Goal: Task Accomplishment & Management: Manage account settings

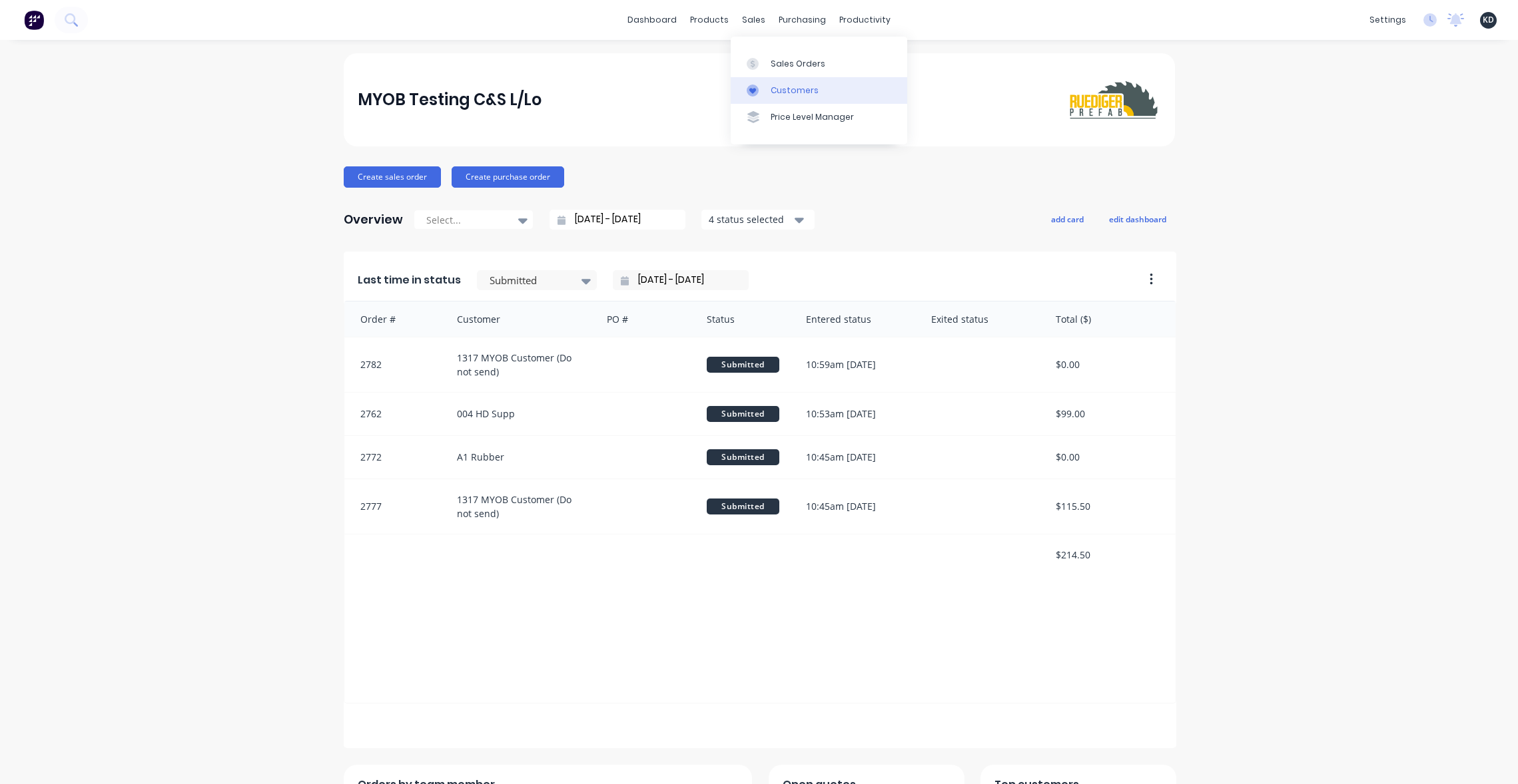
click at [775, 90] on div "Customers" at bounding box center [794, 90] width 48 height 12
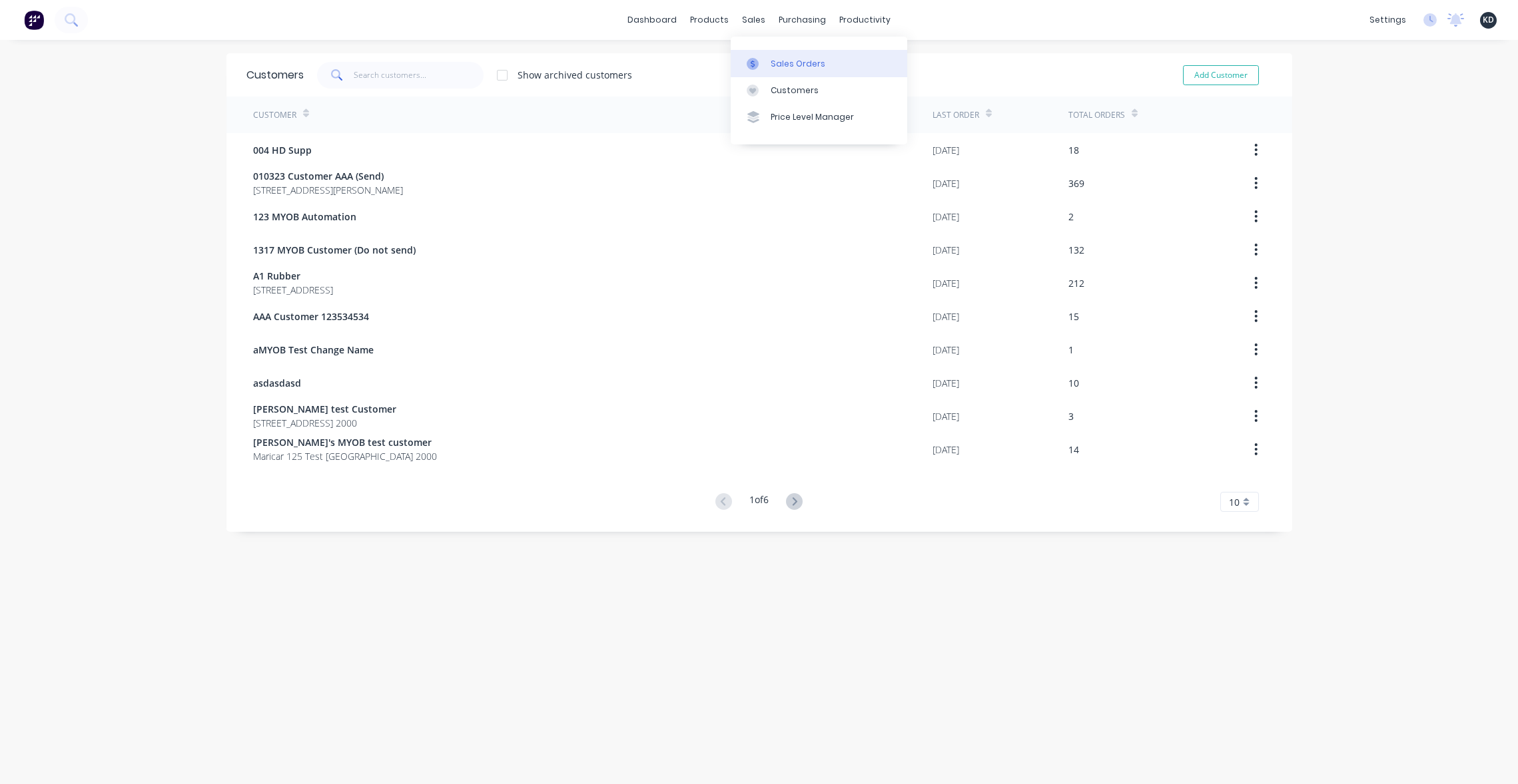
click at [762, 61] on div at bounding box center [756, 63] width 20 height 12
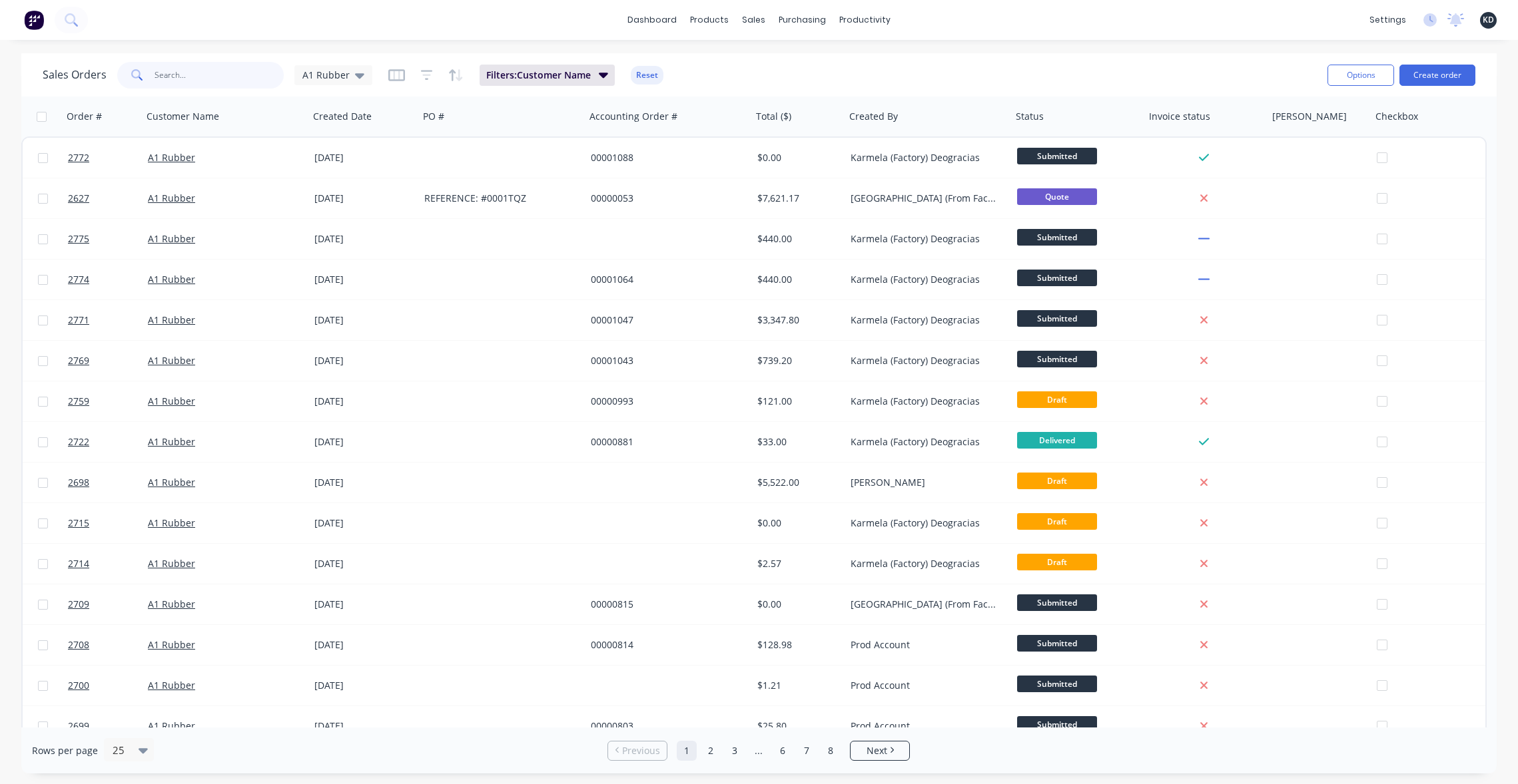
click at [231, 68] on input "text" at bounding box center [220, 76] width 130 height 27
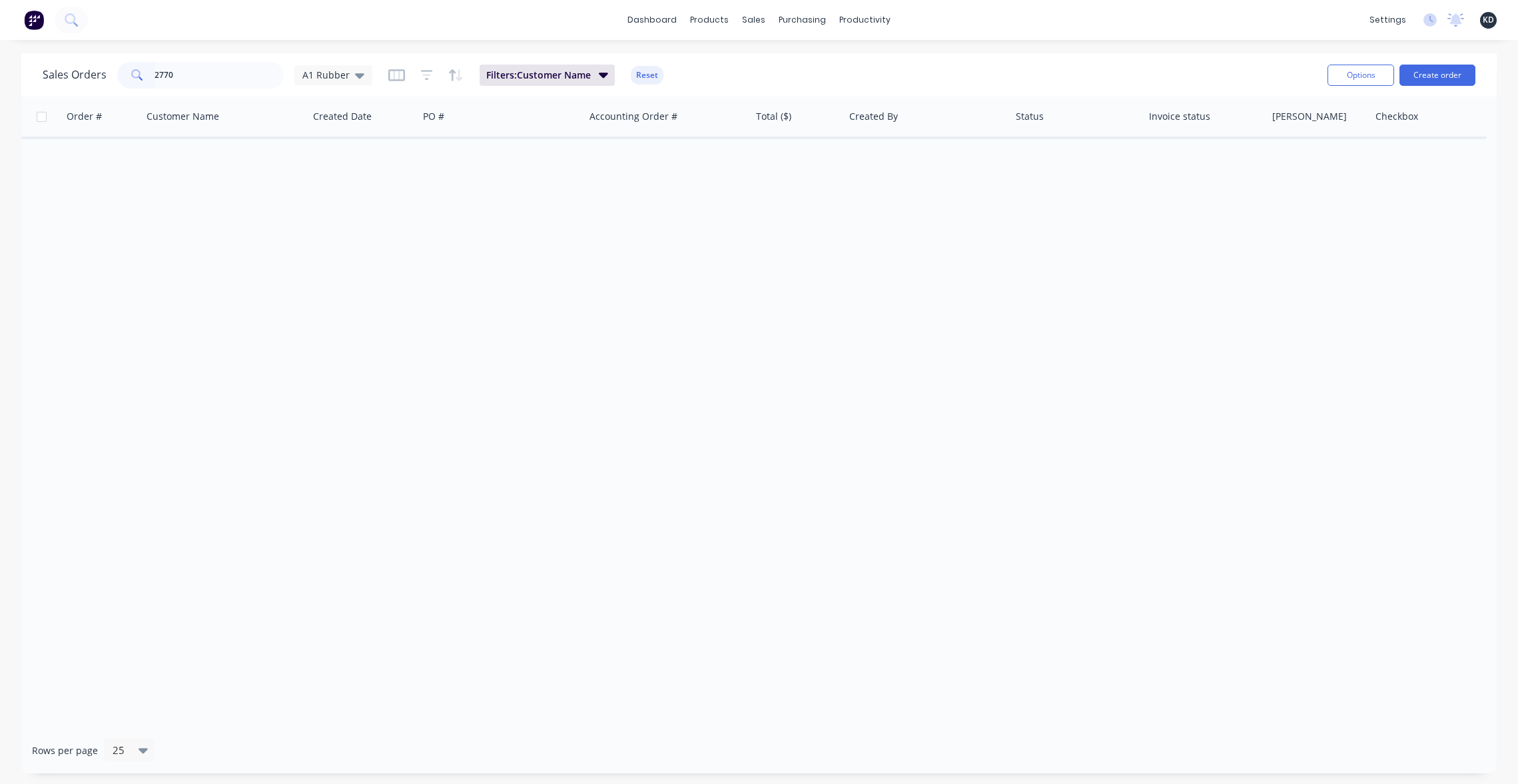
click at [867, 76] on div "Sales Orders 2770 A1 Rubber Filters: Customer Name Reset" at bounding box center [679, 75] width 1274 height 33
click at [594, 77] on button "Filters: Customer Name" at bounding box center [547, 76] width 135 height 21
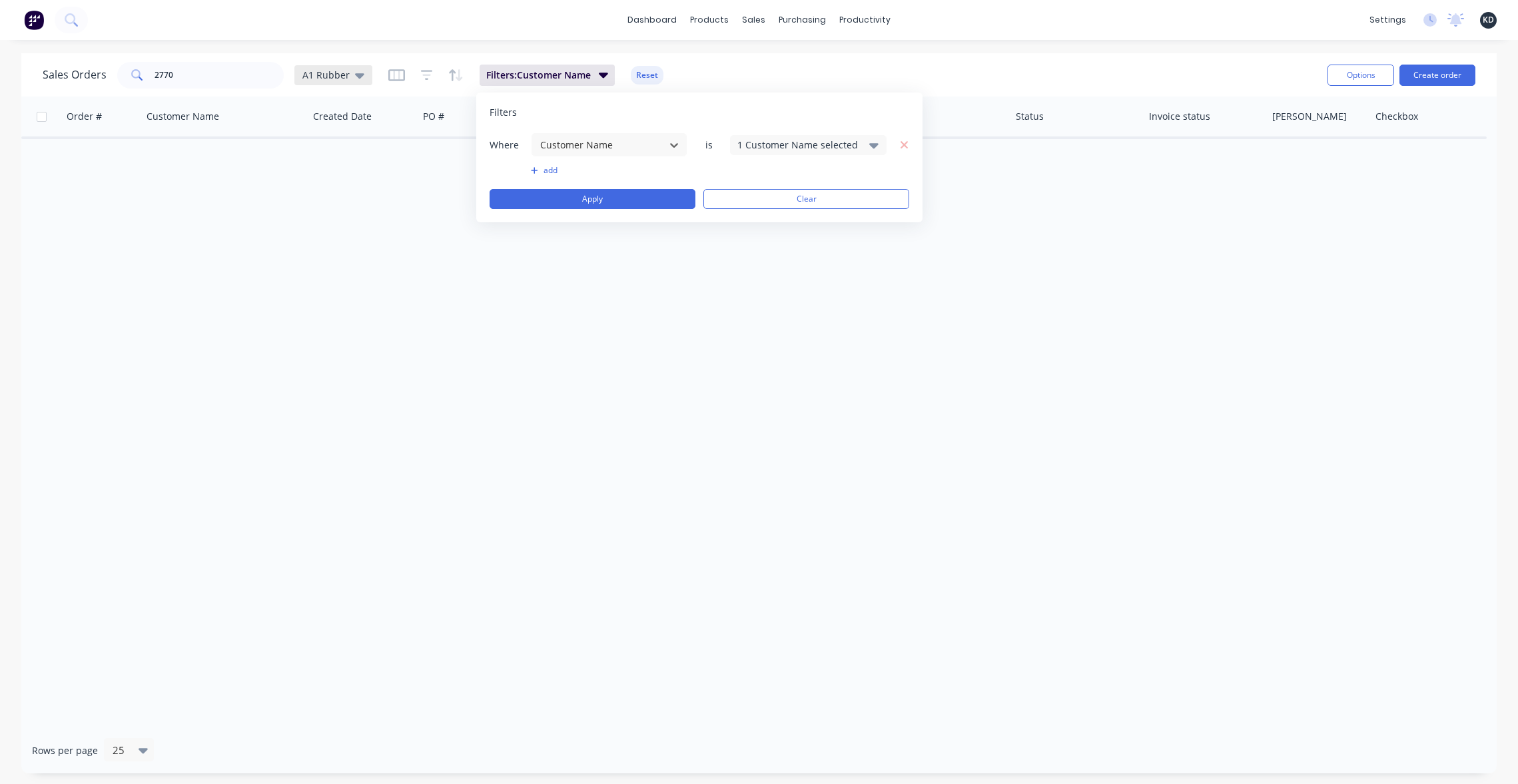
click at [327, 76] on span "A1 Rubber" at bounding box center [325, 75] width 47 height 14
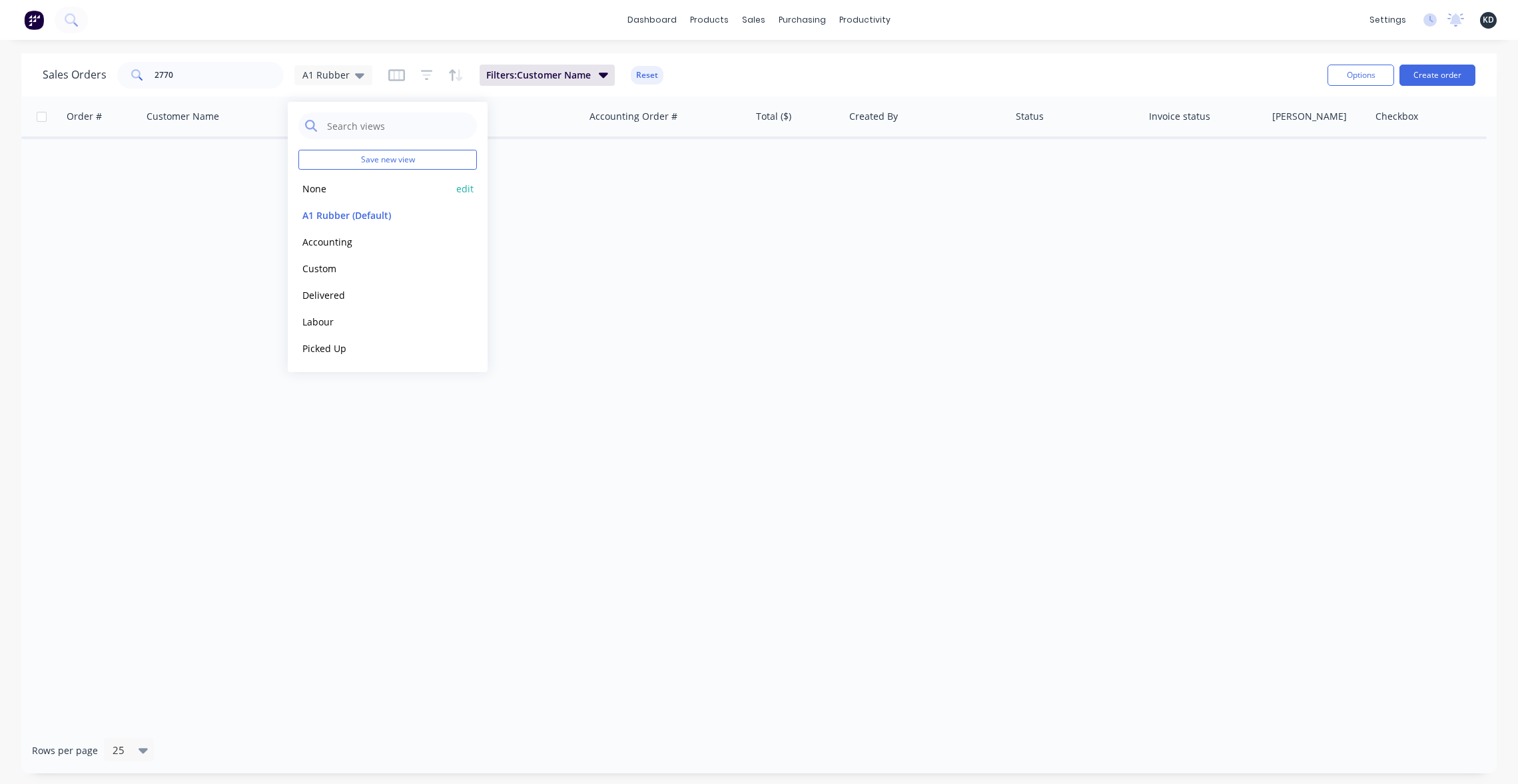
click at [330, 187] on button "None" at bounding box center [373, 188] width 152 height 15
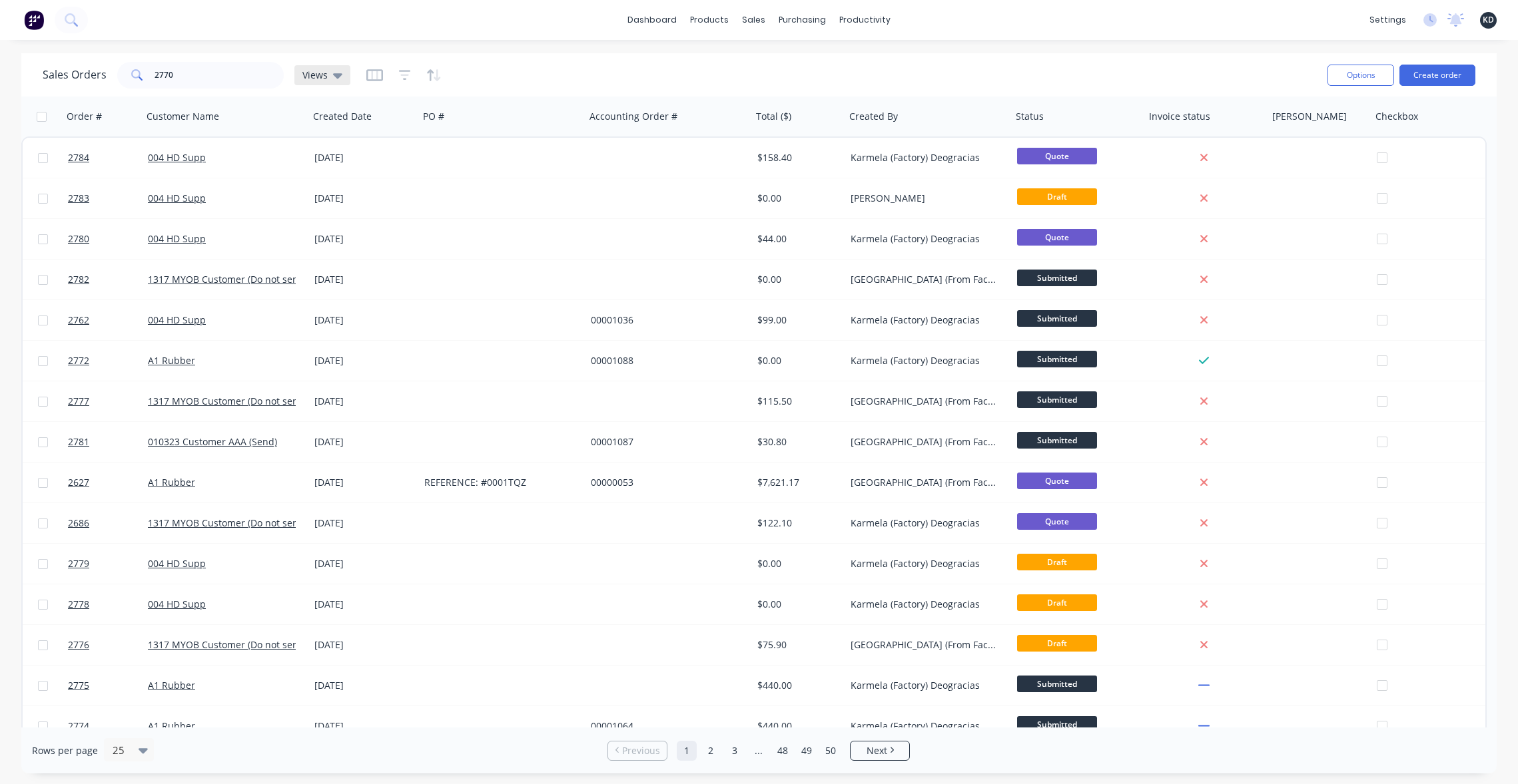
click at [339, 76] on icon at bounding box center [337, 75] width 9 height 14
click at [455, 188] on div "None edit" at bounding box center [387, 188] width 179 height 27
click at [590, 38] on div "dashboard products sales purchasing productivity dashboard products Product Cat…" at bounding box center [759, 20] width 1518 height 40
click at [319, 68] on span "Views" at bounding box center [315, 75] width 25 height 14
click at [335, 191] on button "None" at bounding box center [373, 188] width 152 height 15
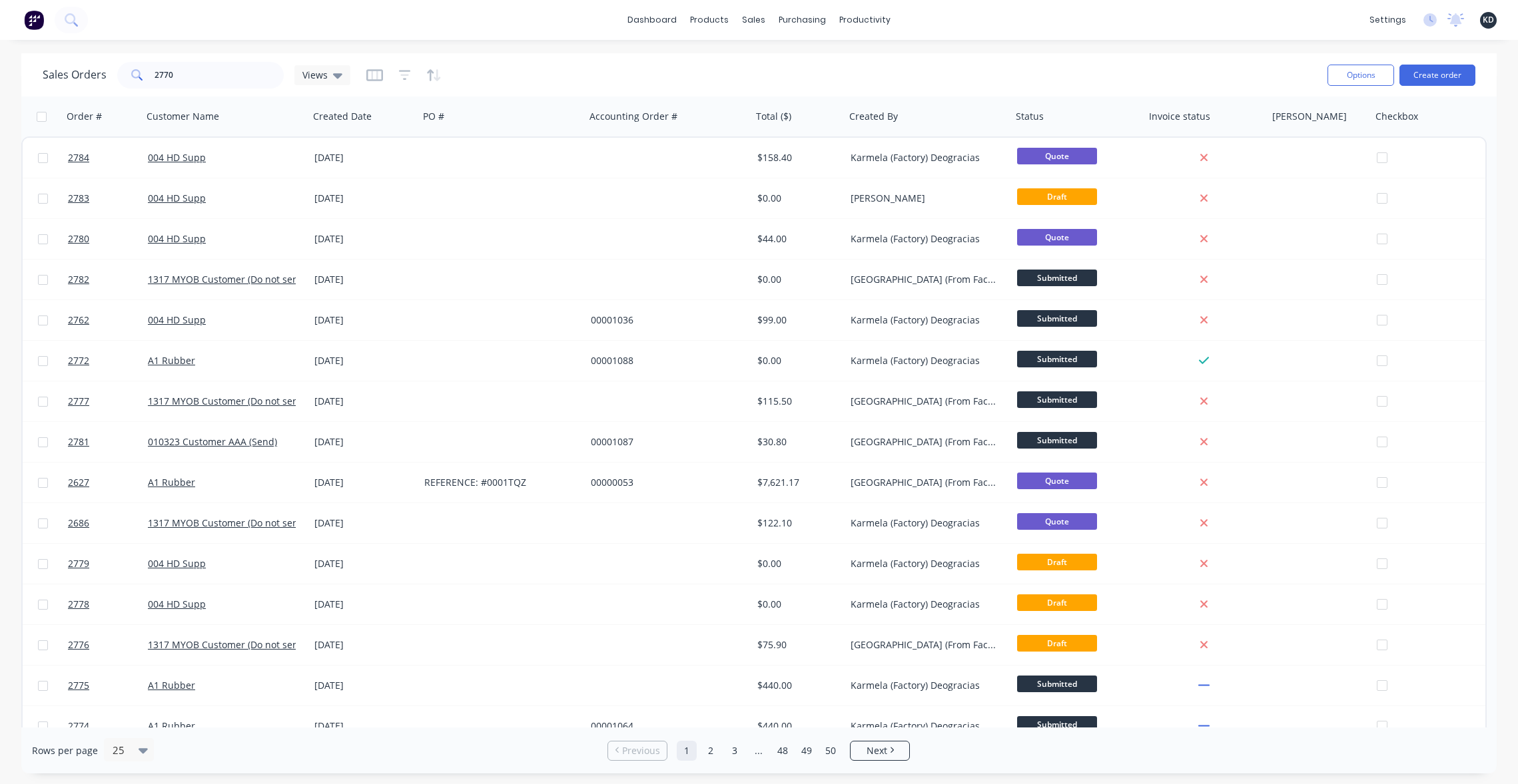
click at [599, 75] on div "Sales Orders 2770 Views" at bounding box center [679, 75] width 1274 height 33
click at [231, 76] on input "2770" at bounding box center [220, 76] width 130 height 27
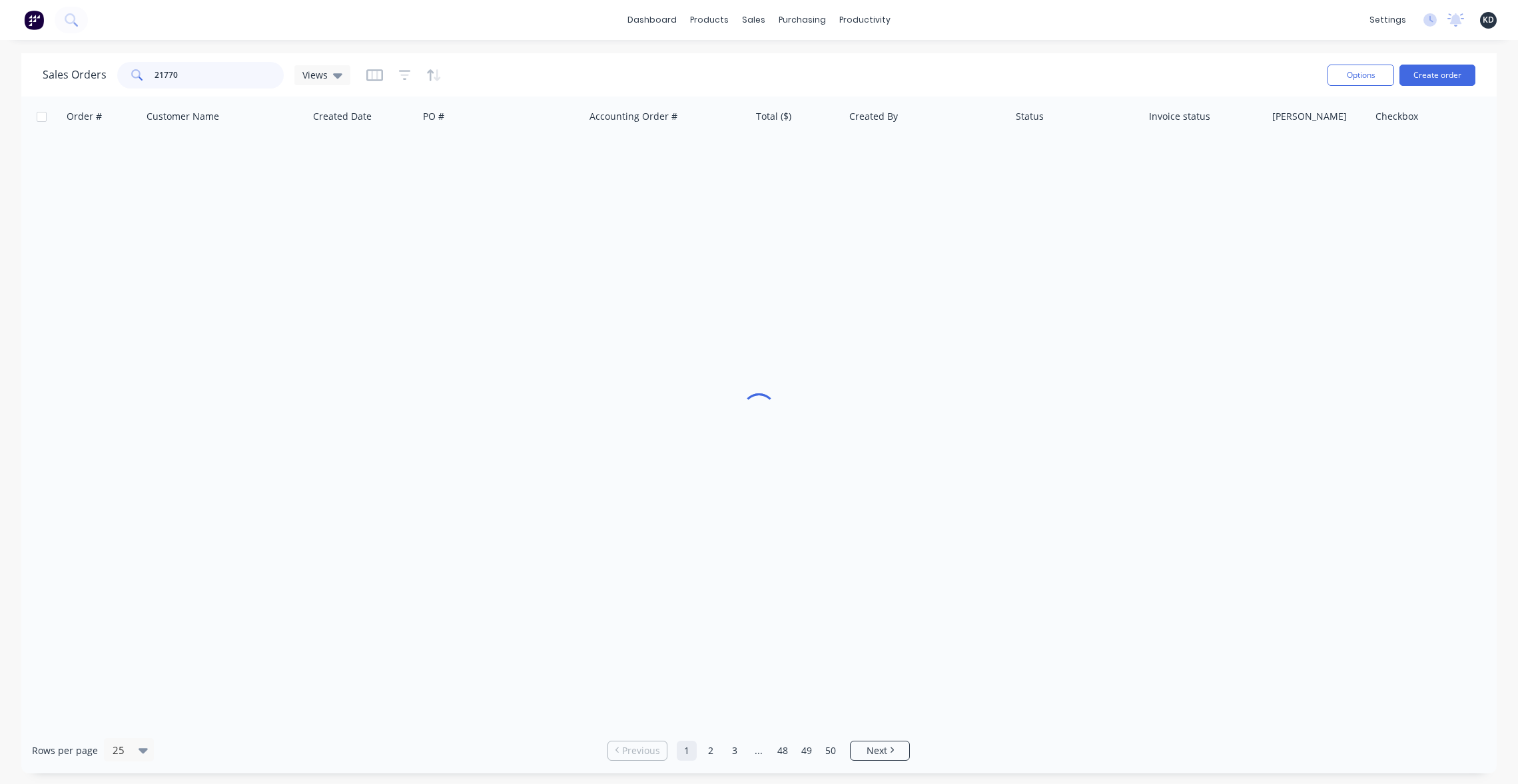
click at [231, 76] on input "21770" at bounding box center [220, 76] width 130 height 27
type input "2770"
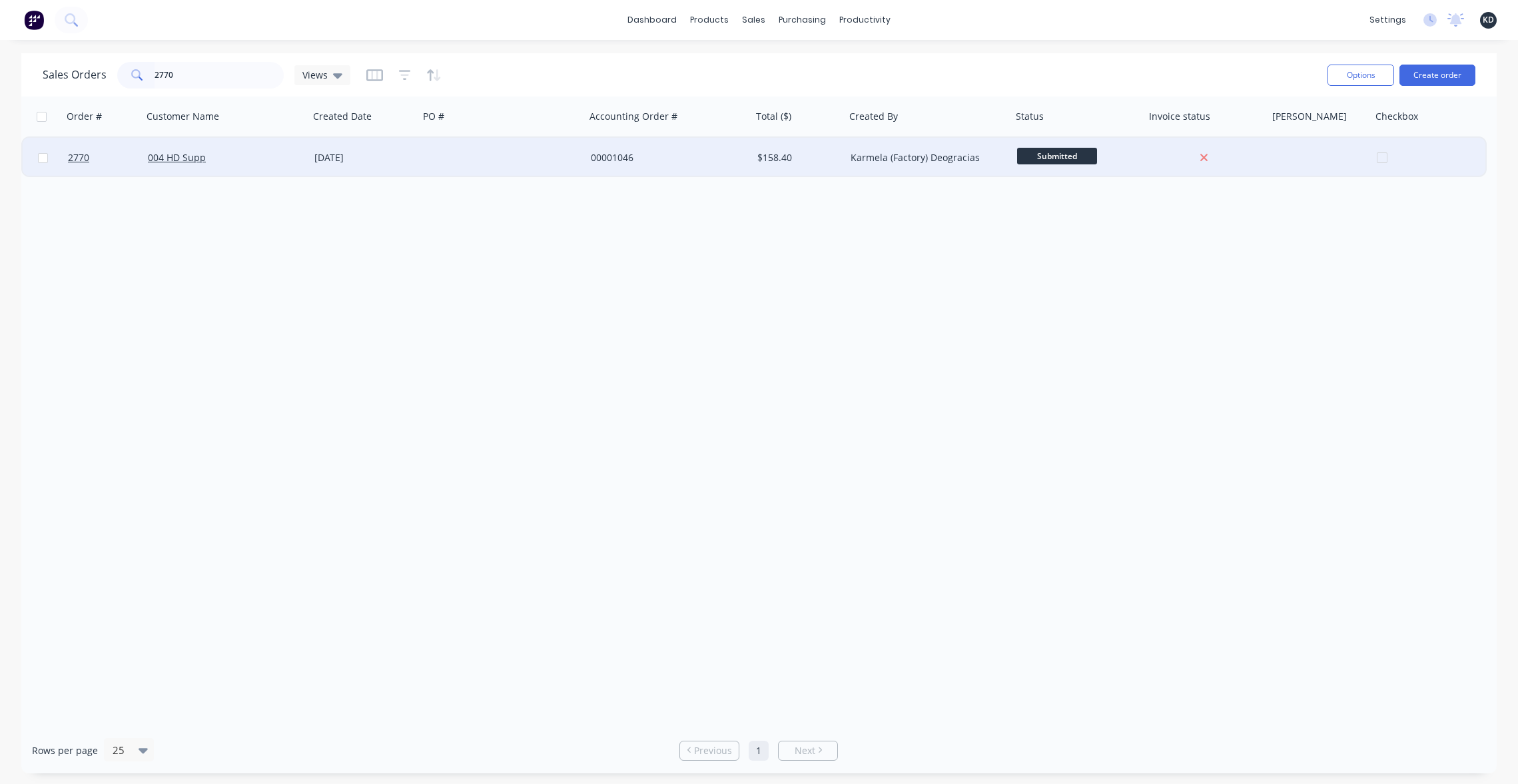
click at [540, 155] on div at bounding box center [502, 157] width 166 height 40
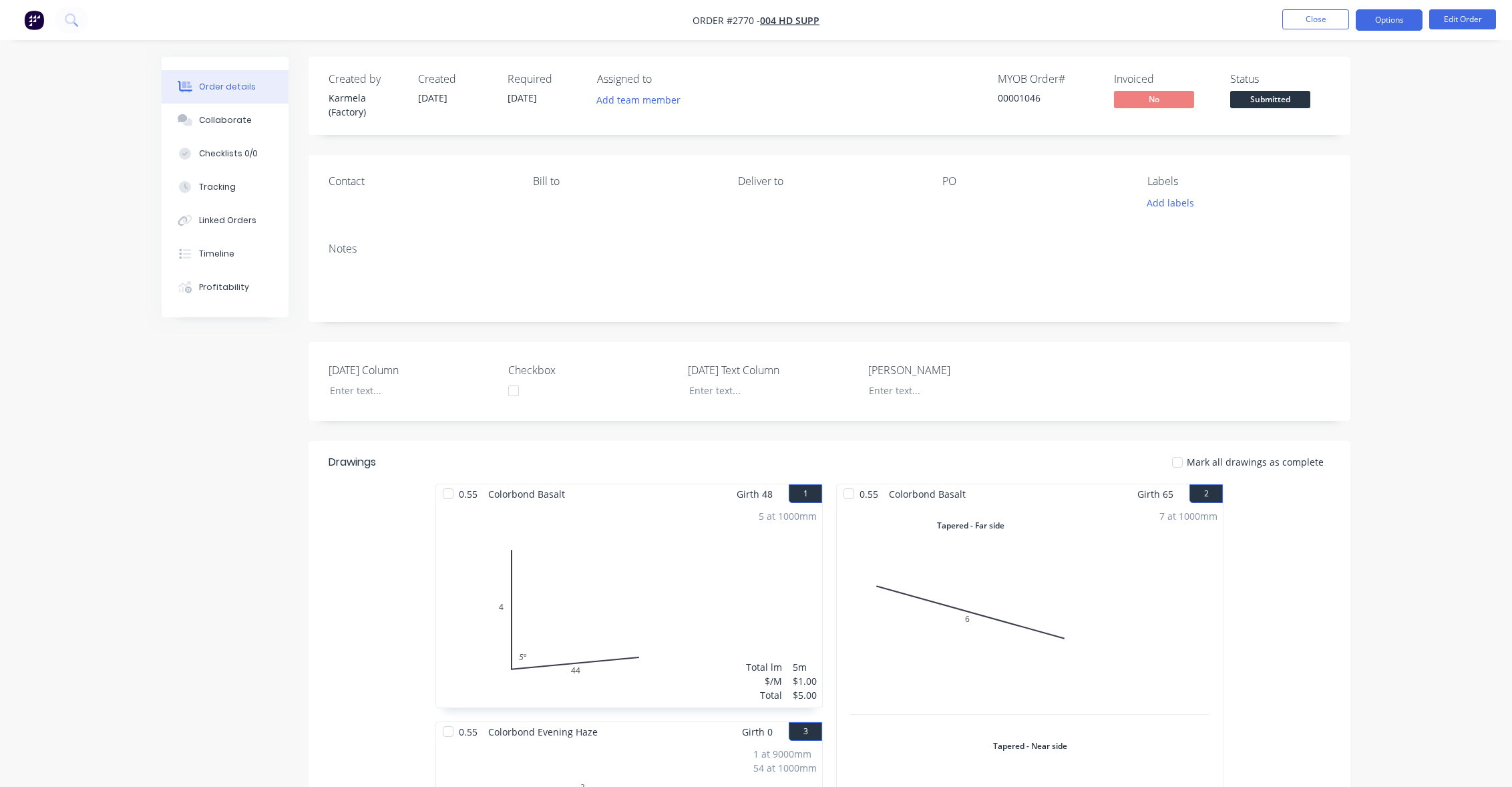
click at [1217, 17] on button "Options" at bounding box center [1389, 20] width 67 height 21
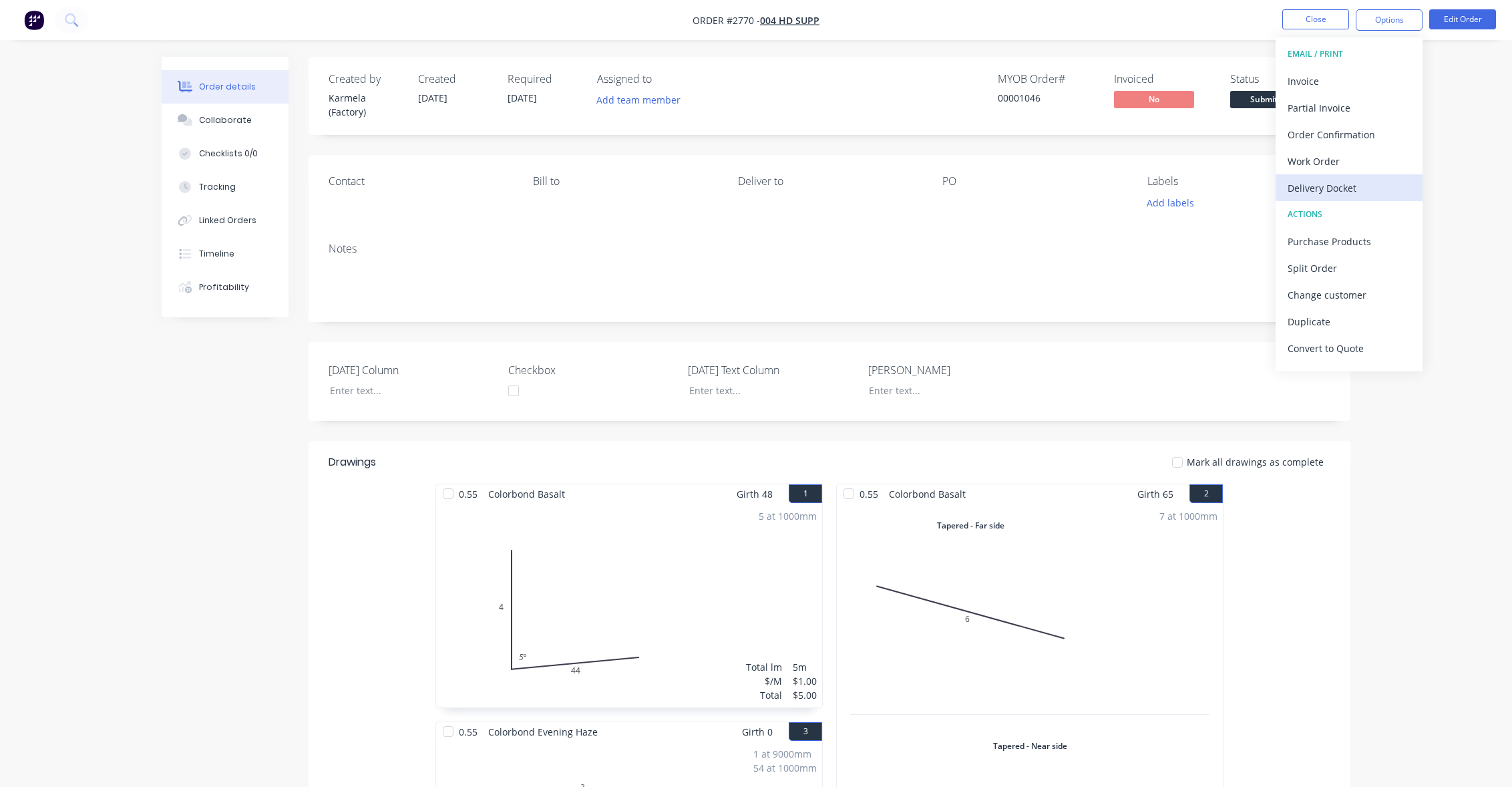
click at [1217, 193] on div "Delivery Docket" at bounding box center [1350, 188] width 123 height 20
click at [1217, 156] on div "Custom" at bounding box center [1350, 162] width 123 height 20
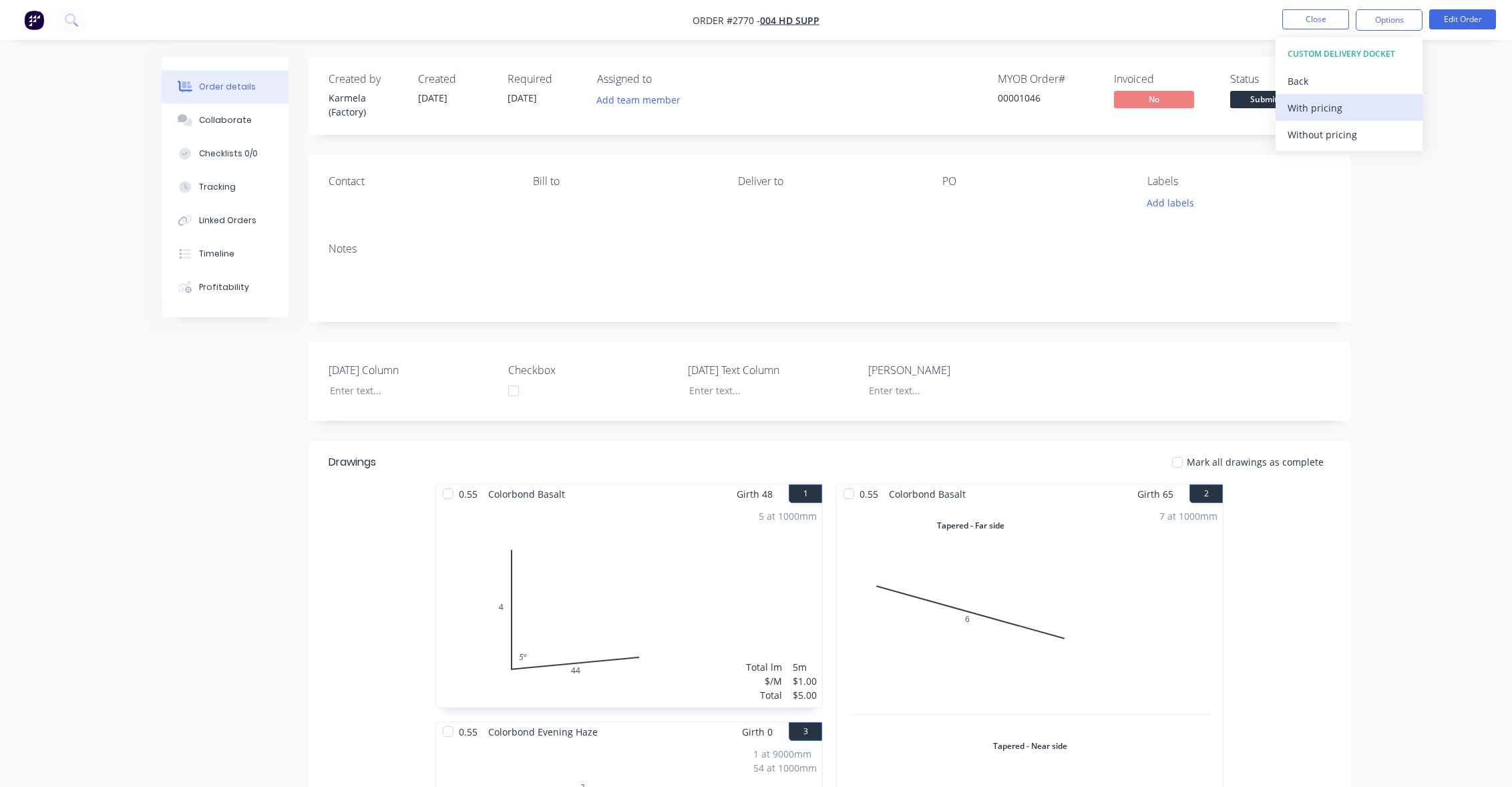
click at [1217, 109] on div "With pricing" at bounding box center [1350, 108] width 123 height 20
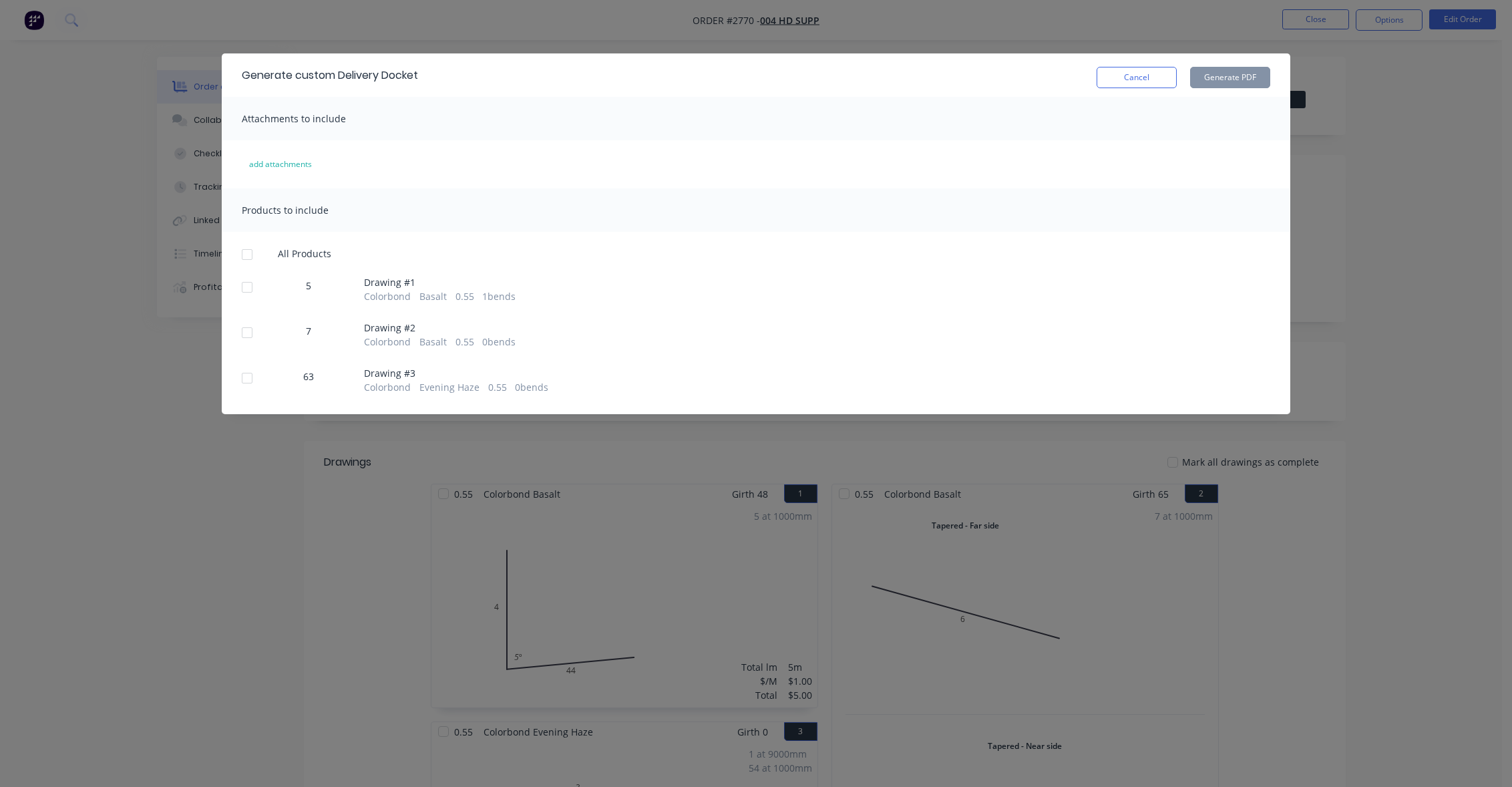
click at [250, 257] on div at bounding box center [247, 254] width 27 height 27
click at [1187, 86] on div "Cancel Generate PDF" at bounding box center [1184, 78] width 174 height 21
click at [1206, 79] on button "Generate PDF" at bounding box center [1230, 78] width 80 height 21
click at [1123, 86] on button "Cancel" at bounding box center [1137, 78] width 80 height 21
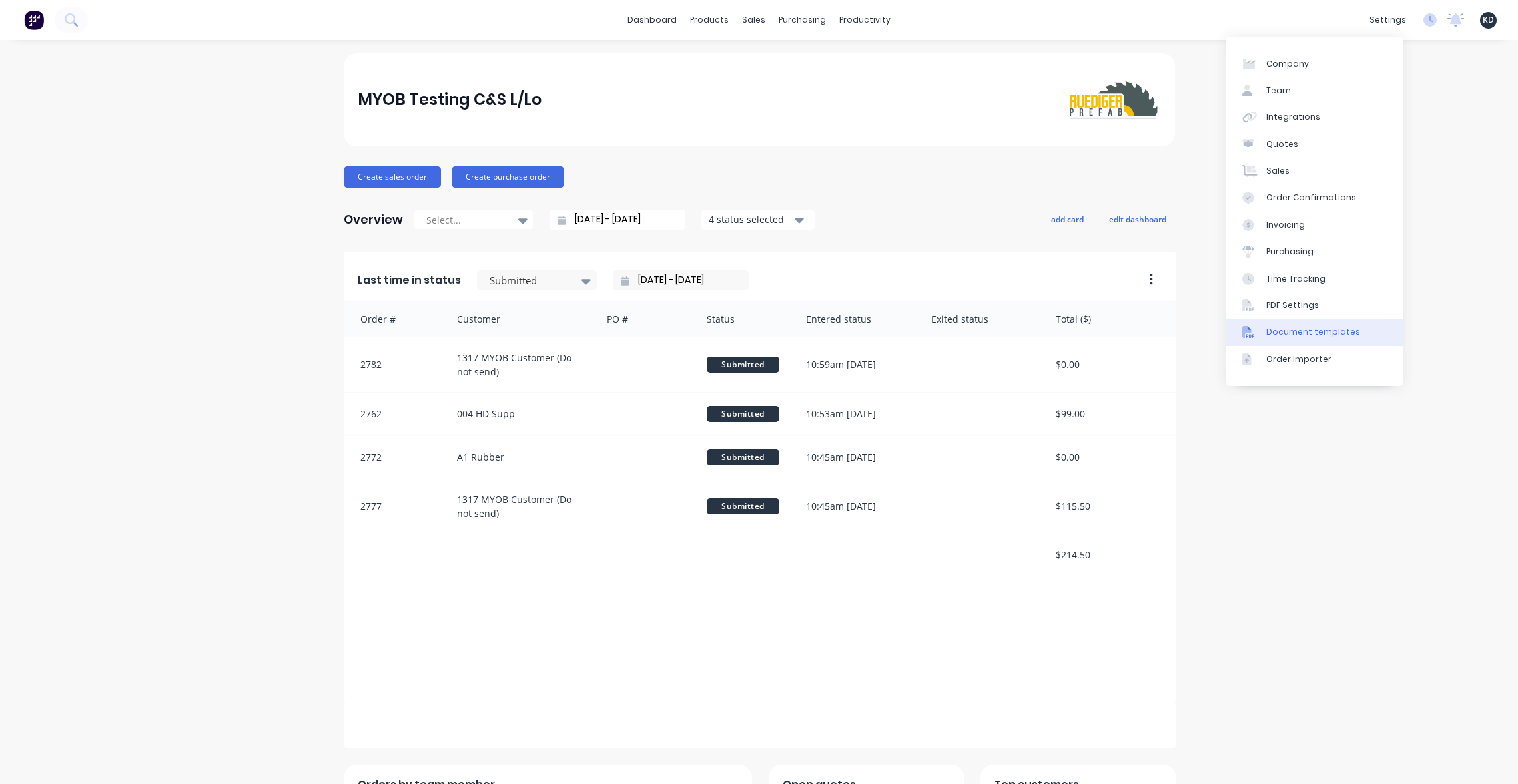
click at [1339, 336] on div "Document templates" at bounding box center [1313, 332] width 94 height 12
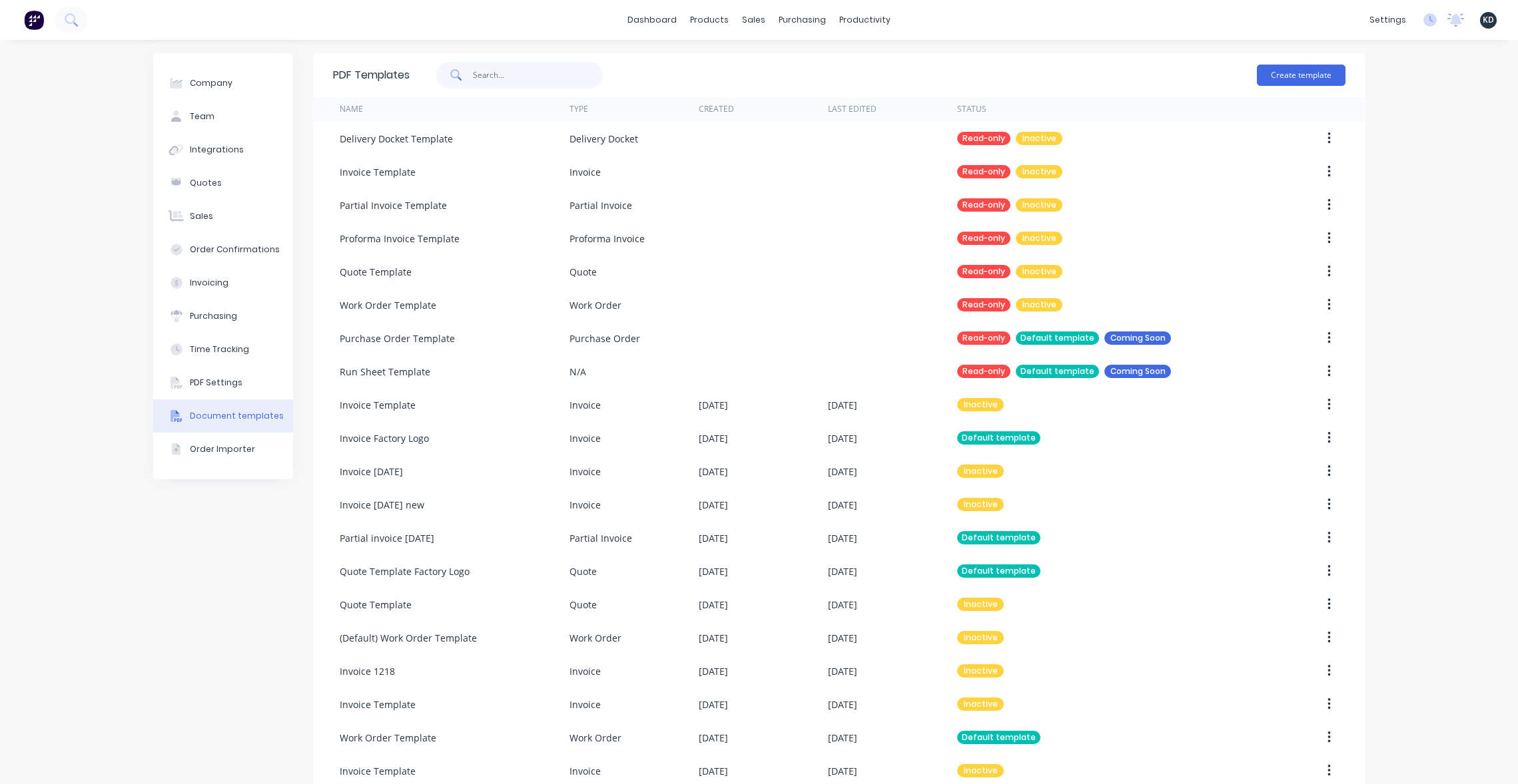
click at [487, 80] on input "text" at bounding box center [538, 76] width 130 height 27
type input "delivery"
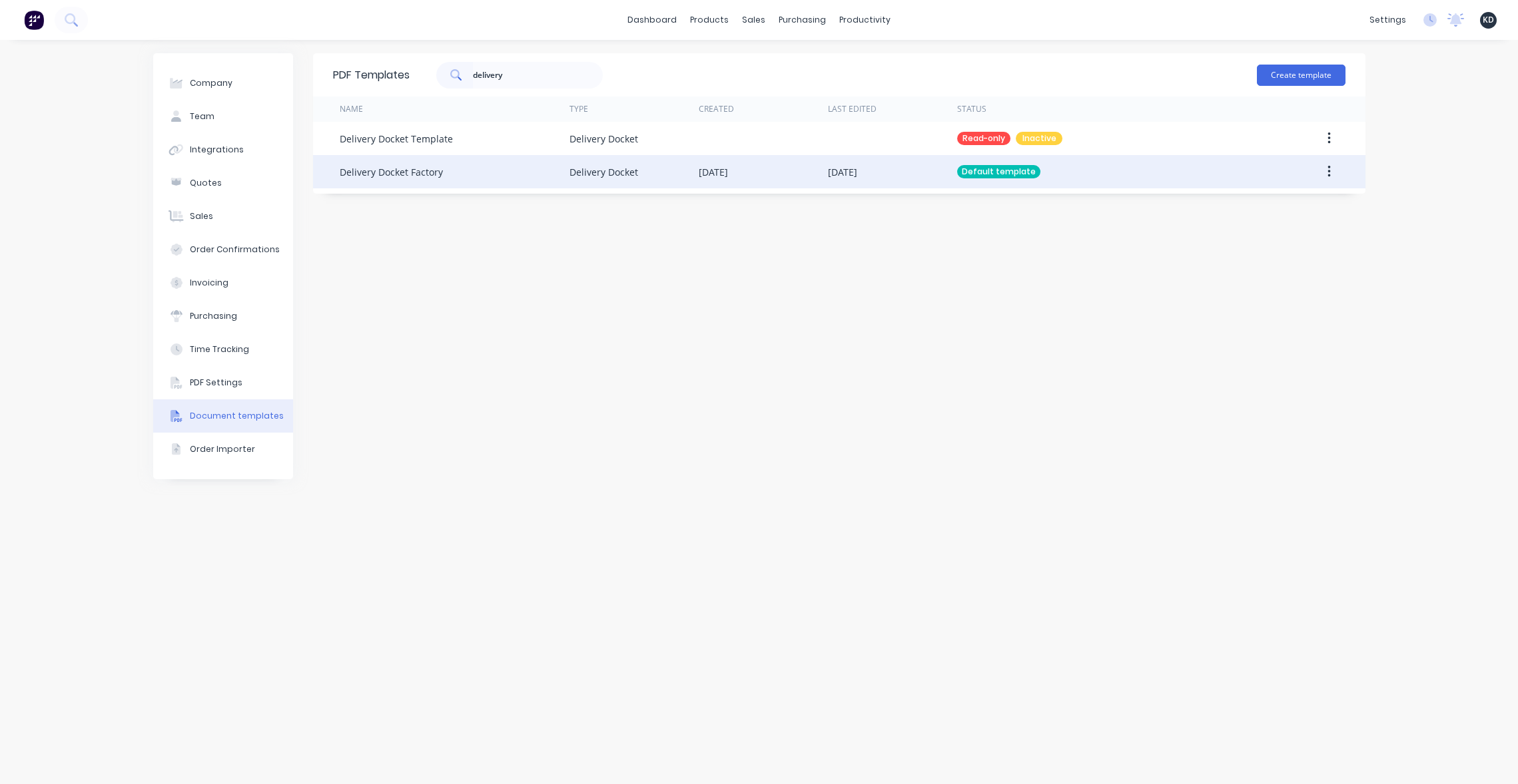
click at [1321, 180] on button "button" at bounding box center [1329, 172] width 31 height 24
click at [1313, 197] on div "Edit" at bounding box center [1281, 207] width 102 height 20
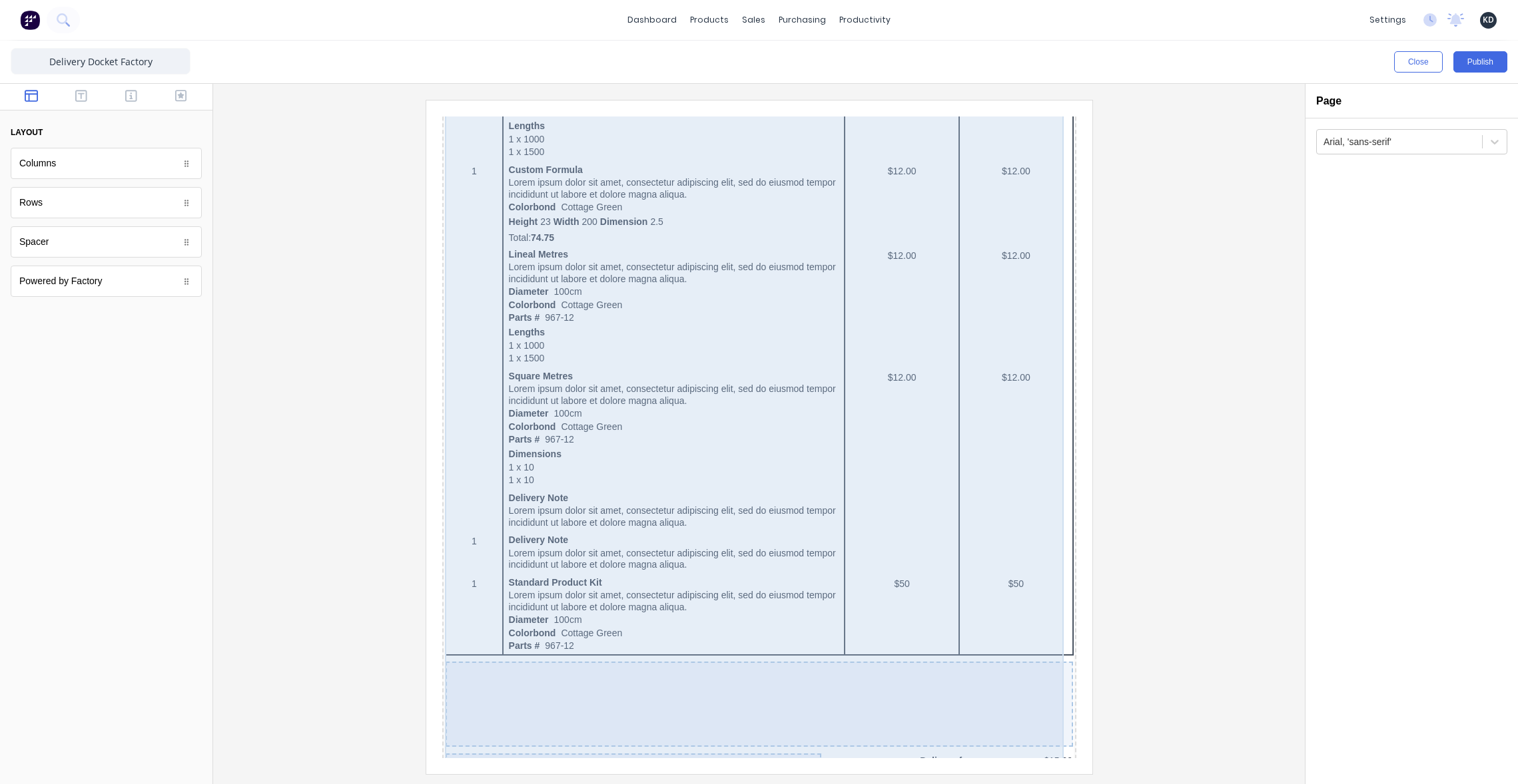
scroll to position [820, 0]
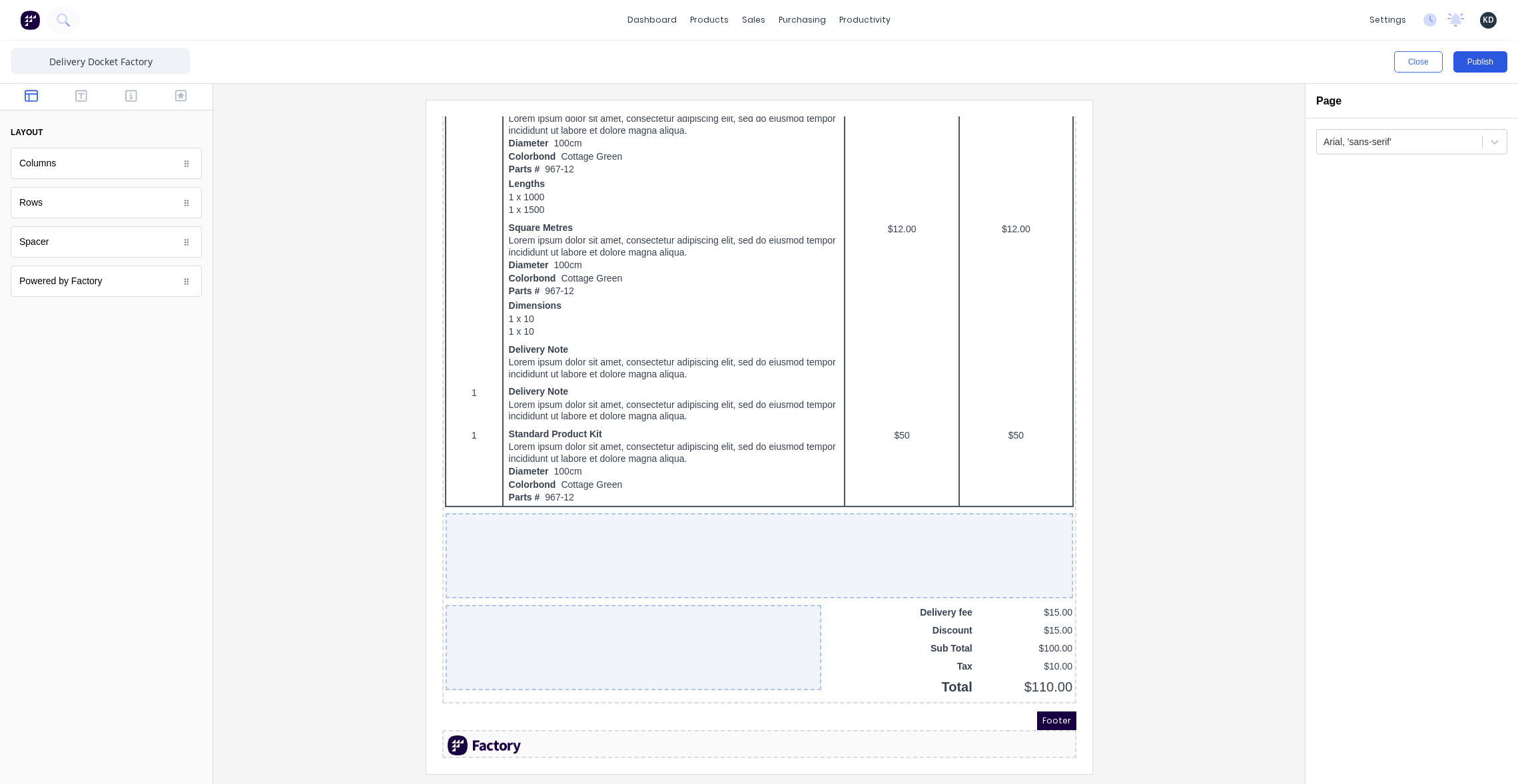
click at [1463, 66] on button "Publish" at bounding box center [1480, 62] width 54 height 21
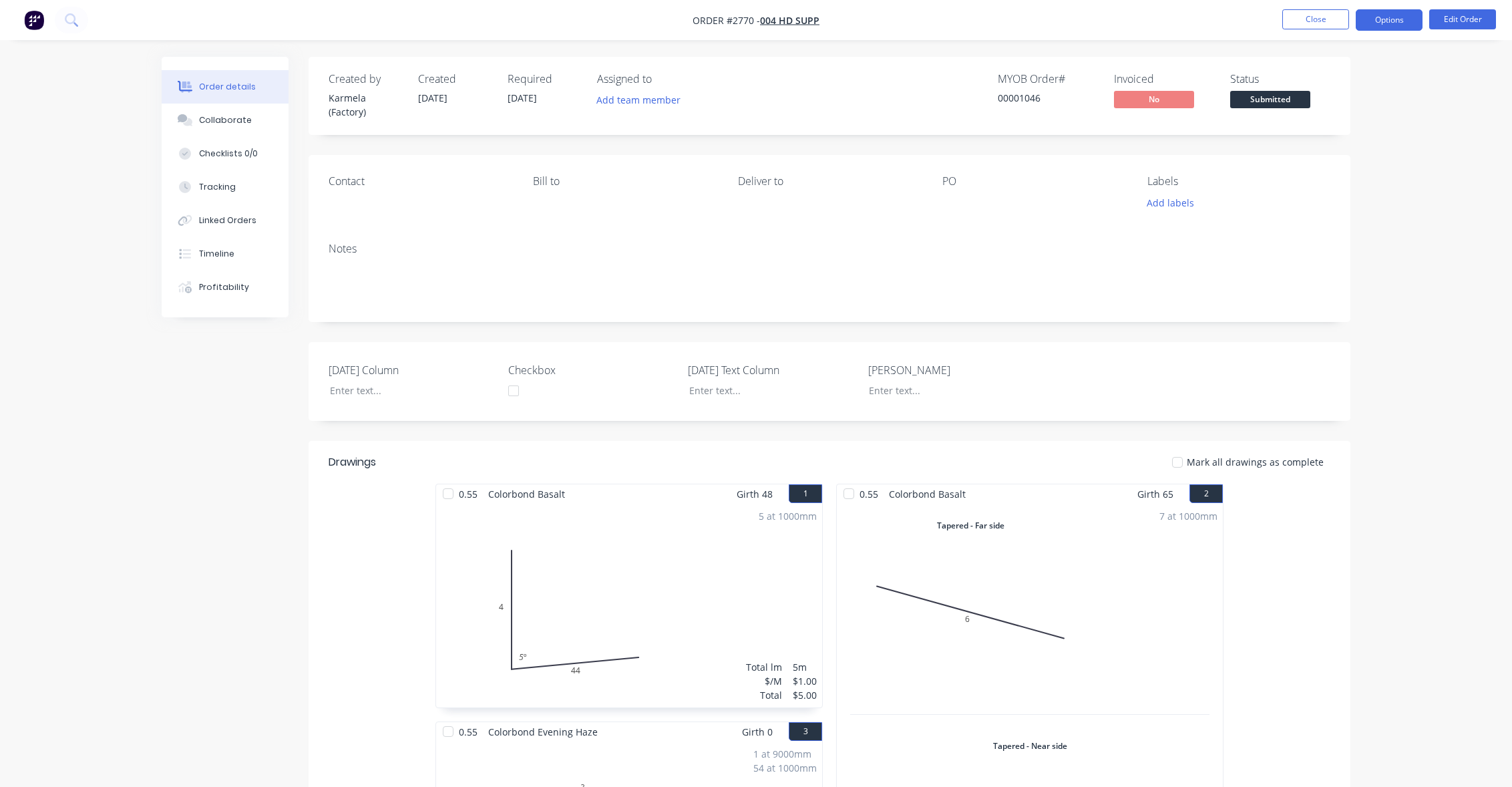
click at [1384, 19] on button "Options" at bounding box center [1389, 20] width 67 height 21
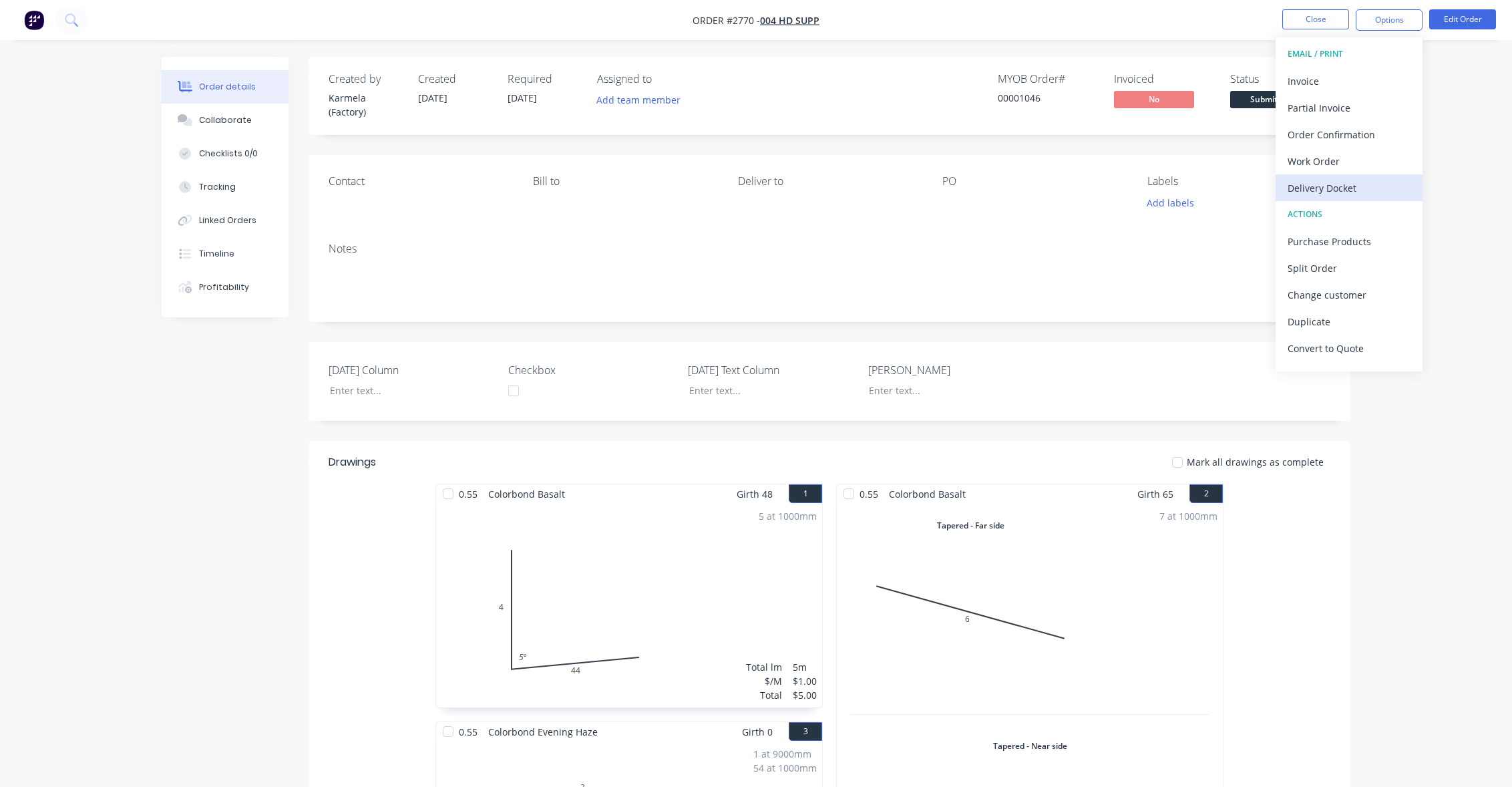
click at [1350, 184] on div "Delivery Docket" at bounding box center [1350, 188] width 123 height 20
click at [1347, 182] on div "Contact Bill to Deliver to PO Labels Add labels" at bounding box center [830, 194] width 1042 height 77
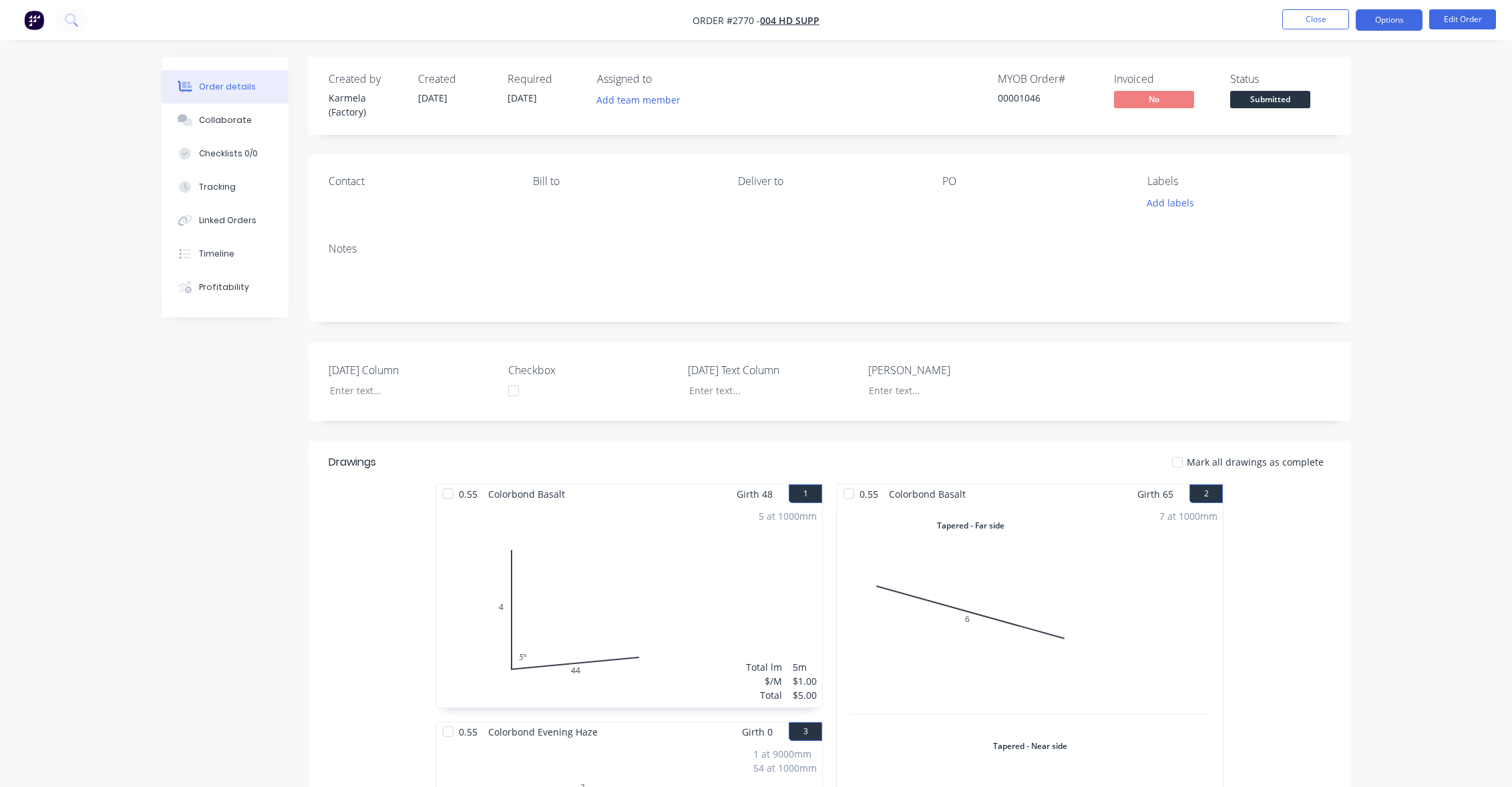
click at [1379, 22] on button "Options" at bounding box center [1389, 20] width 67 height 21
click at [1352, 162] on div "Custom" at bounding box center [1350, 162] width 123 height 20
click at [1341, 113] on div "With pricing" at bounding box center [1350, 108] width 123 height 20
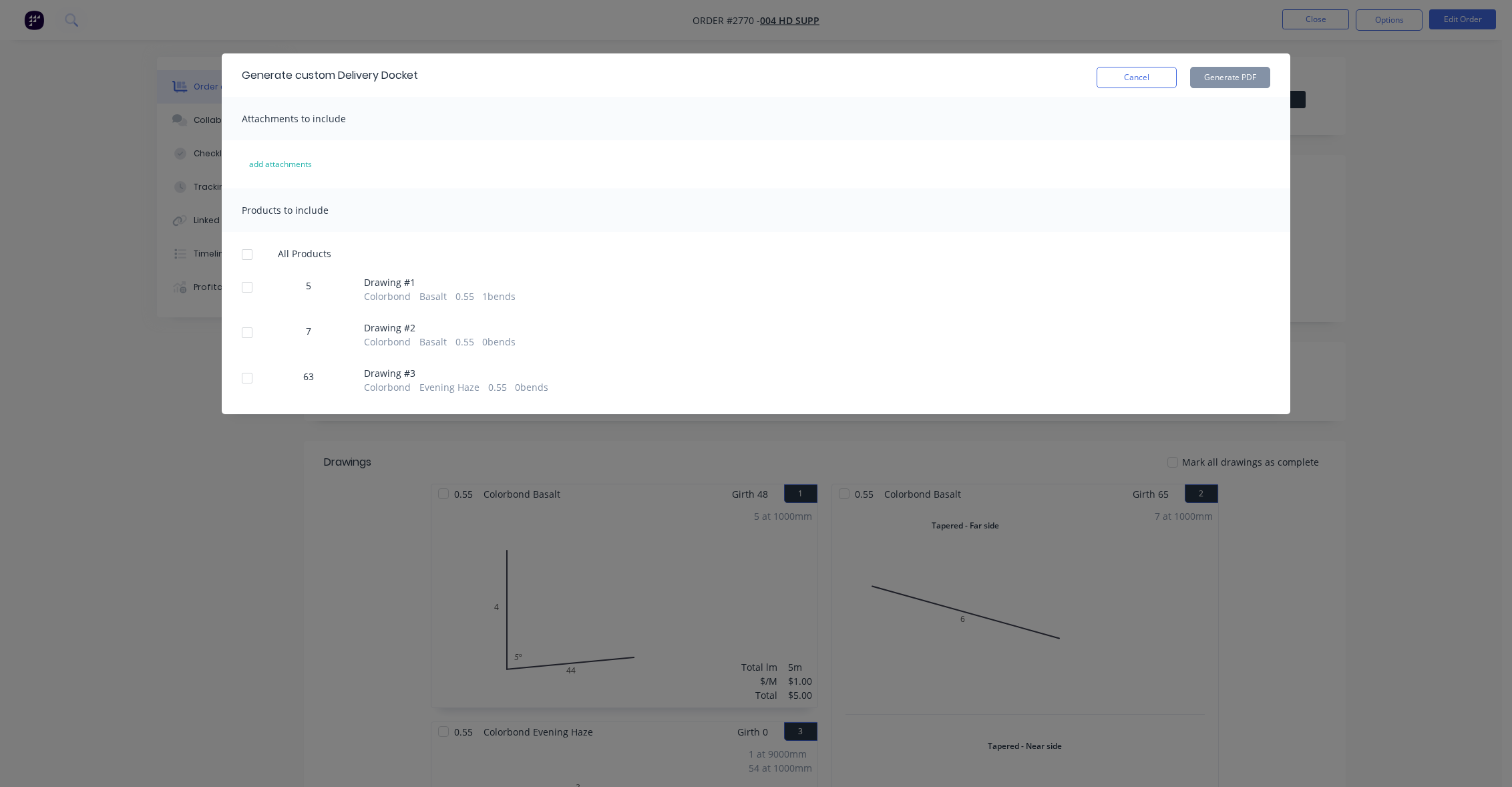
click at [250, 257] on div at bounding box center [247, 254] width 27 height 27
click at [1189, 76] on div "Cancel Generate PDF" at bounding box center [1184, 78] width 174 height 21
click at [1228, 89] on div "Generate custom Delivery Docket Cancel Generate PDF" at bounding box center [756, 75] width 1069 height 44
click at [1252, 79] on button "Generate PDF" at bounding box center [1230, 78] width 80 height 21
click at [1137, 69] on button "Cancel" at bounding box center [1137, 78] width 80 height 21
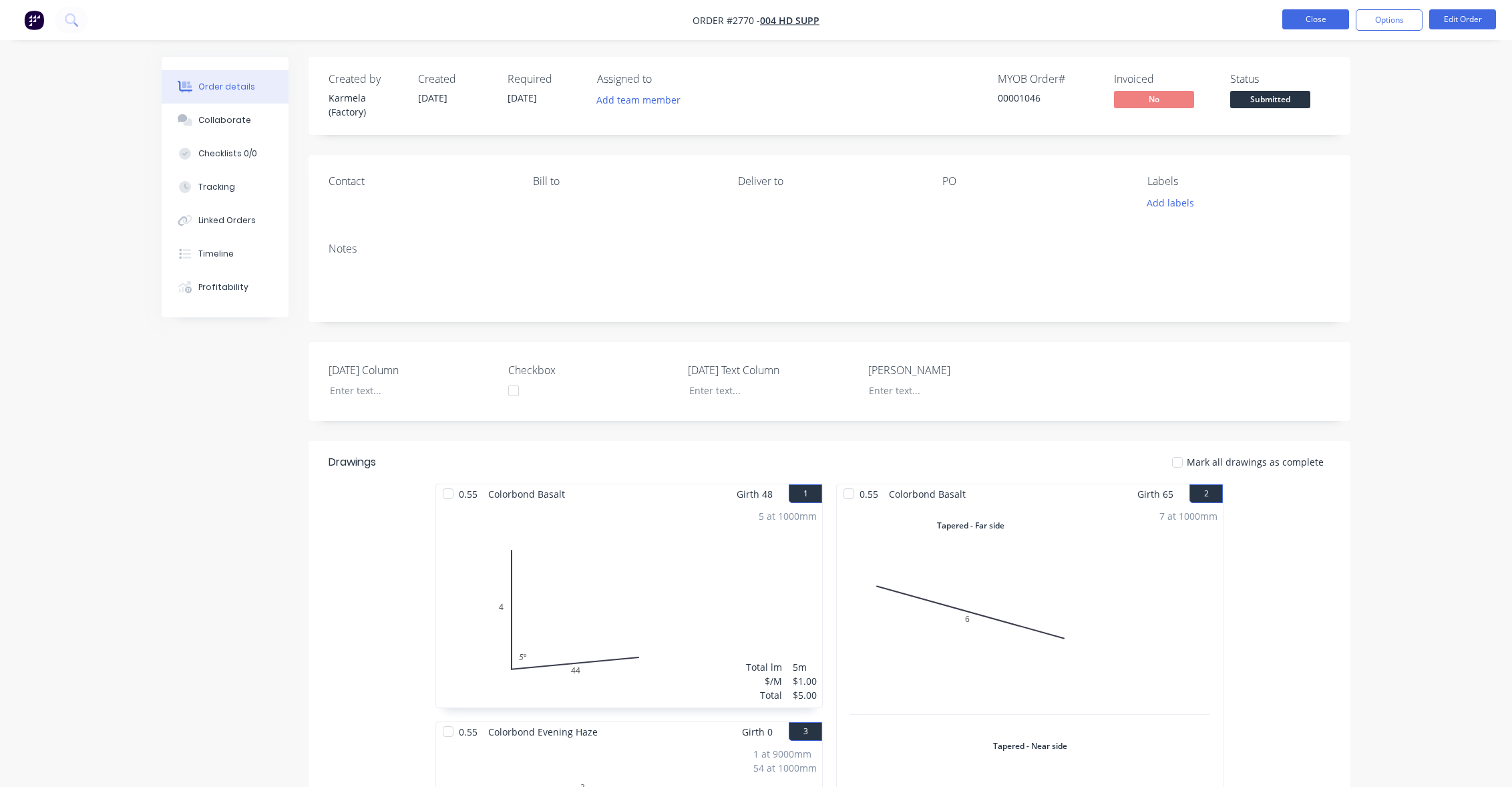
click at [1302, 18] on button "Close" at bounding box center [1316, 19] width 67 height 20
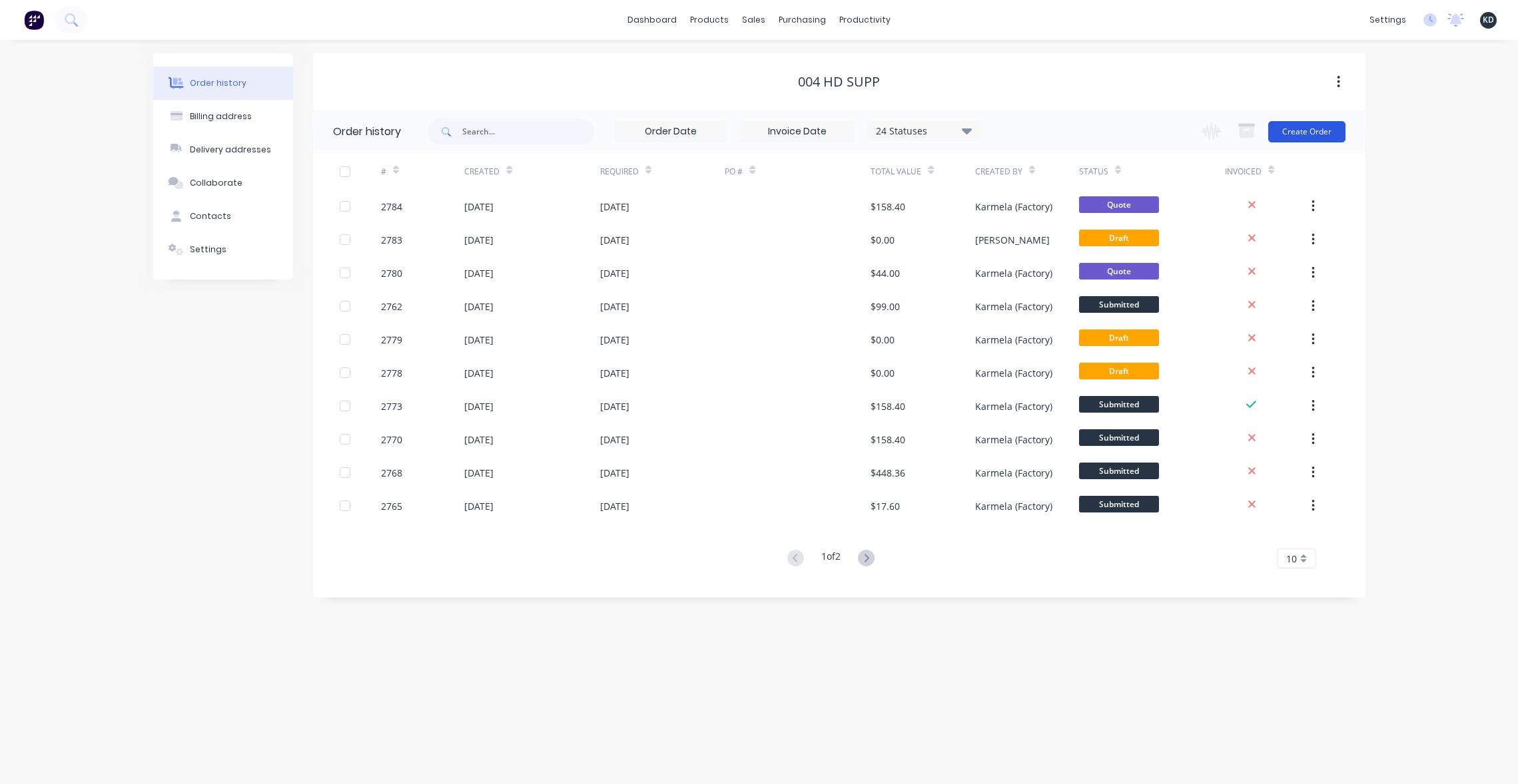
click at [1319, 128] on button "Create Order" at bounding box center [1306, 132] width 77 height 21
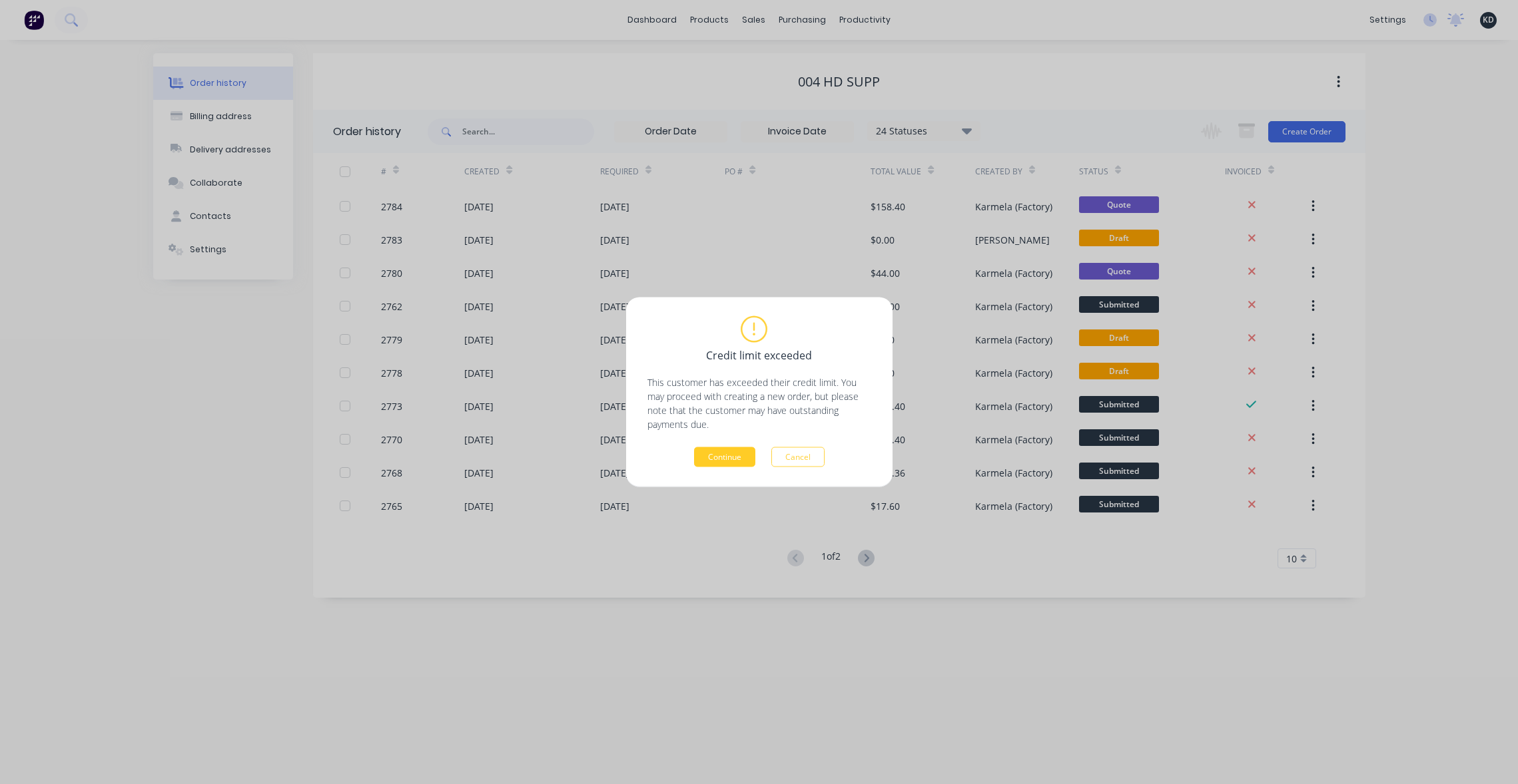
click at [725, 462] on button "Continue" at bounding box center [724, 457] width 61 height 20
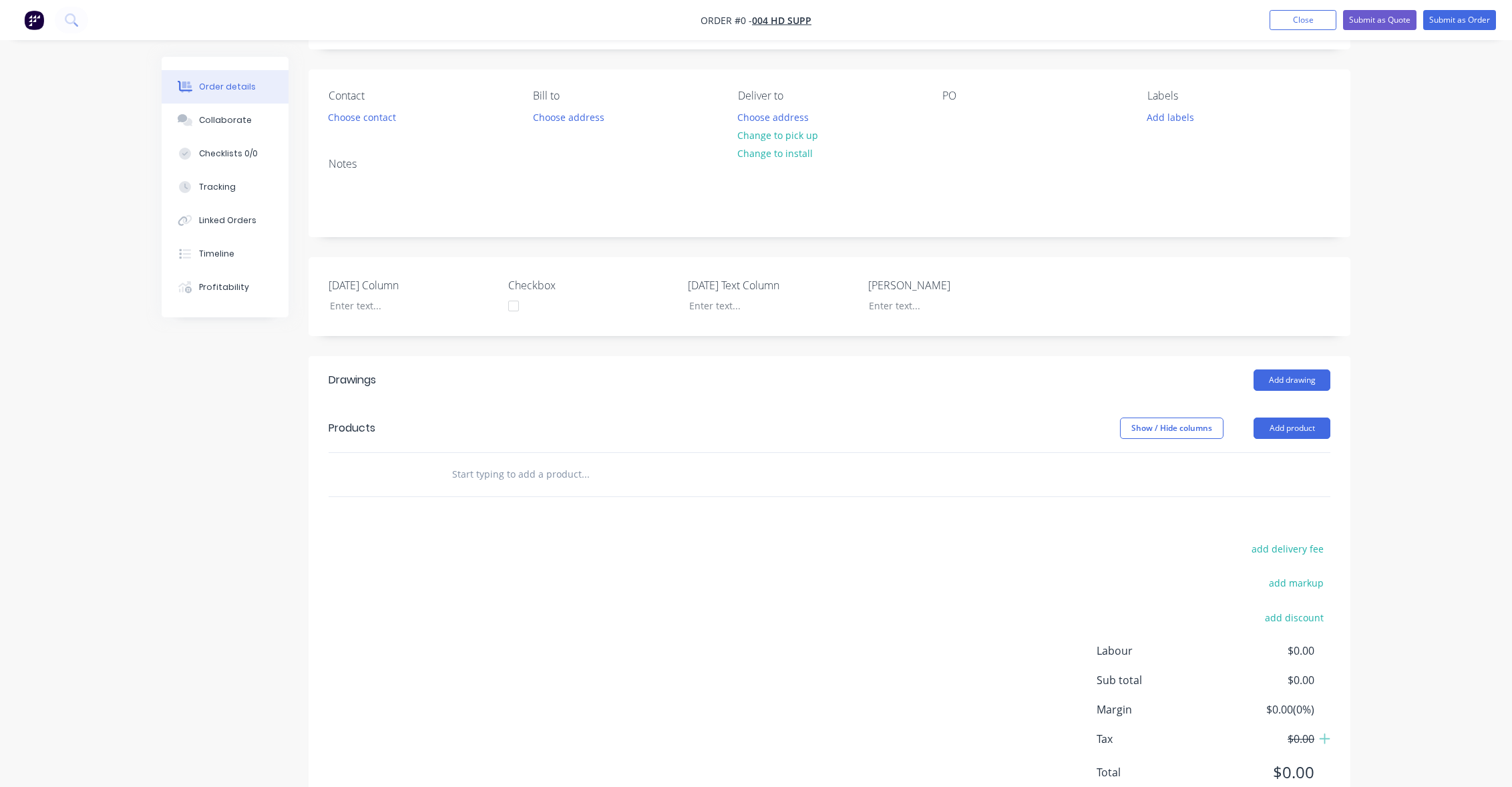
scroll to position [137, 0]
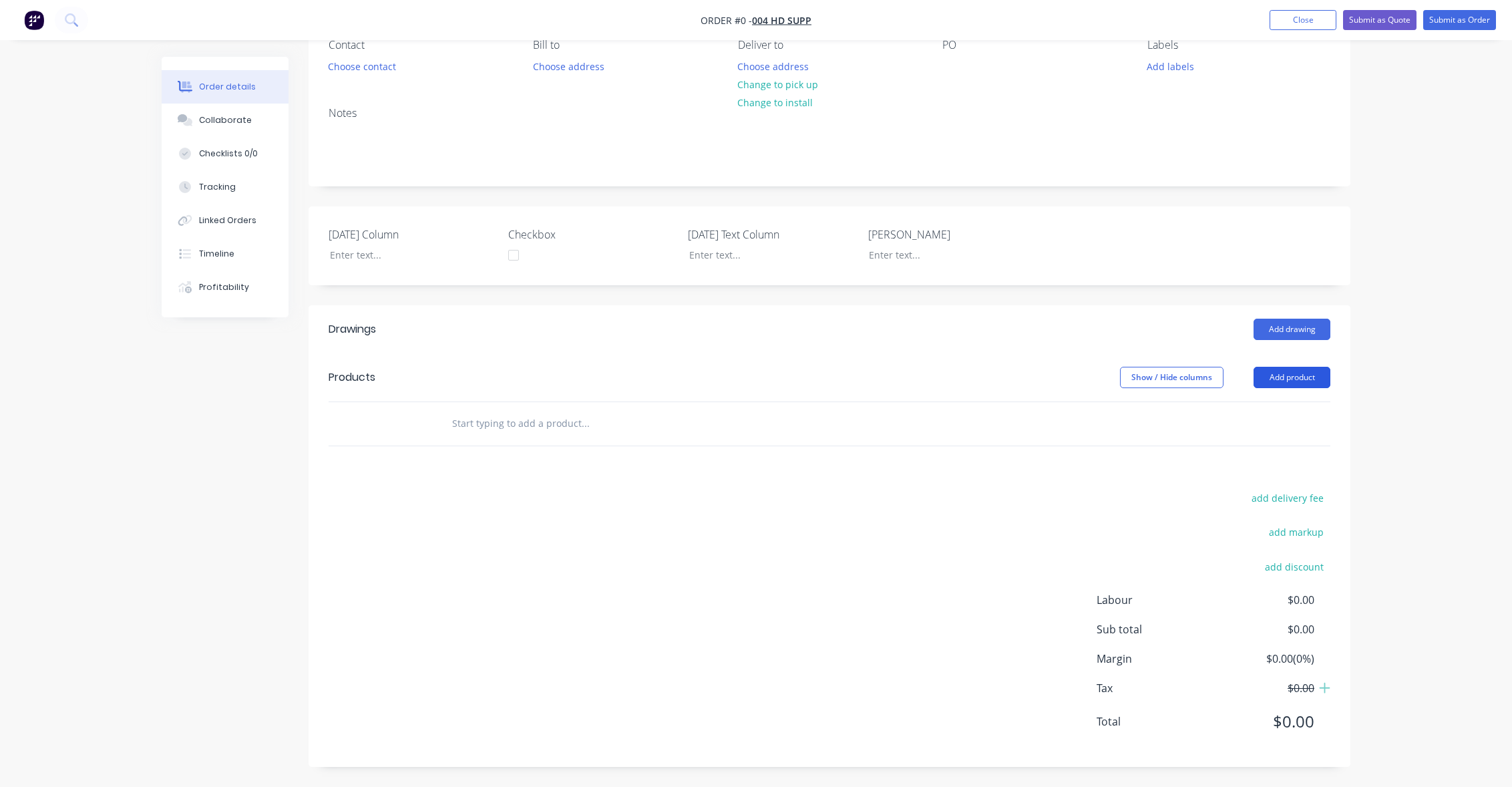
click at [1294, 372] on button "Add product" at bounding box center [1293, 377] width 77 height 21
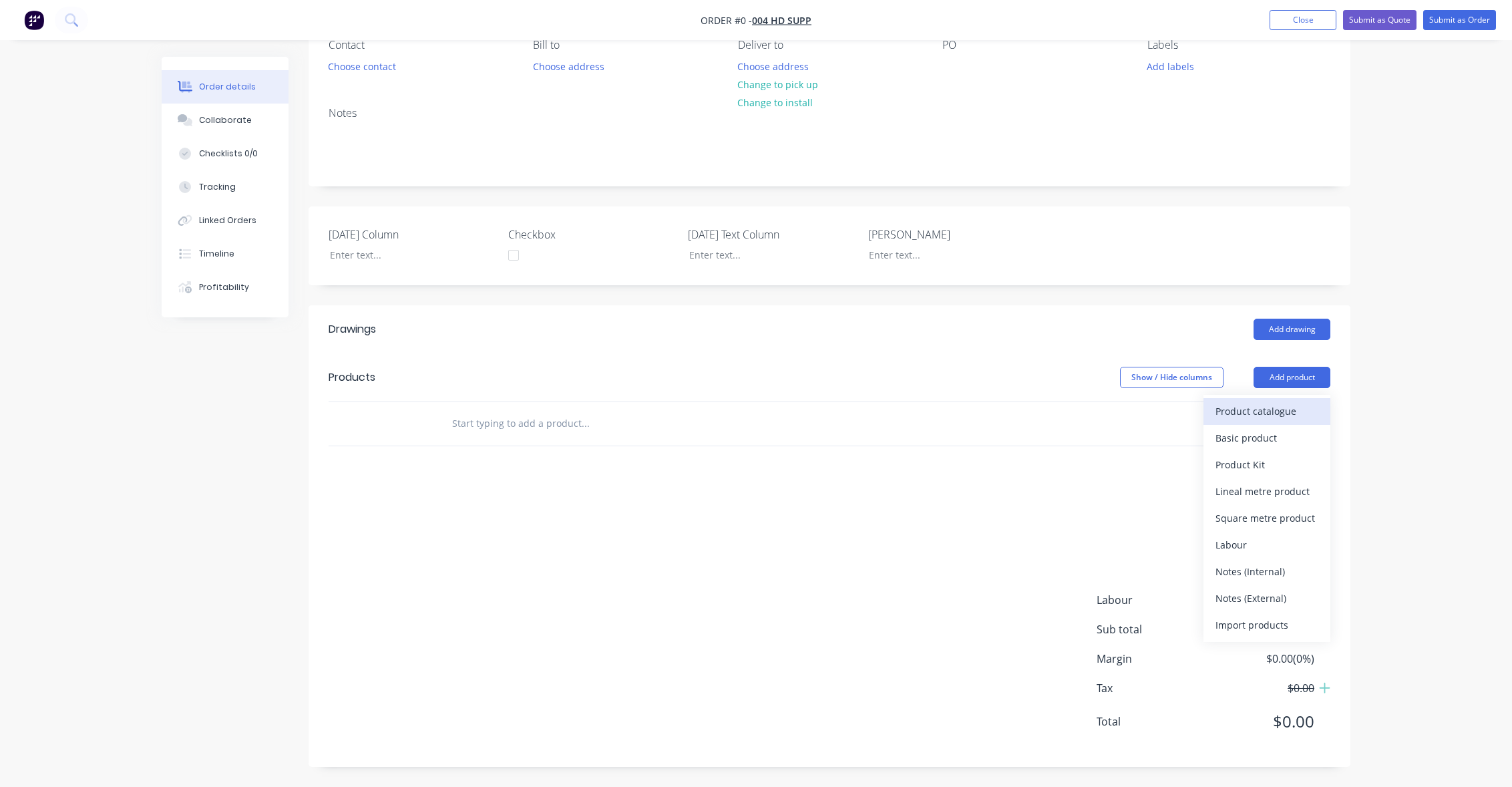
click at [1290, 402] on div "Product catalogue" at bounding box center [1267, 411] width 103 height 20
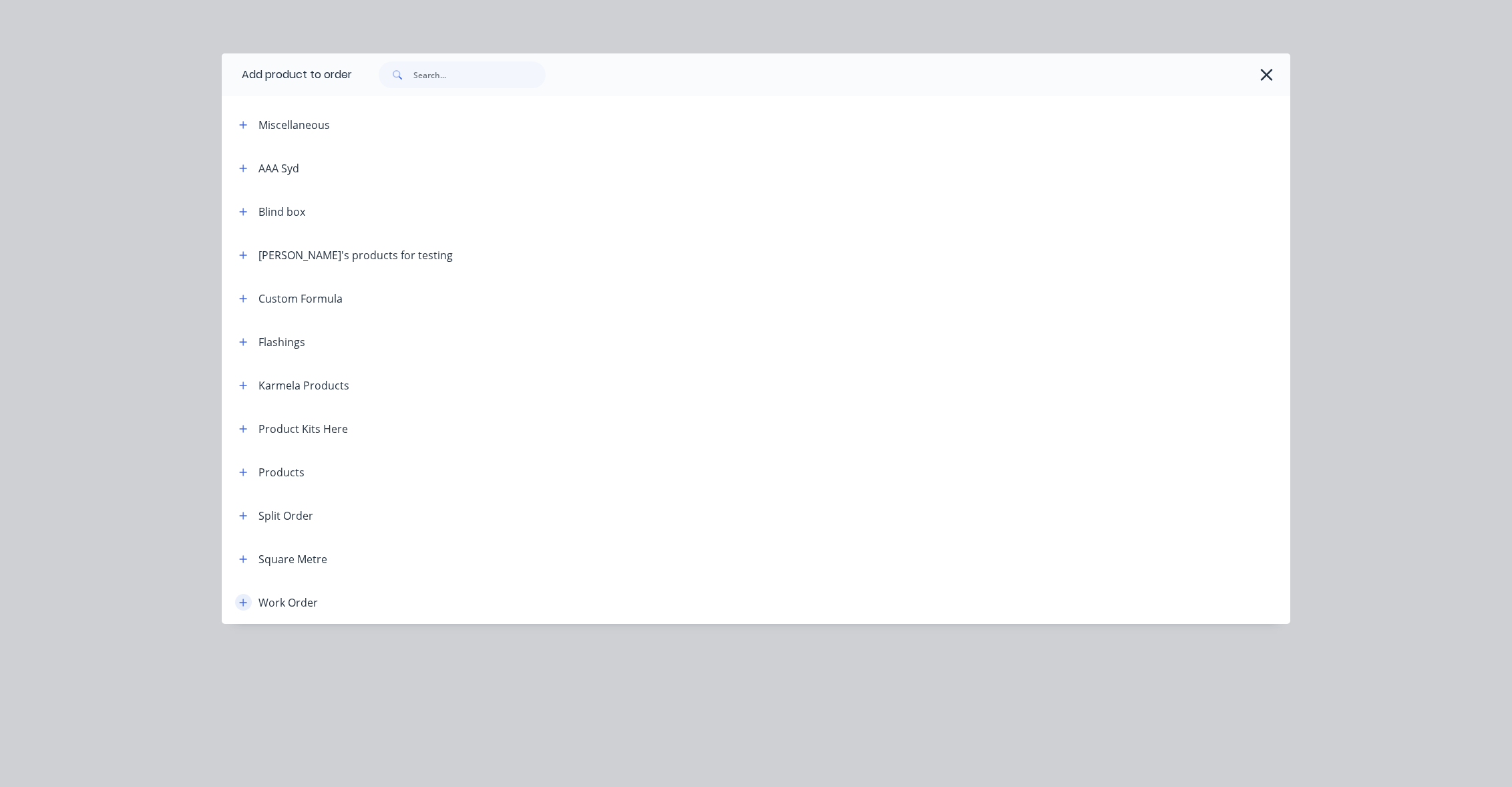
click at [247, 598] on icon "button" at bounding box center [243, 602] width 8 height 9
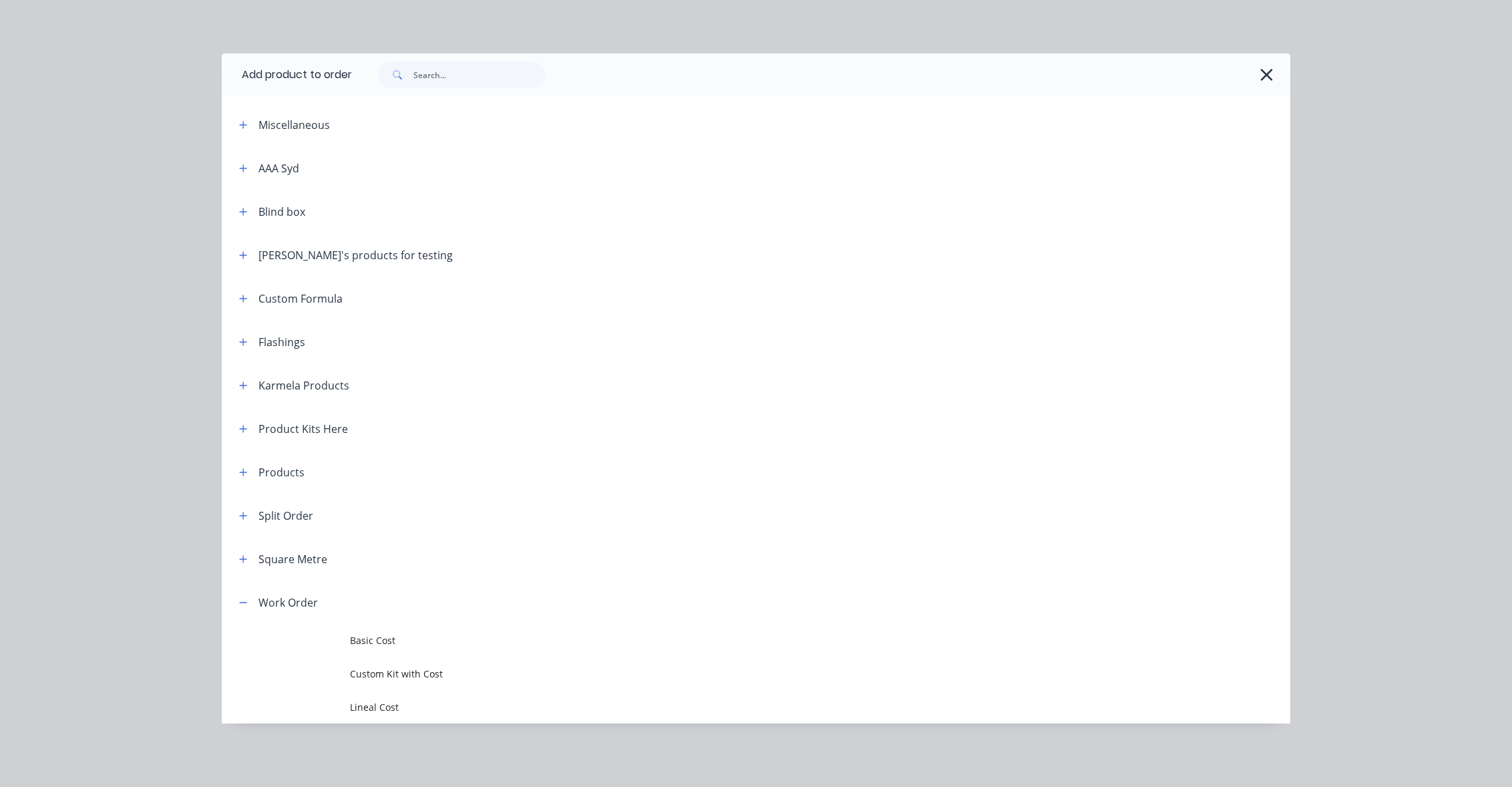
scroll to position [155, 0]
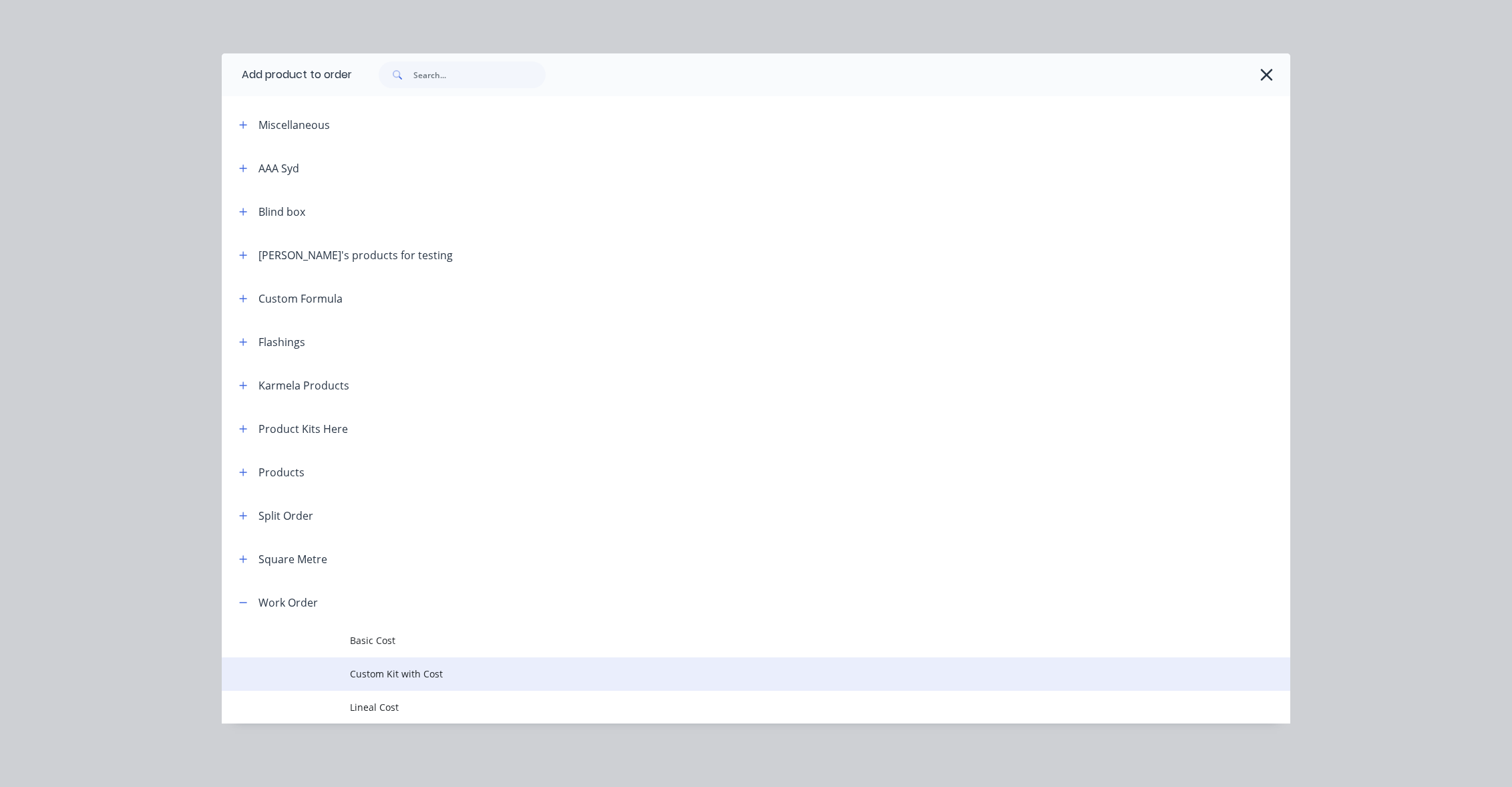
click at [449, 680] on span "Custom Kit with Cost" at bounding box center [725, 674] width 752 height 14
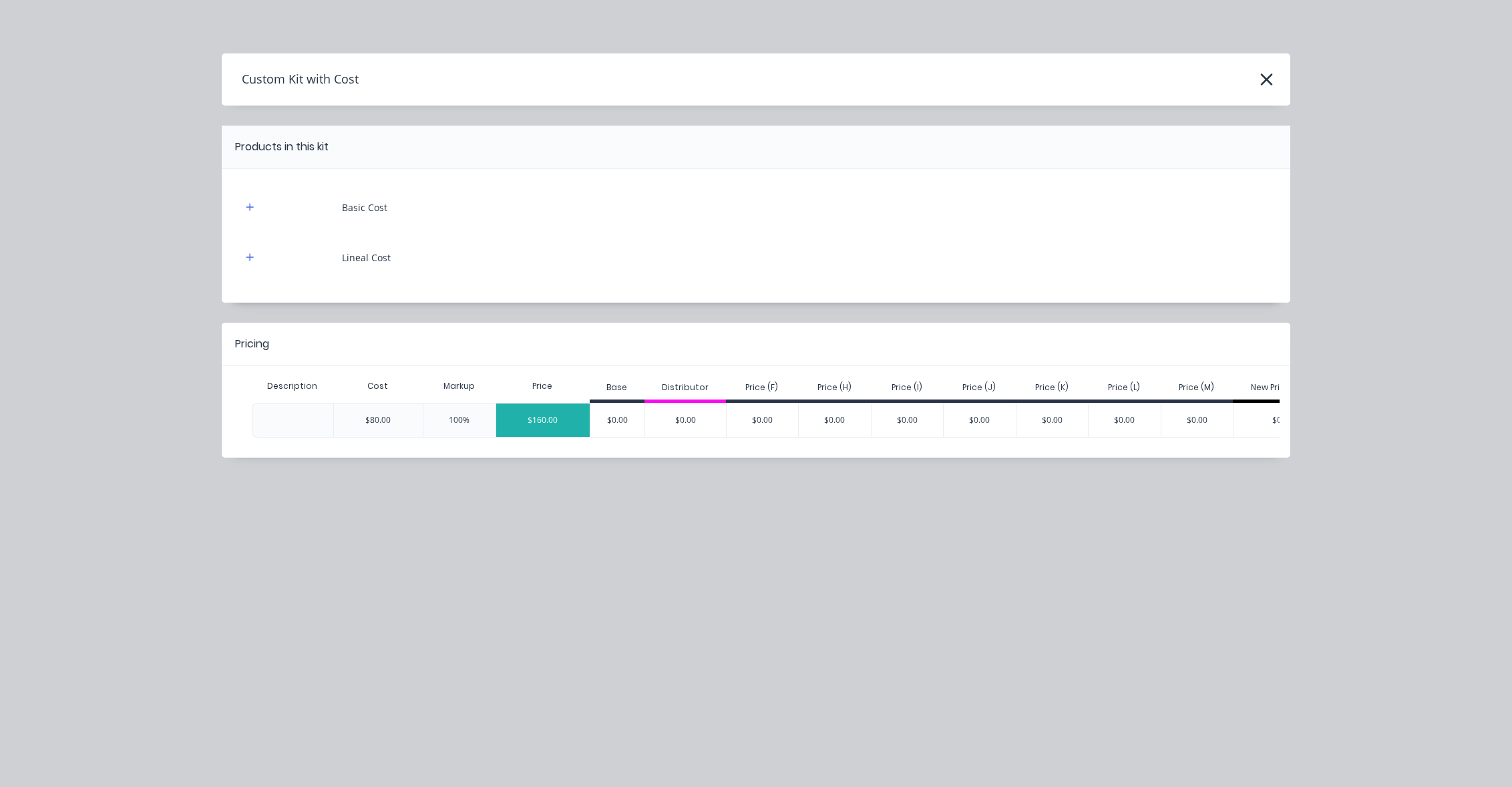
click at [565, 418] on div "$160.00" at bounding box center [542, 419] width 94 height 33
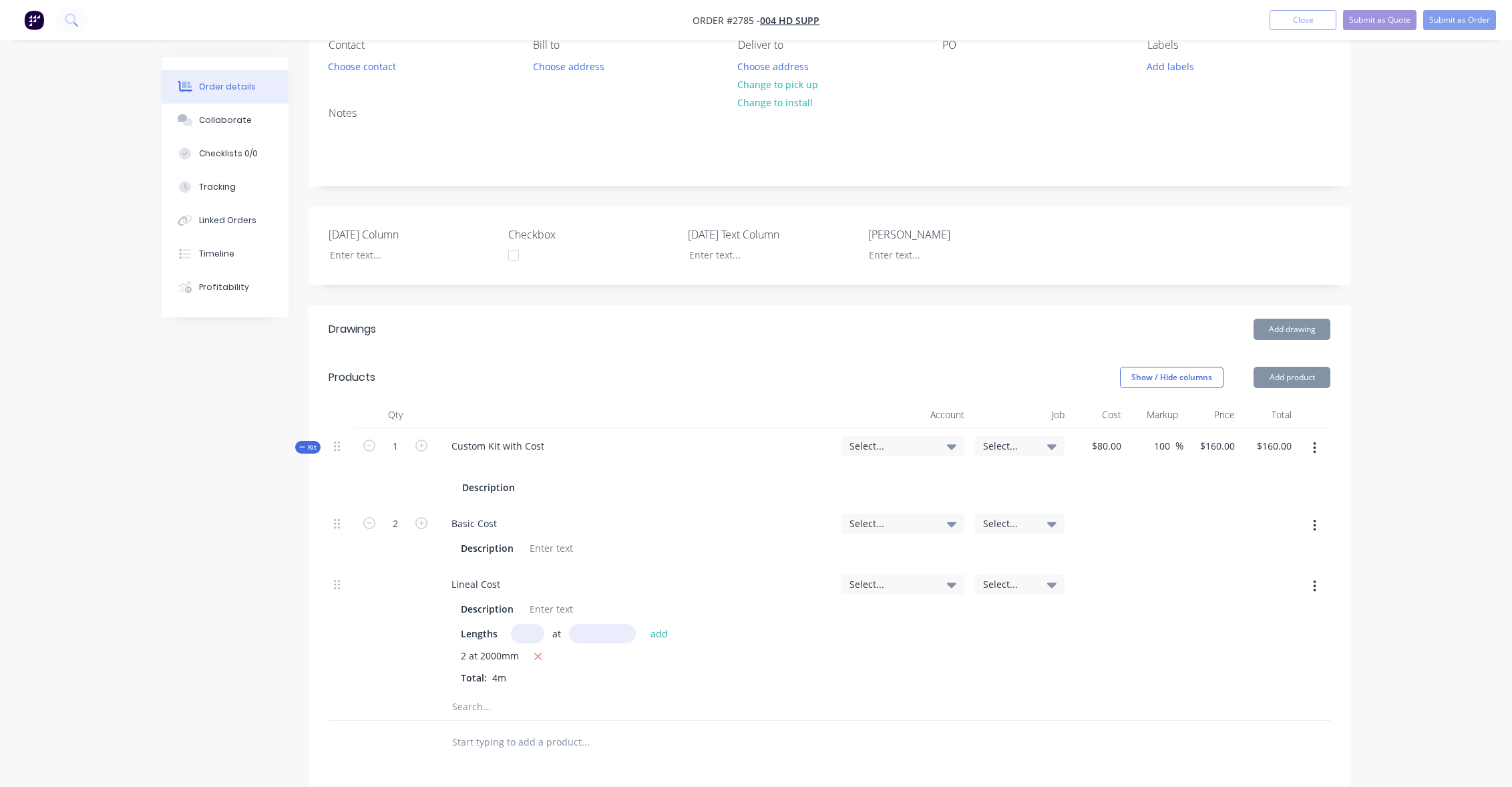
click at [541, 633] on input "text" at bounding box center [527, 634] width 33 height 20
type input "2"
click at [586, 634] on input "text" at bounding box center [602, 634] width 67 height 20
type input "1000"
click at [644, 624] on button "add" at bounding box center [659, 633] width 31 height 18
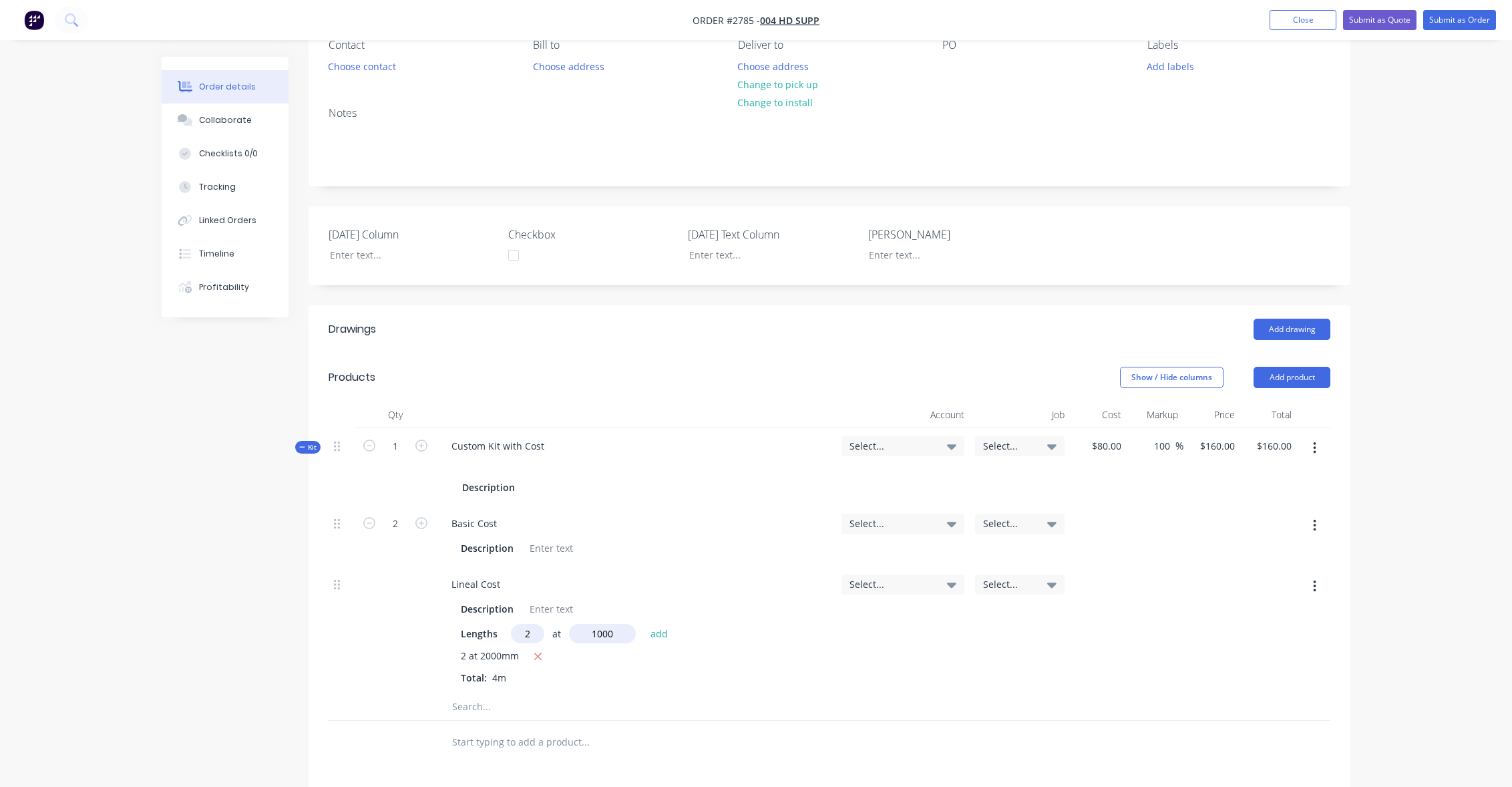
type input "$200.00"
click at [1433, 500] on div "Order details Collaborate Checklists 0/0 Tracking Linked Orders Timeline Profit…" at bounding box center [756, 495] width 1512 height 1263
click at [1421, 358] on div "Order details Collaborate Checklists 0/0 Tracking Linked Orders Timeline Profit…" at bounding box center [756, 495] width 1512 height 1263
click at [1363, 310] on div "Order details Collaborate Checklists 0/0 Tracking Linked Orders Timeline Profit…" at bounding box center [756, 524] width 1216 height 1206
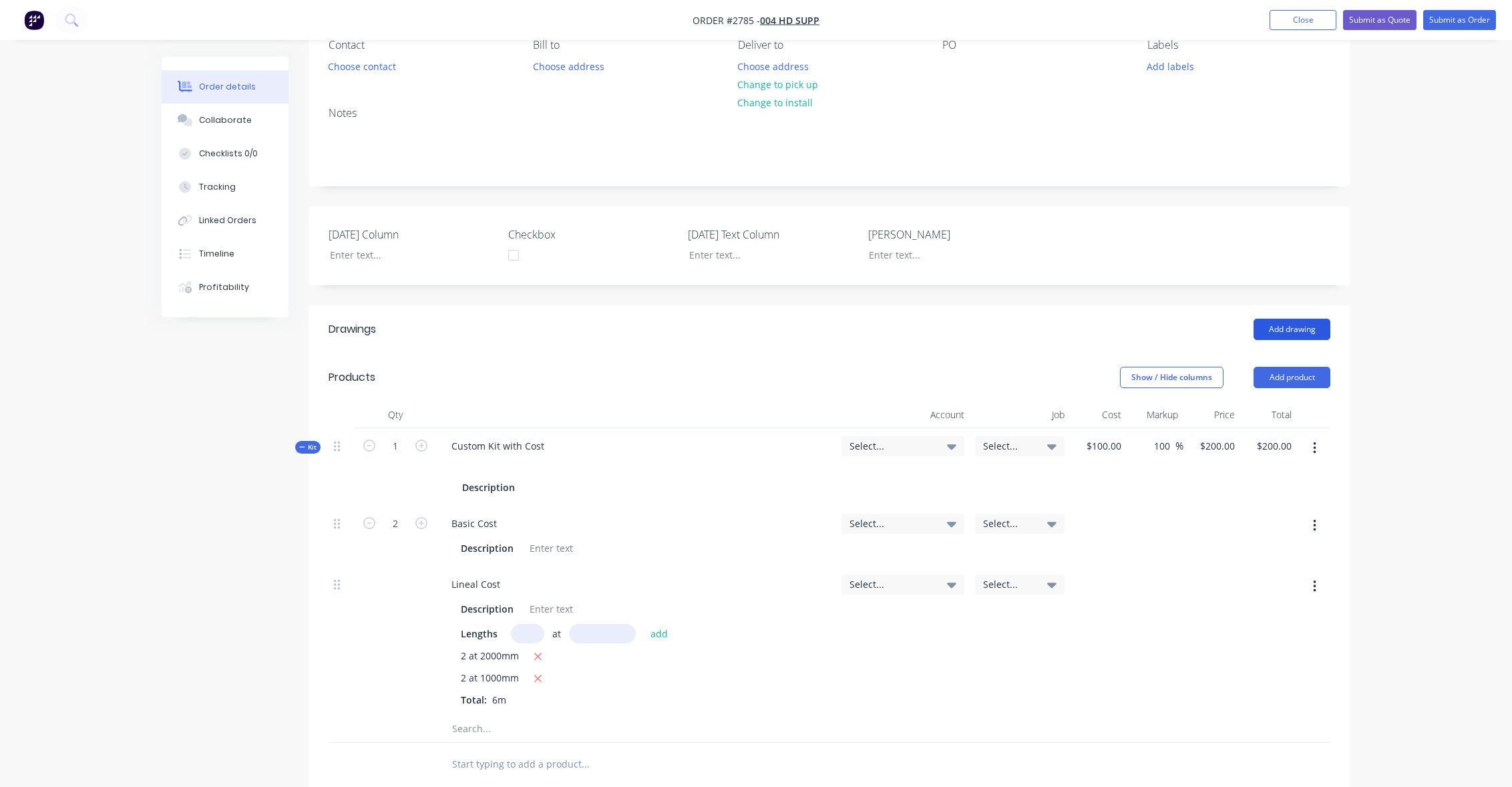
click at [1281, 320] on button "Add drawing" at bounding box center [1293, 329] width 77 height 21
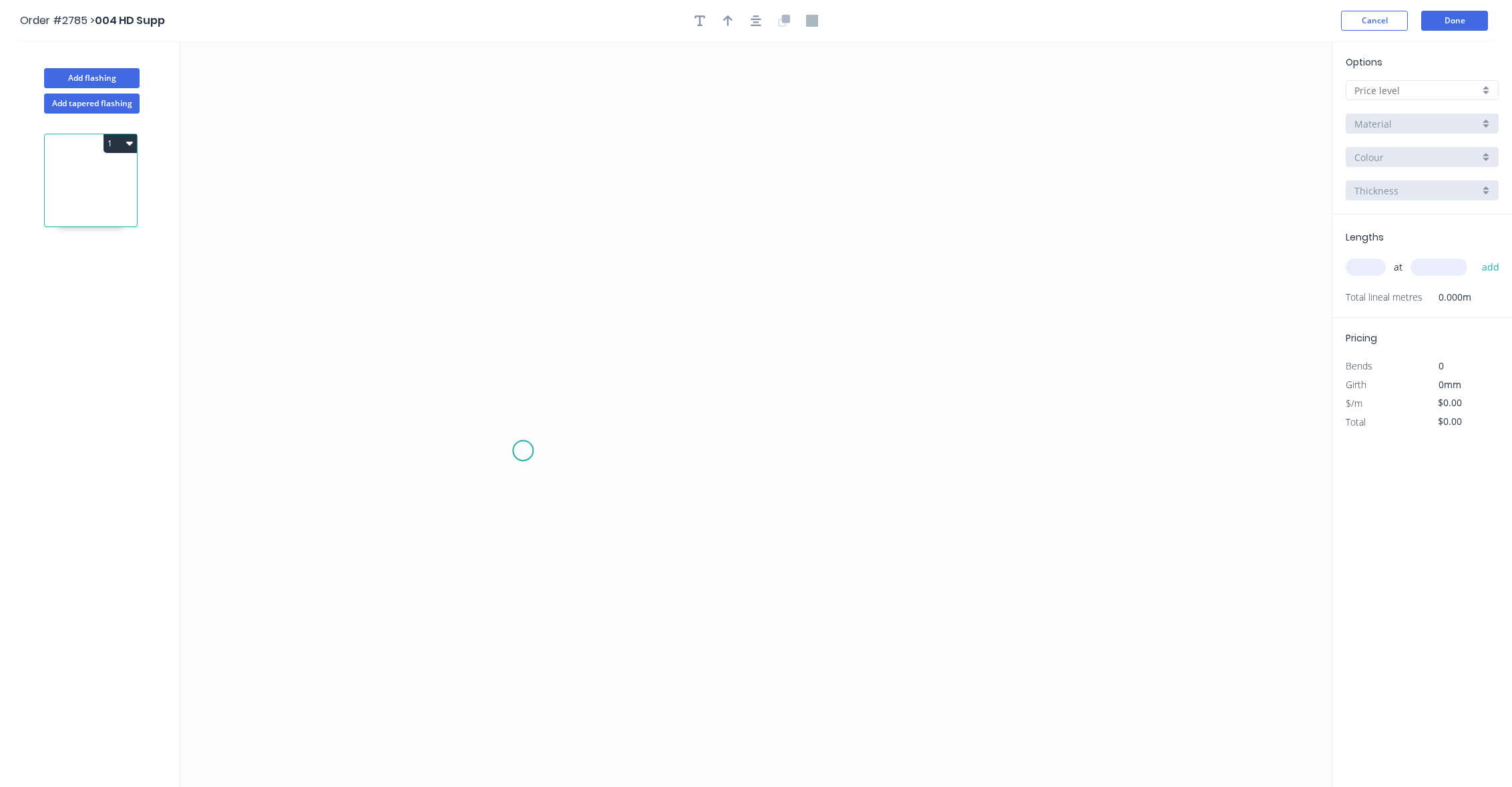
click at [523, 451] on icon "0" at bounding box center [756, 414] width 1152 height 746
click at [895, 244] on icon "0" at bounding box center [756, 414] width 1152 height 746
click at [967, 425] on icon "0 ?" at bounding box center [756, 414] width 1152 height 746
click at [690, 331] on rect at bounding box center [699, 324] width 27 height 19
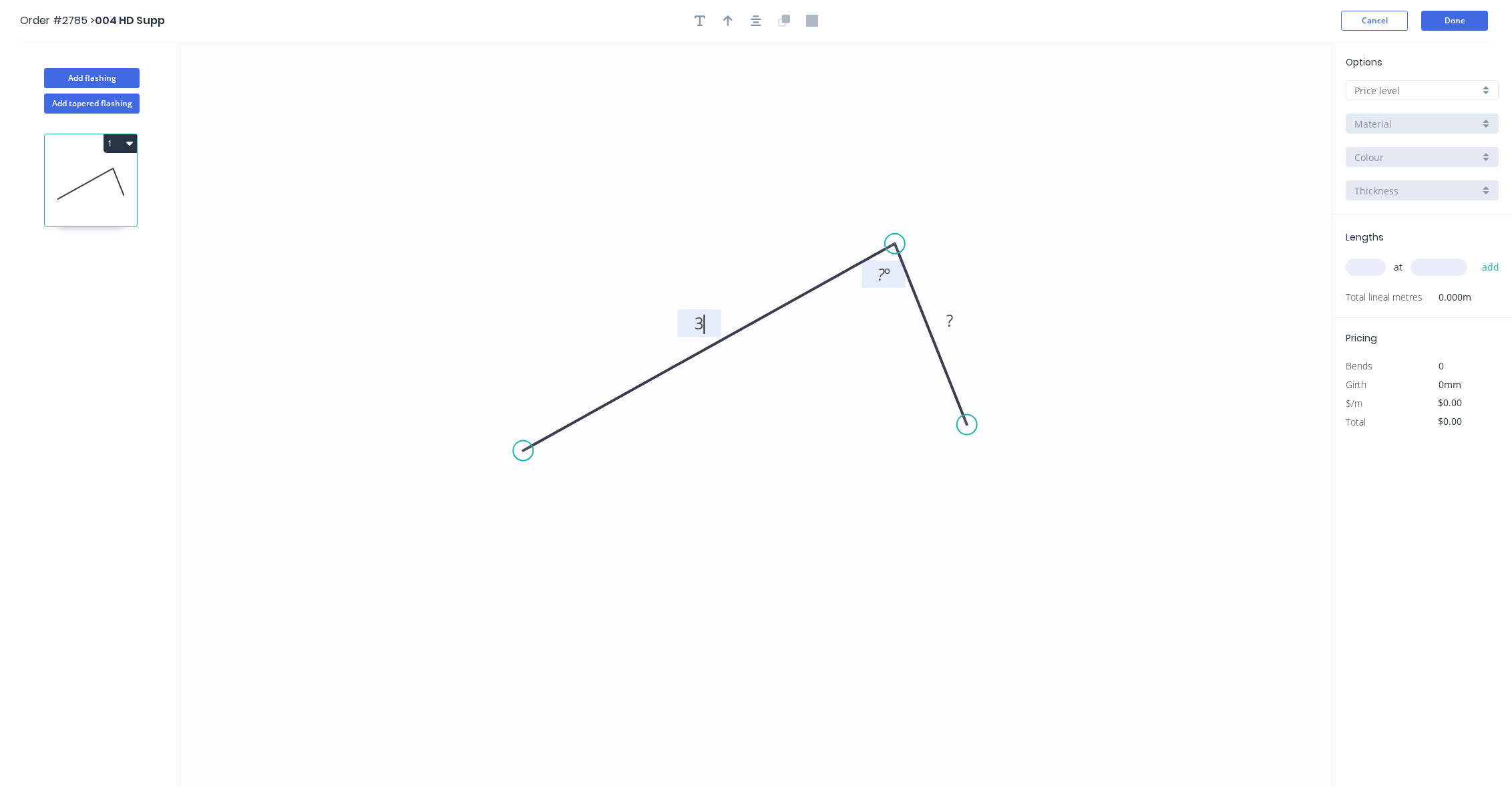
click at [893, 273] on rect at bounding box center [884, 275] width 27 height 19
click at [940, 320] on rect at bounding box center [950, 321] width 27 height 19
click at [1078, 214] on icon "0 3 ? 4 º" at bounding box center [756, 414] width 1152 height 746
click at [1384, 95] on input "text" at bounding box center [1417, 91] width 125 height 14
click at [1383, 139] on div "B" at bounding box center [1423, 139] width 152 height 23
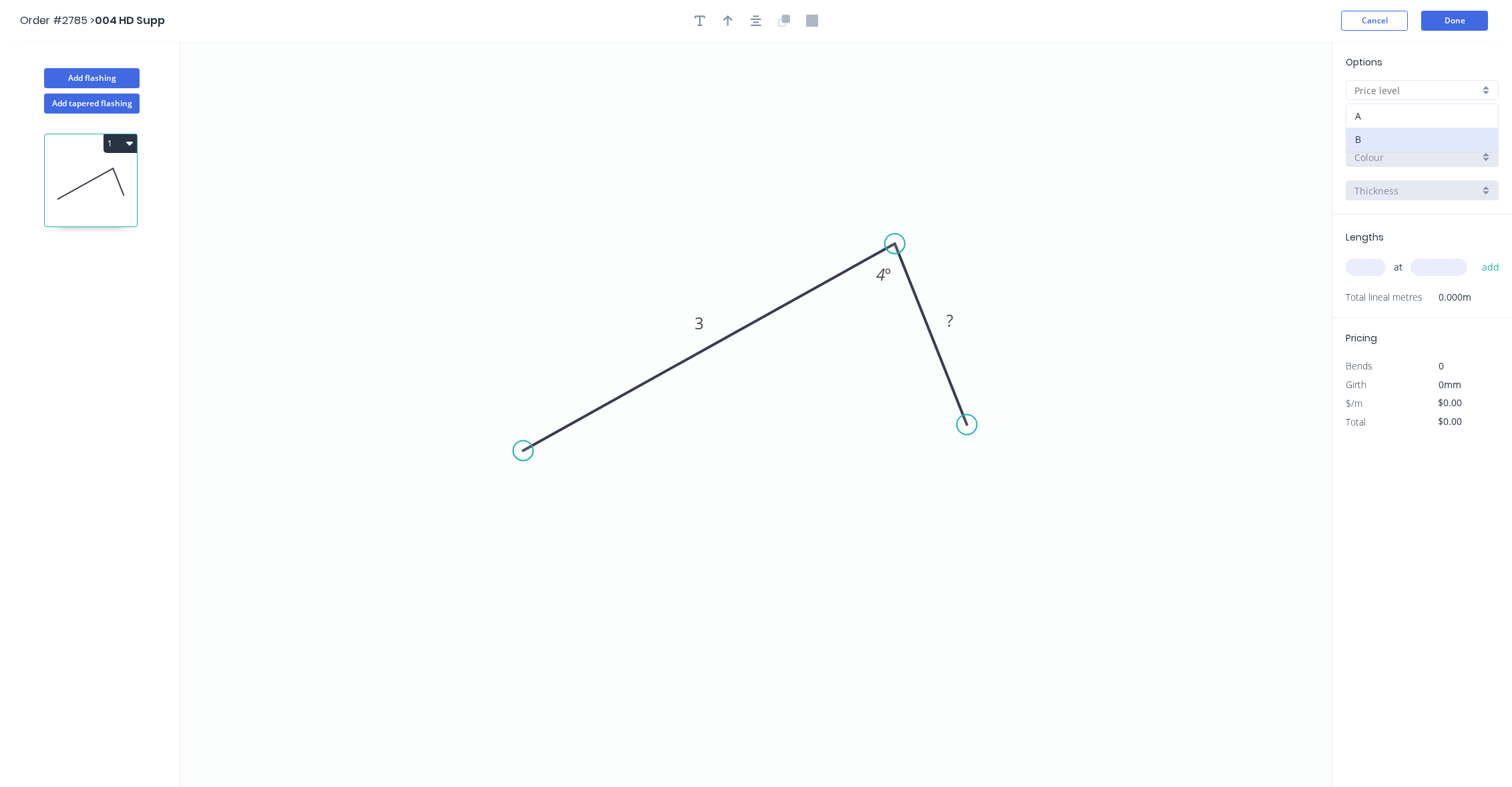
type input "B"
click at [1367, 269] on input "text" at bounding box center [1366, 267] width 40 height 17
type input "3"
click at [1440, 270] on input "text" at bounding box center [1440, 267] width 57 height 17
type input "1000"
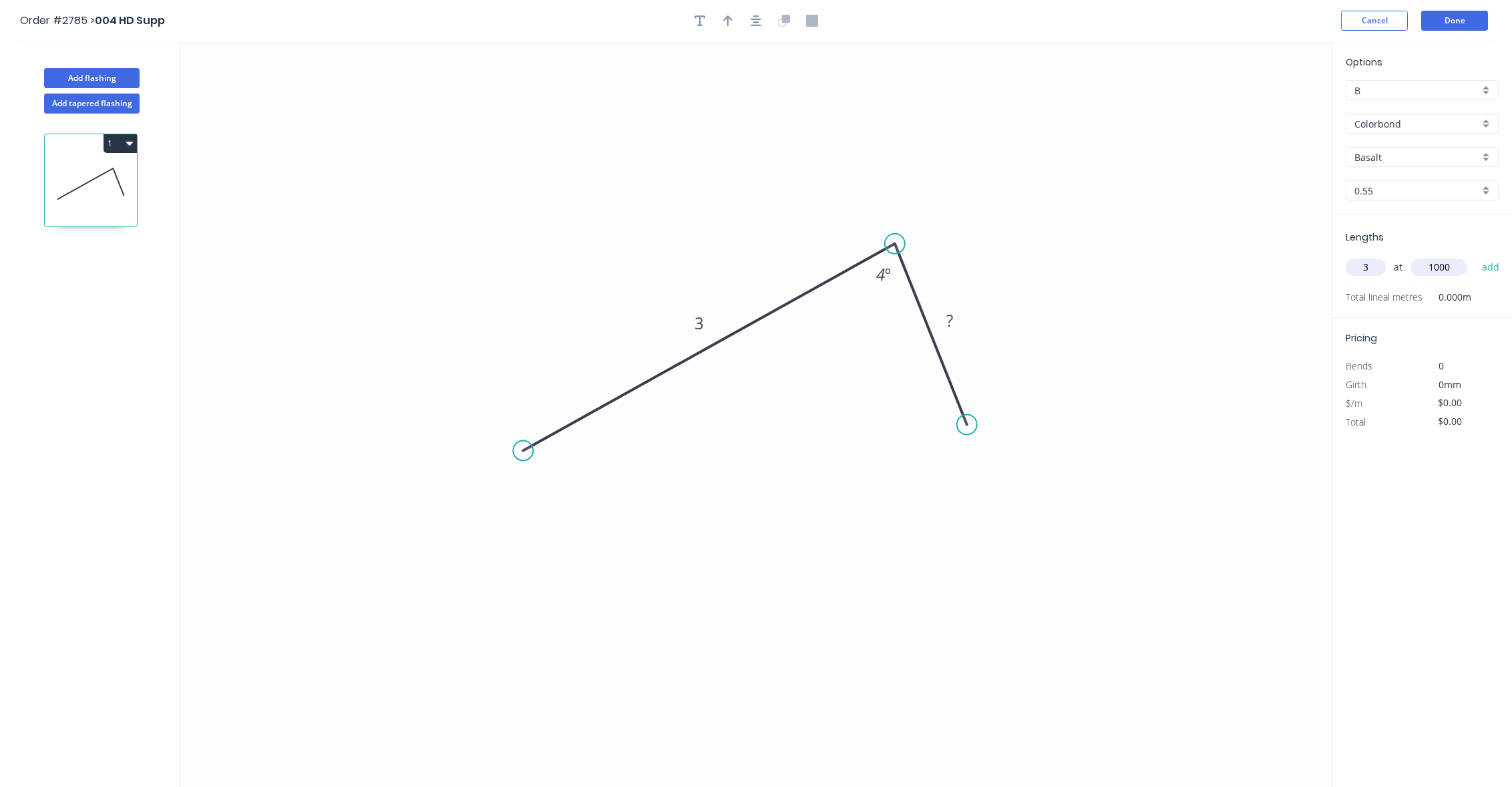
click at [1475, 256] on button "add" at bounding box center [1491, 267] width 31 height 22
click at [1450, 28] on button "Done" at bounding box center [1455, 21] width 67 height 20
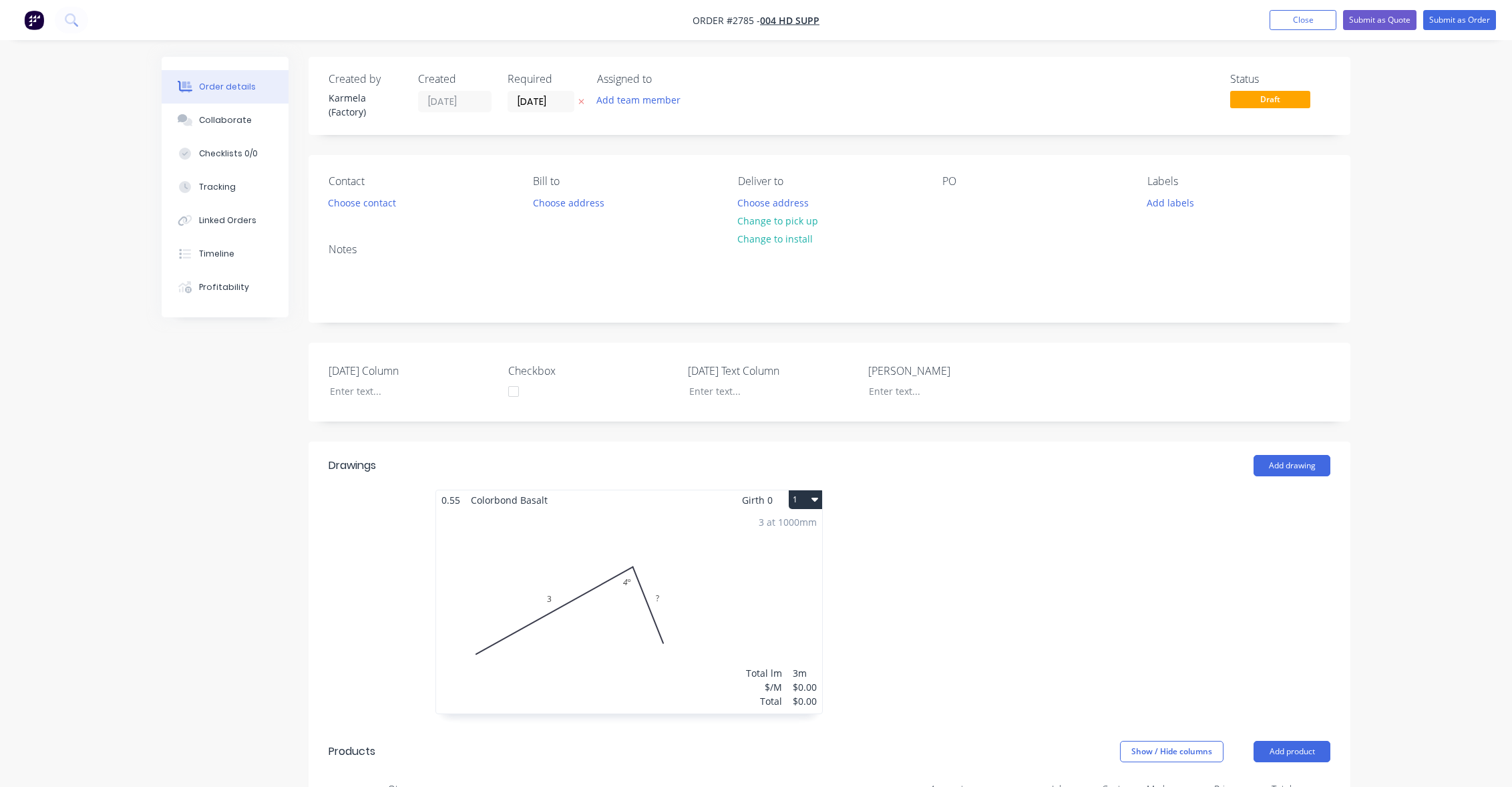
click at [1457, 332] on div "Order details Collaborate Checklists 0/0 Tracking Linked Orders Timeline Profit…" at bounding box center [756, 750] width 1512 height 1502
click at [1301, 460] on button "Add drawing" at bounding box center [1293, 466] width 77 height 21
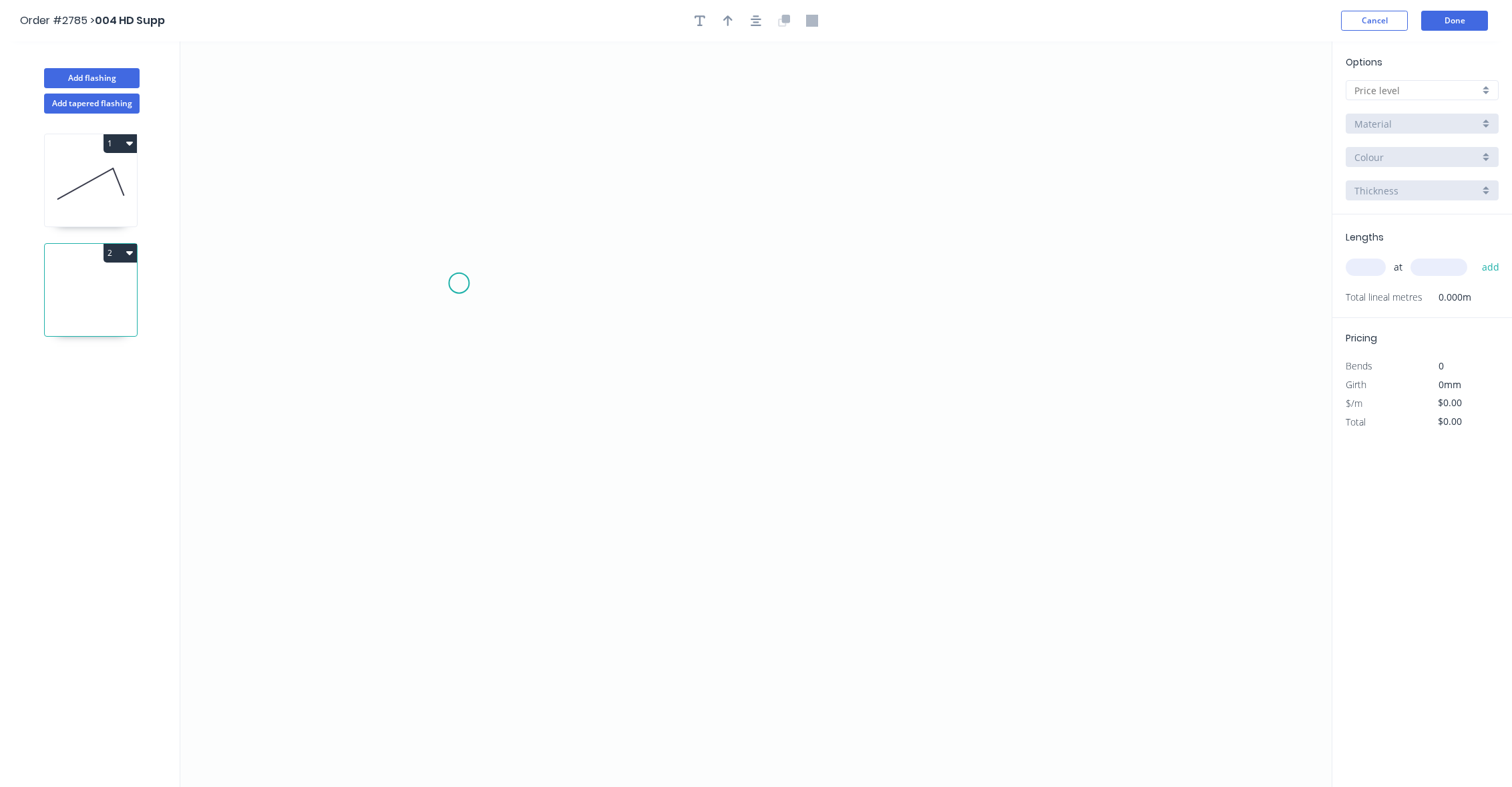
click at [640, 464] on icon "0" at bounding box center [756, 414] width 1152 height 746
click at [624, 285] on icon "0" at bounding box center [756, 414] width 1152 height 746
click at [740, 198] on icon "0 ?" at bounding box center [756, 414] width 1152 height 746
click at [610, 371] on tspan "?" at bounding box center [610, 370] width 6 height 22
click at [649, 303] on tspan "?" at bounding box center [651, 297] width 7 height 22
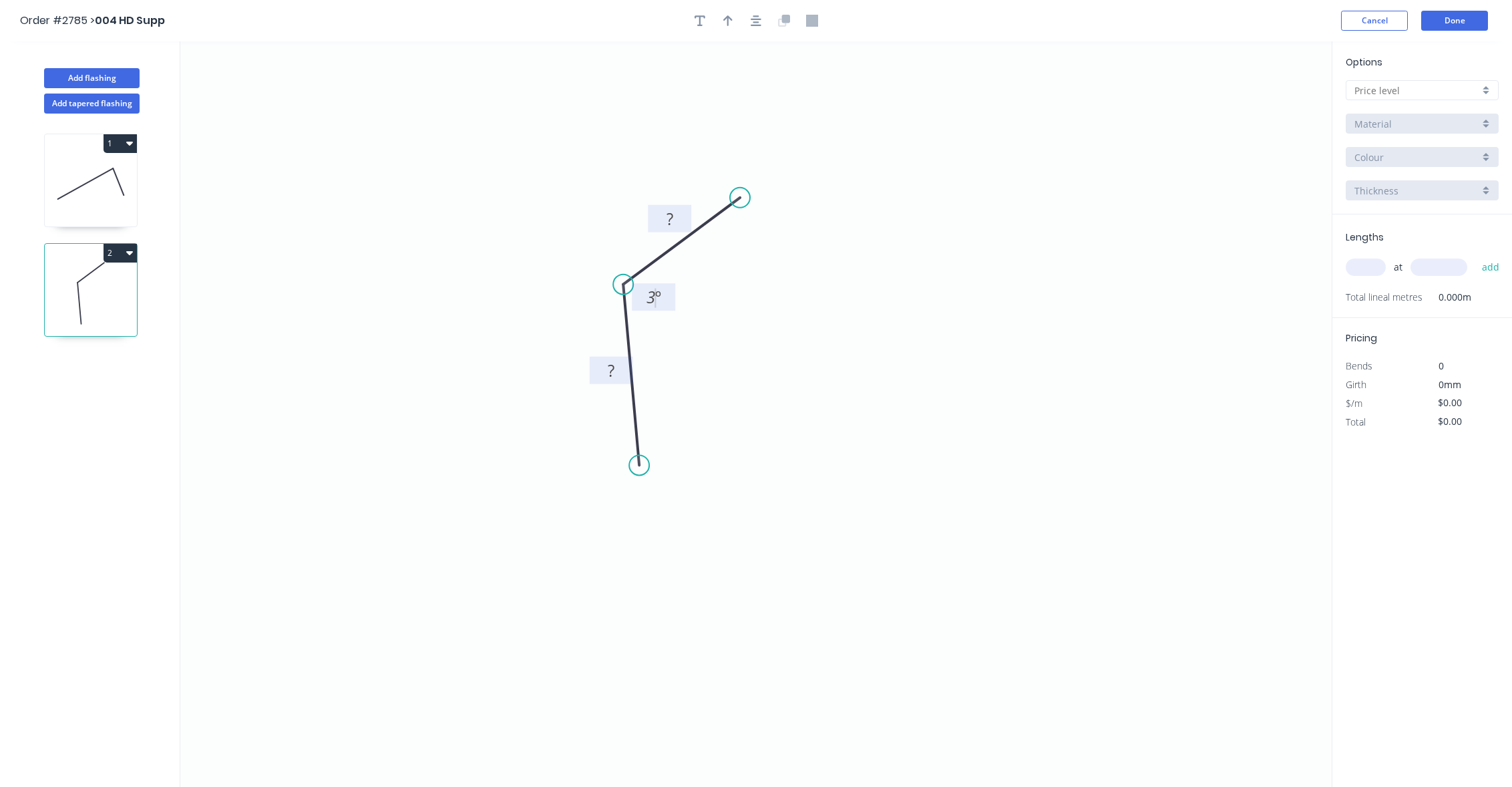
click at [664, 222] on rect at bounding box center [670, 220] width 27 height 19
click at [602, 372] on rect at bounding box center [611, 371] width 27 height 19
click at [913, 318] on icon "0 43 ? 3 º" at bounding box center [756, 414] width 1152 height 746
click at [1402, 84] on input "text" at bounding box center [1417, 91] width 125 height 14
click at [1402, 121] on div "A" at bounding box center [1423, 116] width 152 height 23
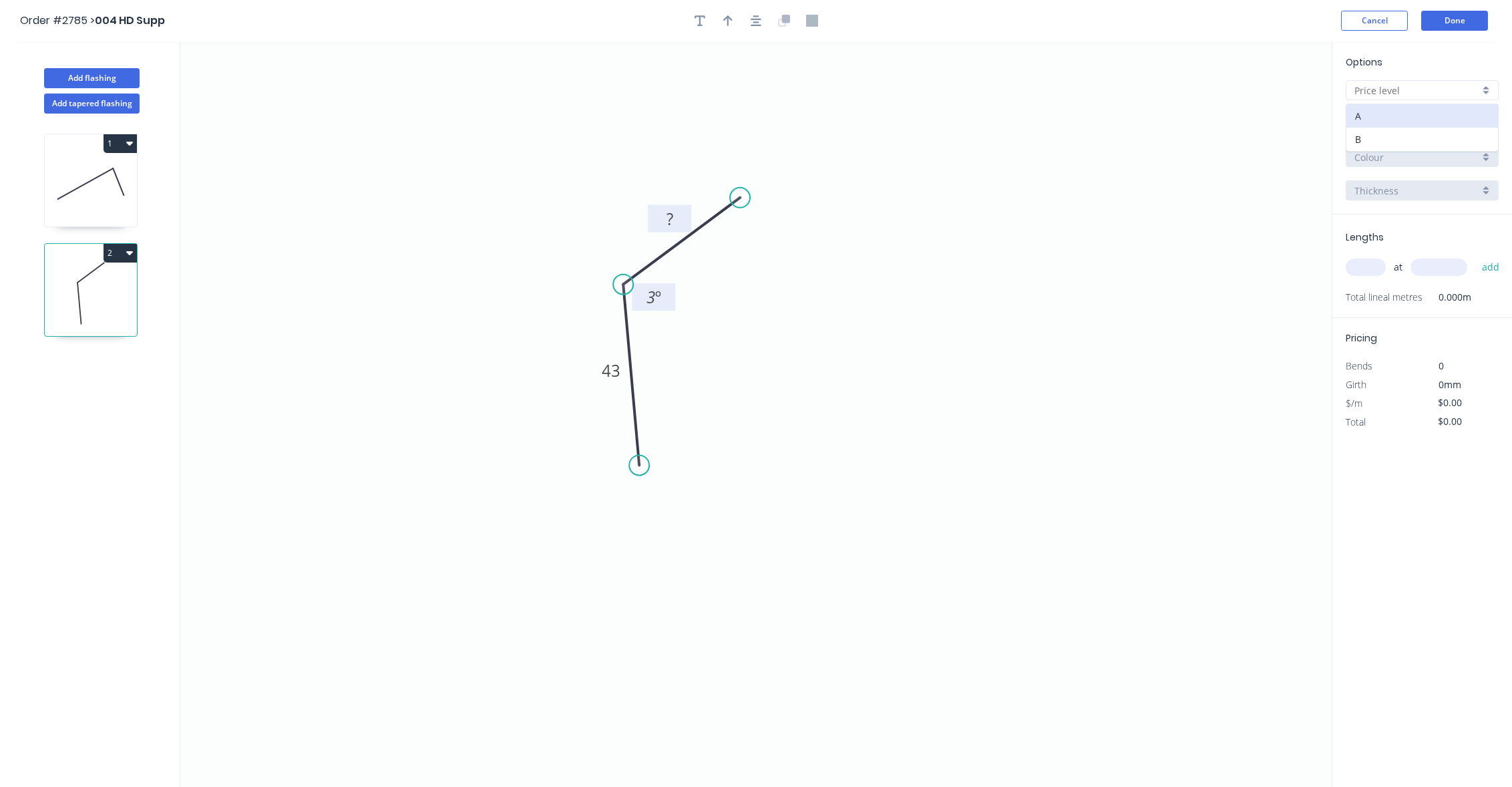
type input "A"
click at [1369, 266] on input "text" at bounding box center [1366, 267] width 40 height 17
type input "5"
click at [1429, 266] on input "text" at bounding box center [1440, 267] width 57 height 17
type input "1000"
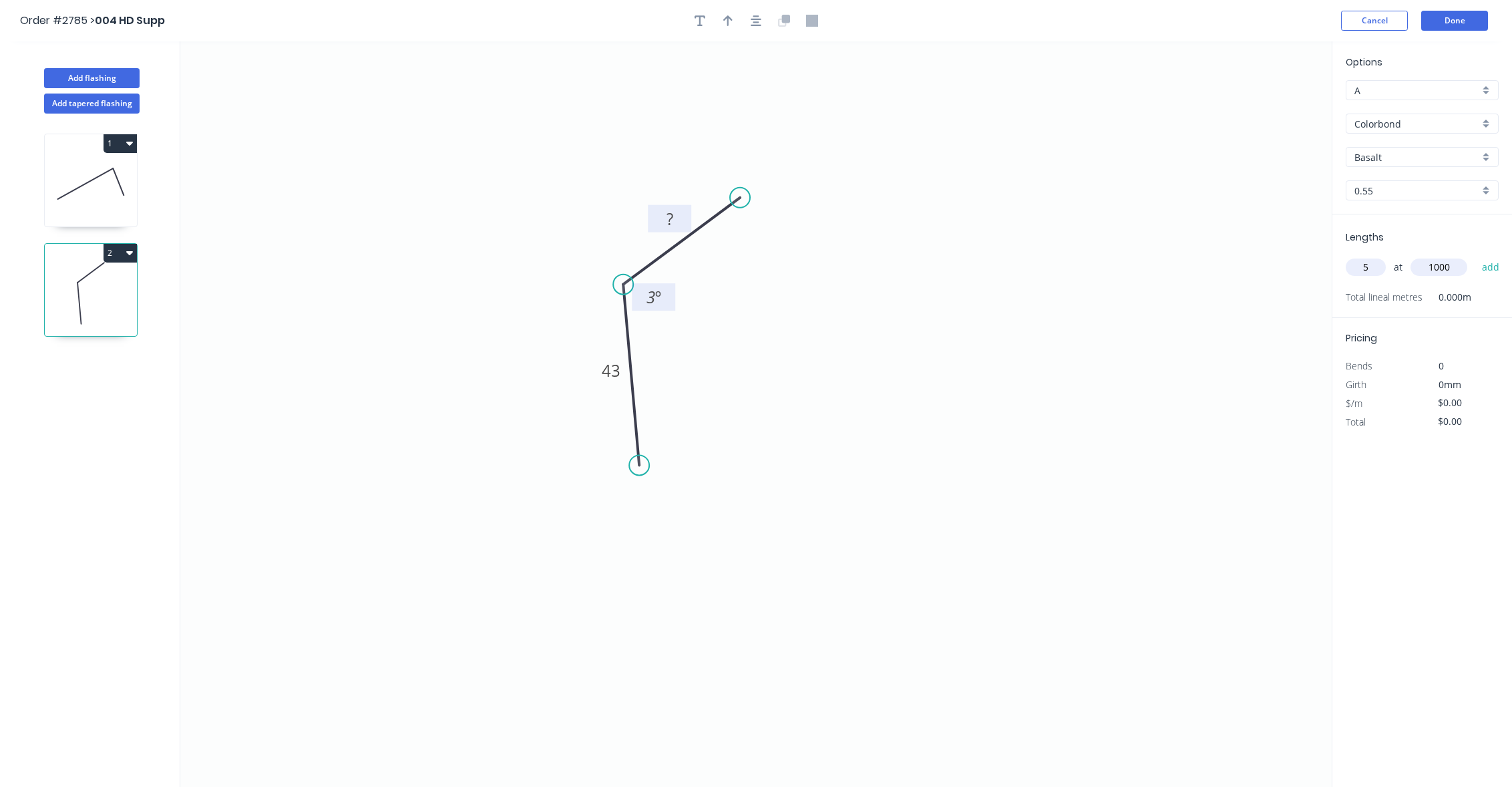
click at [1475, 256] on button "add" at bounding box center [1491, 267] width 31 height 22
click at [1455, 20] on button "Done" at bounding box center [1455, 21] width 67 height 20
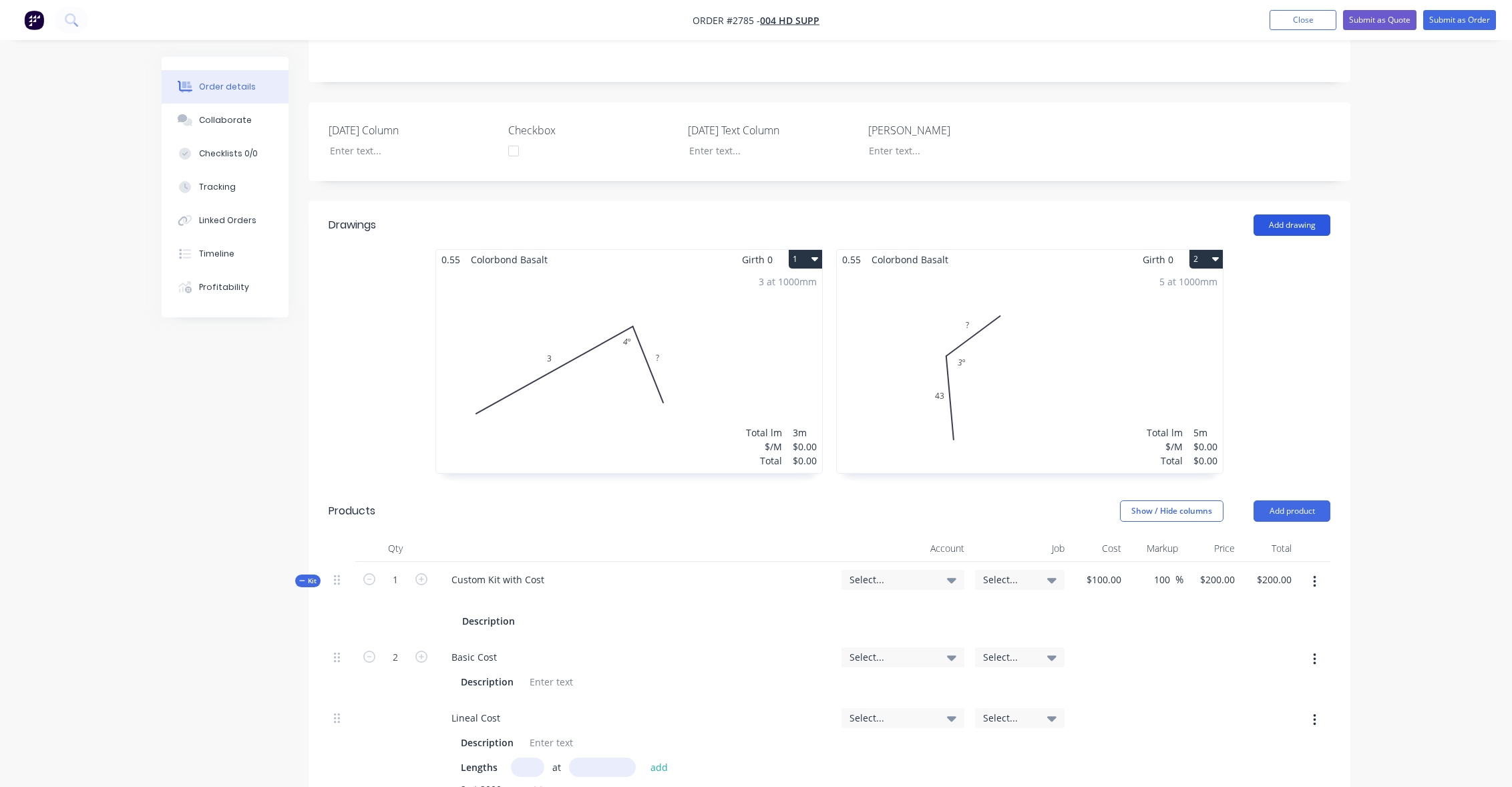
click at [1296, 226] on button "Add drawing" at bounding box center [1293, 225] width 77 height 21
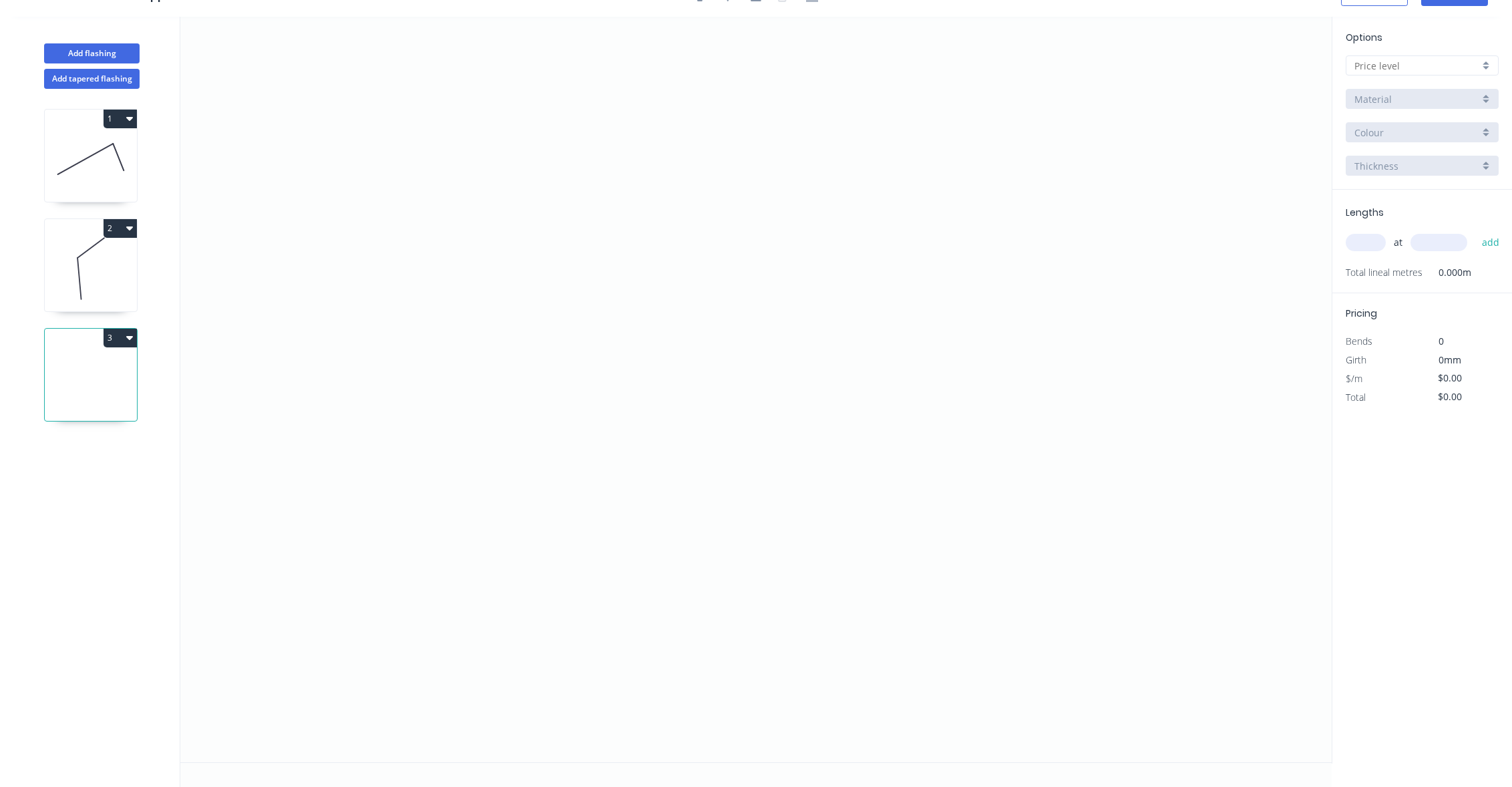
scroll to position [25, 0]
click at [128, 79] on button "Add tapered flashing" at bounding box center [91, 79] width 95 height 20
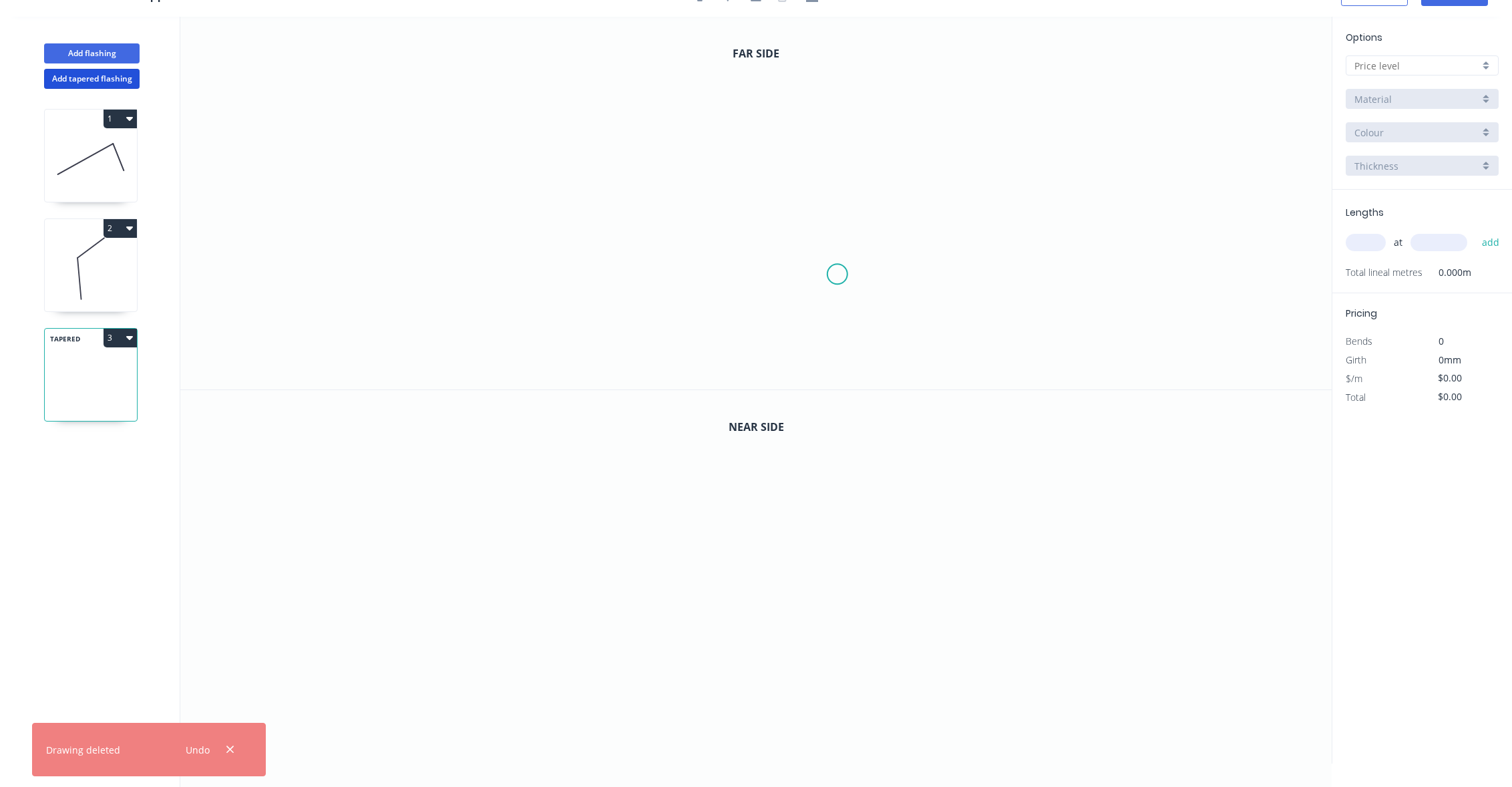
click at [838, 275] on icon "0" at bounding box center [756, 203] width 1152 height 373
click at [930, 176] on icon "0" at bounding box center [756, 203] width 1152 height 373
click at [1066, 226] on icon "0" at bounding box center [756, 203] width 1152 height 373
click at [884, 636] on icon "0" at bounding box center [756, 576] width 1152 height 374
click at [704, 648] on icon "0" at bounding box center [756, 576] width 1152 height 374
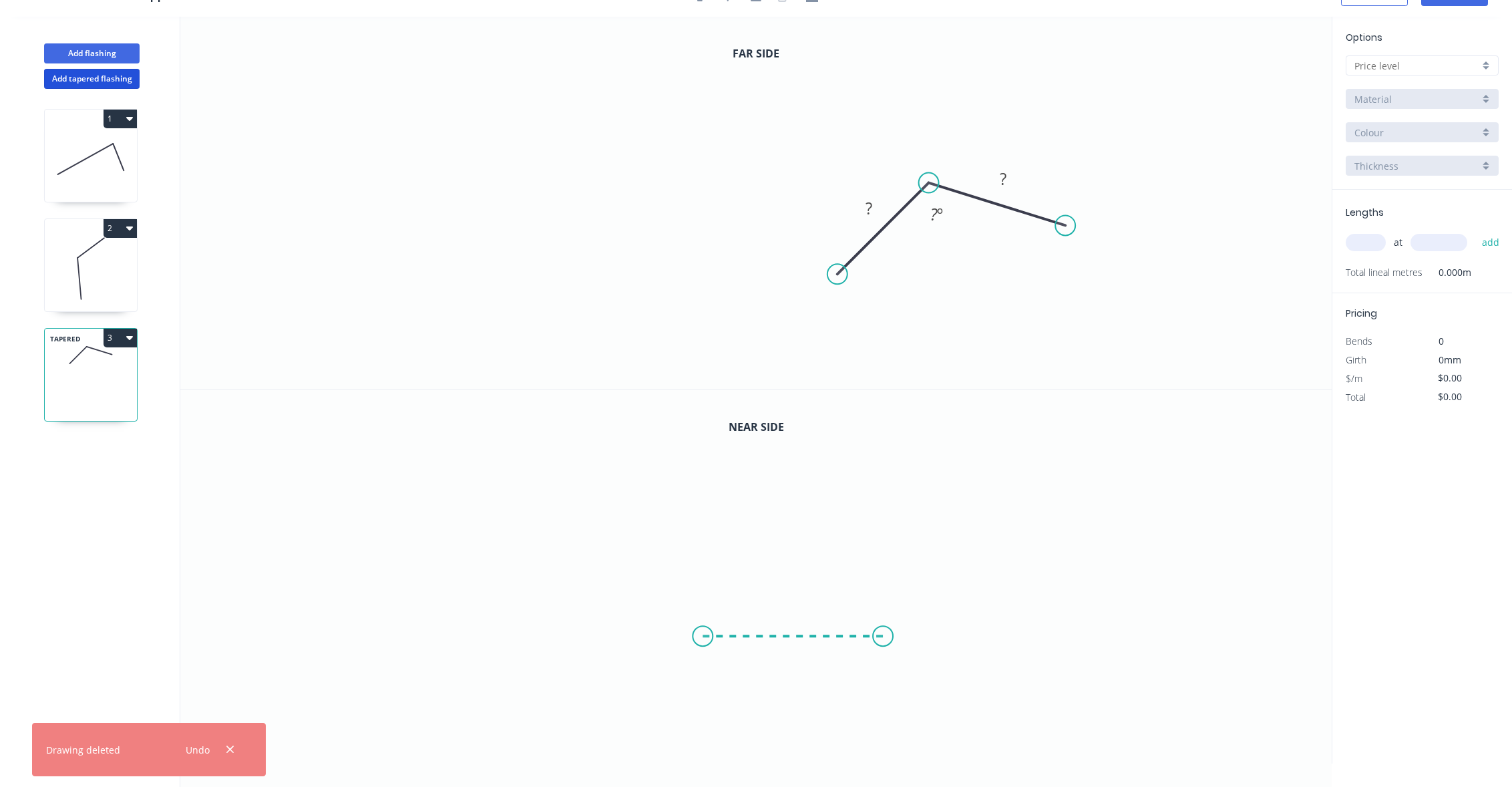
click at [573, 583] on icon "0" at bounding box center [756, 576] width 1152 height 374
click at [616, 627] on rect at bounding box center [630, 621] width 44 height 28
click at [624, 625] on rect at bounding box center [631, 622] width 27 height 19
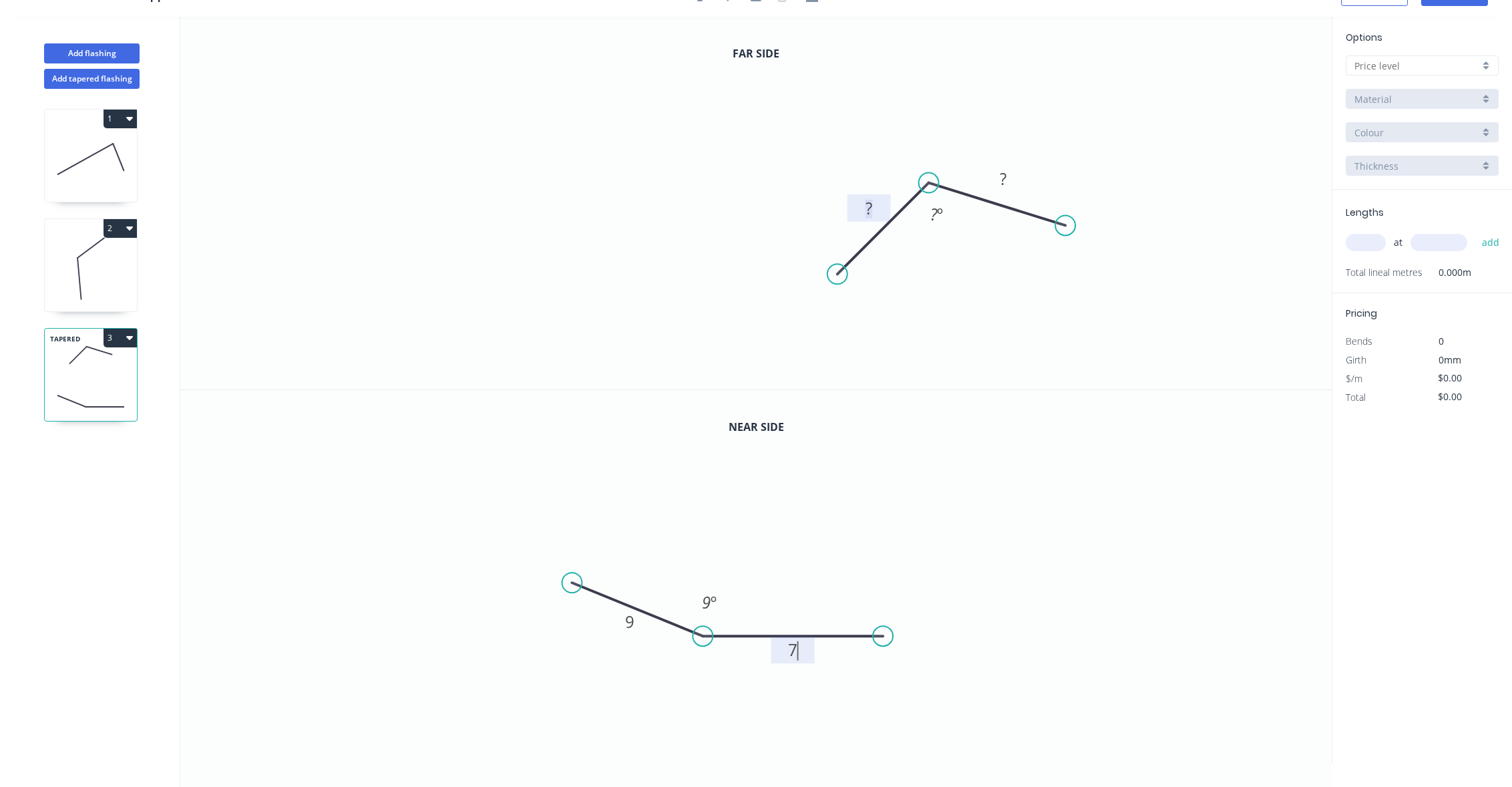
click at [868, 209] on tspan "?" at bounding box center [868, 208] width 6 height 22
type input "$23.00"
click at [837, 222] on icon "0 ? 2 7 º" at bounding box center [756, 203] width 1152 height 373
click at [859, 214] on rect at bounding box center [869, 209] width 27 height 19
click at [1040, 91] on icon "0 1 2 7 º" at bounding box center [756, 203] width 1152 height 373
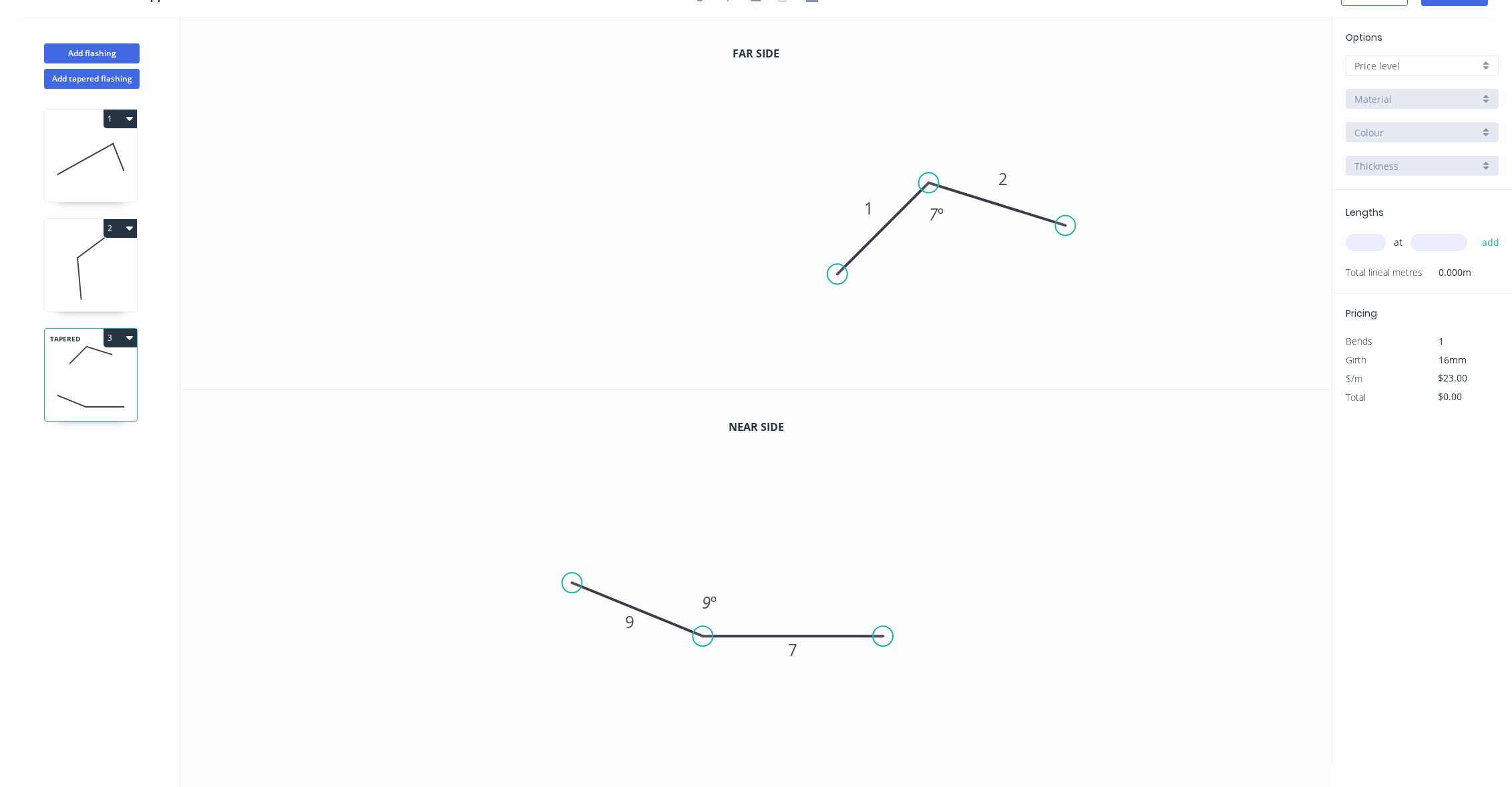
click at [1370, 65] on input "text" at bounding box center [1417, 66] width 125 height 14
click at [1378, 95] on div "A" at bounding box center [1423, 91] width 152 height 23
type input "A"
click at [1366, 255] on div "at add" at bounding box center [1424, 243] width 155 height 36
click at [1368, 246] on input "text" at bounding box center [1366, 242] width 40 height 17
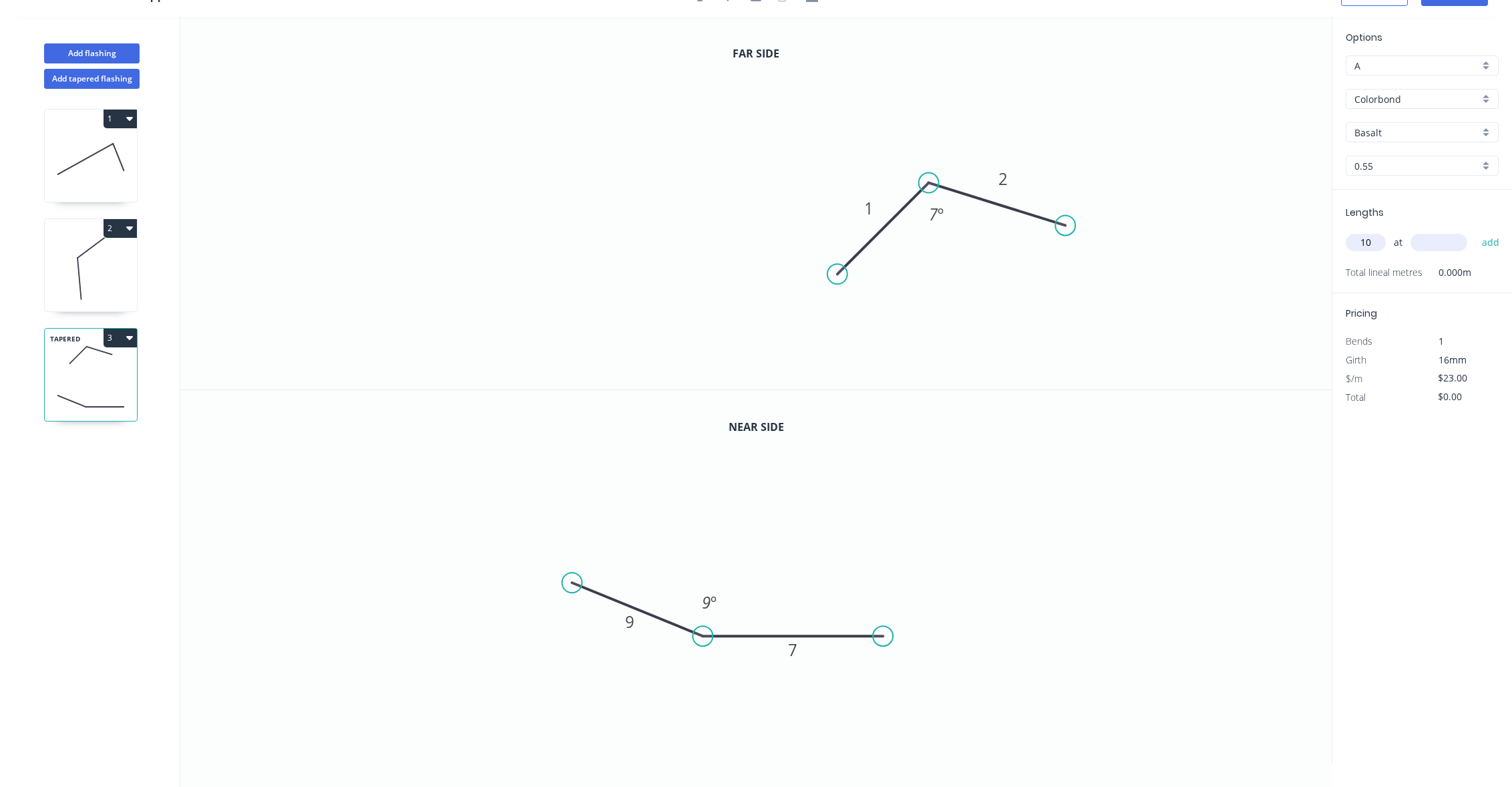
type input "10"
type input "1000"
click at [1475, 231] on button "add" at bounding box center [1491, 242] width 31 height 22
type input "$230.00"
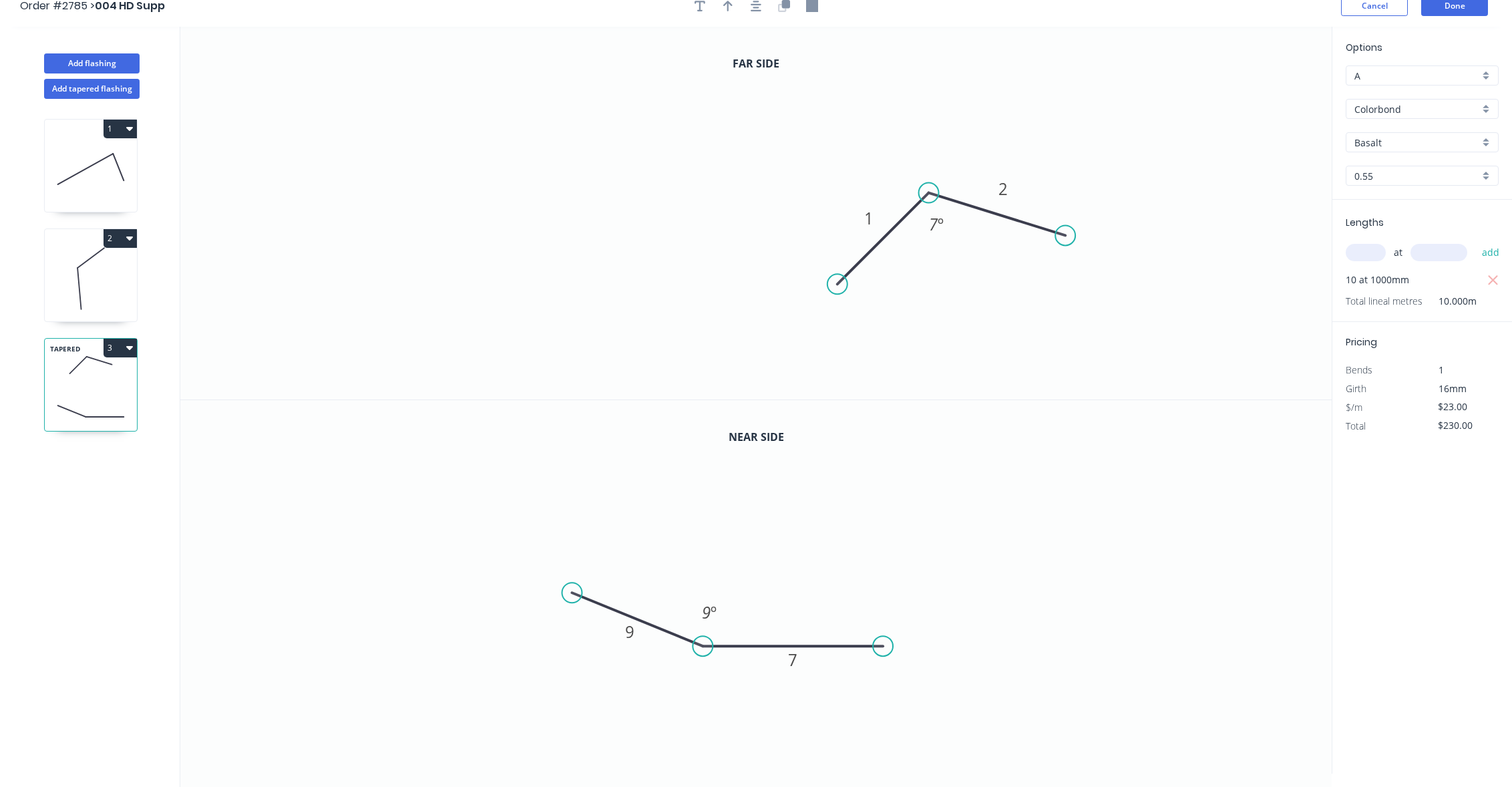
scroll to position [0, 0]
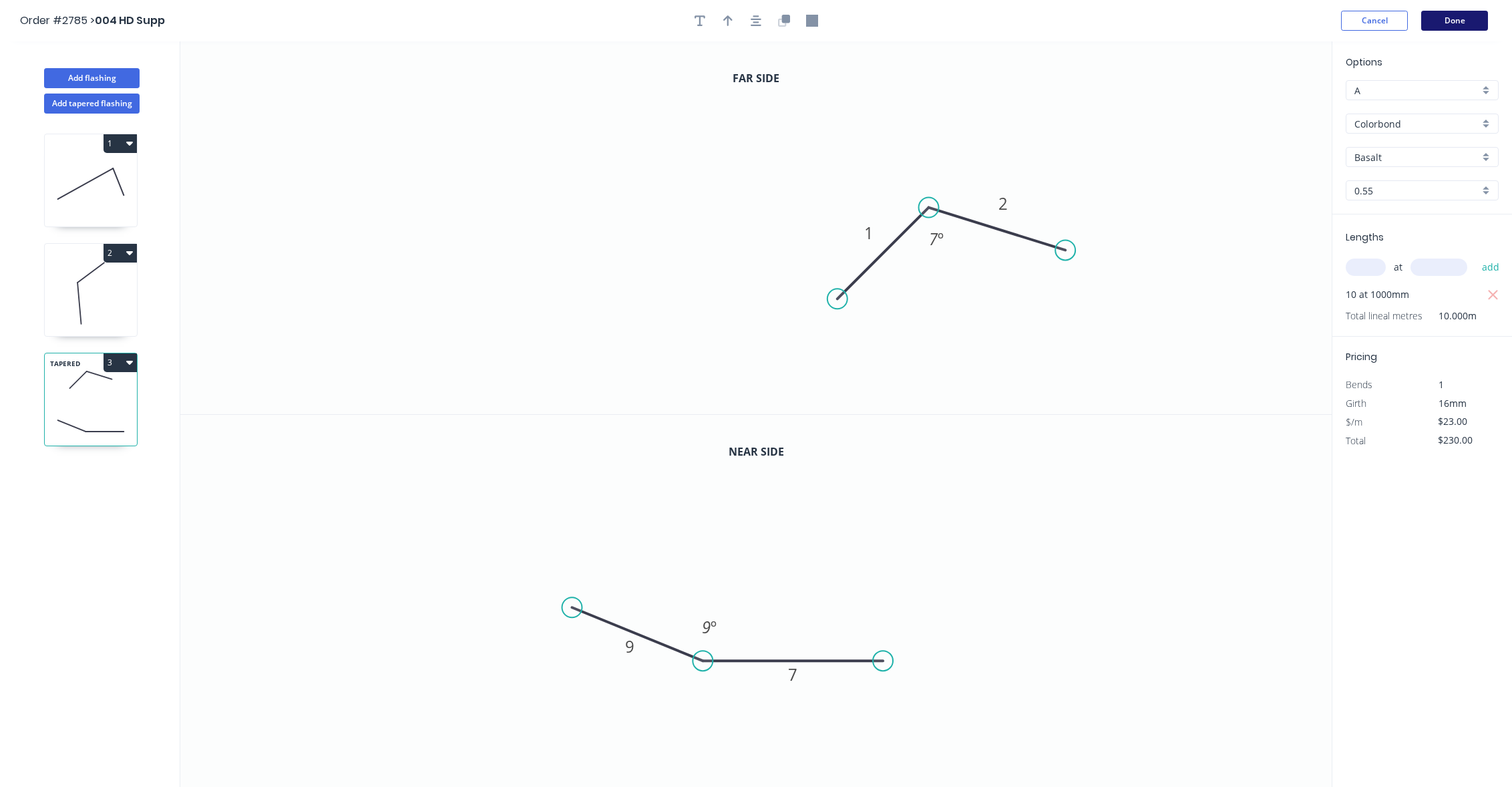
click at [1450, 21] on button "Done" at bounding box center [1455, 21] width 67 height 20
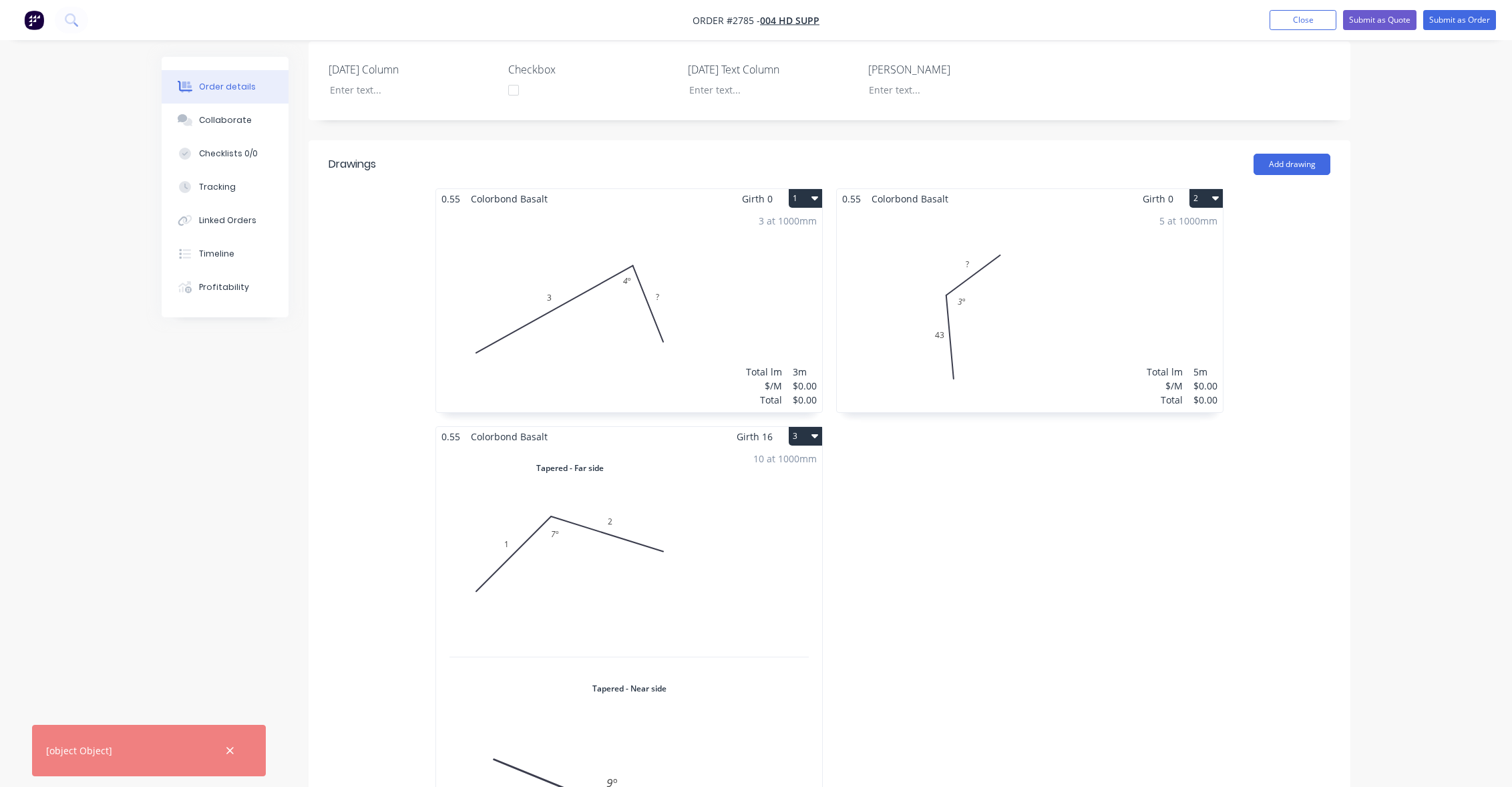
scroll to position [481, 0]
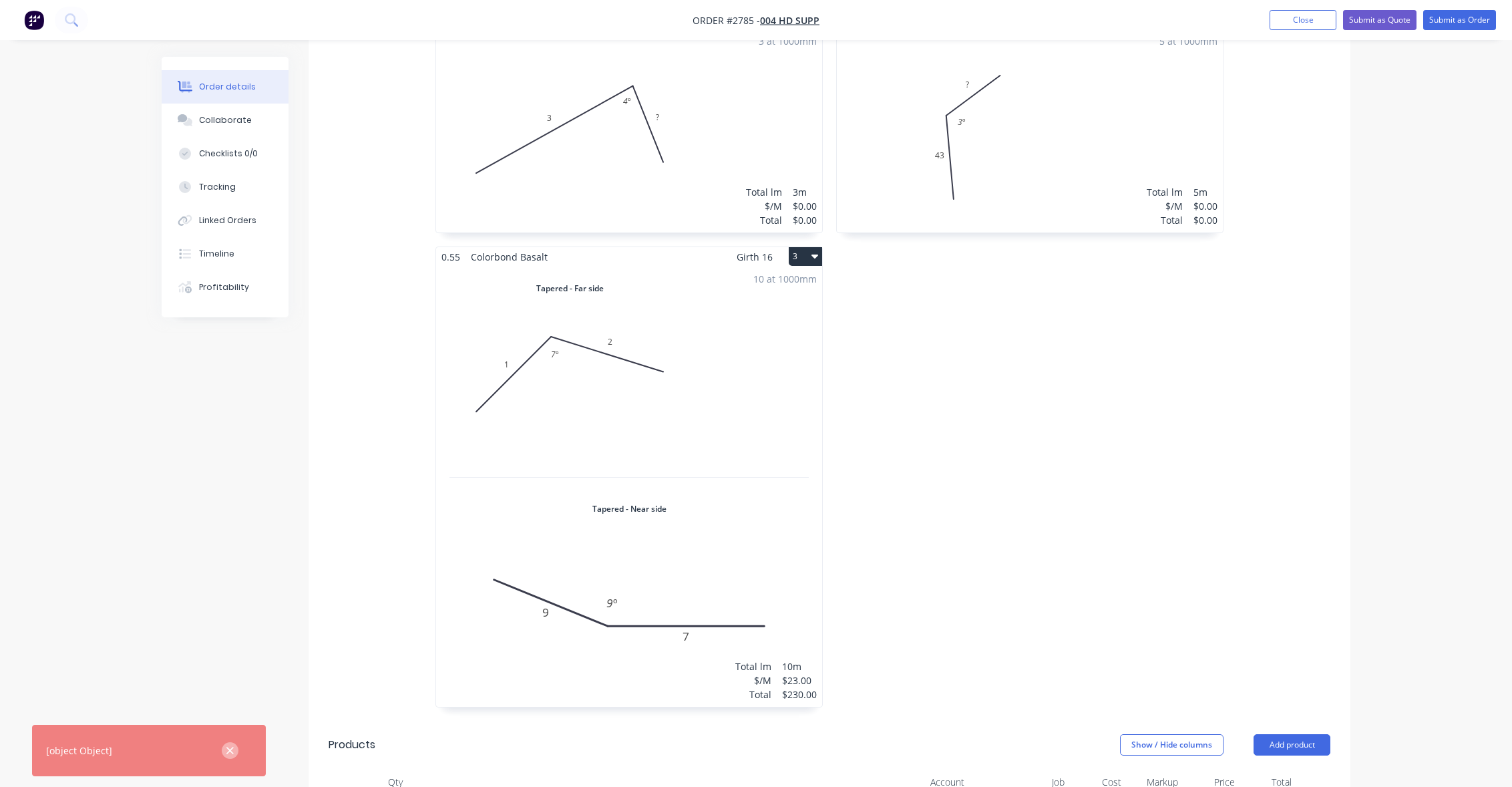
click at [233, 746] on icon "button" at bounding box center [230, 750] width 9 height 12
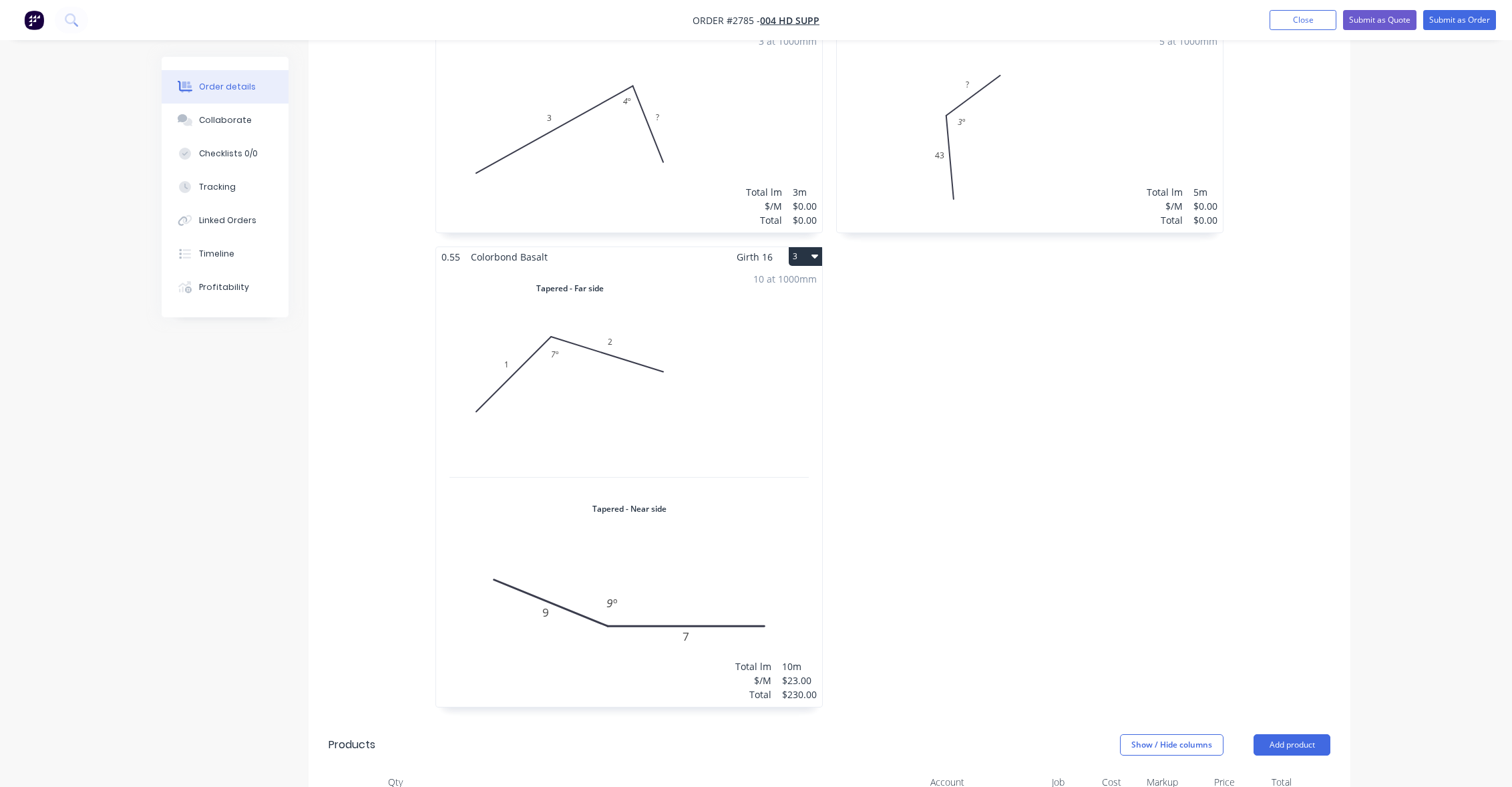
click at [99, 488] on div "Order details Collaborate Checklists 0/0 Tracking Linked Orders Timeline Profit…" at bounding box center [756, 507] width 1512 height 1976
click at [805, 260] on button "3" at bounding box center [805, 256] width 33 height 19
click at [1345, 288] on div "0.55 Colorbond Basalt Girth 0 1 0 3 ? 4 º 0 3 ? 4 º 3 at 1000mm Total lm $/M To…" at bounding box center [830, 365] width 1042 height 712
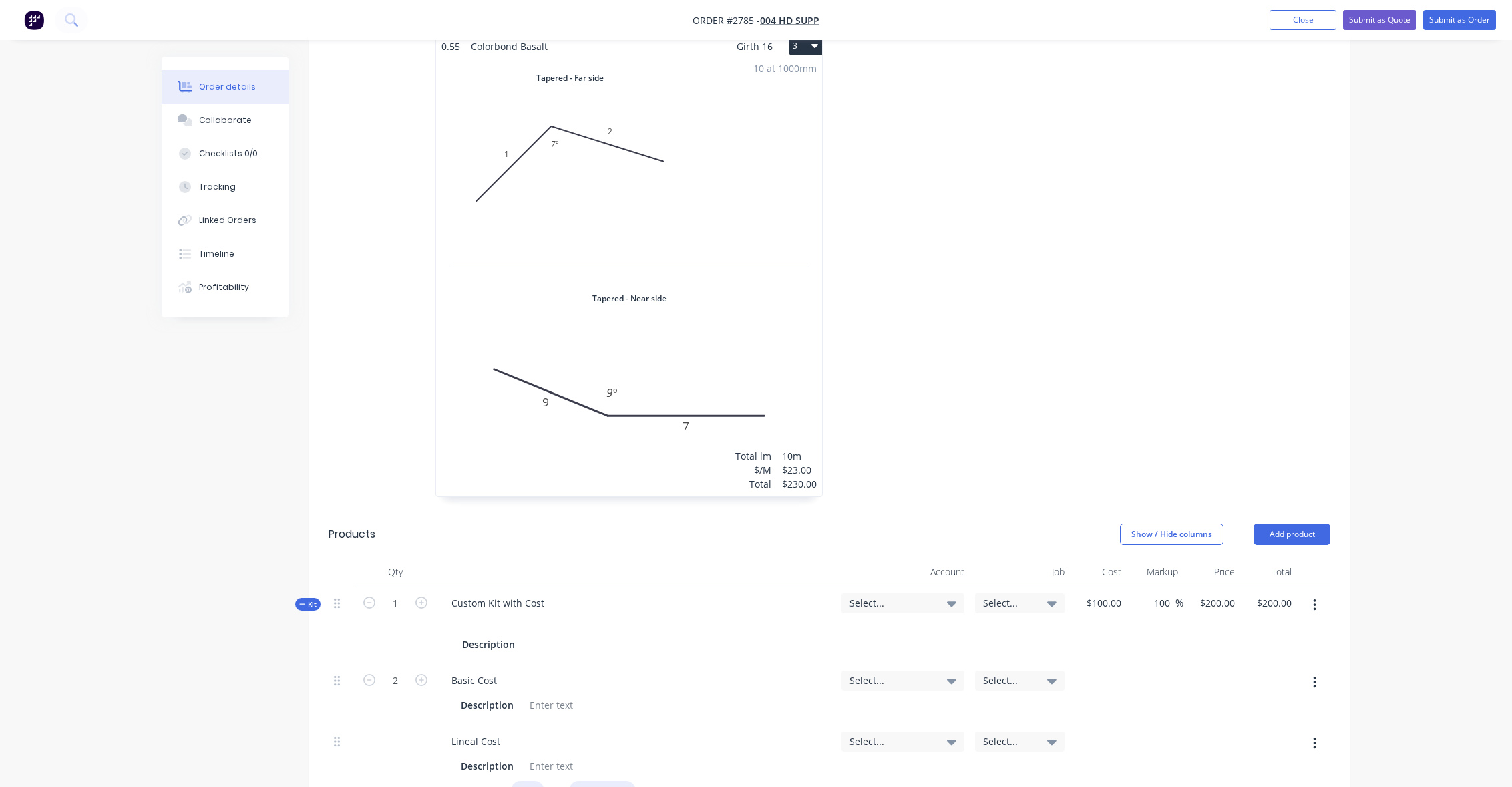
scroll to position [227, 0]
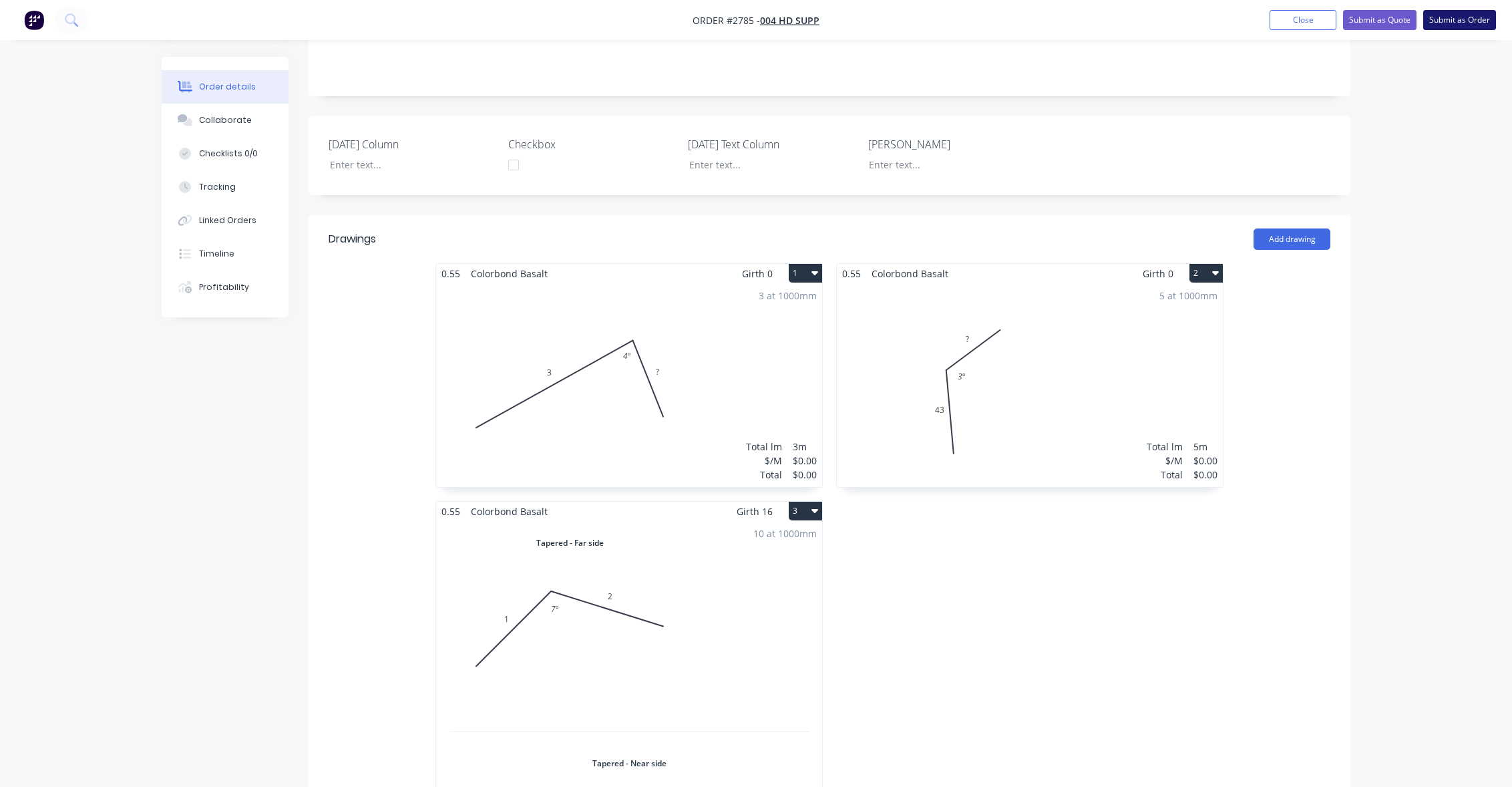
click at [1452, 25] on button "Submit as Order" at bounding box center [1460, 20] width 73 height 20
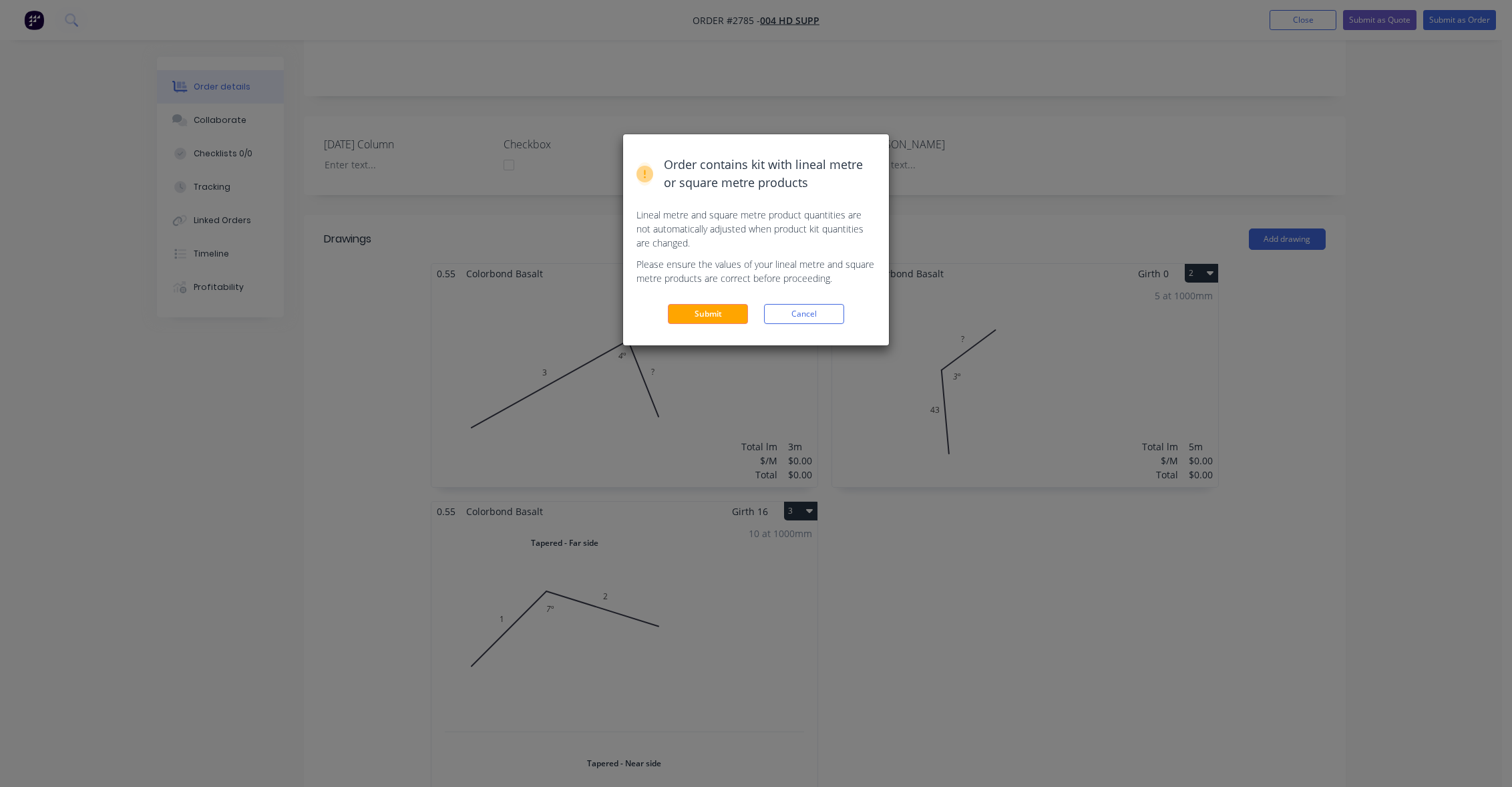
click at [691, 324] on div "Order contains kit with lineal metre or square metre products Lineal metre and …" at bounding box center [756, 240] width 266 height 211
click at [693, 308] on button "Submit" at bounding box center [708, 314] width 80 height 20
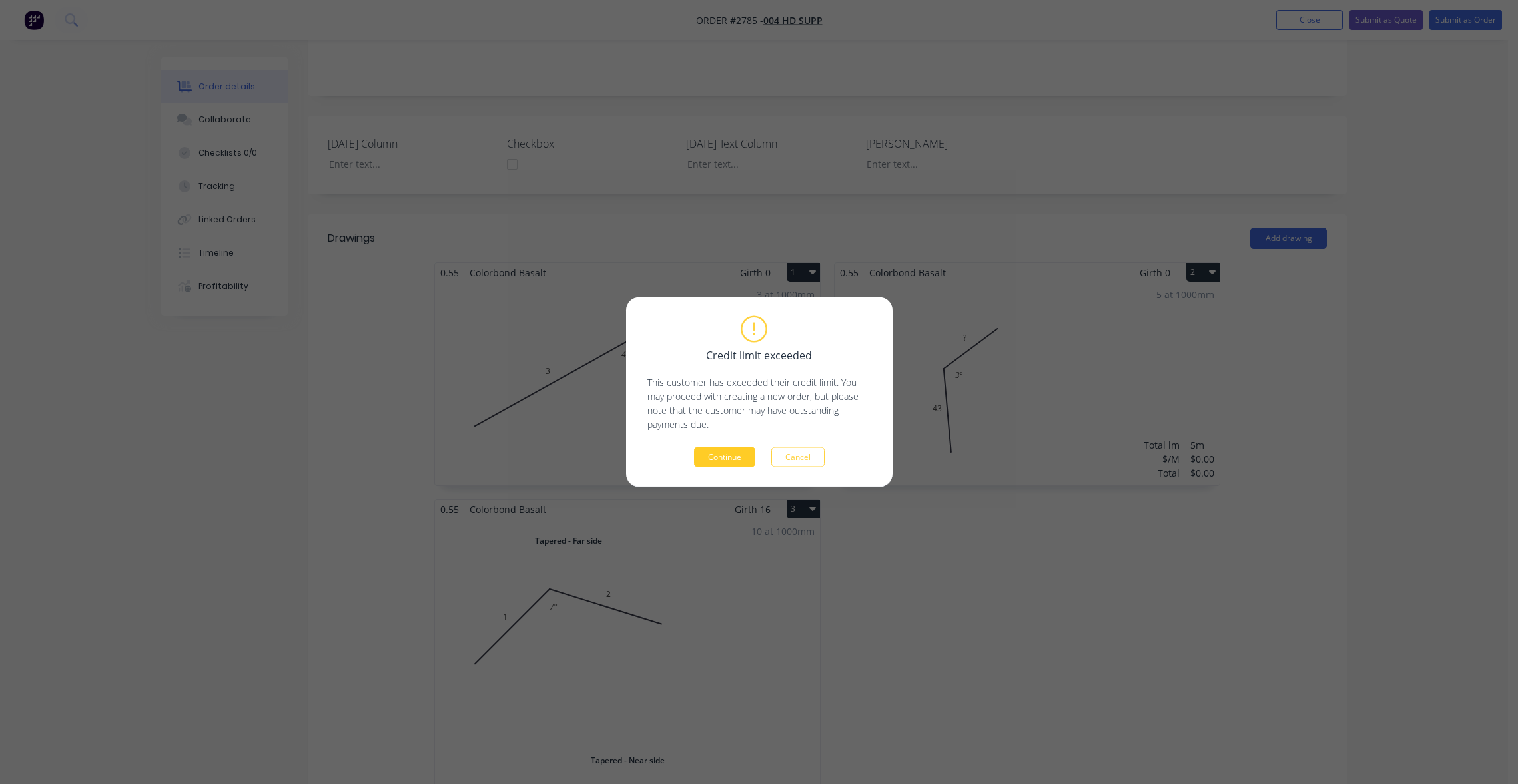
click at [736, 454] on button "Continue" at bounding box center [724, 457] width 61 height 20
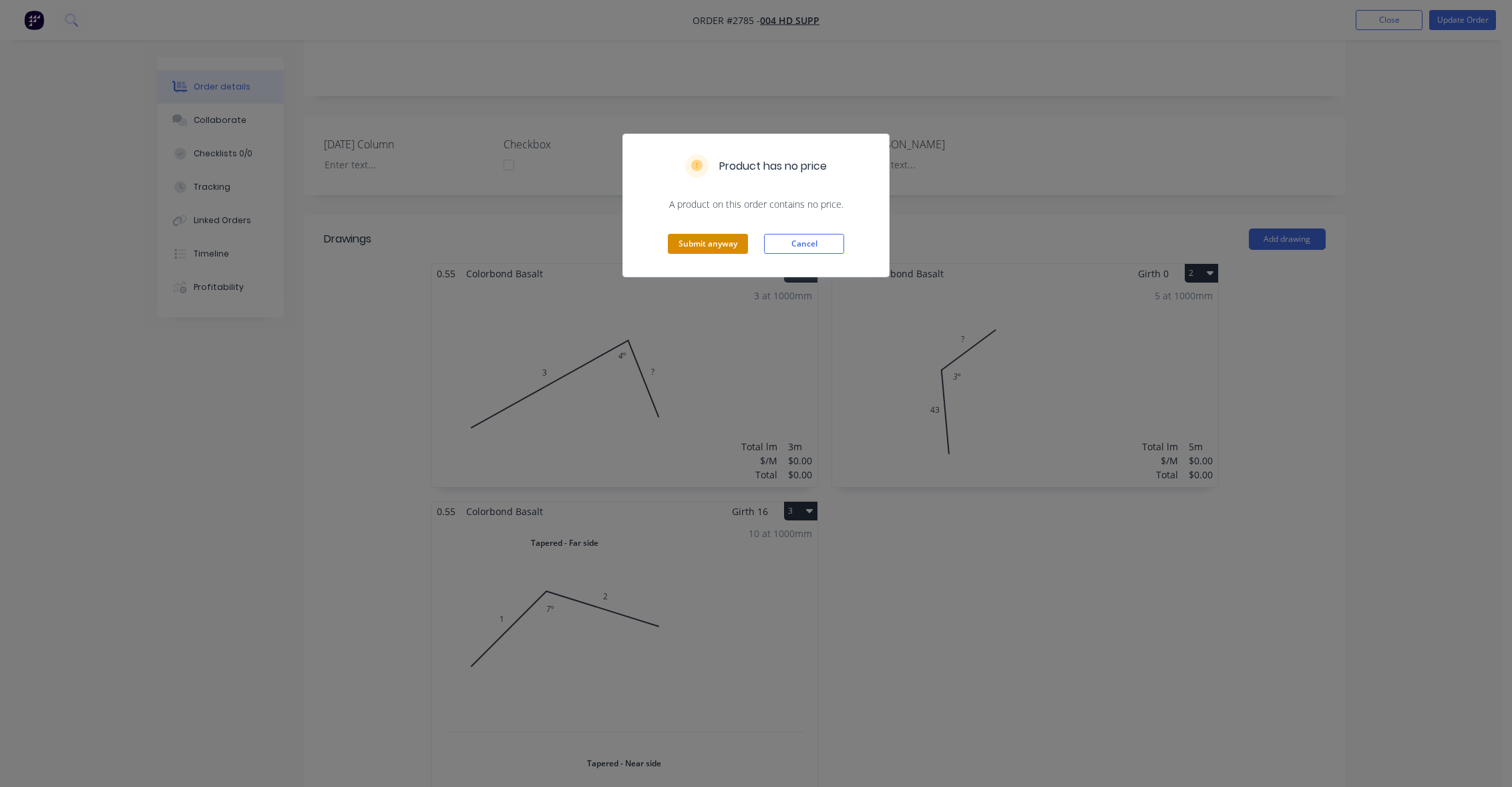
click at [716, 251] on button "Submit anyway" at bounding box center [708, 244] width 80 height 20
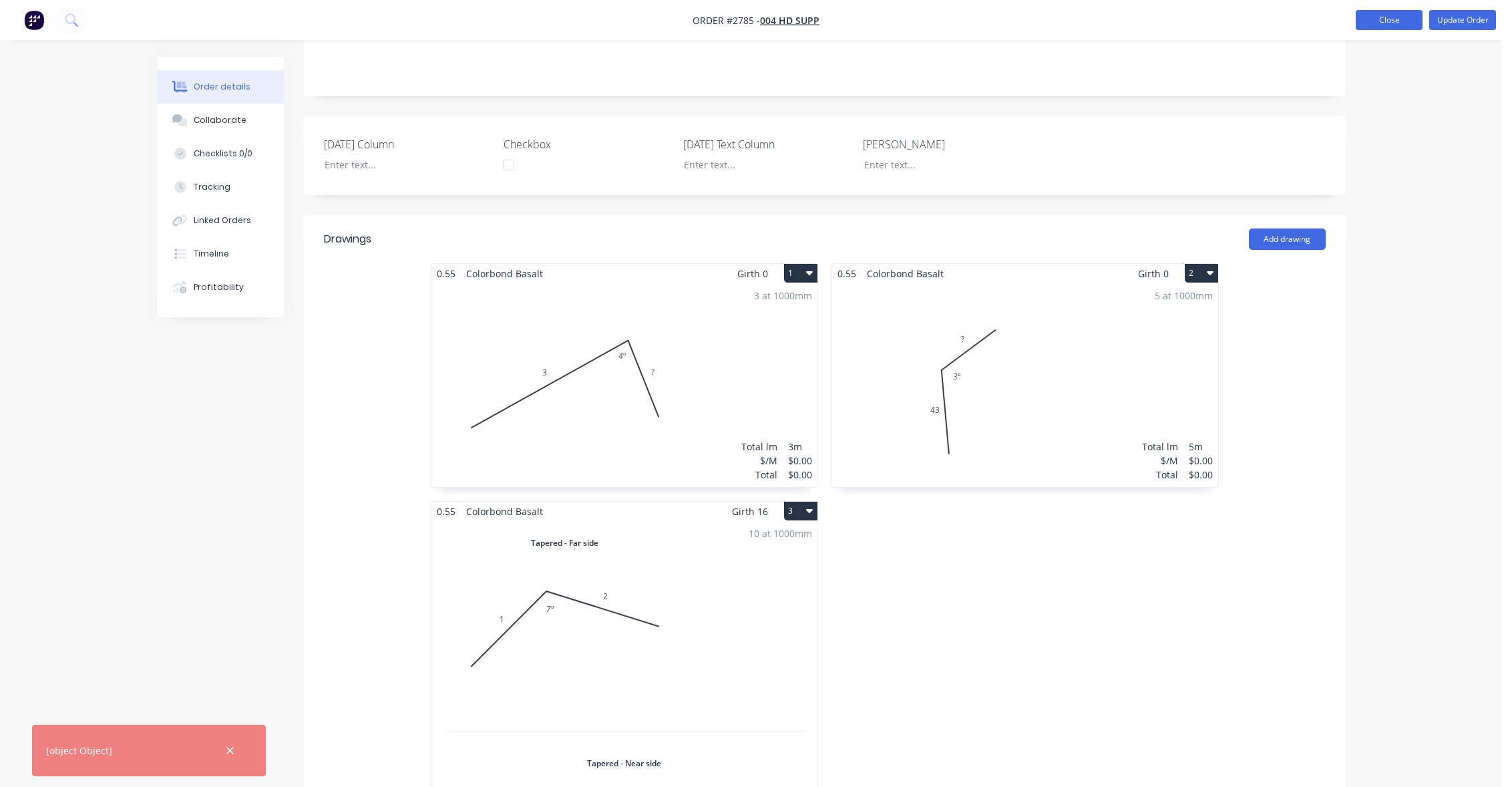
click at [1382, 15] on button "Close" at bounding box center [1389, 20] width 67 height 20
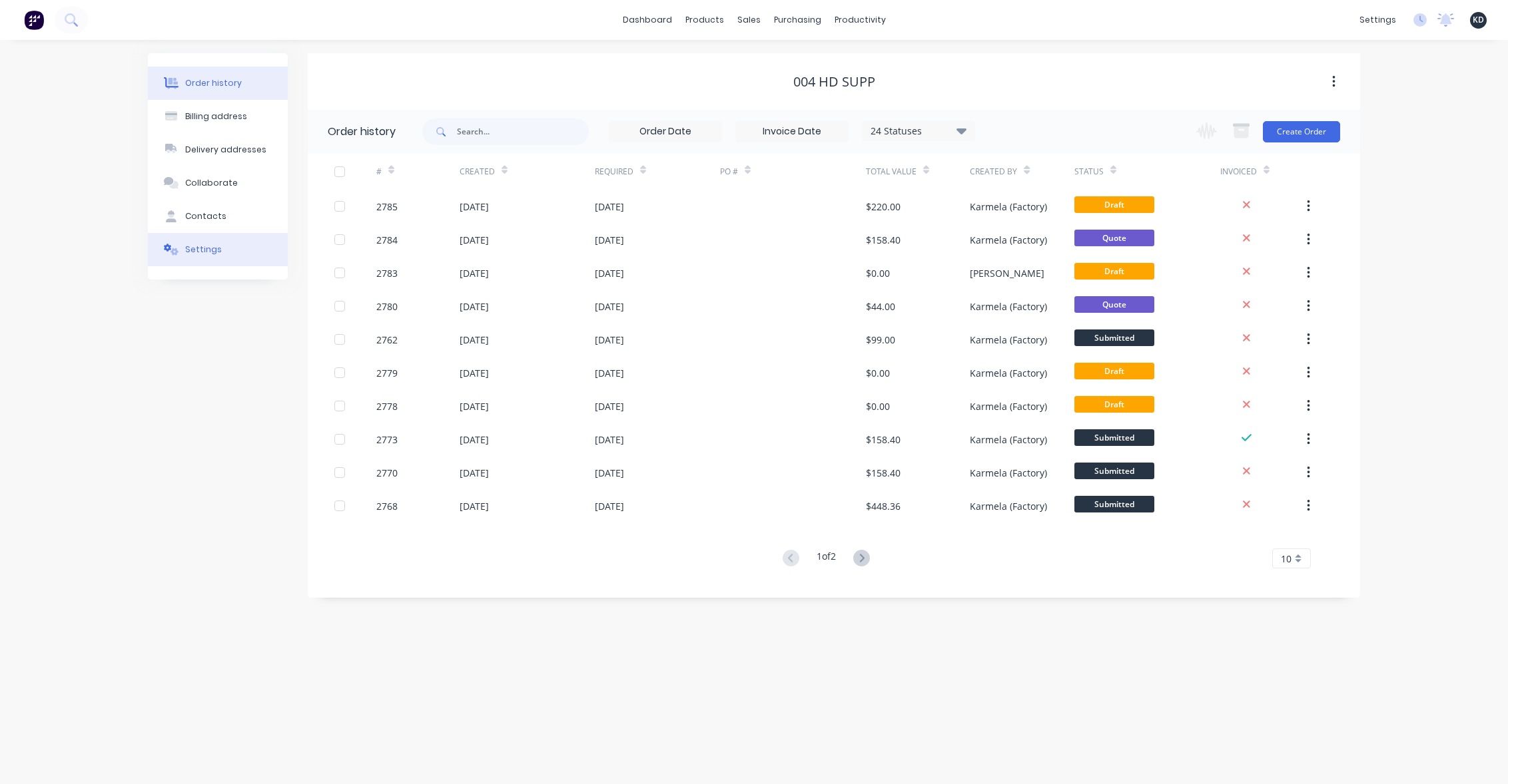
click at [199, 253] on div "Settings" at bounding box center [203, 249] width 36 height 12
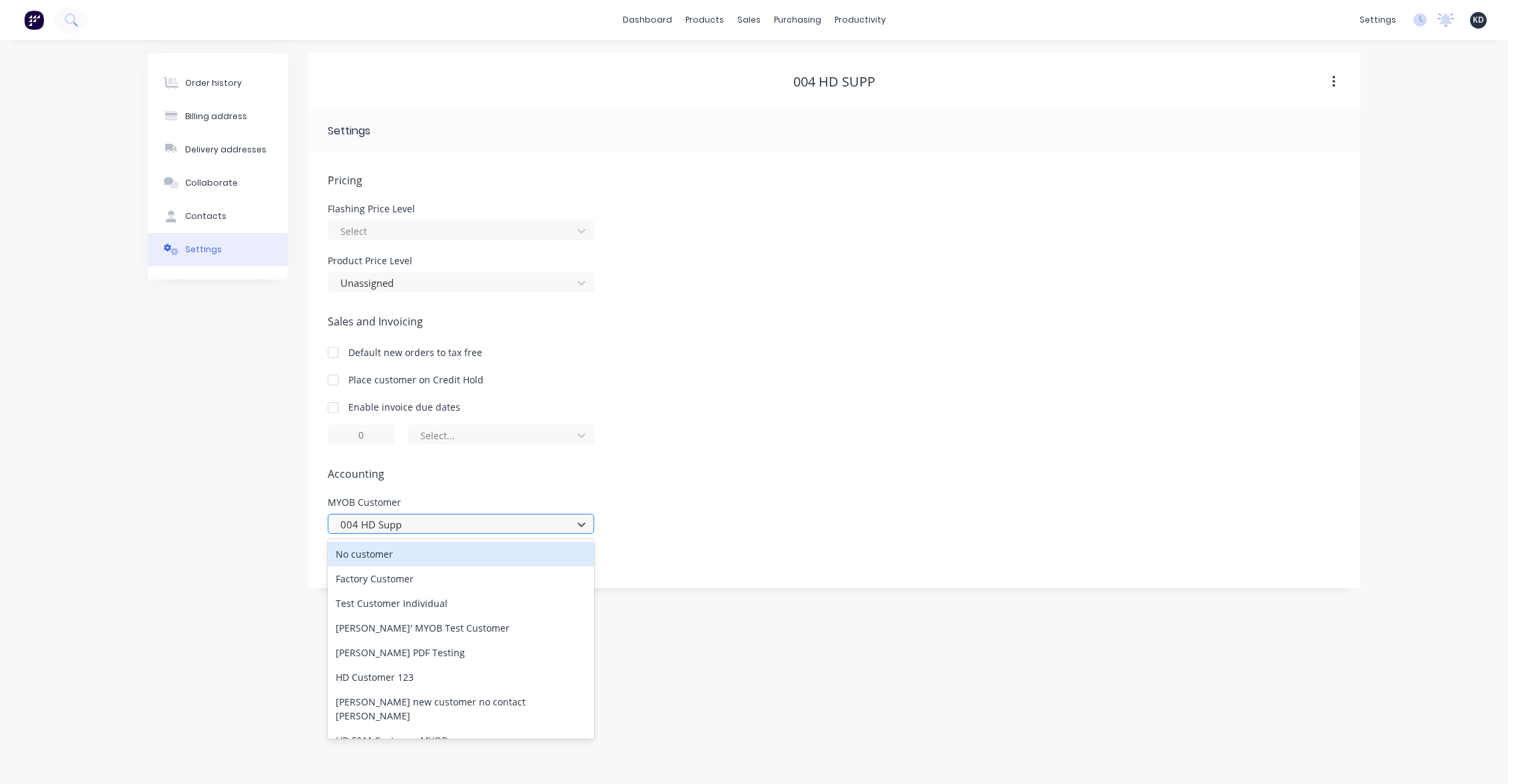
click at [518, 526] on div at bounding box center [452, 524] width 227 height 17
click at [509, 557] on div "No customer" at bounding box center [461, 555] width 267 height 25
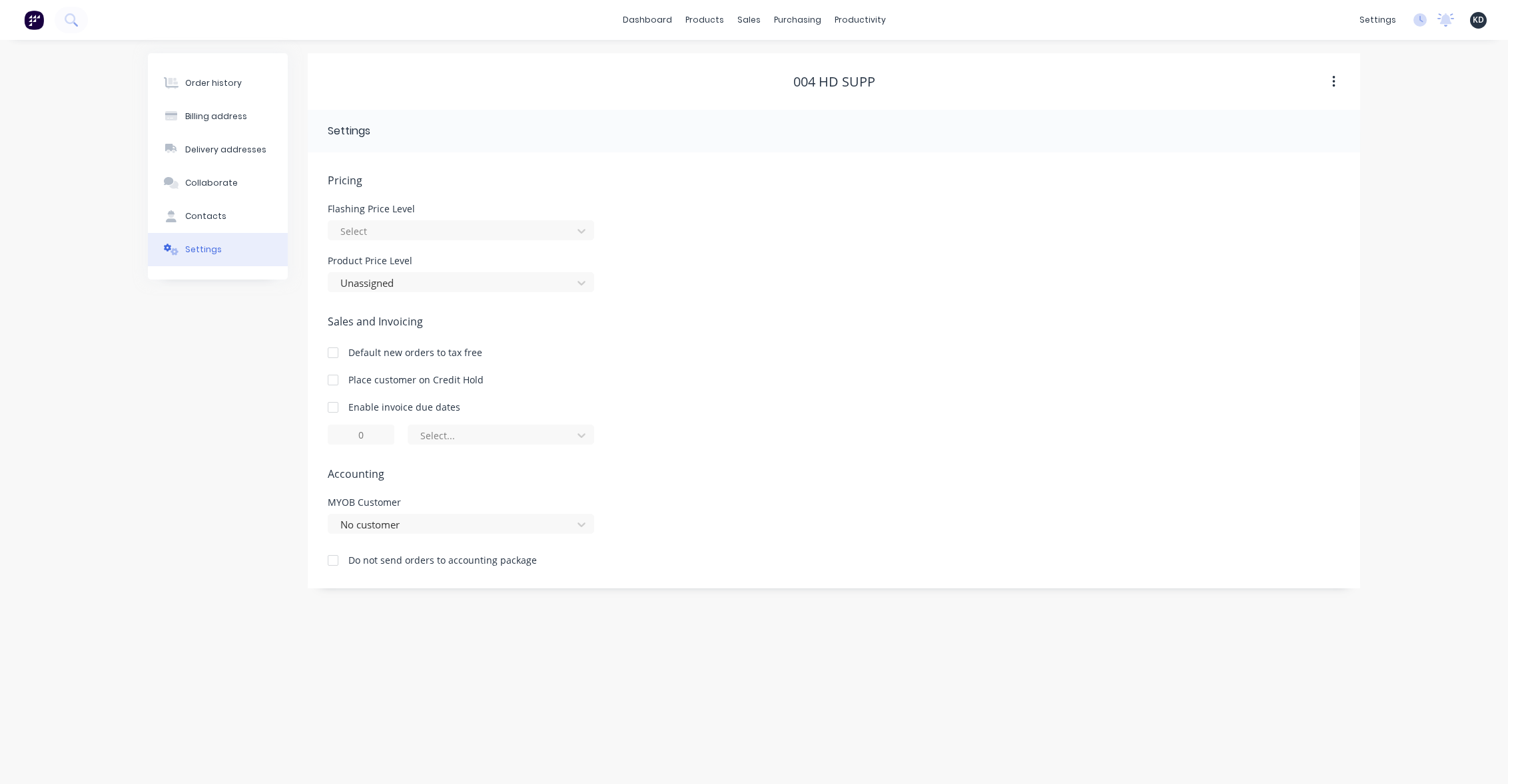
click at [458, 565] on div "Do not send orders to accounting package" at bounding box center [443, 560] width 189 height 14
click at [333, 564] on div at bounding box center [333, 561] width 27 height 27
click at [208, 85] on div "Order history" at bounding box center [213, 83] width 57 height 12
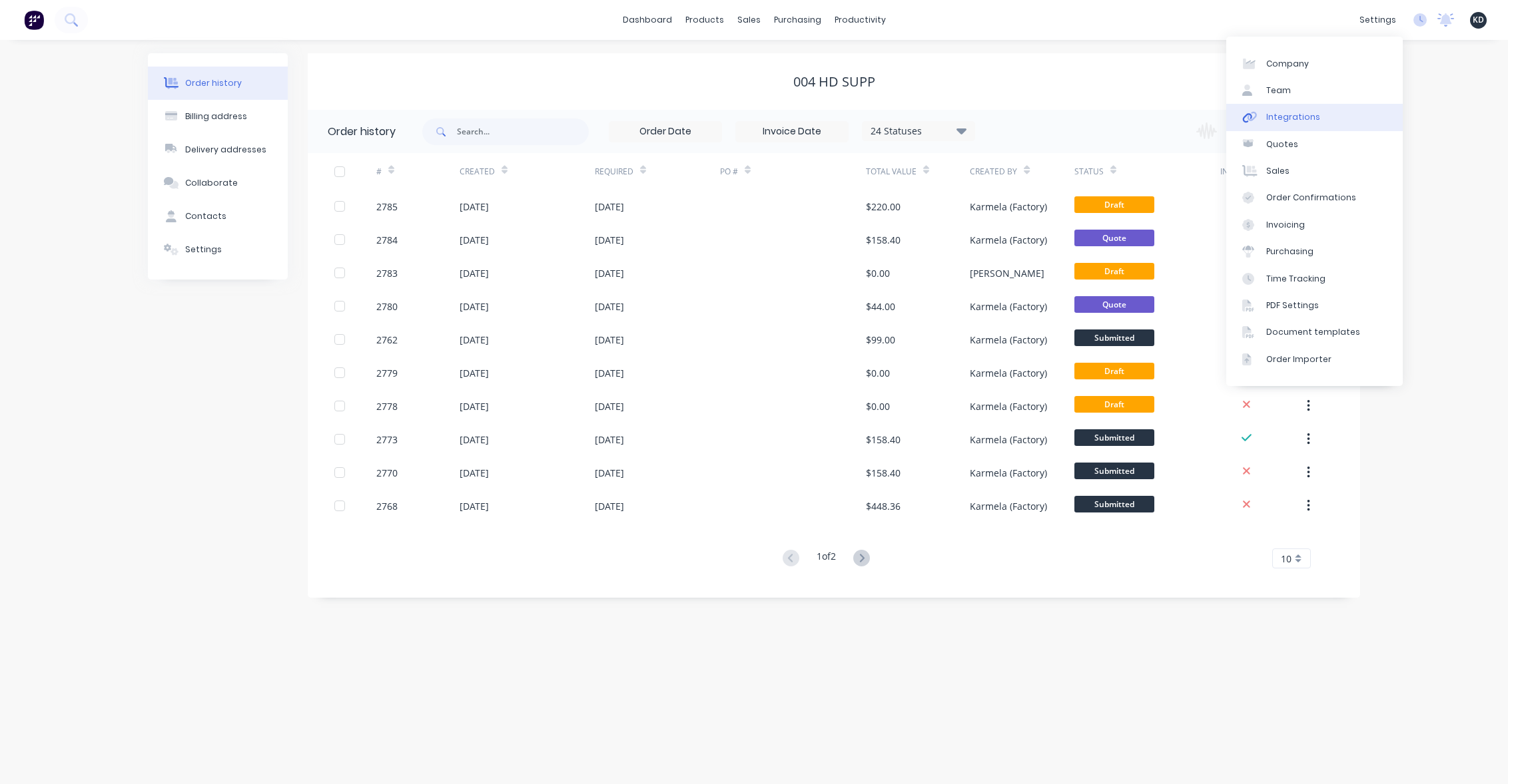
click at [1348, 114] on link "Integrations" at bounding box center [1314, 117] width 176 height 27
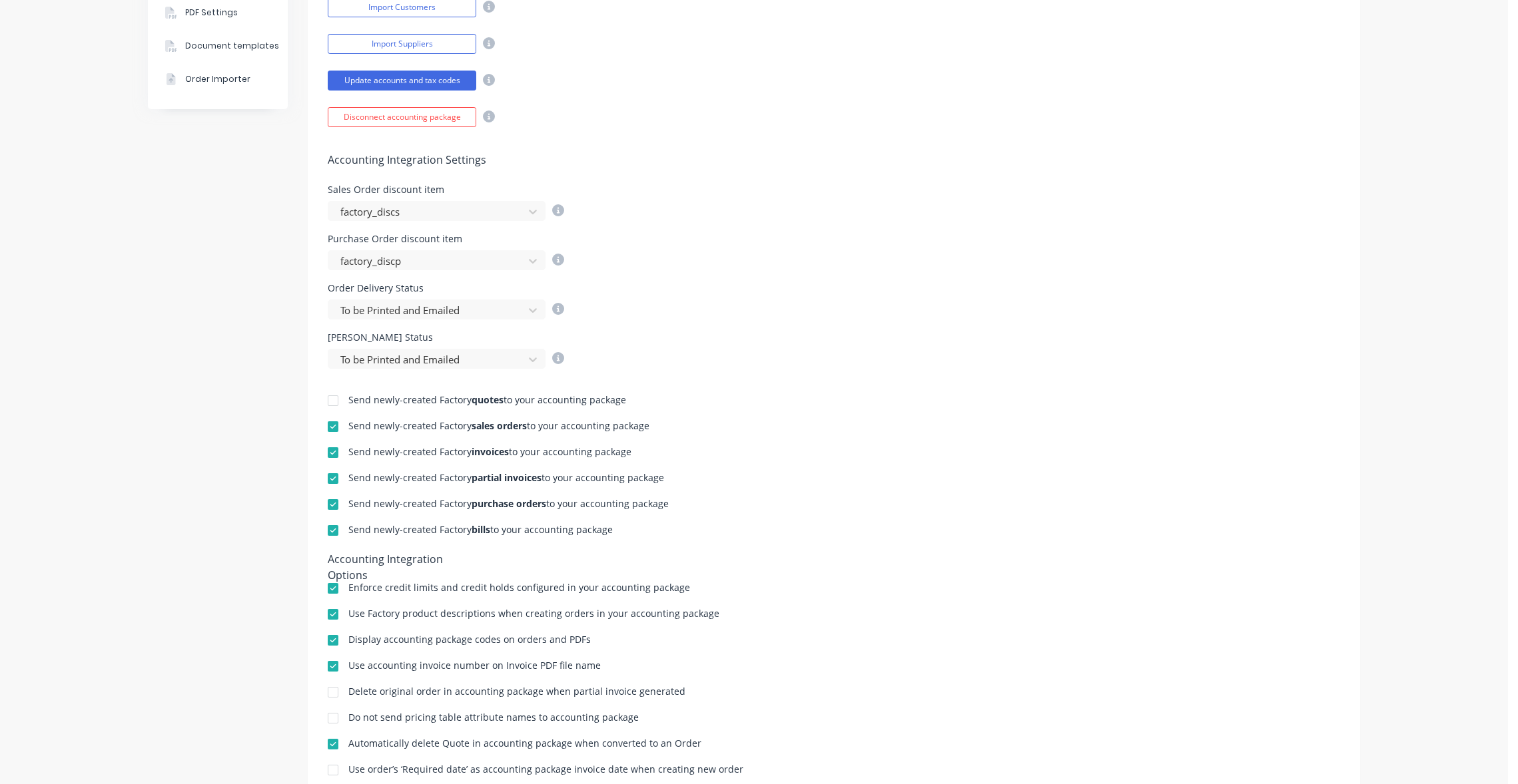
scroll to position [417, 0]
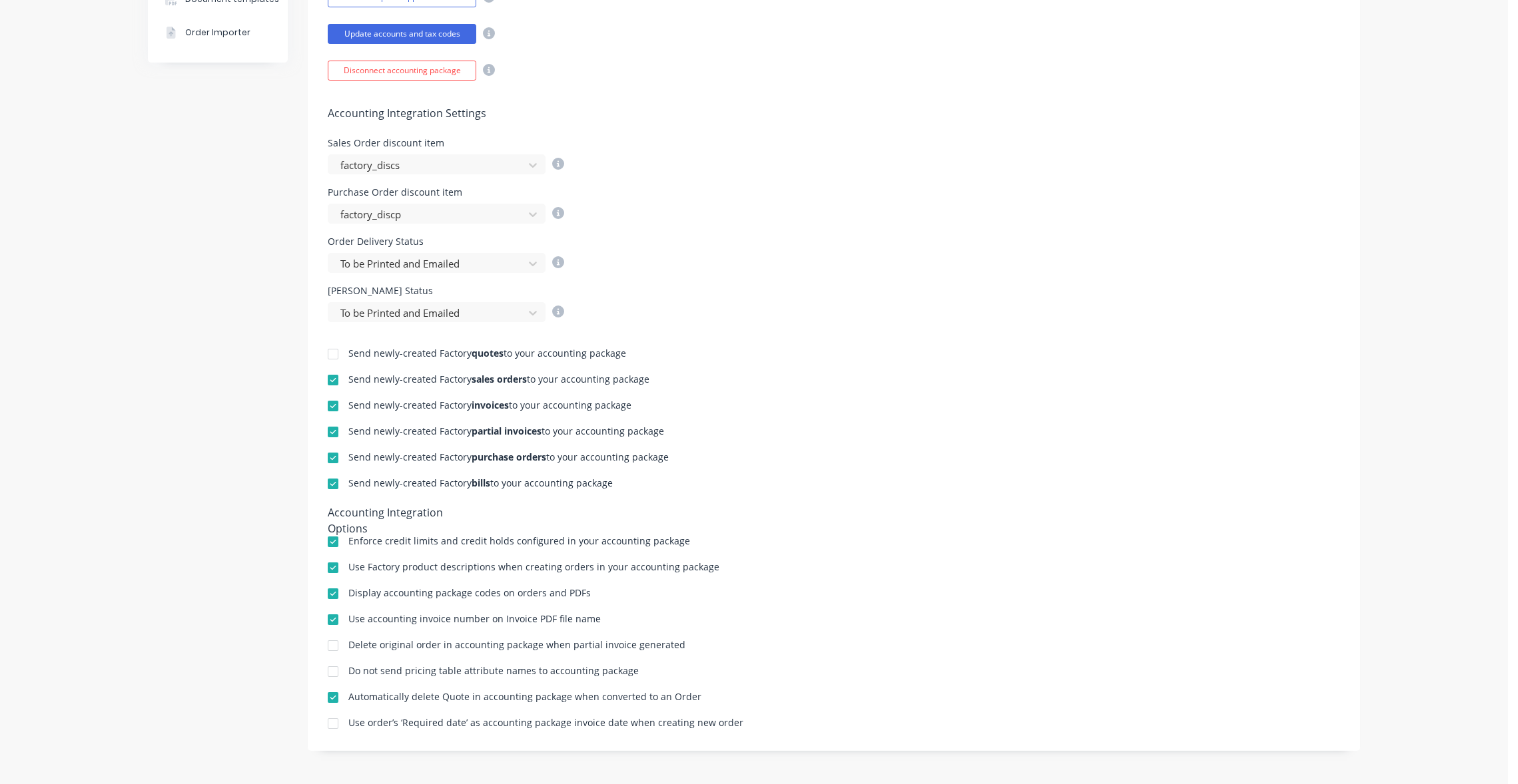
click at [324, 356] on div at bounding box center [333, 354] width 27 height 27
click at [231, 456] on div "Company Team Integrations Quotes Sales Order Confirmations Invoicing Purchasing…" at bounding box center [217, 204] width 140 height 1134
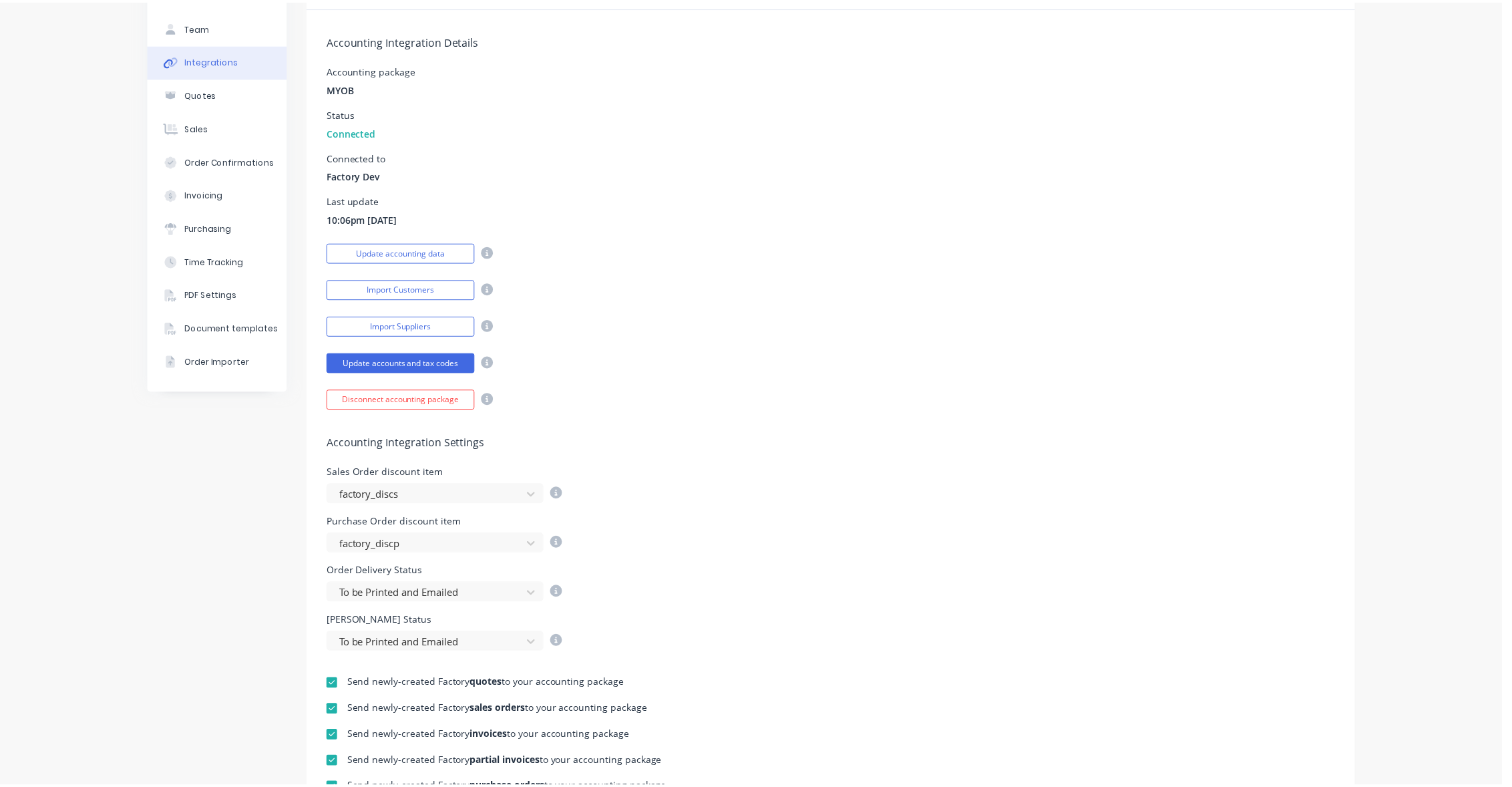
scroll to position [0, 0]
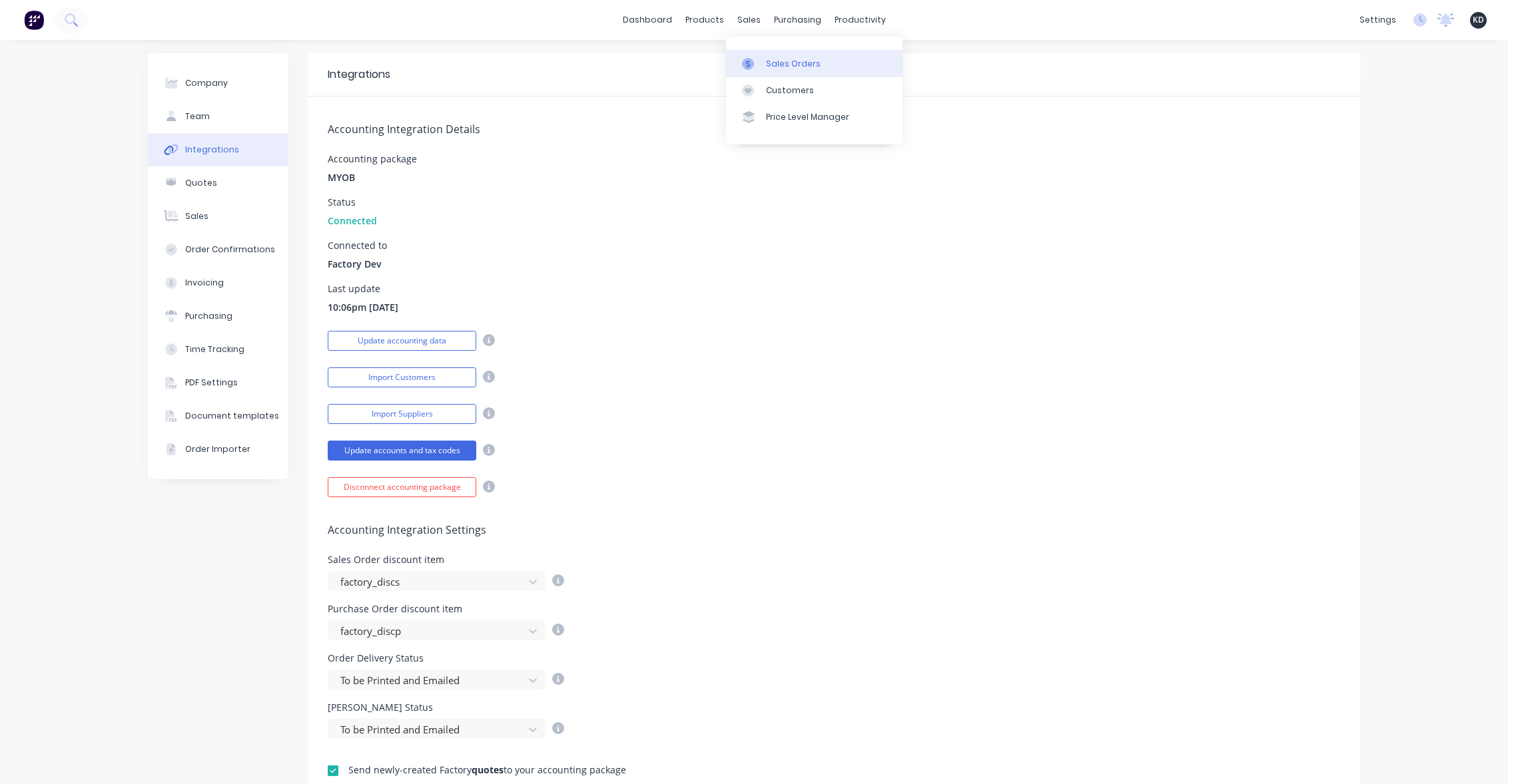
click at [783, 65] on div "Sales Orders" at bounding box center [792, 63] width 54 height 12
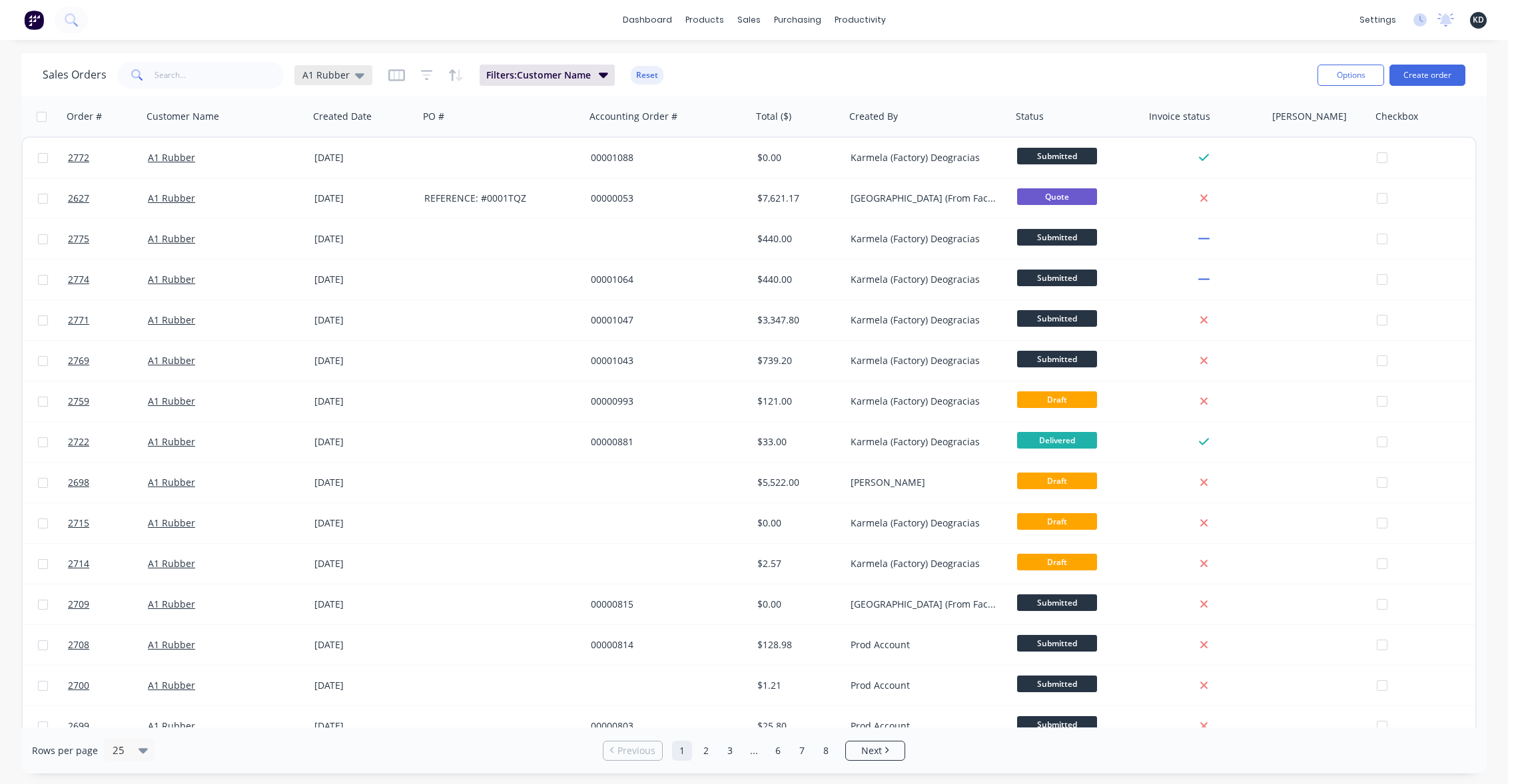
click at [346, 77] on span "A1 Rubber" at bounding box center [325, 75] width 47 height 14
click at [314, 192] on button "None" at bounding box center [373, 188] width 152 height 15
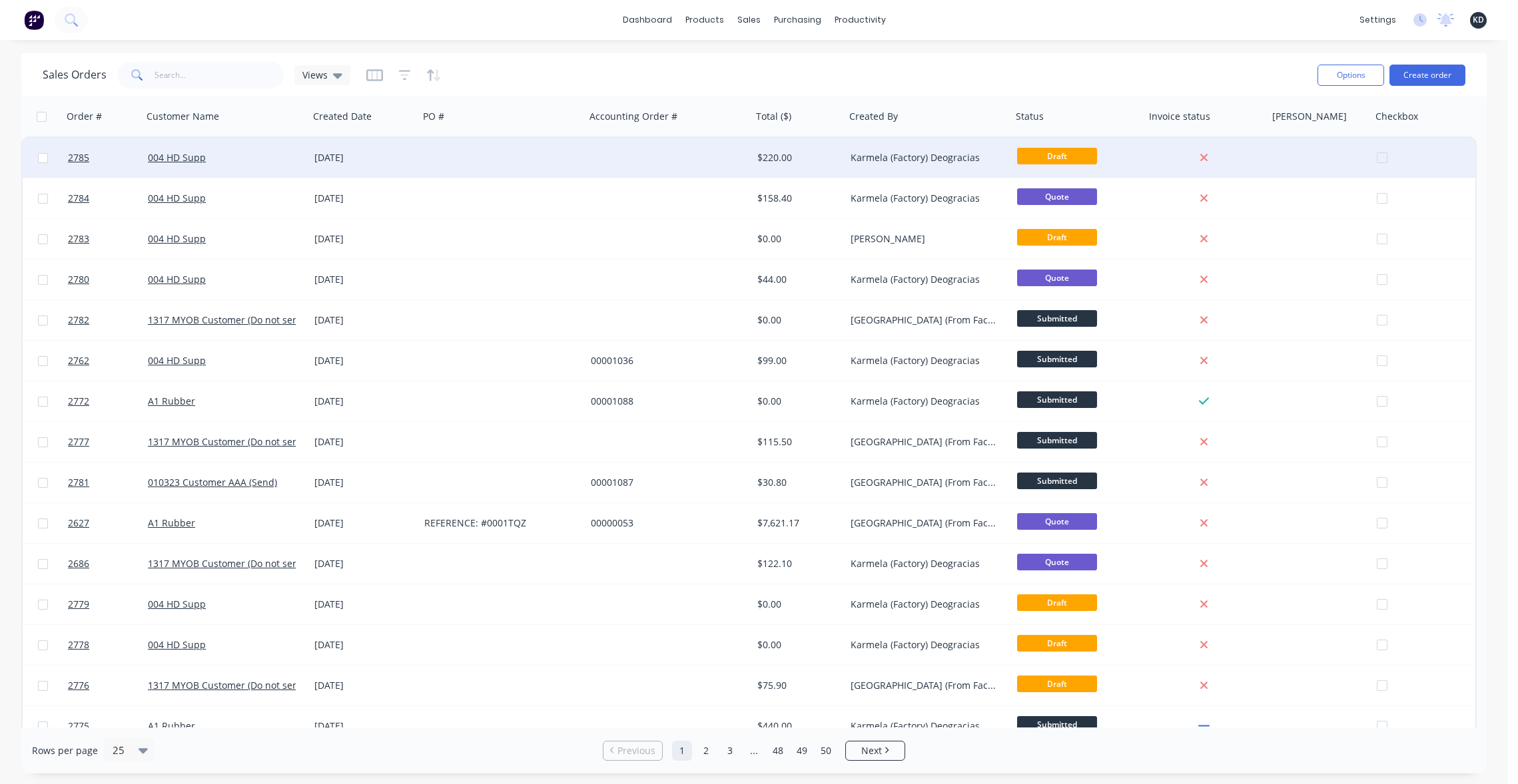
click at [741, 163] on div at bounding box center [668, 157] width 166 height 40
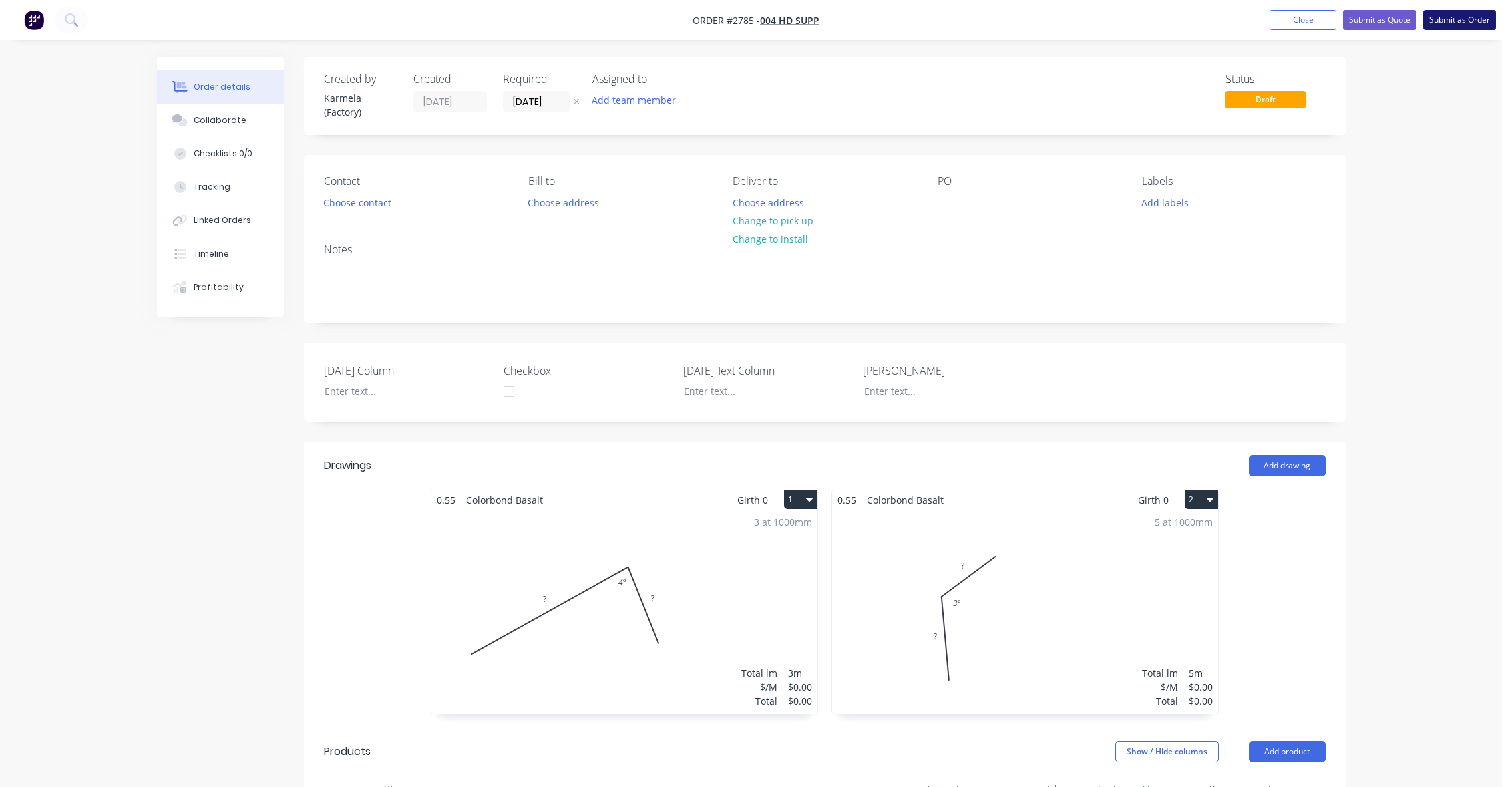
click at [1473, 25] on button "Submit as Order" at bounding box center [1460, 20] width 73 height 20
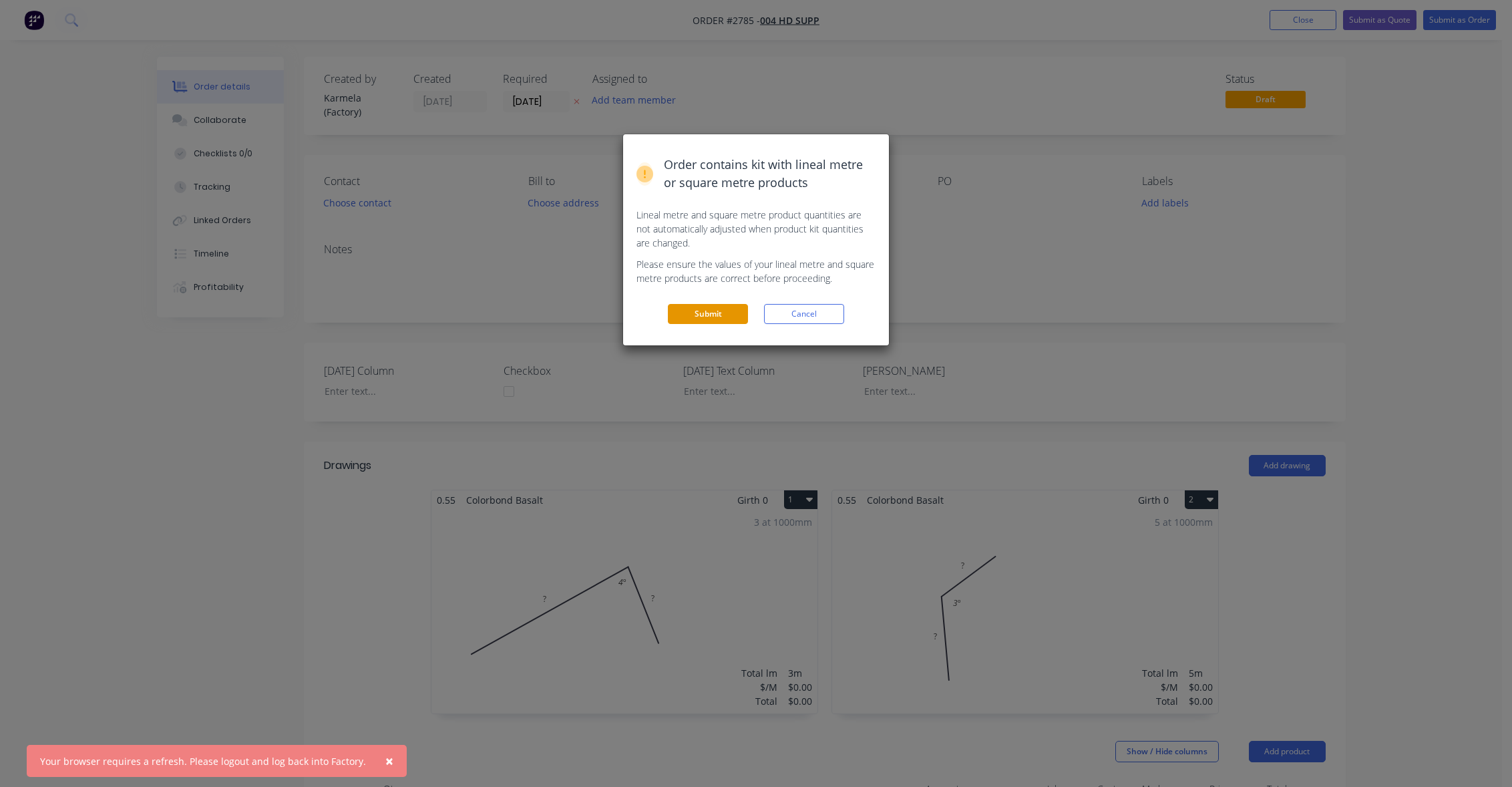
click at [714, 320] on button "Submit" at bounding box center [708, 314] width 80 height 20
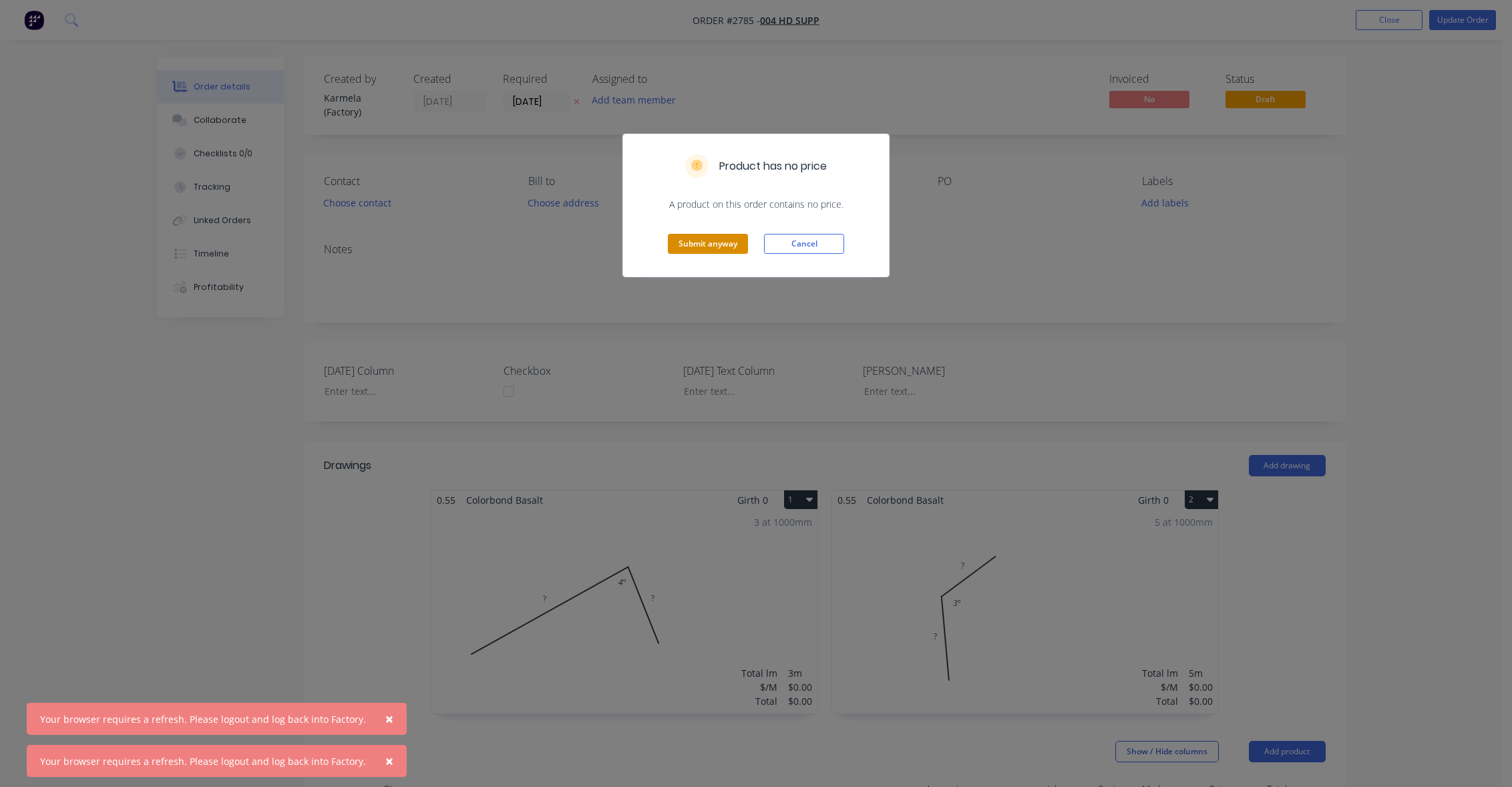
click at [700, 239] on button "Submit anyway" at bounding box center [708, 244] width 80 height 20
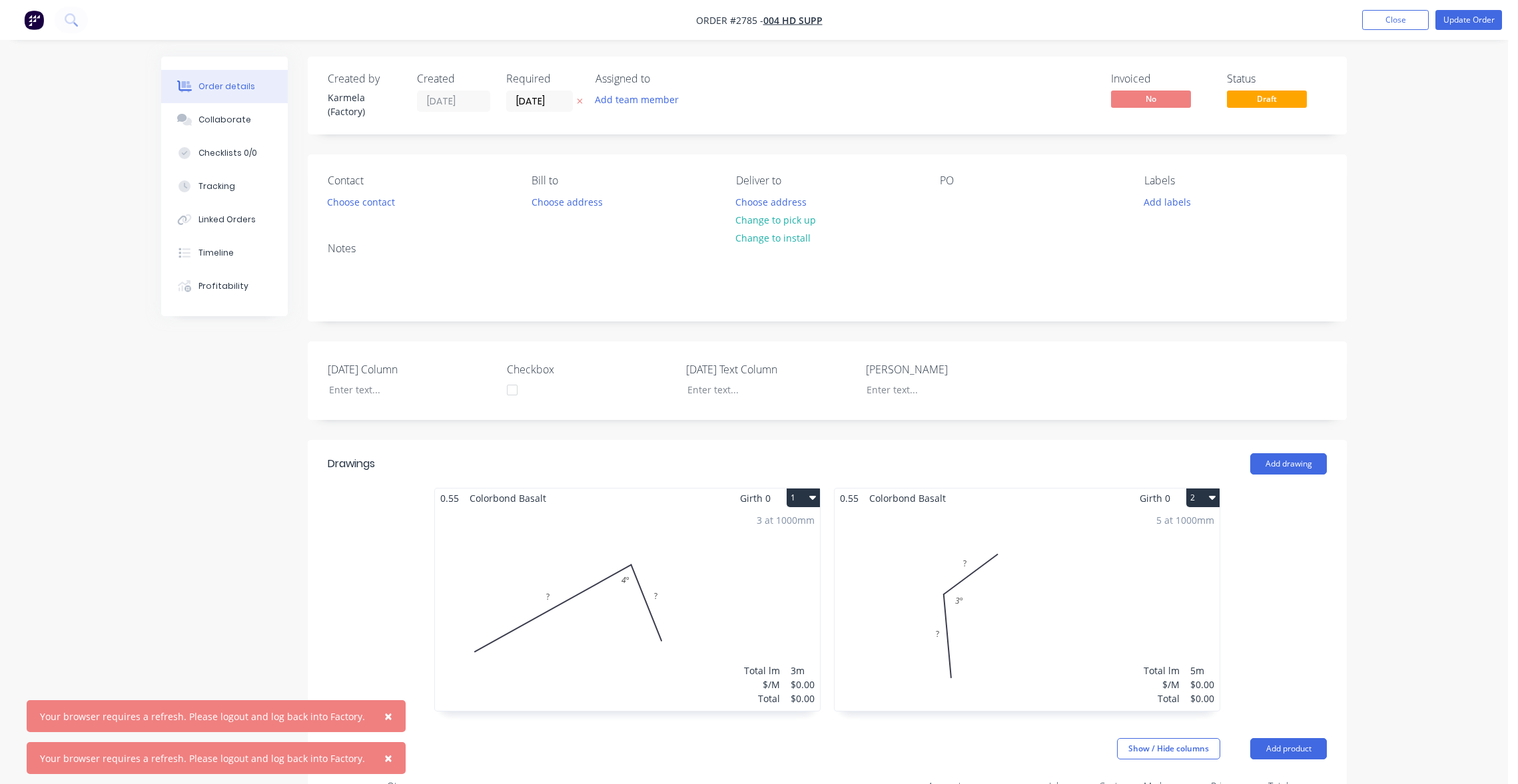
click at [384, 759] on span "×" at bounding box center [388, 757] width 8 height 19
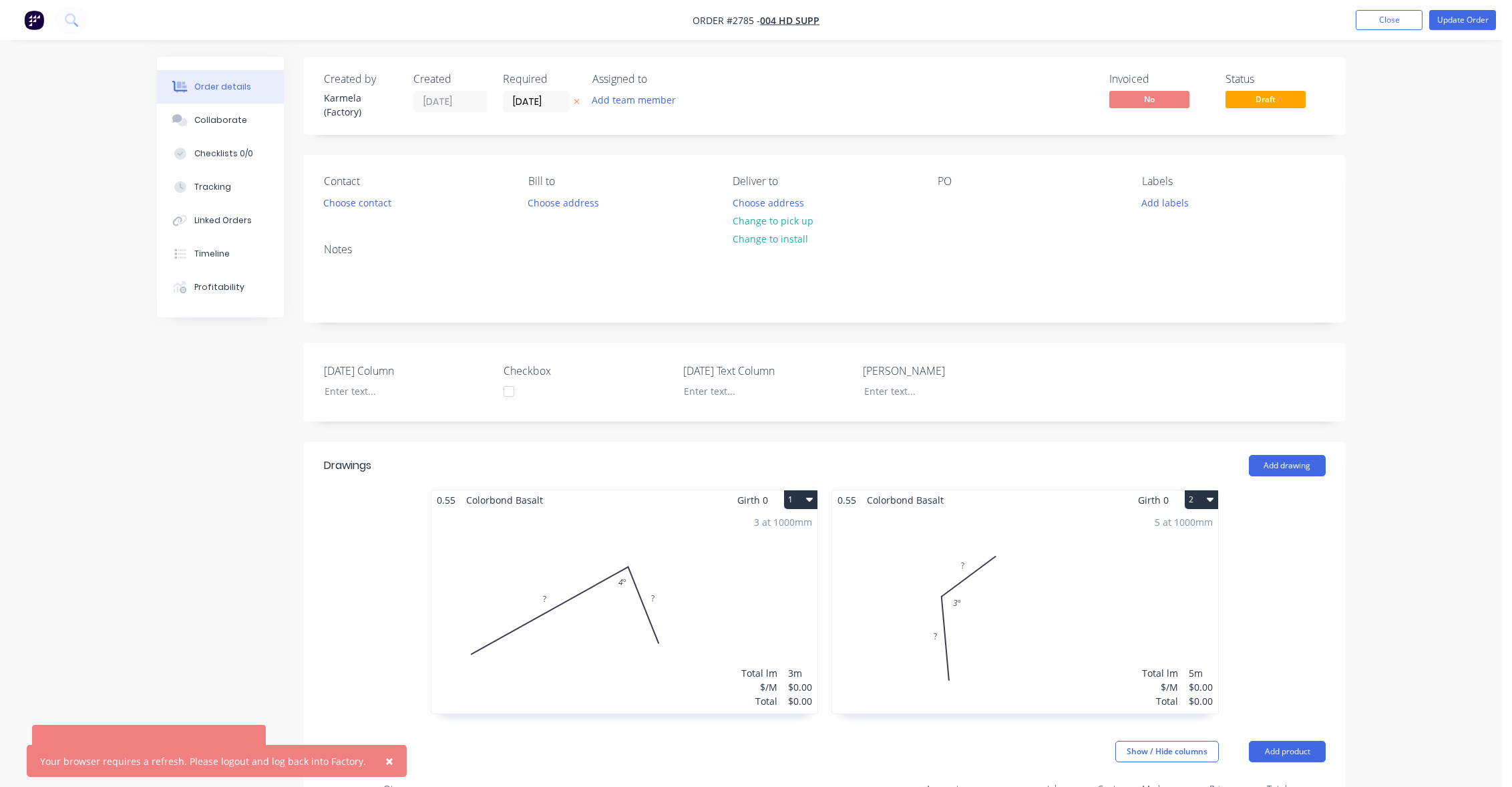
click at [385, 762] on span "×" at bounding box center [389, 760] width 8 height 19
click at [227, 454] on div "Created by Karmela (Factory) Created 26/08/25 Required 26/08/25 Assigned to Add…" at bounding box center [751, 779] width 1189 height 1445
click at [1472, 21] on button "Update Order" at bounding box center [1463, 20] width 67 height 20
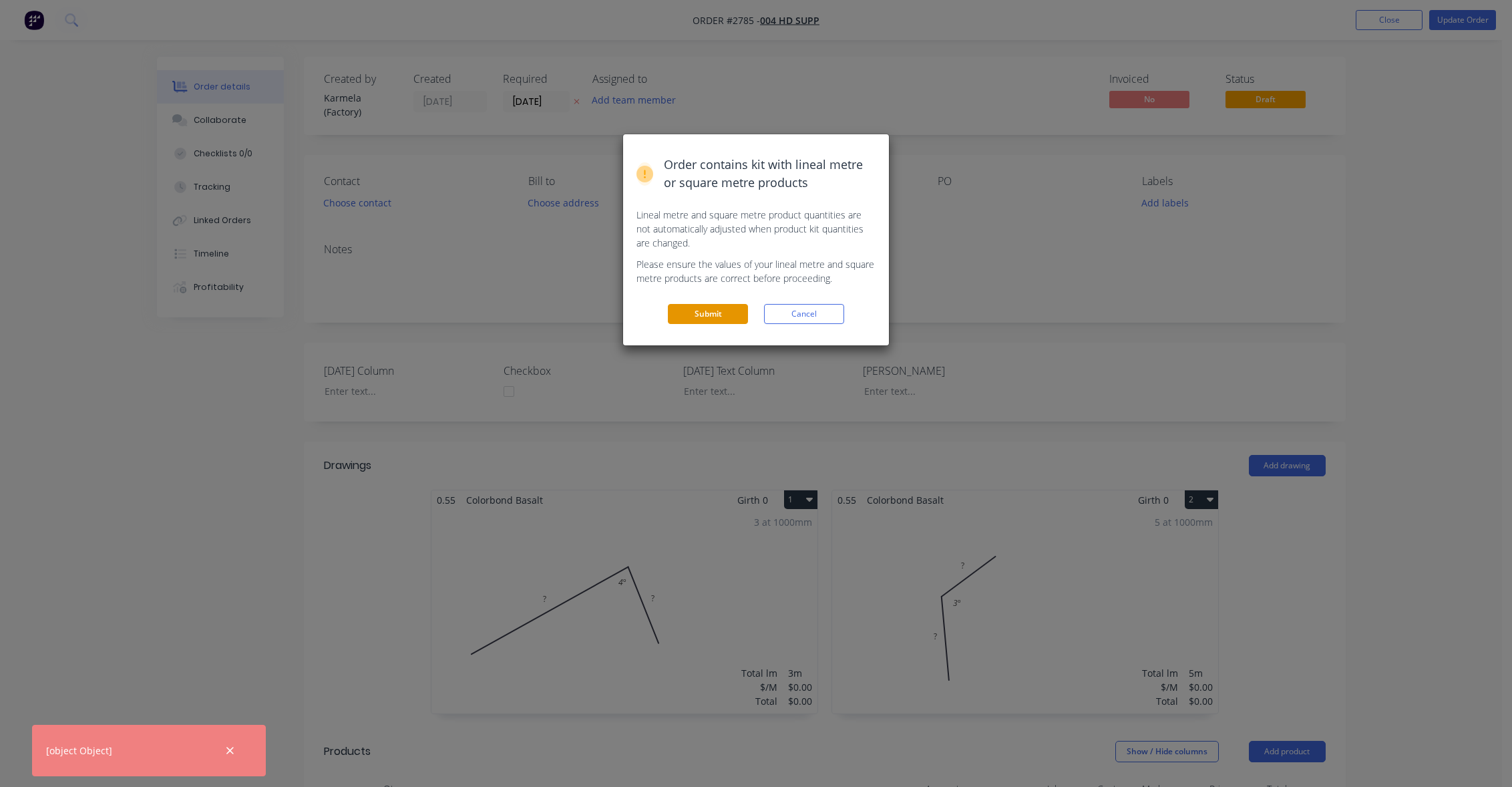
click at [728, 318] on button "Submit" at bounding box center [708, 314] width 80 height 20
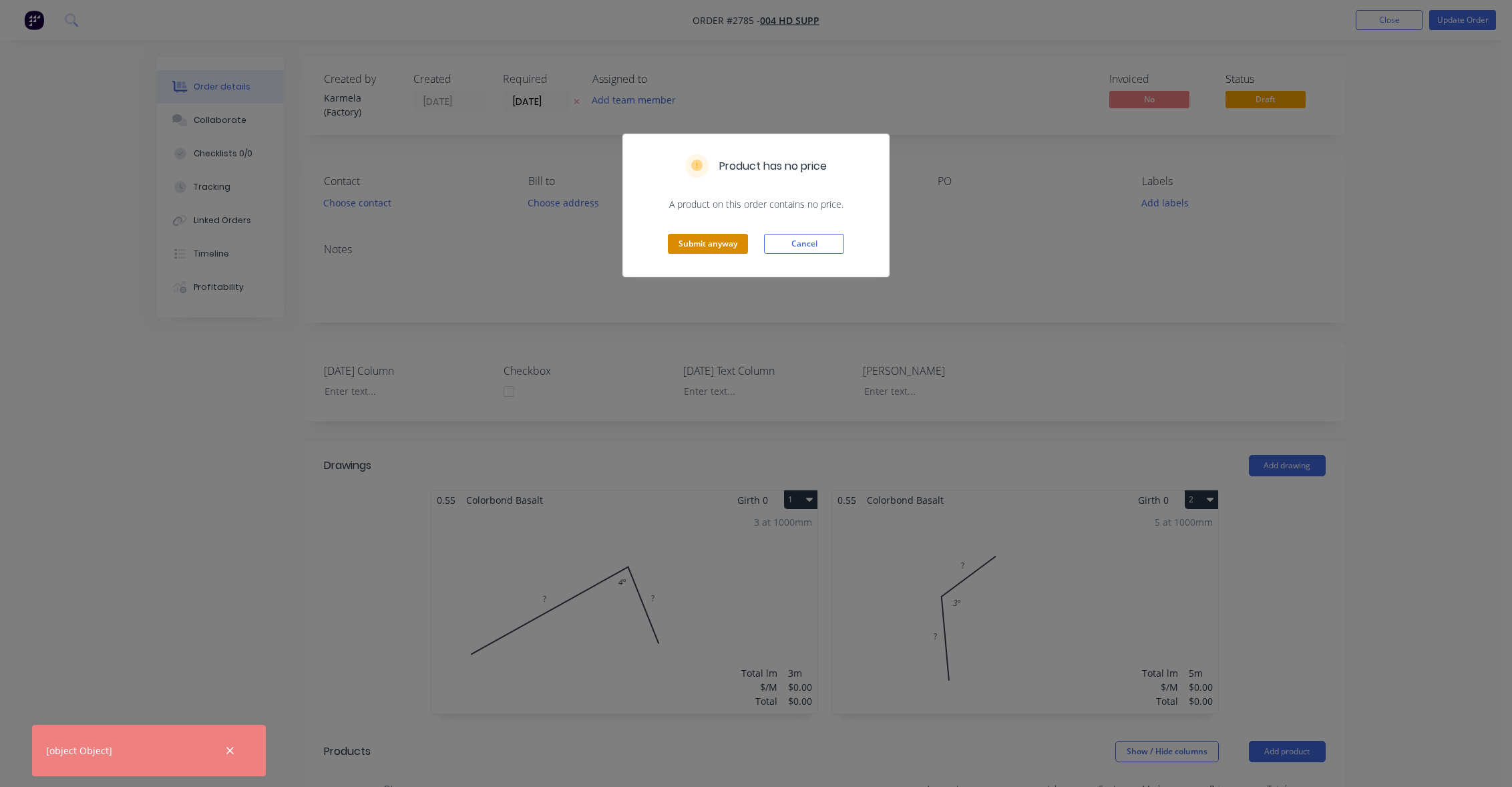
click at [718, 252] on button "Submit anyway" at bounding box center [708, 244] width 80 height 20
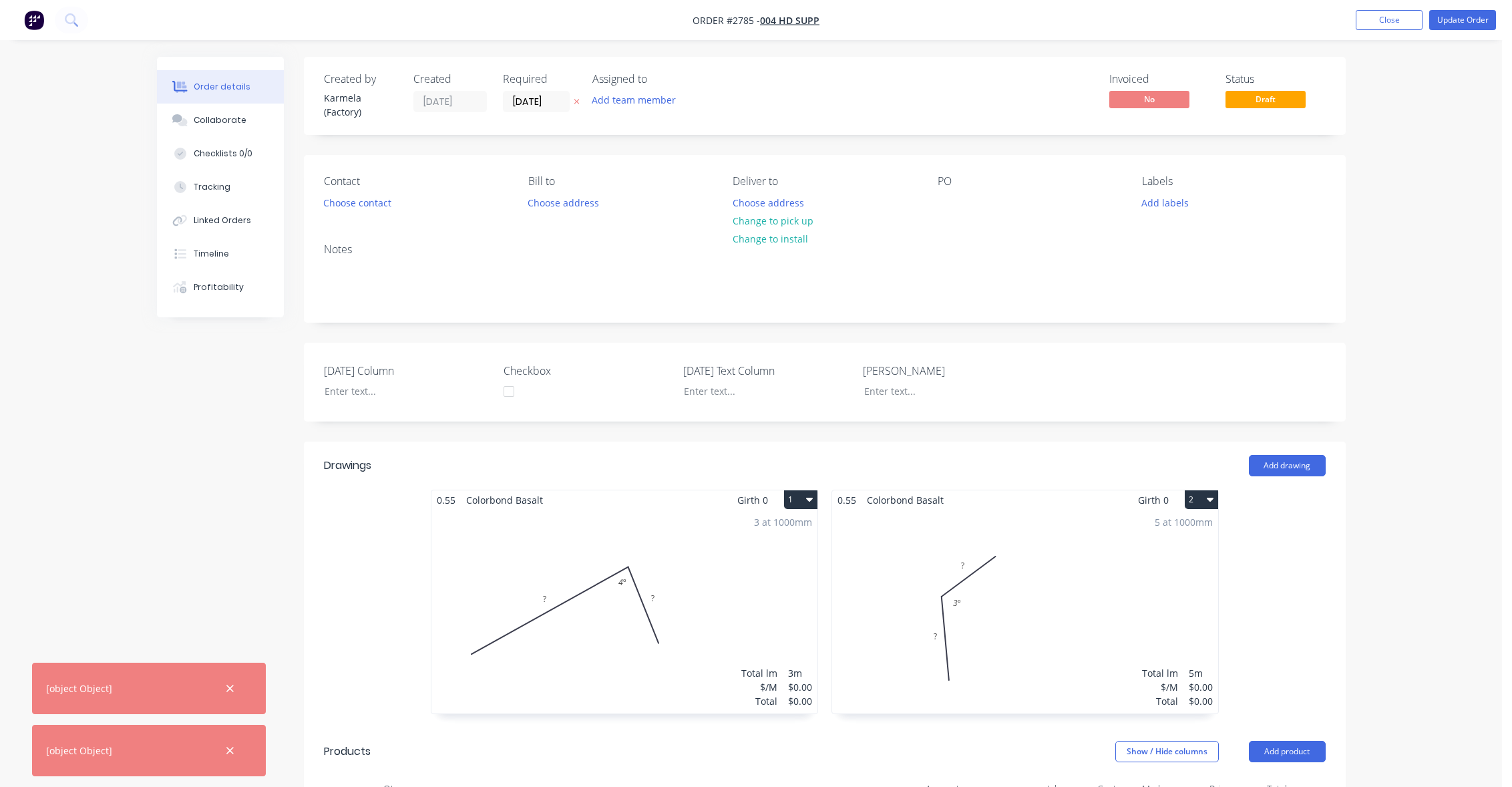
click at [78, 602] on div "Order details Collaborate Checklists 0/0 Tracking Linked Orders Timeline Profit…" at bounding box center [751, 750] width 1502 height 1502
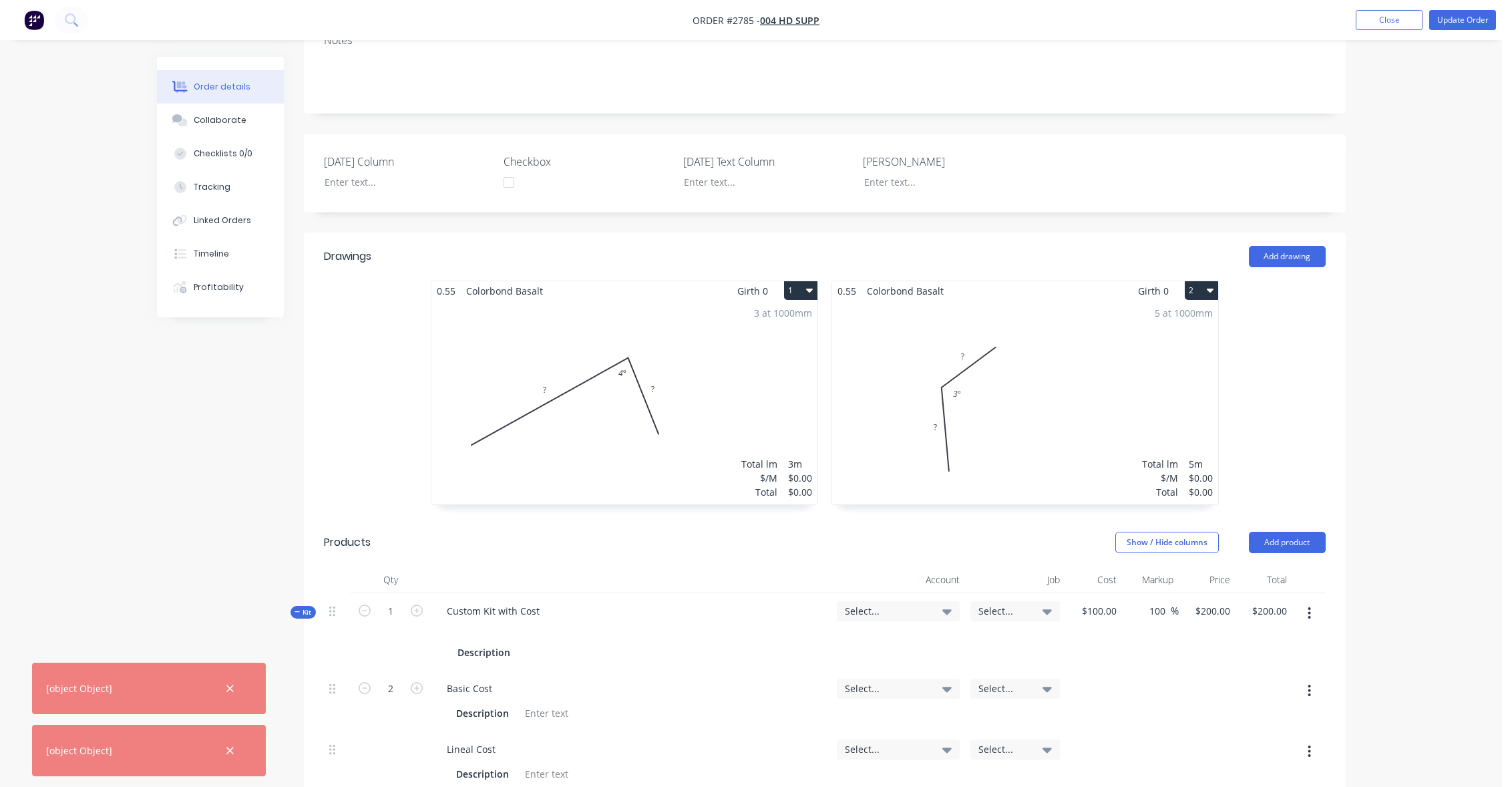
scroll to position [481, 0]
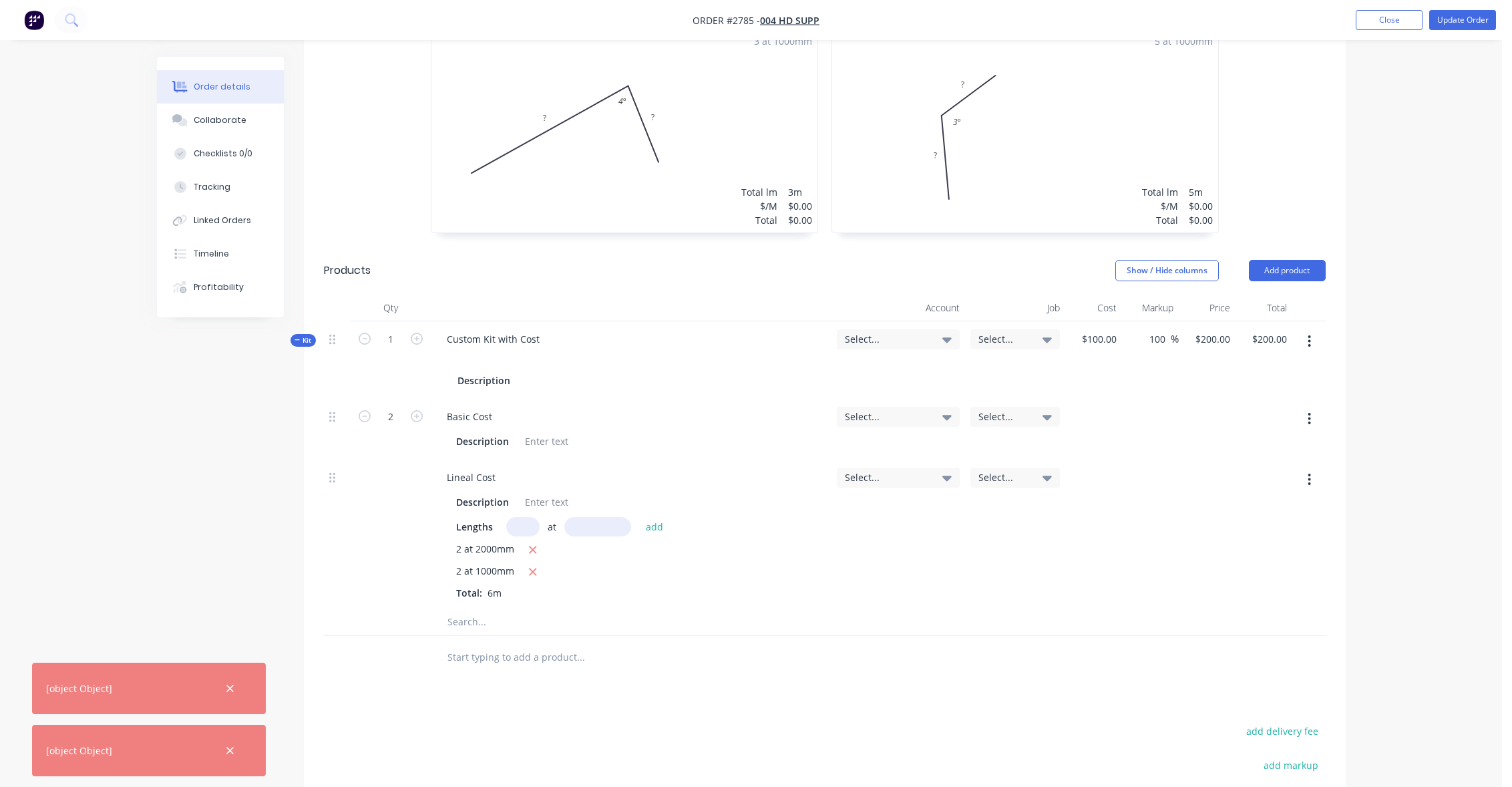
click at [238, 755] on div at bounding box center [230, 750] width 44 height 32
click at [232, 750] on icon "button" at bounding box center [230, 750] width 9 height 12
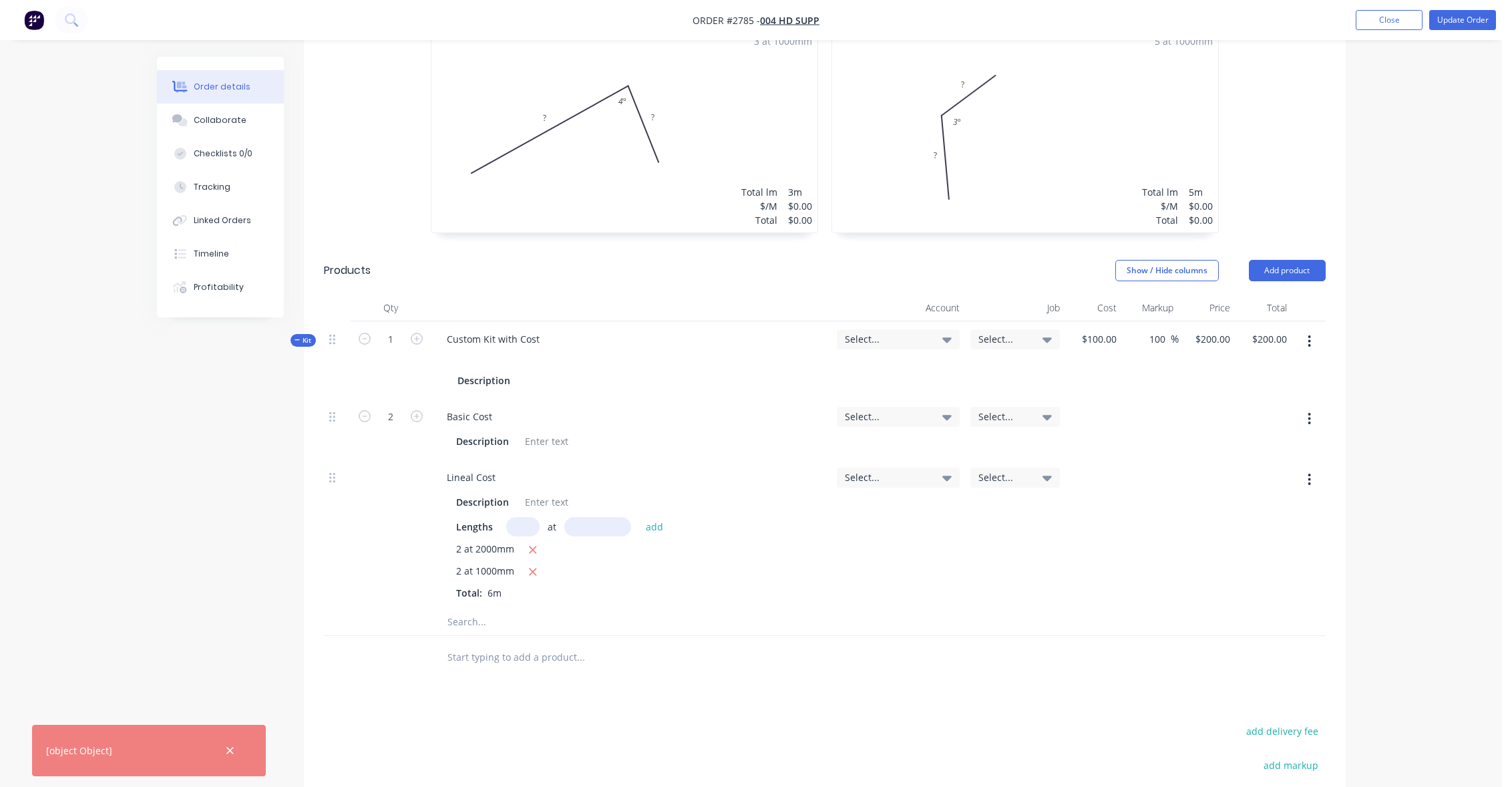
click at [232, 750] on icon "button" at bounding box center [230, 750] width 9 height 12
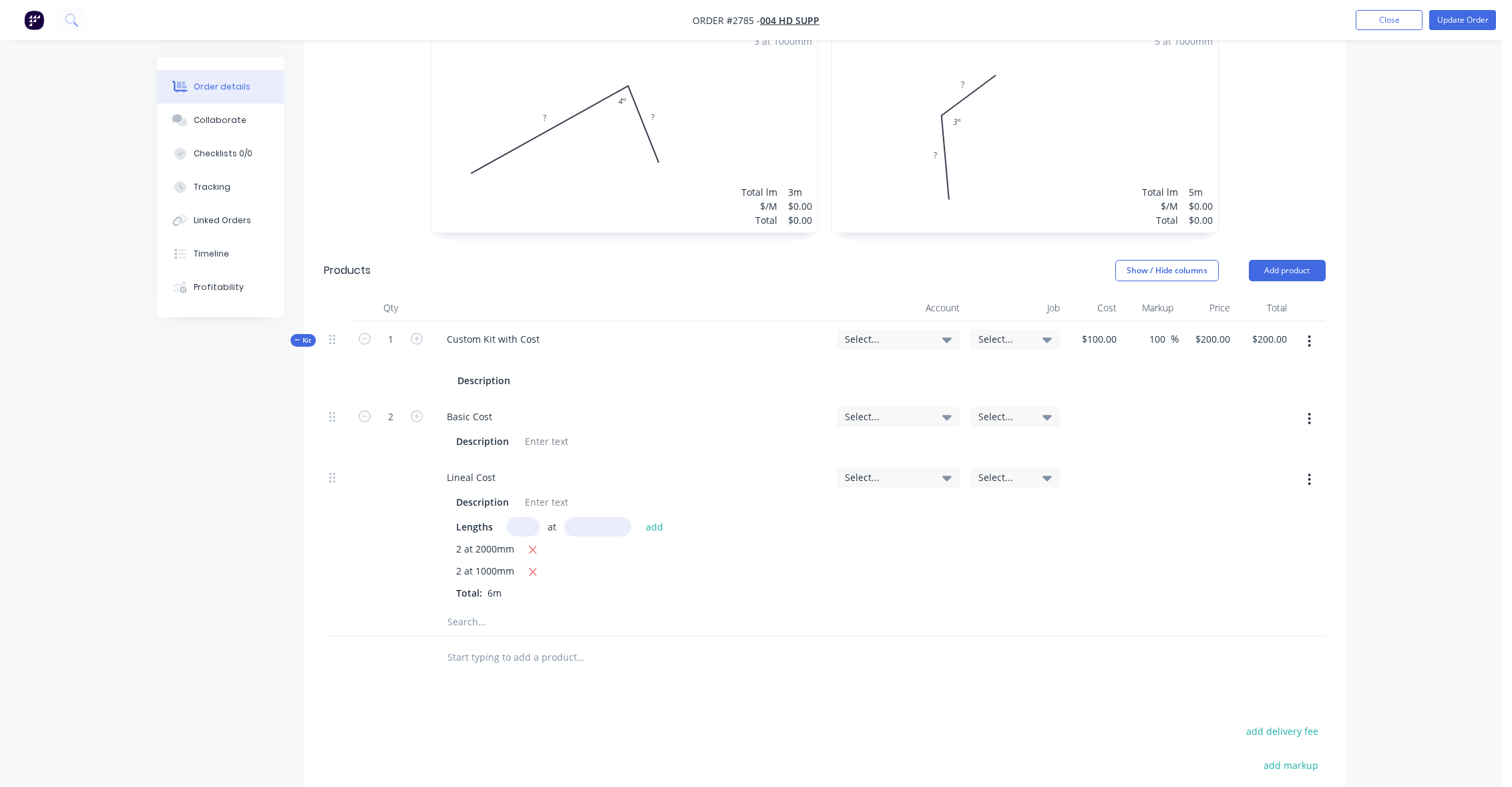
click at [1445, 351] on div "Order details Collaborate Checklists 0/0 Tracking Linked Orders Timeline Profit…" at bounding box center [751, 269] width 1502 height 1502
click at [1477, 28] on button "Update Order" at bounding box center [1463, 20] width 67 height 20
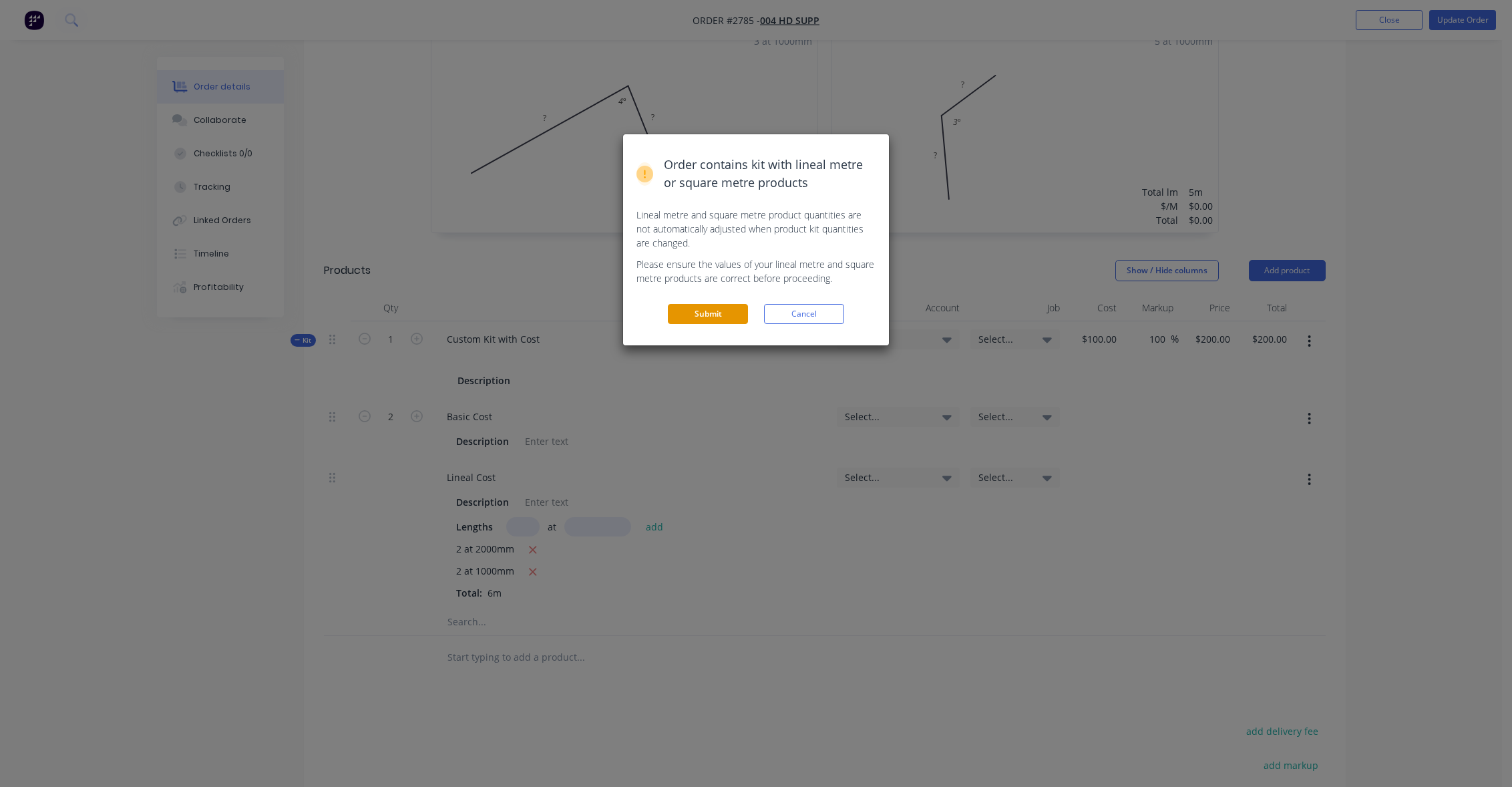
click at [706, 315] on button "Submit" at bounding box center [708, 314] width 80 height 20
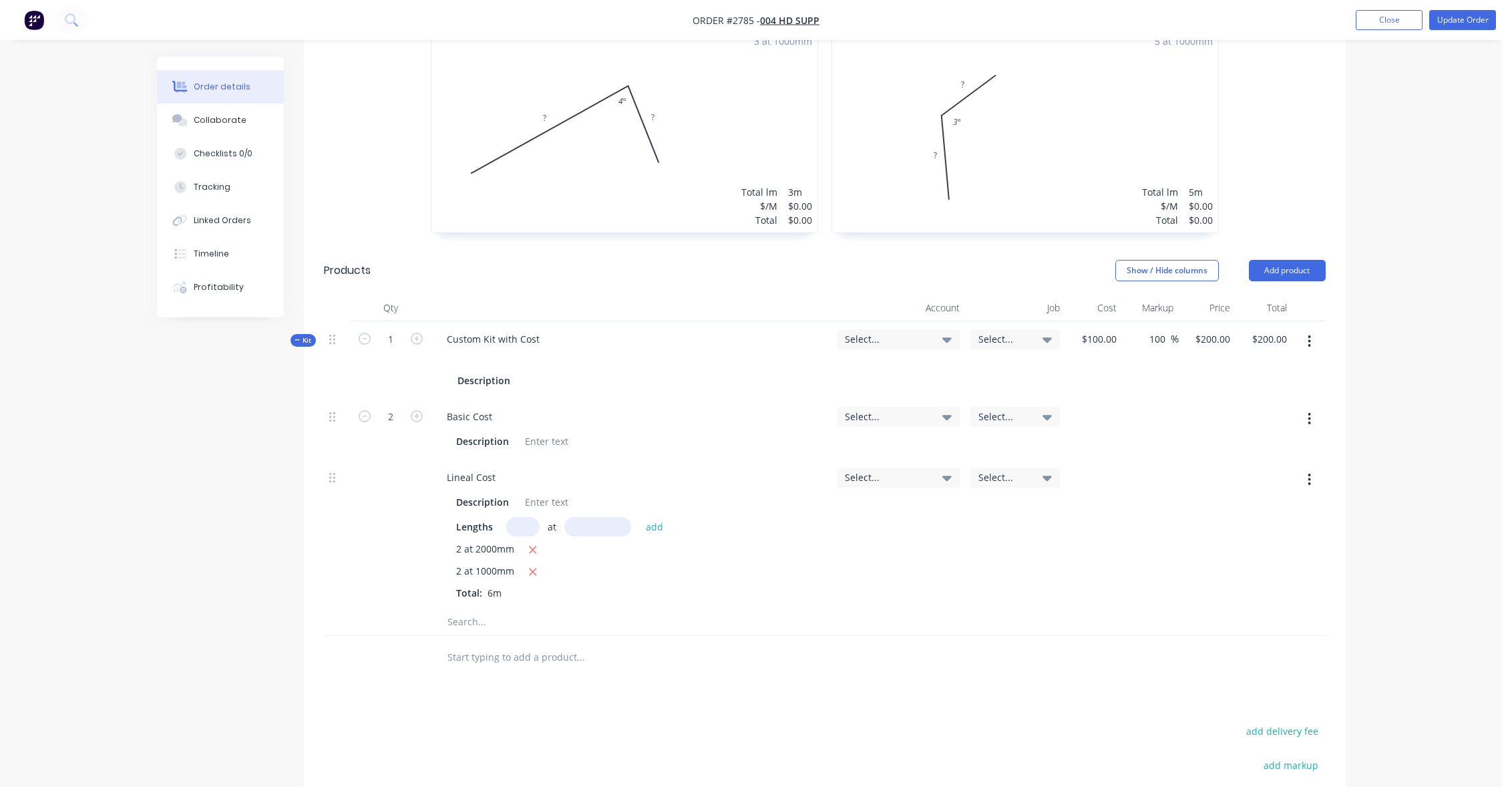
scroll to position [0, 0]
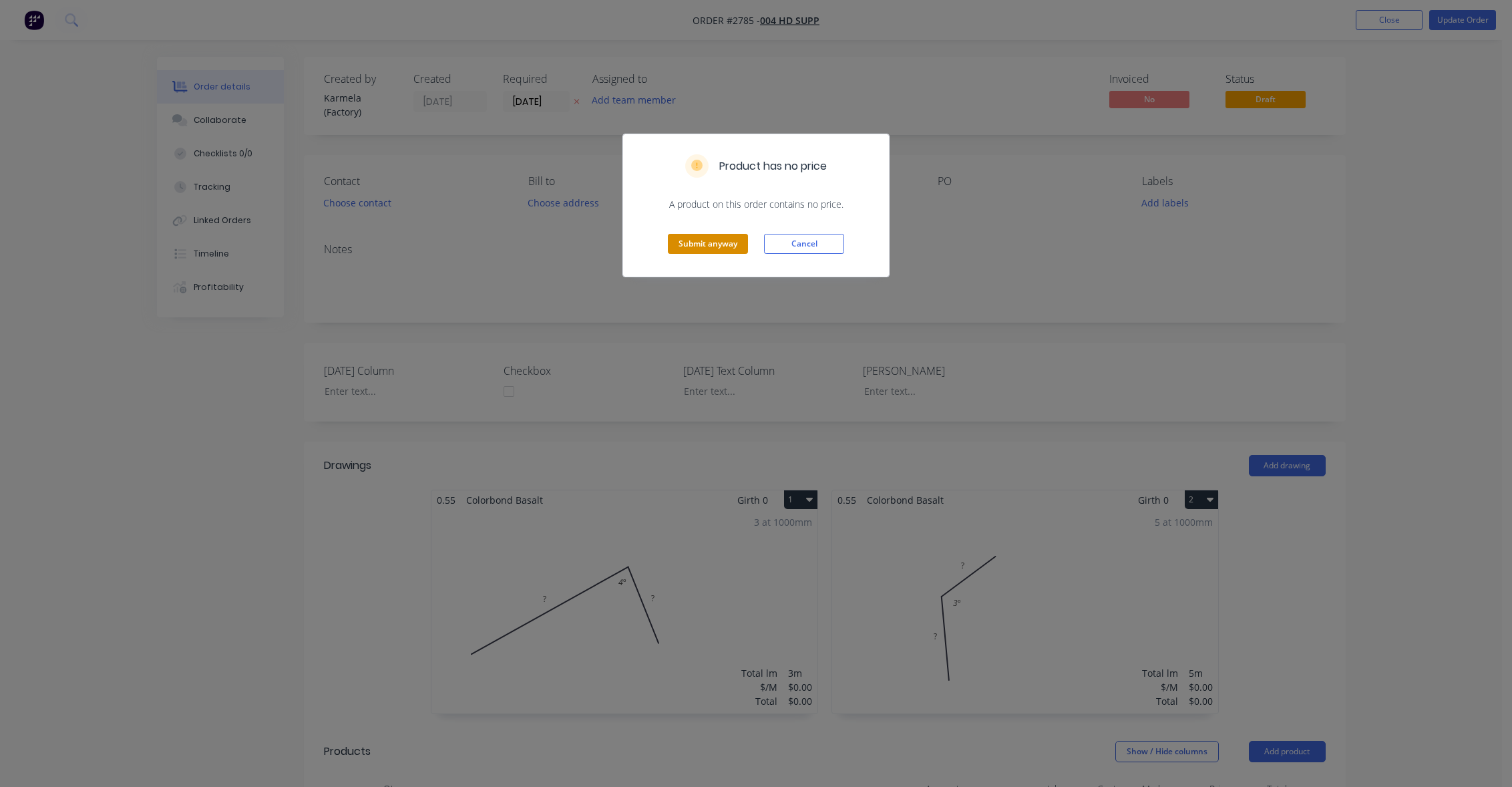
click at [693, 243] on button "Submit anyway" at bounding box center [708, 244] width 80 height 20
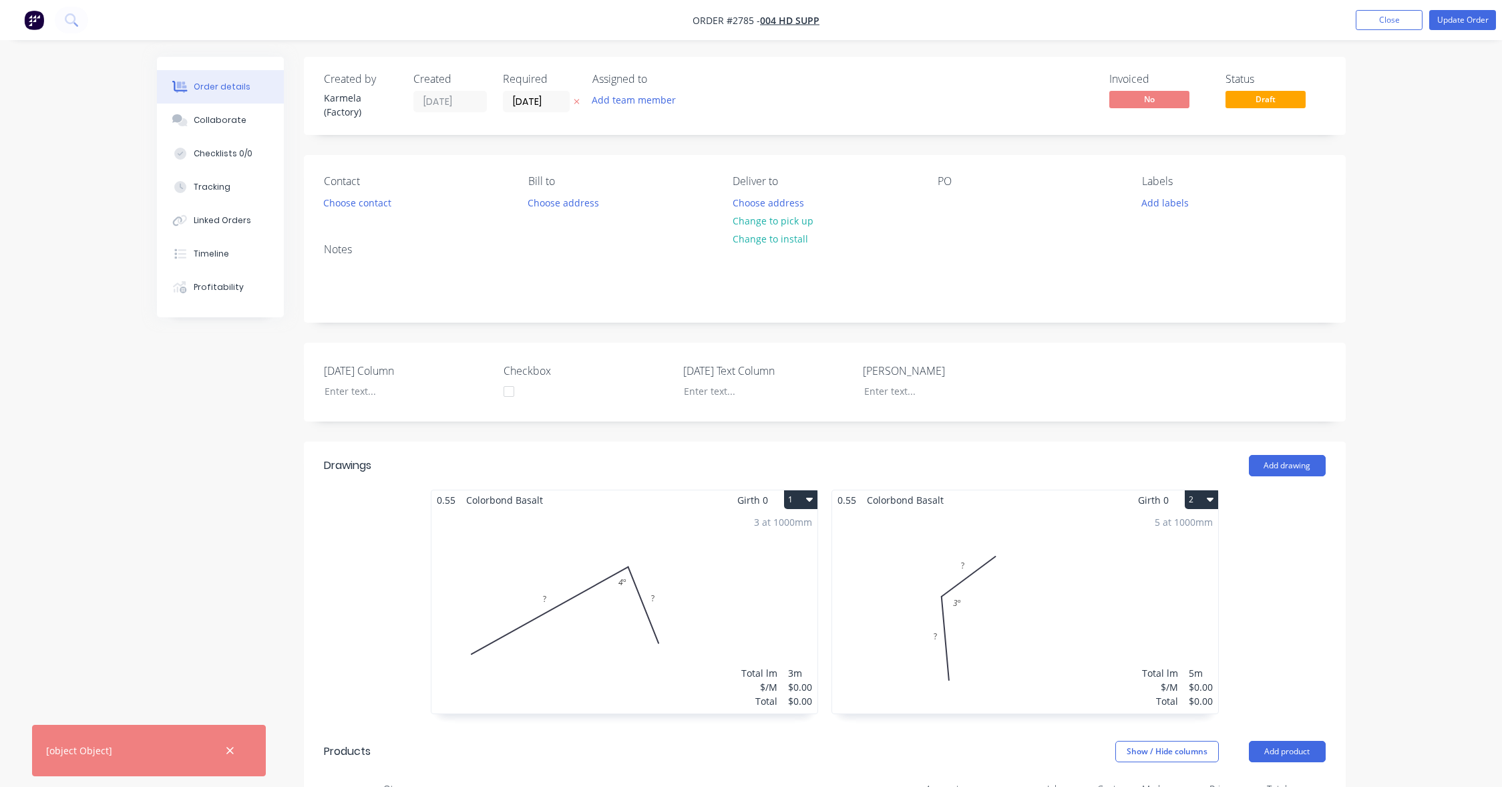
click at [80, 497] on div "Order details Collaborate Checklists 0/0 Tracking Linked Orders Timeline Profit…" at bounding box center [751, 750] width 1502 height 1502
click at [1381, 17] on button "Close" at bounding box center [1389, 20] width 67 height 20
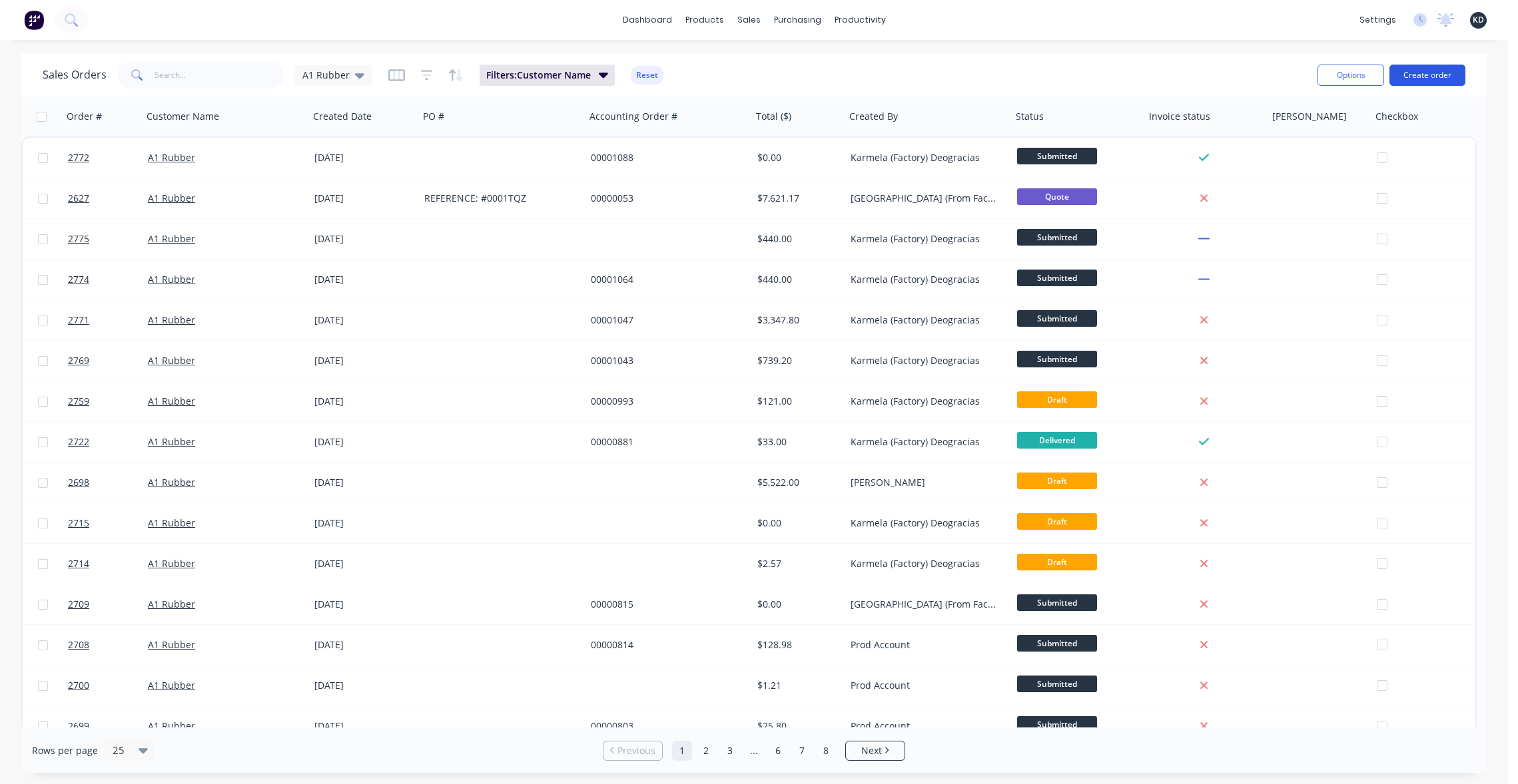
click at [1410, 69] on button "Create order" at bounding box center [1426, 76] width 76 height 21
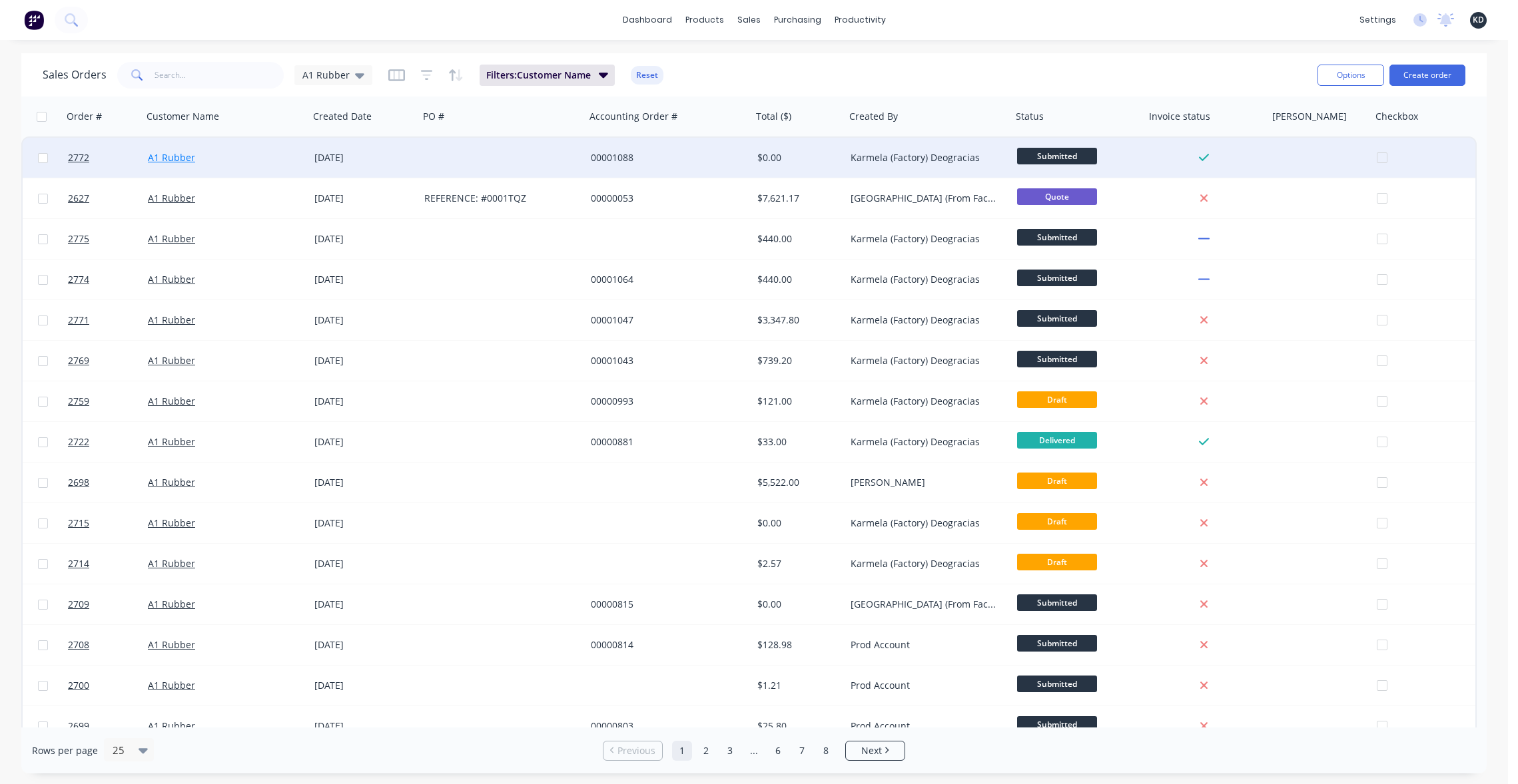
click at [169, 161] on link "A1 Rubber" at bounding box center [171, 157] width 47 height 12
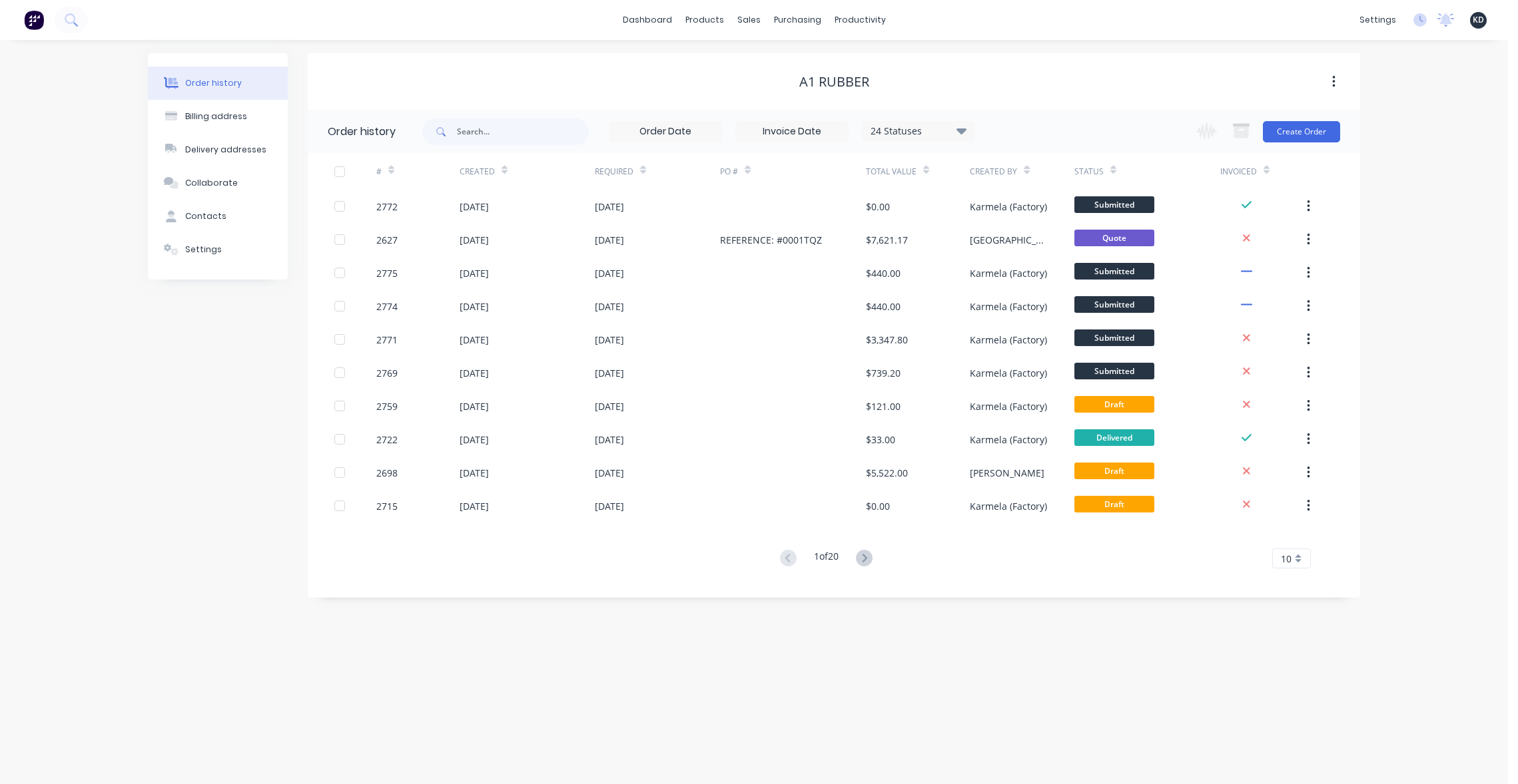
click at [1426, 160] on div "Order history Billing address Delivery addresses Collaborate Contacts Settings …" at bounding box center [753, 412] width 1507 height 744
click at [1305, 126] on button "Create Order" at bounding box center [1301, 132] width 77 height 21
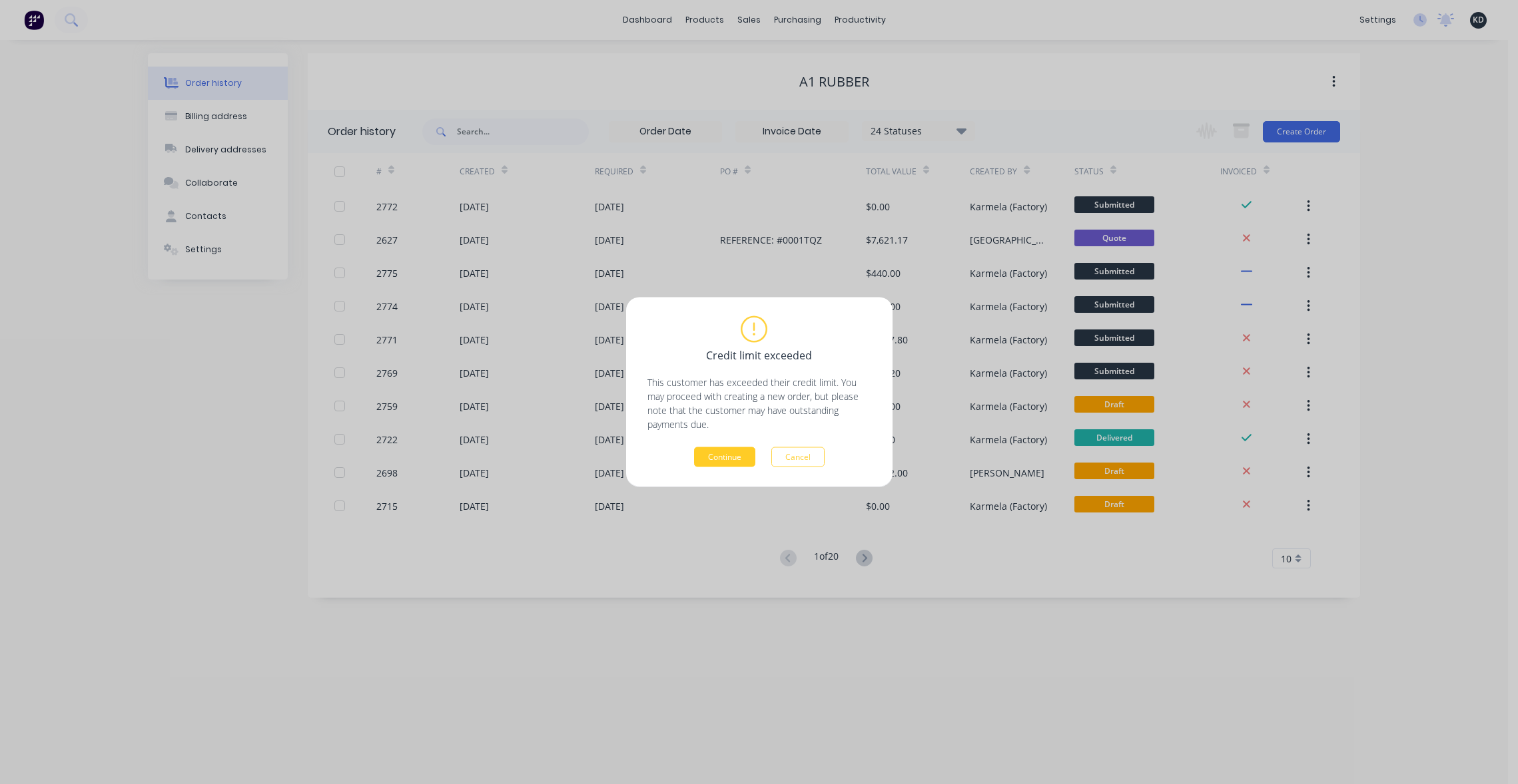
click at [711, 451] on button "Continue" at bounding box center [724, 457] width 61 height 20
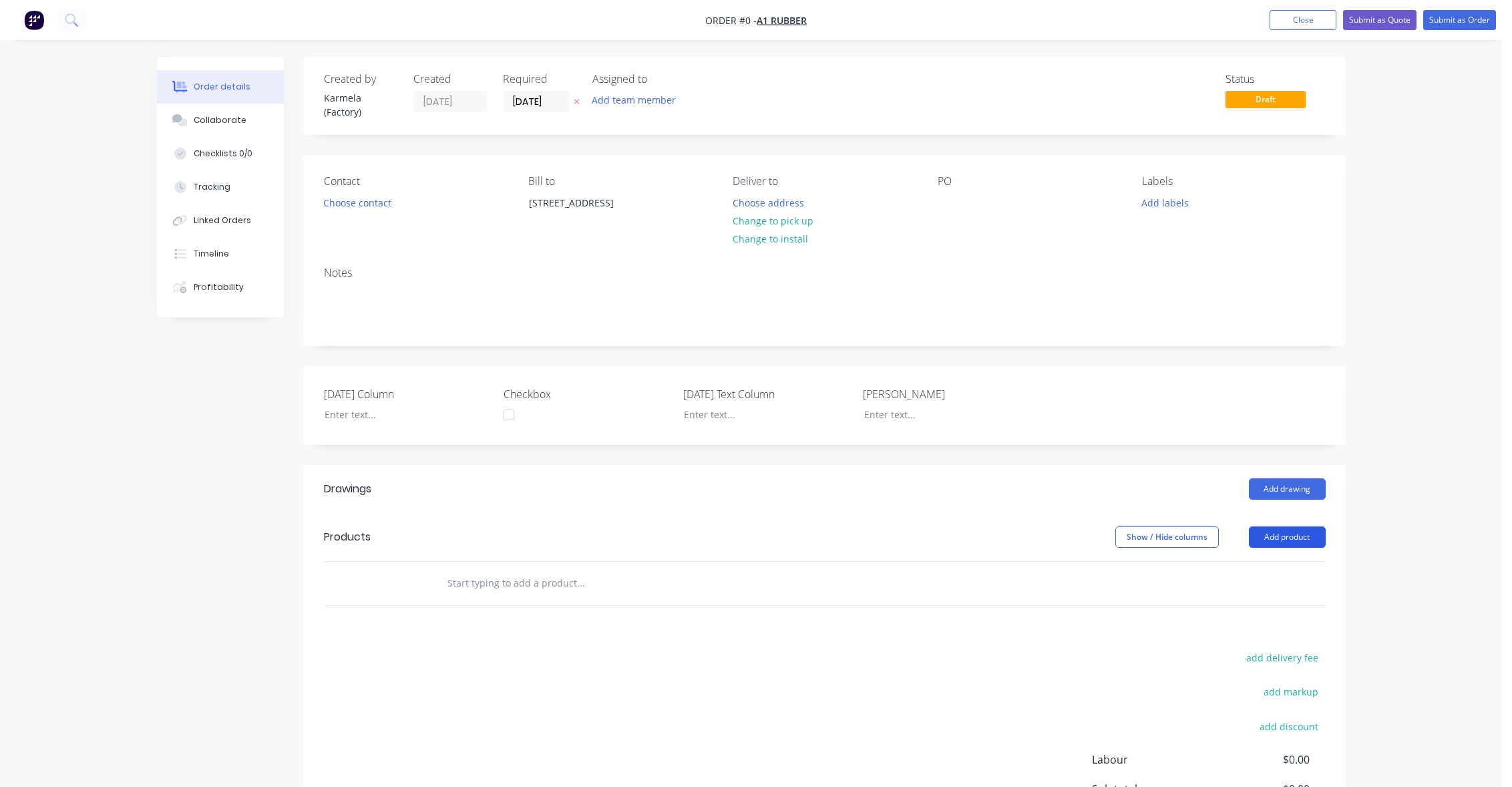
click at [1296, 536] on button "Add product" at bounding box center [1287, 537] width 77 height 21
click at [1438, 499] on div "Order details Collaborate Checklists 0/0 Tracking Linked Orders Timeline Profit…" at bounding box center [751, 473] width 1502 height 947
click at [1277, 491] on button "Add drawing" at bounding box center [1287, 489] width 77 height 21
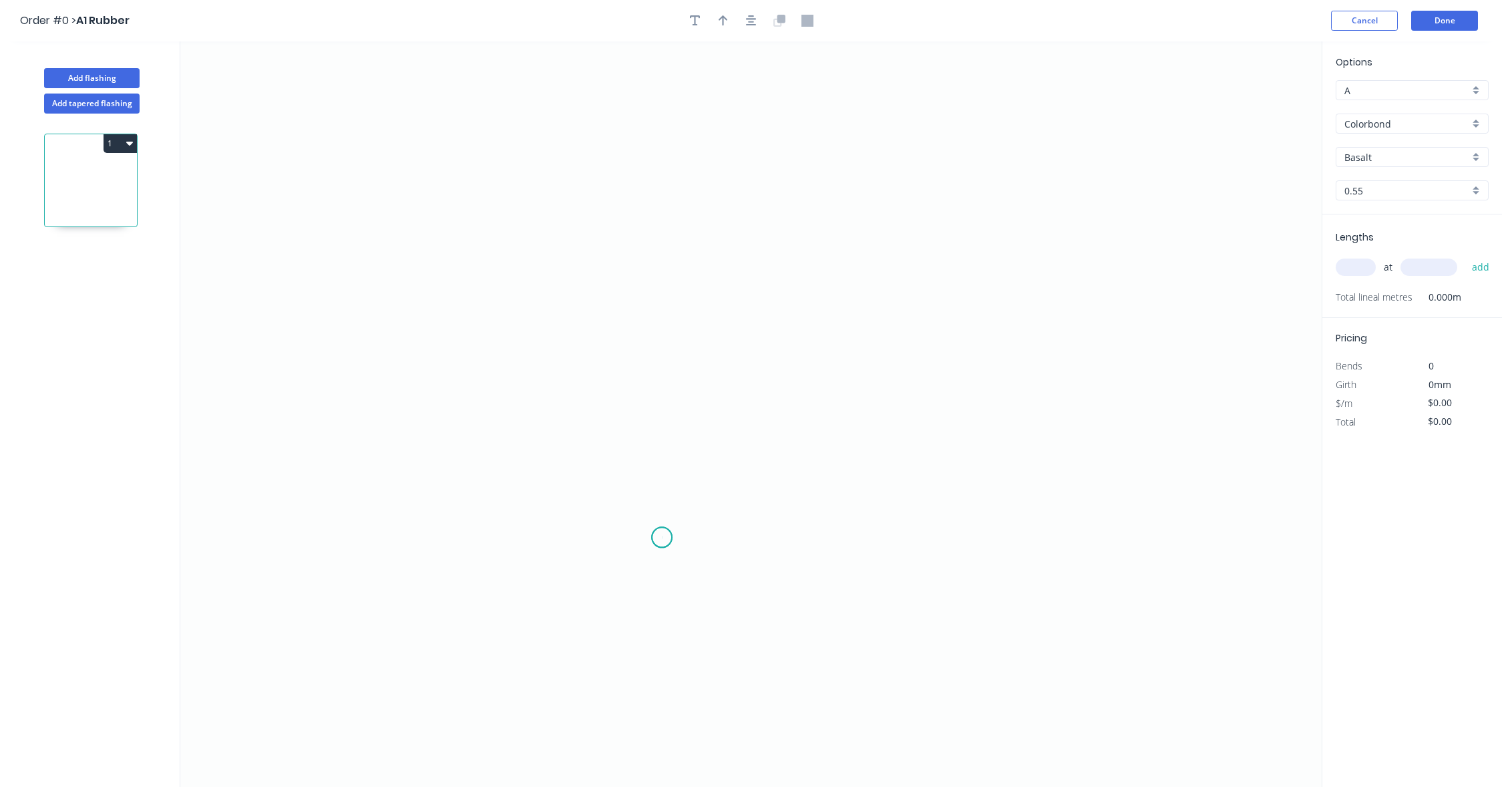
click at [662, 538] on icon "0" at bounding box center [751, 414] width 1142 height 746
click at [833, 371] on icon "0" at bounding box center [751, 414] width 1142 height 746
click at [753, 451] on rect at bounding box center [762, 460] width 44 height 28
click at [966, 259] on icon "0 43" at bounding box center [751, 414] width 1142 height 746
type input "$1.00"
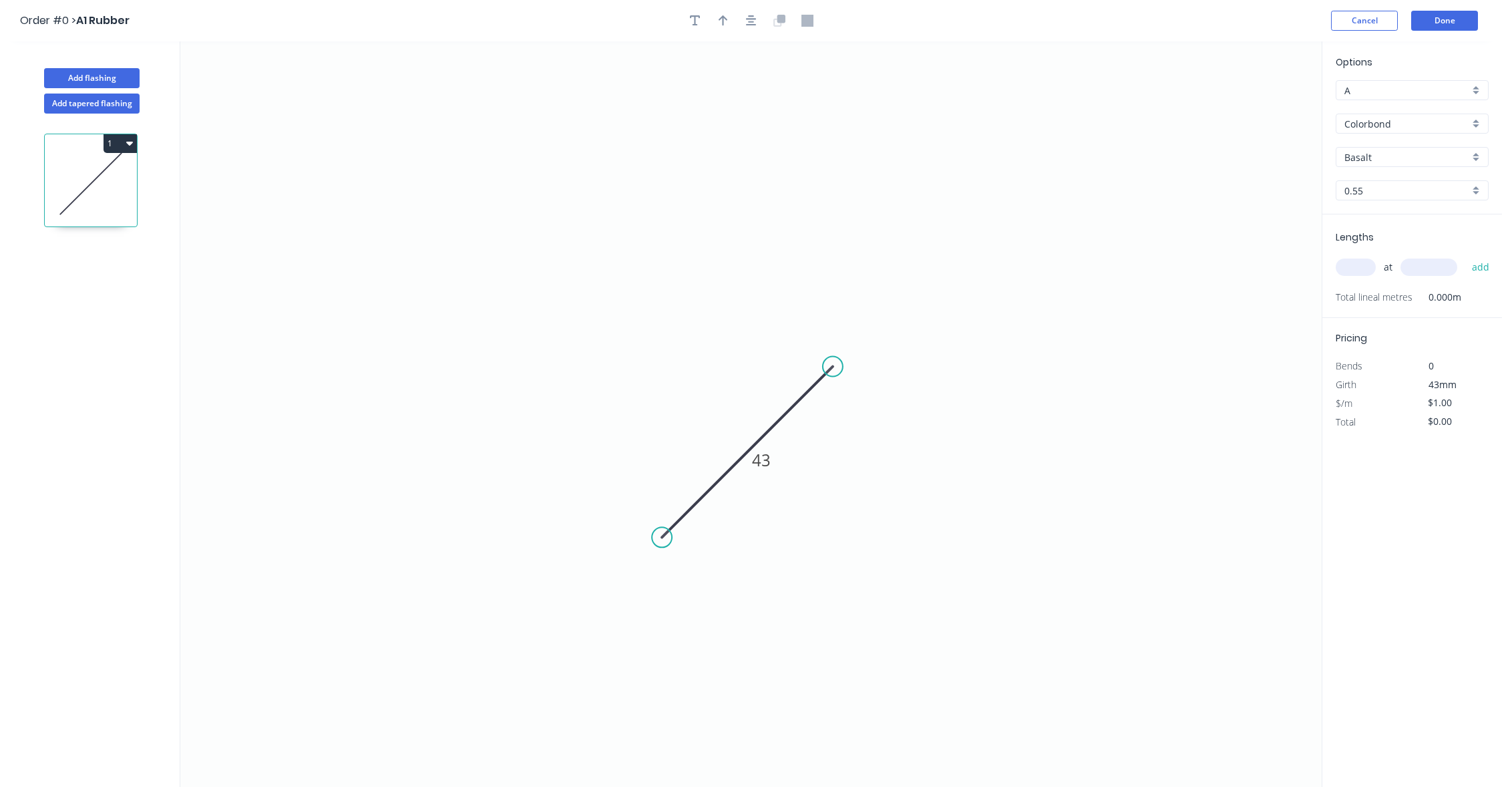
click at [1358, 267] on input "text" at bounding box center [1356, 267] width 40 height 17
type input "3"
click at [1416, 261] on input "text" at bounding box center [1429, 267] width 57 height 17
type input "1000"
click at [1466, 256] on button "add" at bounding box center [1481, 267] width 31 height 22
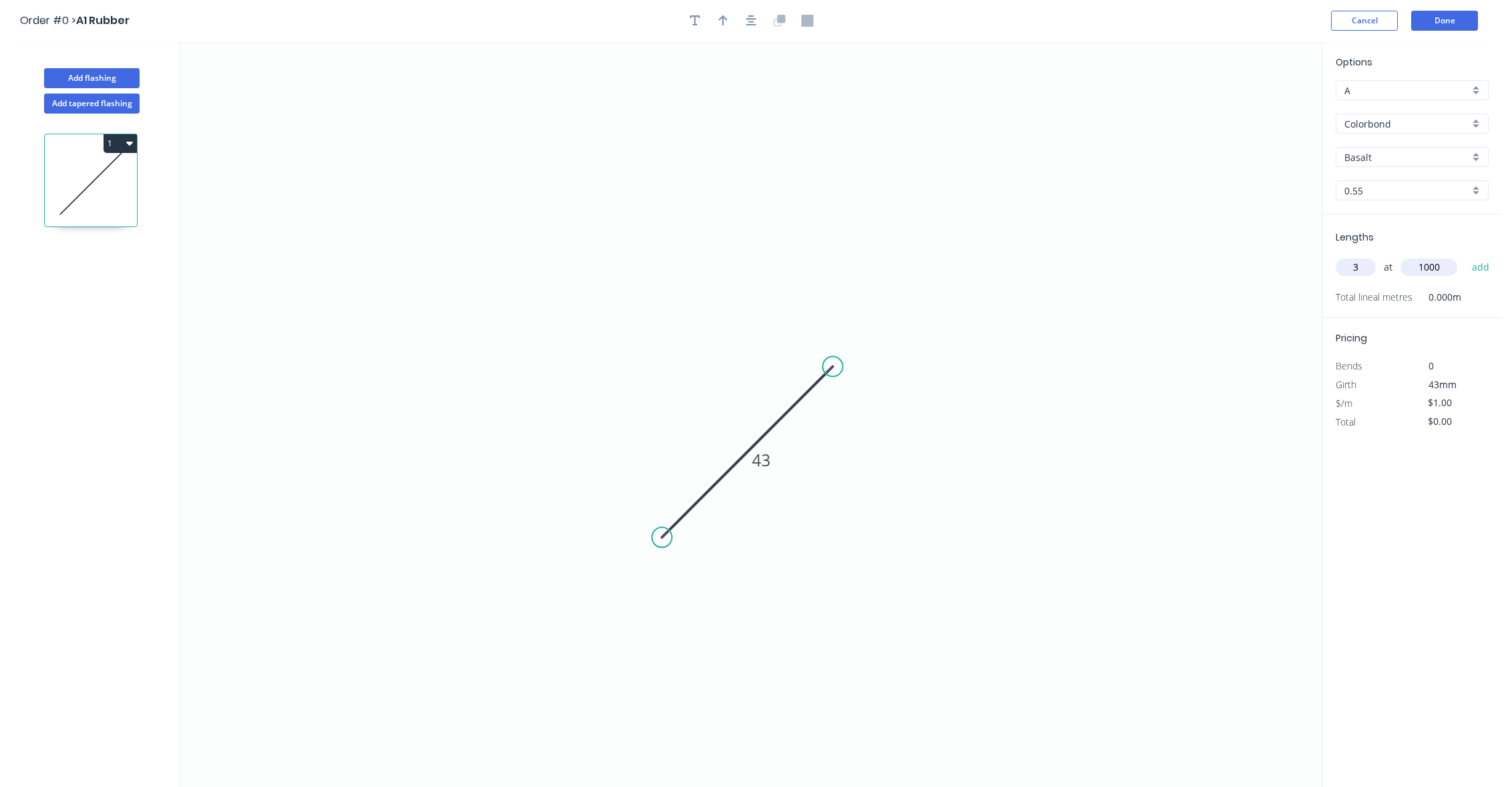
type input "$3.00"
click at [102, 76] on button "Add flashing" at bounding box center [91, 78] width 95 height 20
type input "$0.00"
click at [900, 382] on icon "0" at bounding box center [751, 414] width 1142 height 746
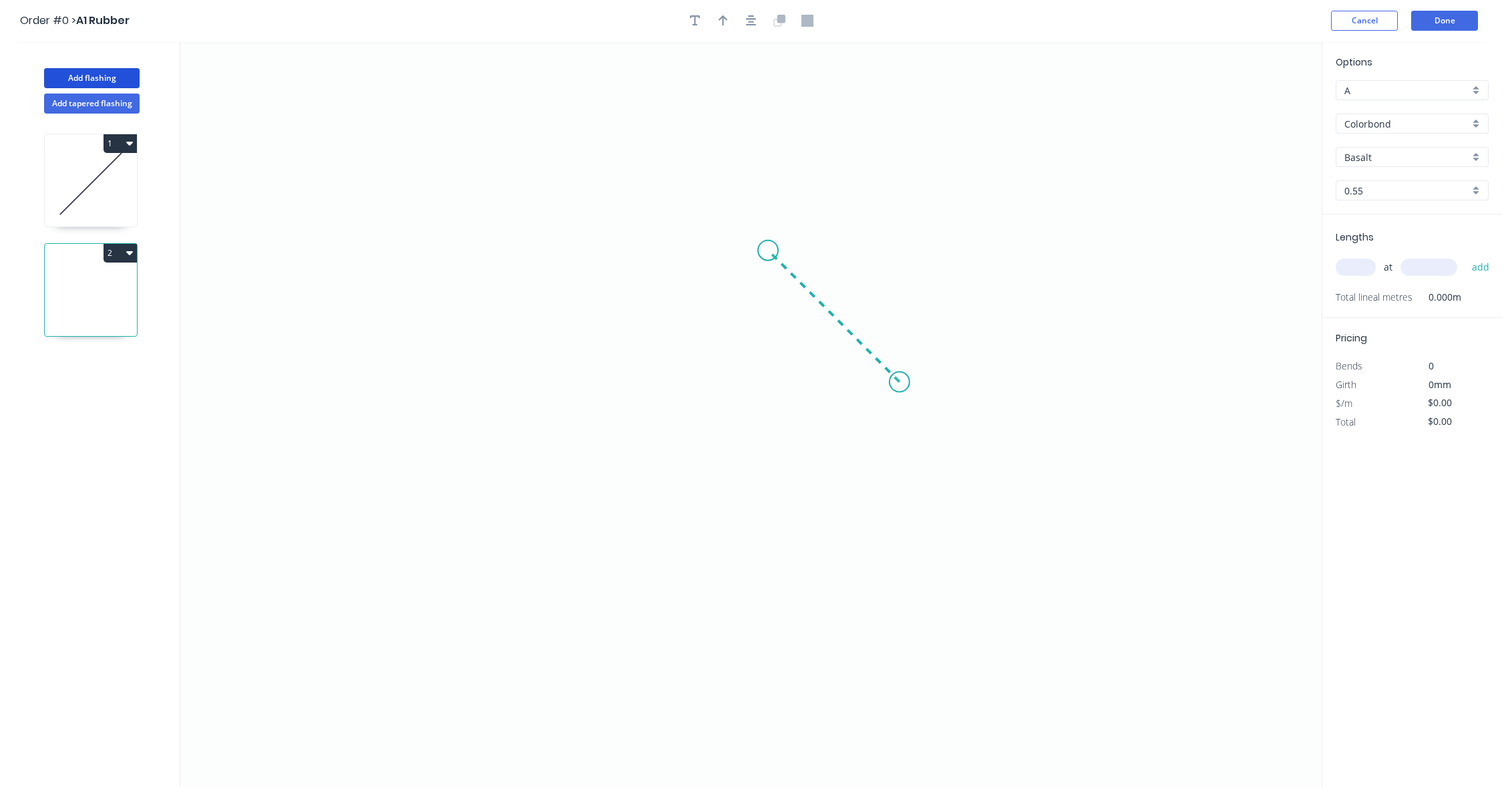
click at [768, 238] on icon "0" at bounding box center [751, 414] width 1142 height 746
click at [812, 313] on rect at bounding box center [820, 323] width 44 height 28
click at [816, 322] on tspan "?" at bounding box center [819, 323] width 6 height 22
click at [1355, 268] on input "text" at bounding box center [1356, 267] width 40 height 17
type input "$1.00"
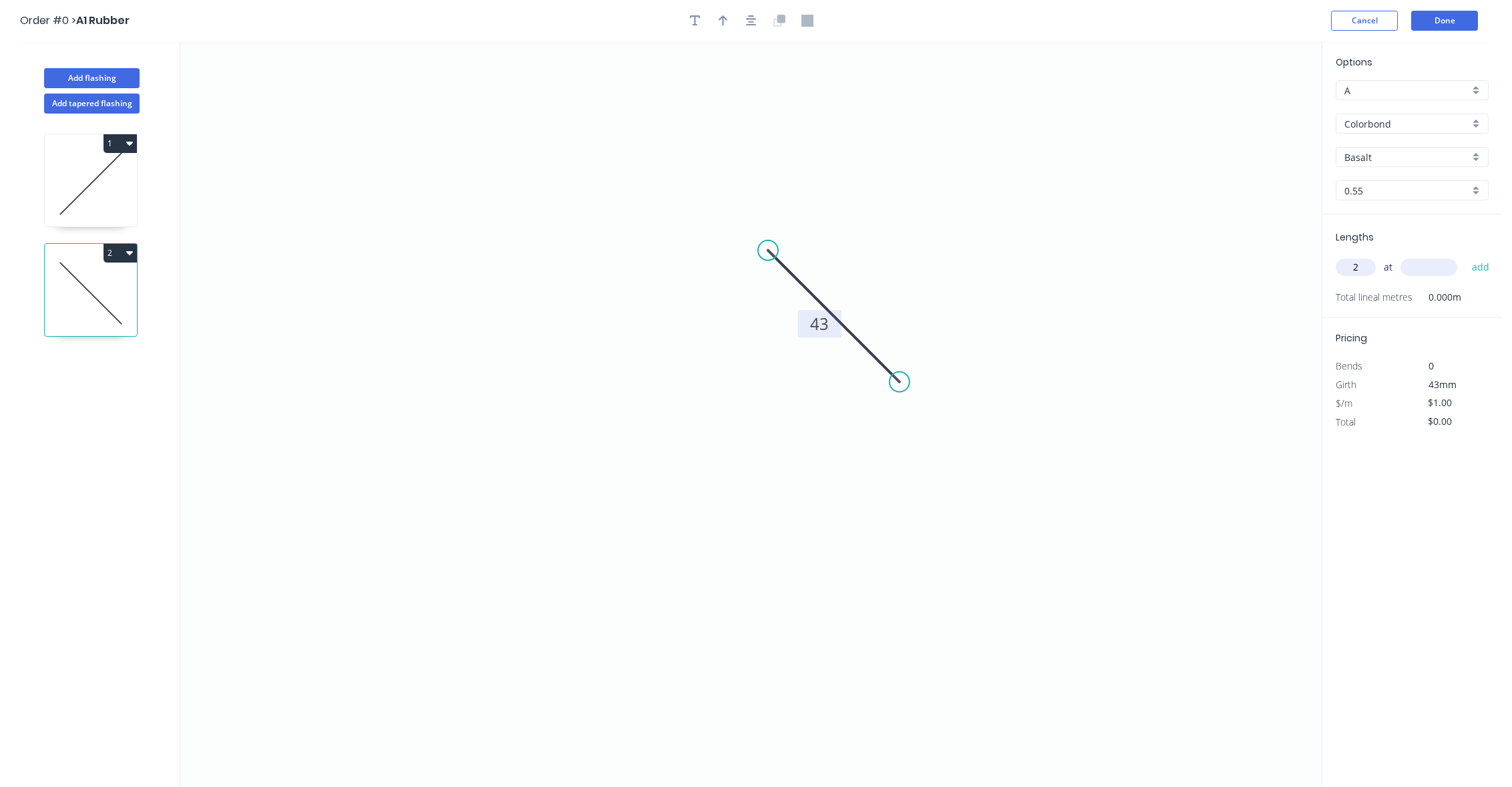
type input "2"
type input "1000"
click at [1466, 256] on button "add" at bounding box center [1481, 267] width 31 height 22
type input "$2.00"
click at [84, 79] on button "Add flashing" at bounding box center [91, 78] width 95 height 20
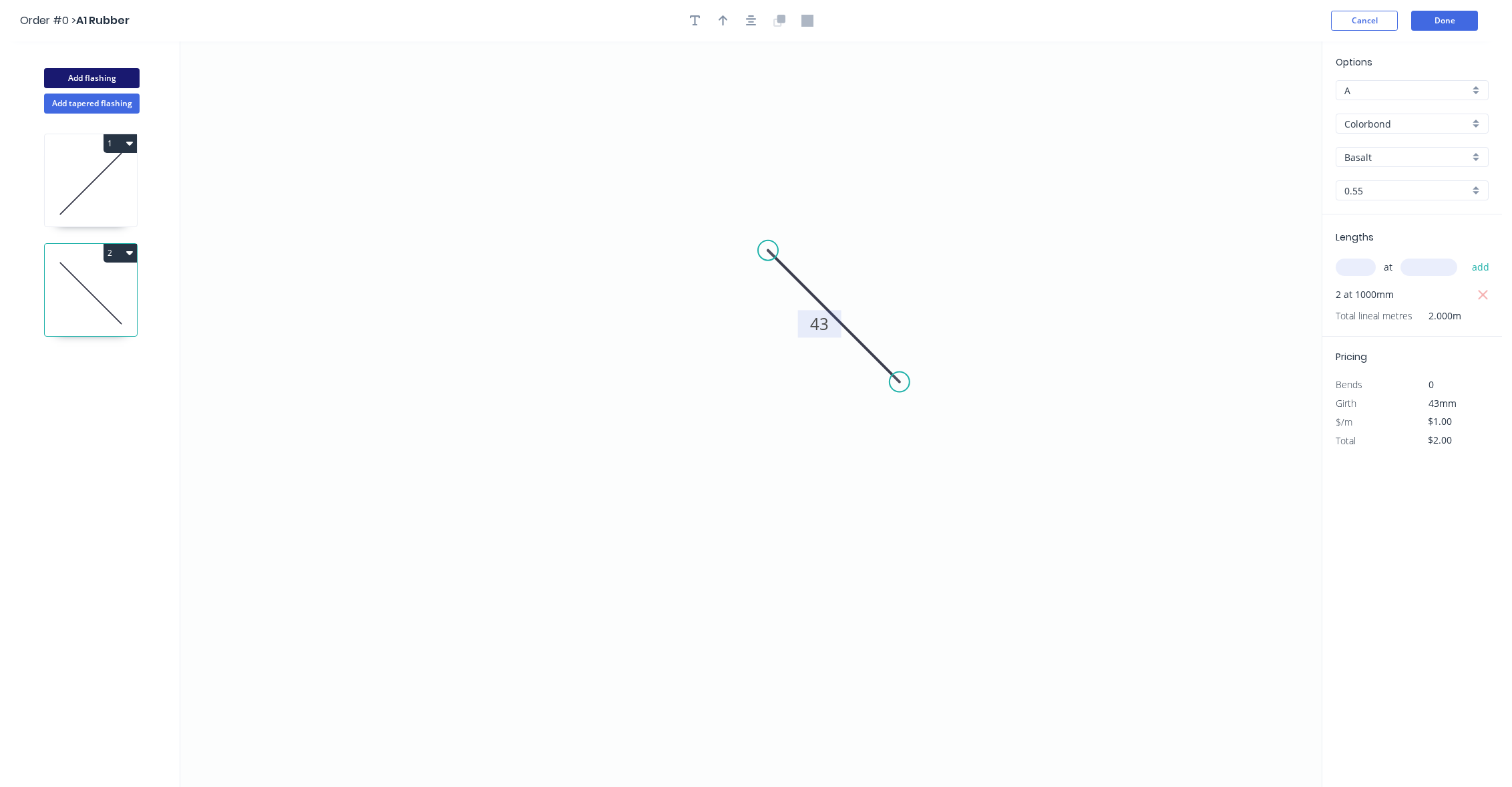
type input "$0.00"
click at [740, 489] on icon "0" at bounding box center [751, 414] width 1142 height 746
click at [739, 316] on icon "0" at bounding box center [751, 414] width 1142 height 746
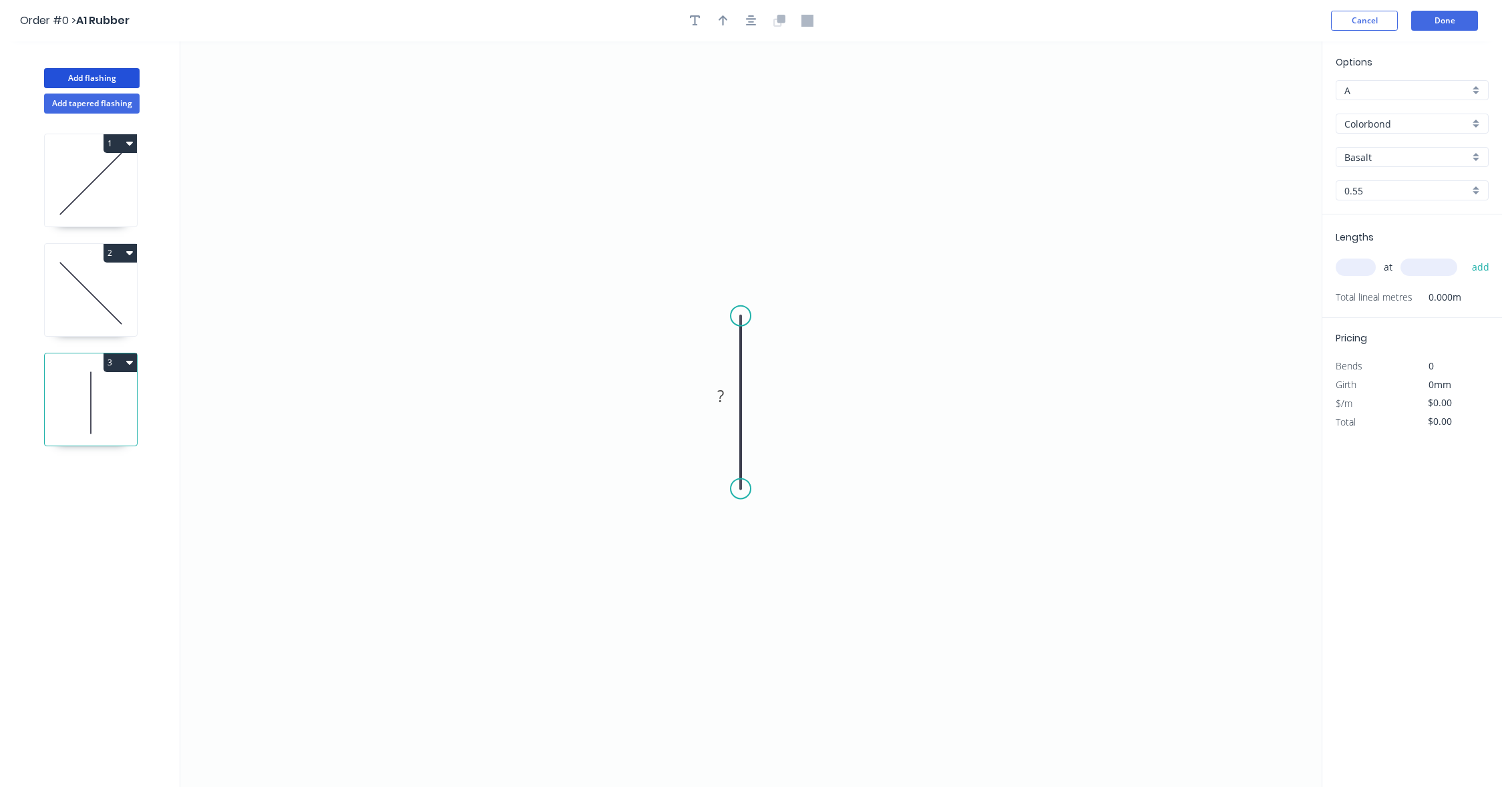
click at [723, 414] on icon "0 ?" at bounding box center [751, 414] width 1142 height 746
click at [723, 393] on tspan "?" at bounding box center [720, 395] width 6 height 22
click at [1350, 267] on input "text" at bounding box center [1356, 267] width 40 height 17
type input "$1.00"
type input "3"
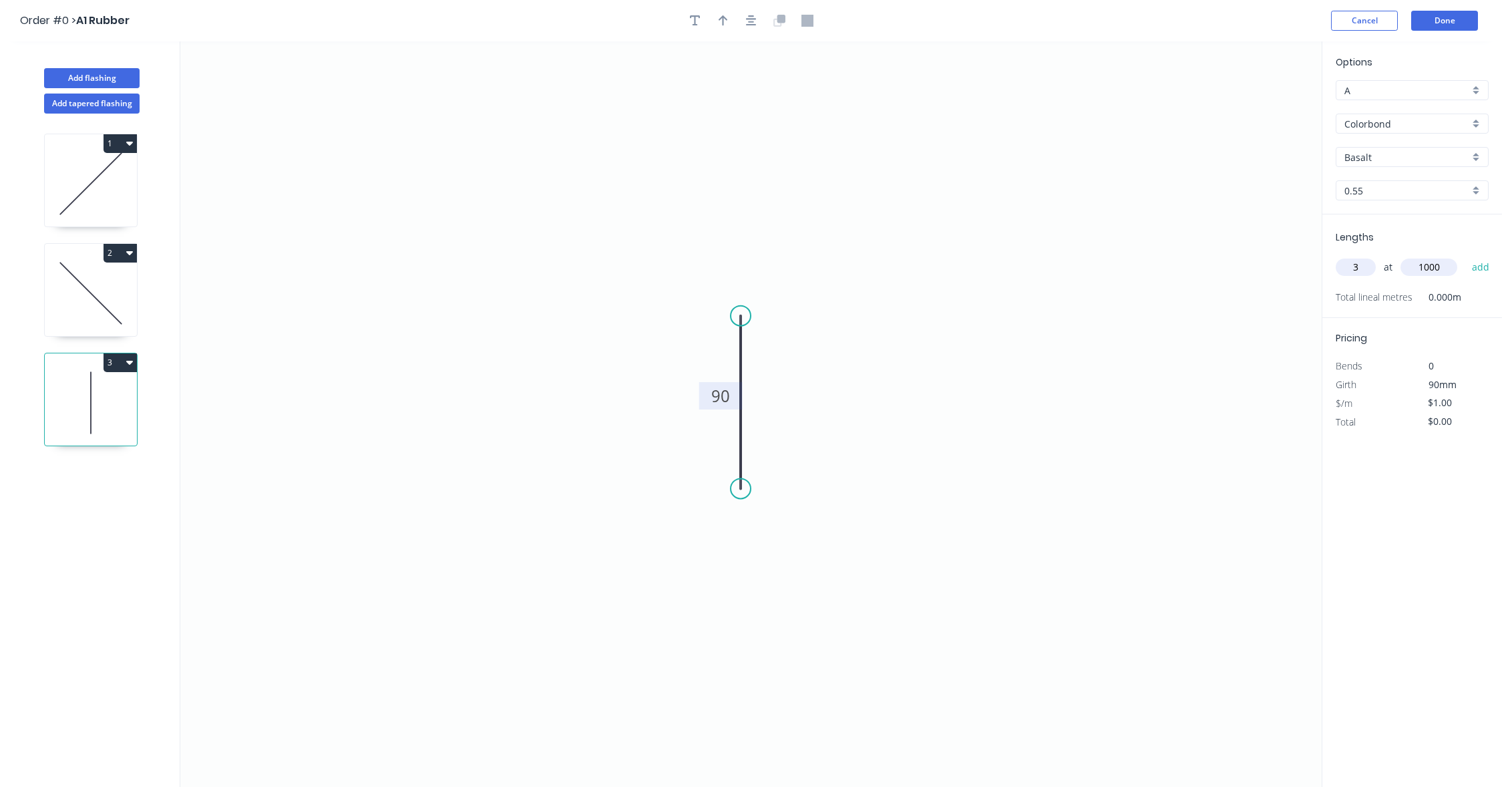
type input "1000"
click at [1466, 256] on button "add" at bounding box center [1481, 267] width 31 height 22
type input "$3.00"
click at [1404, 634] on div "Options A A Colorbond Colorbond Colorbond Ultra Copy of Colorbond Ultra Basalt …" at bounding box center [1412, 414] width 180 height 747
click at [1458, 19] on button "Done" at bounding box center [1444, 21] width 67 height 20
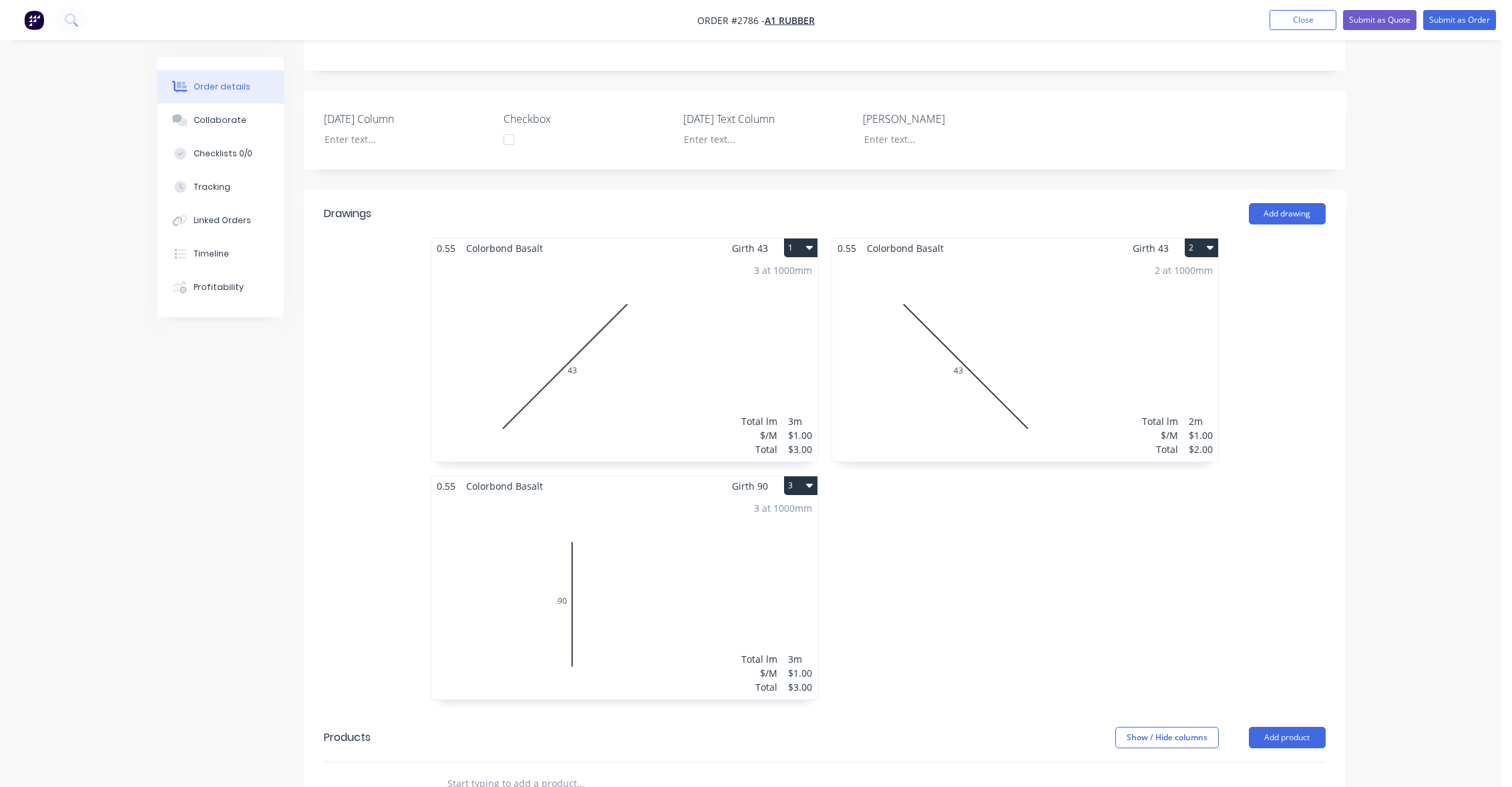
scroll to position [635, 0]
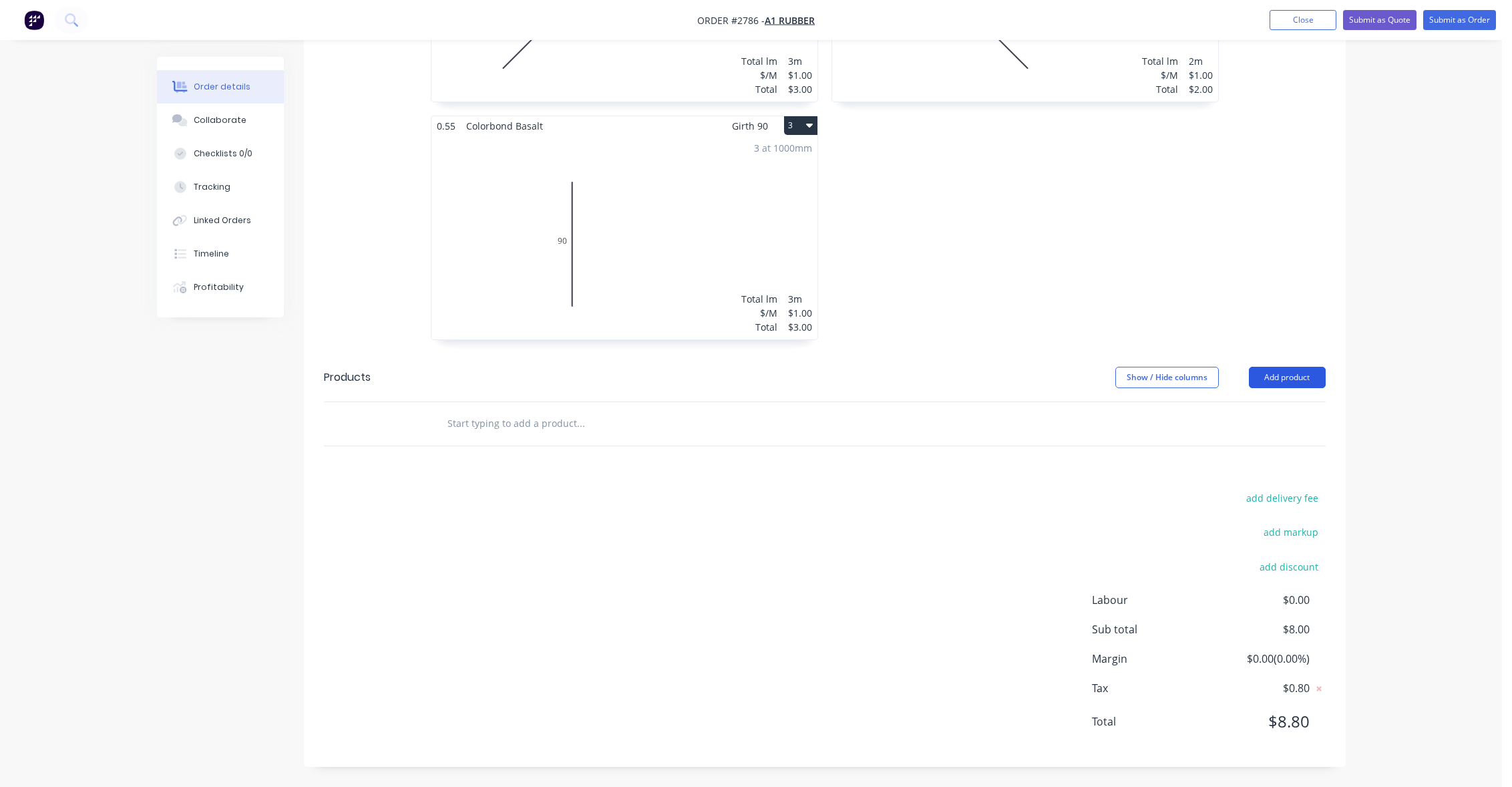
click at [1278, 377] on button "Add product" at bounding box center [1287, 377] width 77 height 21
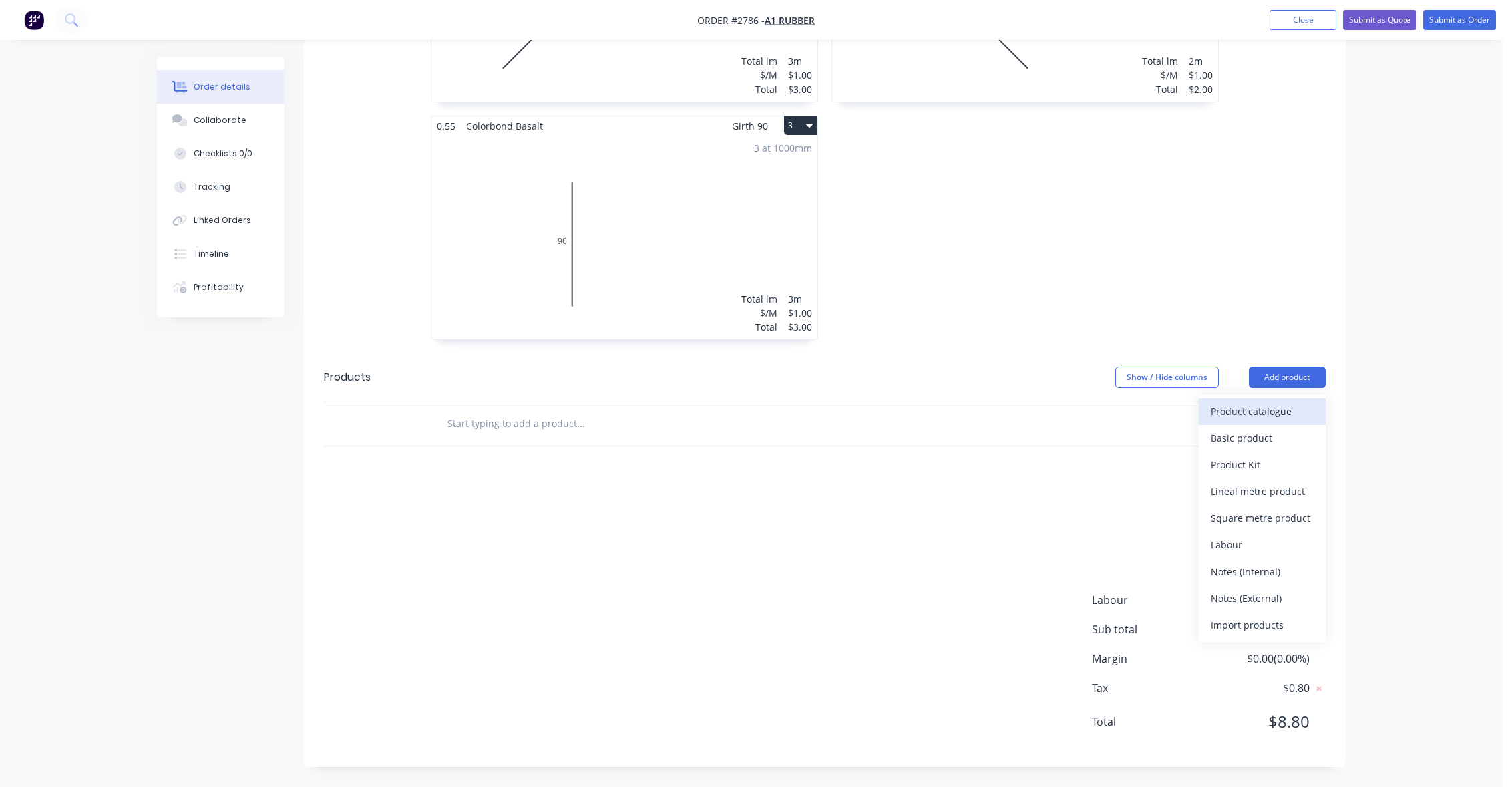
click at [1277, 408] on div "Product catalogue" at bounding box center [1262, 411] width 103 height 20
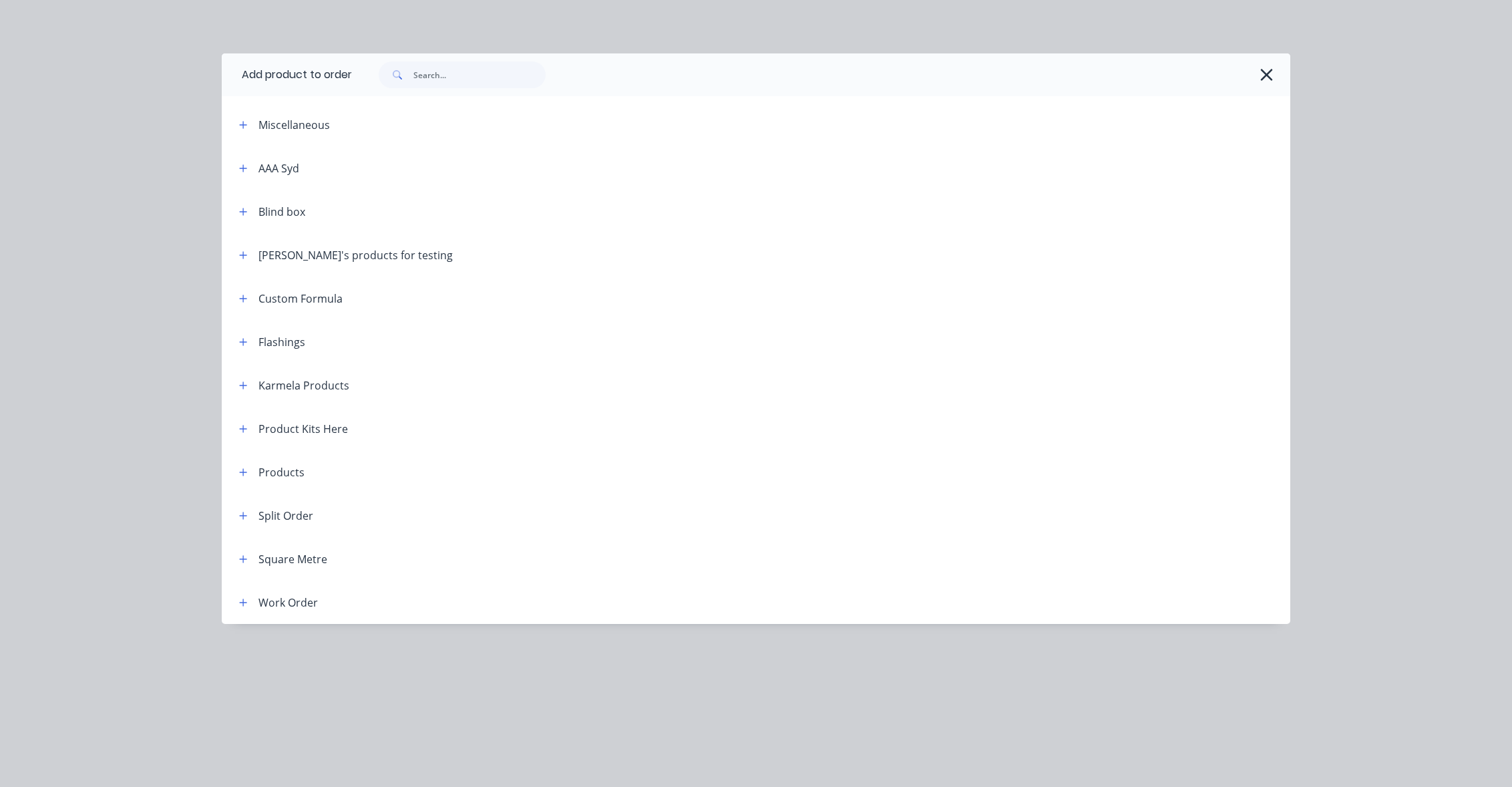
scroll to position [654, 0]
click at [238, 518] on button "button" at bounding box center [244, 515] width 17 height 17
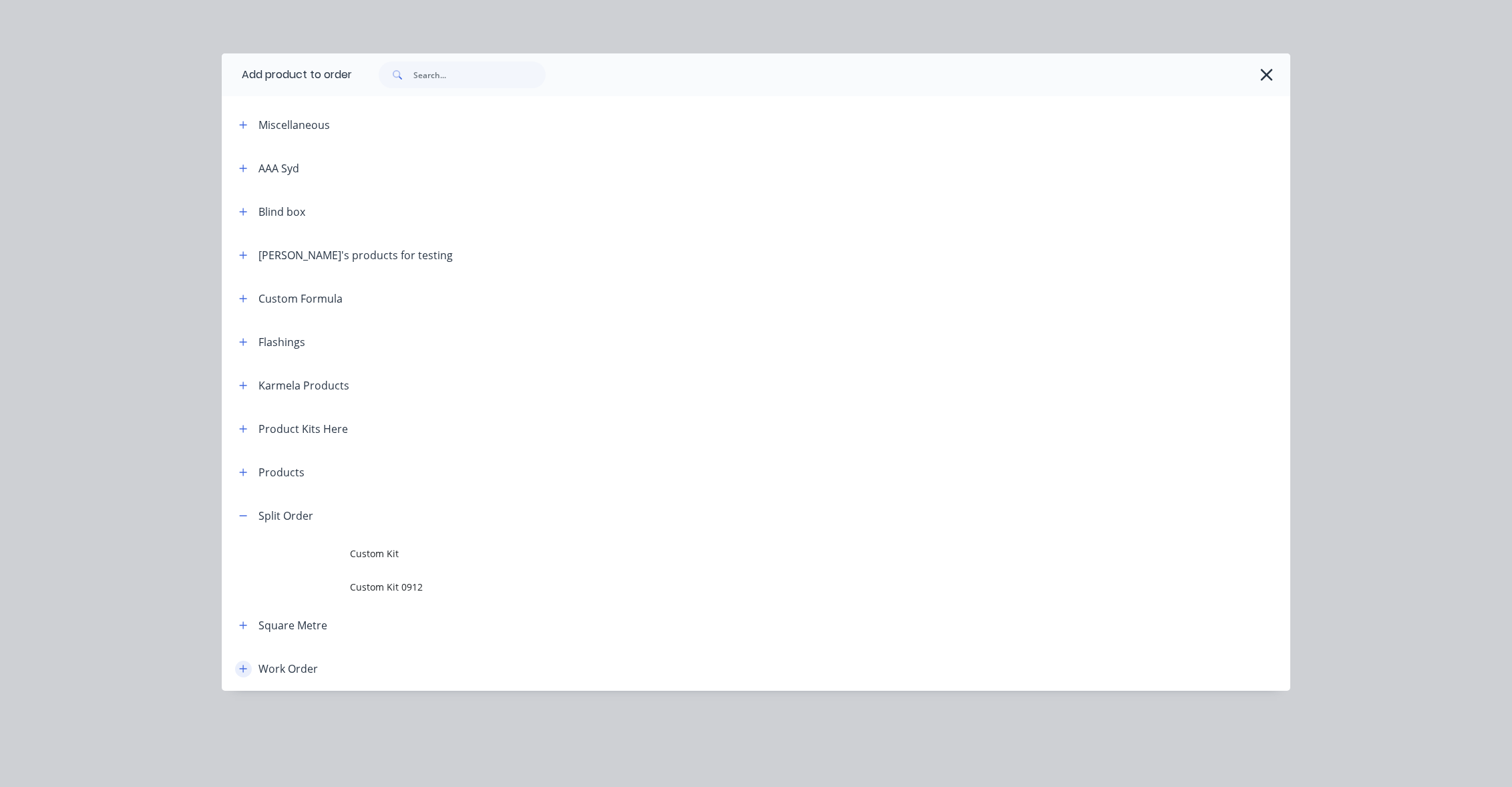
click at [237, 673] on button "button" at bounding box center [244, 669] width 17 height 17
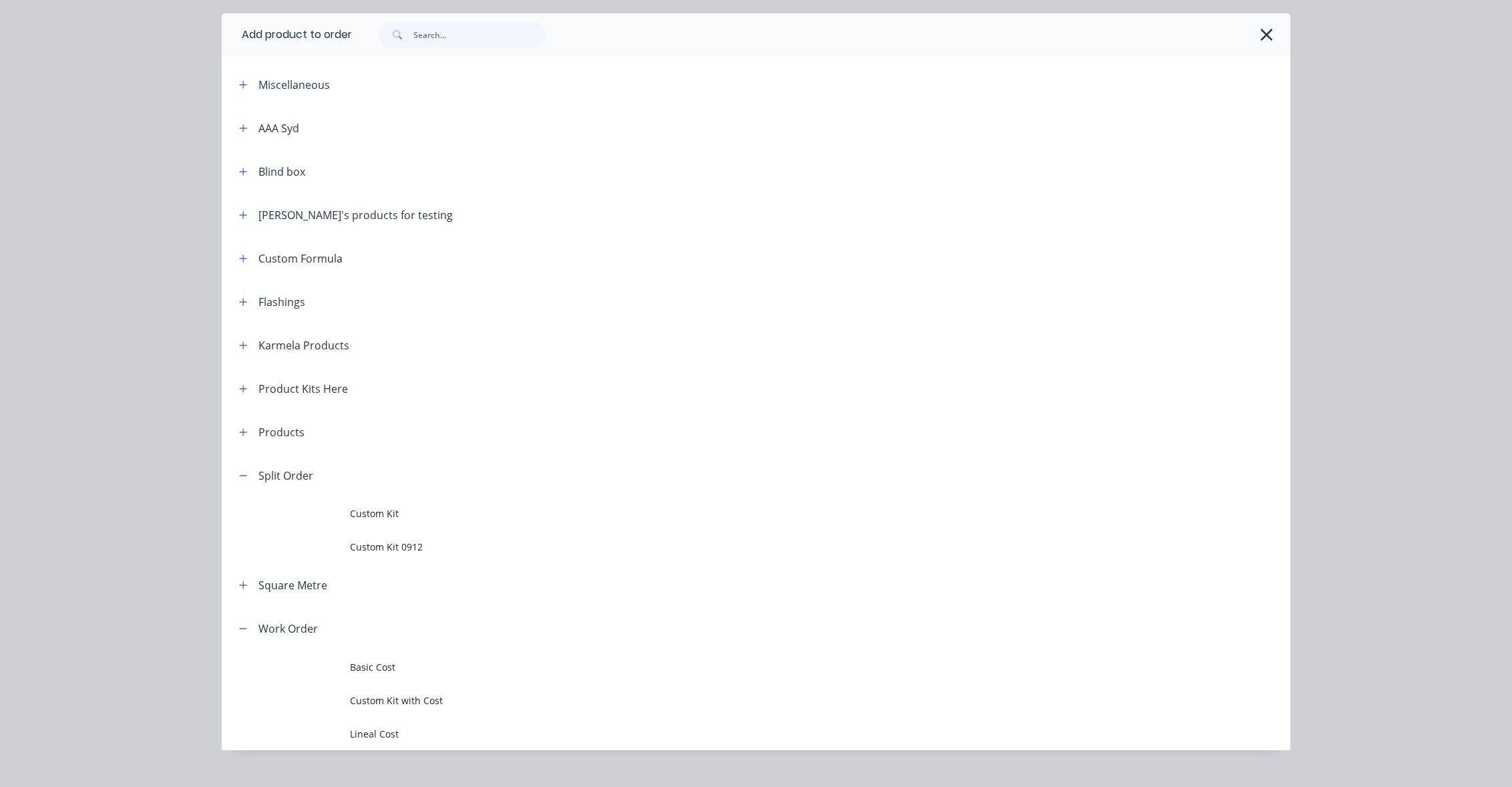
scroll to position [62, 0]
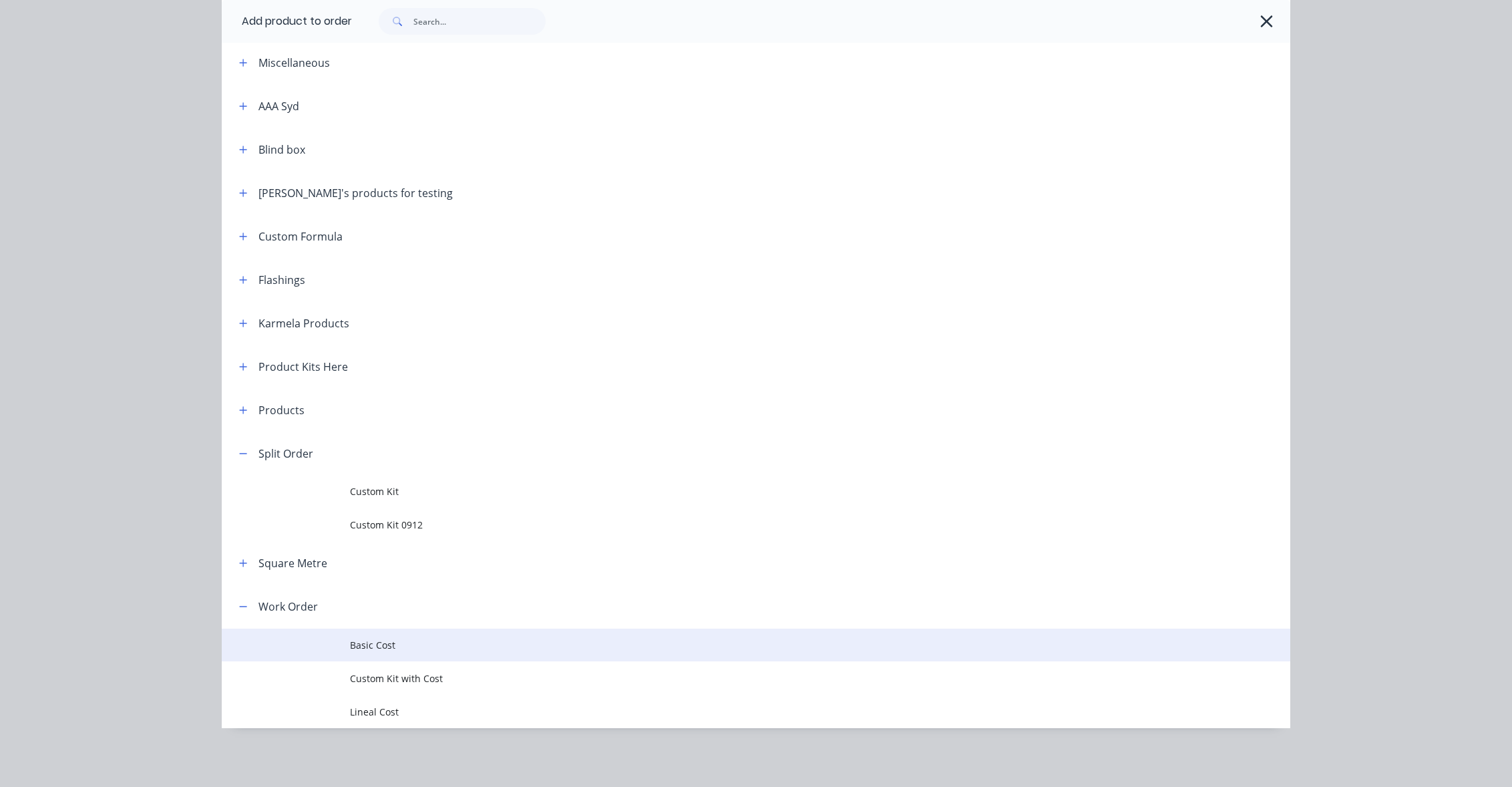
click at [376, 646] on span "Basic Cost" at bounding box center [725, 645] width 752 height 14
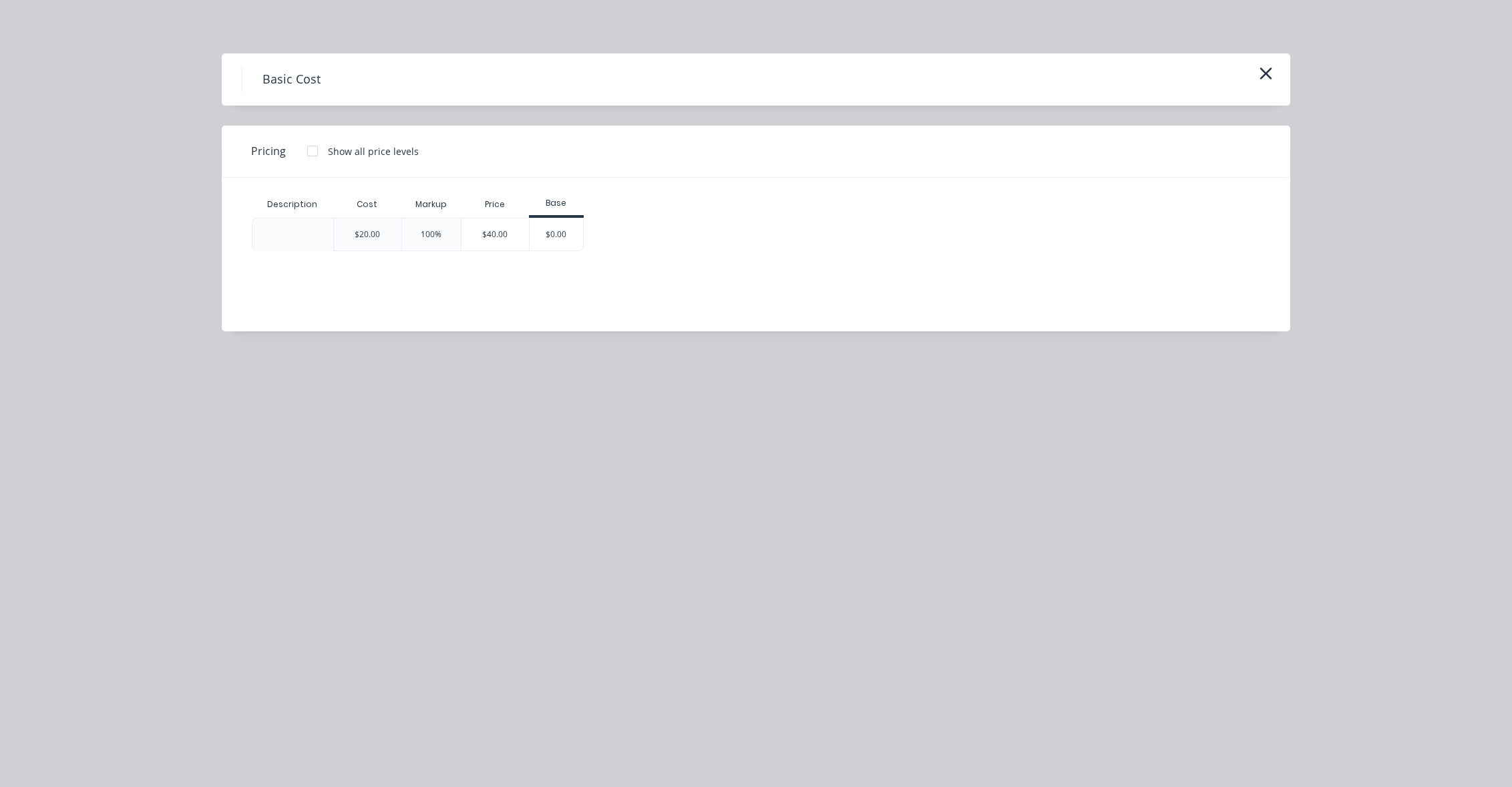
click at [310, 152] on div at bounding box center [312, 151] width 27 height 27
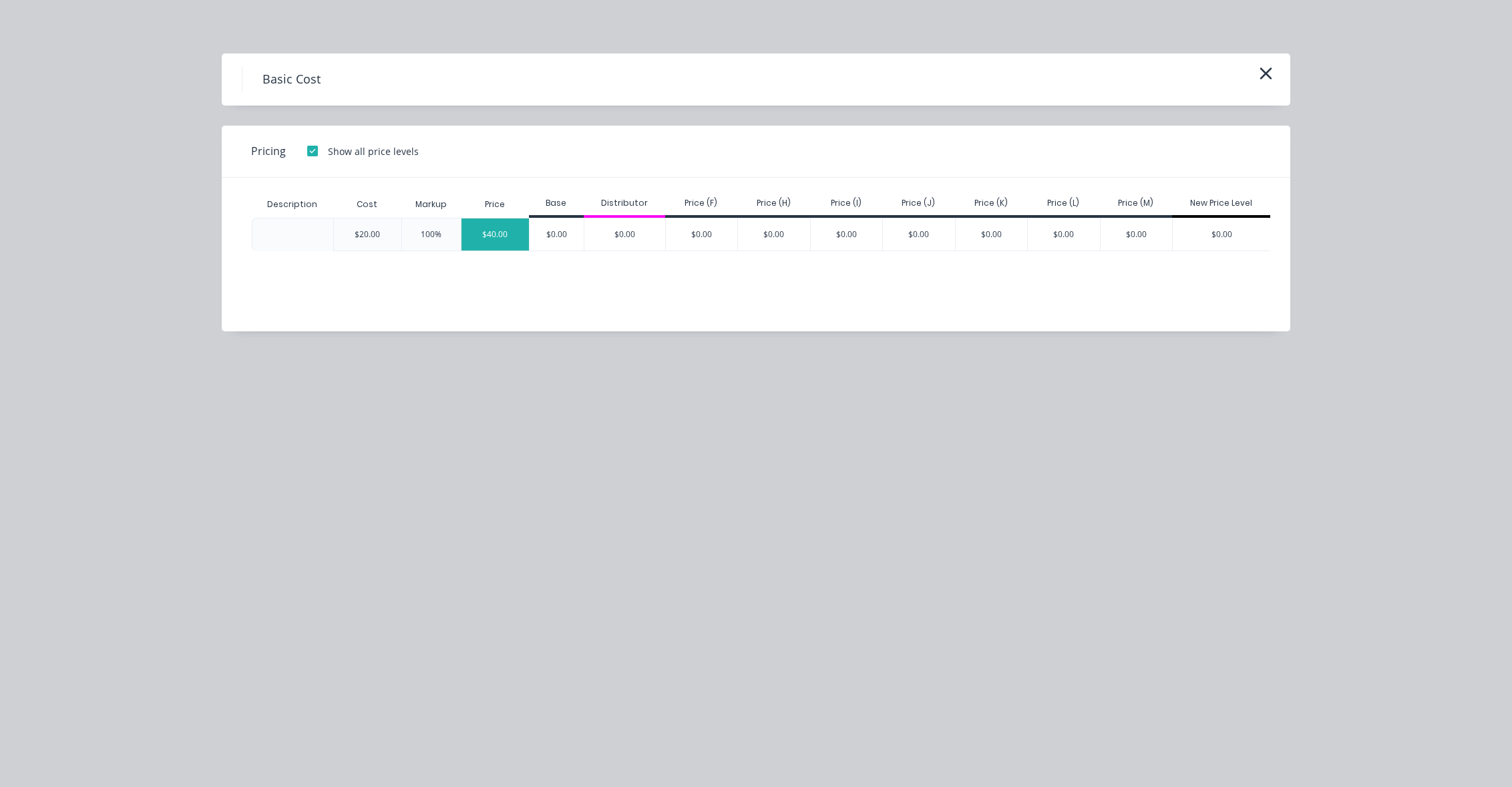
click at [509, 238] on div "$40.00" at bounding box center [495, 235] width 68 height 32
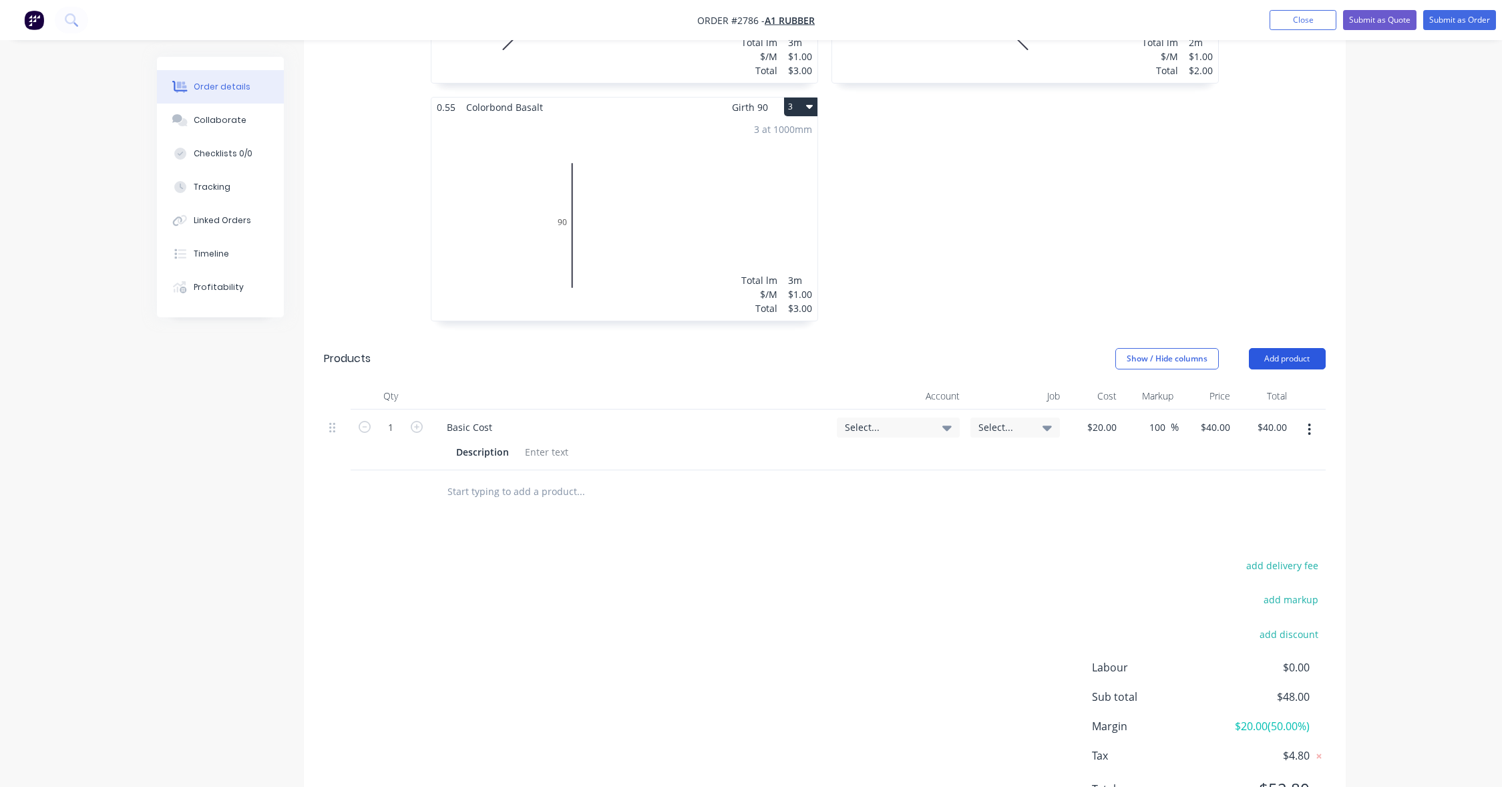
click at [1307, 360] on button "Add product" at bounding box center [1287, 359] width 77 height 21
click at [1299, 390] on div "Product catalogue" at bounding box center [1262, 393] width 103 height 20
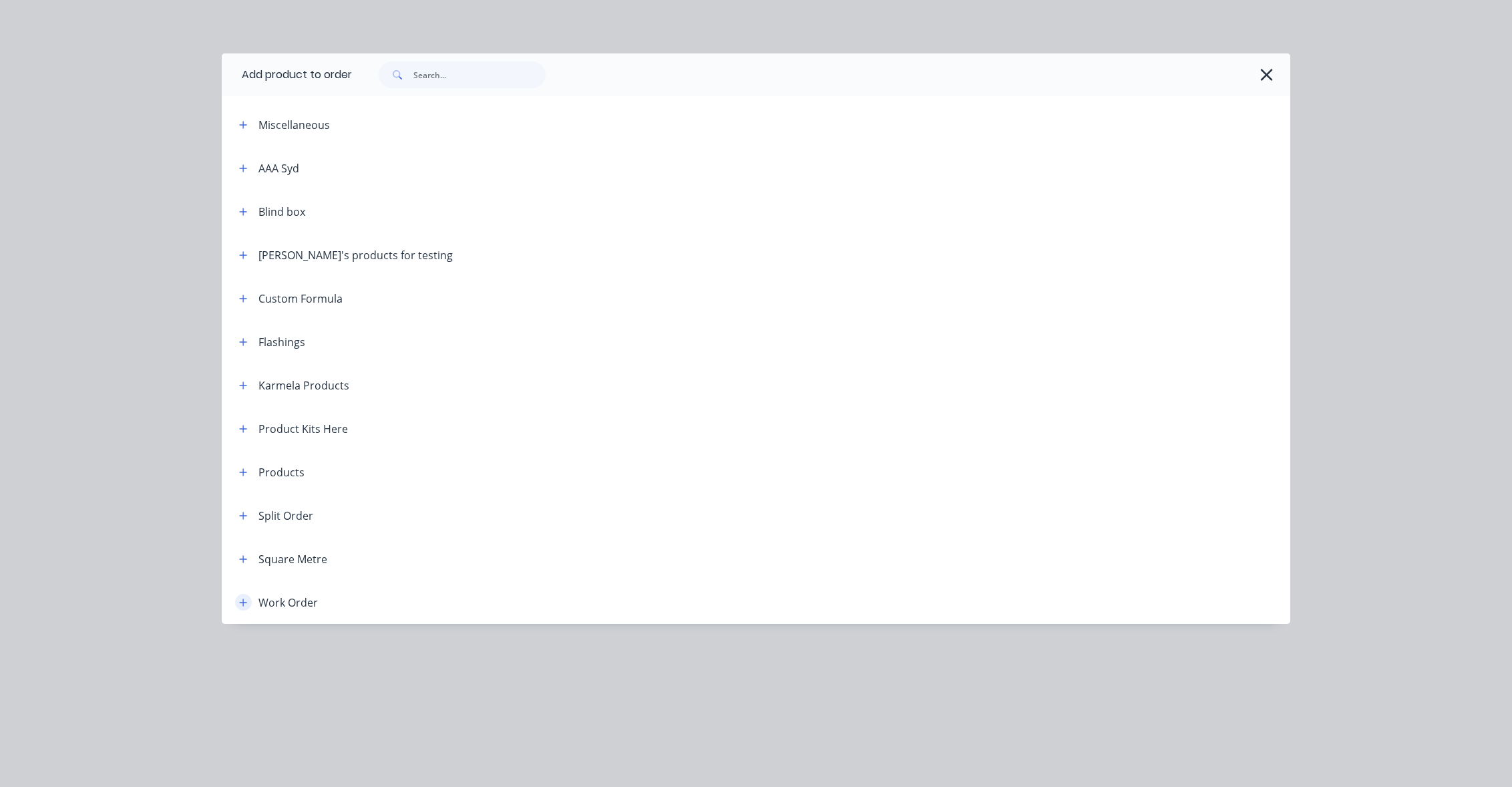
click at [248, 597] on button "button" at bounding box center [244, 602] width 17 height 17
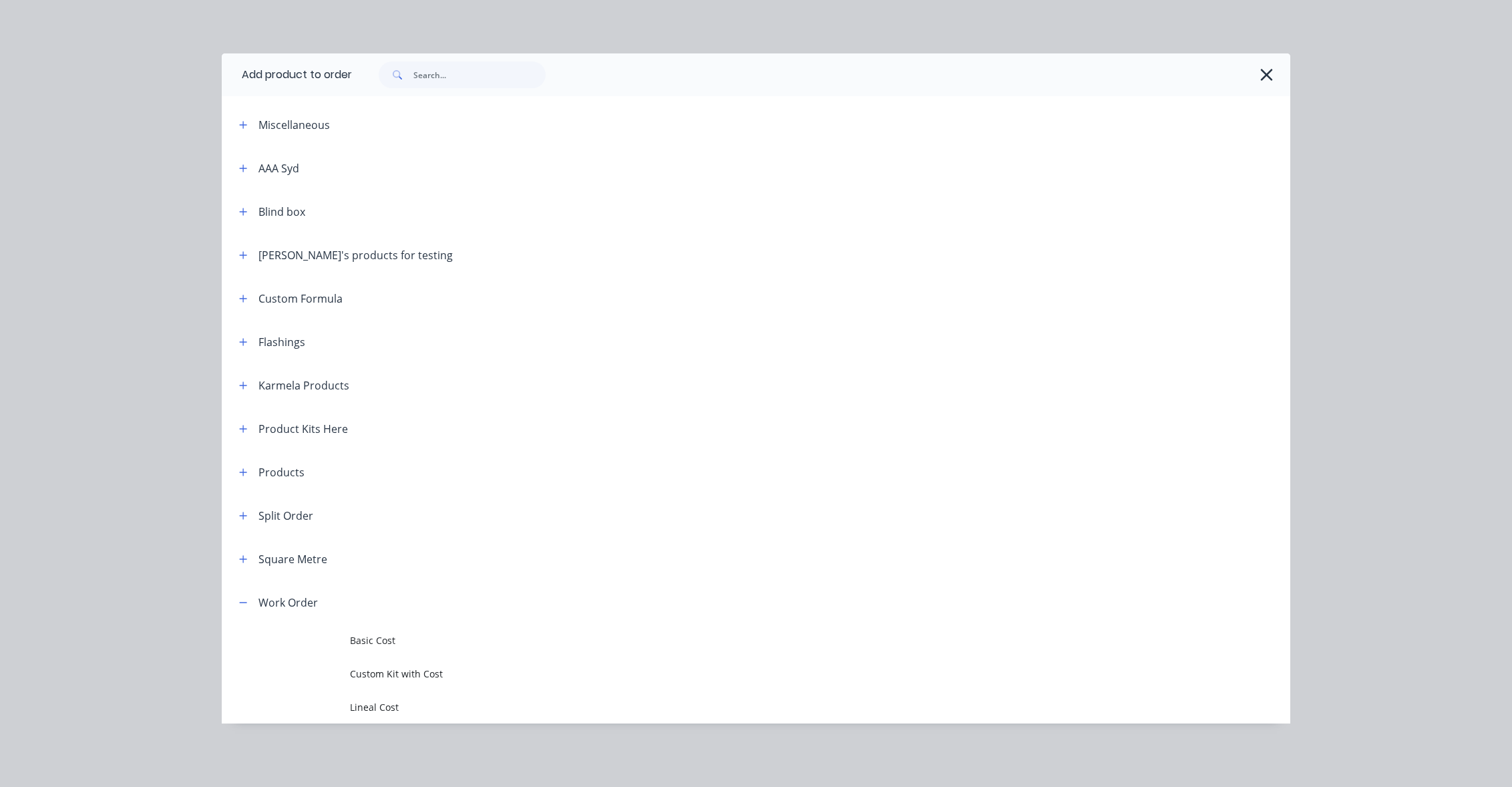
scroll to position [741, 0]
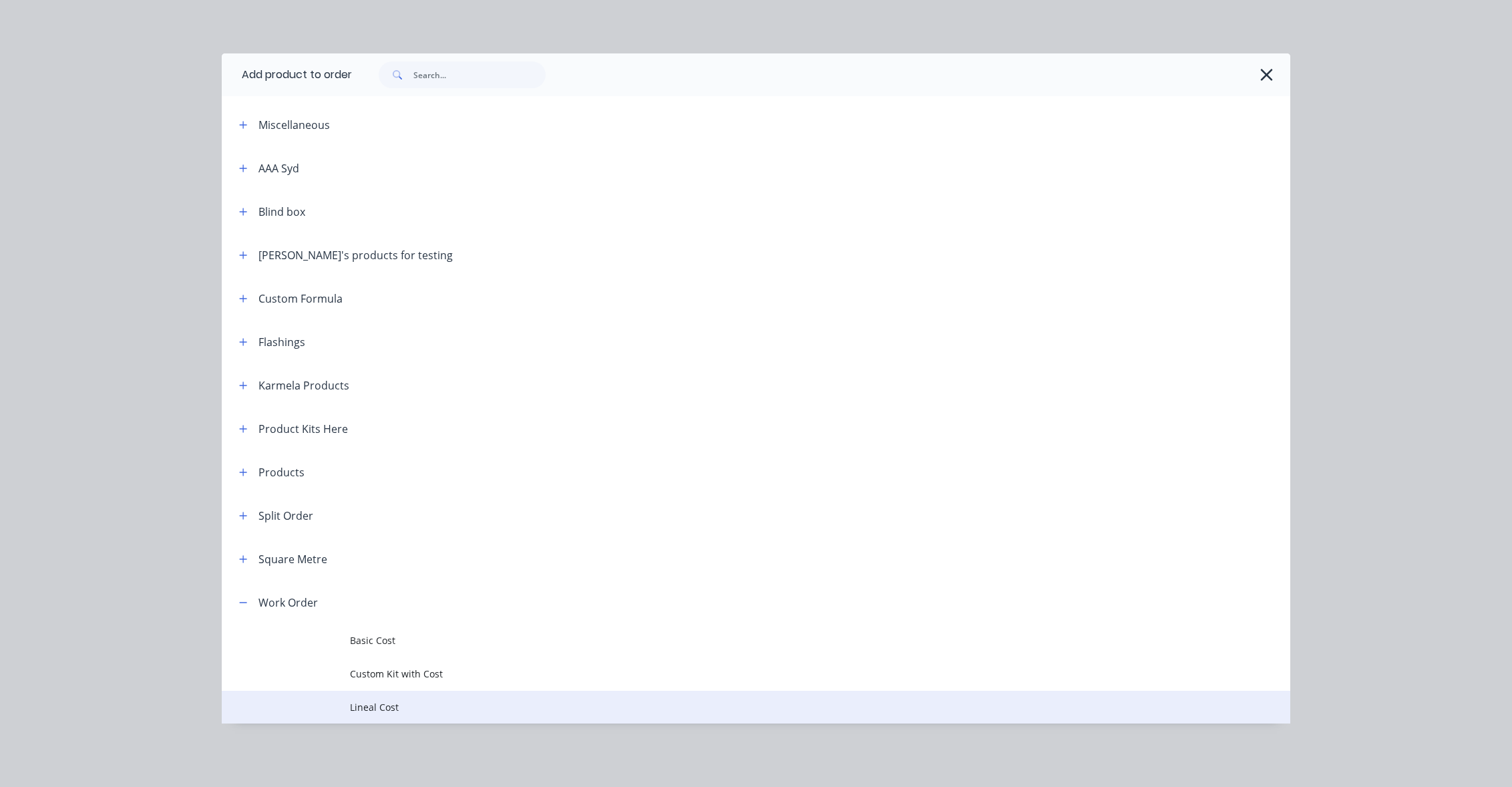
click at [381, 715] on td "Lineal Cost" at bounding box center [820, 707] width 940 height 33
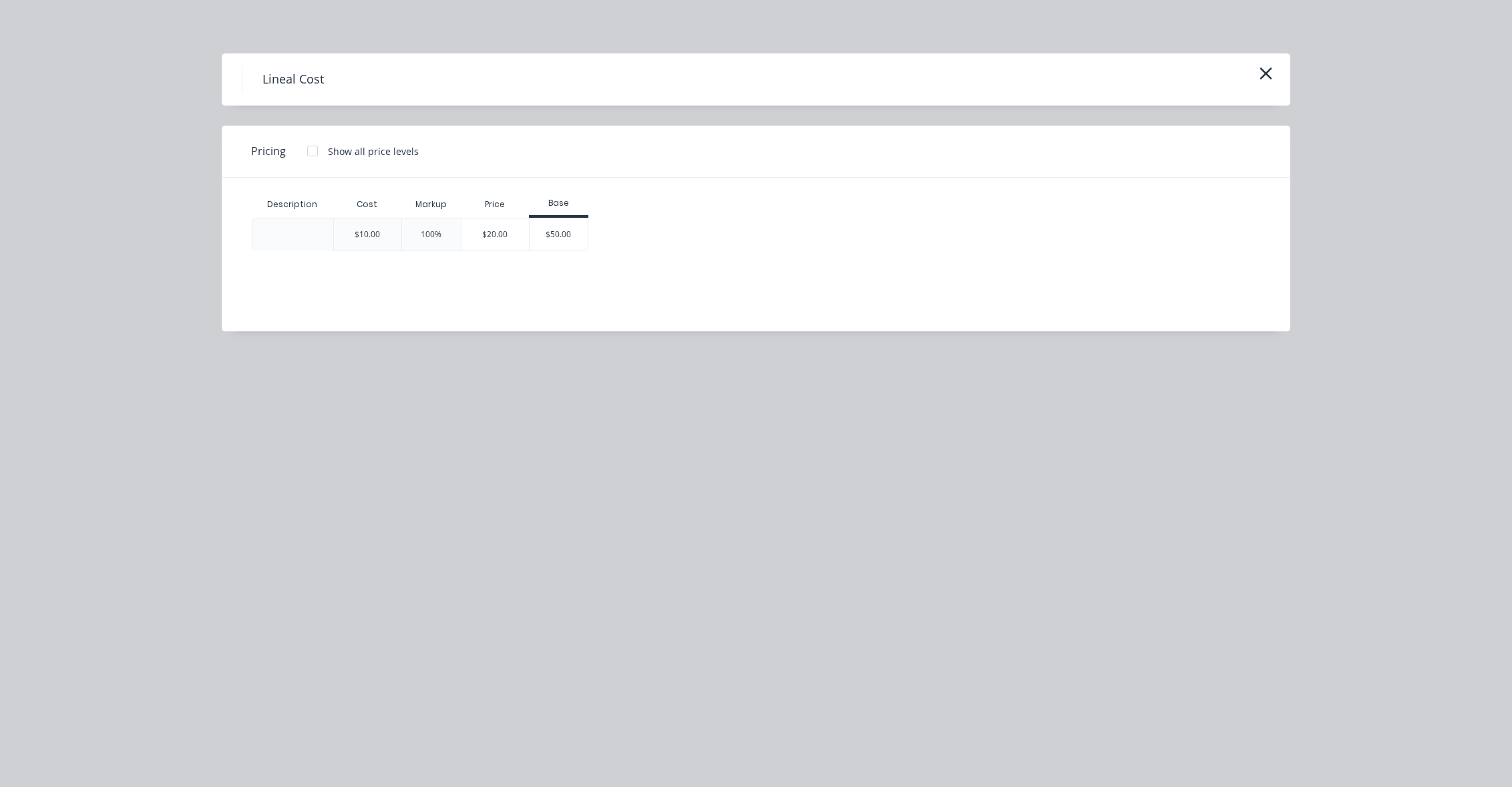
click at [312, 147] on div at bounding box center [312, 151] width 27 height 27
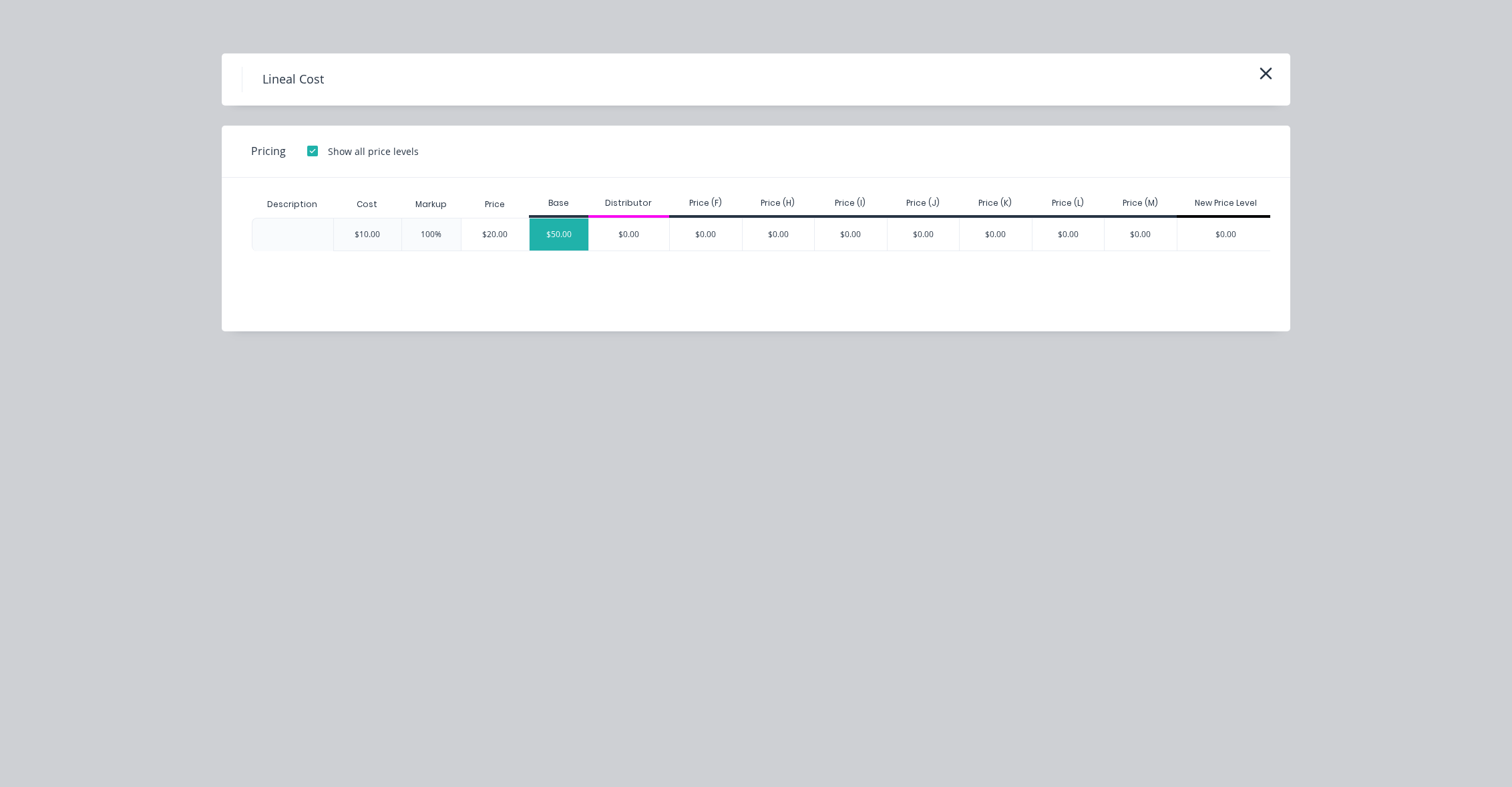
click at [554, 229] on div "$50.00" at bounding box center [559, 235] width 59 height 32
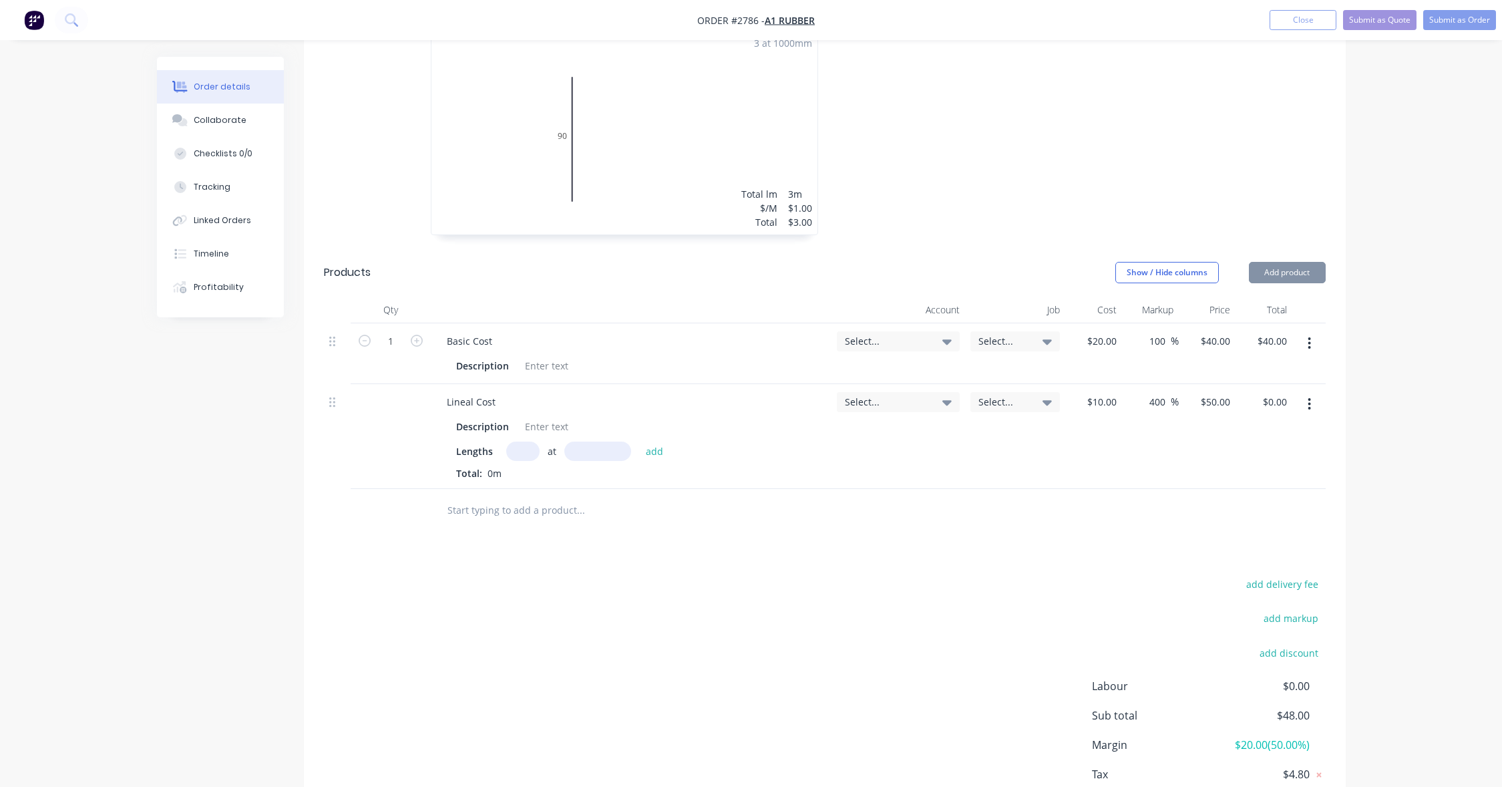
click at [522, 451] on input "text" at bounding box center [523, 451] width 33 height 20
type input "4"
click at [579, 450] on input "text" at bounding box center [598, 451] width 67 height 20
type input "1000"
click at [640, 442] on button "add" at bounding box center [655, 451] width 31 height 18
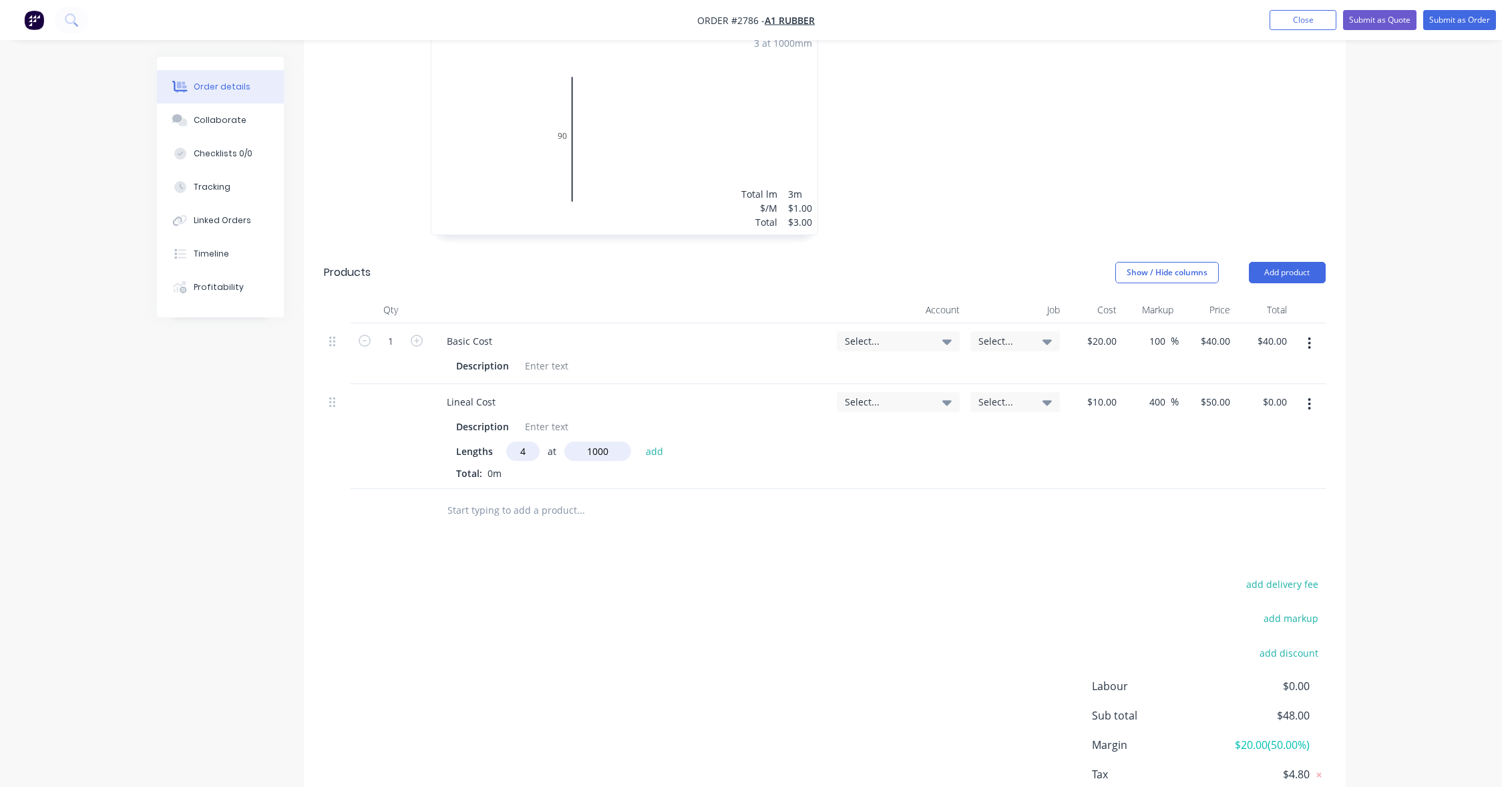
type input "$200.00"
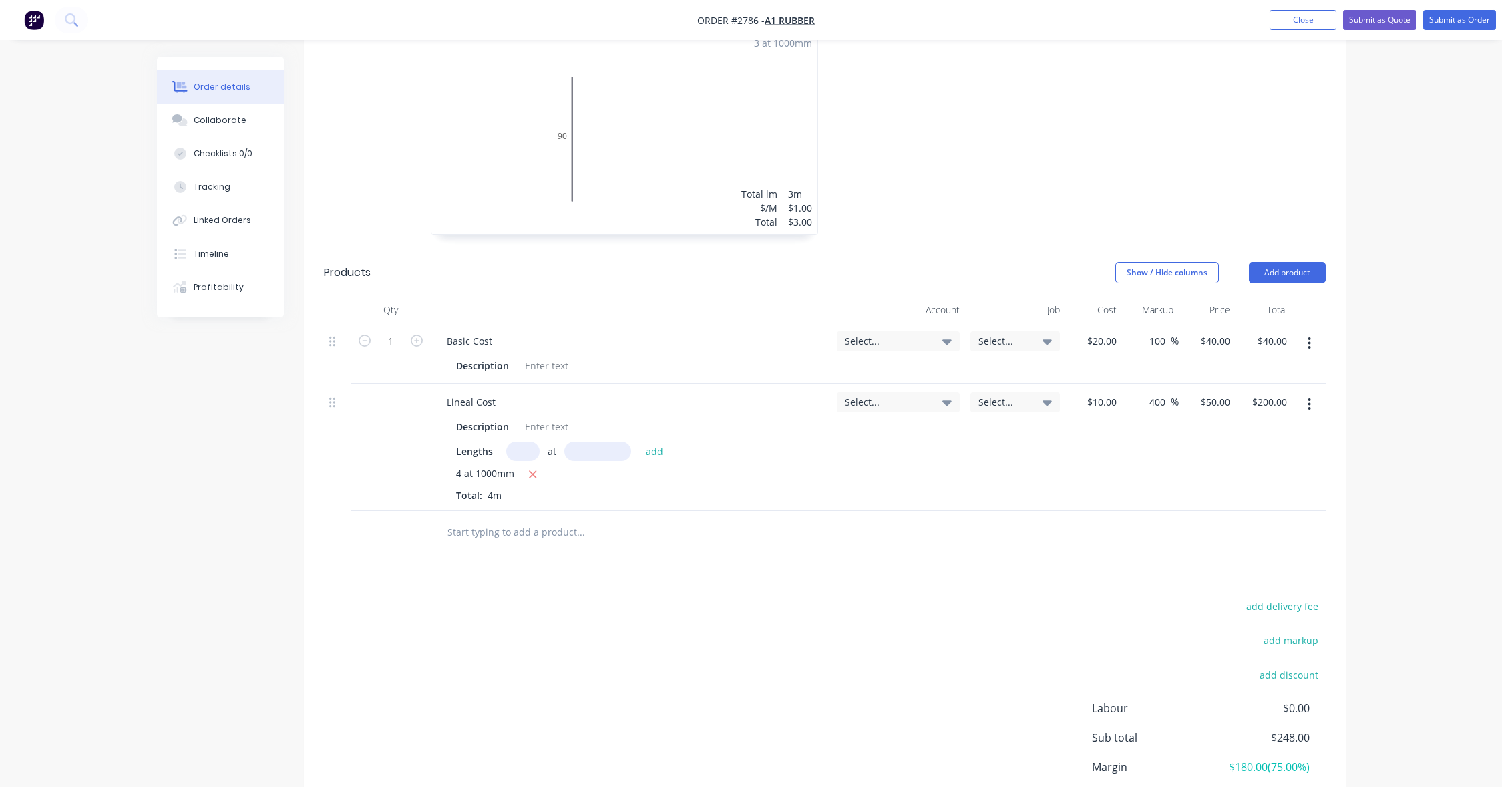
click at [817, 616] on div "add delivery fee add markup add discount Labour $0.00 Sub total $248.00 Margin …" at bounding box center [824, 725] width 1002 height 258
click at [1419, 451] on div "Order details Collaborate Checklists 0/0 Tracking Linked Orders Timeline Profit…" at bounding box center [751, 77] width 1502 height 1636
click at [1301, 273] on button "Add product" at bounding box center [1287, 273] width 77 height 21
click at [1293, 299] on div "Product catalogue" at bounding box center [1262, 306] width 103 height 20
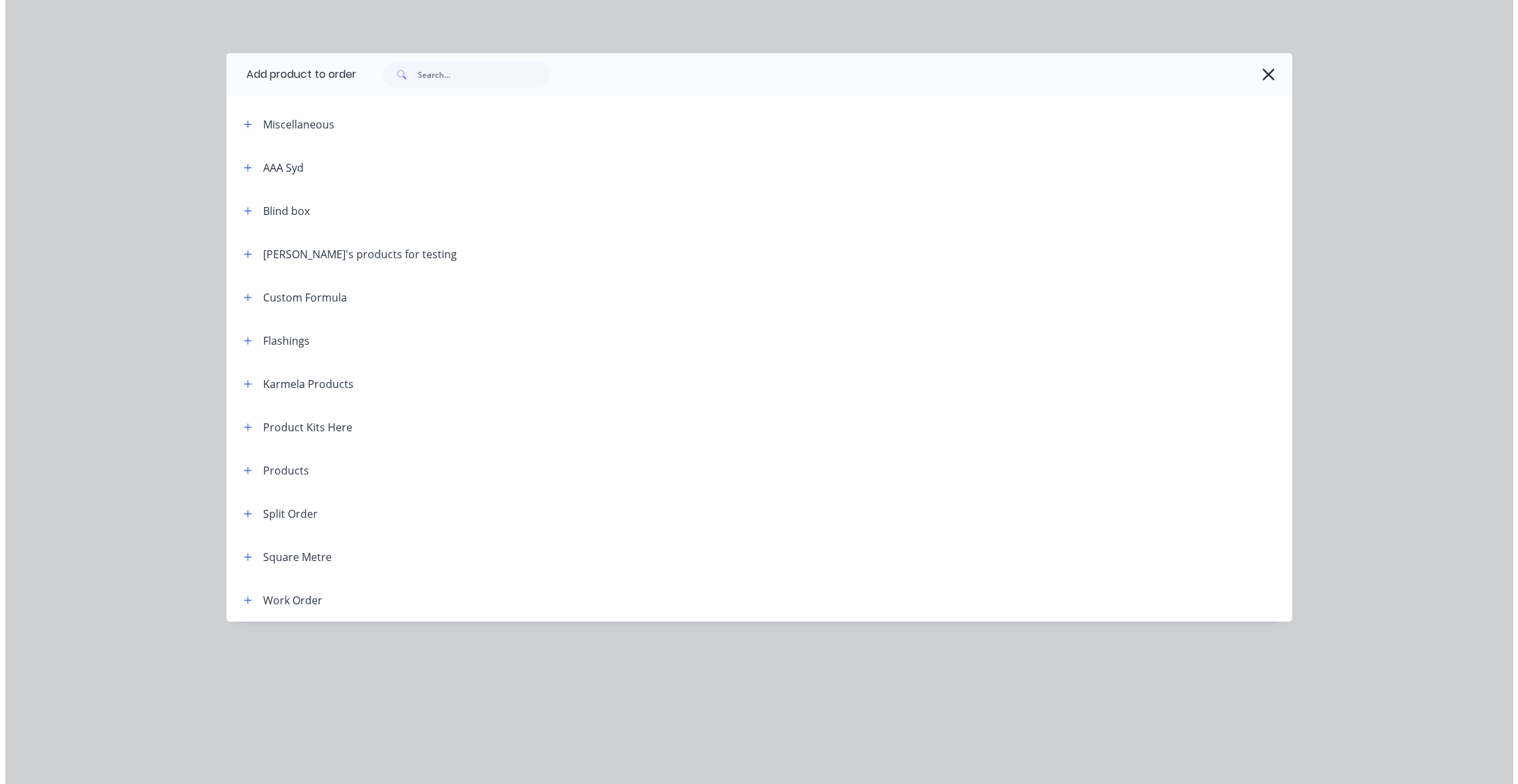
scroll to position [864, 0]
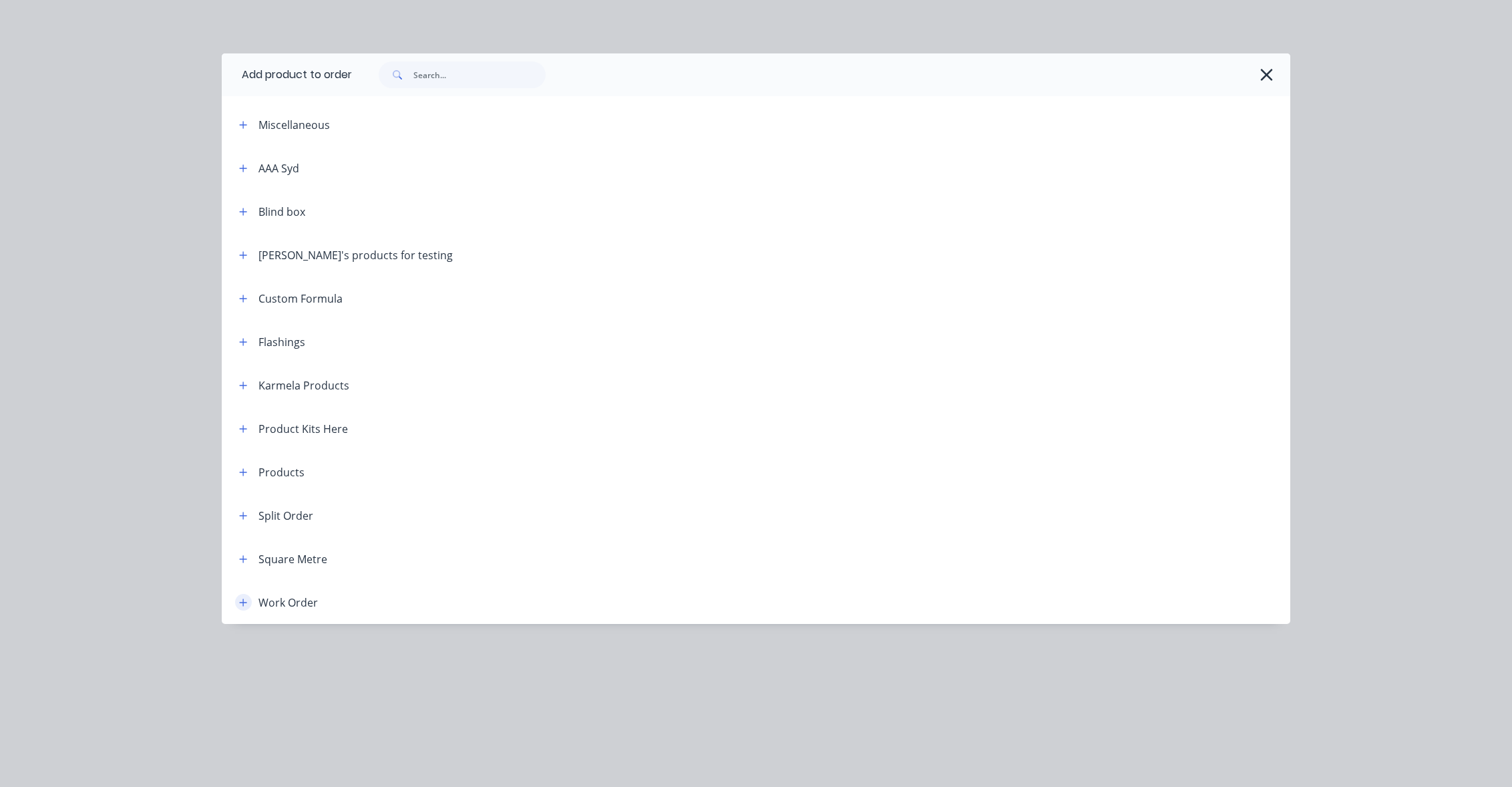
click at [244, 605] on icon "button" at bounding box center [243, 602] width 8 height 9
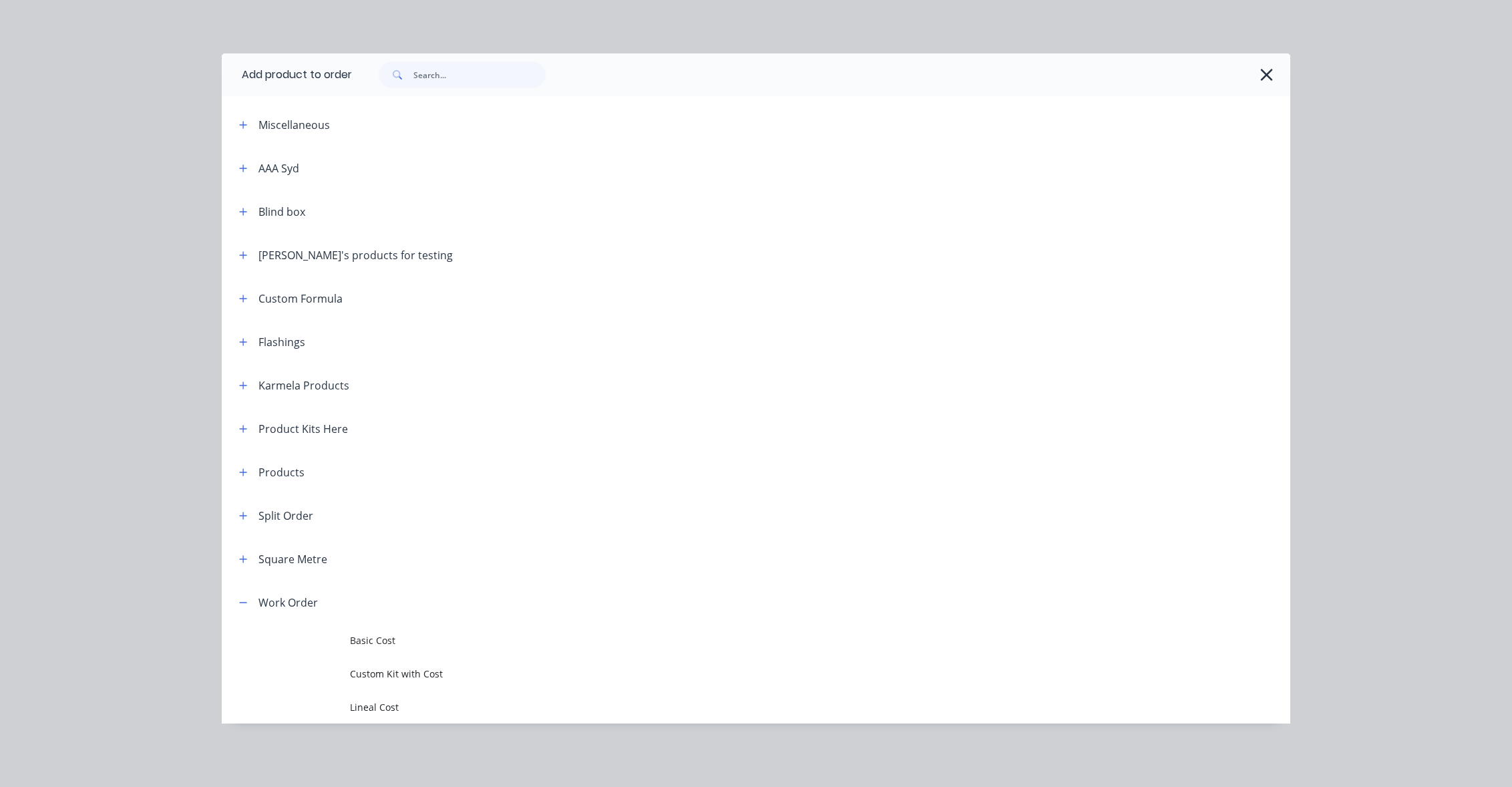
click at [410, 686] on td "Custom Kit with Cost" at bounding box center [820, 674] width 940 height 33
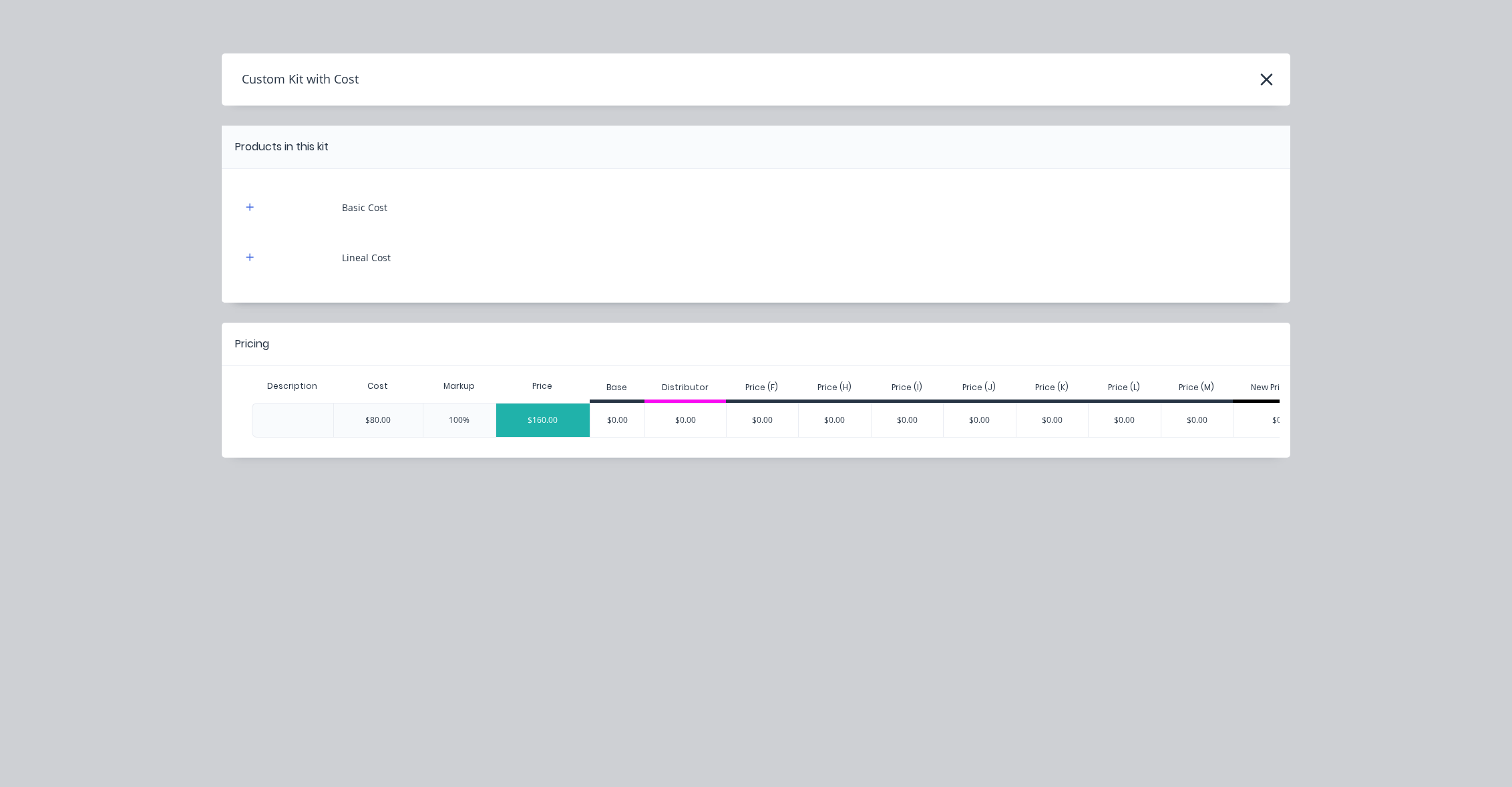
click at [581, 418] on div "$160.00" at bounding box center [542, 419] width 94 height 33
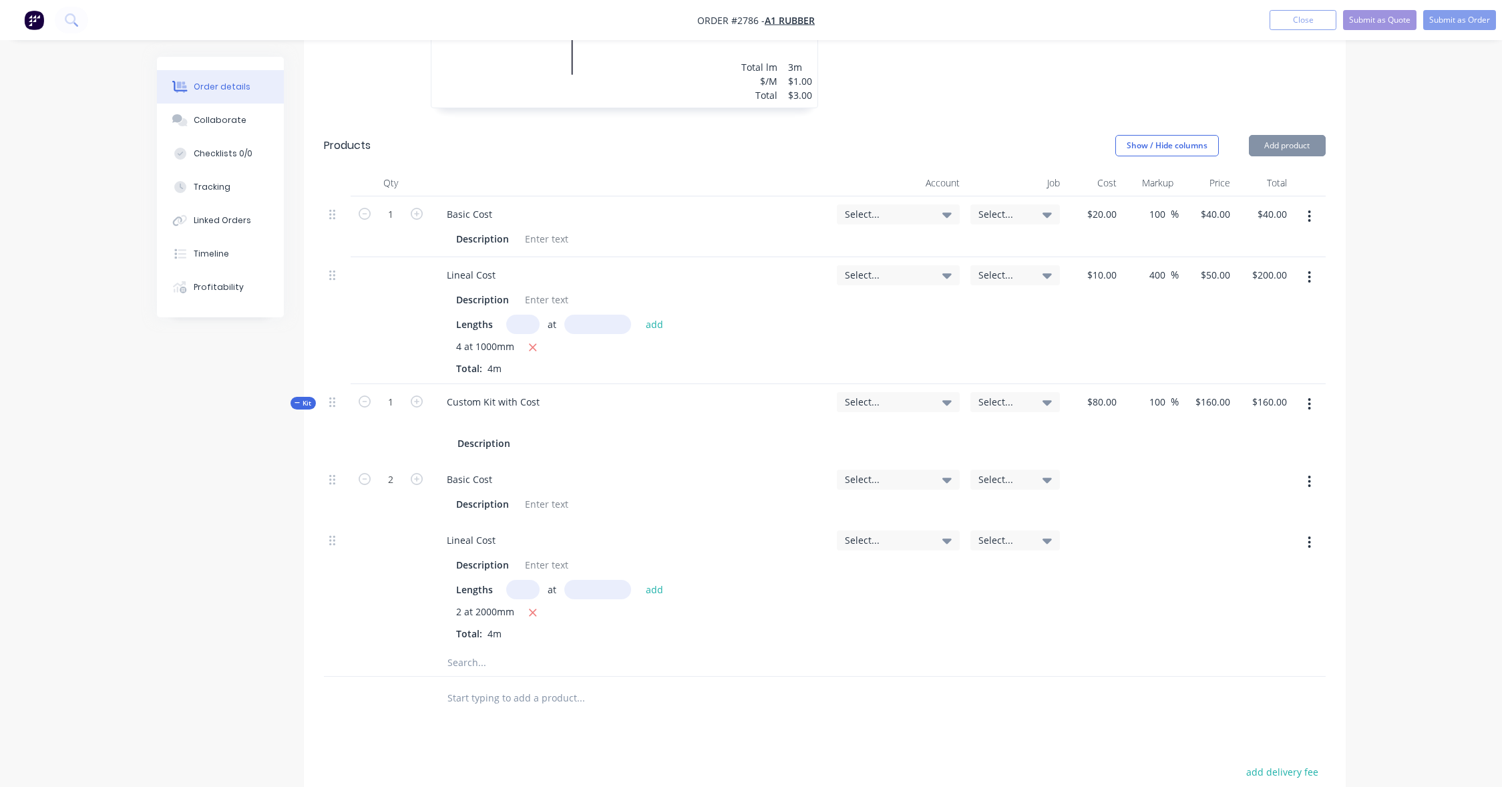
click at [529, 593] on input "text" at bounding box center [523, 590] width 33 height 20
type input "3"
click at [616, 583] on input "text" at bounding box center [598, 590] width 67 height 20
type input "1000"
click at [640, 580] on button "add" at bounding box center [655, 589] width 31 height 18
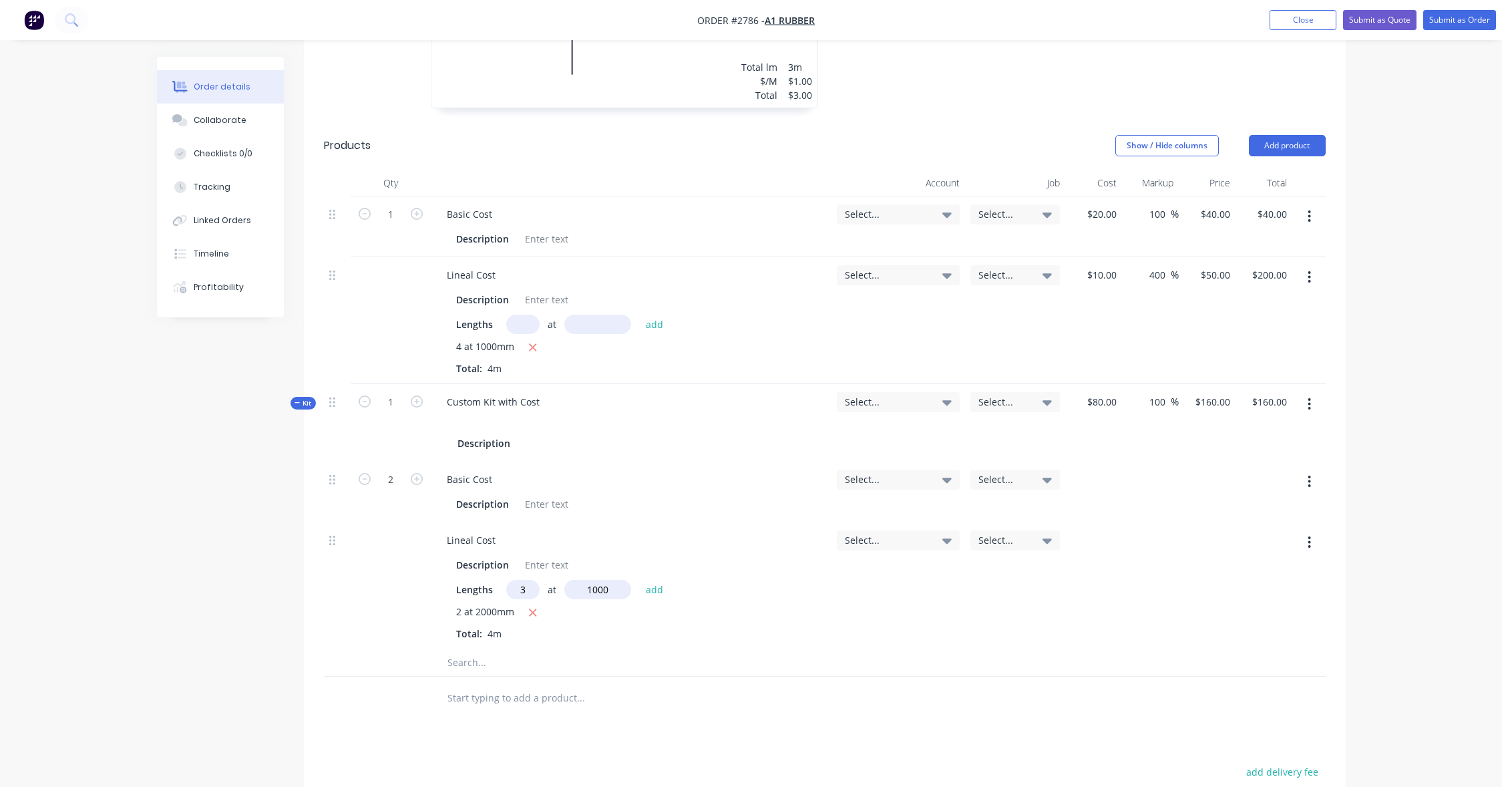
type input "$220.00"
click at [1342, 386] on div "Qty Account Job Cost Markup Price Total 1 Basic Cost Description Select... Sele…" at bounding box center [825, 456] width 1042 height 573
click at [1381, 342] on div "Order details Collaborate Checklists 0/0 Tracking Linked Orders Timeline Profit…" at bounding box center [751, 108] width 1502 height 1951
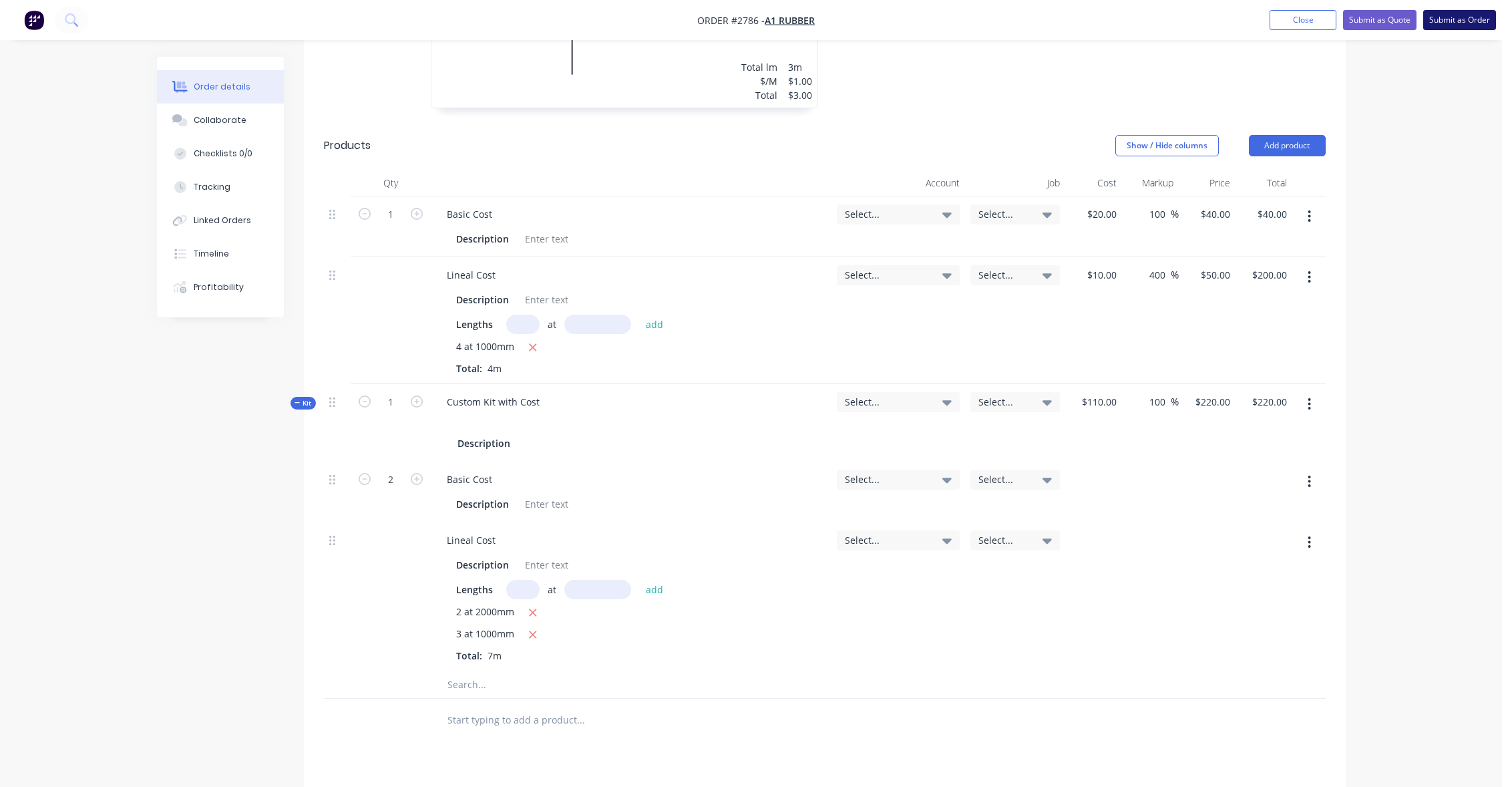
click at [1455, 19] on button "Submit as Order" at bounding box center [1460, 20] width 73 height 20
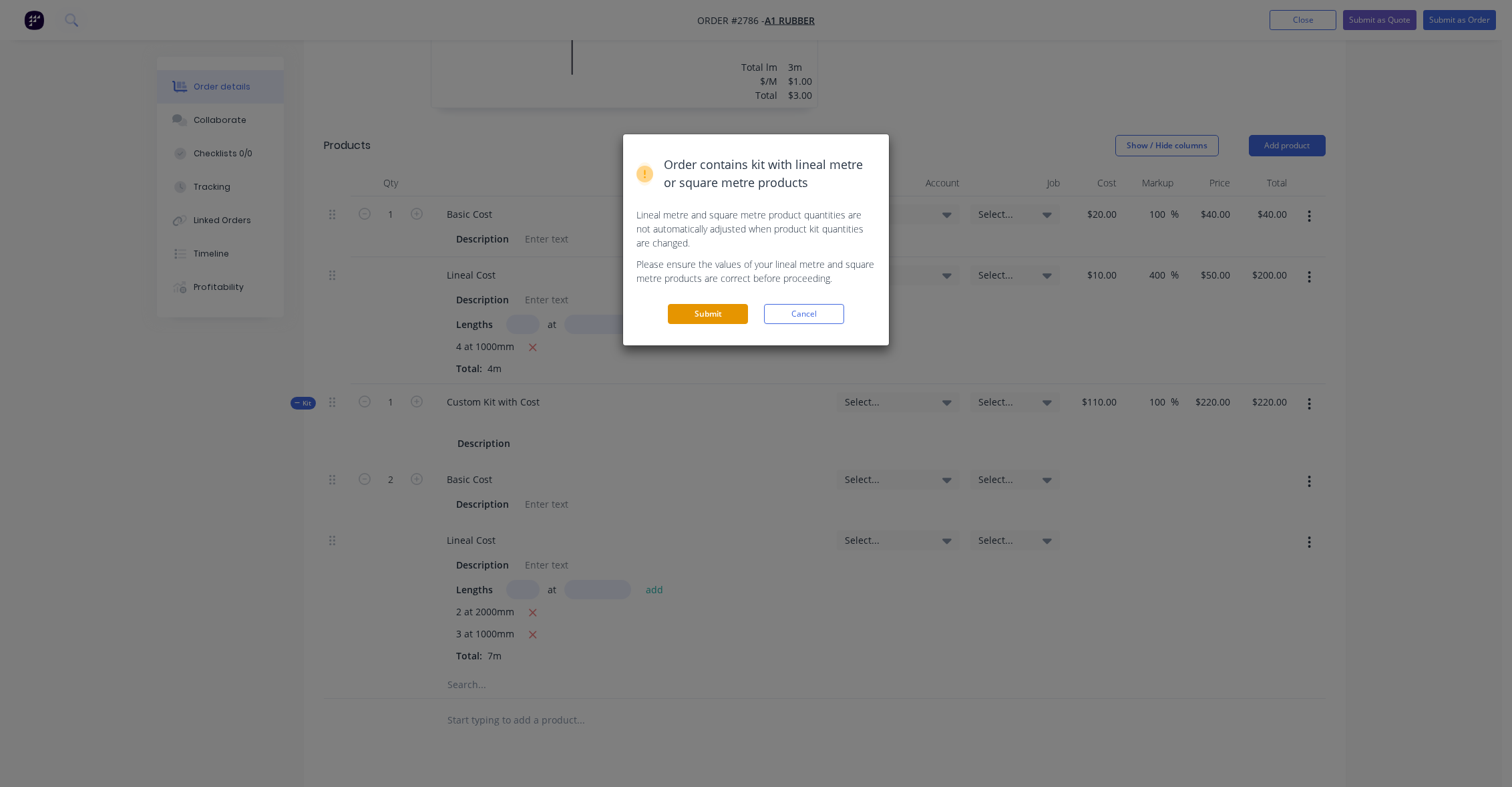
click at [711, 309] on button "Submit" at bounding box center [708, 314] width 80 height 20
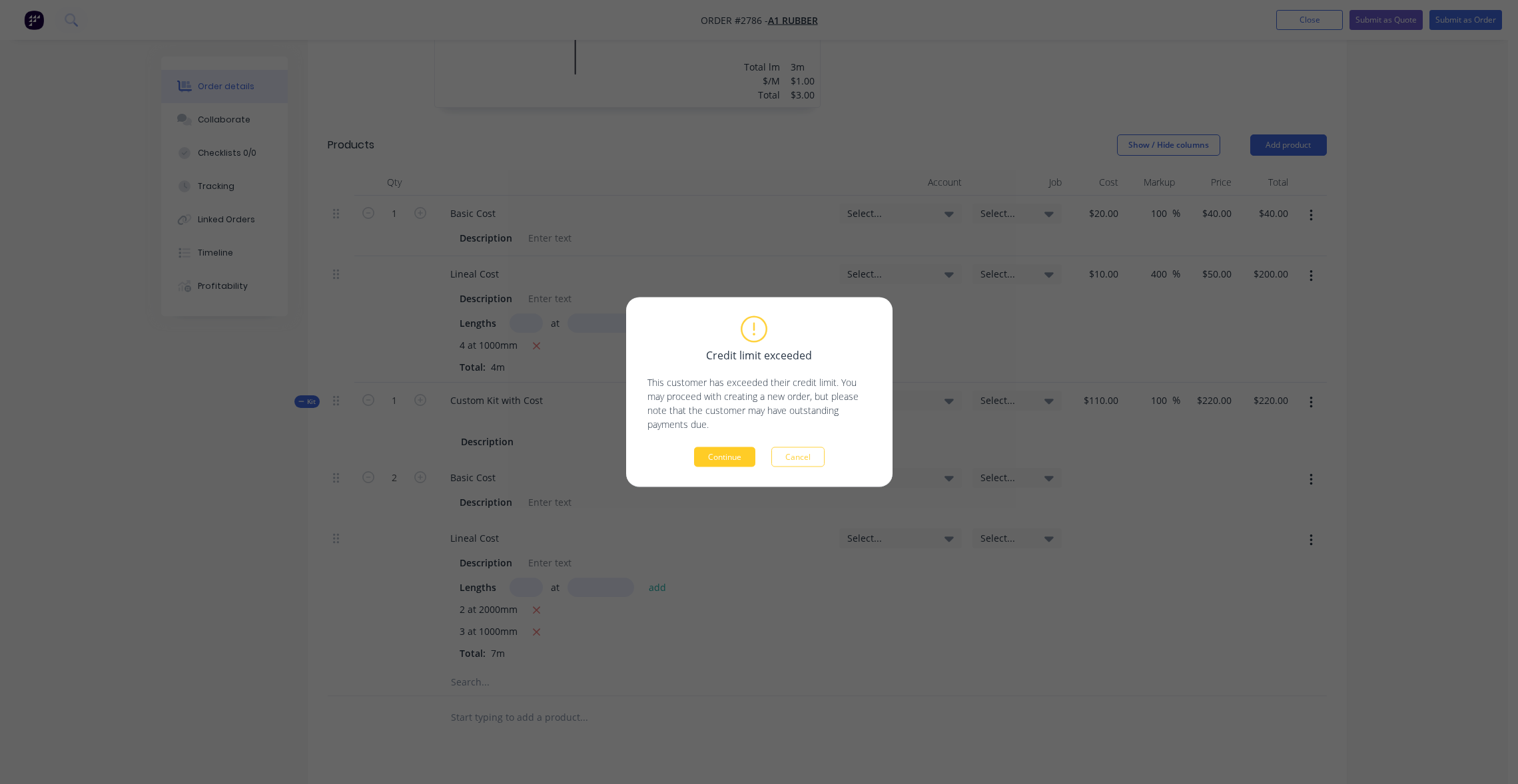
click at [734, 456] on button "Continue" at bounding box center [724, 457] width 61 height 20
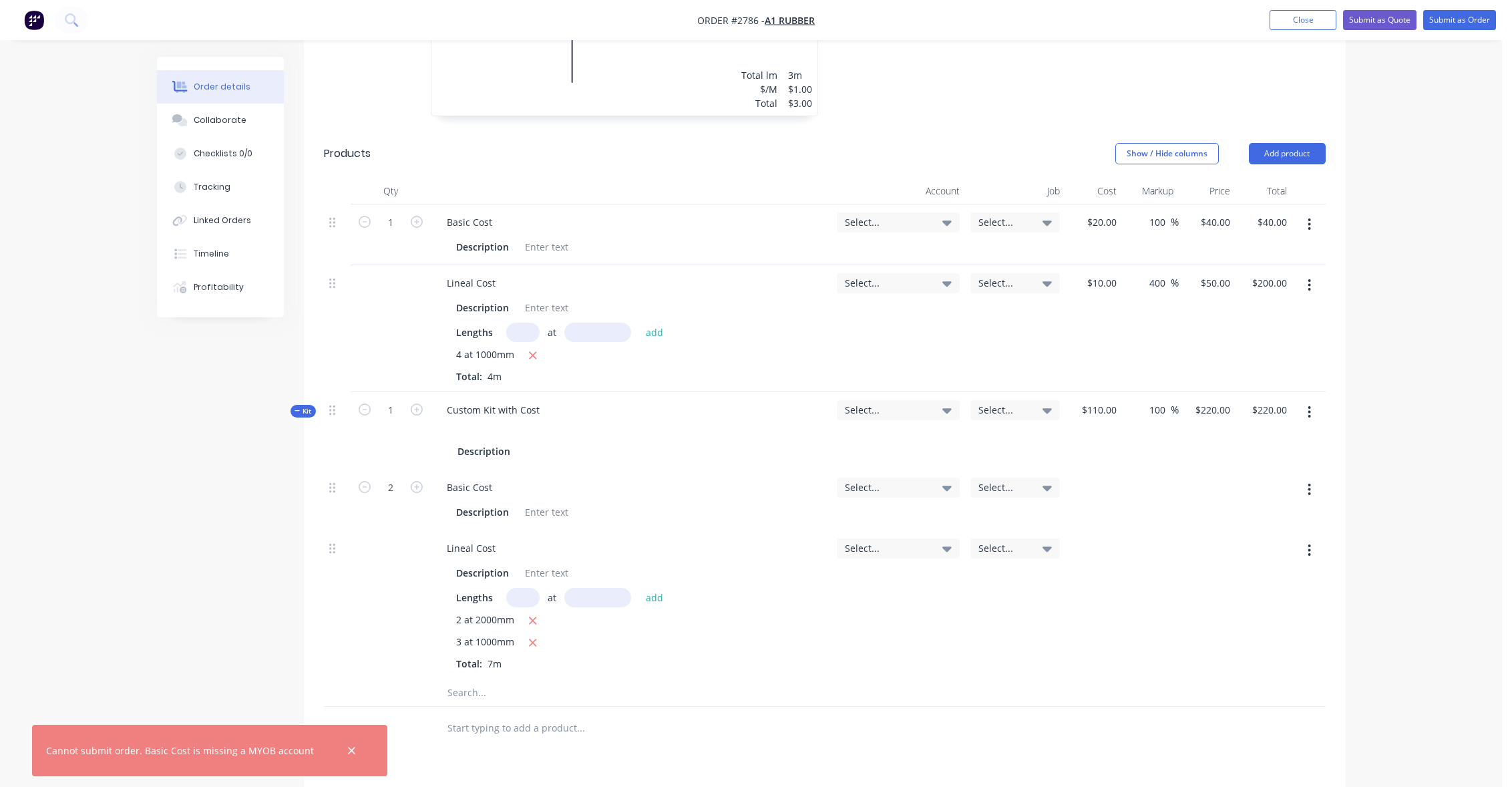
scroll to position [747, 0]
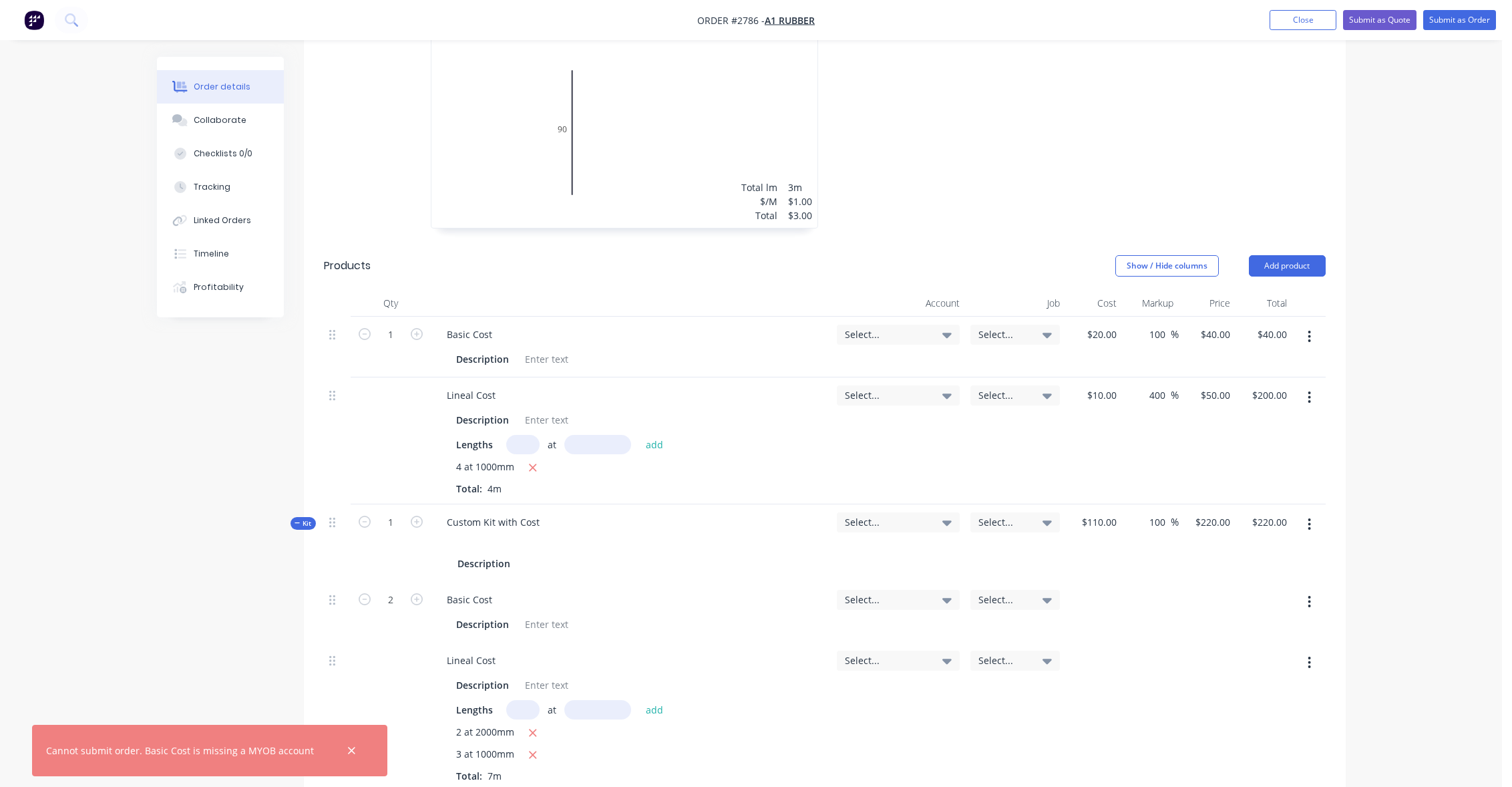
click at [905, 328] on span "Select..." at bounding box center [887, 335] width 84 height 14
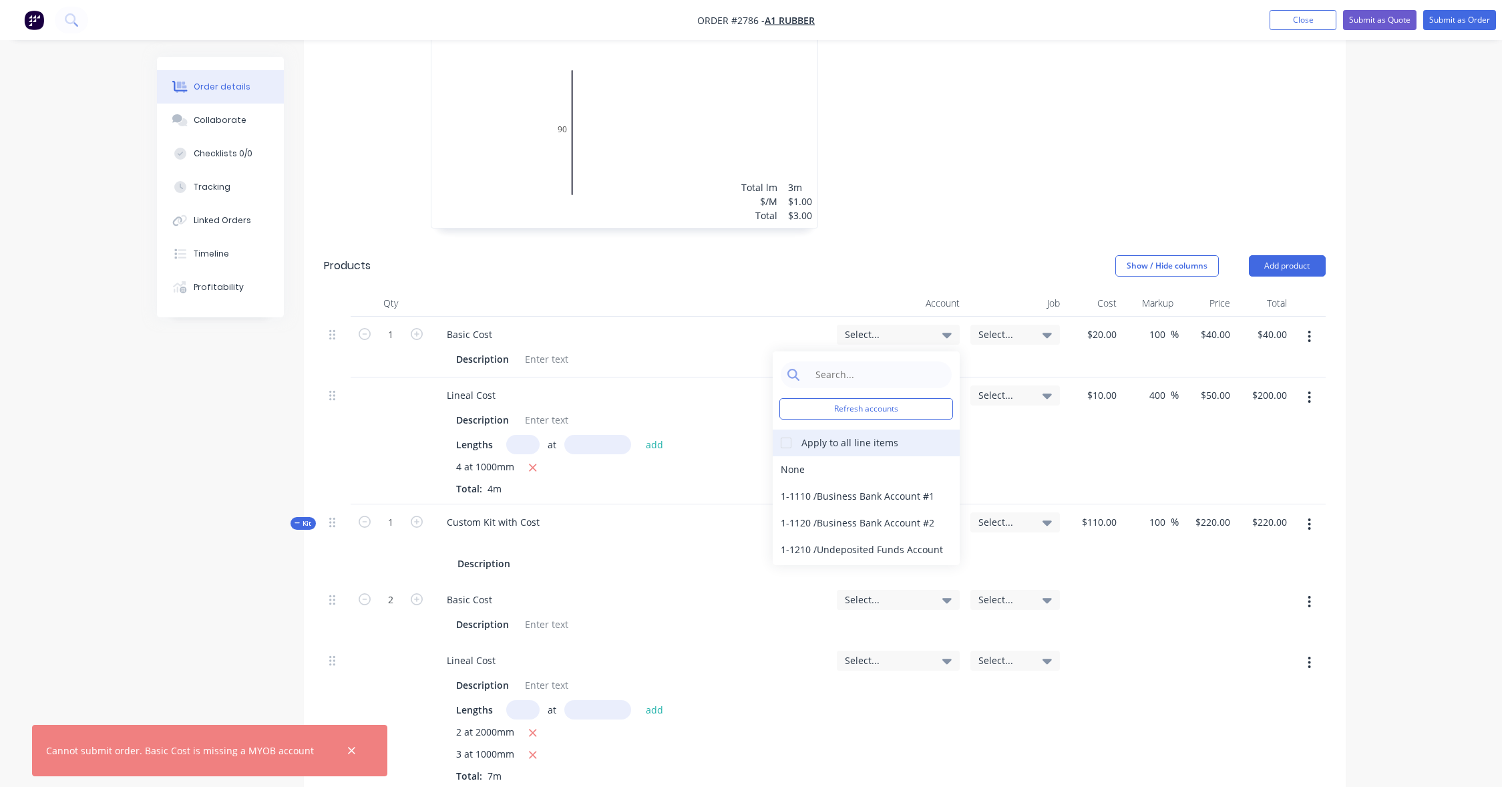
click at [784, 443] on div at bounding box center [786, 443] width 27 height 27
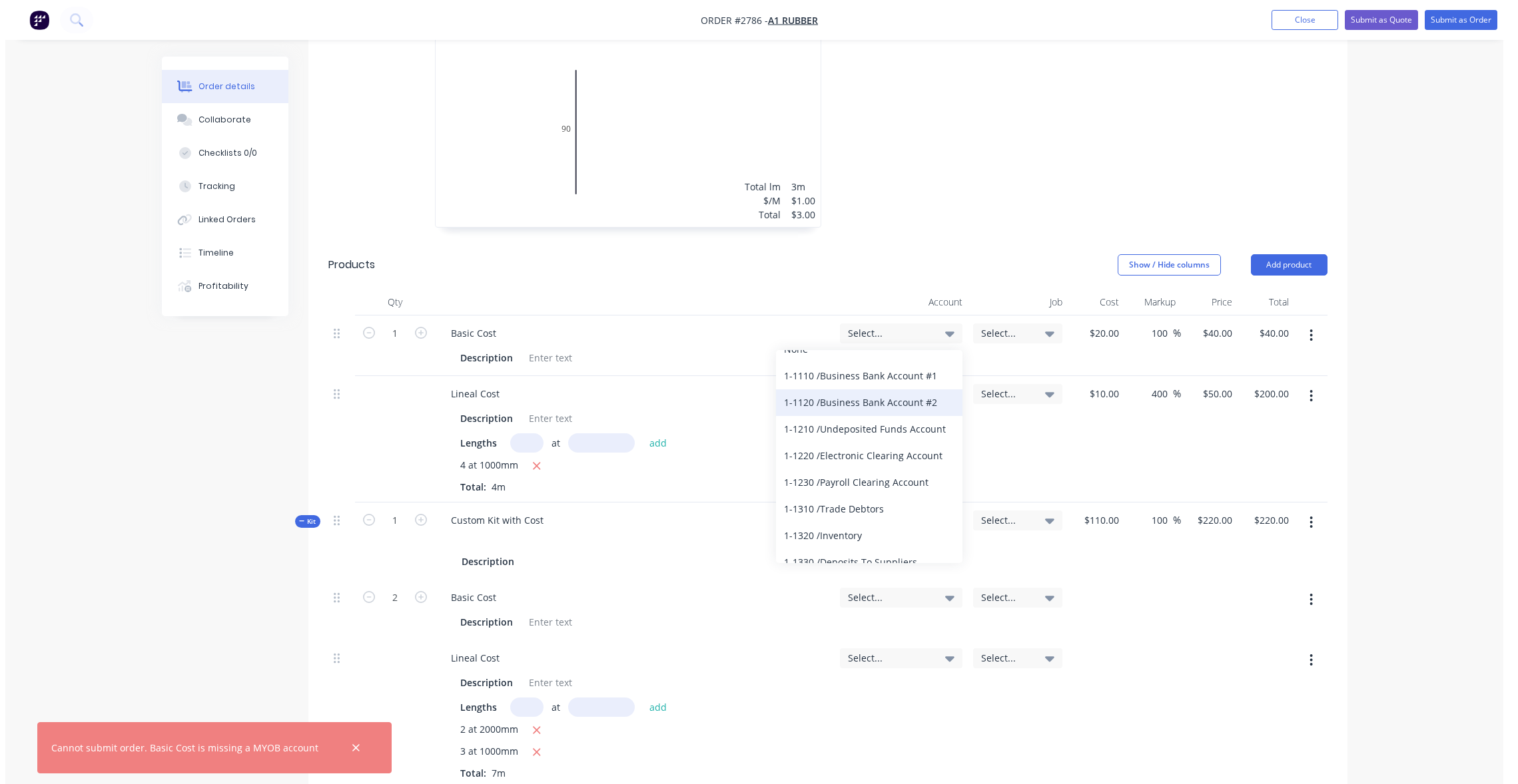
scroll to position [240, 0]
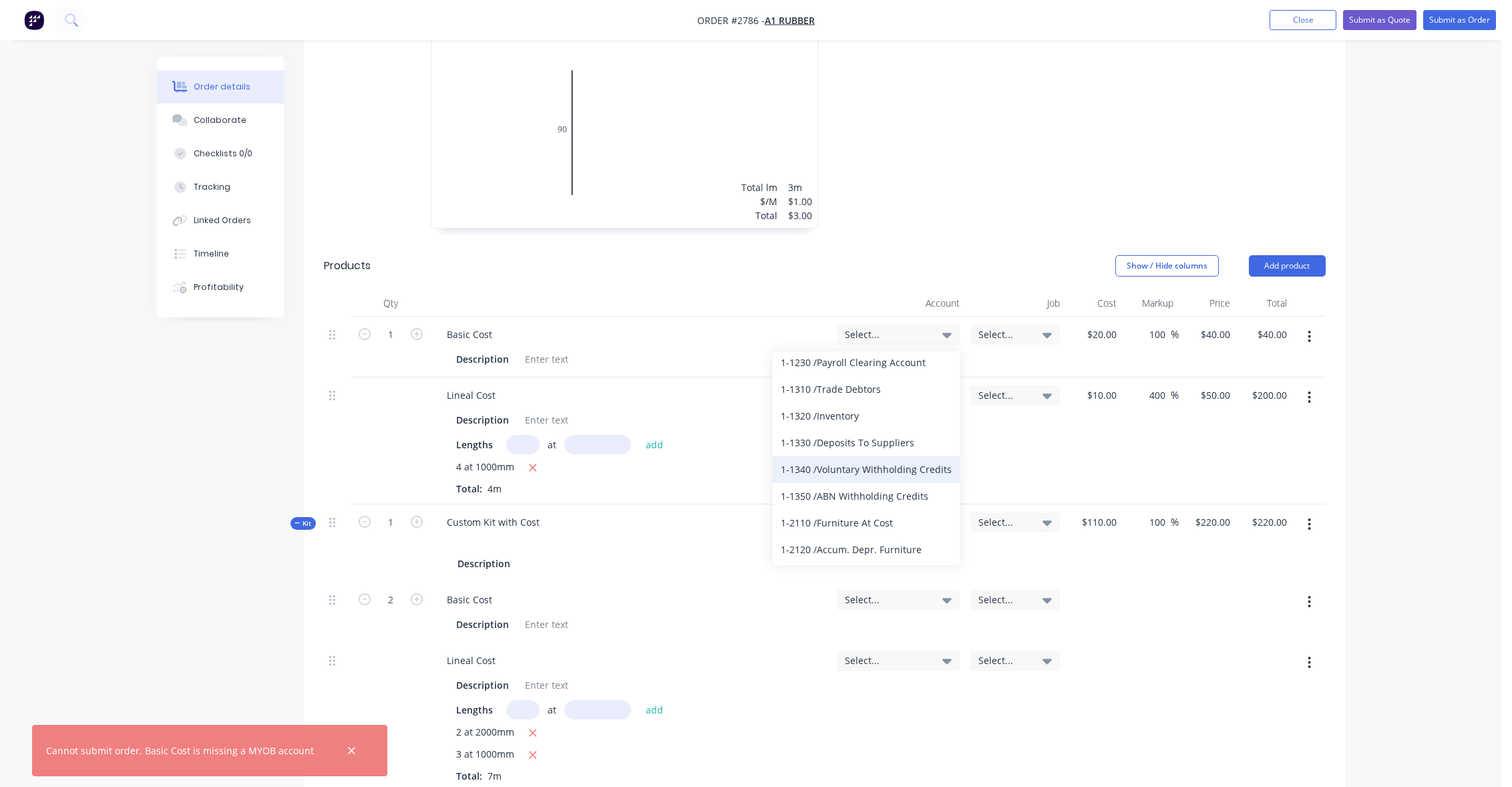
click at [823, 477] on div "1-1340 / Voluntary Withholding Credits" at bounding box center [866, 469] width 187 height 27
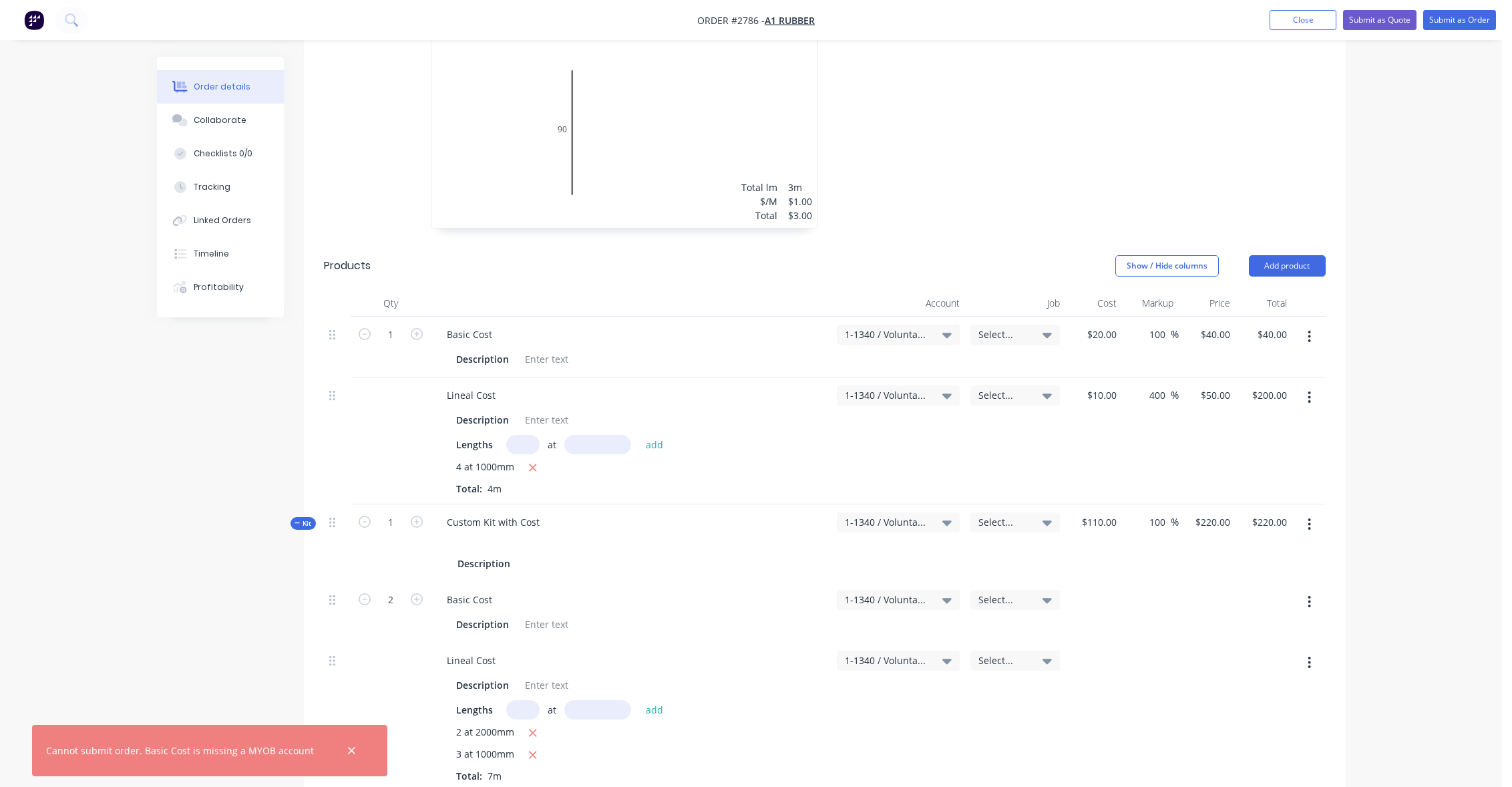
click at [1435, 393] on div "Order details Collaborate Checklists 0/0 Tracking Linked Orders Timeline Profit…" at bounding box center [751, 228] width 1502 height 1951
click at [1450, 19] on button "Submit as Order" at bounding box center [1460, 20] width 73 height 20
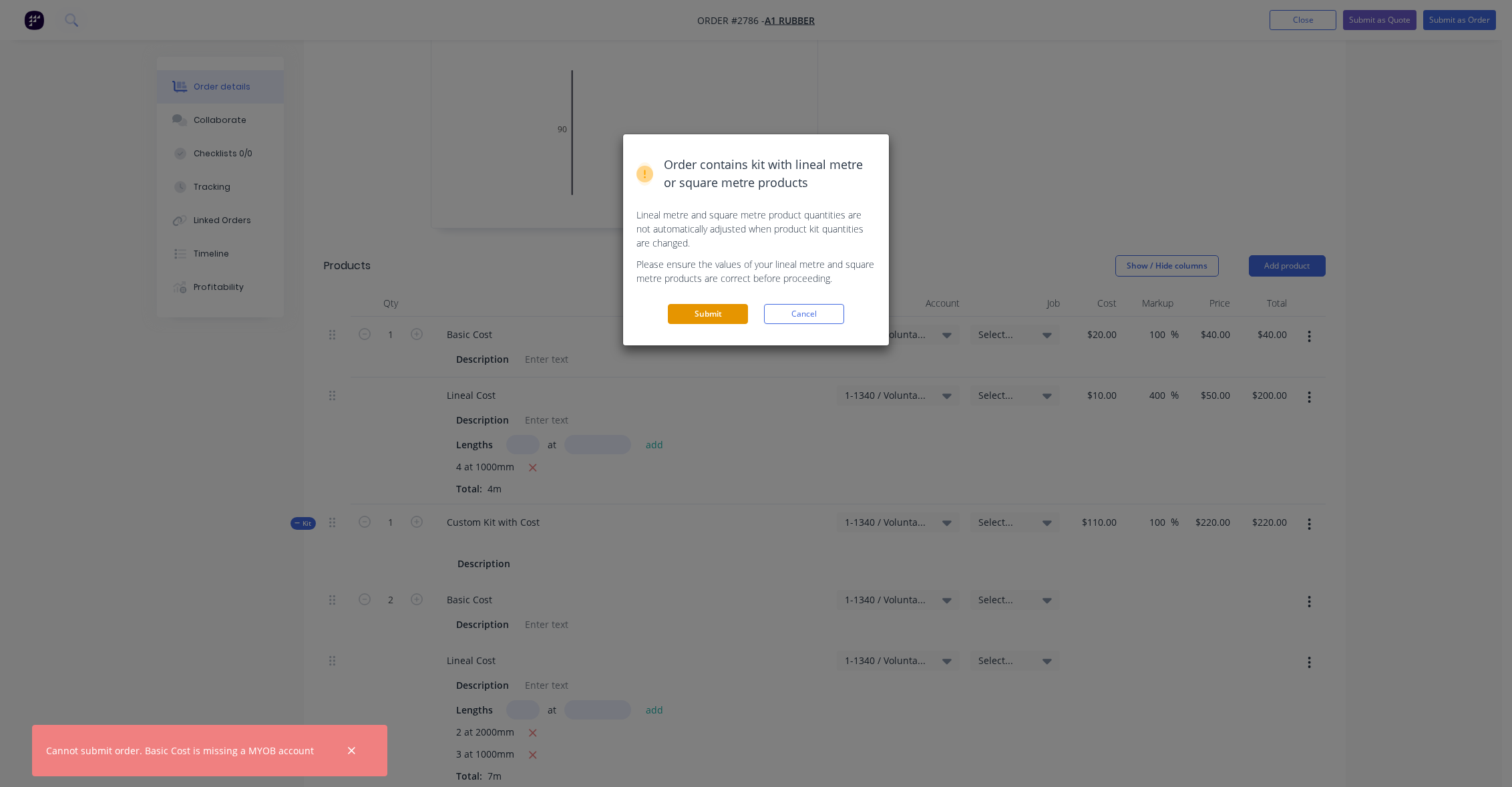
click at [691, 310] on button "Submit" at bounding box center [708, 314] width 80 height 20
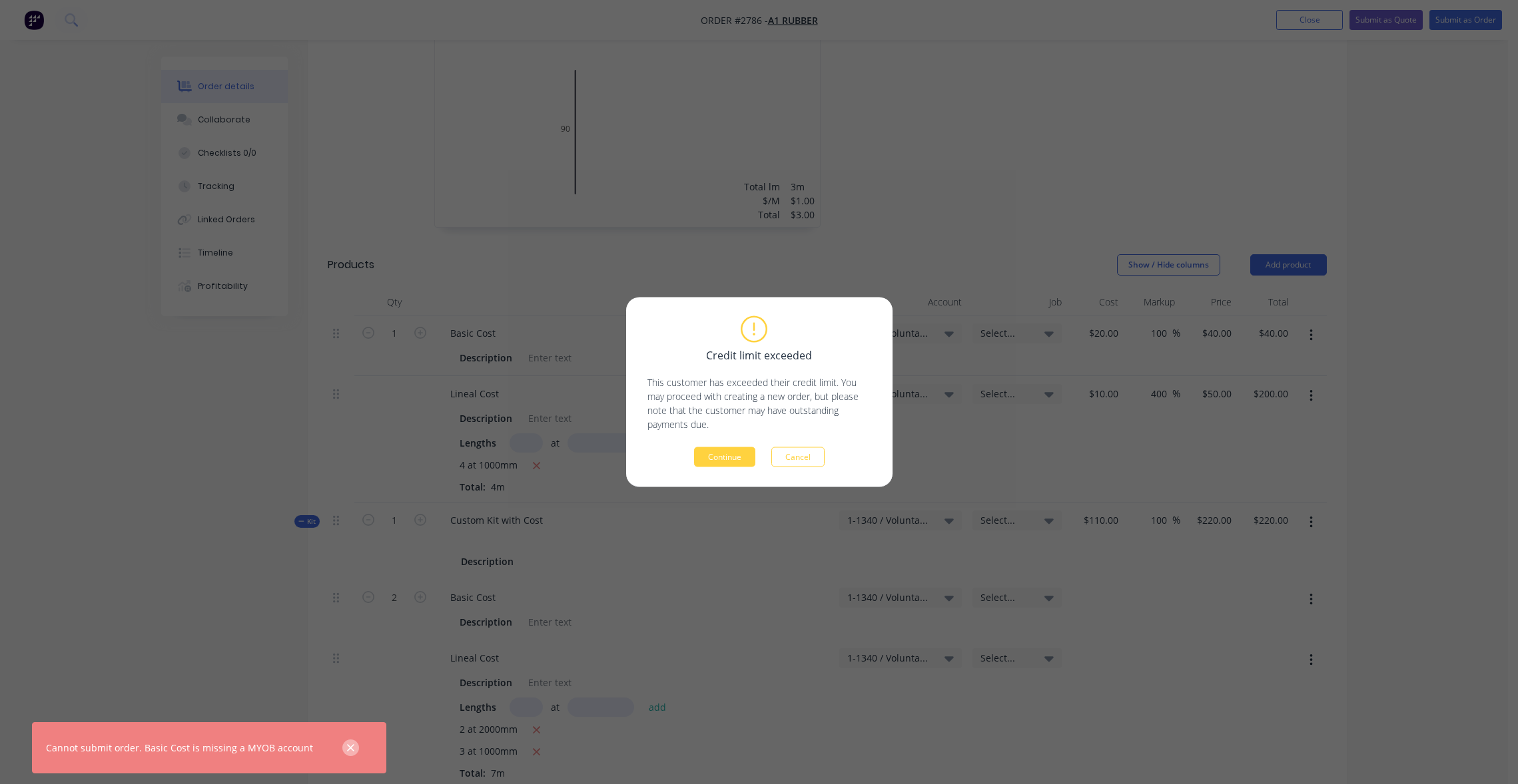
click at [346, 748] on icon "button" at bounding box center [350, 748] width 9 height 12
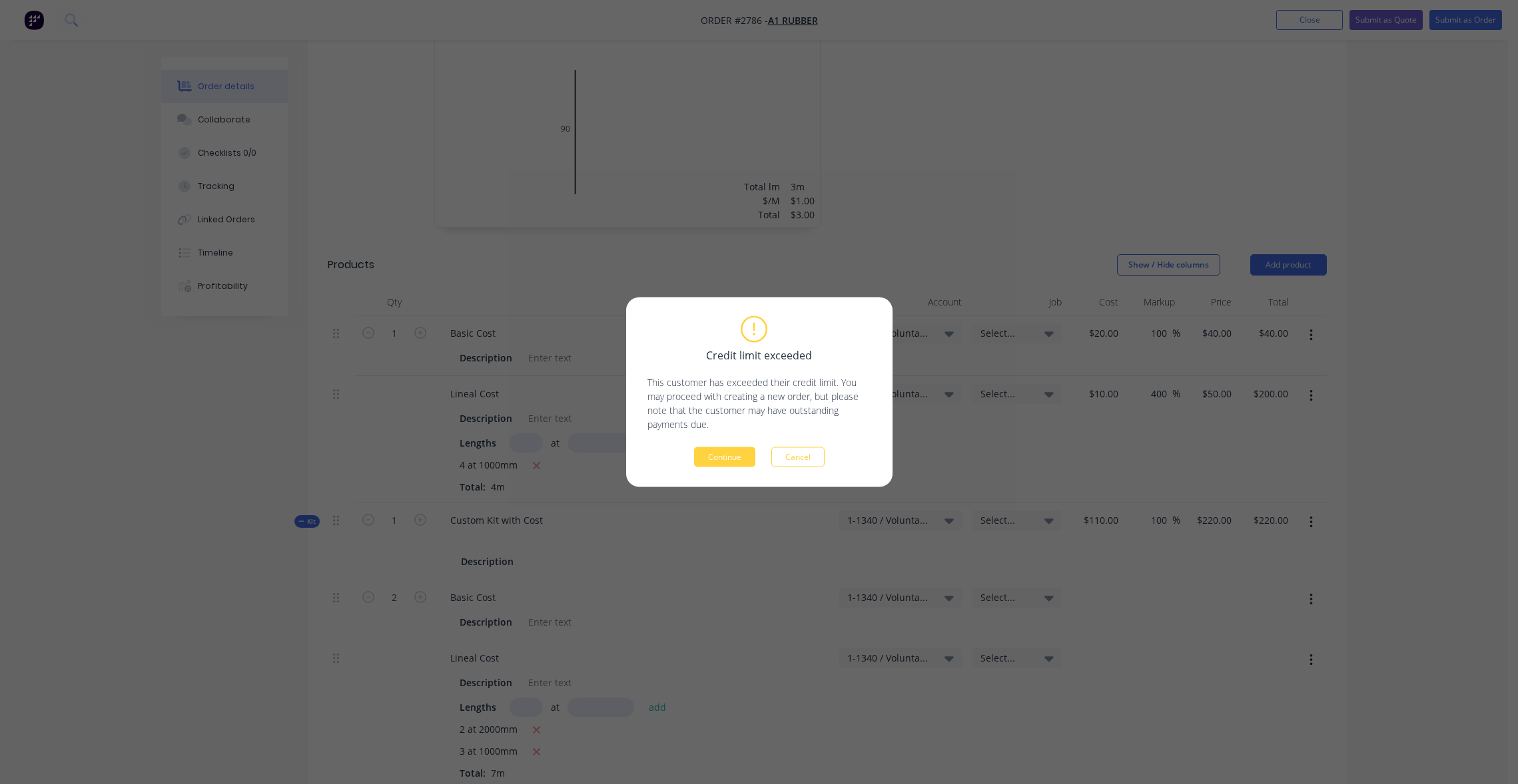
click at [738, 445] on div "Credit limit exceeded This customer has exceeded their credit limit. You may pr…" at bounding box center [759, 392] width 224 height 149
click at [732, 457] on button "Continue" at bounding box center [724, 457] width 61 height 20
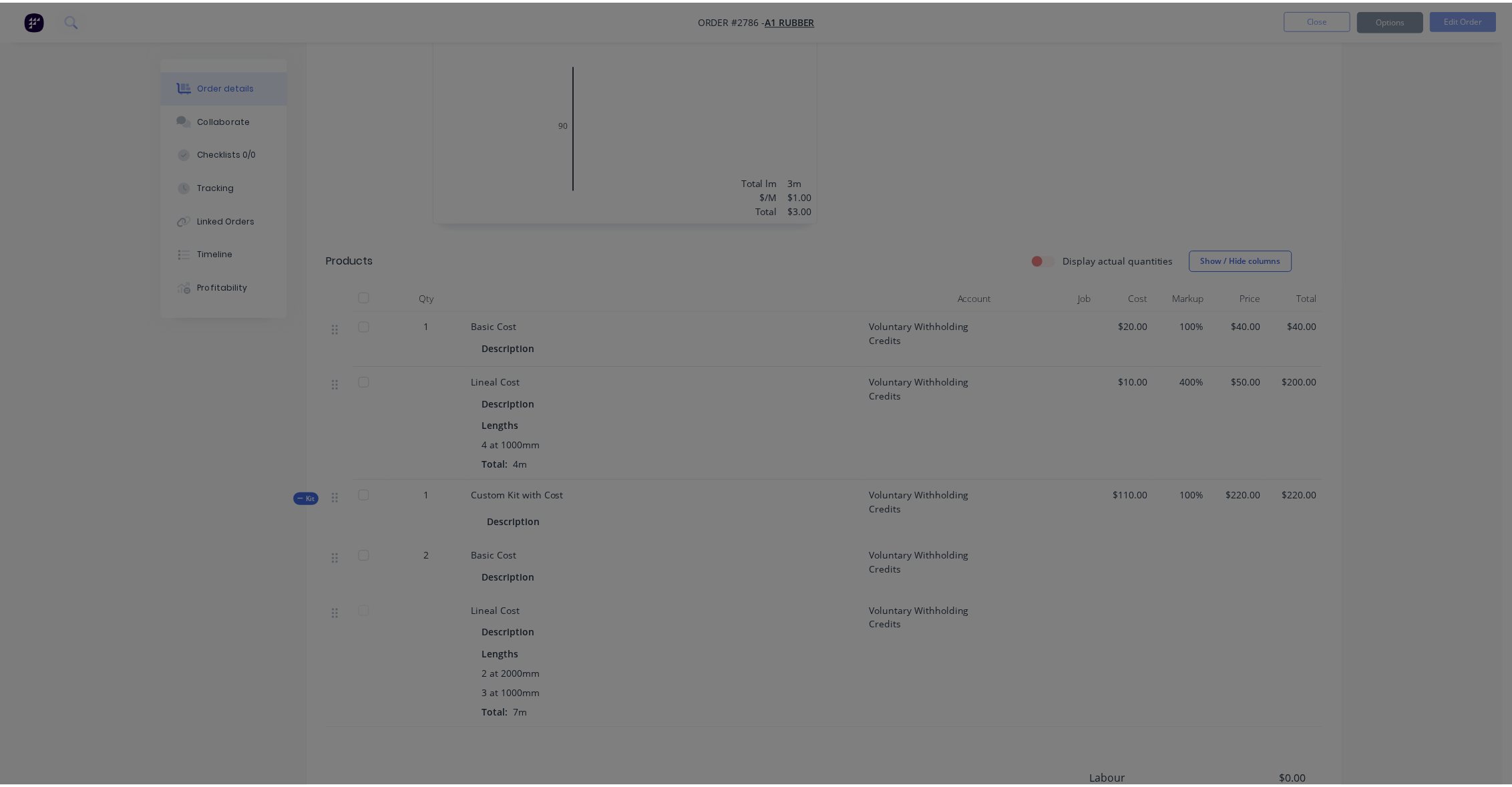
scroll to position [741, 0]
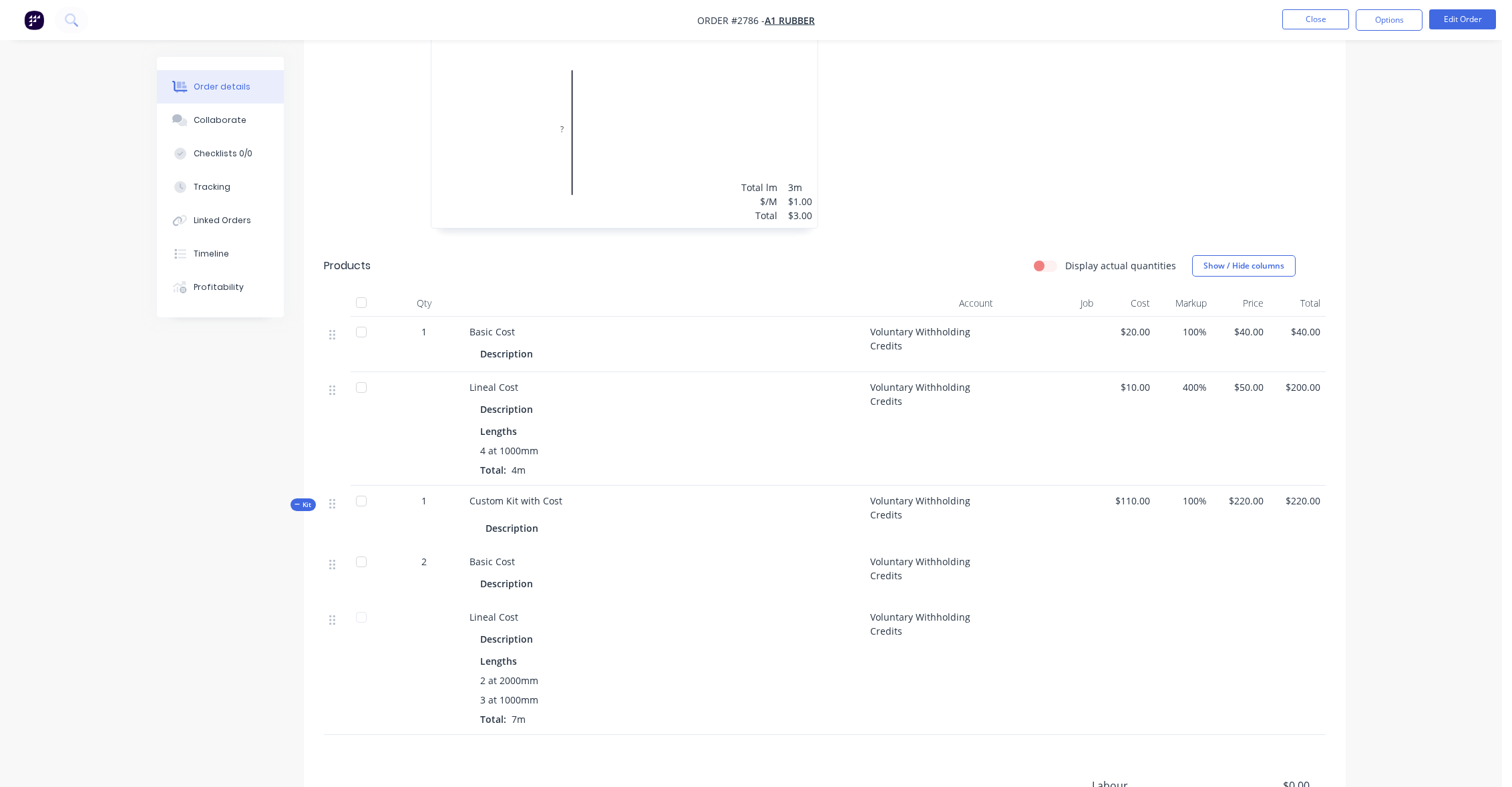
click at [1417, 474] on div "Order details Collaborate Checklists 0/0 Tracking Linked Orders Timeline Profit…" at bounding box center [751, 116] width 1502 height 1715
click at [1402, 12] on button "Options" at bounding box center [1389, 20] width 67 height 21
click at [104, 492] on div "Order details Collaborate Checklists 0/0 Tracking Linked Orders Timeline Profit…" at bounding box center [751, 116] width 1502 height 1715
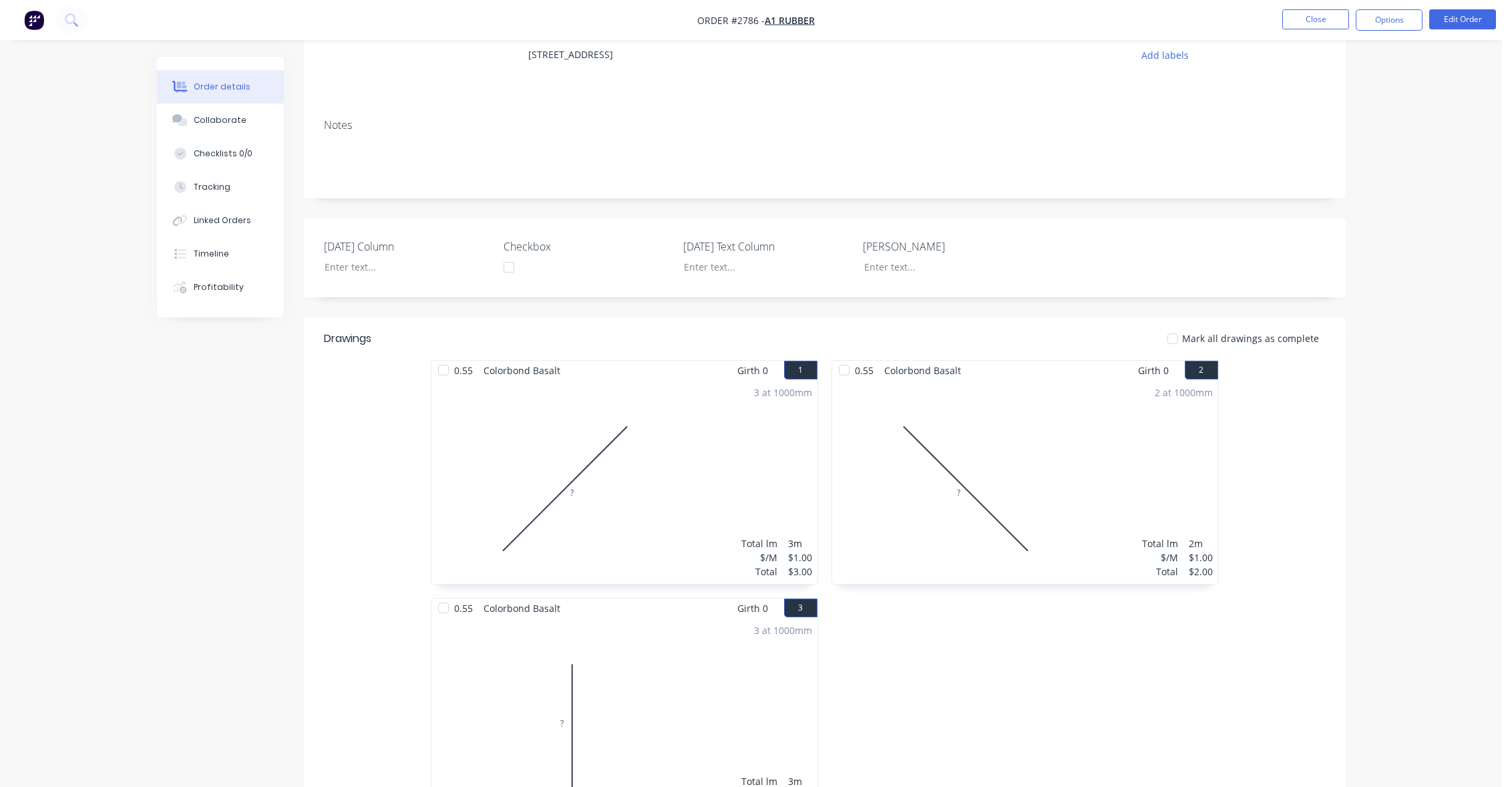
scroll to position [140, 0]
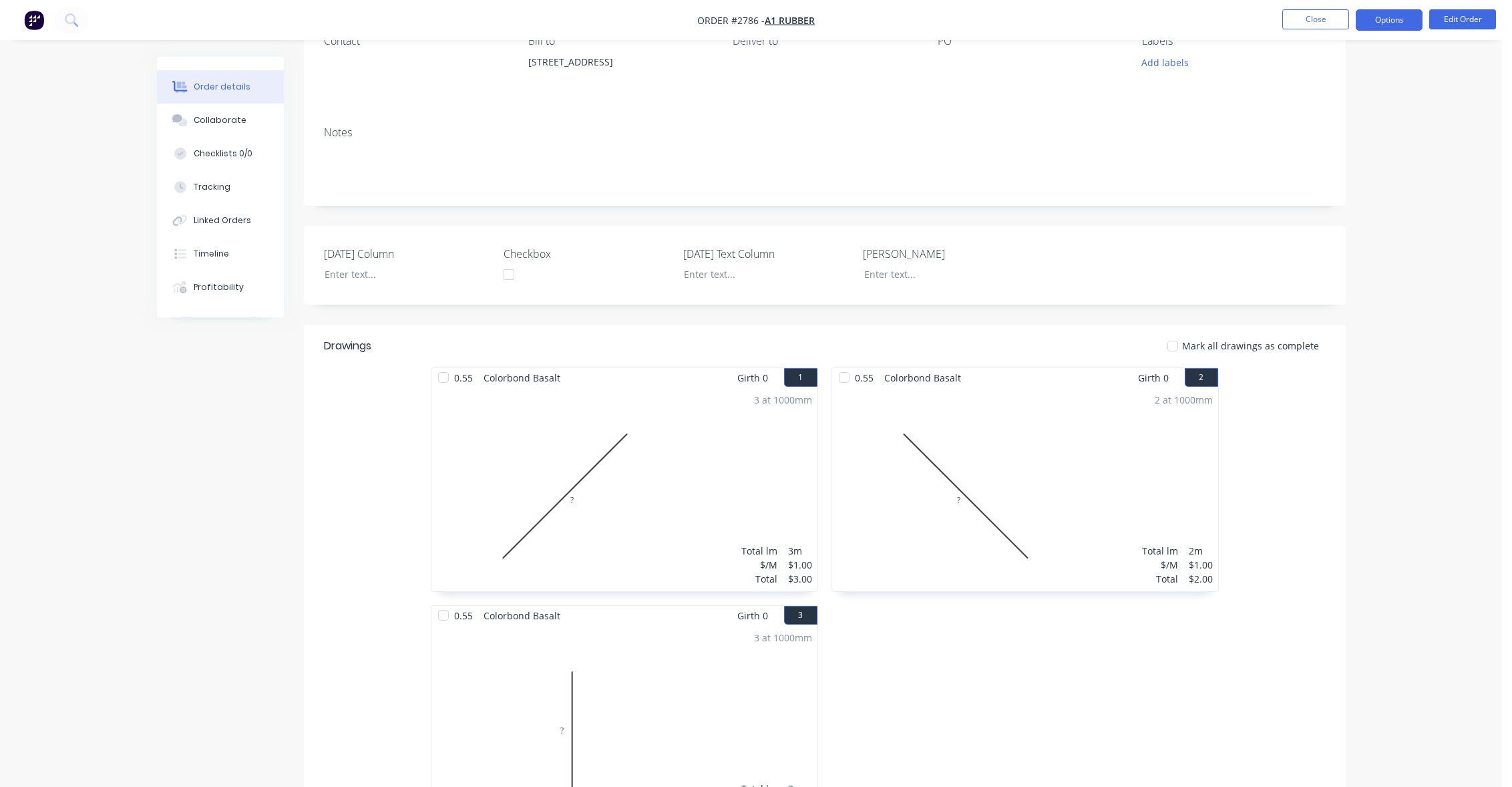
click at [1388, 22] on button "Options" at bounding box center [1389, 20] width 67 height 21
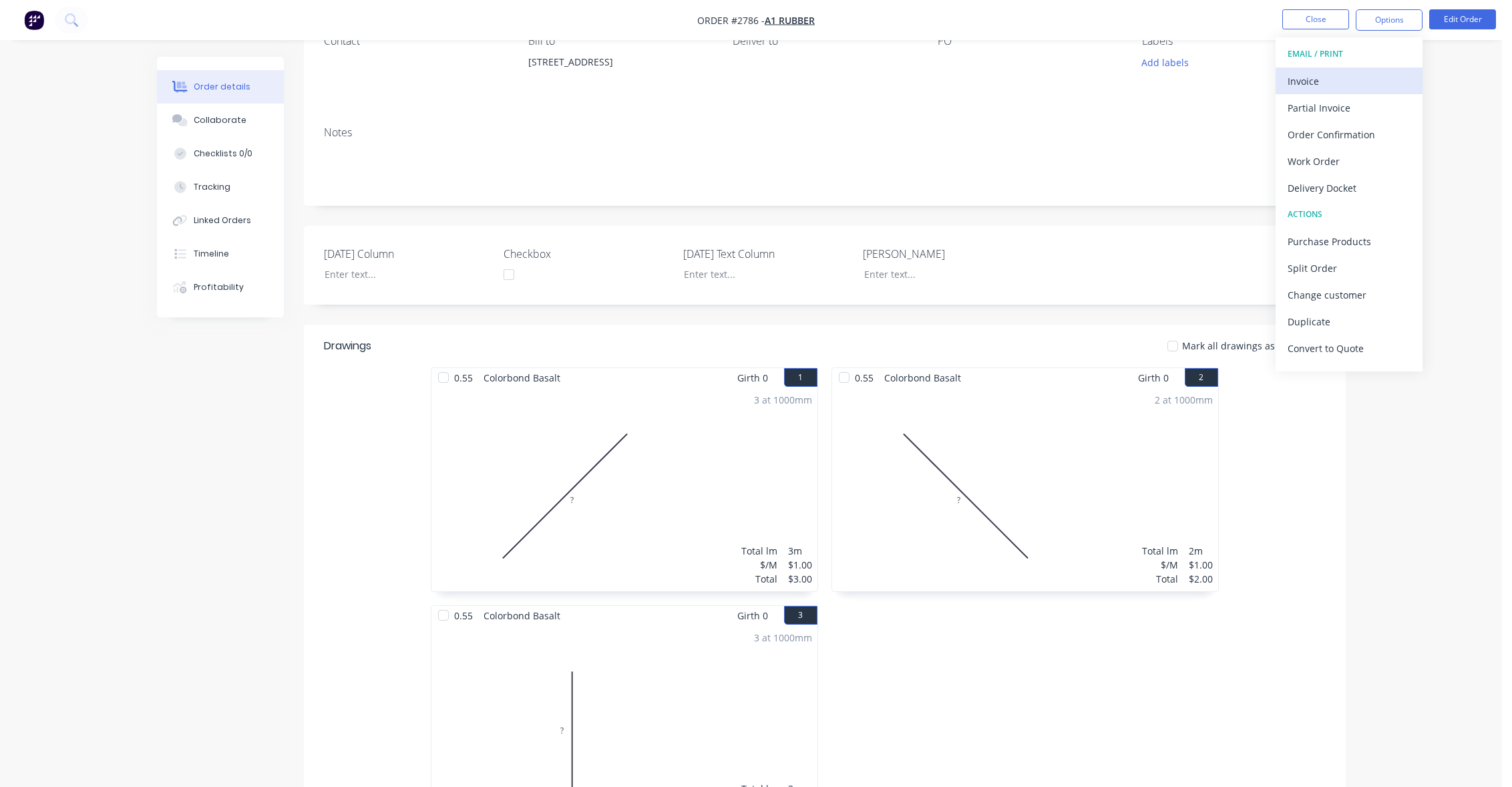
click at [1371, 81] on div "Invoice" at bounding box center [1350, 81] width 123 height 20
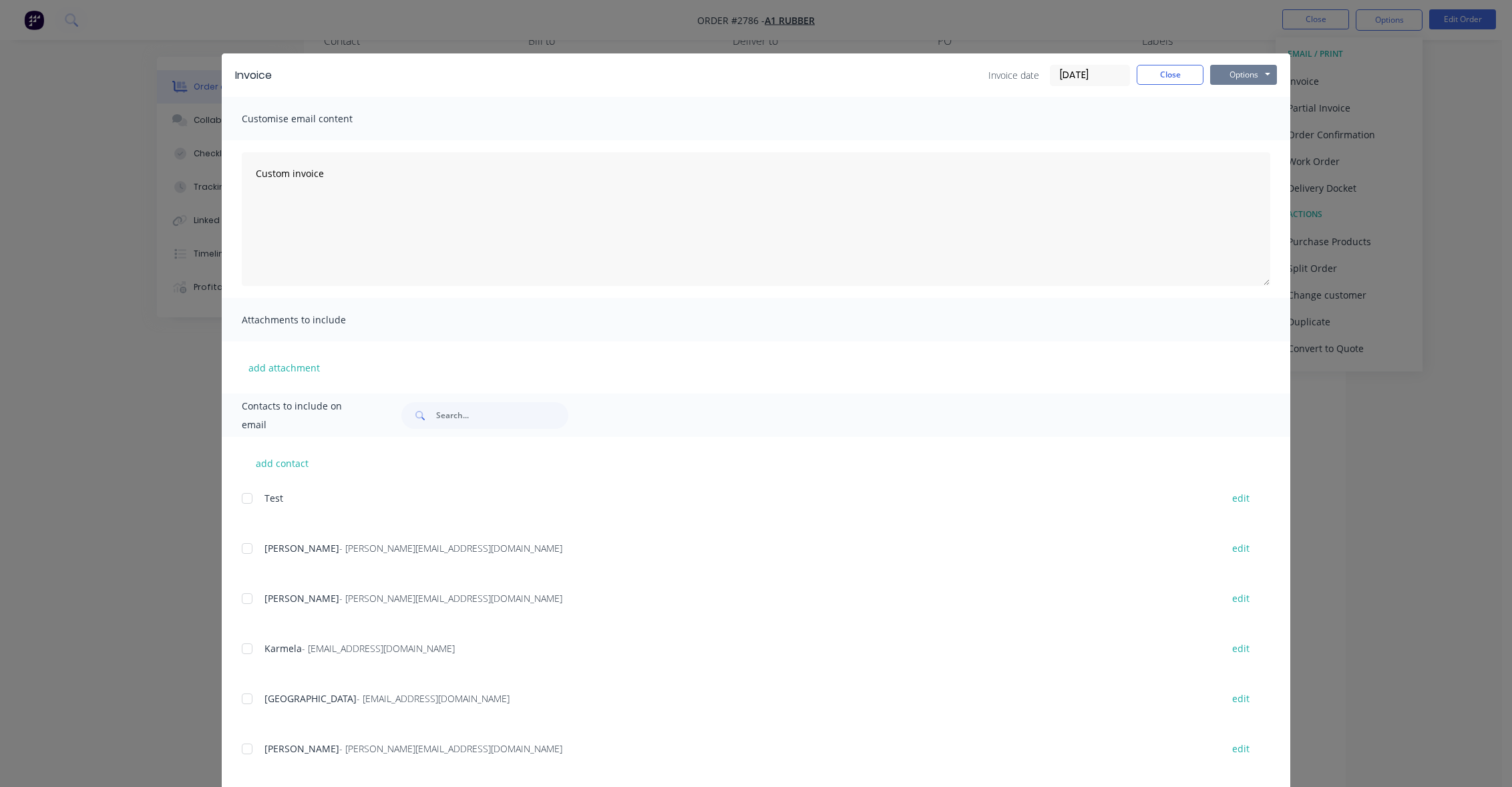
click at [1239, 76] on button "Options" at bounding box center [1243, 75] width 67 height 20
click at [1241, 97] on button "Preview" at bounding box center [1253, 98] width 86 height 22
click at [1171, 81] on button "Close" at bounding box center [1170, 75] width 67 height 20
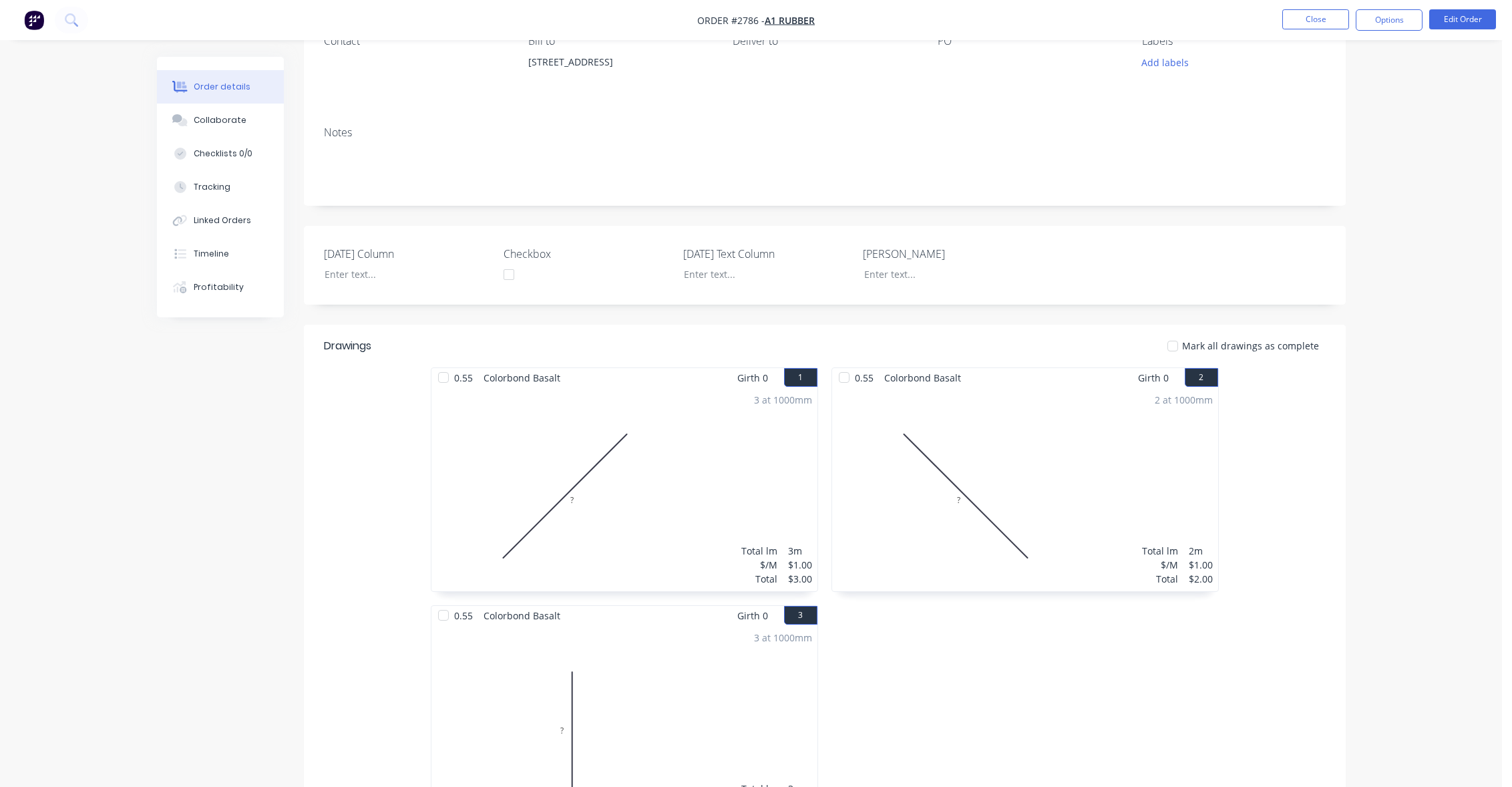
click at [1386, 8] on nav "Order #2786 - A1 Rubber Close Options Edit Order" at bounding box center [756, 20] width 1512 height 40
click at [1374, 18] on button "Options" at bounding box center [1389, 20] width 67 height 21
click at [1336, 108] on div "Partial Invoice" at bounding box center [1350, 108] width 123 height 20
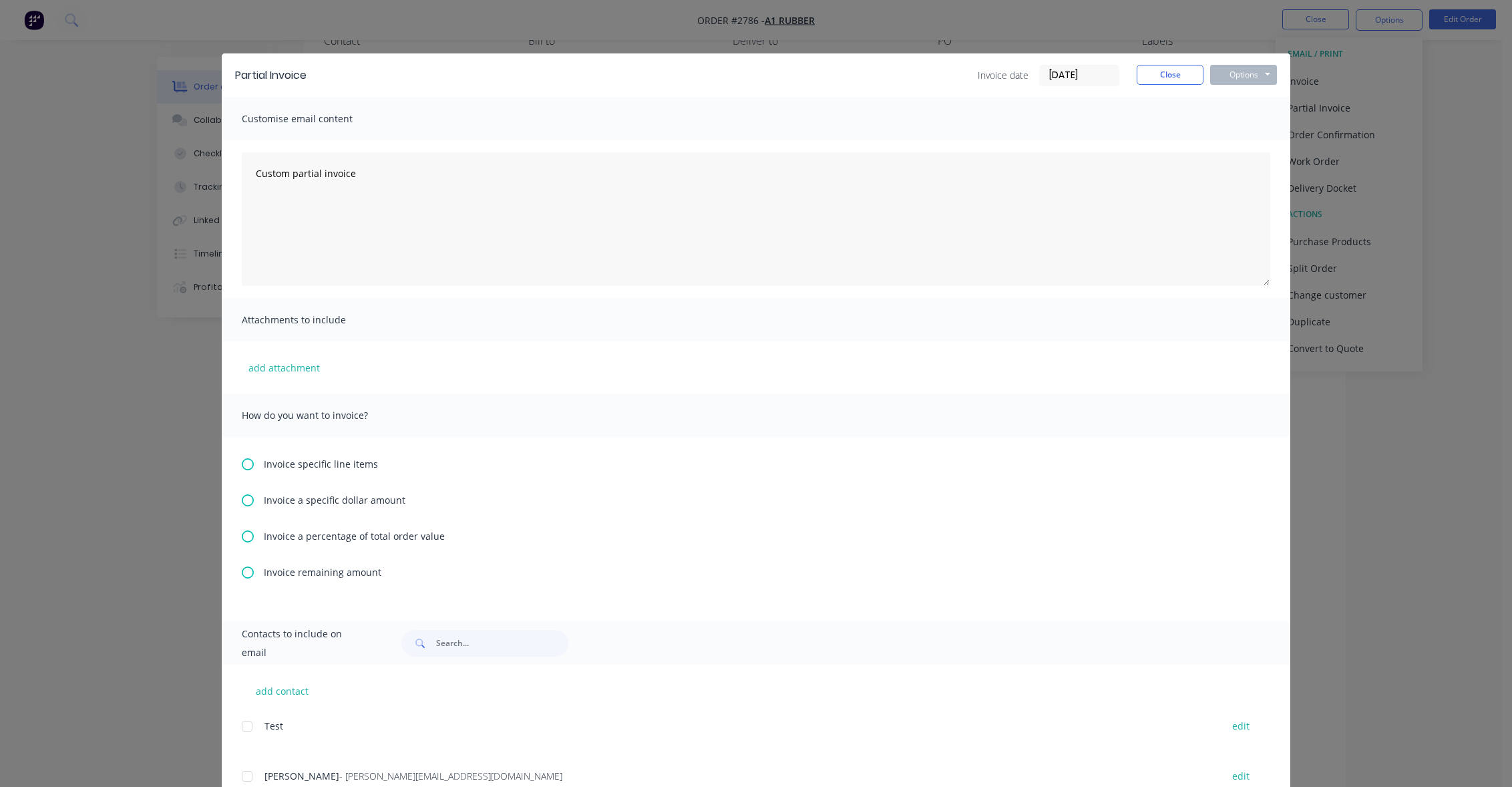
click at [264, 461] on span "Invoice specific line items" at bounding box center [321, 464] width 114 height 14
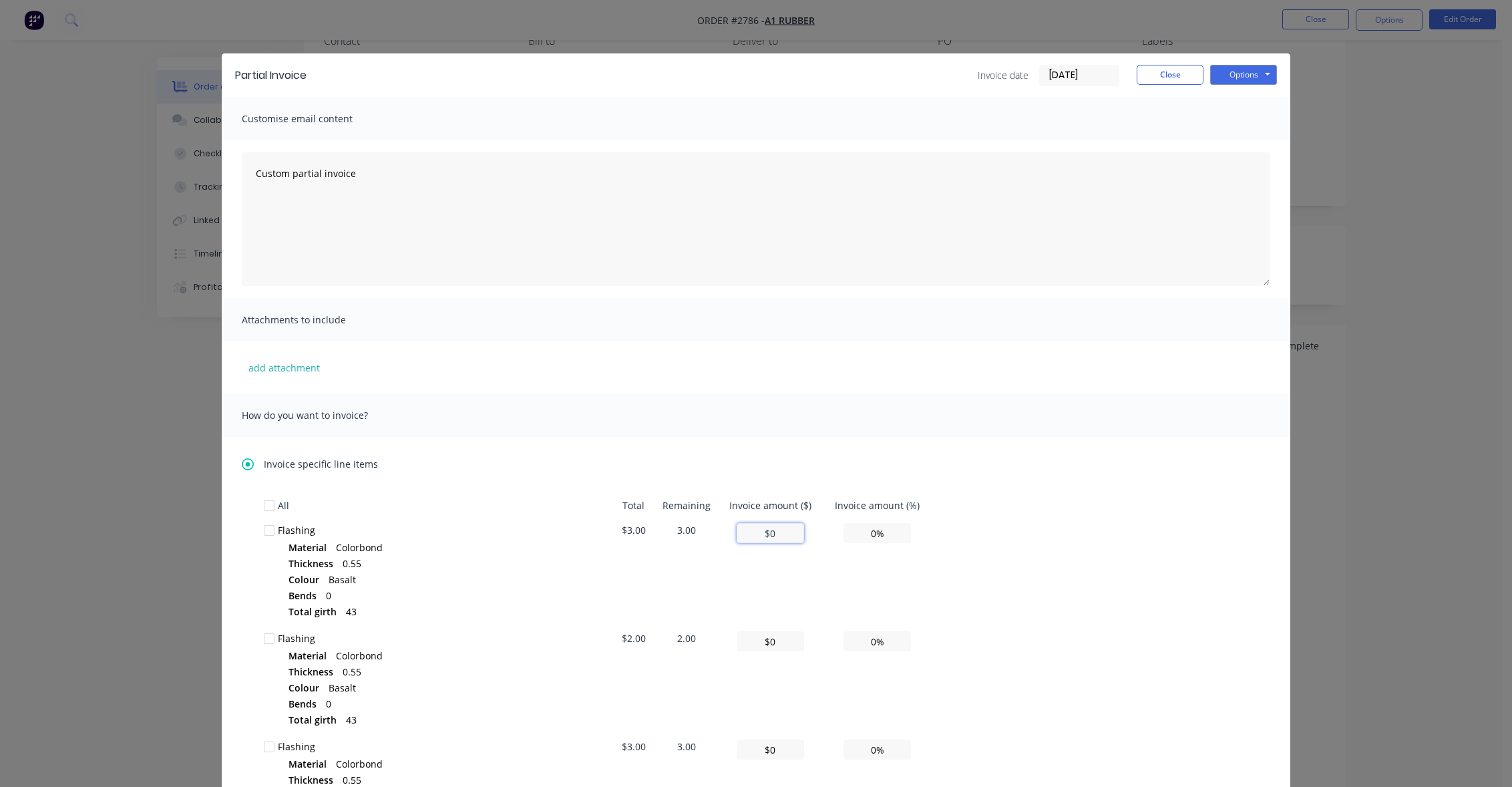
drag, startPoint x: 744, startPoint y: 534, endPoint x: 783, endPoint y: 529, distance: 39.3
click at [783, 529] on input "$0" at bounding box center [771, 533] width 68 height 20
type input "$1"
type input "33.33%"
type input "$3"
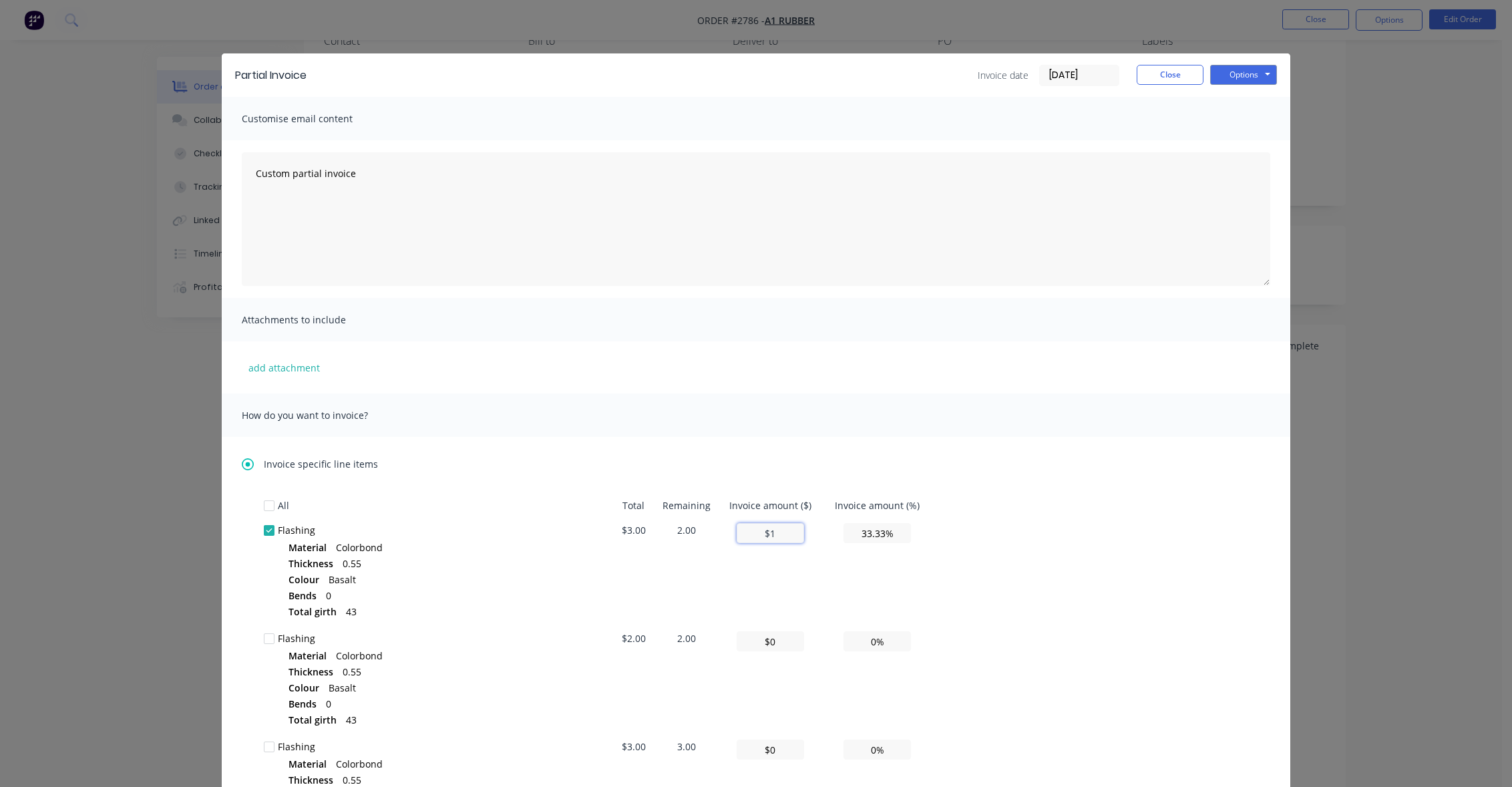
type input "100.00%"
type input "$3"
click at [1085, 472] on div "Invoice specific line items All Total Remaining Invoice amount ($) Invoice amou…" at bounding box center [756, 779] width 1029 height 645
click at [1253, 76] on button "Options" at bounding box center [1243, 75] width 67 height 20
click at [1248, 112] on button "Print" at bounding box center [1253, 120] width 86 height 22
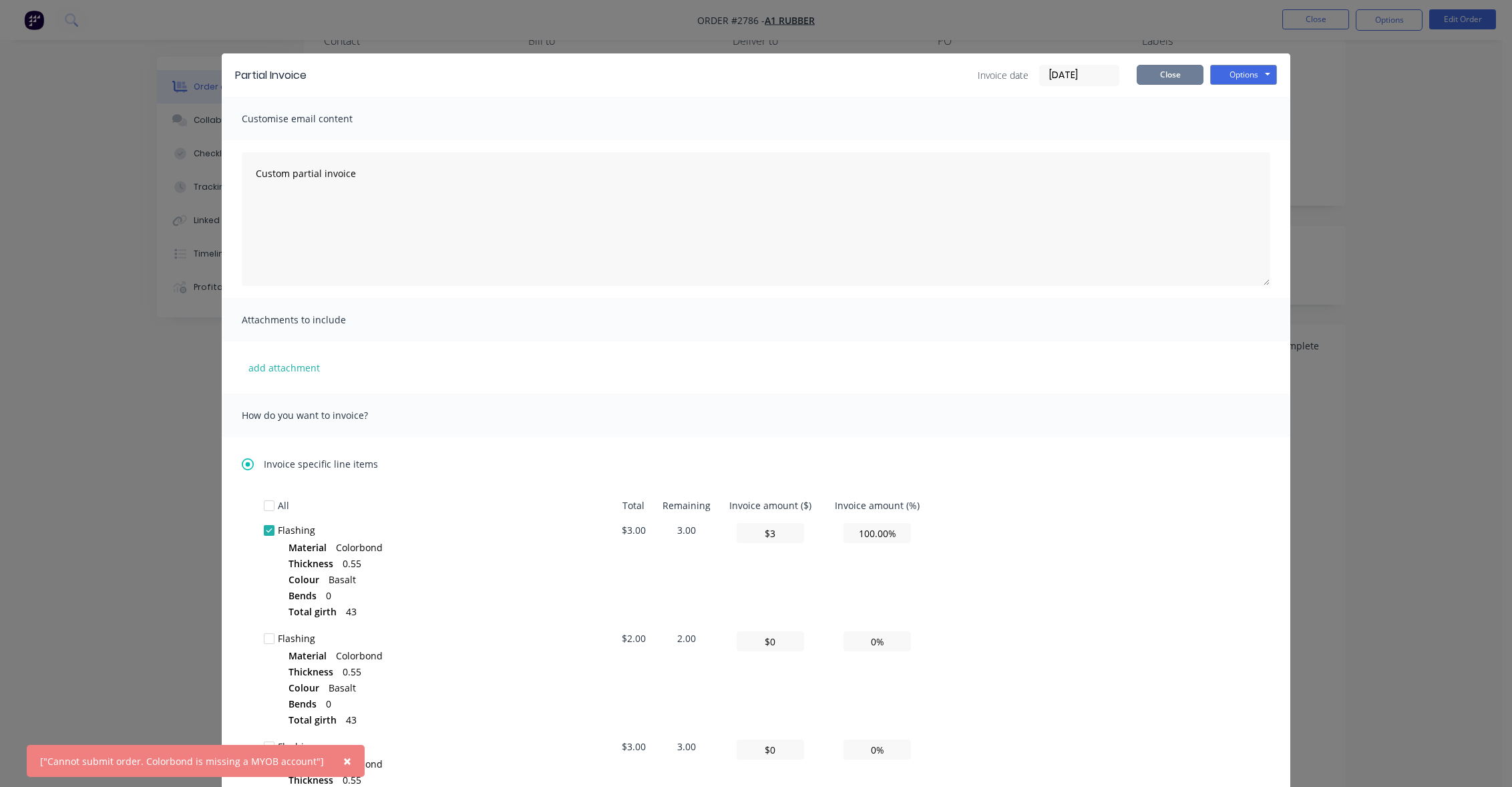
click at [1160, 73] on button "Close" at bounding box center [1170, 75] width 67 height 20
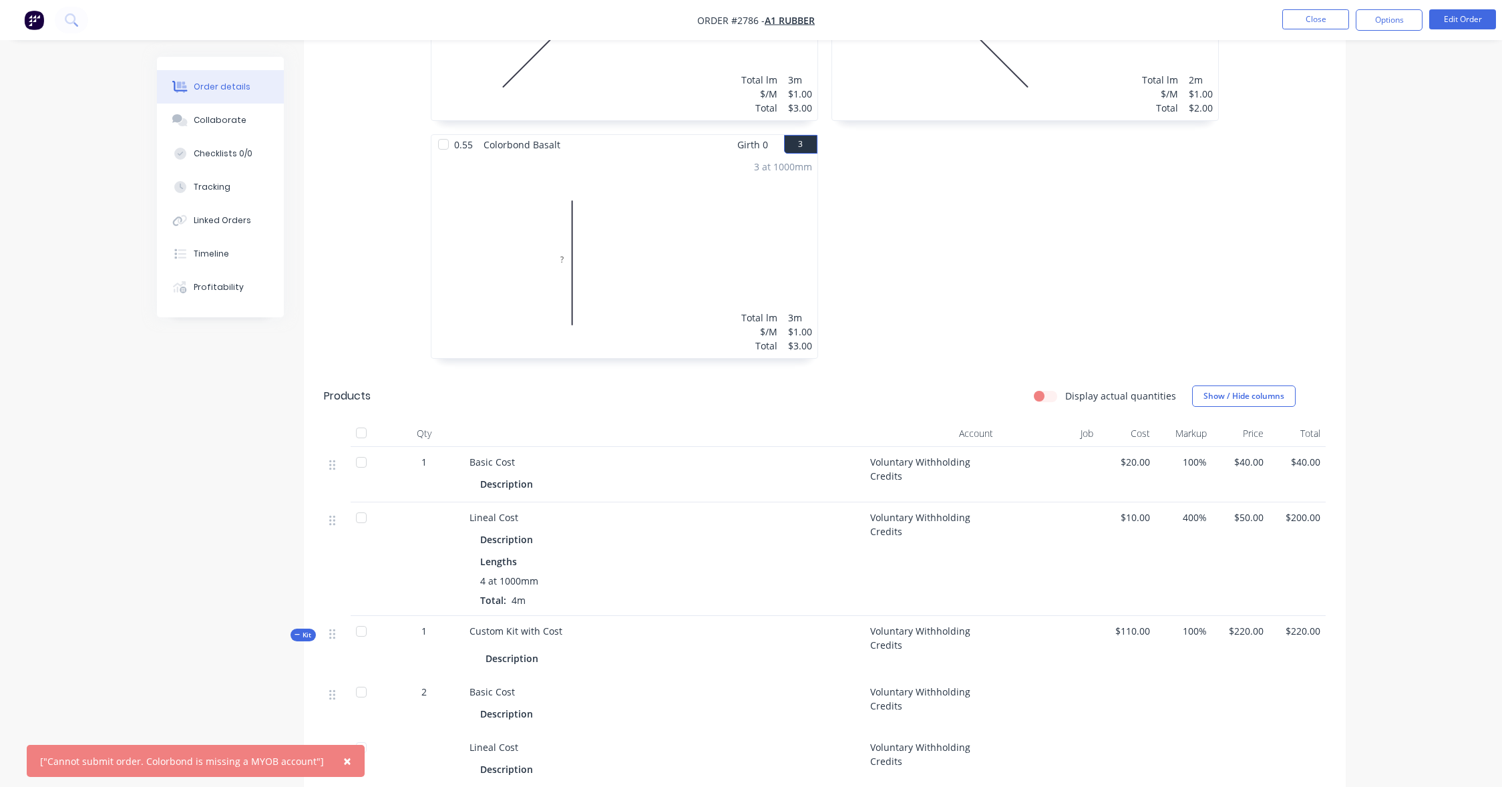
scroll to position [741, 0]
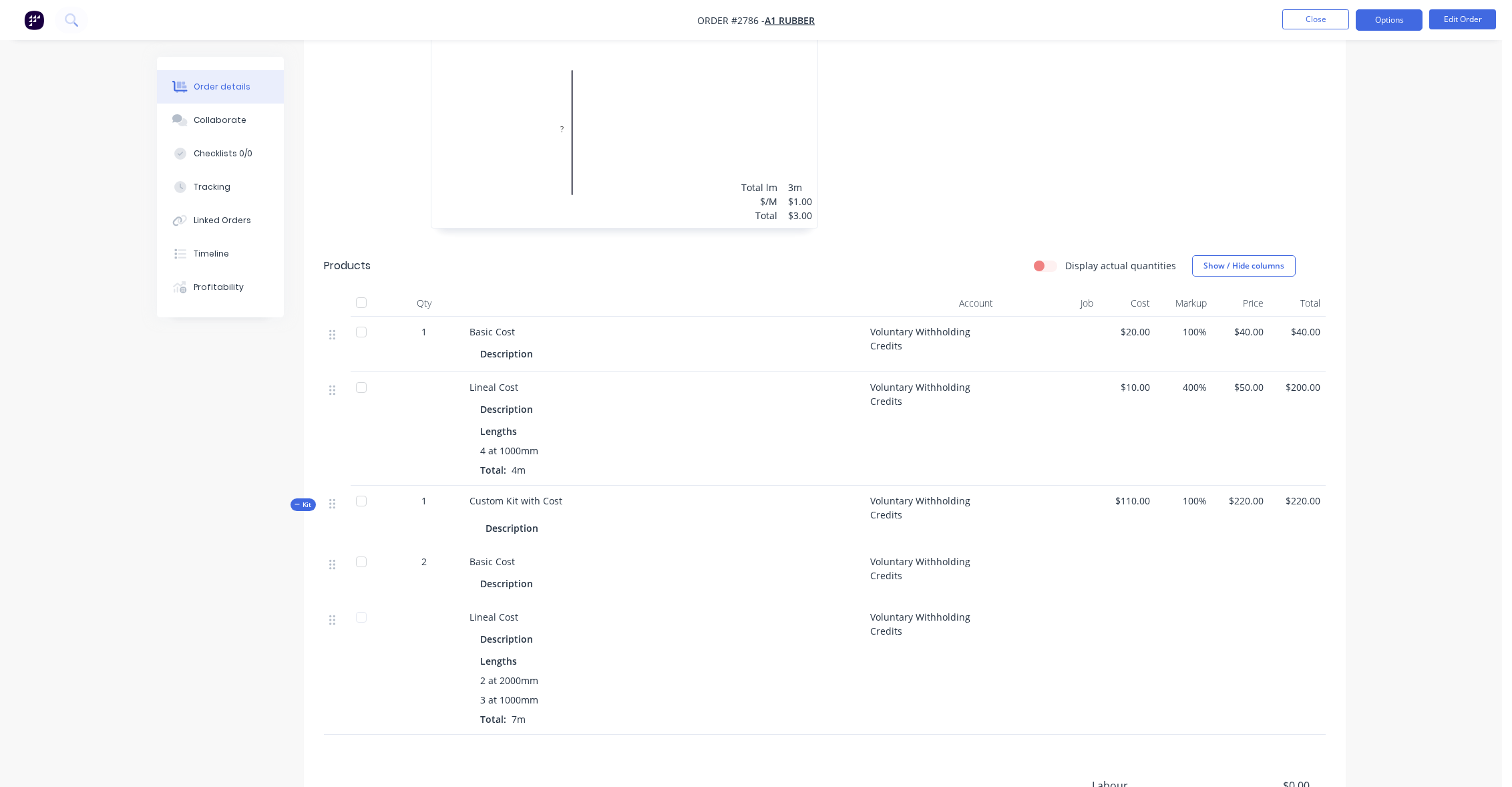
click at [1396, 20] on button "Options" at bounding box center [1389, 20] width 67 height 21
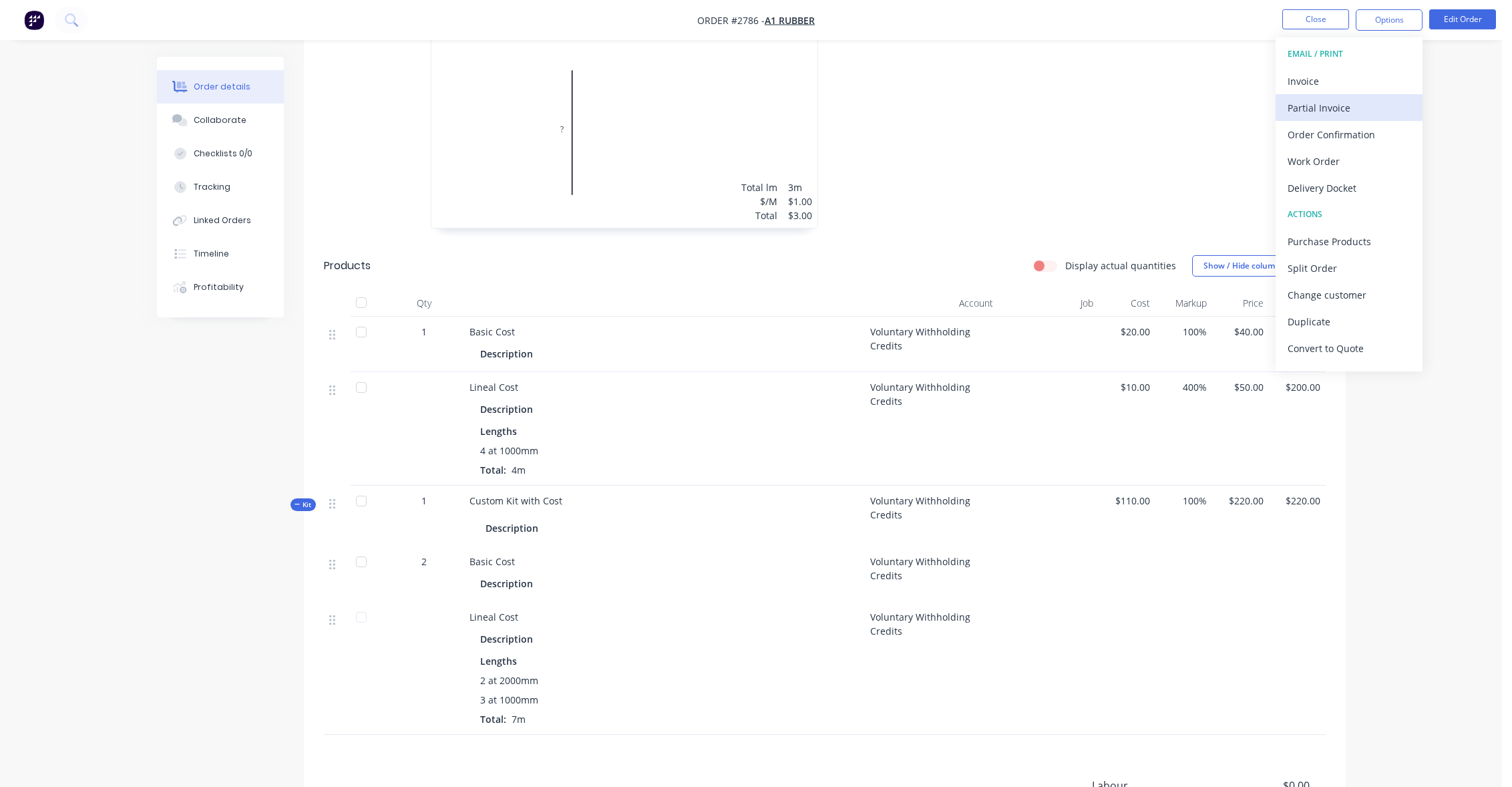
click at [1363, 103] on div "Partial Invoice" at bounding box center [1350, 108] width 123 height 20
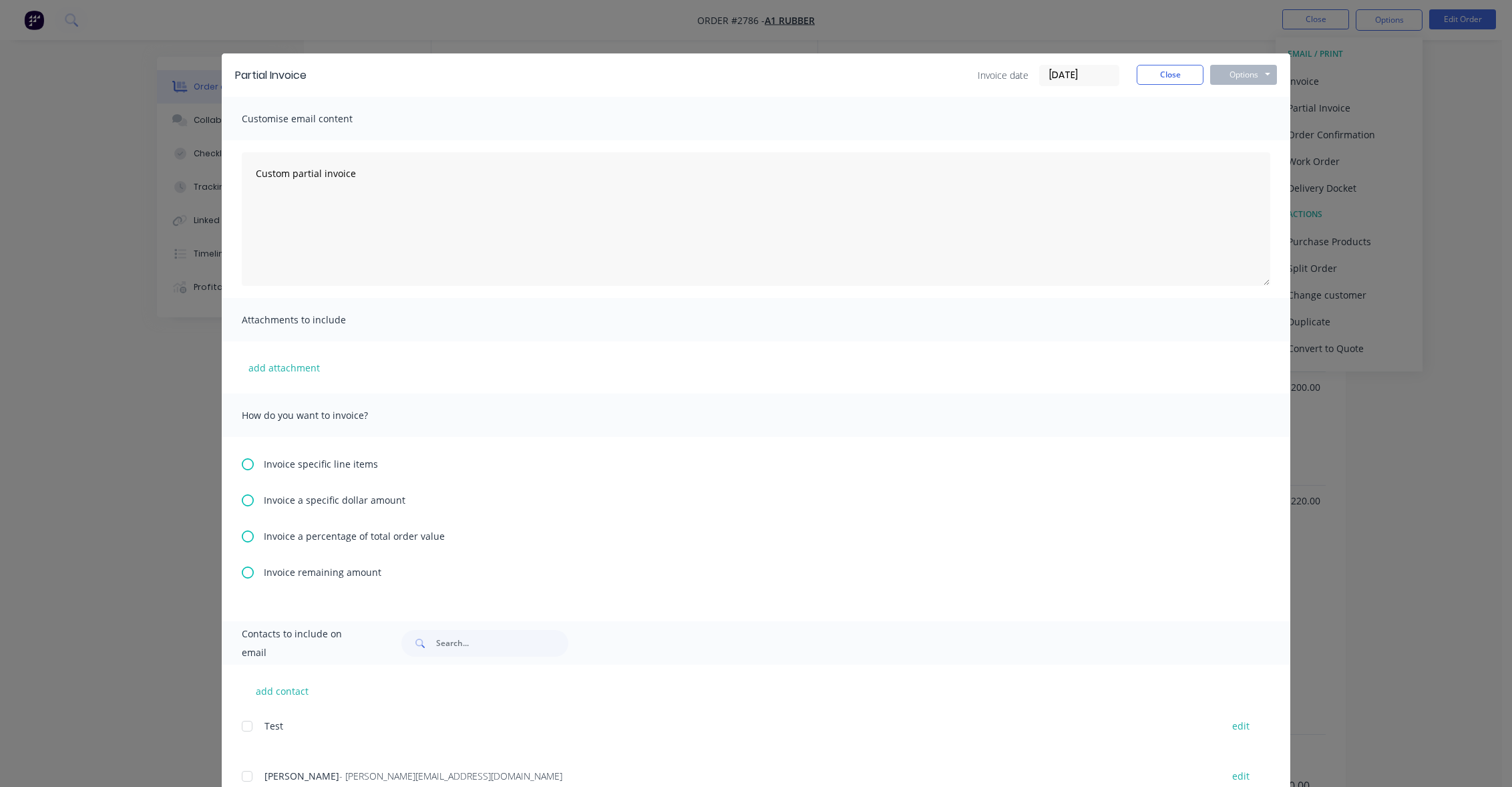
click at [307, 584] on div "Invoice specific line items Invoice a specific dollar amount Invoice a percenta…" at bounding box center [756, 529] width 1069 height 185
click at [307, 578] on span "Invoice remaining amount" at bounding box center [323, 573] width 118 height 14
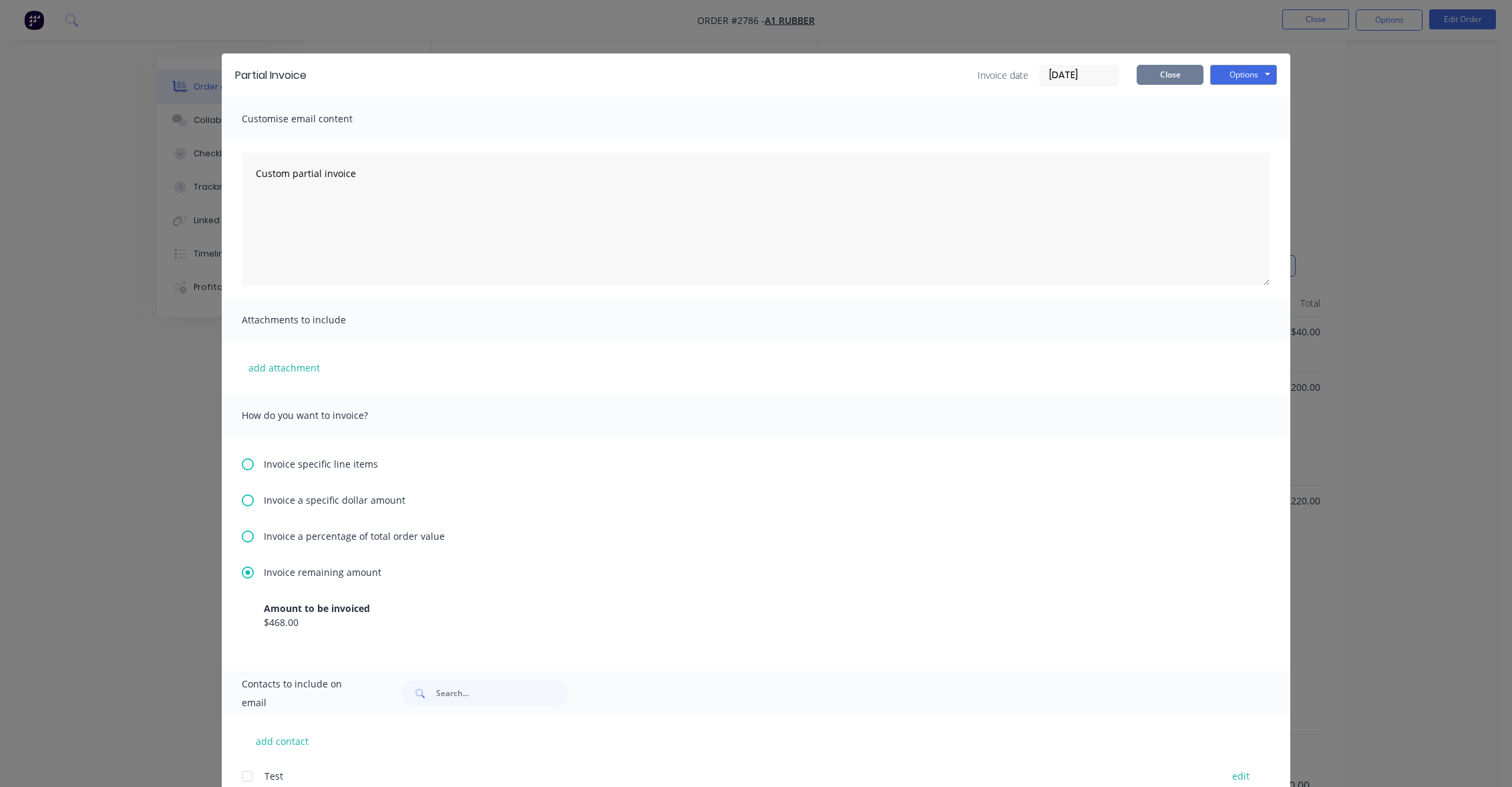
click at [1185, 70] on button "Close" at bounding box center [1170, 75] width 67 height 20
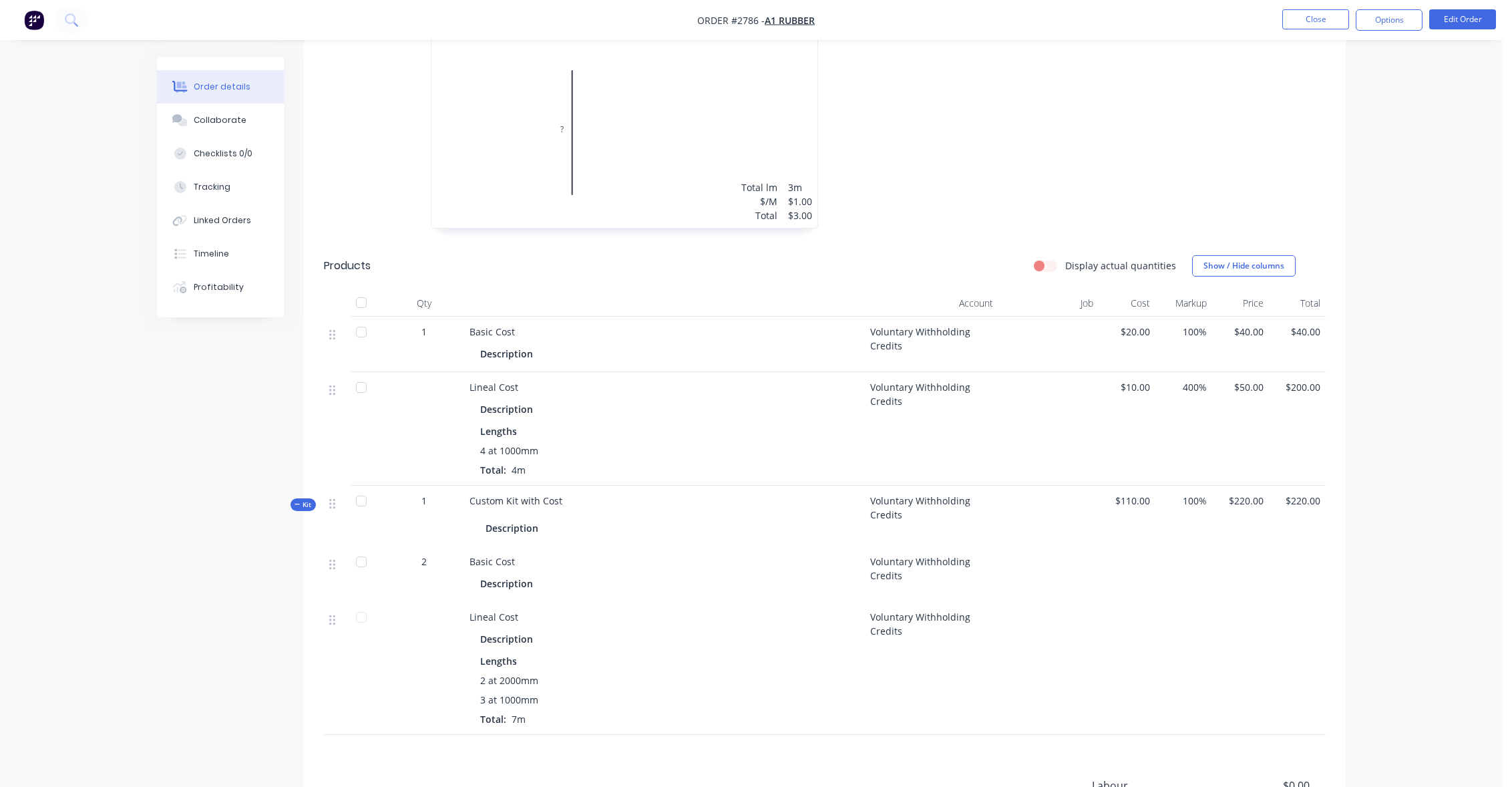
click at [1379, 96] on div "Order details Collaborate Checklists 0/0 Tracking Linked Orders Timeline Profit…" at bounding box center [751, 116] width 1502 height 1715
click at [1313, 20] on button "Close" at bounding box center [1316, 19] width 67 height 20
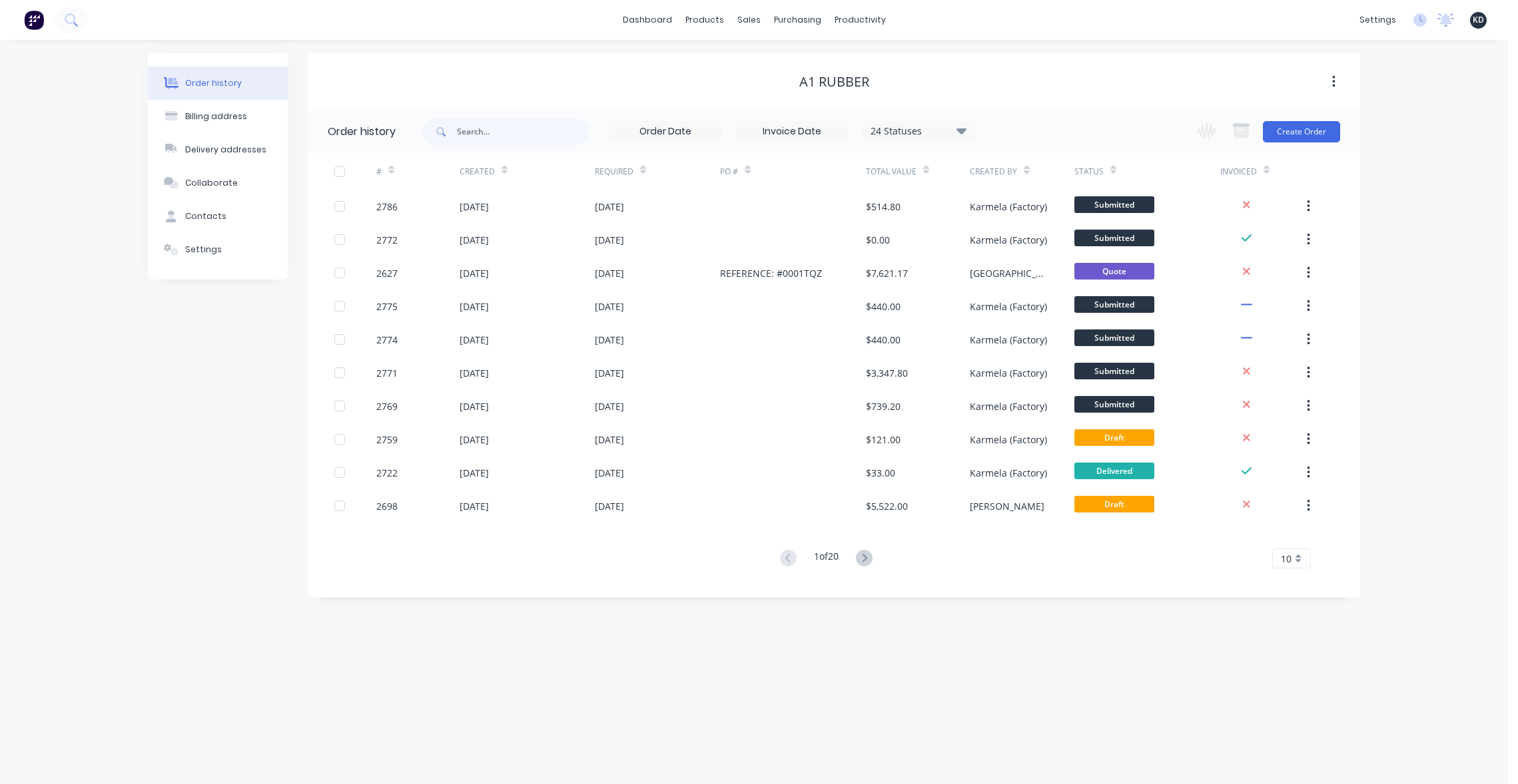
click at [962, 672] on div "Order history Billing address Delivery addresses Collaborate Contacts Settings …" at bounding box center [753, 412] width 1507 height 744
click at [1446, 269] on div "Order history Billing address Delivery addresses Collaborate Contacts Settings …" at bounding box center [753, 412] width 1507 height 744
click at [559, 695] on div "Order history Billing address Delivery addresses Collaborate Contacts Settings …" at bounding box center [753, 412] width 1507 height 744
click at [1447, 490] on div "Order history Billing address Delivery addresses Collaborate Contacts Settings …" at bounding box center [753, 412] width 1507 height 744
click at [798, 683] on div "Order history Billing address Delivery addresses Collaborate Contacts Settings …" at bounding box center [753, 412] width 1507 height 744
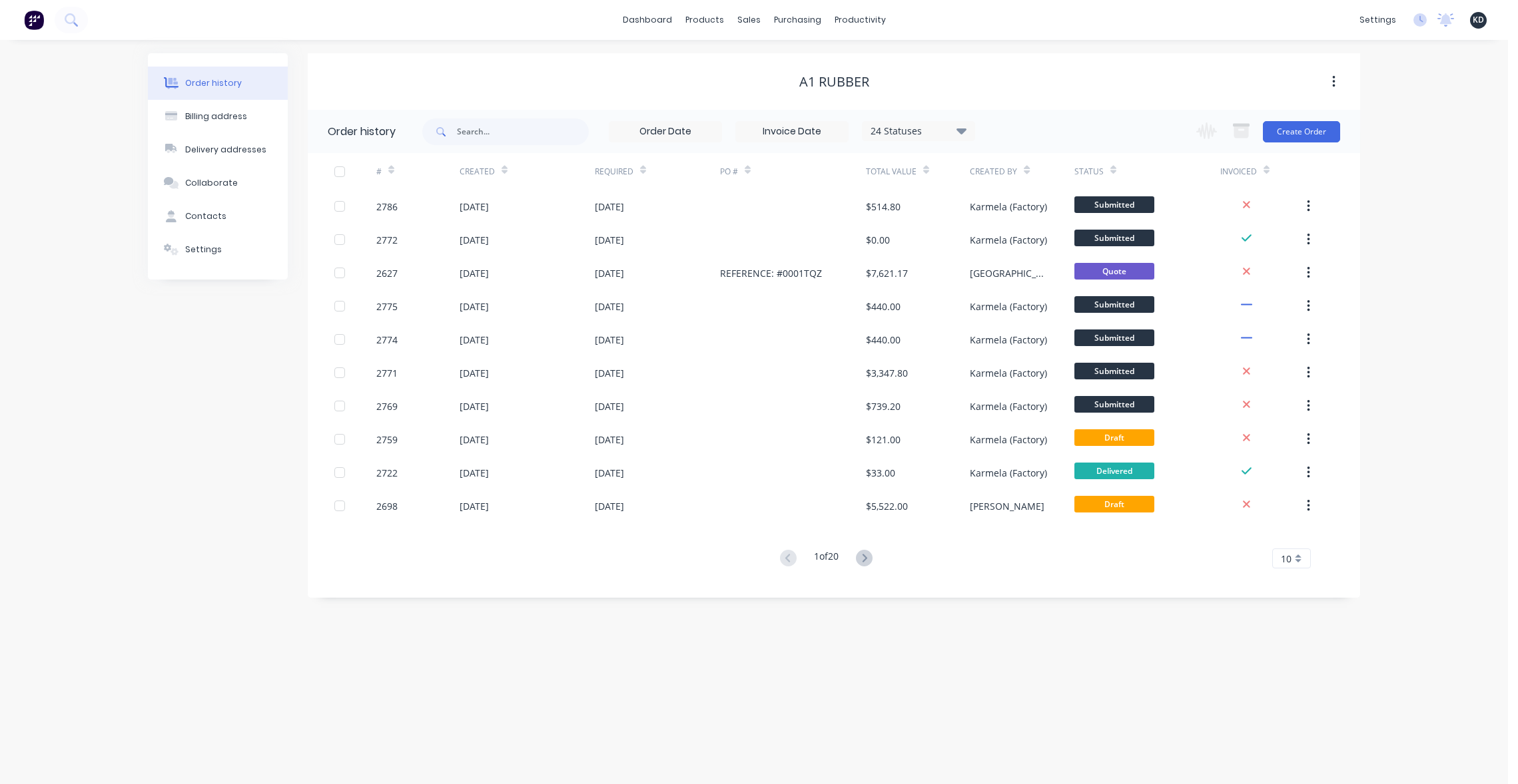
click at [1413, 275] on div "Order history Billing address Delivery addresses Collaborate Contacts Settings …" at bounding box center [753, 412] width 1507 height 744
click at [1456, 360] on div "Order history Billing address Delivery addresses Collaborate Contacts Settings …" at bounding box center [753, 412] width 1507 height 744
click at [1423, 171] on div "Order history Billing address Delivery addresses Collaborate Contacts Settings …" at bounding box center [753, 412] width 1507 height 744
click at [579, 672] on div "Order history Billing address Delivery addresses Collaborate Contacts Settings …" at bounding box center [753, 412] width 1507 height 744
click at [1388, 269] on div "Order history Billing address Delivery addresses Collaborate Contacts Settings …" at bounding box center [753, 412] width 1507 height 744
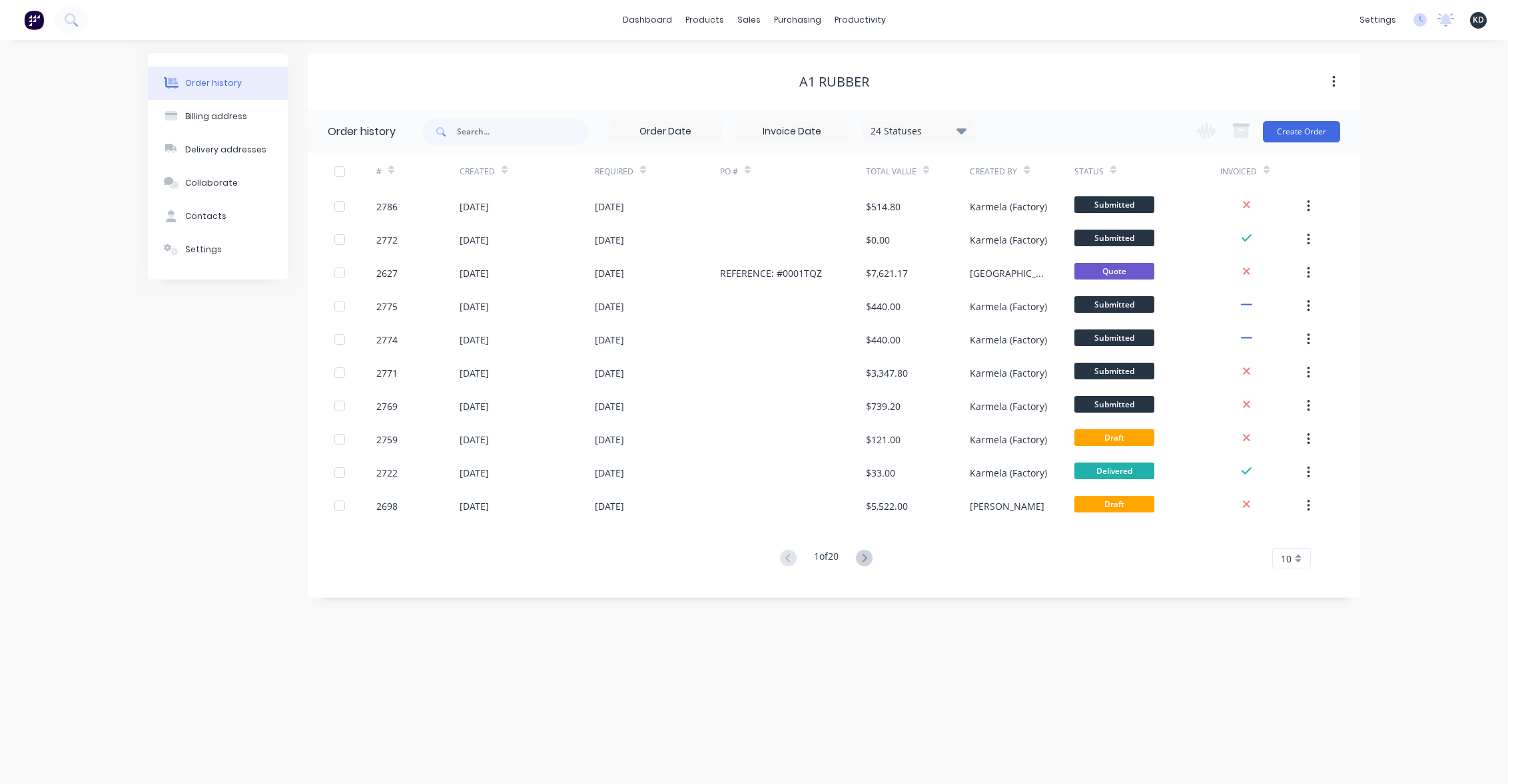
click at [670, 685] on div "Order history Billing address Delivery addresses Collaborate Contacts Settings …" at bounding box center [753, 412] width 1507 height 744
click at [548, 689] on div "Order history Billing address Delivery addresses Collaborate Contacts Settings …" at bounding box center [753, 412] width 1507 height 744
click at [1489, 247] on div "Order history Billing address Delivery addresses Collaborate Contacts Settings …" at bounding box center [753, 412] width 1507 height 744
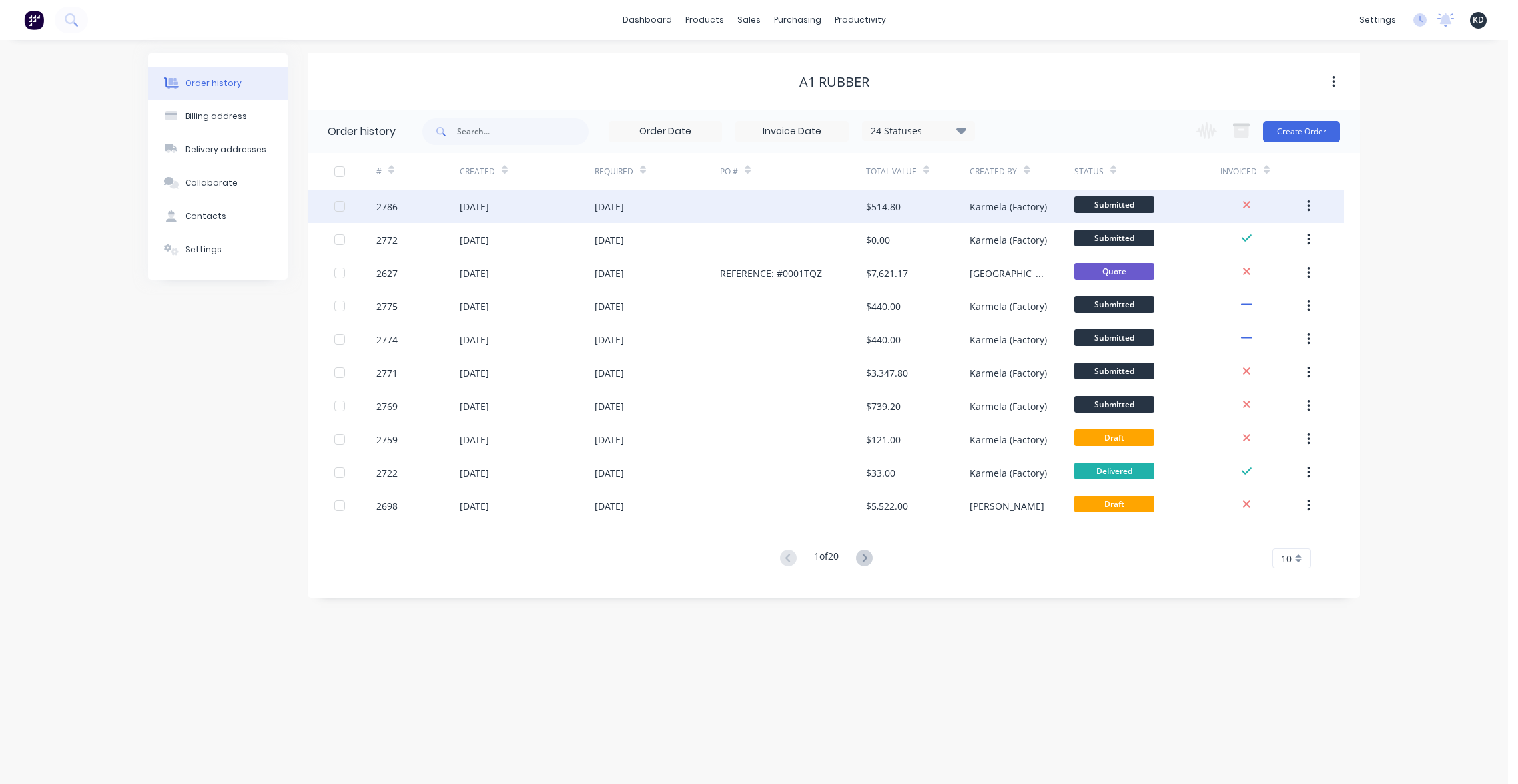
click at [1309, 197] on button "button" at bounding box center [1307, 206] width 31 height 24
click at [1279, 269] on div "Duplicate" at bounding box center [1260, 268] width 102 height 20
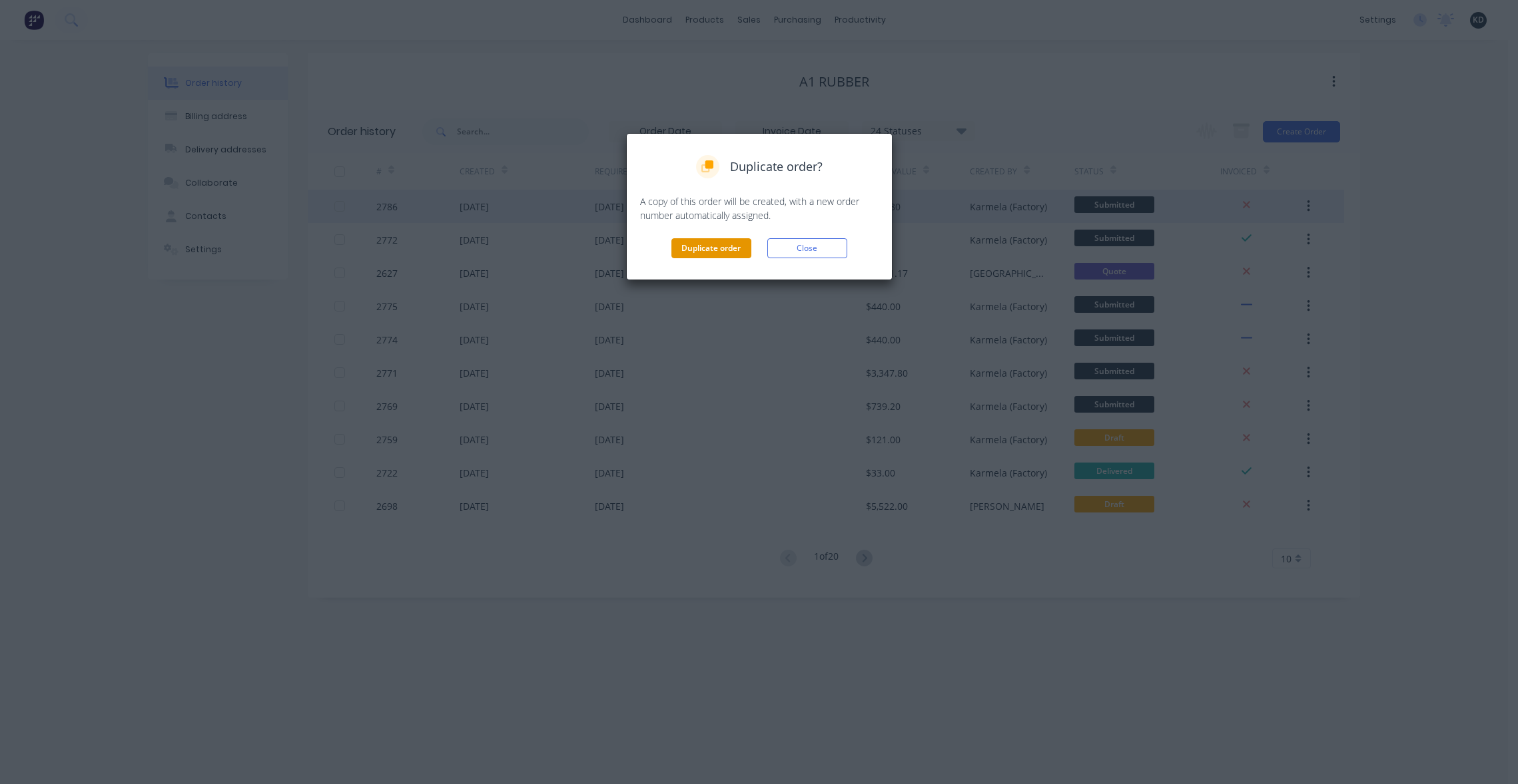
click at [691, 253] on button "Duplicate order" at bounding box center [711, 248] width 80 height 20
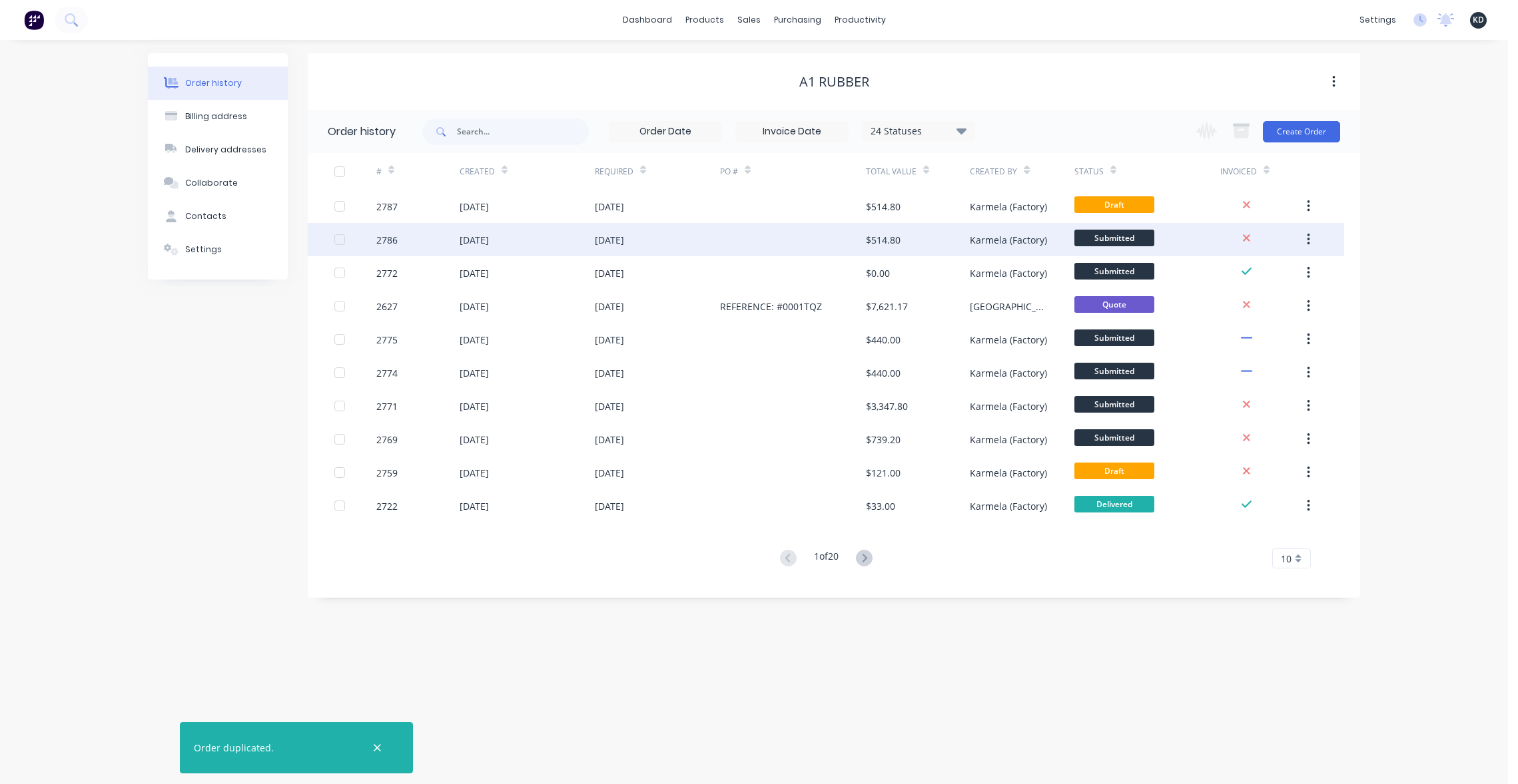
click at [1030, 244] on div "Karmela (Factory)" at bounding box center [1008, 240] width 77 height 14
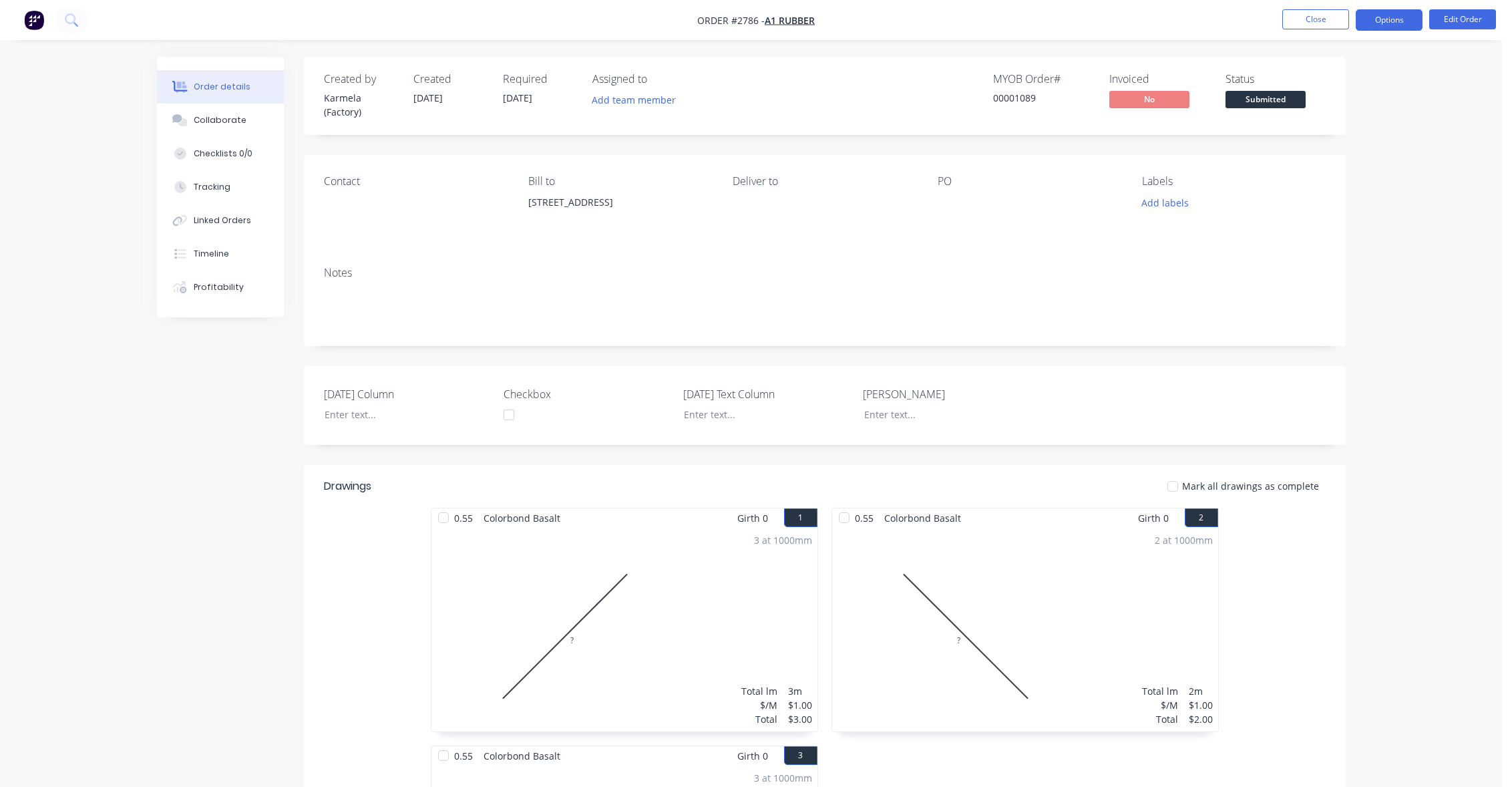
click at [1376, 16] on button "Options" at bounding box center [1389, 20] width 67 height 21
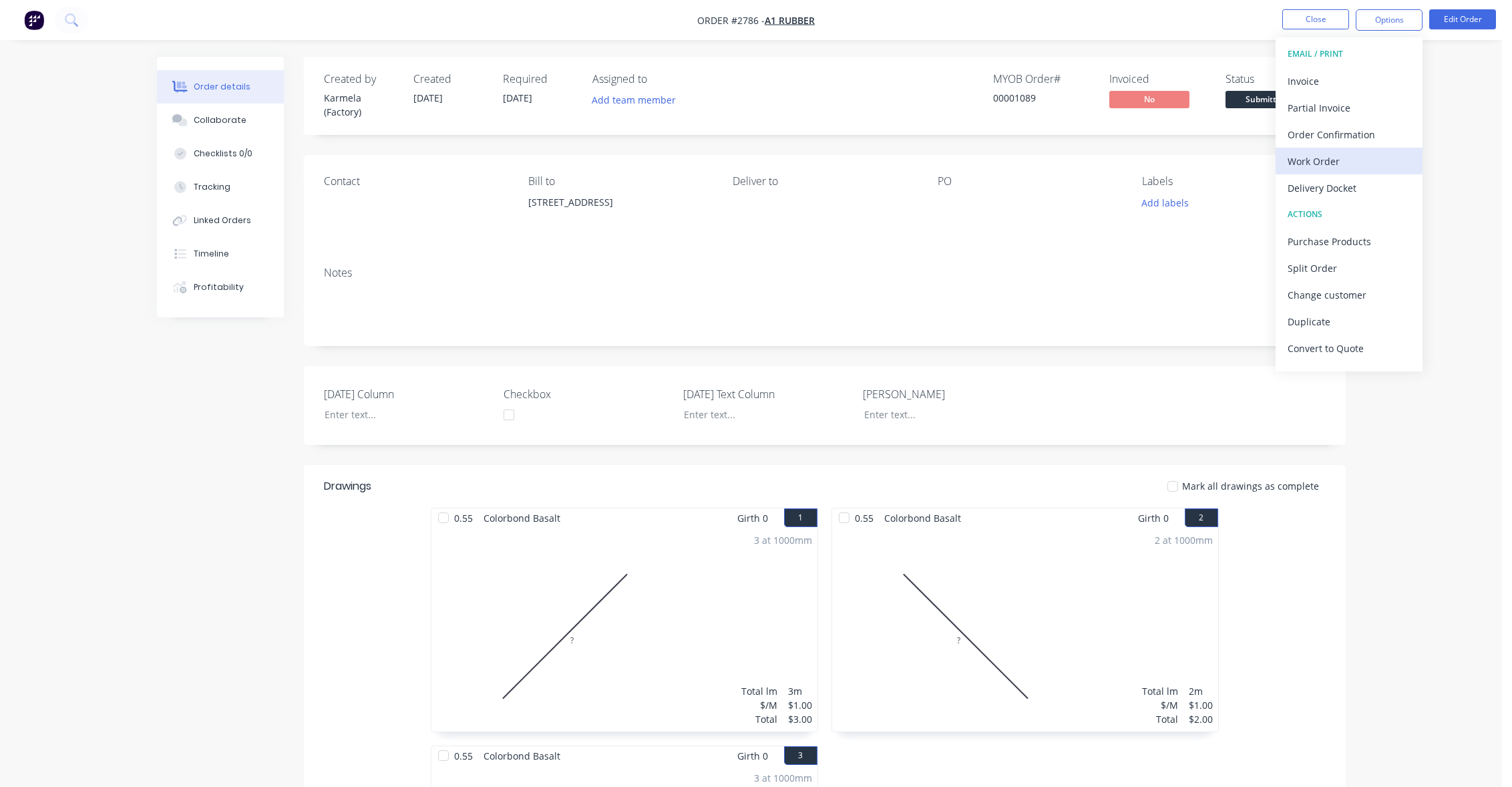
click at [1357, 161] on div "Work Order" at bounding box center [1350, 162] width 123 height 20
click at [1351, 113] on div "With pricing" at bounding box center [1350, 108] width 123 height 20
click at [1359, 186] on div "Delivery Docket" at bounding box center [1350, 188] width 123 height 20
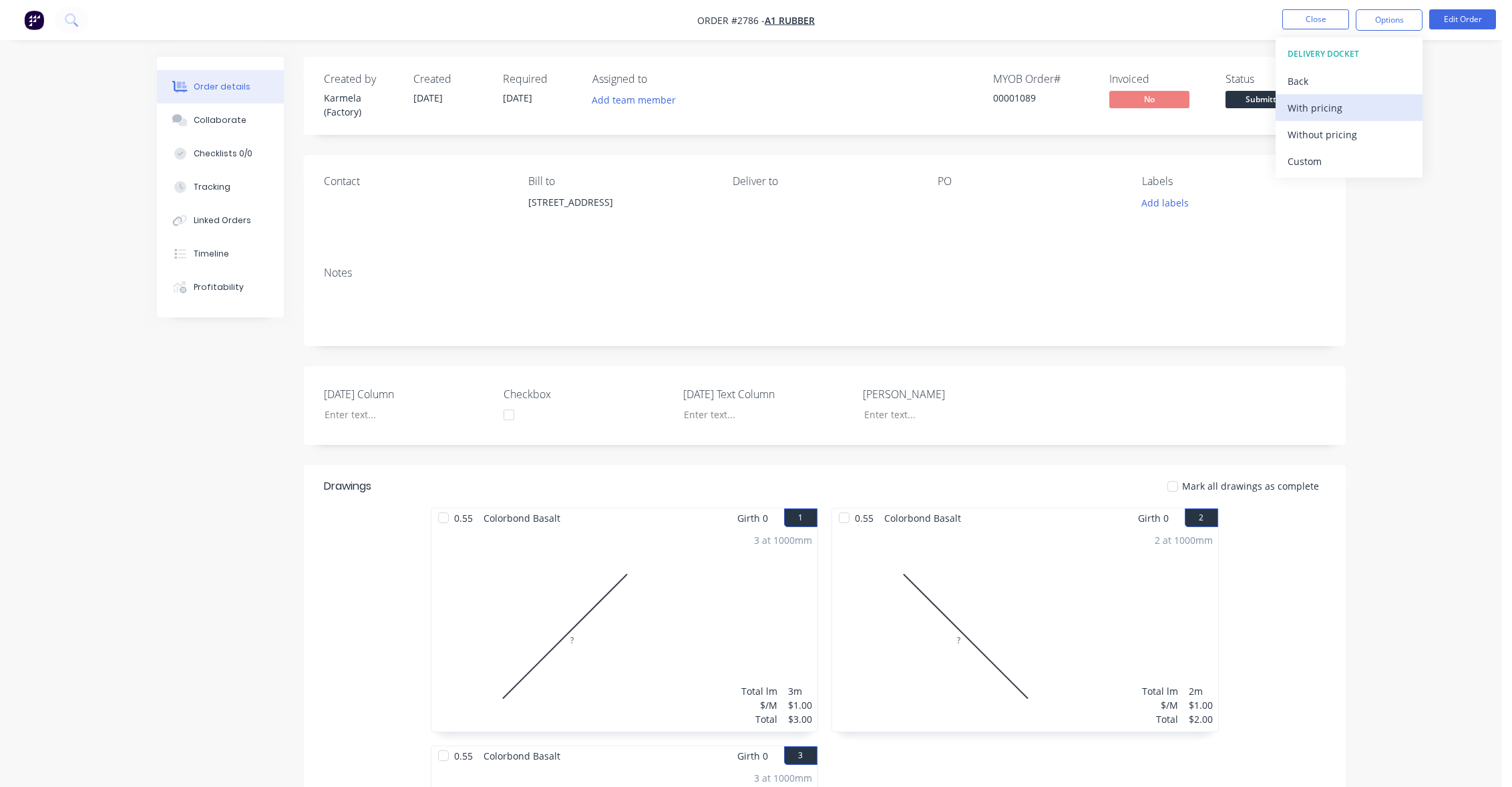
click at [1327, 105] on div "With pricing" at bounding box center [1350, 108] width 123 height 20
click at [1400, 19] on button "Options" at bounding box center [1389, 20] width 67 height 21
click at [1342, 325] on div "Duplicate" at bounding box center [1350, 322] width 123 height 20
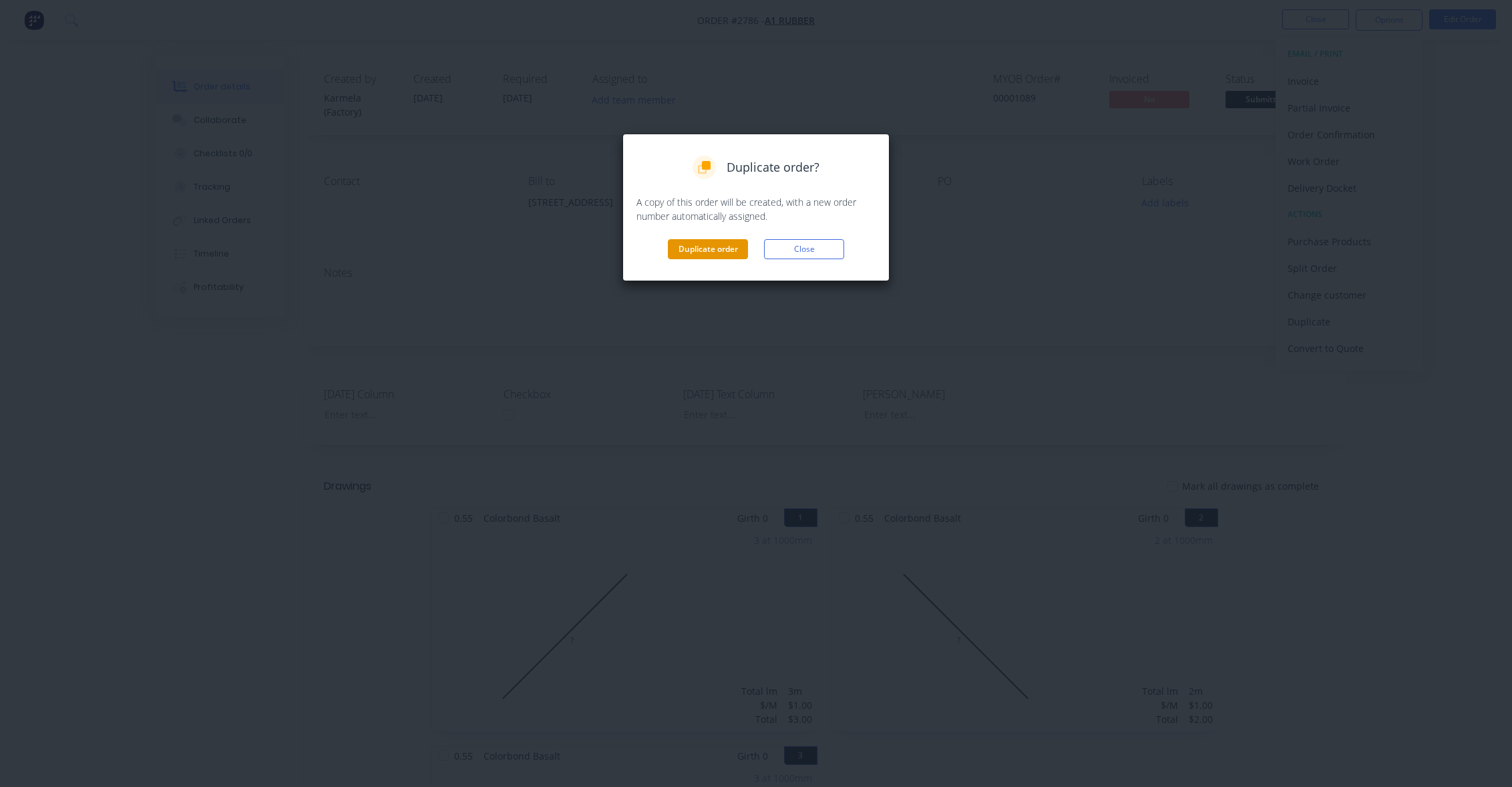
click at [673, 246] on button "Duplicate order" at bounding box center [708, 249] width 80 height 20
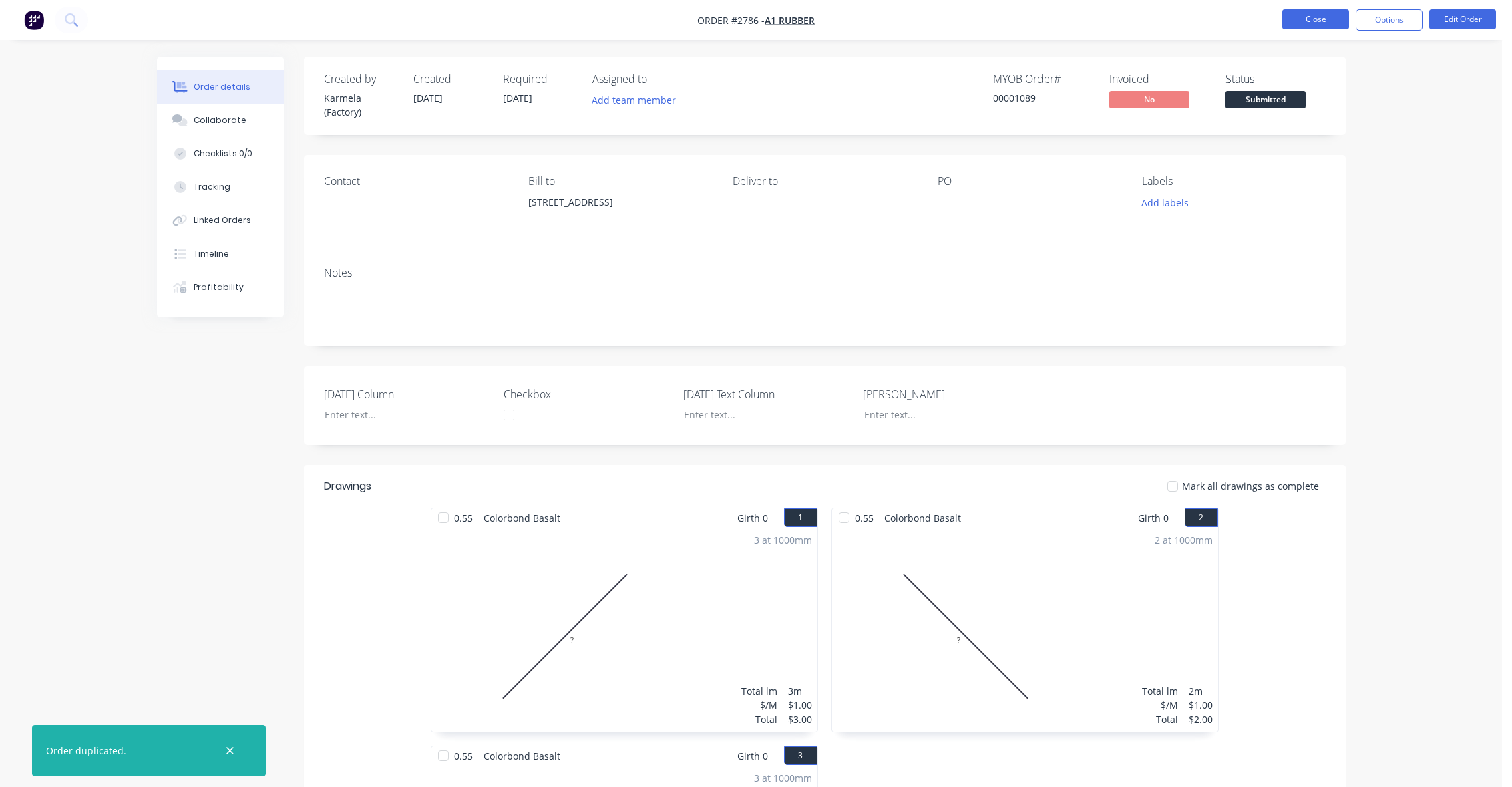
click at [1306, 15] on button "Close" at bounding box center [1316, 19] width 67 height 20
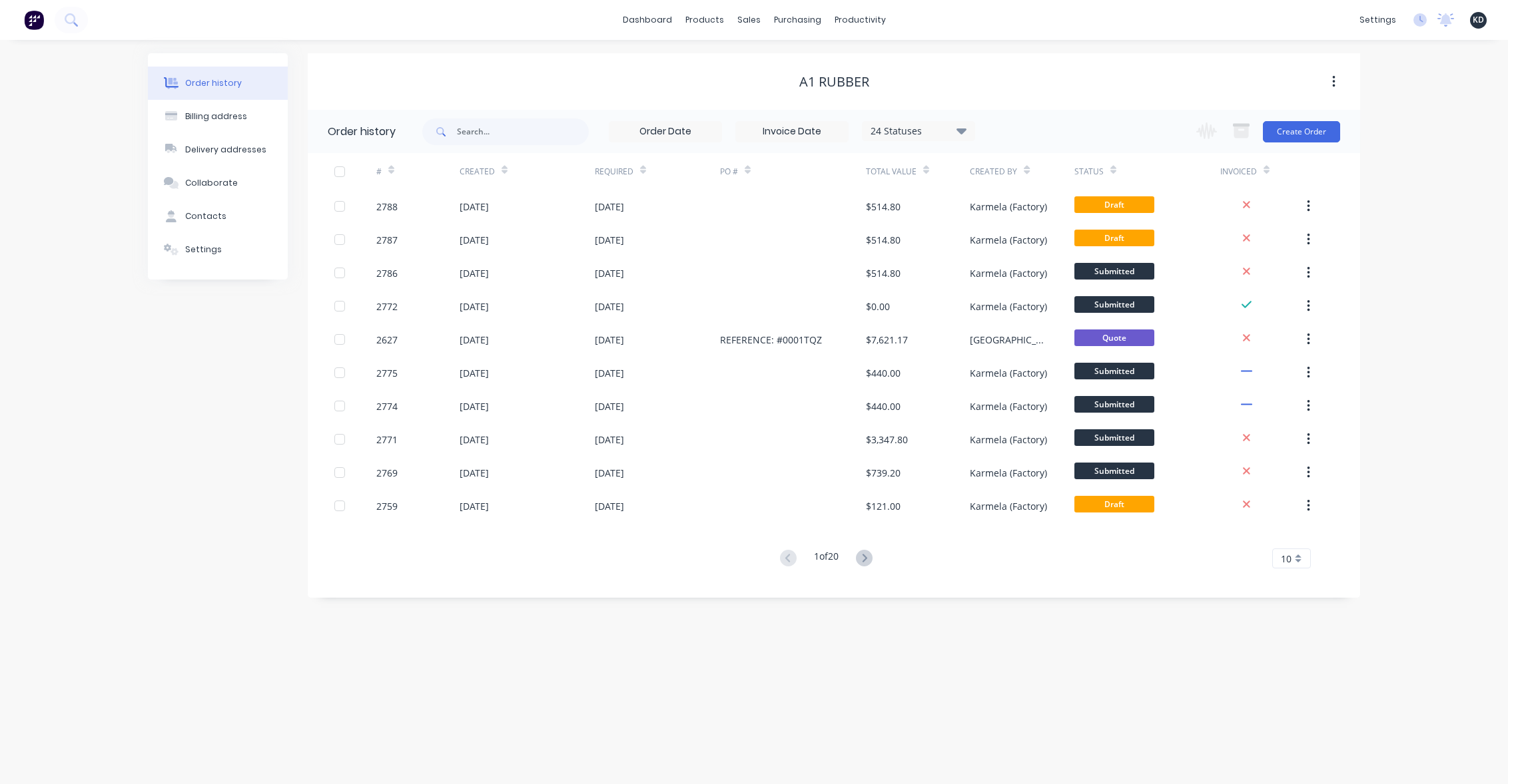
click at [1410, 170] on div "Order history Billing address Delivery addresses Collaborate Contacts Settings …" at bounding box center [753, 412] width 1507 height 744
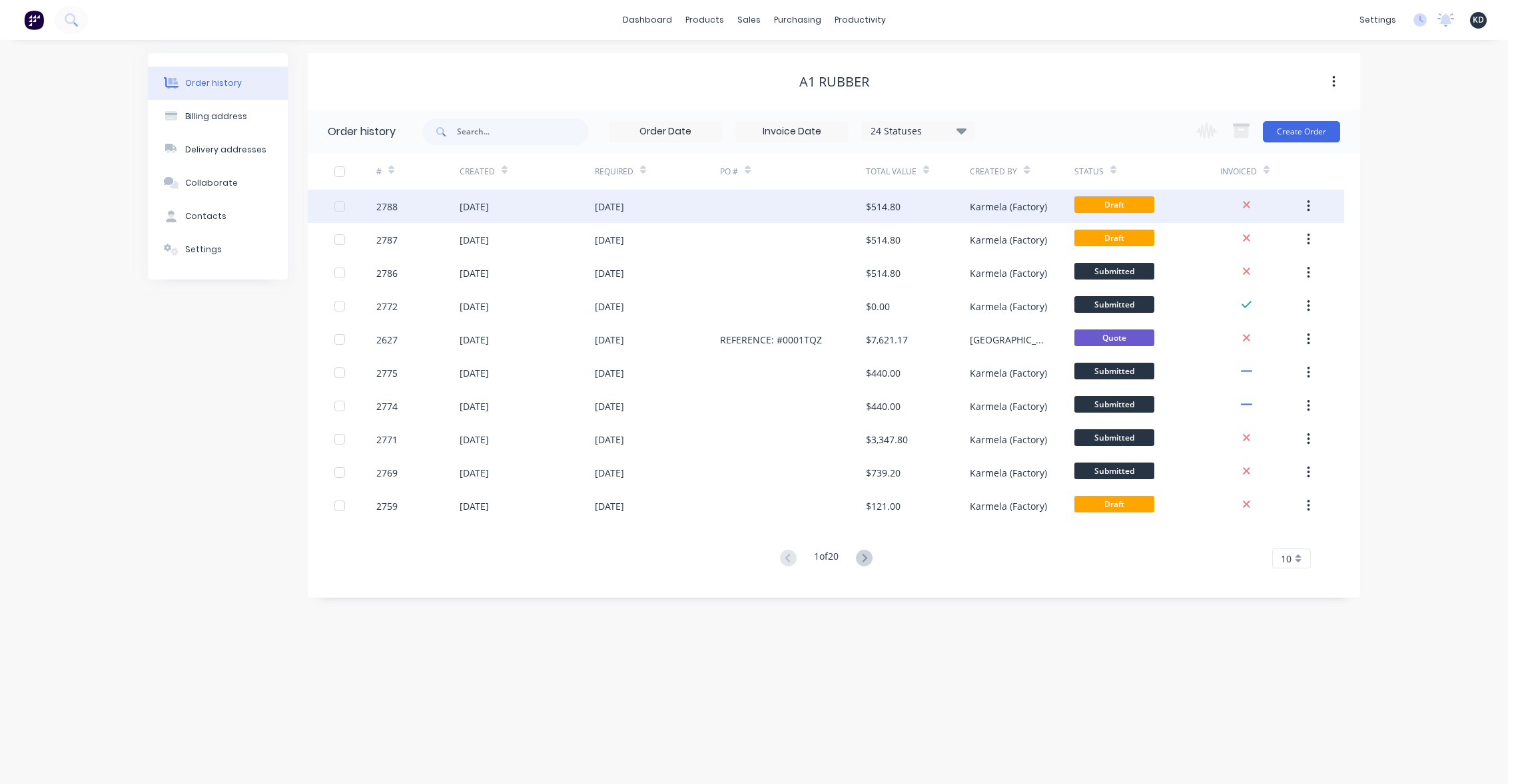
click at [957, 200] on div "$514.80" at bounding box center [917, 205] width 104 height 33
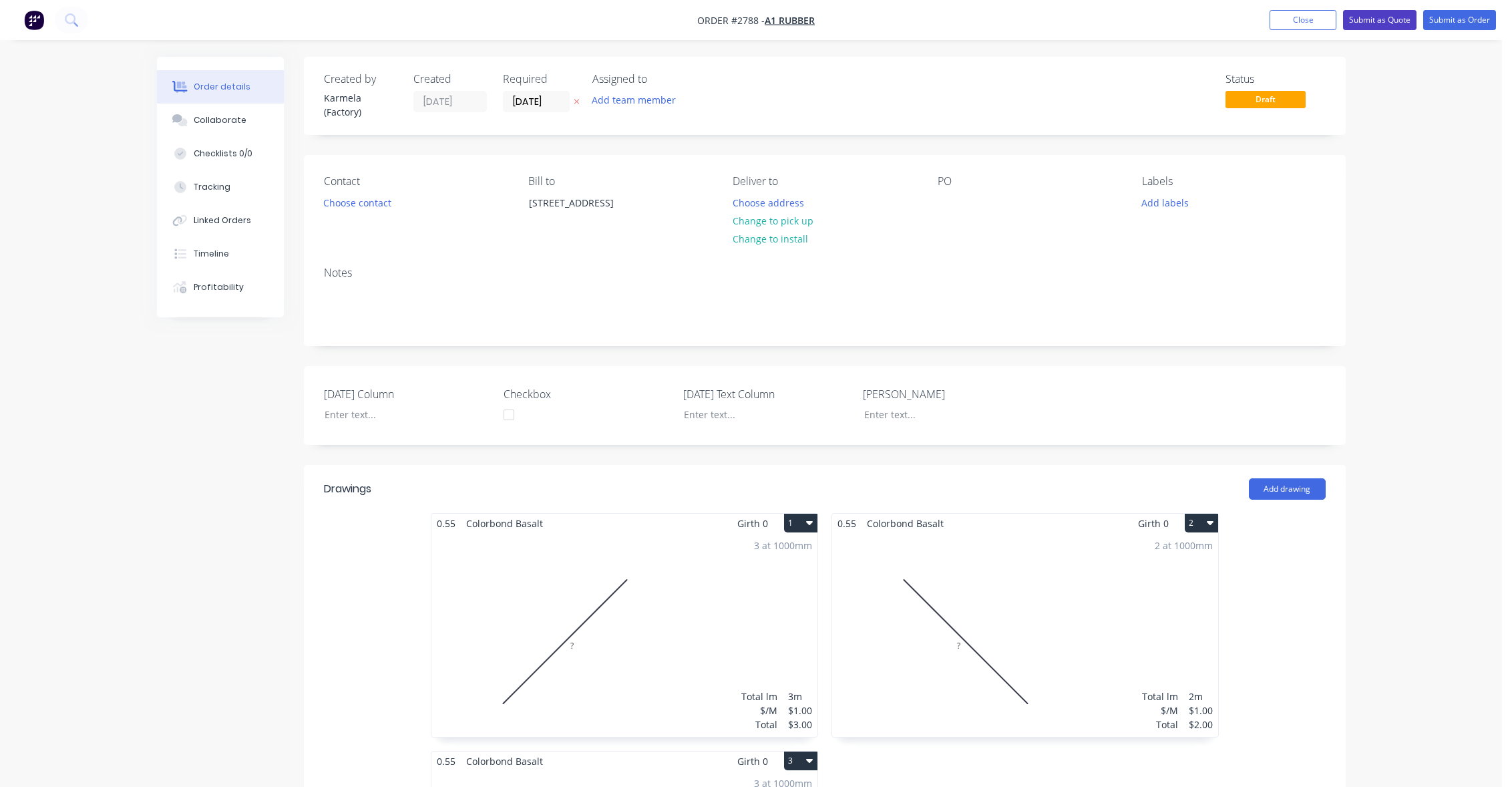
click at [1392, 22] on button "Submit as Quote" at bounding box center [1380, 20] width 73 height 20
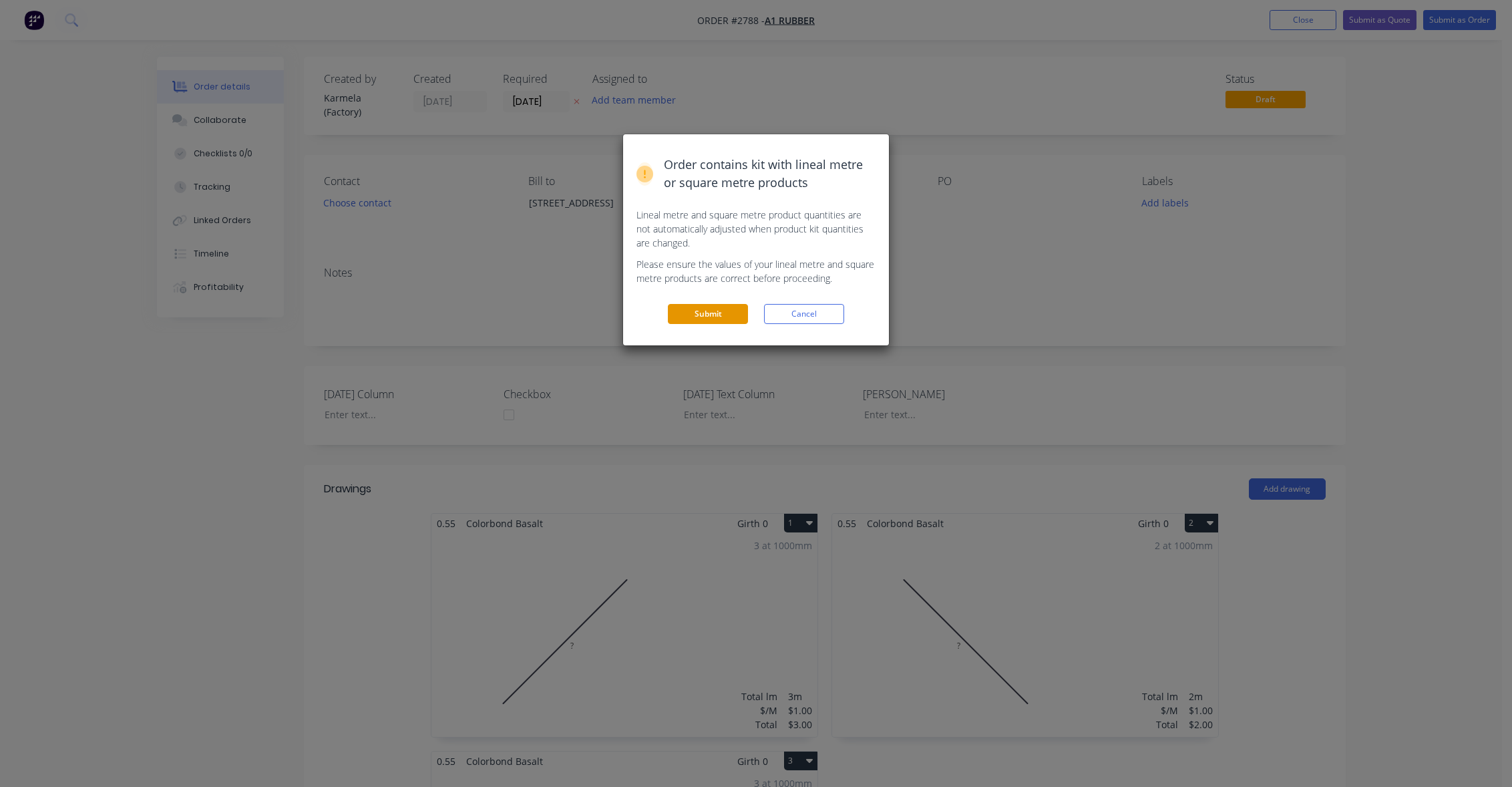
click at [713, 317] on button "Submit" at bounding box center [708, 314] width 80 height 20
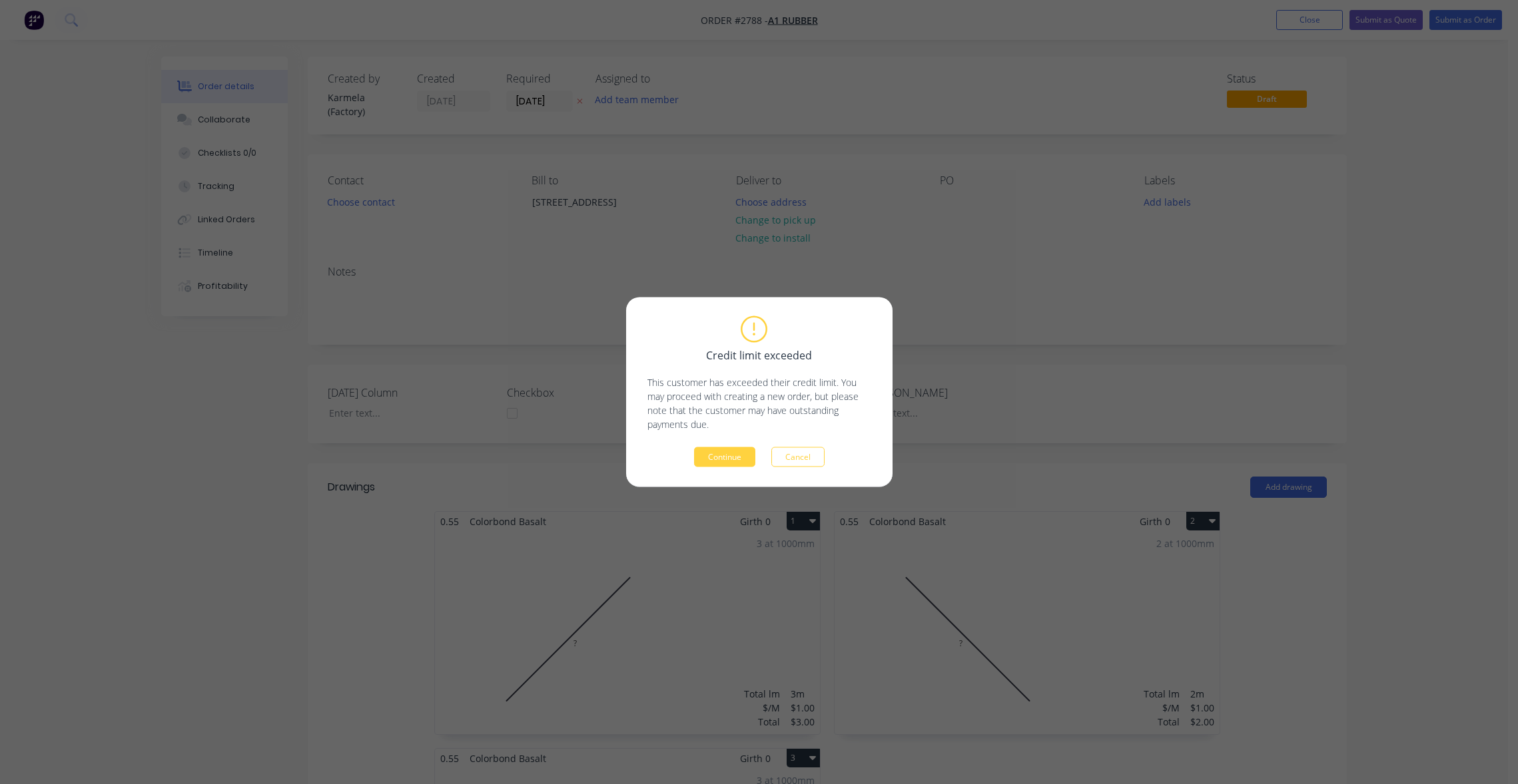
click at [727, 469] on div "Credit limit exceeded This customer has exceeded their credit limit. You may pr…" at bounding box center [759, 392] width 267 height 189
click at [722, 455] on button "Continue" at bounding box center [724, 457] width 61 height 20
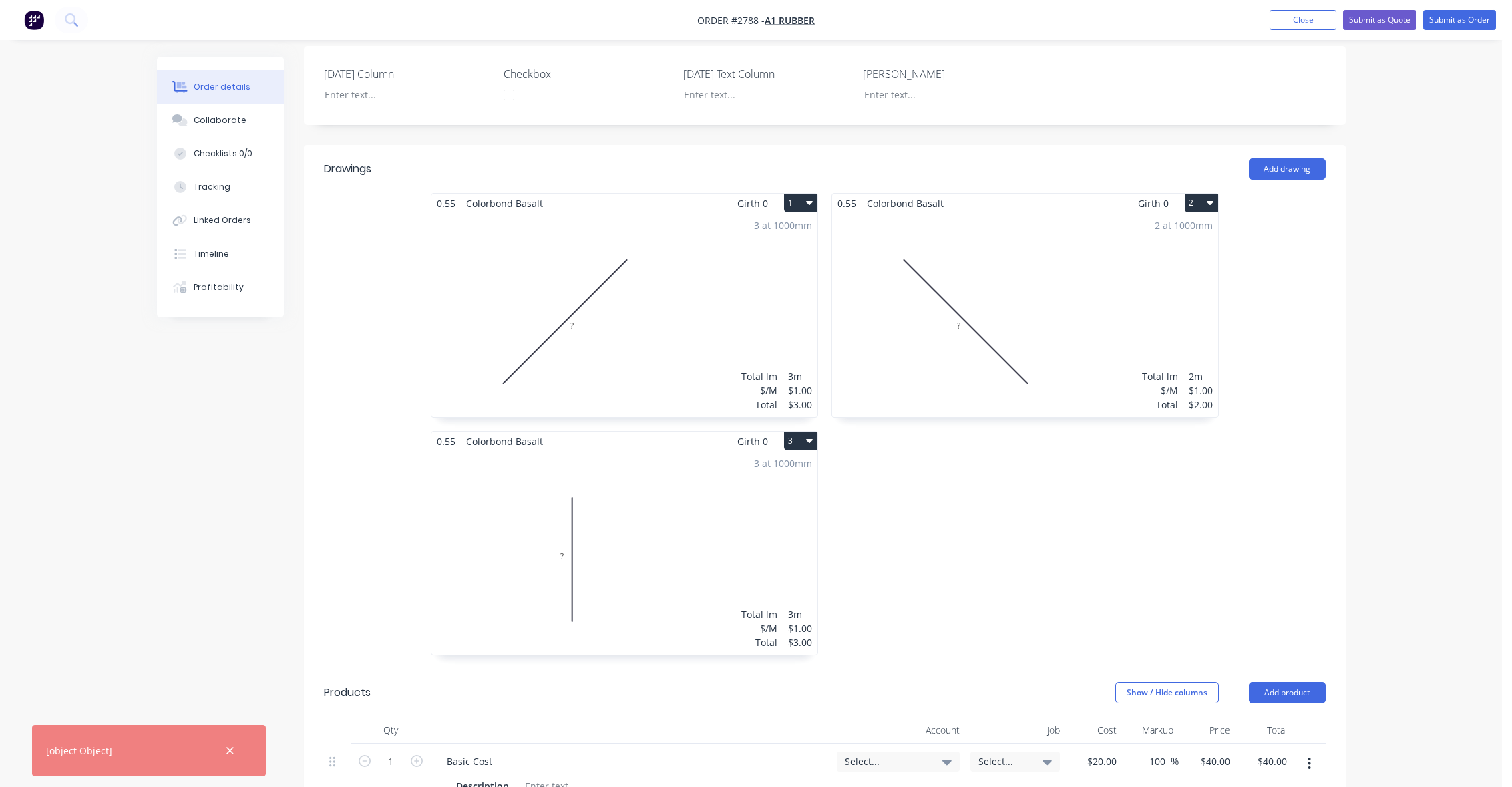
scroll to position [481, 0]
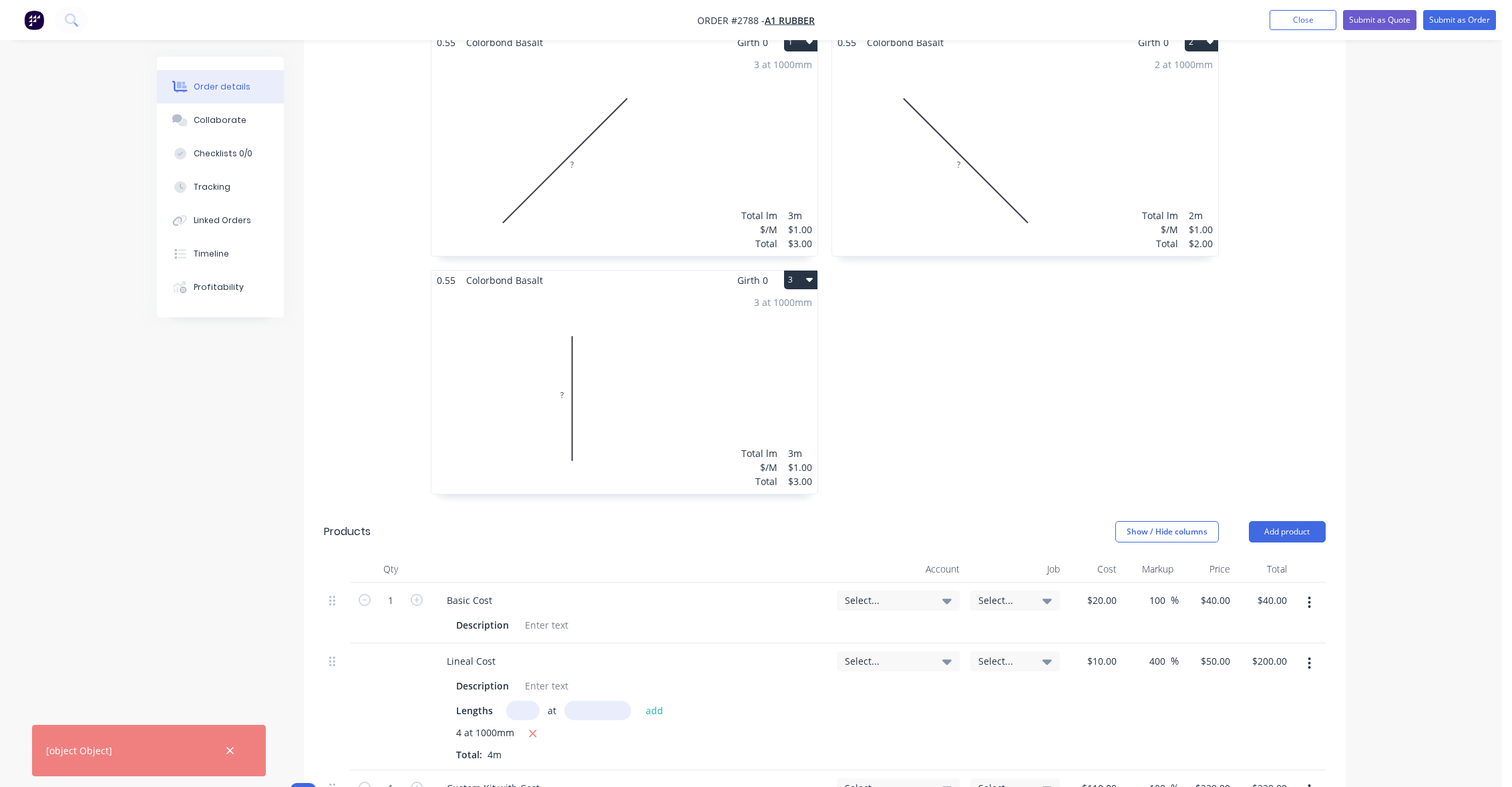
click at [89, 481] on div "Order details Collaborate Checklists 0/0 Tracking Linked Orders Timeline Profit…" at bounding box center [751, 494] width 1502 height 1951
click at [632, 369] on div "3 at 1000mm Total lm $/M Total 3m $1.00 $3.00" at bounding box center [624, 392] width 386 height 203
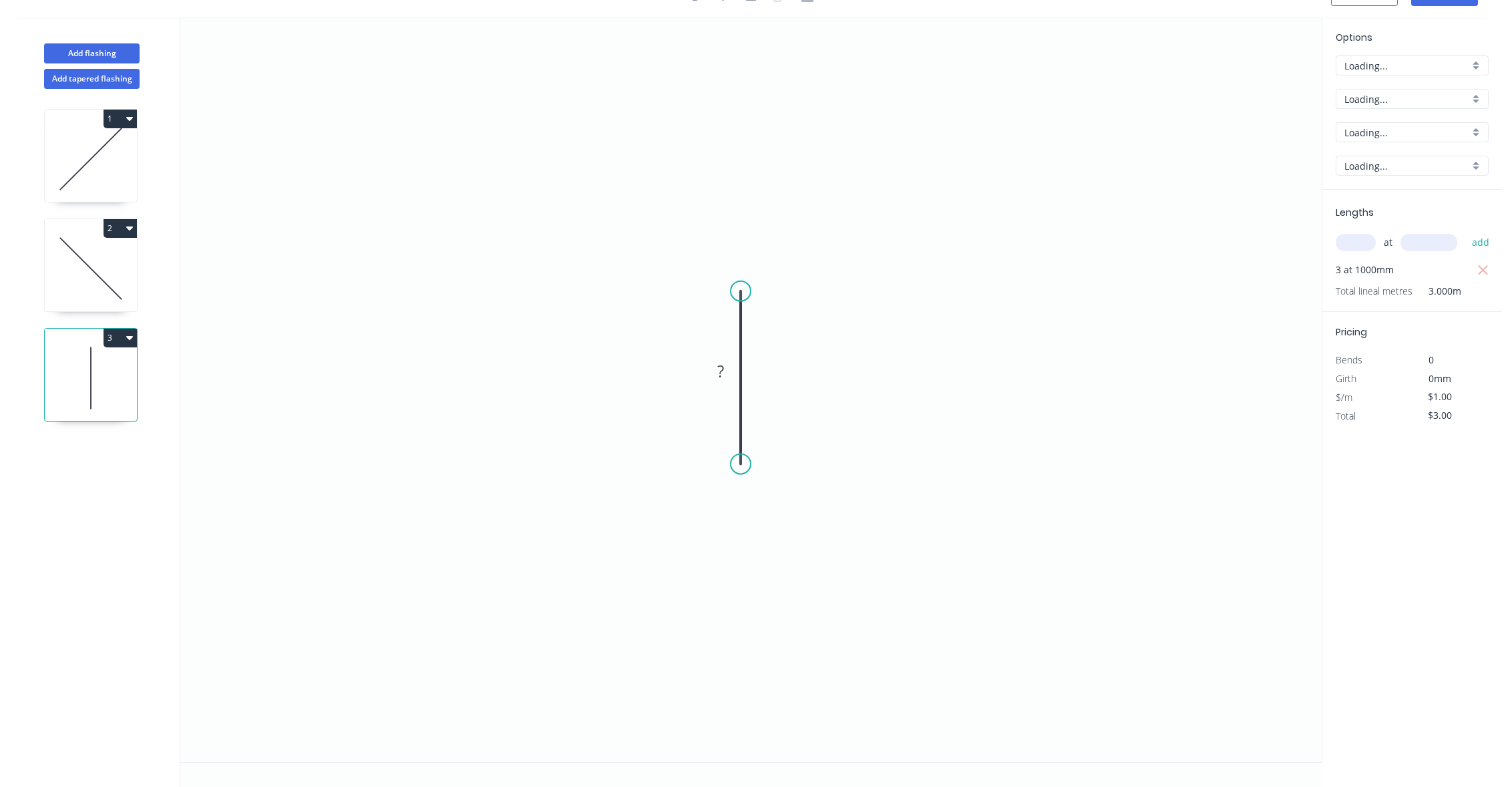
scroll to position [25, 0]
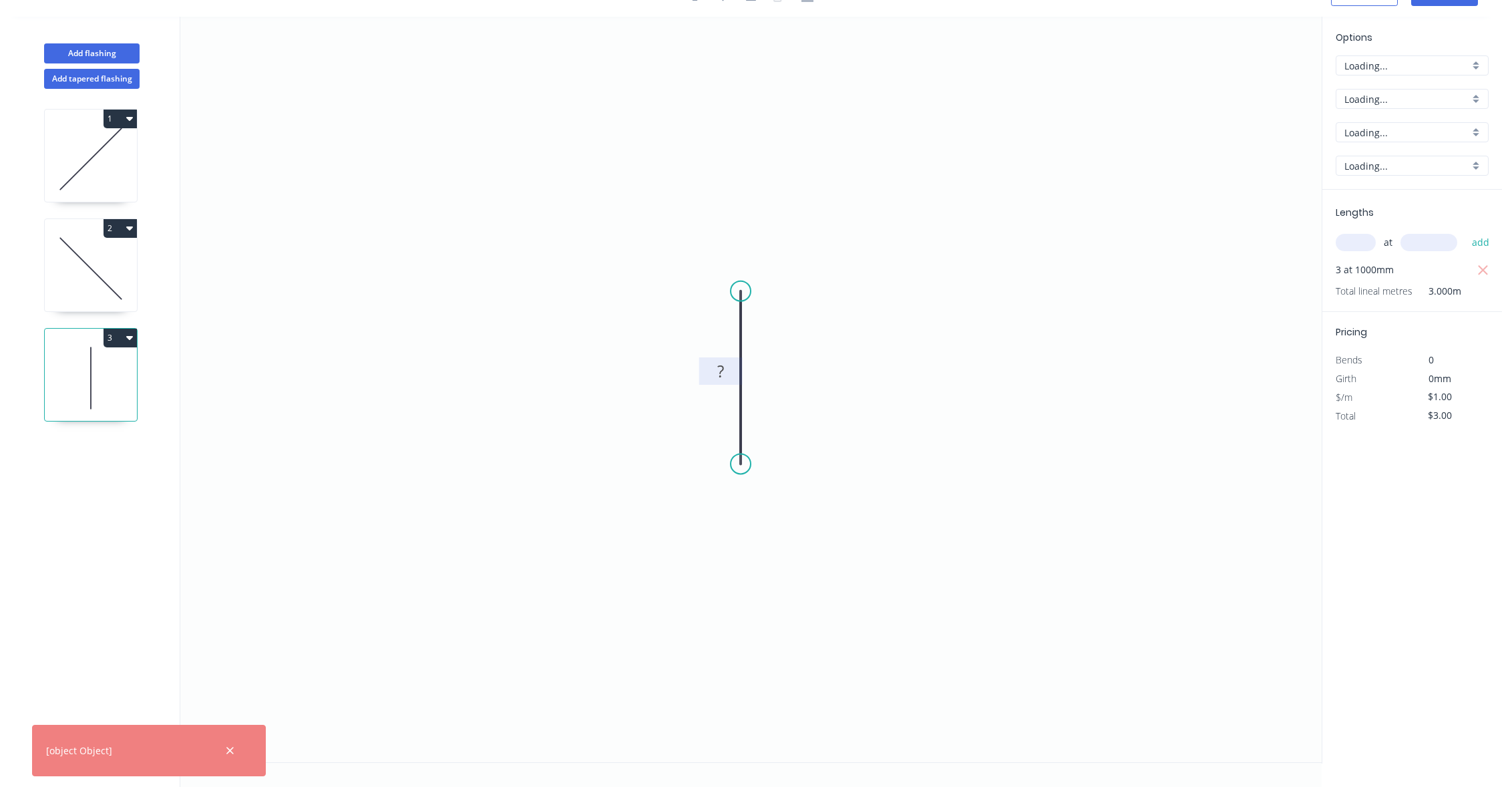
type input "$0.00"
click at [722, 363] on tspan "?" at bounding box center [720, 371] width 6 height 22
click at [917, 352] on icon "0 212" at bounding box center [751, 390] width 1142 height 746
type input "$1.00"
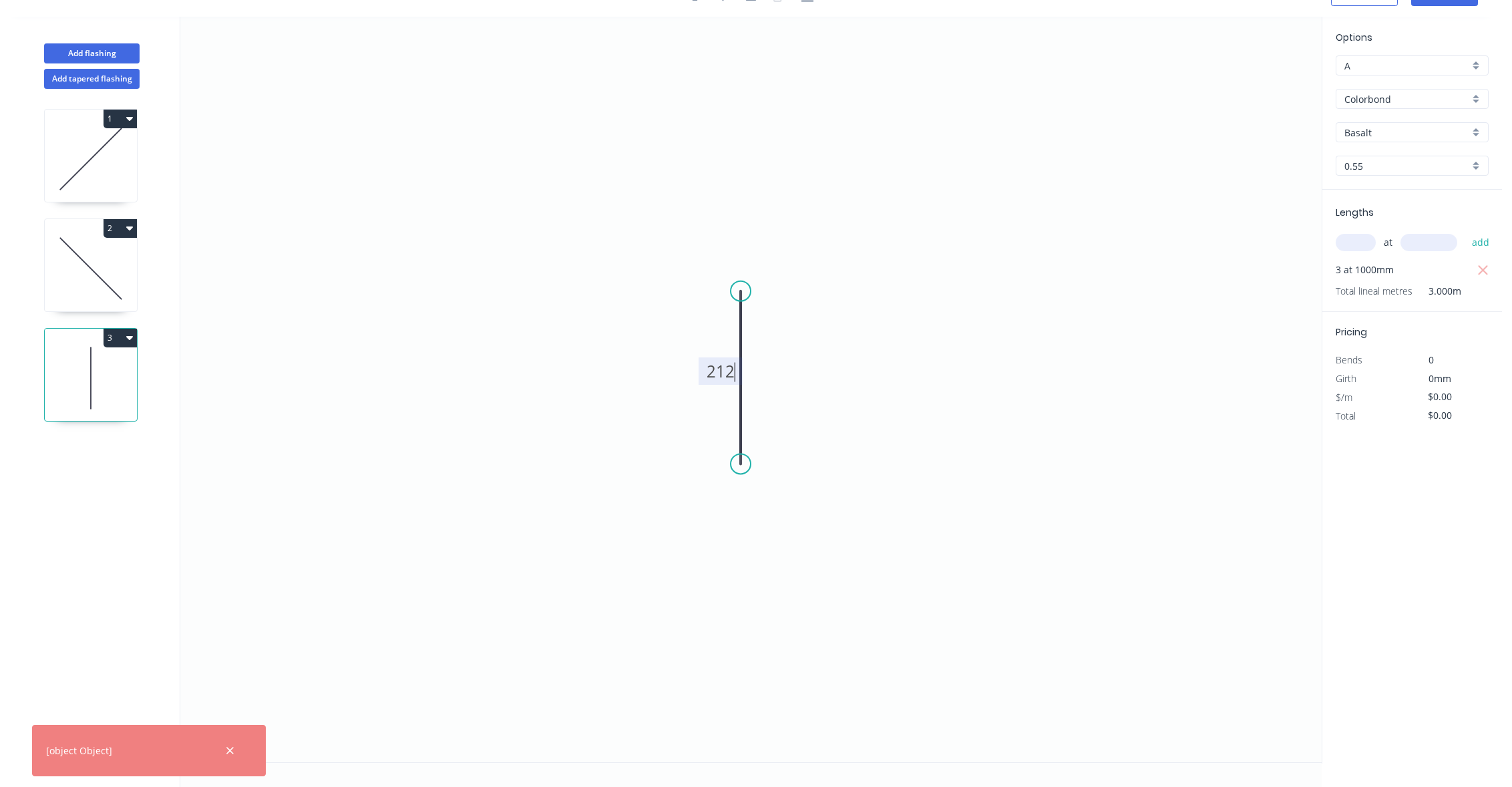
type input "$3.00"
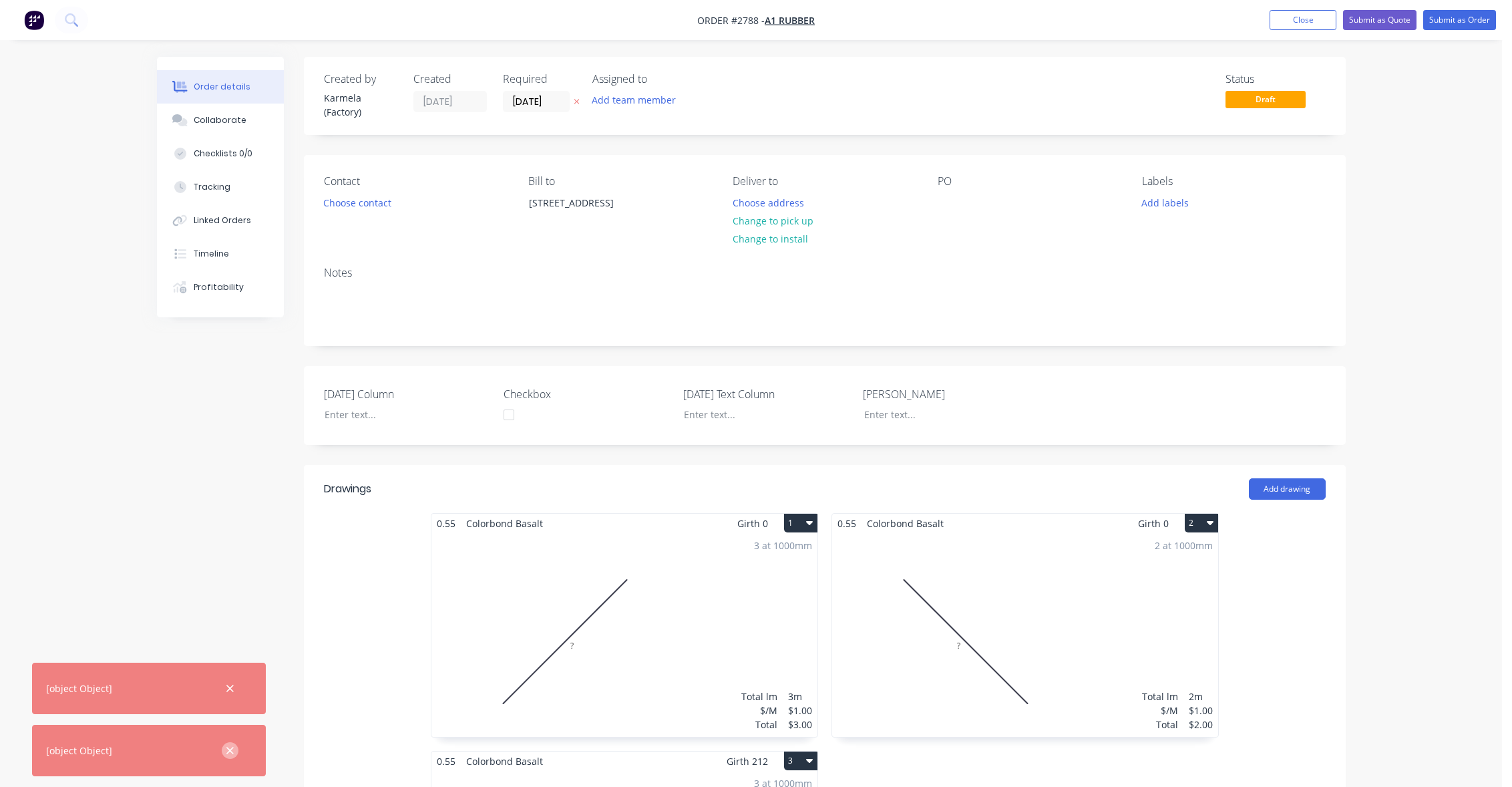
click at [226, 749] on icon "button" at bounding box center [230, 750] width 9 height 12
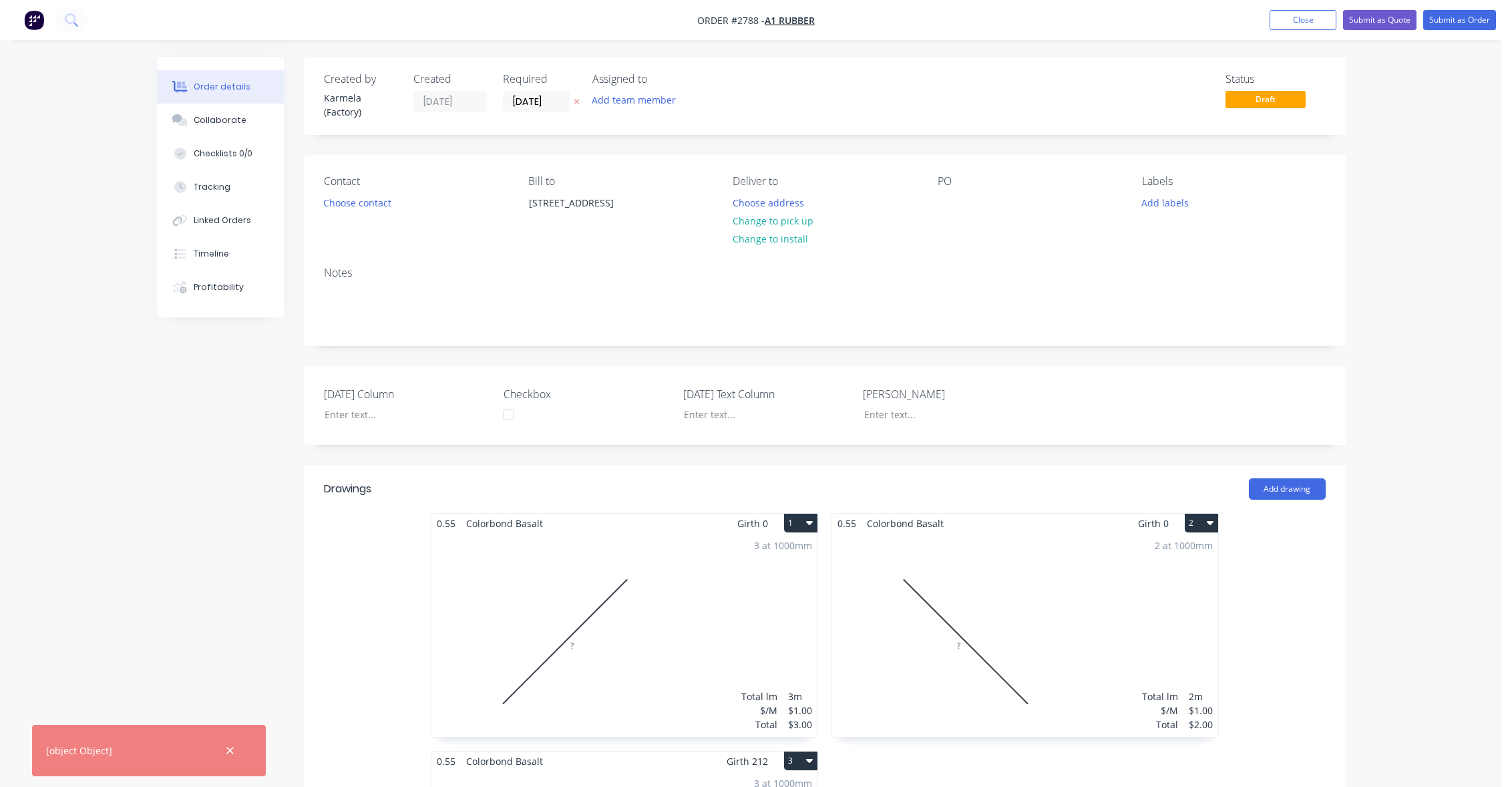
click at [226, 749] on icon "button" at bounding box center [230, 750] width 9 height 12
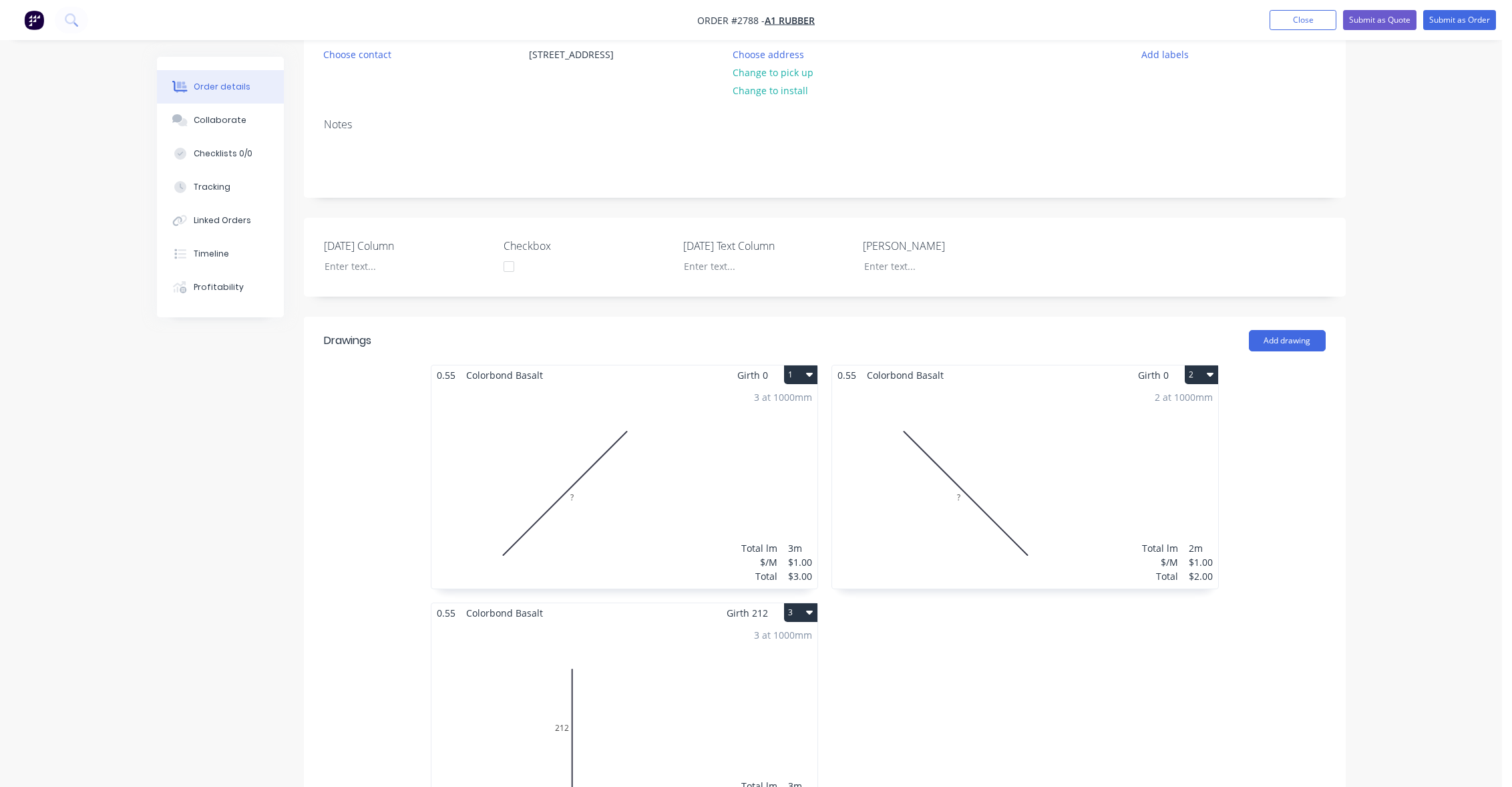
scroll to position [481, 0]
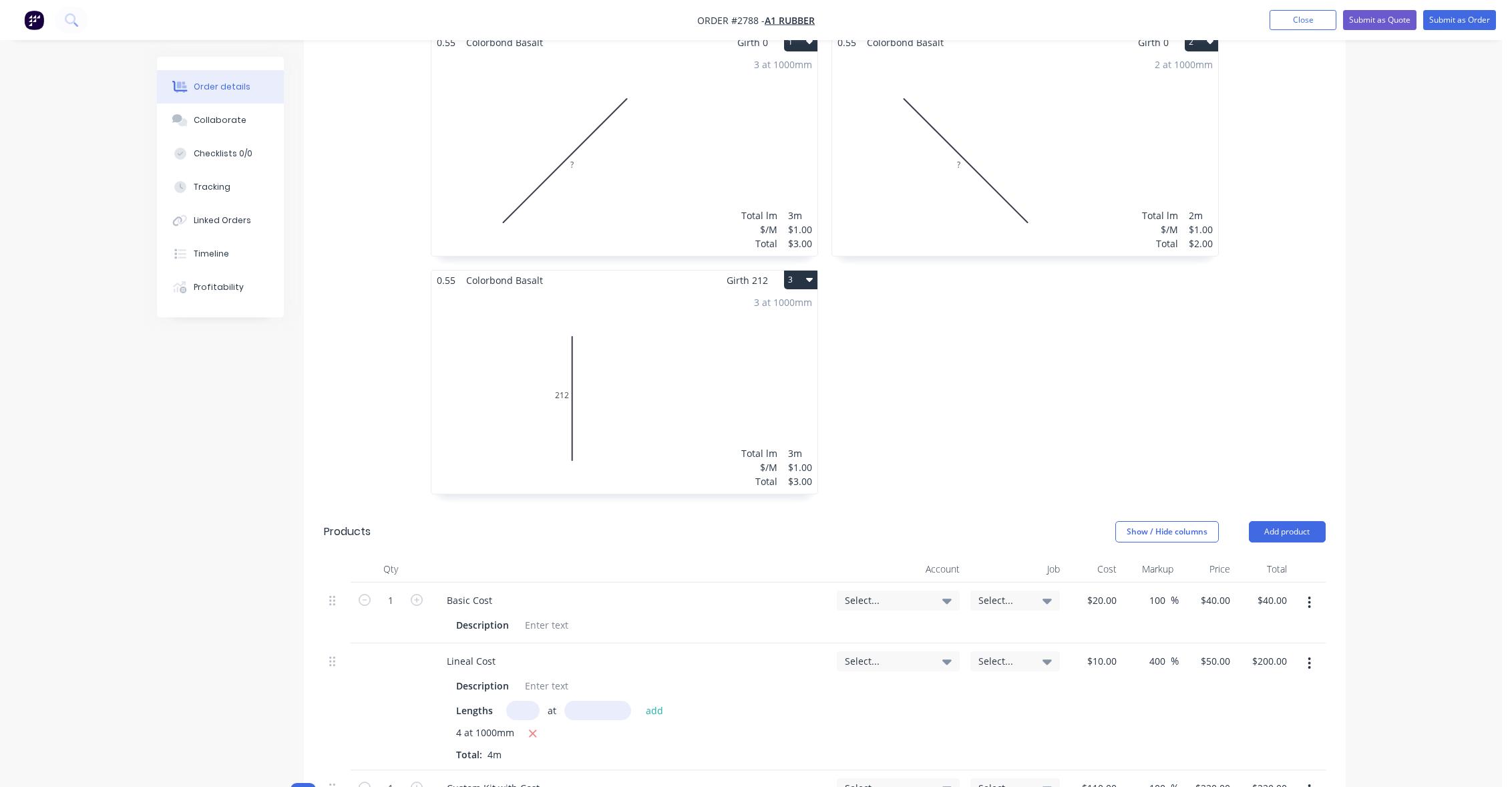
click at [1377, 288] on div "Order details Collaborate Checklists 0/0 Tracking Linked Orders Timeline Profit…" at bounding box center [751, 494] width 1502 height 1951
click at [658, 188] on div "3 at 1000mm Total lm $/M Total 3m $1.00 $3.00" at bounding box center [624, 153] width 386 height 203
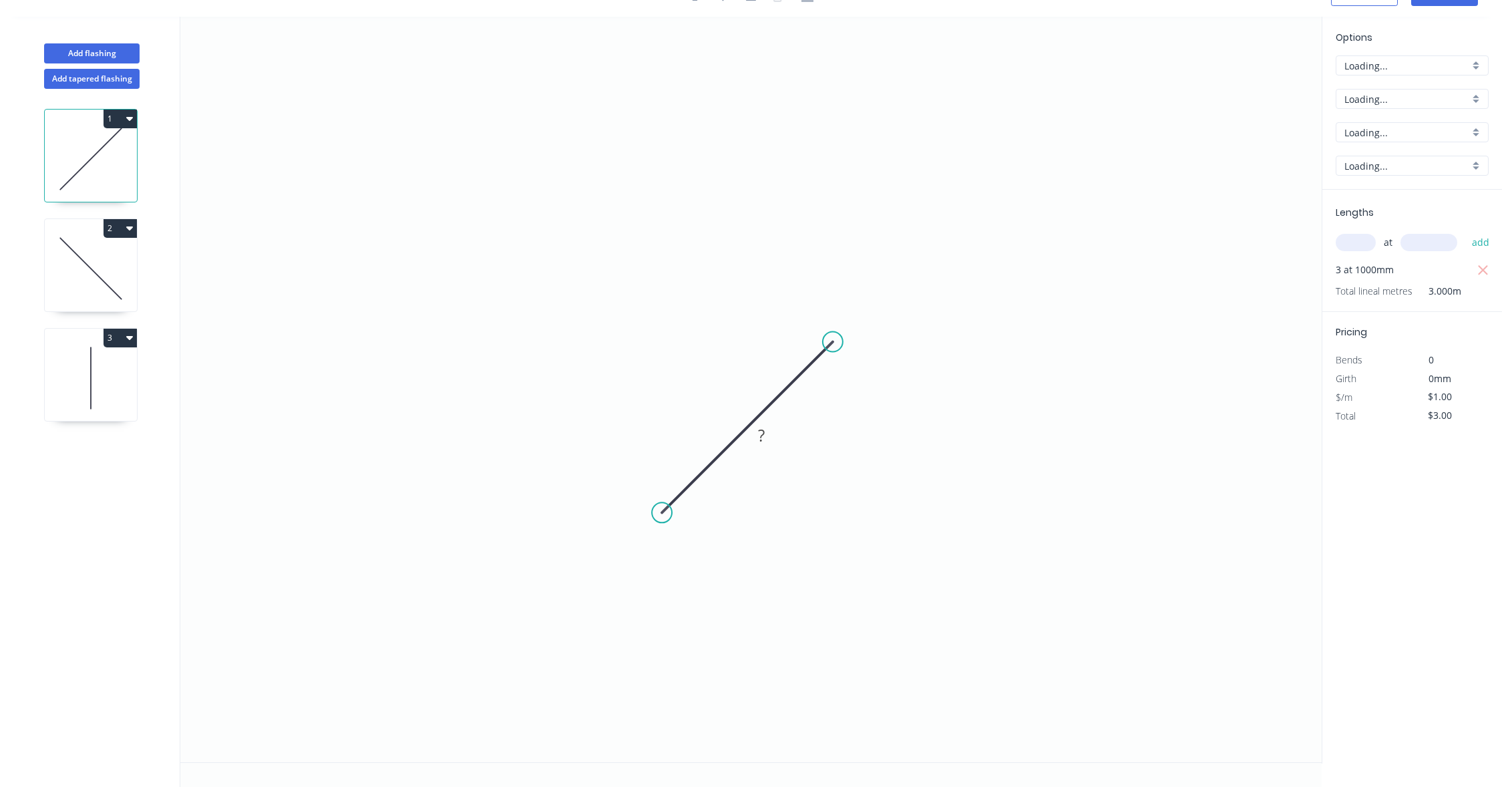
type input "$0.00"
click at [769, 437] on rect at bounding box center [762, 436] width 27 height 19
click at [896, 408] on icon "0 2" at bounding box center [751, 390] width 1142 height 746
type input "$1.00"
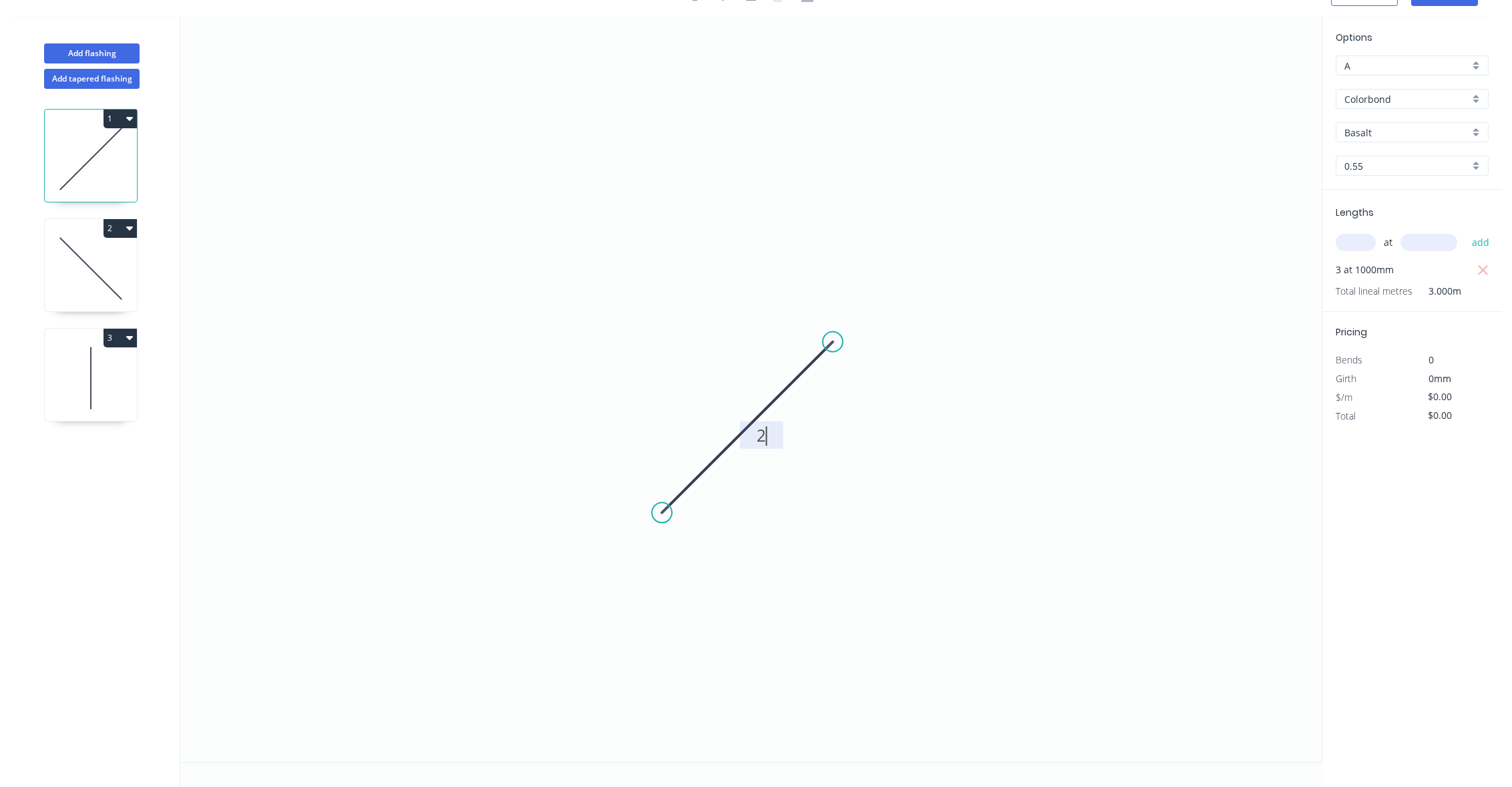
type input "$3.00"
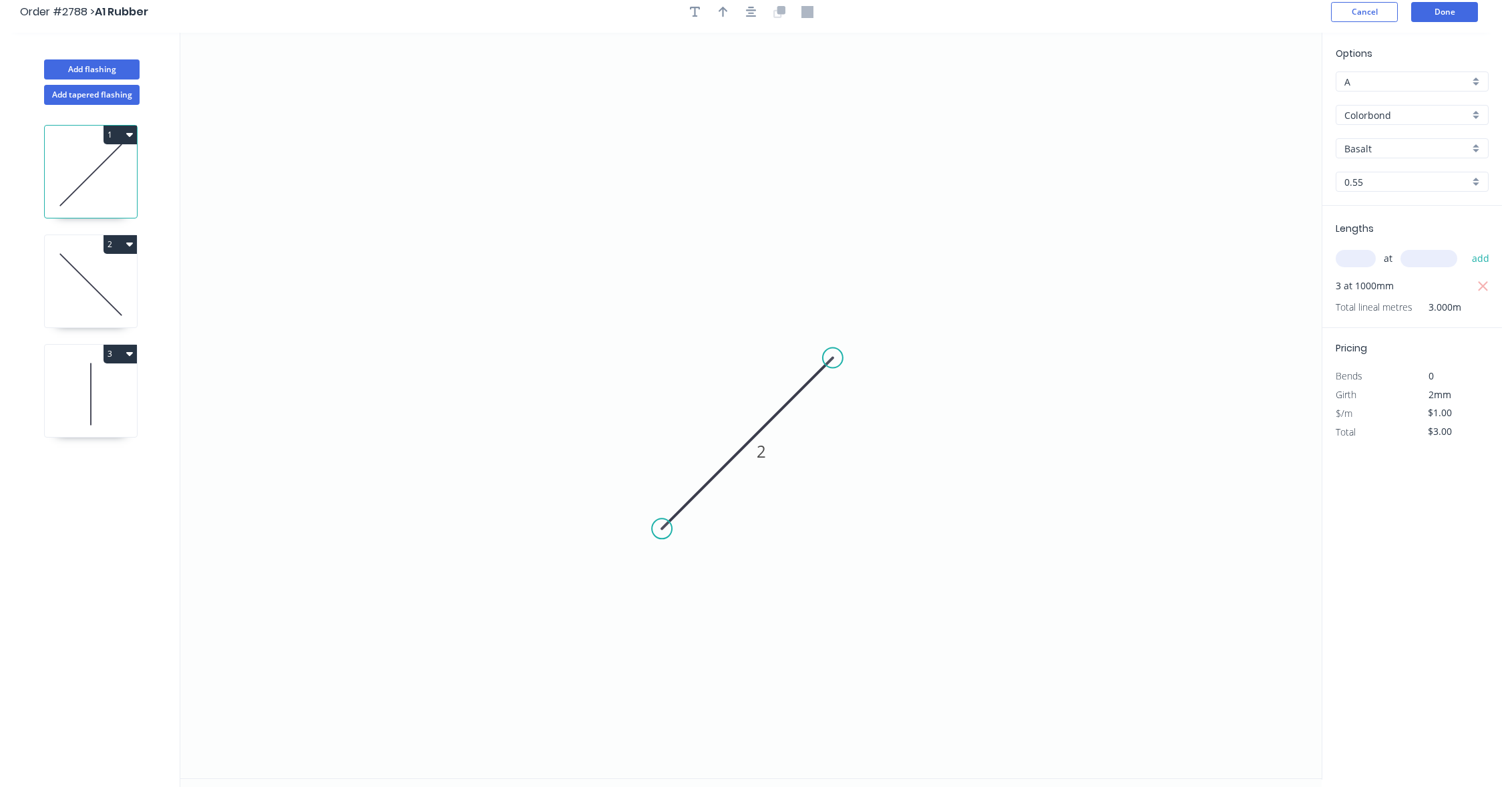
scroll to position [0, 0]
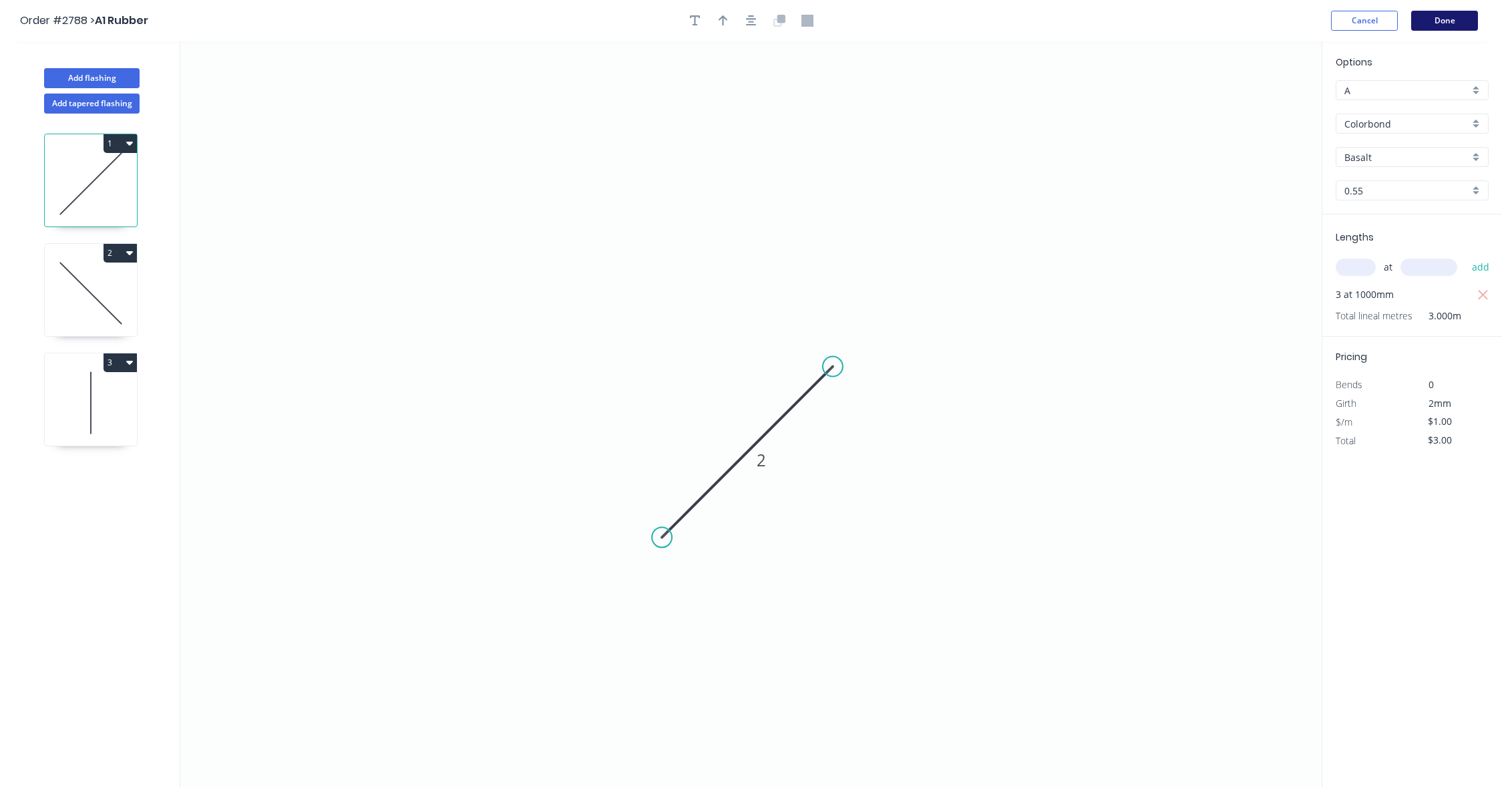
click at [1455, 20] on button "Done" at bounding box center [1444, 21] width 67 height 20
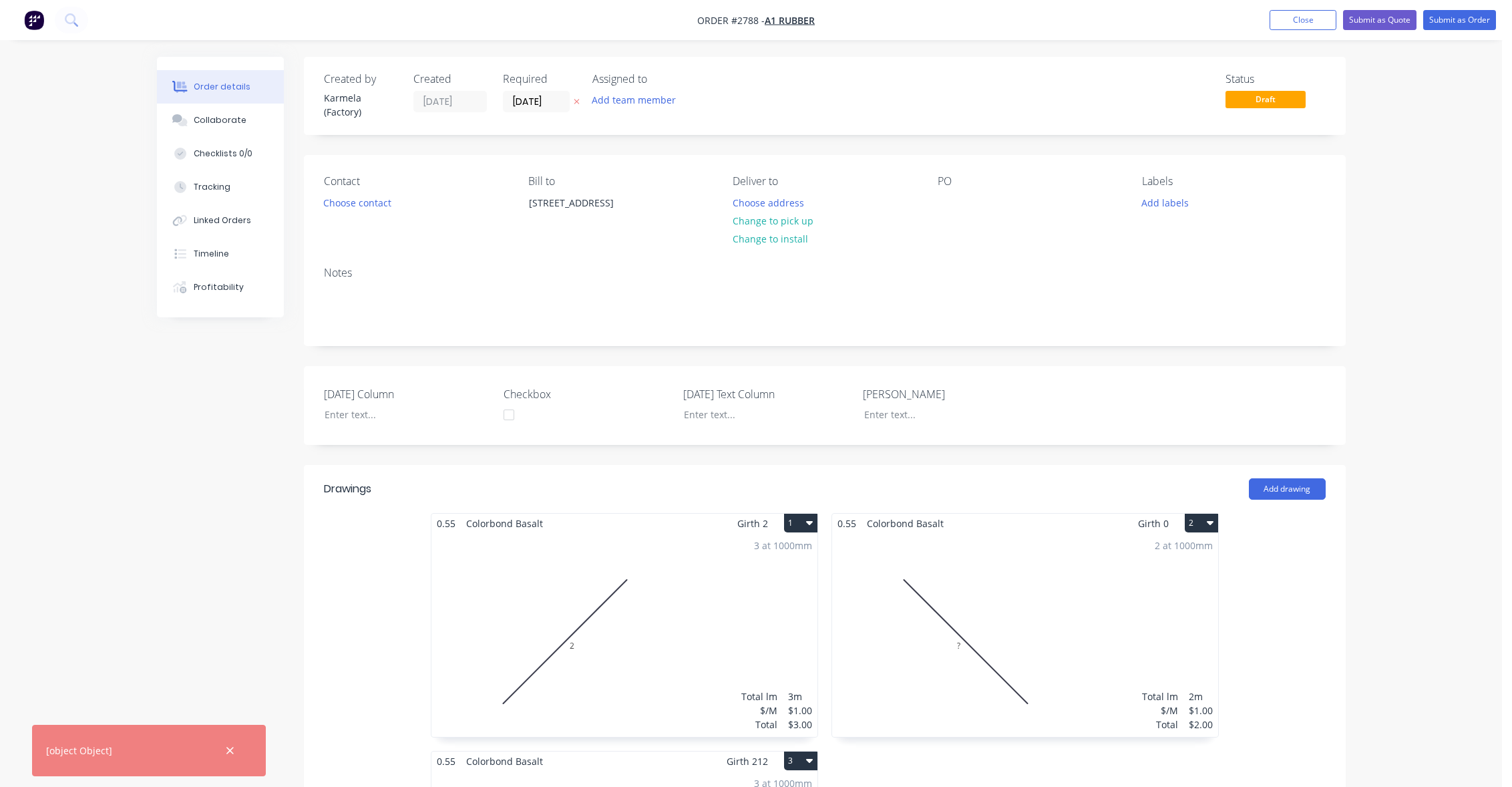
click at [1096, 547] on div "2 at 1000mm Total lm $/M Total 2m $1.00 $2.00" at bounding box center [1025, 635] width 386 height 203
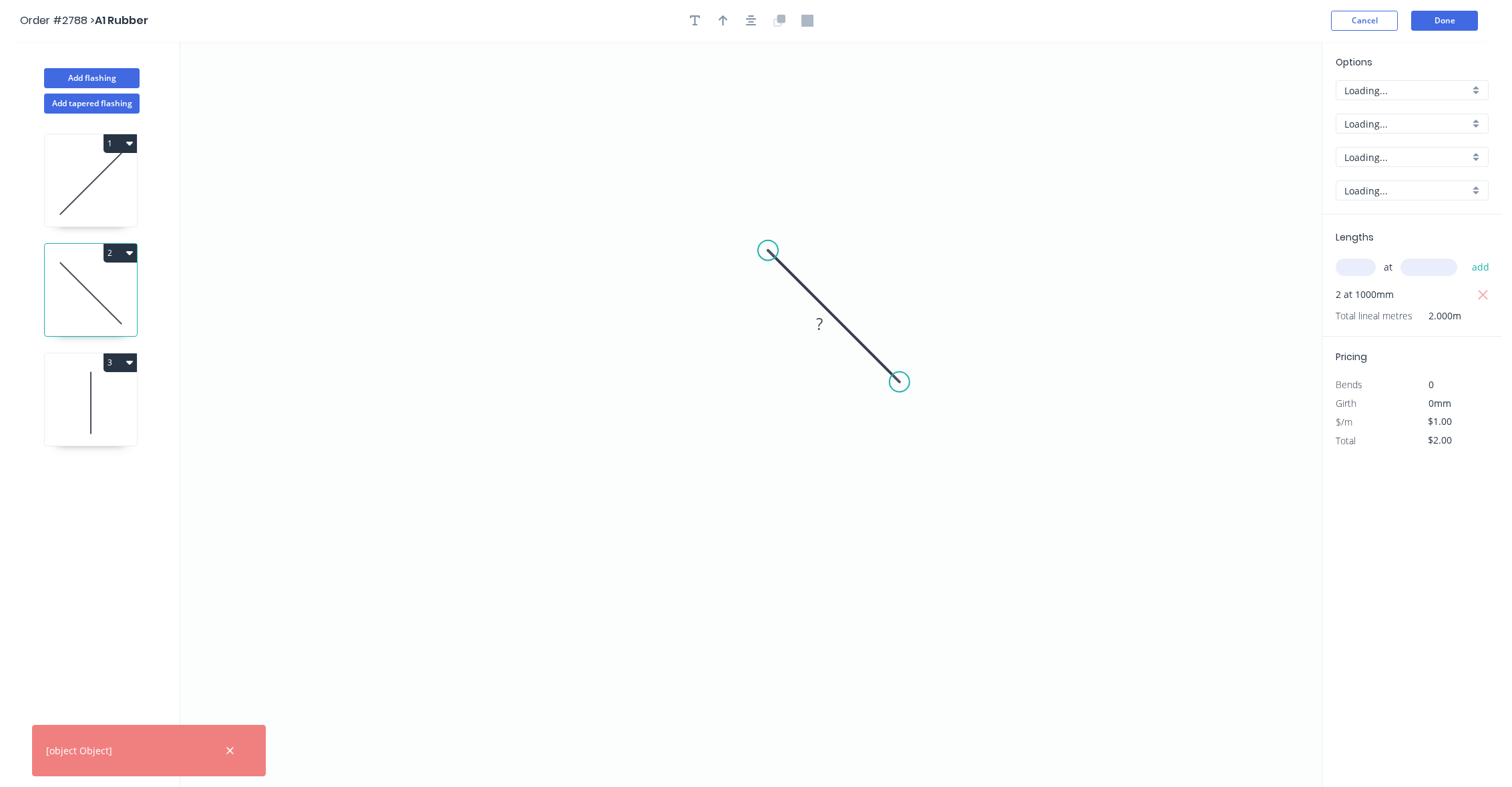
type input "$0.00"
click at [95, 294] on icon at bounding box center [90, 294] width 92 height 86
click at [814, 319] on rect at bounding box center [820, 324] width 27 height 19
click at [1012, 252] on icon "0 ?" at bounding box center [751, 414] width 1142 height 746
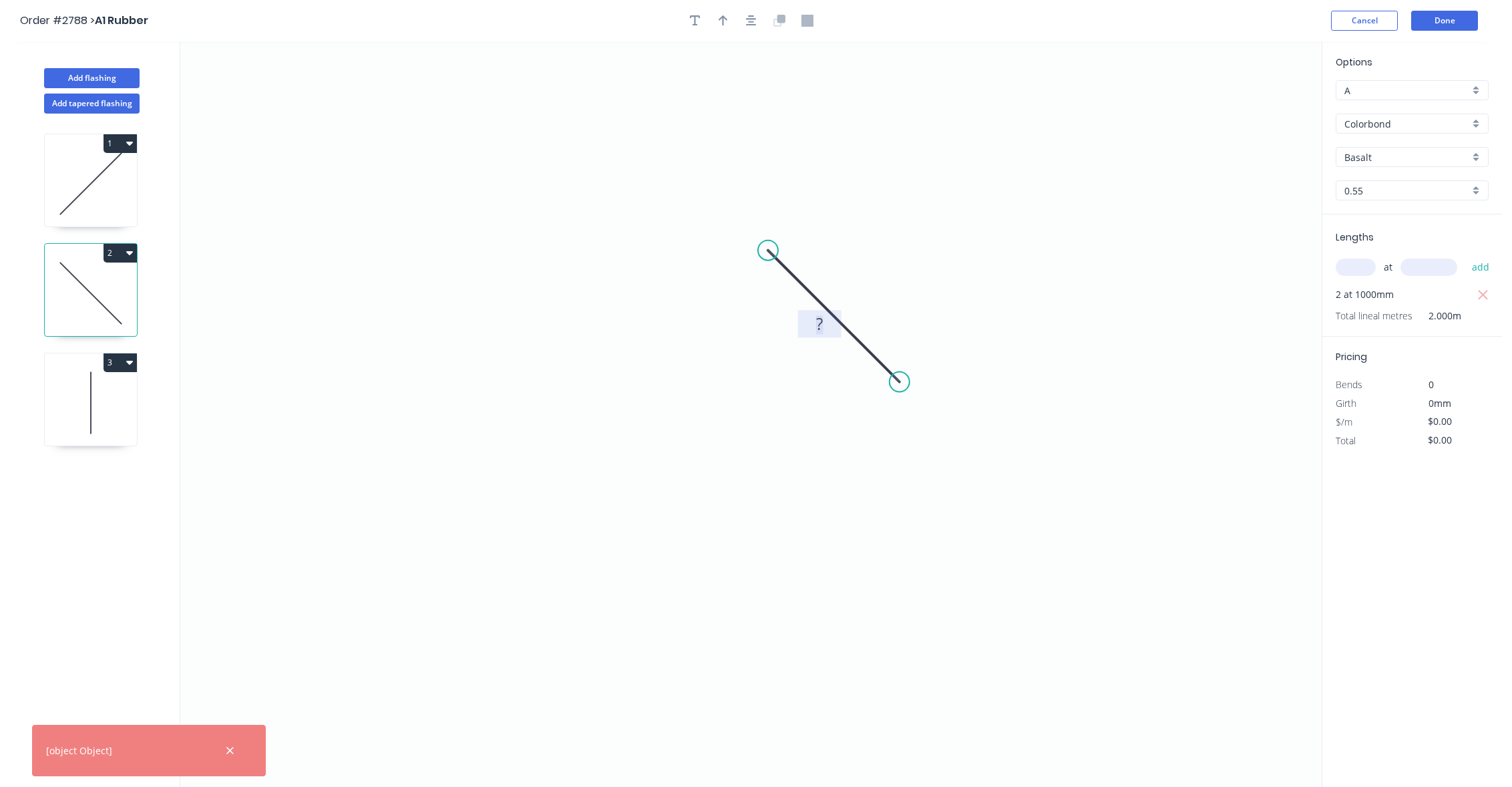
type input "$1.00"
type input "$2.00"
click at [1437, 28] on button "Done" at bounding box center [1444, 21] width 67 height 20
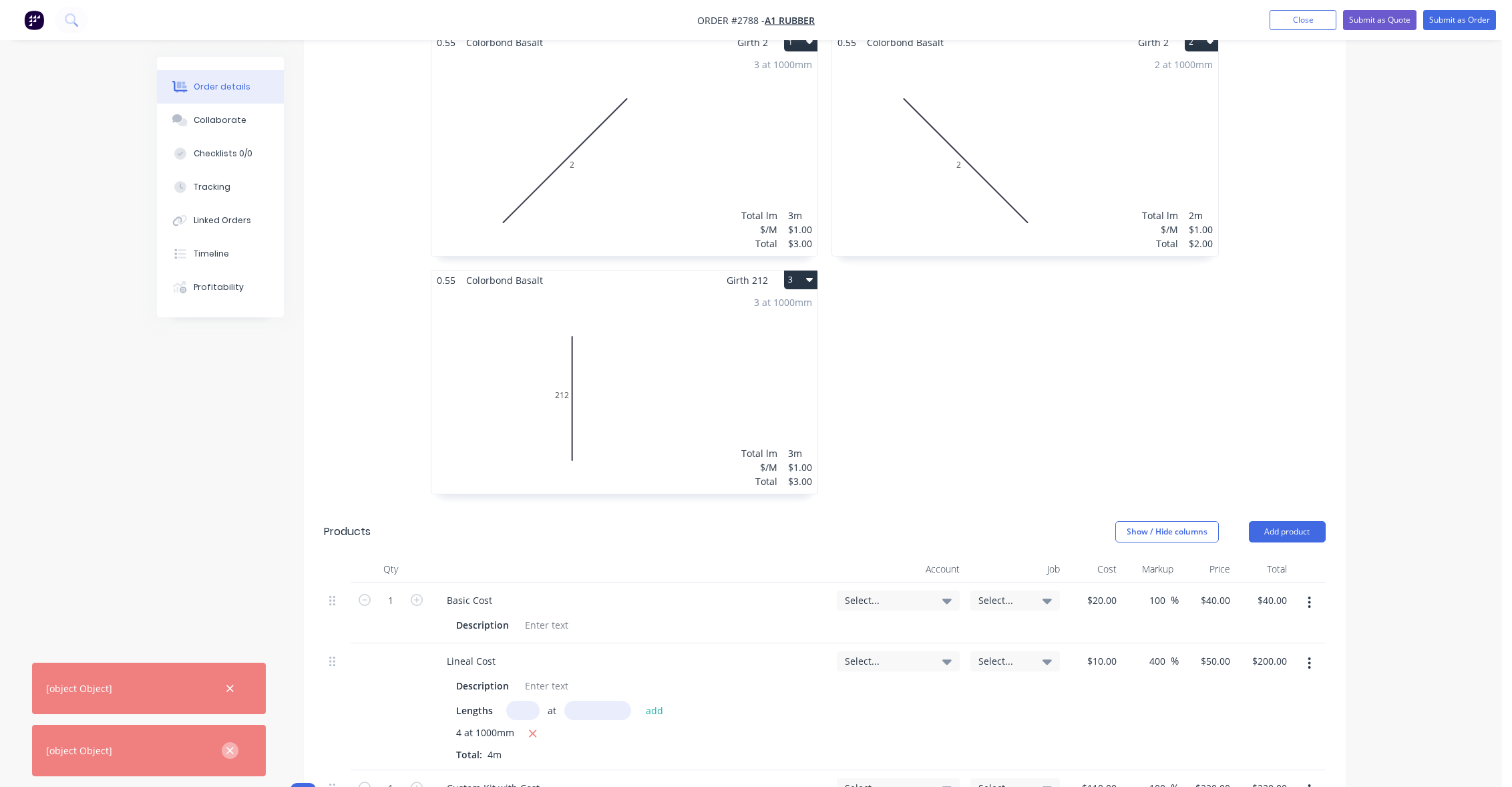
click at [226, 750] on icon "button" at bounding box center [230, 750] width 9 height 12
click at [226, 695] on icon "button" at bounding box center [230, 688] width 9 height 12
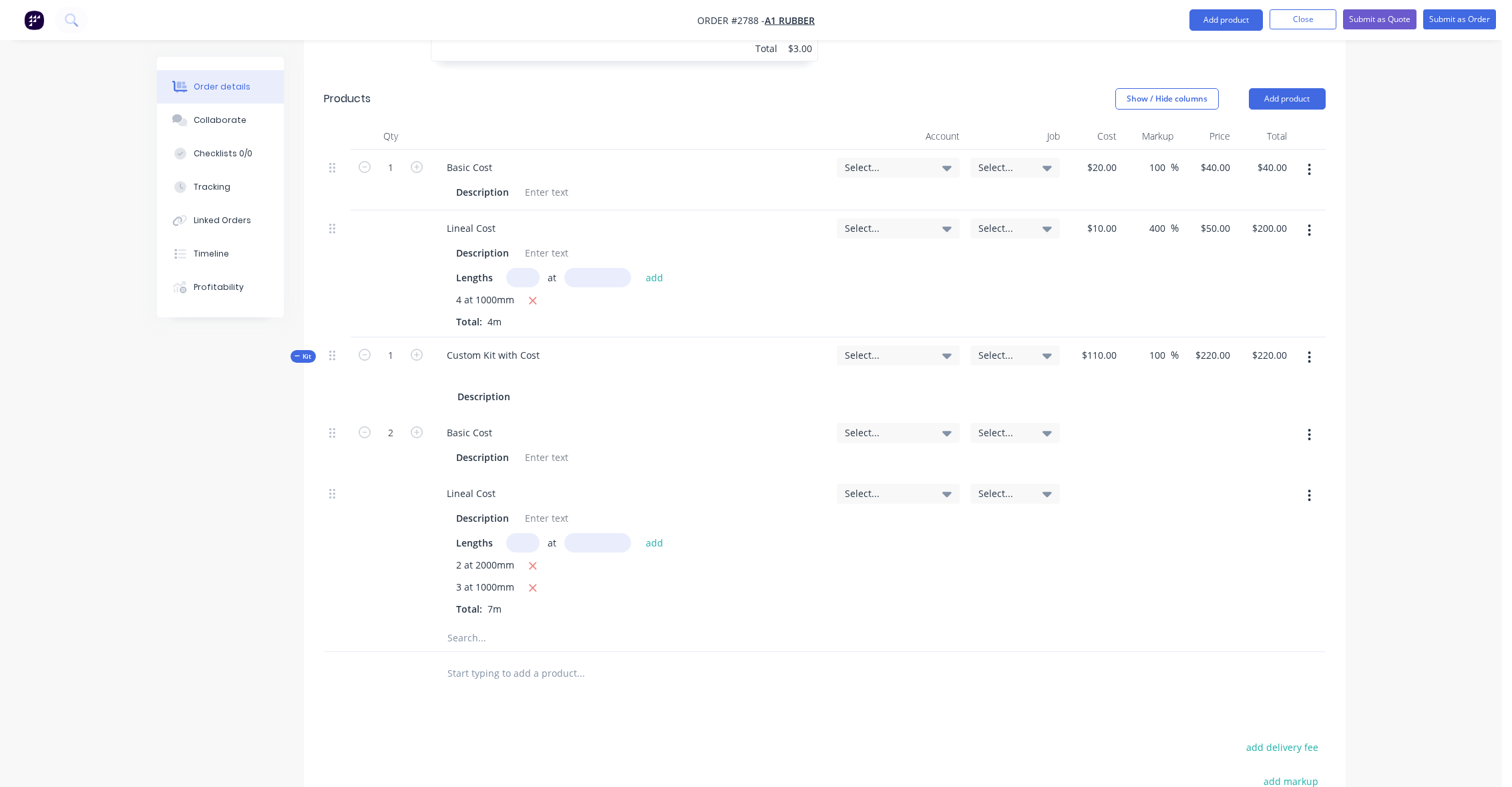
scroll to position [1082, 0]
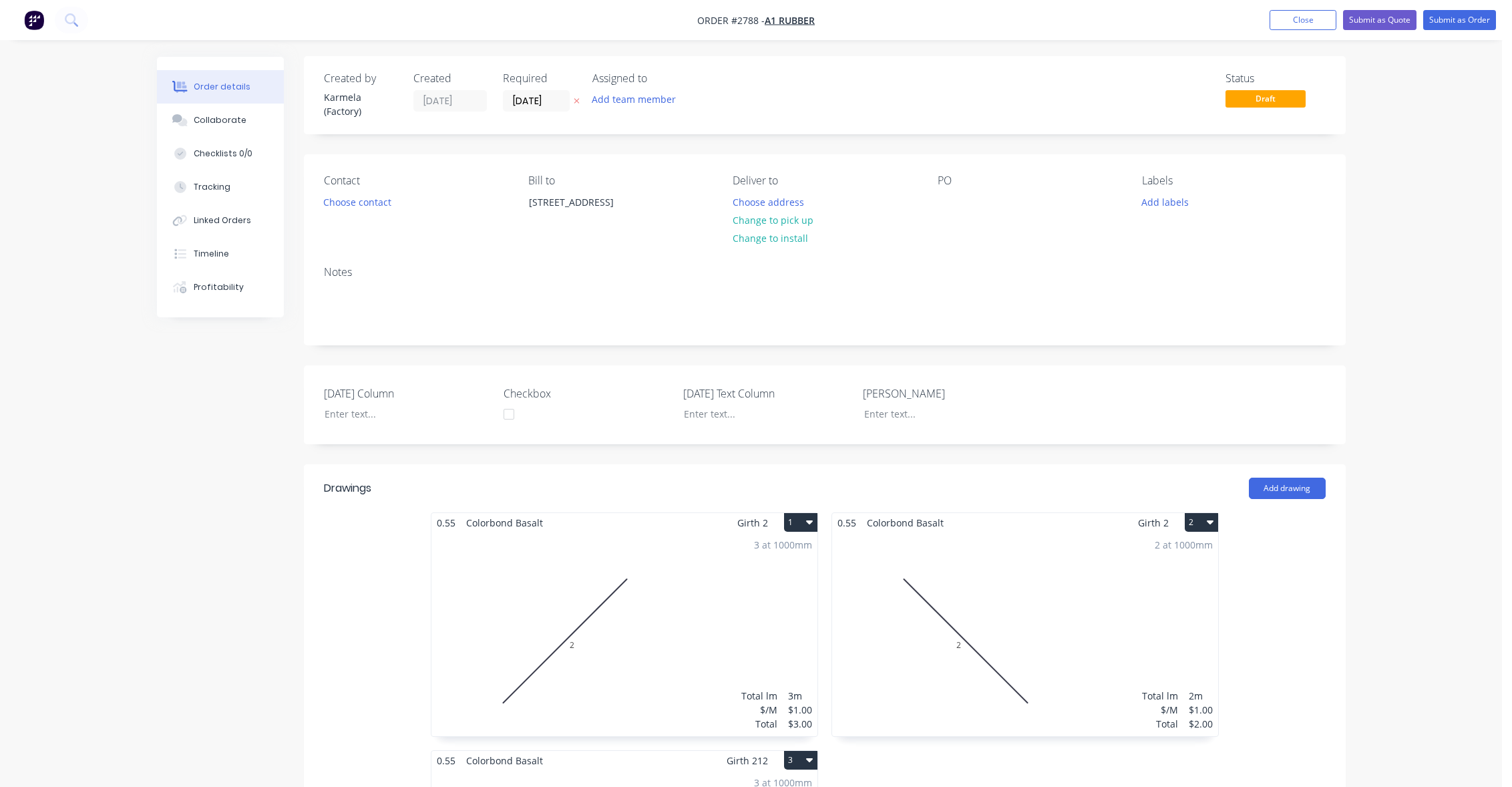
scroll to position [0, 0]
click at [1398, 23] on button "Submit as Quote" at bounding box center [1380, 20] width 73 height 20
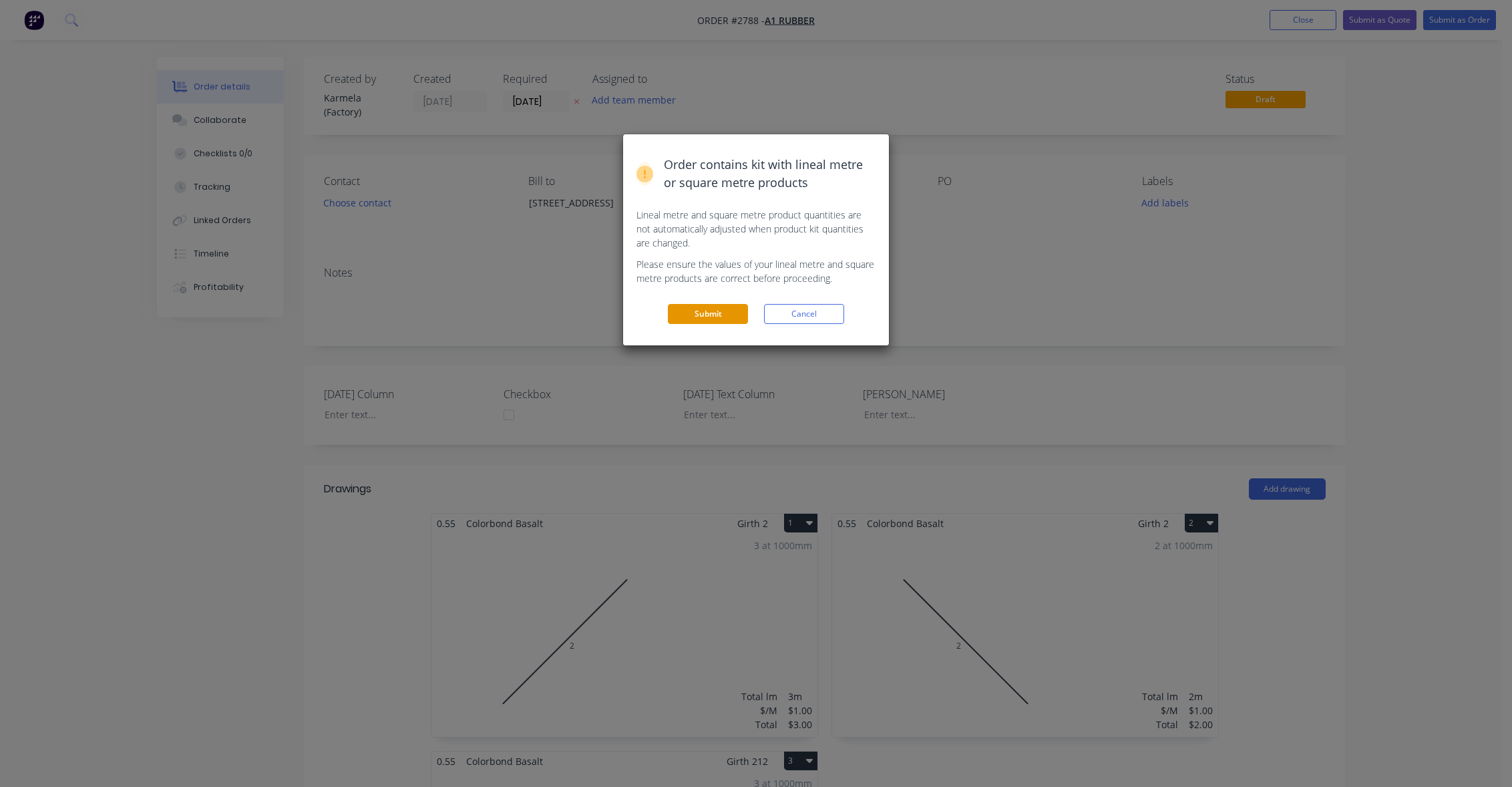
click at [715, 307] on button "Submit" at bounding box center [708, 314] width 80 height 20
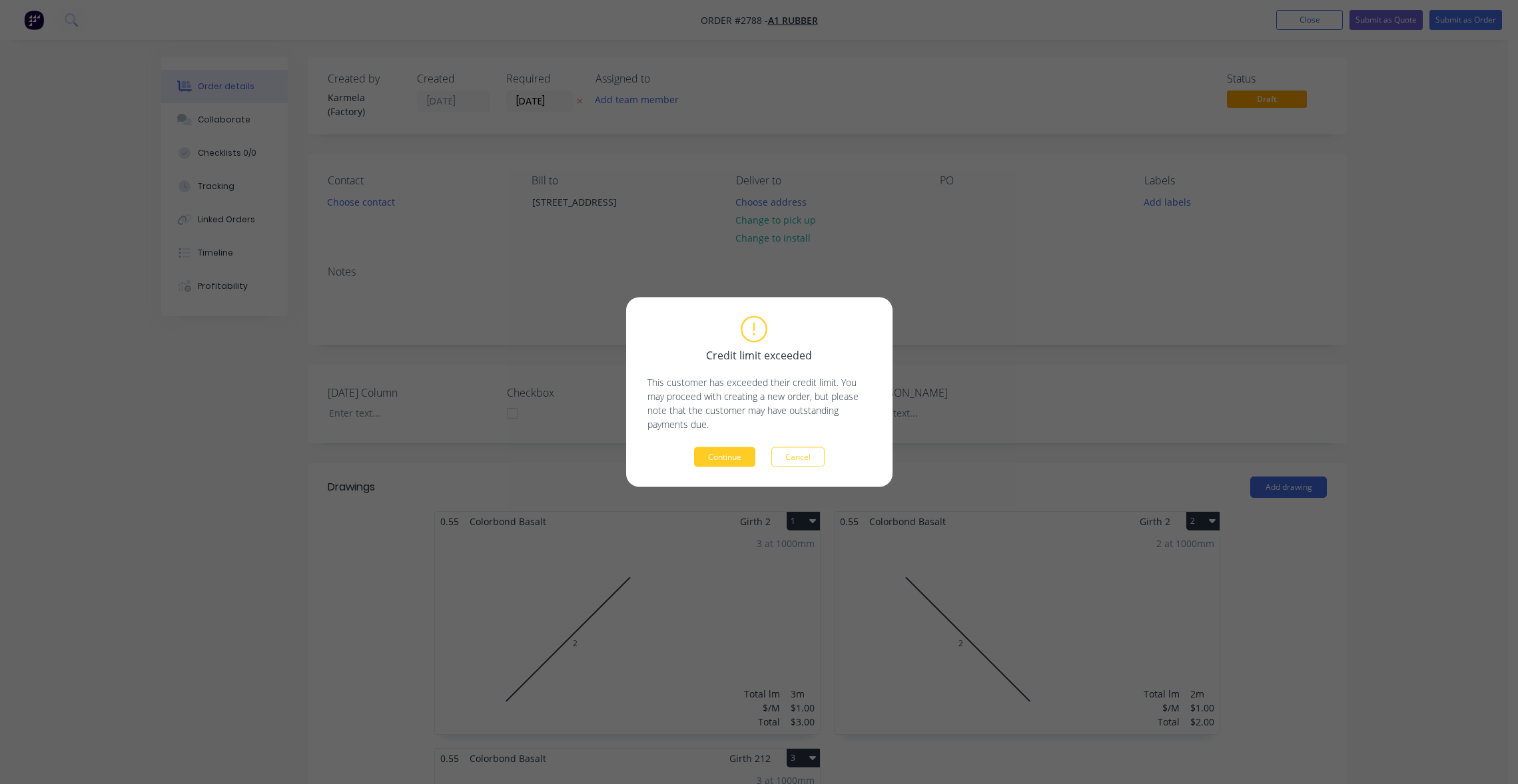
click at [729, 452] on button "Continue" at bounding box center [724, 457] width 61 height 20
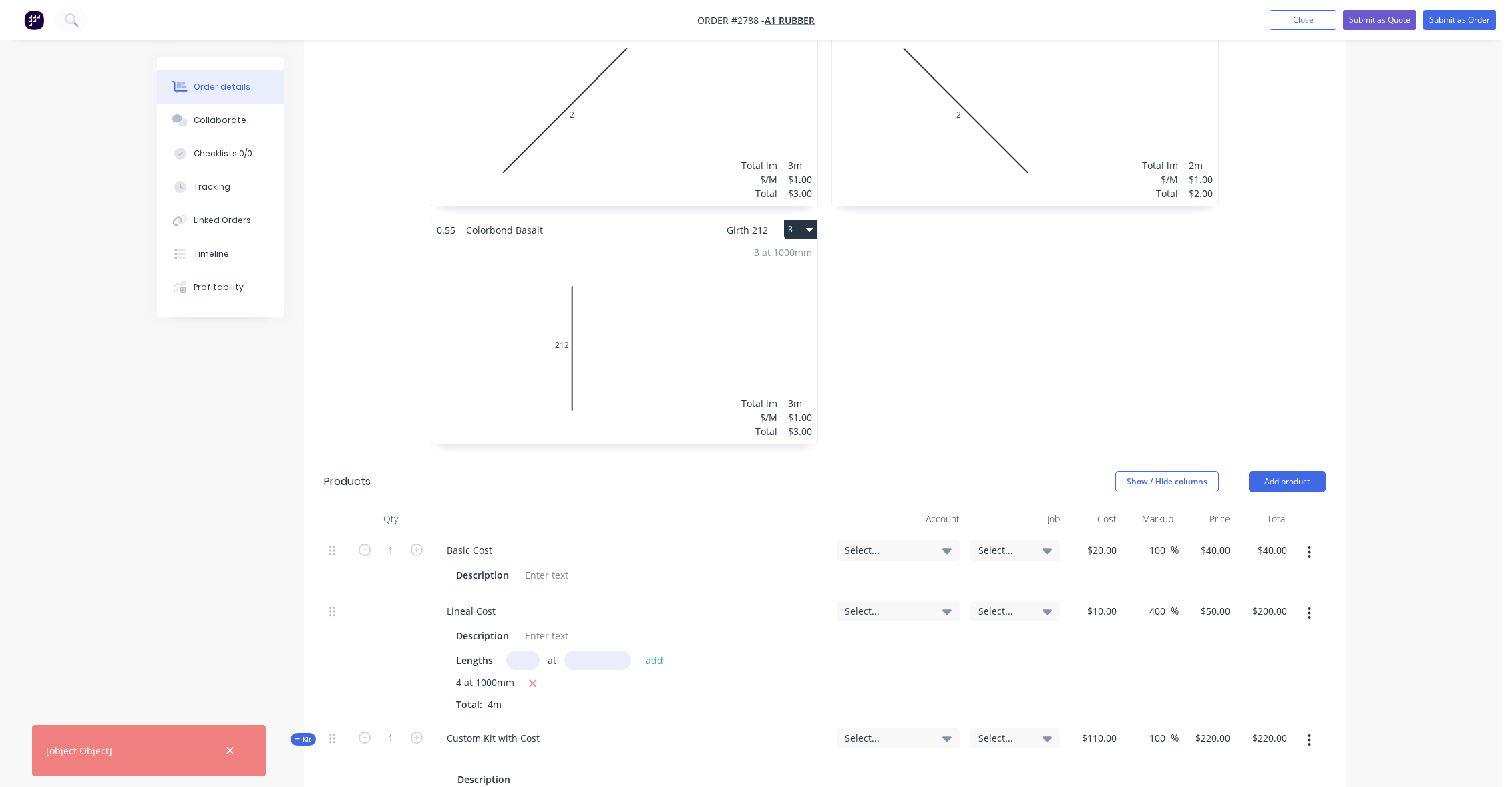
scroll to position [842, 0]
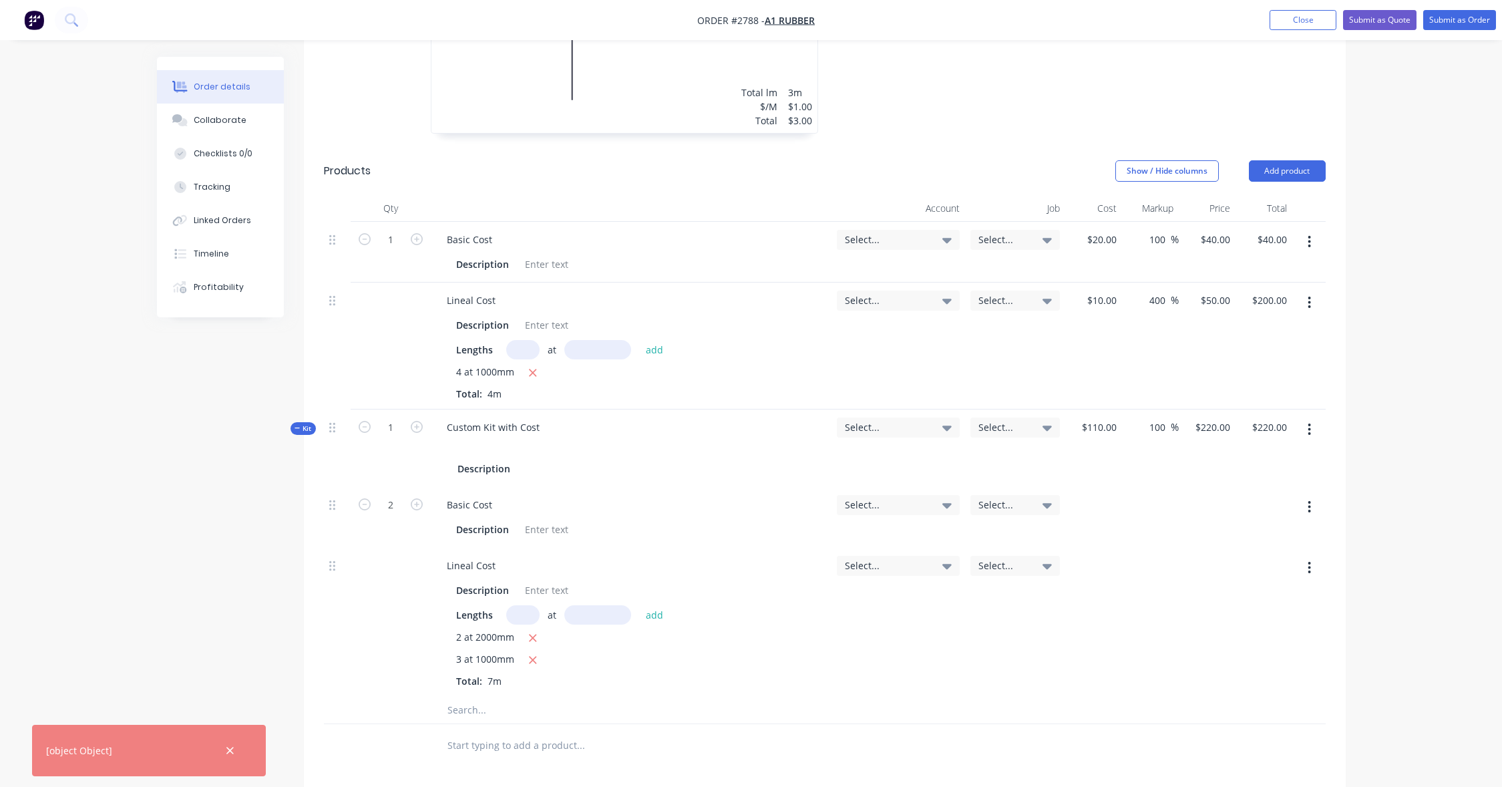
click at [131, 585] on div "Order details Collaborate Checklists 0/0 Tracking Linked Orders Timeline Profit…" at bounding box center [751, 133] width 1502 height 1951
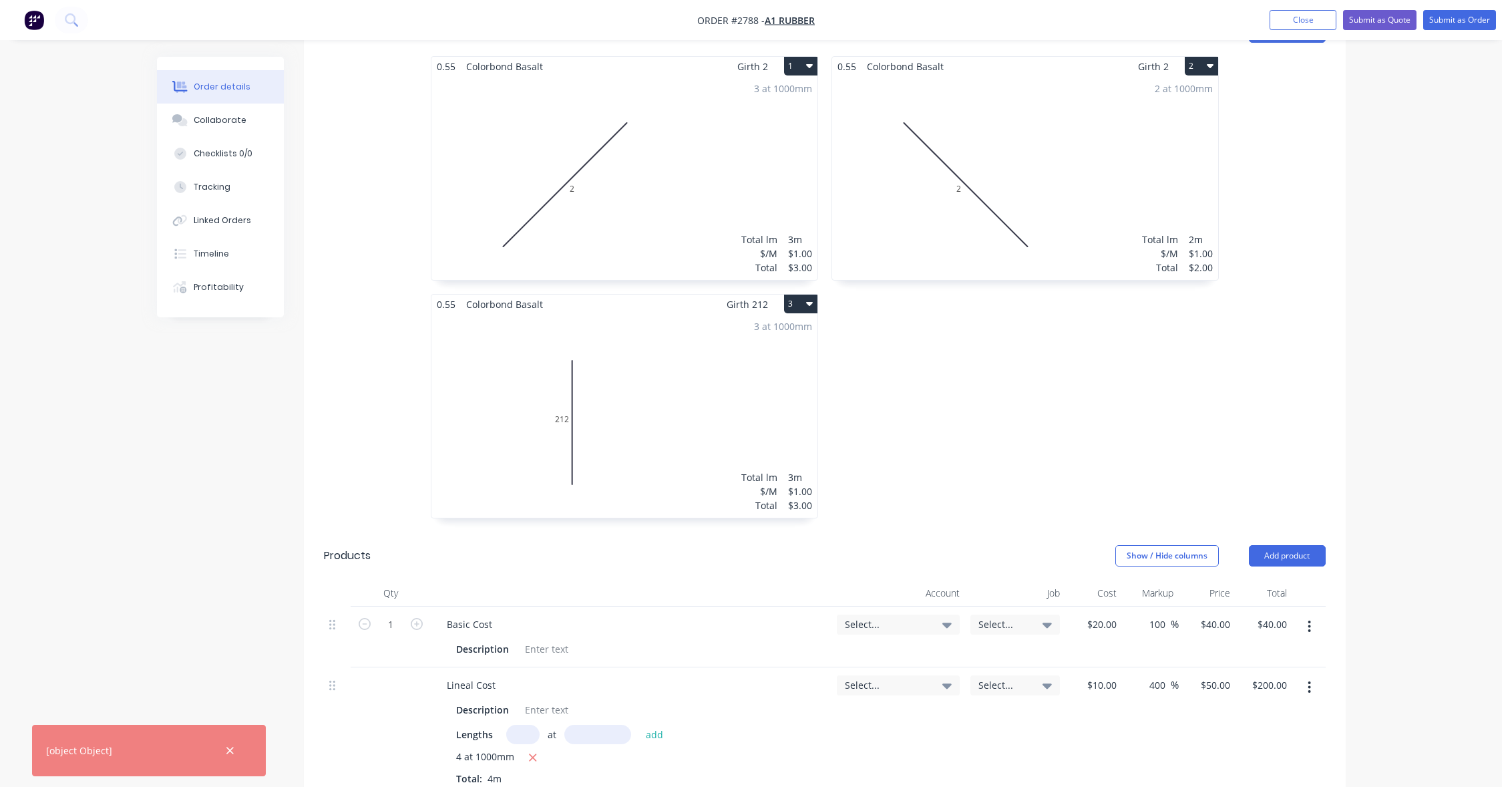
scroll to position [120, 0]
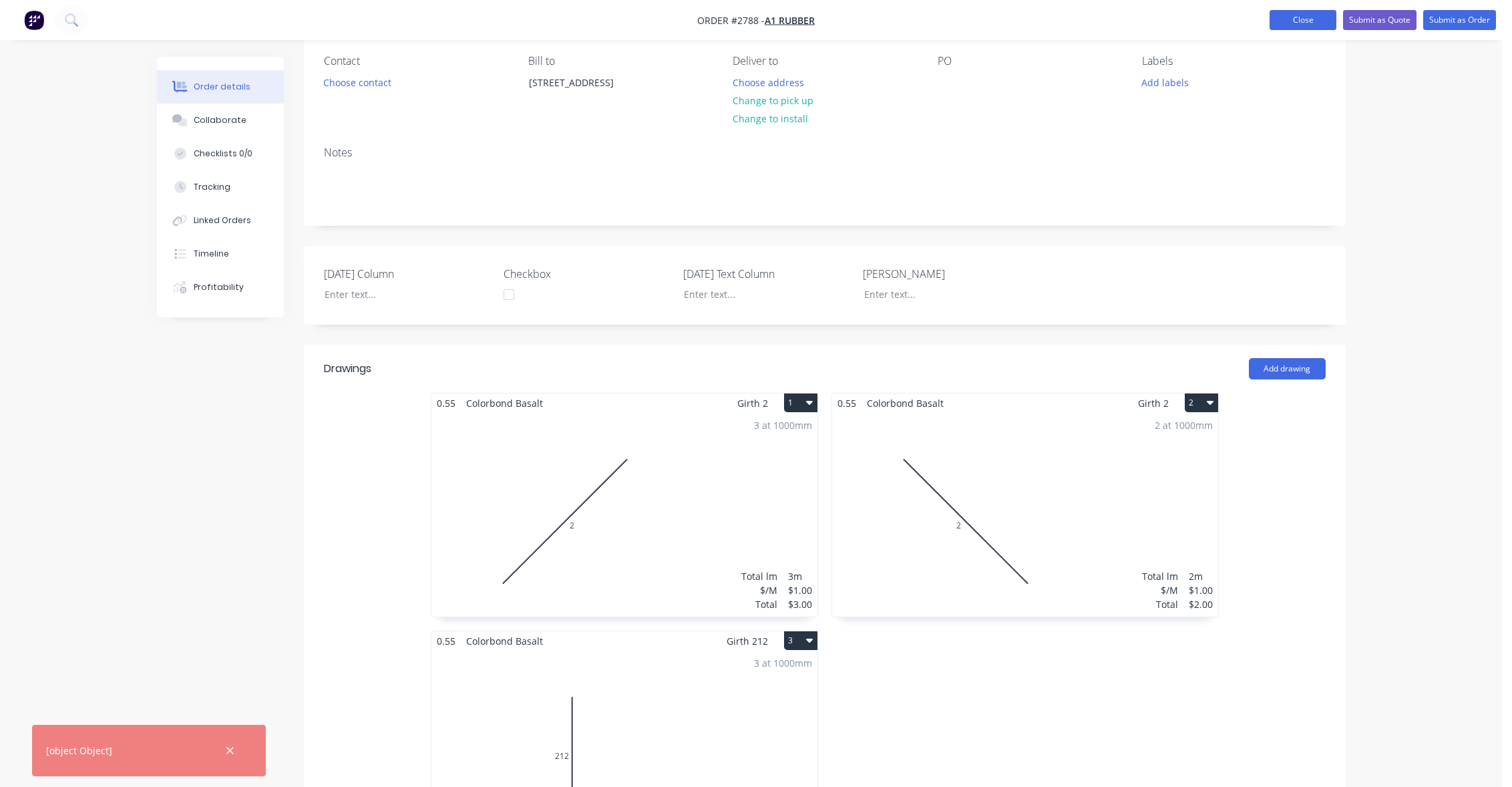
click at [1283, 29] on button "Close" at bounding box center [1303, 20] width 67 height 20
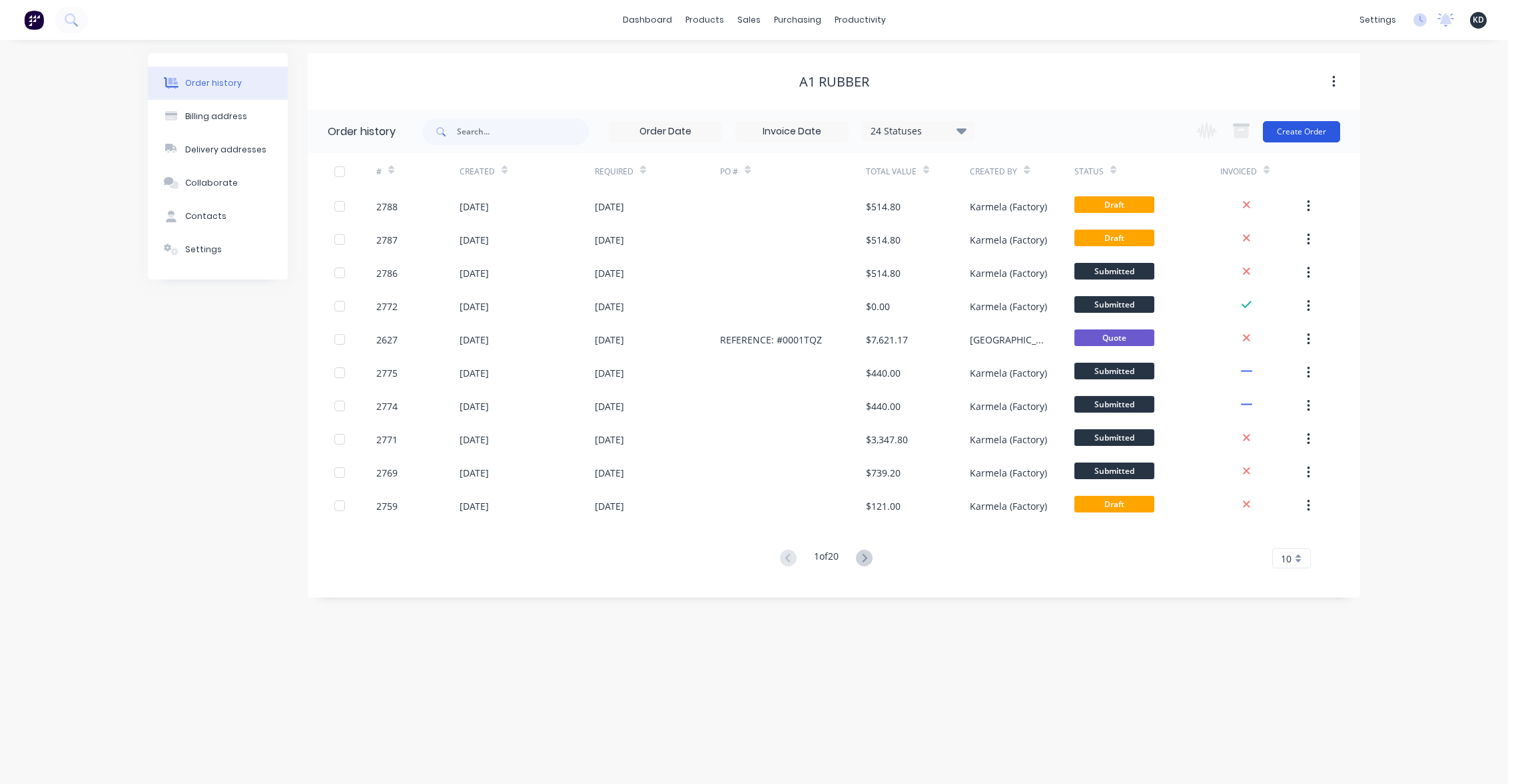
click at [1308, 131] on button "Create Order" at bounding box center [1301, 132] width 77 height 21
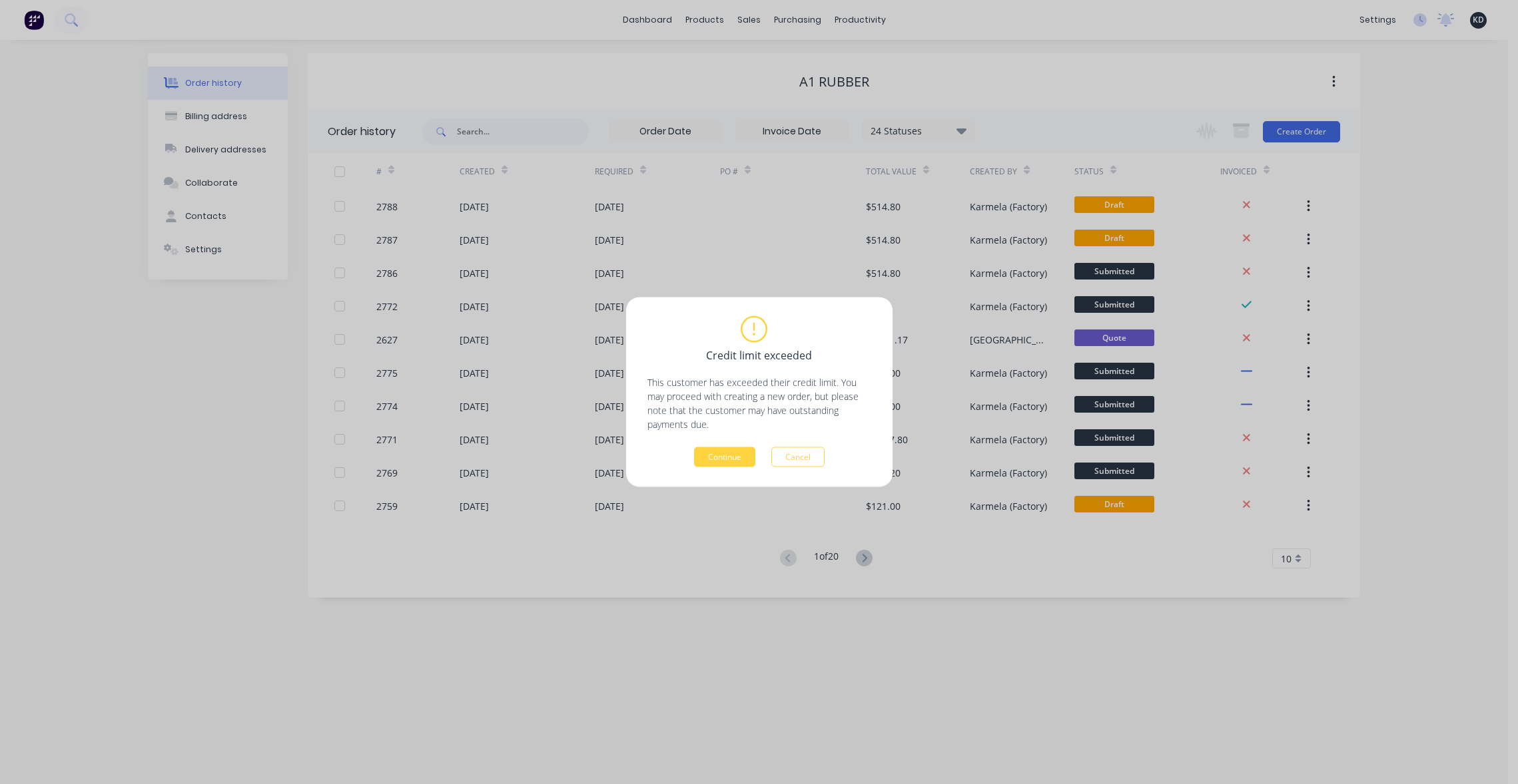
click at [686, 462] on div "Continue Cancel" at bounding box center [759, 457] width 224 height 20
click at [722, 453] on button "Continue" at bounding box center [724, 457] width 61 height 20
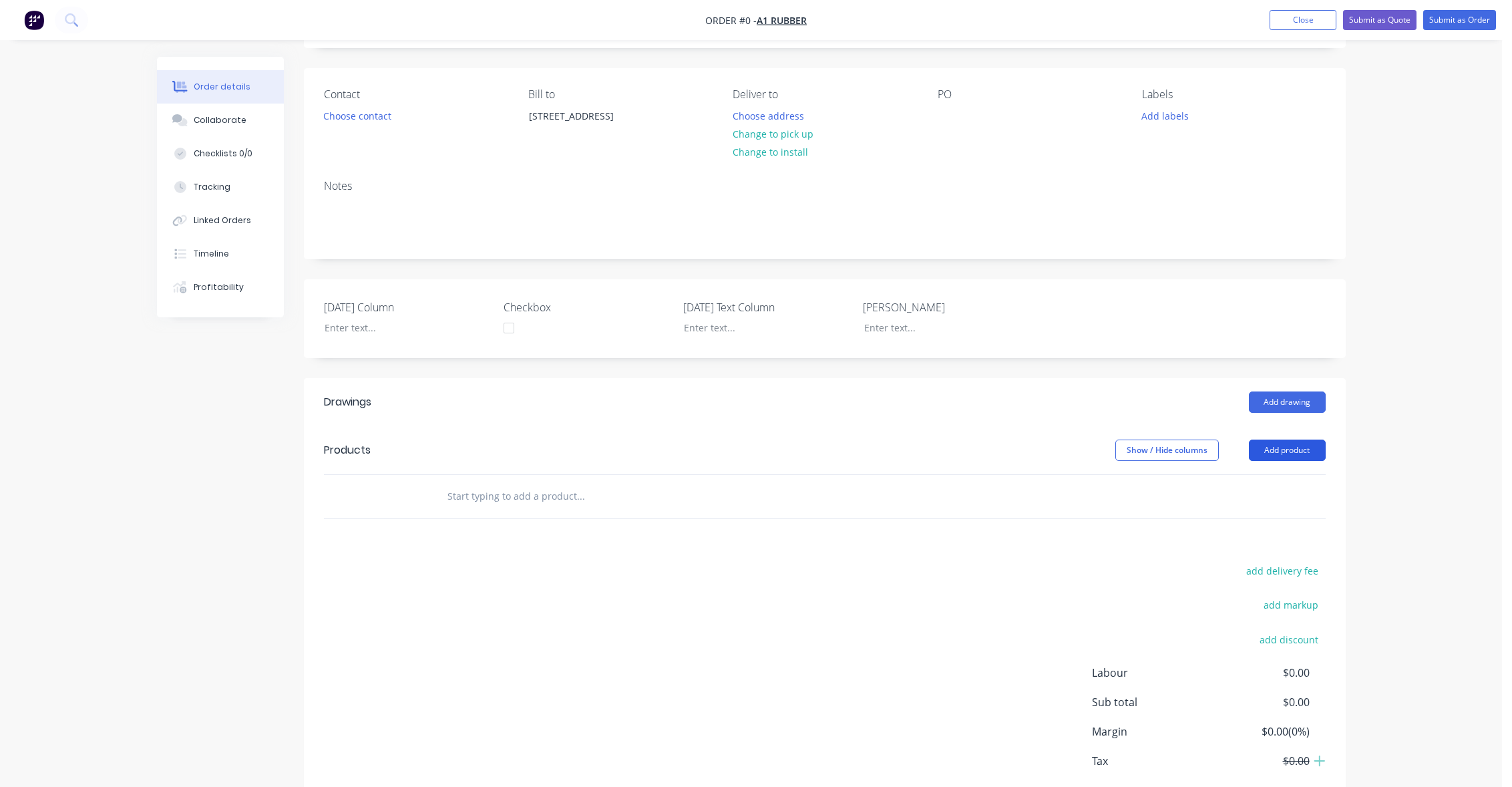
scroll to position [160, 0]
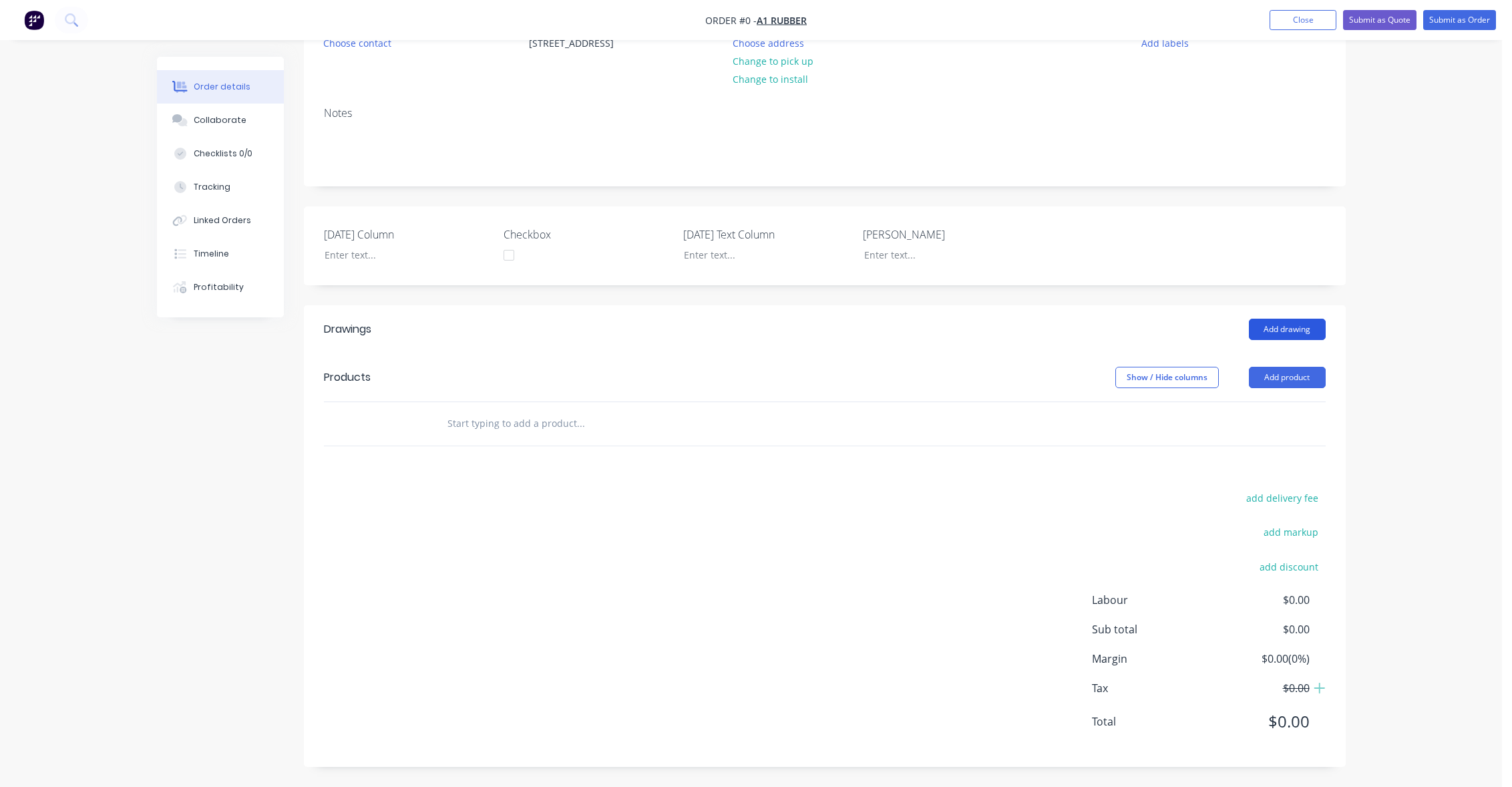
click at [1281, 335] on button "Add drawing" at bounding box center [1287, 329] width 77 height 21
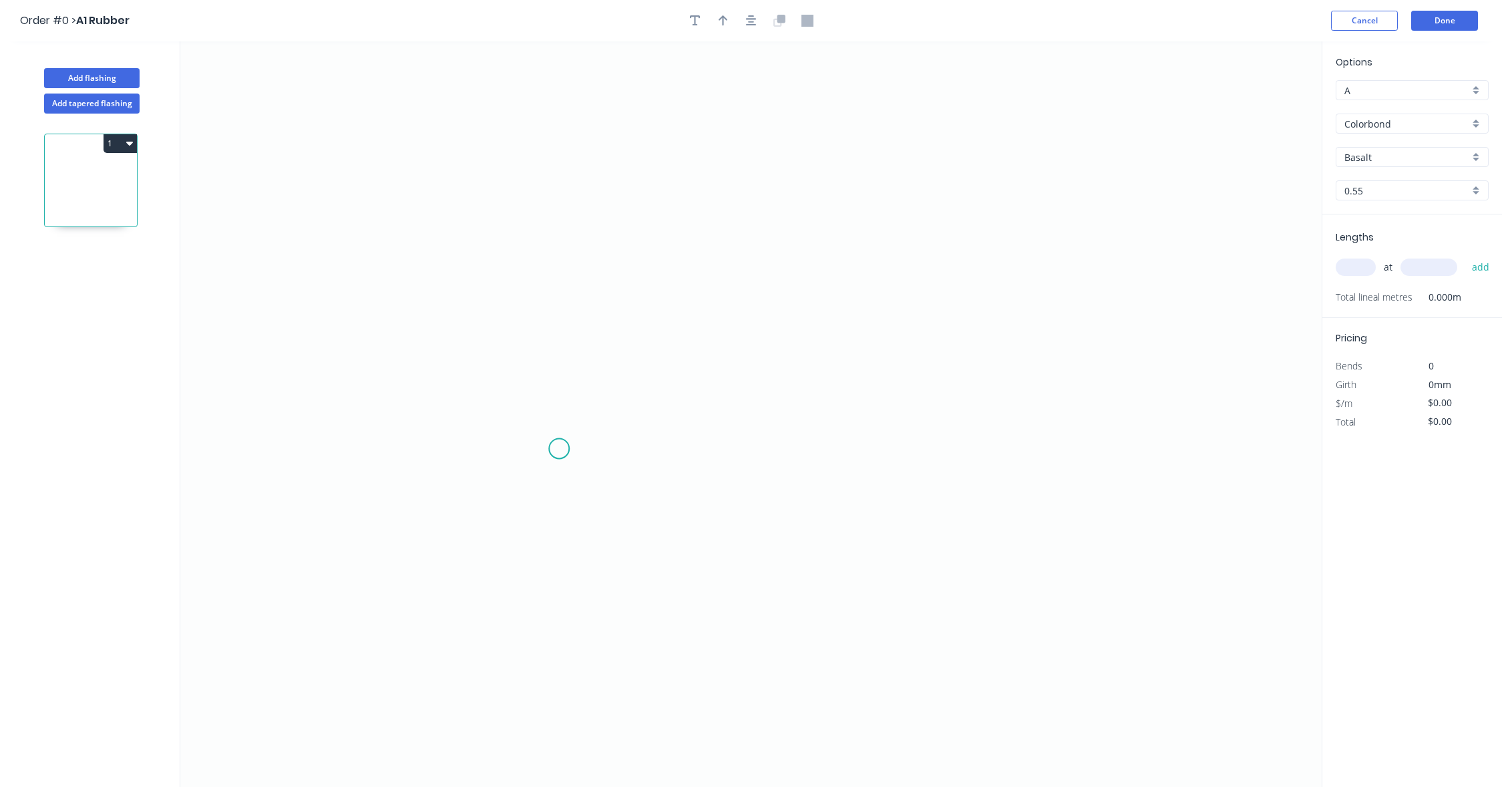
click at [575, 449] on icon "0" at bounding box center [751, 414] width 1142 height 746
click at [820, 398] on icon "0" at bounding box center [751, 414] width 1142 height 746
click at [816, 289] on icon "0 ?" at bounding box center [751, 414] width 1142 height 746
click at [694, 444] on rect at bounding box center [702, 437] width 27 height 19
click at [785, 382] on rect at bounding box center [794, 377] width 27 height 19
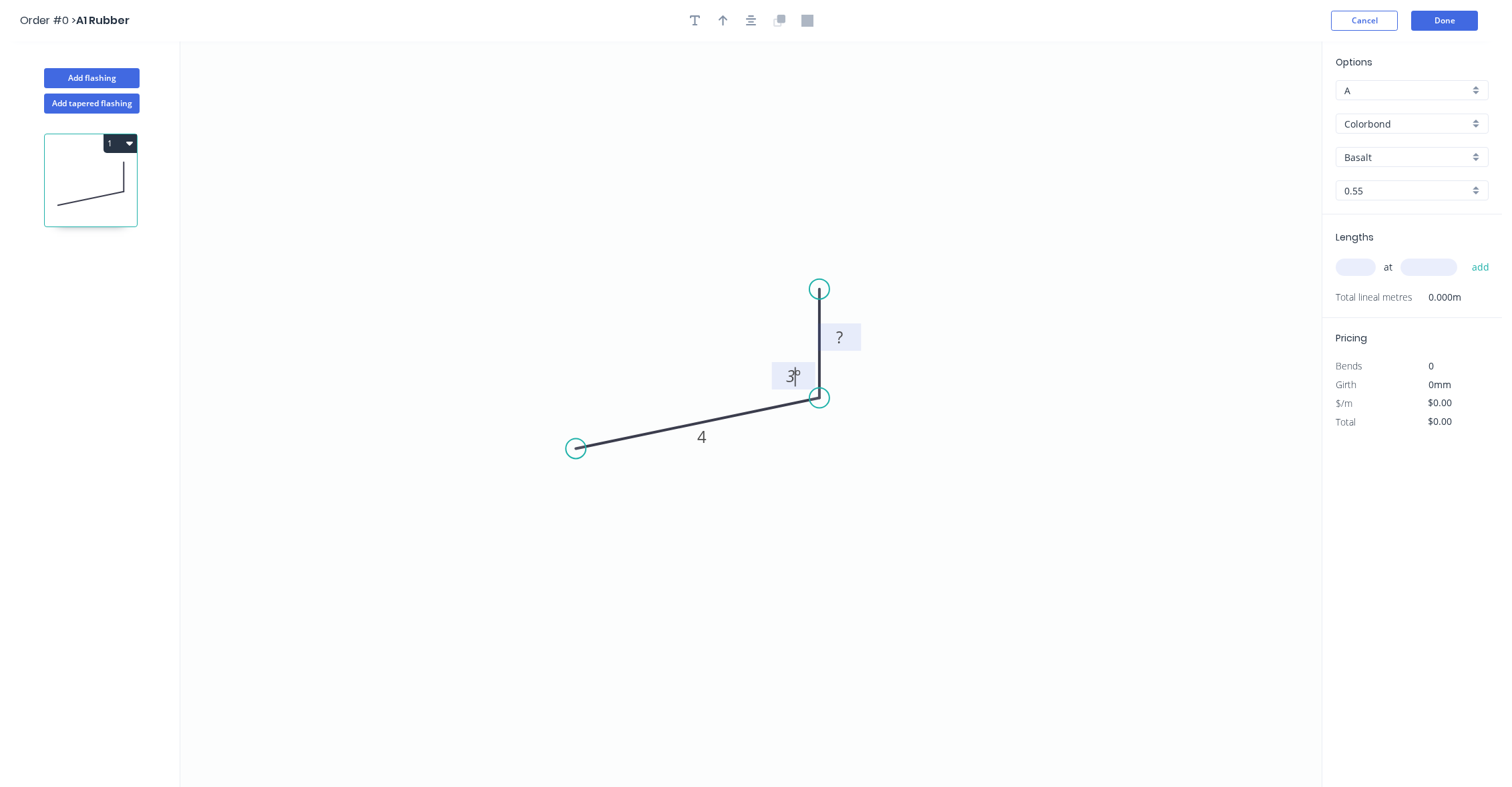
click at [830, 341] on rect at bounding box center [839, 337] width 27 height 19
click at [963, 278] on icon "0 4 5 3 º" at bounding box center [751, 414] width 1142 height 746
type input "$1.00"
click at [1358, 268] on input "text" at bounding box center [1356, 267] width 40 height 17
type input "4"
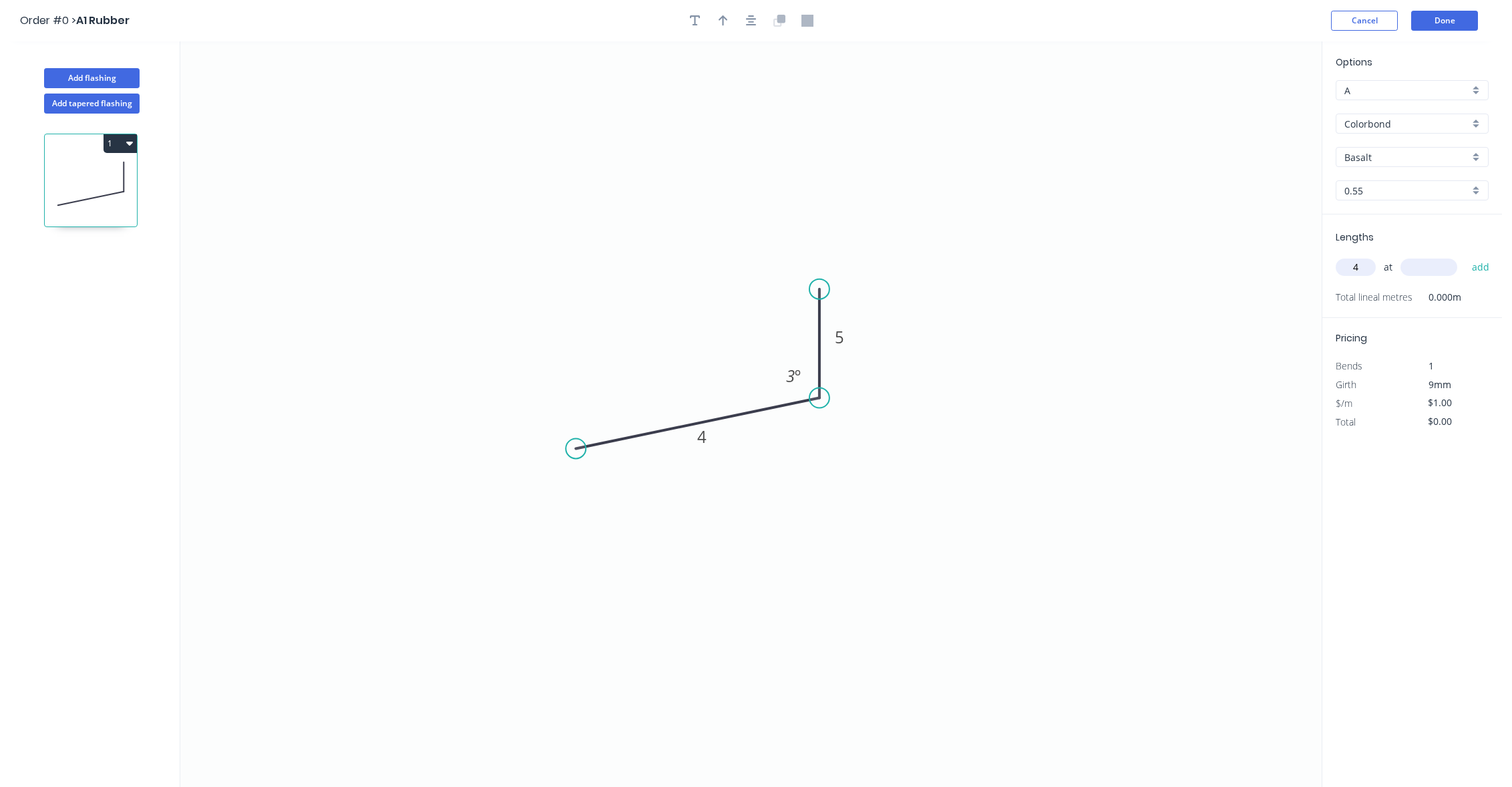
click at [1430, 262] on input "text" at bounding box center [1429, 267] width 57 height 17
type input "1000"
click at [1466, 256] on button "add" at bounding box center [1481, 267] width 31 height 22
type input "$4.00"
click at [103, 70] on button "Add flashing" at bounding box center [91, 78] width 95 height 20
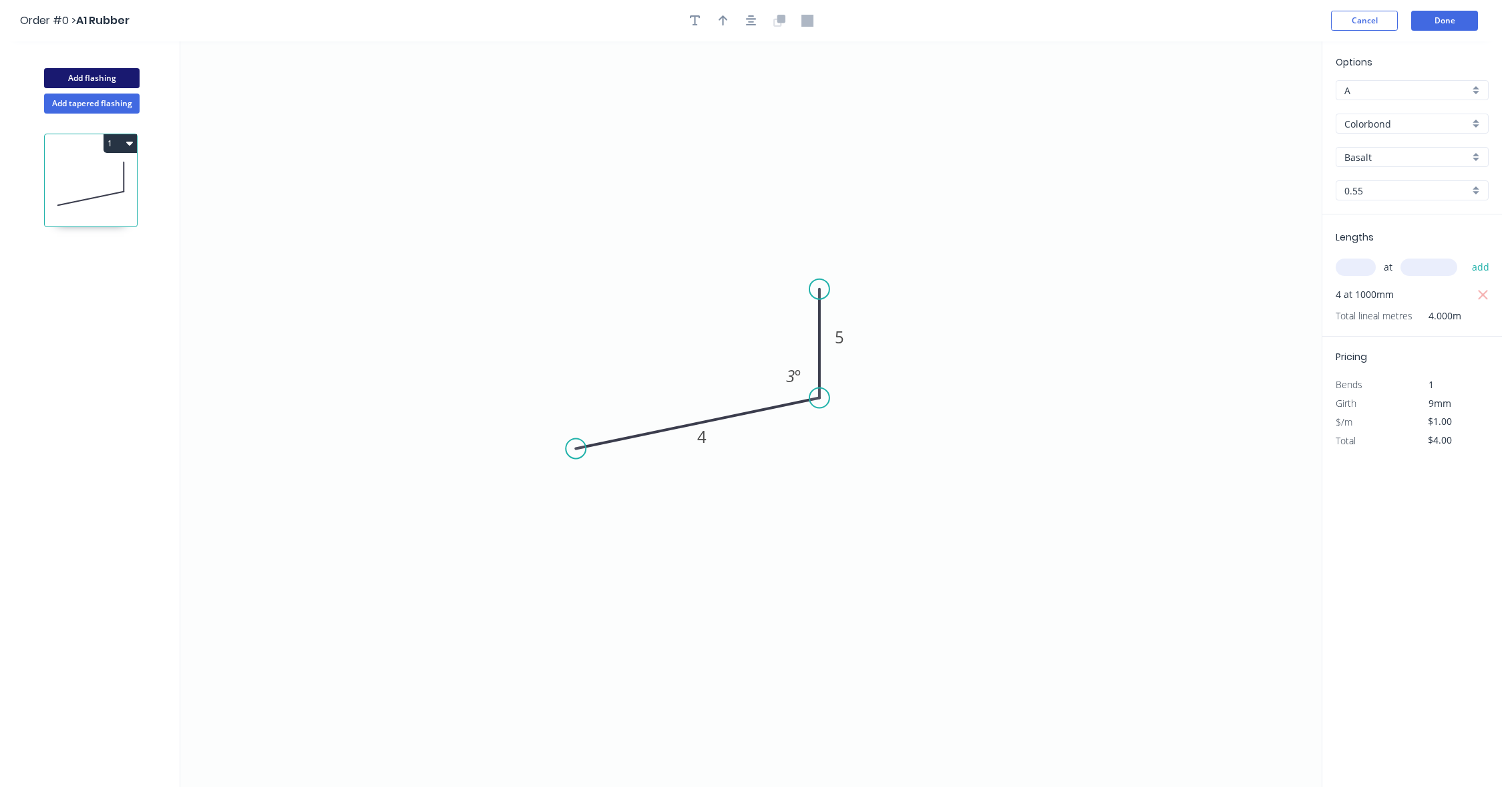
type input "$0.00"
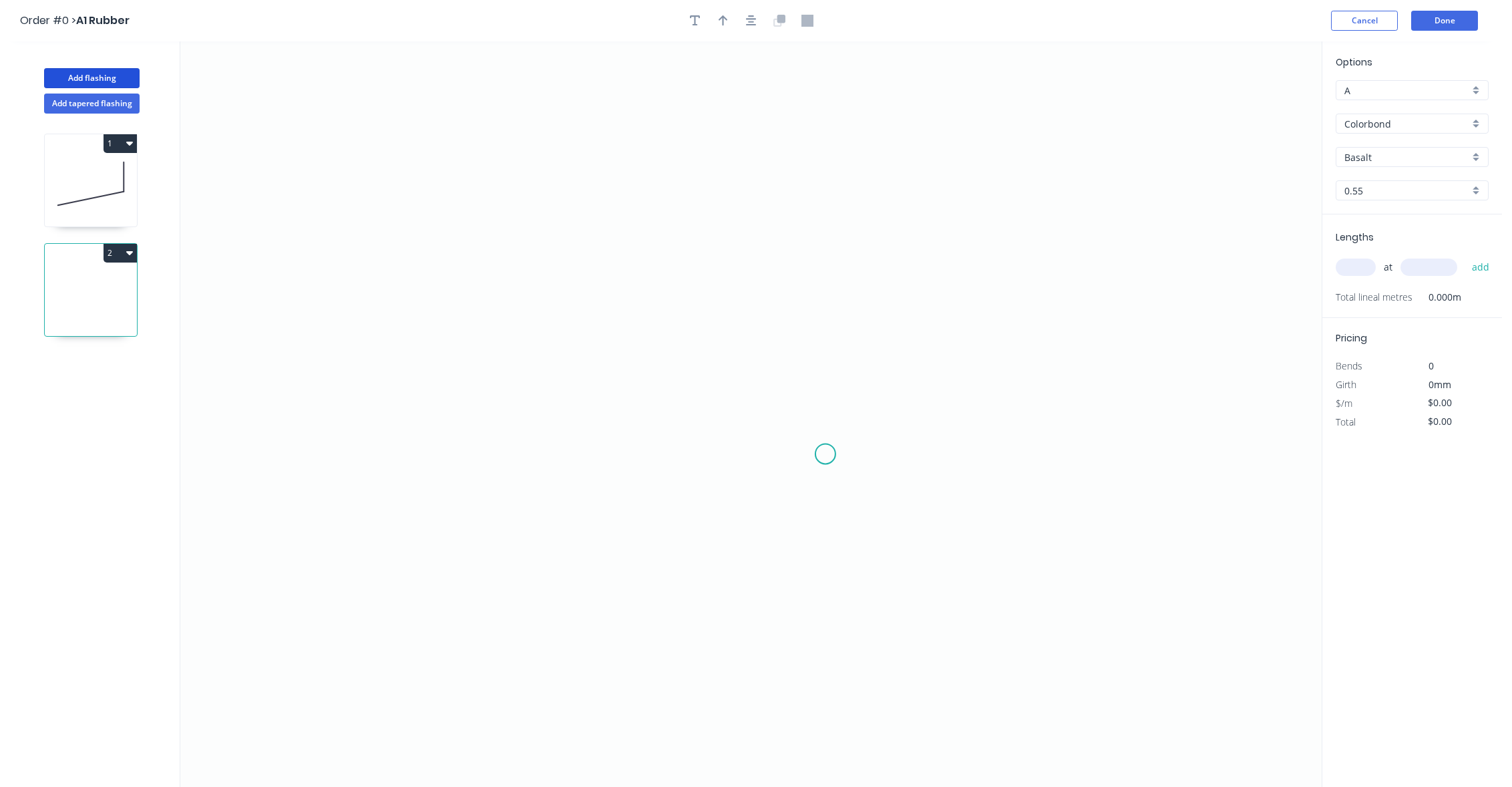
click at [835, 461] on icon "0" at bounding box center [751, 414] width 1142 height 746
click at [781, 271] on icon "0" at bounding box center [751, 414] width 1142 height 746
click at [589, 281] on icon "0 ?" at bounding box center [751, 414] width 1142 height 746
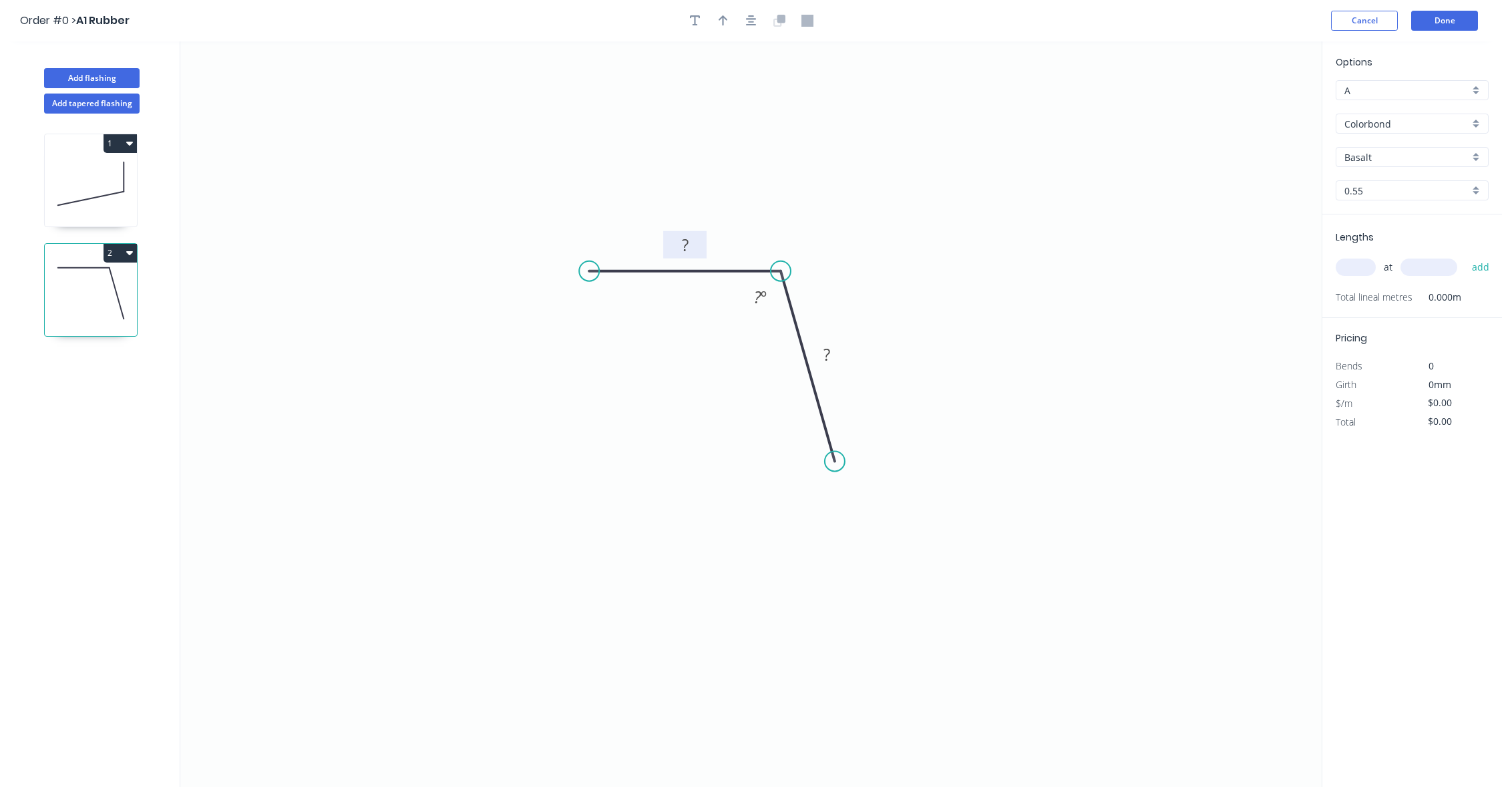
click at [682, 249] on tspan "?" at bounding box center [685, 244] width 6 height 22
type input "$1.00"
click at [1365, 275] on input "text" at bounding box center [1356, 267] width 40 height 17
type input "2"
click at [1419, 264] on input "text" at bounding box center [1429, 267] width 57 height 17
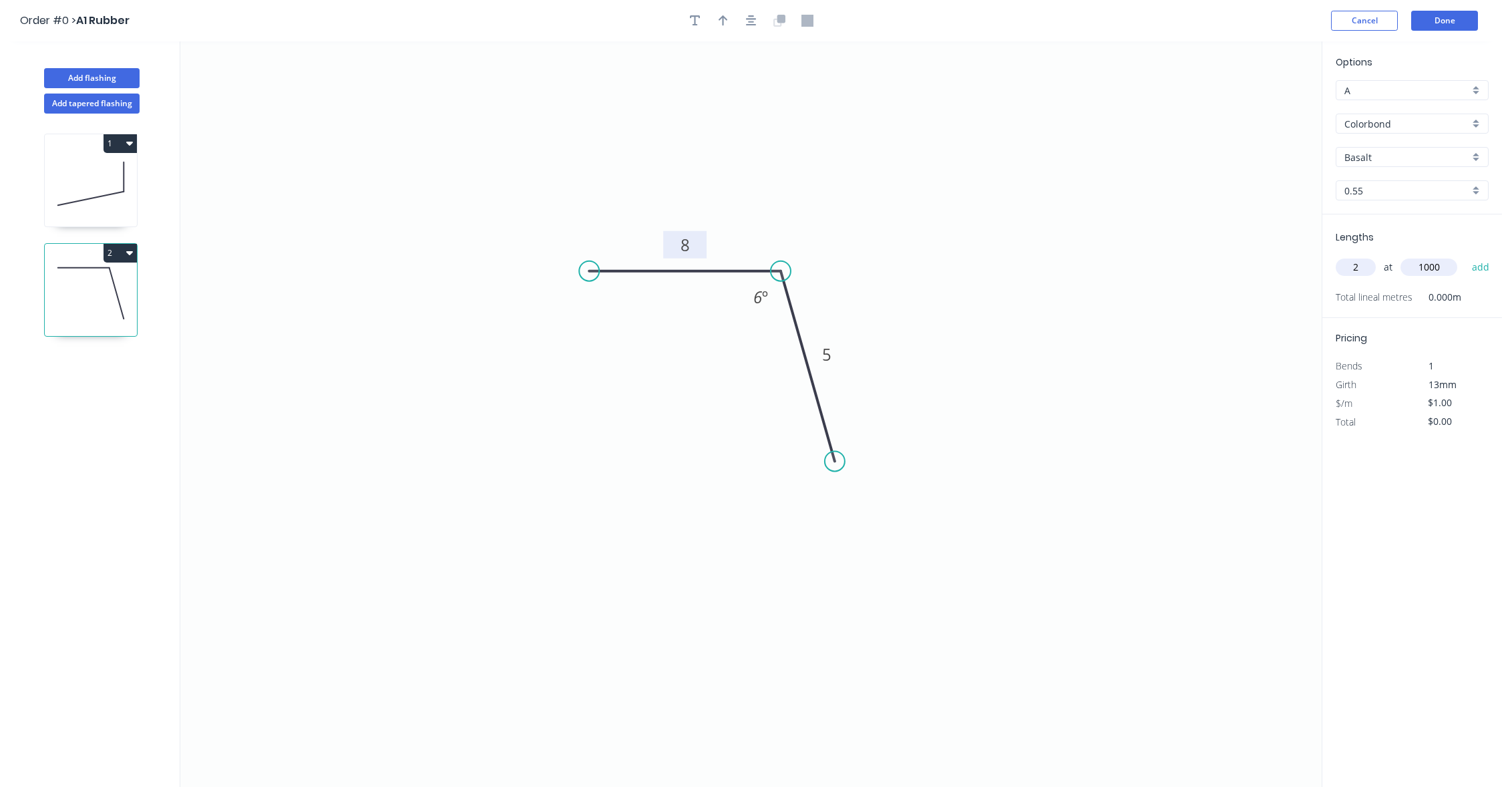
type input "1000"
click at [1466, 256] on button "add" at bounding box center [1481, 267] width 31 height 22
type input "$2.00"
click at [81, 77] on button "Add flashing" at bounding box center [91, 78] width 95 height 20
type input "$0.00"
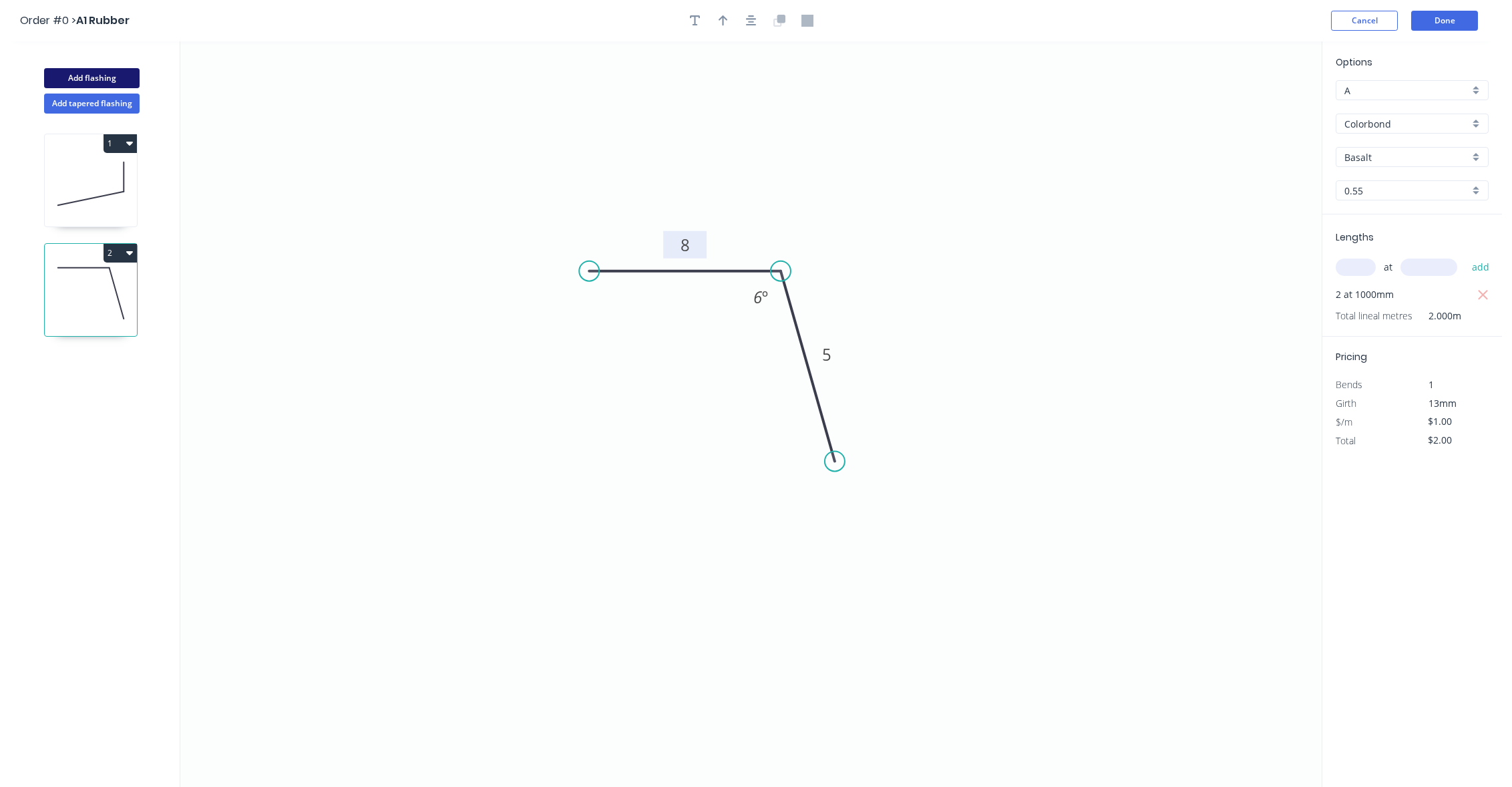
type input "$0.00"
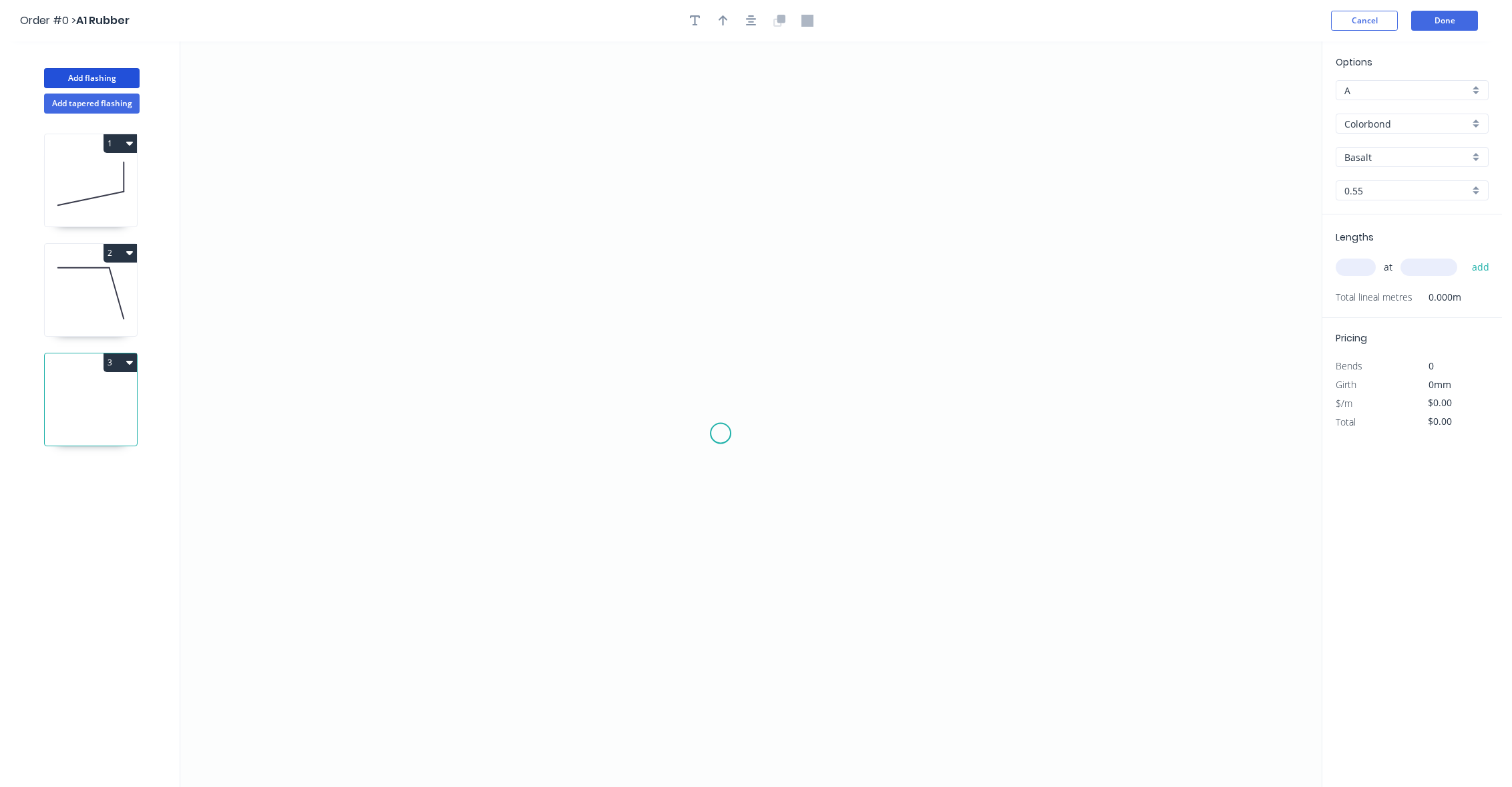
click at [742, 468] on icon "0" at bounding box center [751, 414] width 1142 height 746
click at [893, 323] on icon "0" at bounding box center [751, 414] width 1142 height 746
click at [835, 390] on rect at bounding box center [831, 400] width 44 height 28
click at [834, 391] on tspan "?" at bounding box center [831, 400] width 6 height 22
click at [1047, 360] on icon "0 7" at bounding box center [751, 414] width 1142 height 746
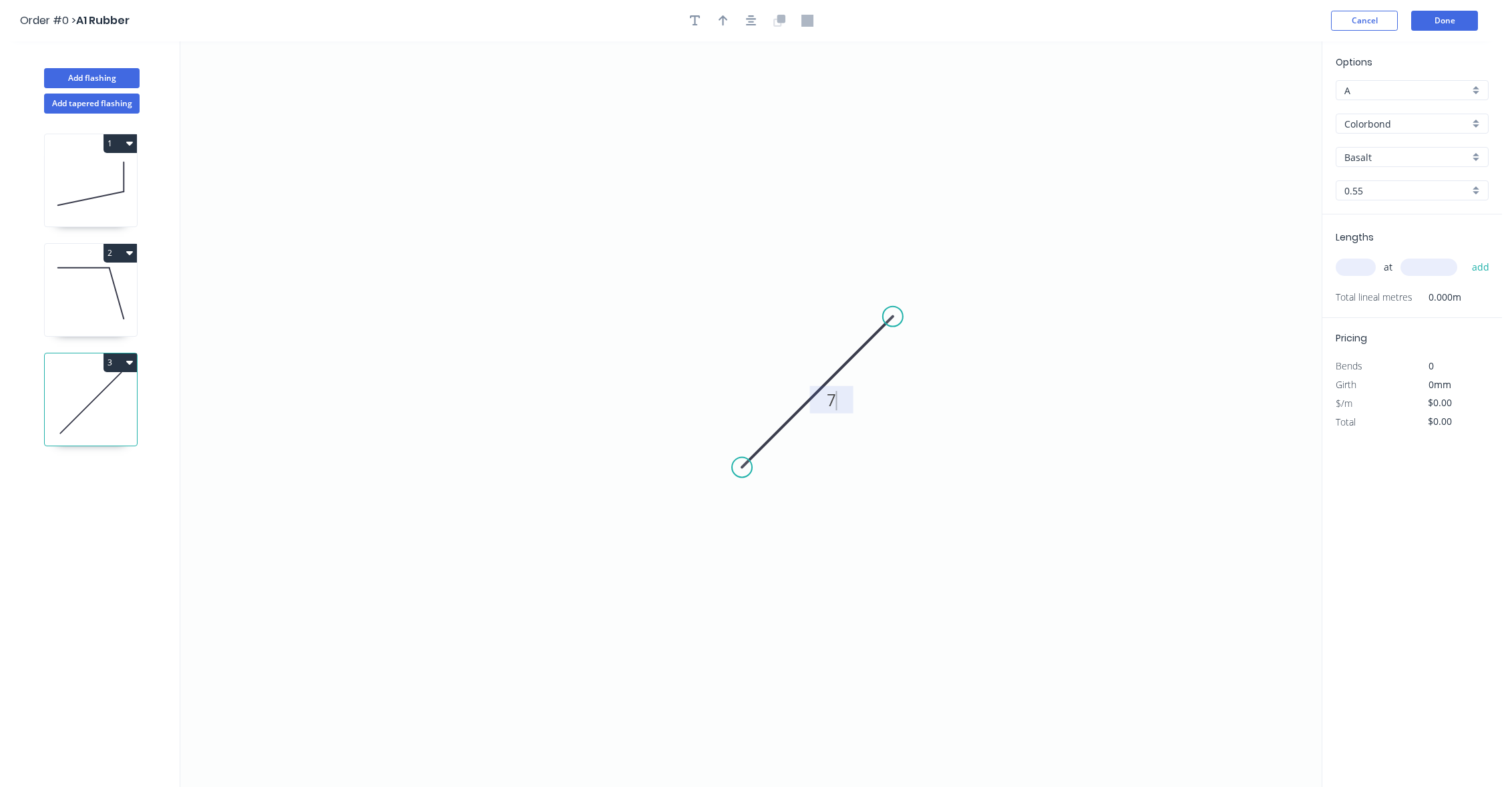
type input "$1.00"
click at [1359, 265] on input "text" at bounding box center [1356, 267] width 40 height 17
type input "4"
click at [1437, 268] on input "text" at bounding box center [1429, 267] width 57 height 17
type input "1000"
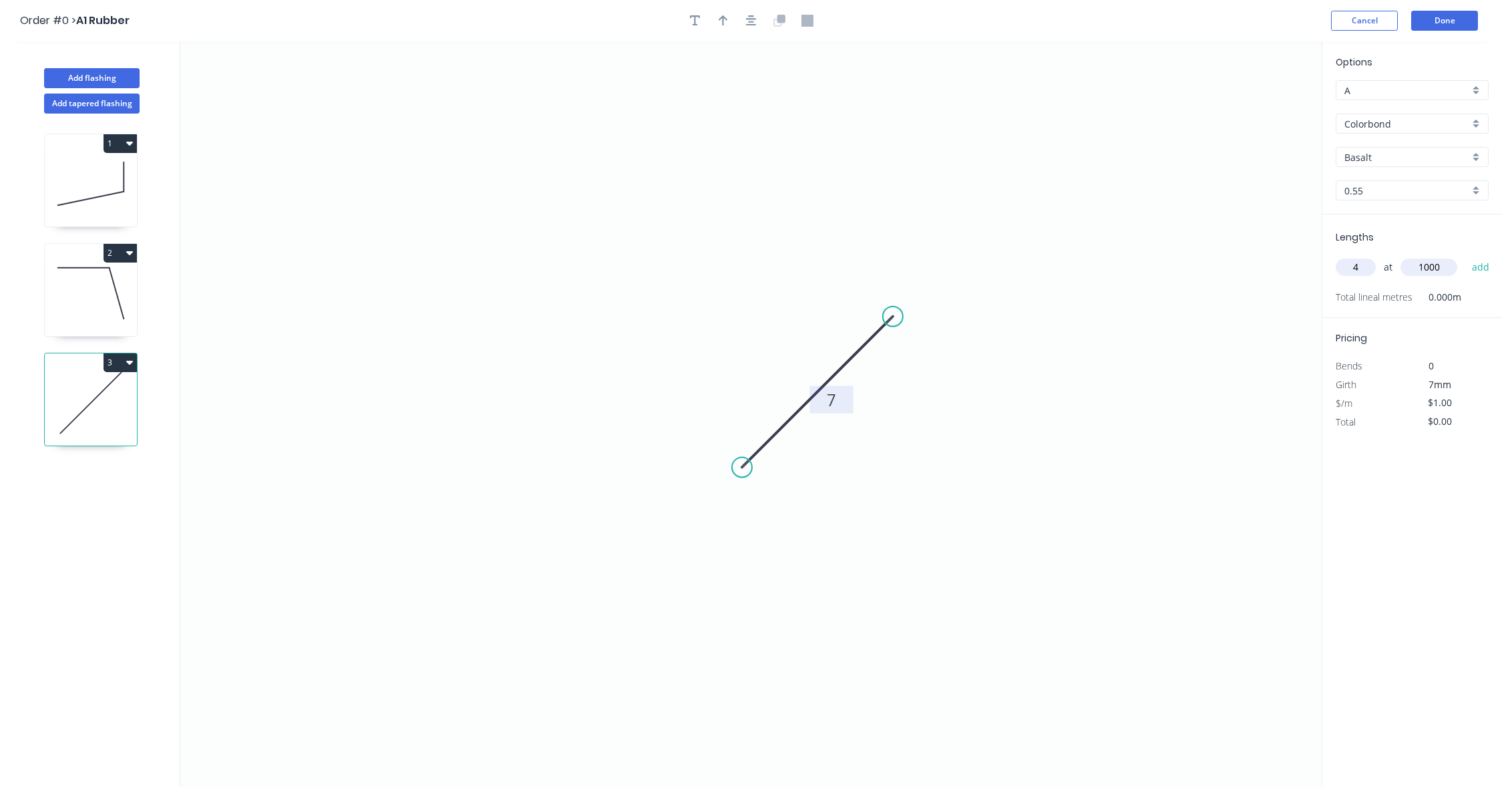
click at [1466, 256] on button "add" at bounding box center [1481, 267] width 31 height 22
type input "$4.00"
click at [1414, 667] on div "Options A A Colorbond Colorbond Colorbond Ultra Copy of Colorbond Ultra Basalt …" at bounding box center [1412, 414] width 180 height 747
click at [1475, 15] on button "Done" at bounding box center [1444, 21] width 67 height 20
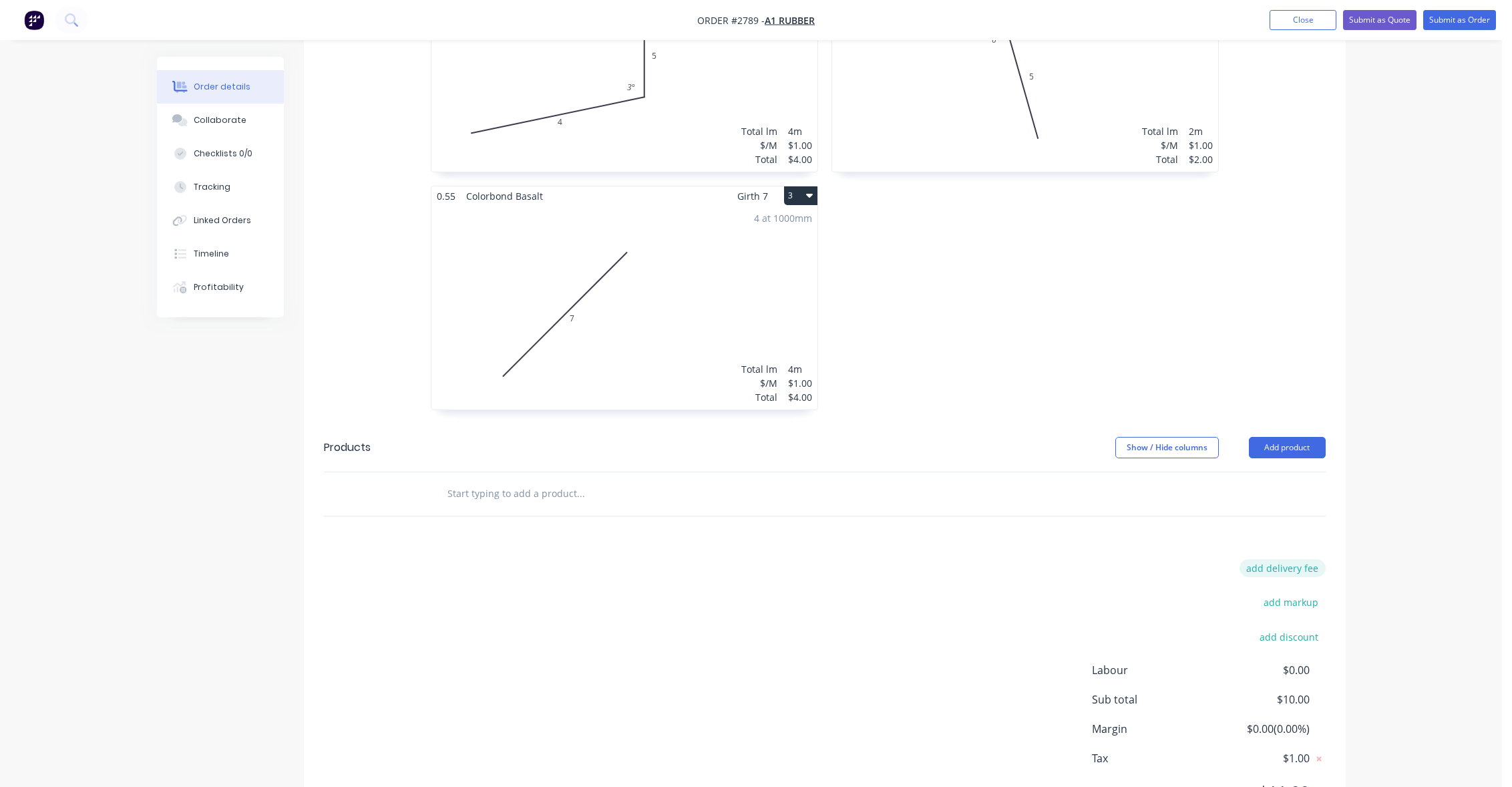
scroll to position [635, 0]
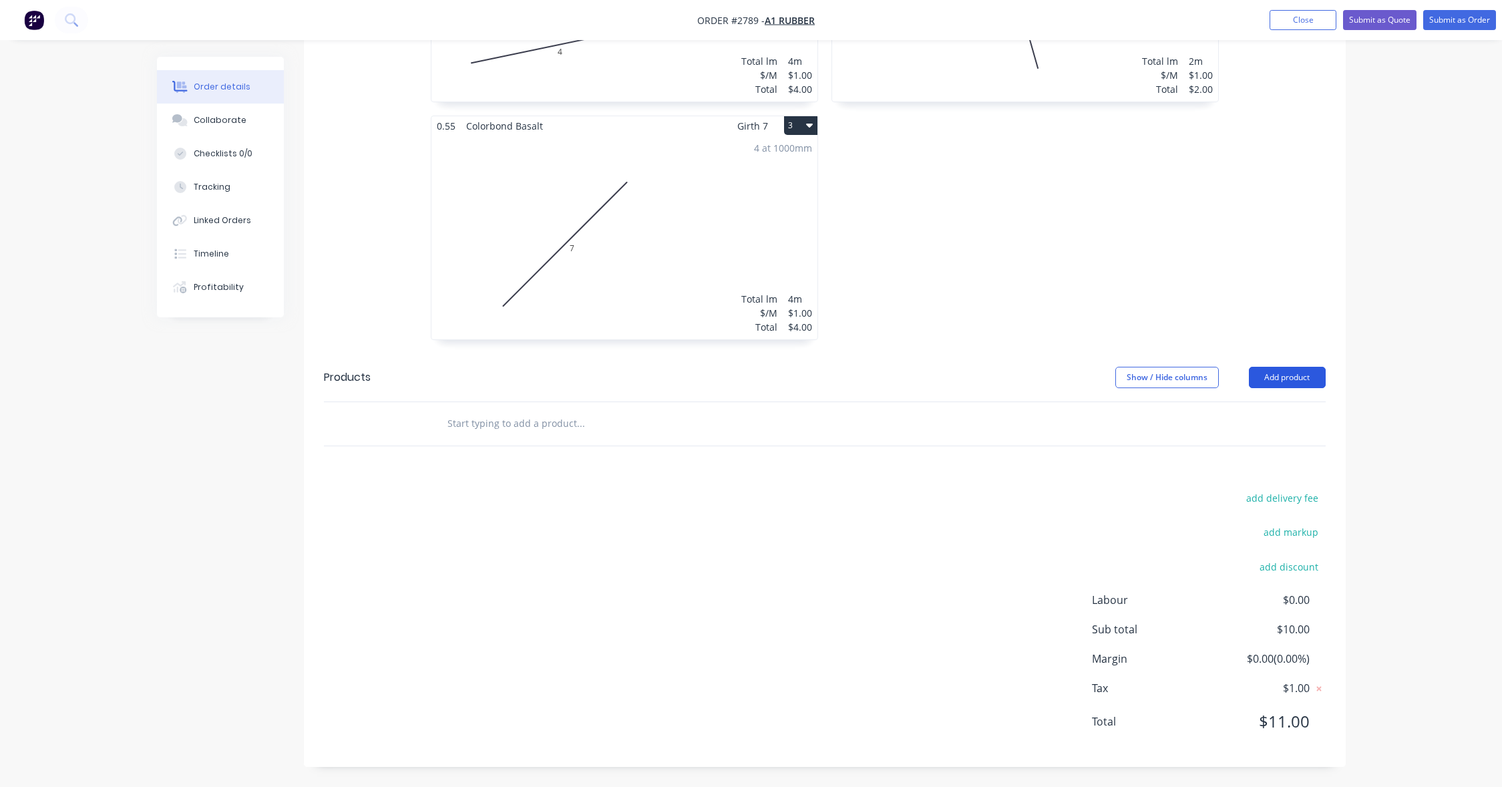
click at [1299, 379] on button "Add product" at bounding box center [1287, 377] width 77 height 21
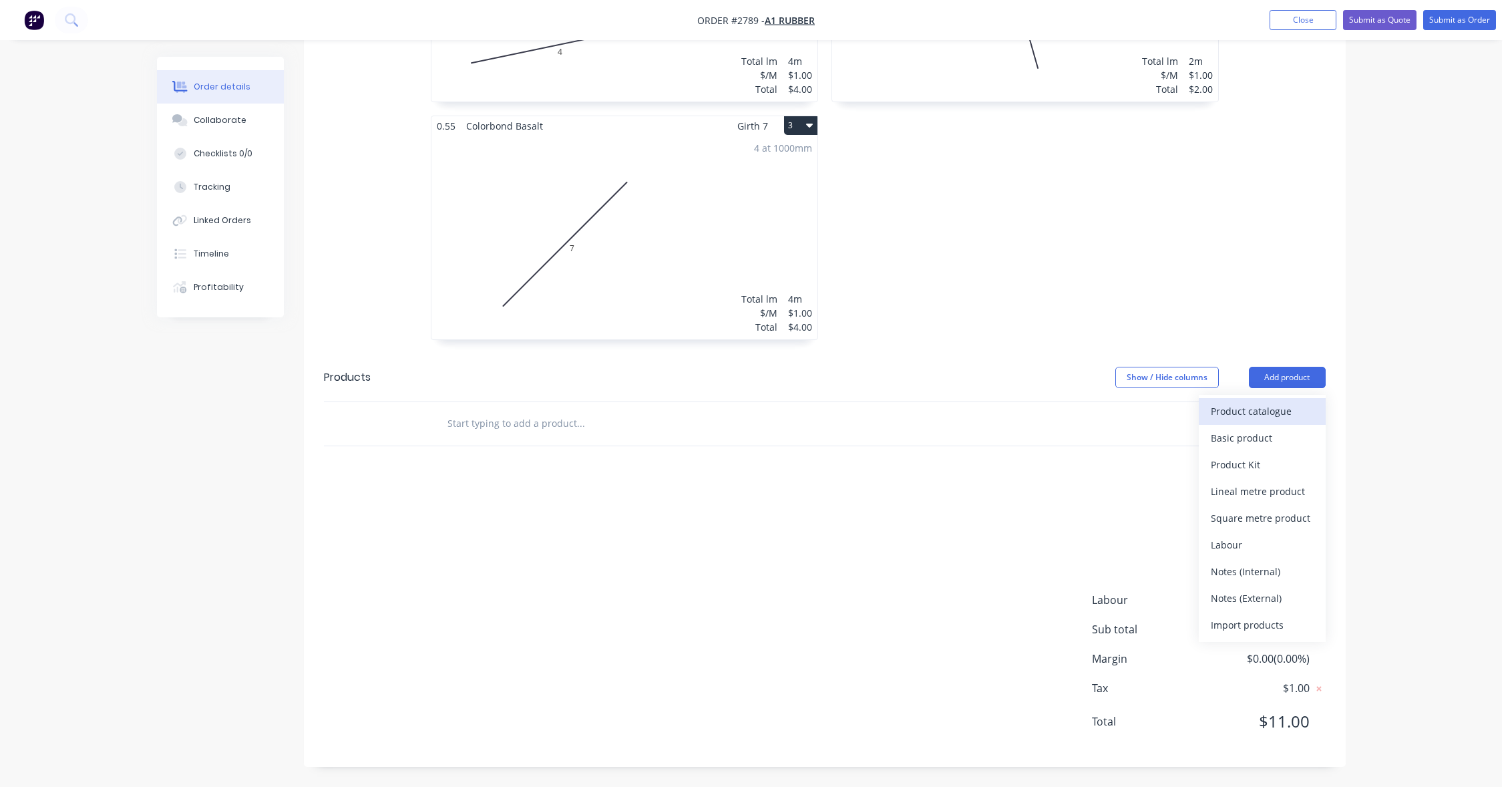
click at [1291, 401] on button "Product catalogue" at bounding box center [1262, 411] width 127 height 27
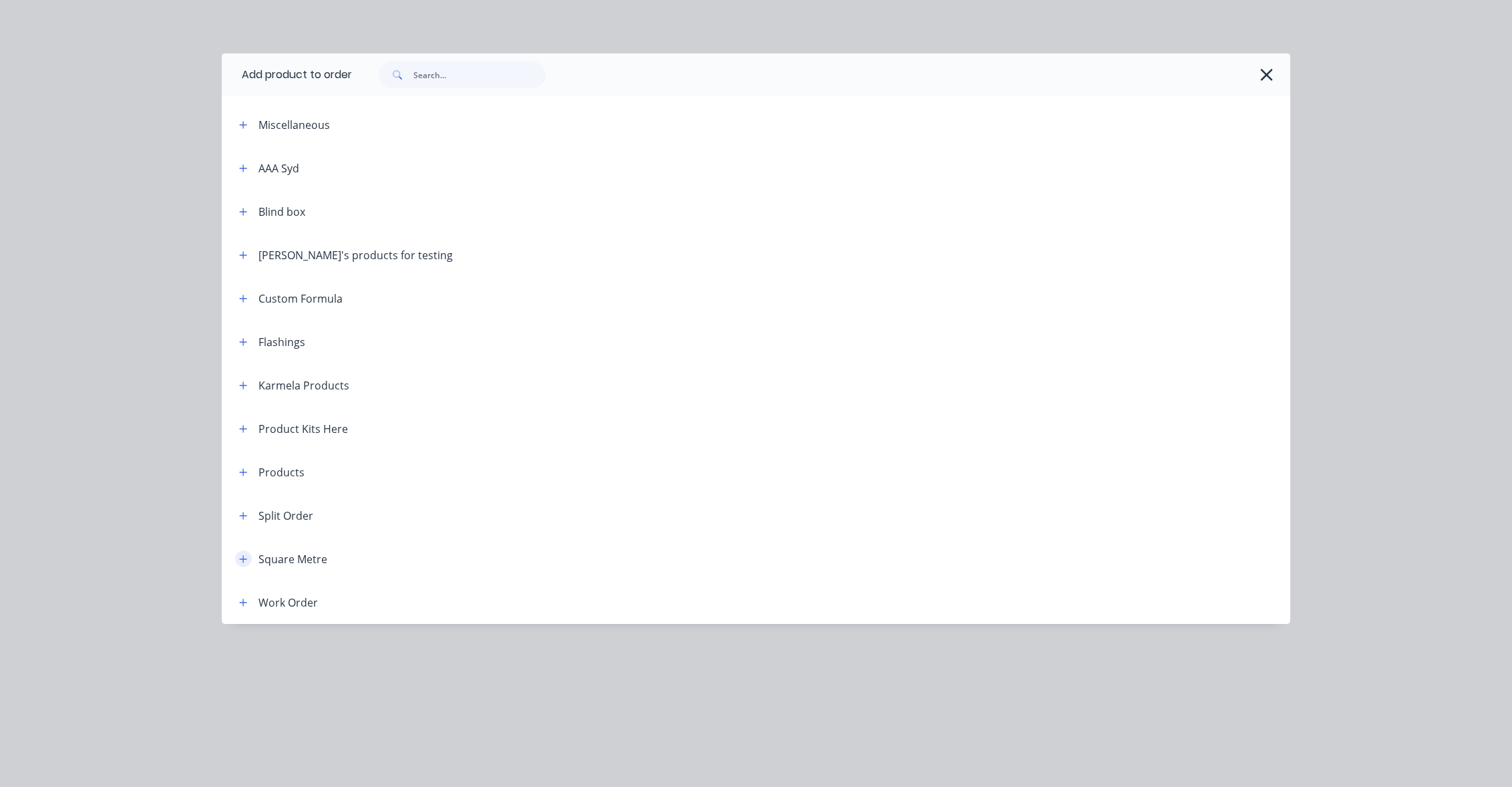
click at [244, 560] on icon "button" at bounding box center [244, 559] width 7 height 7
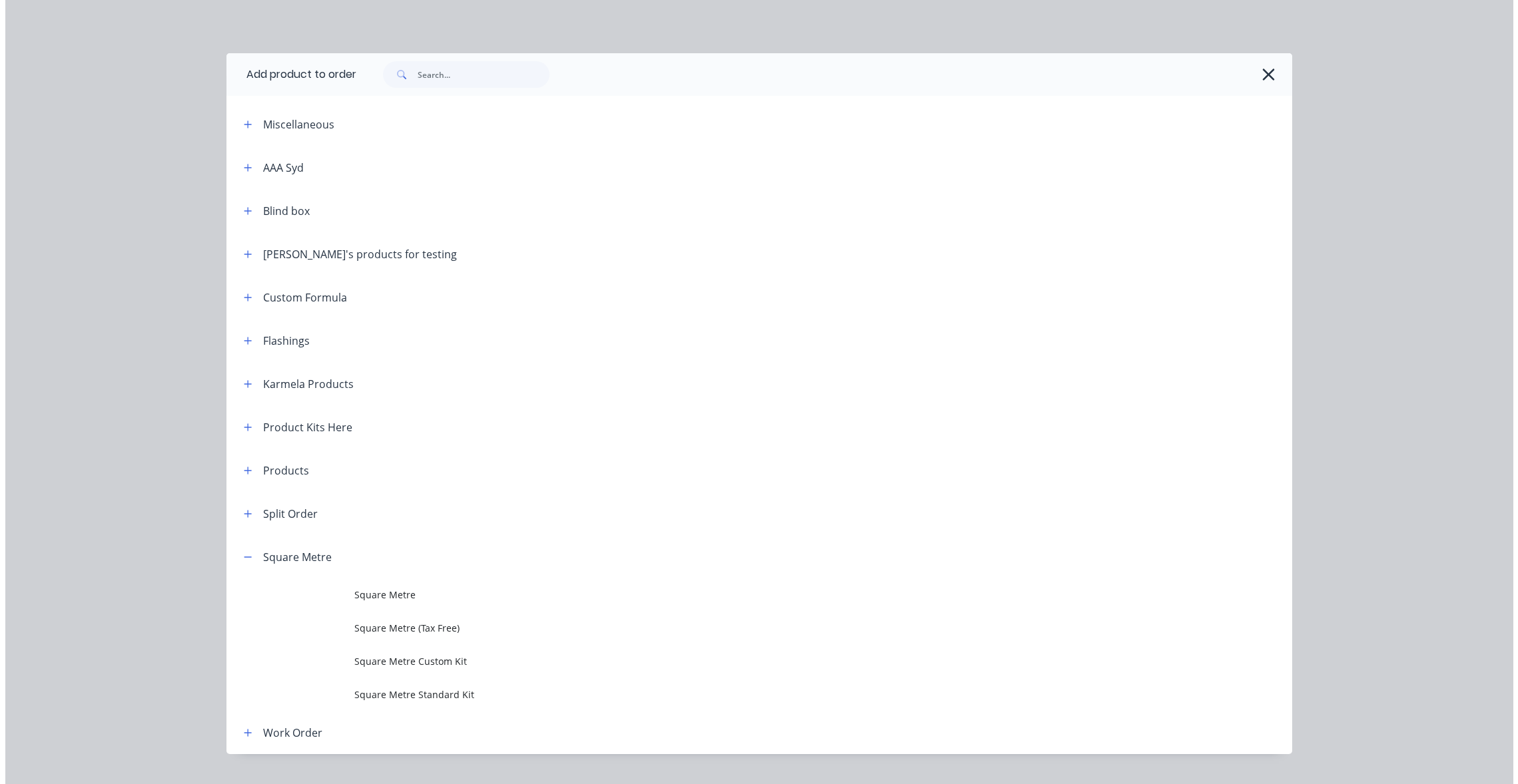
scroll to position [652, 0]
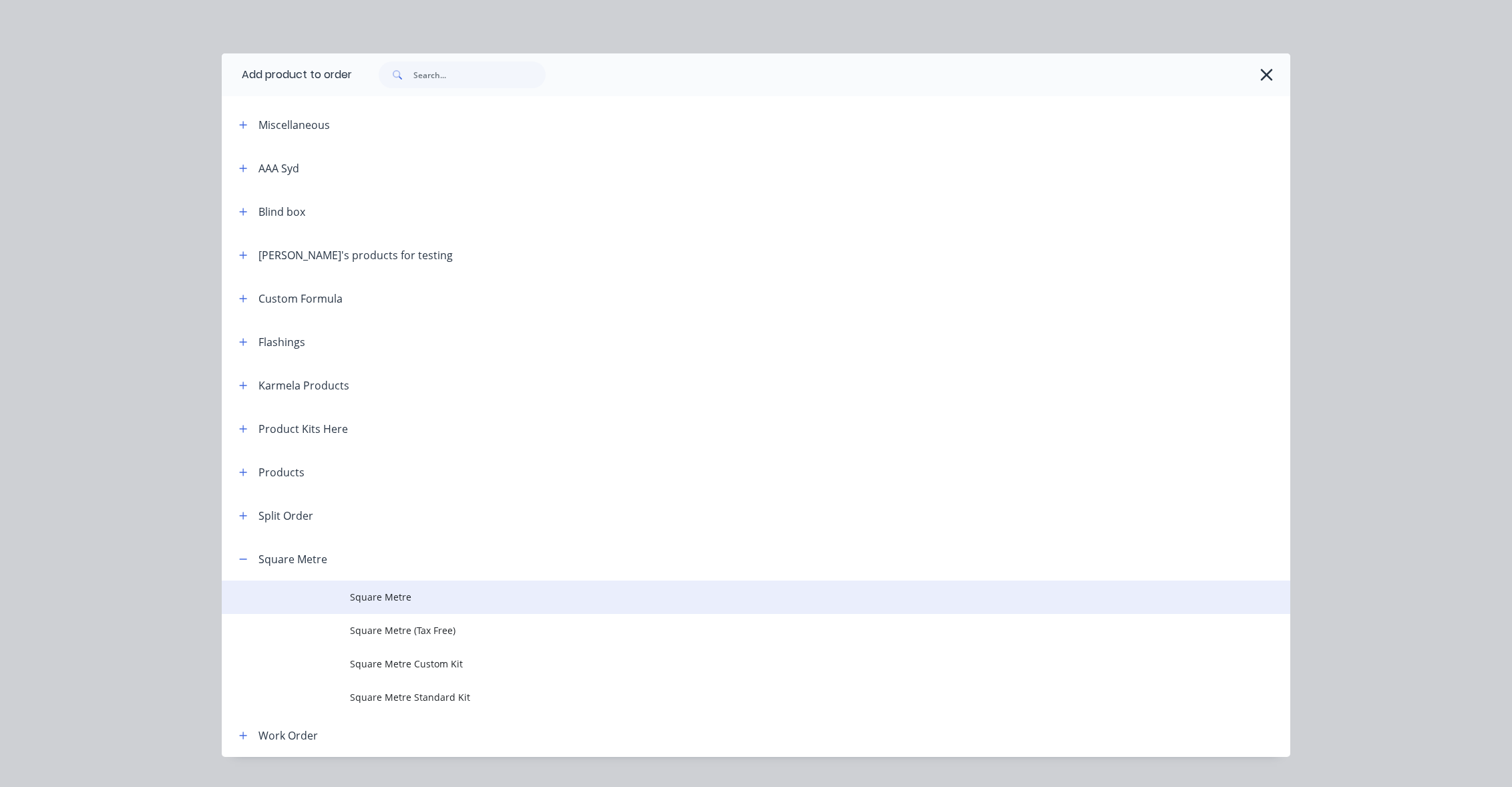
click at [410, 592] on span "Square Metre" at bounding box center [725, 597] width 752 height 14
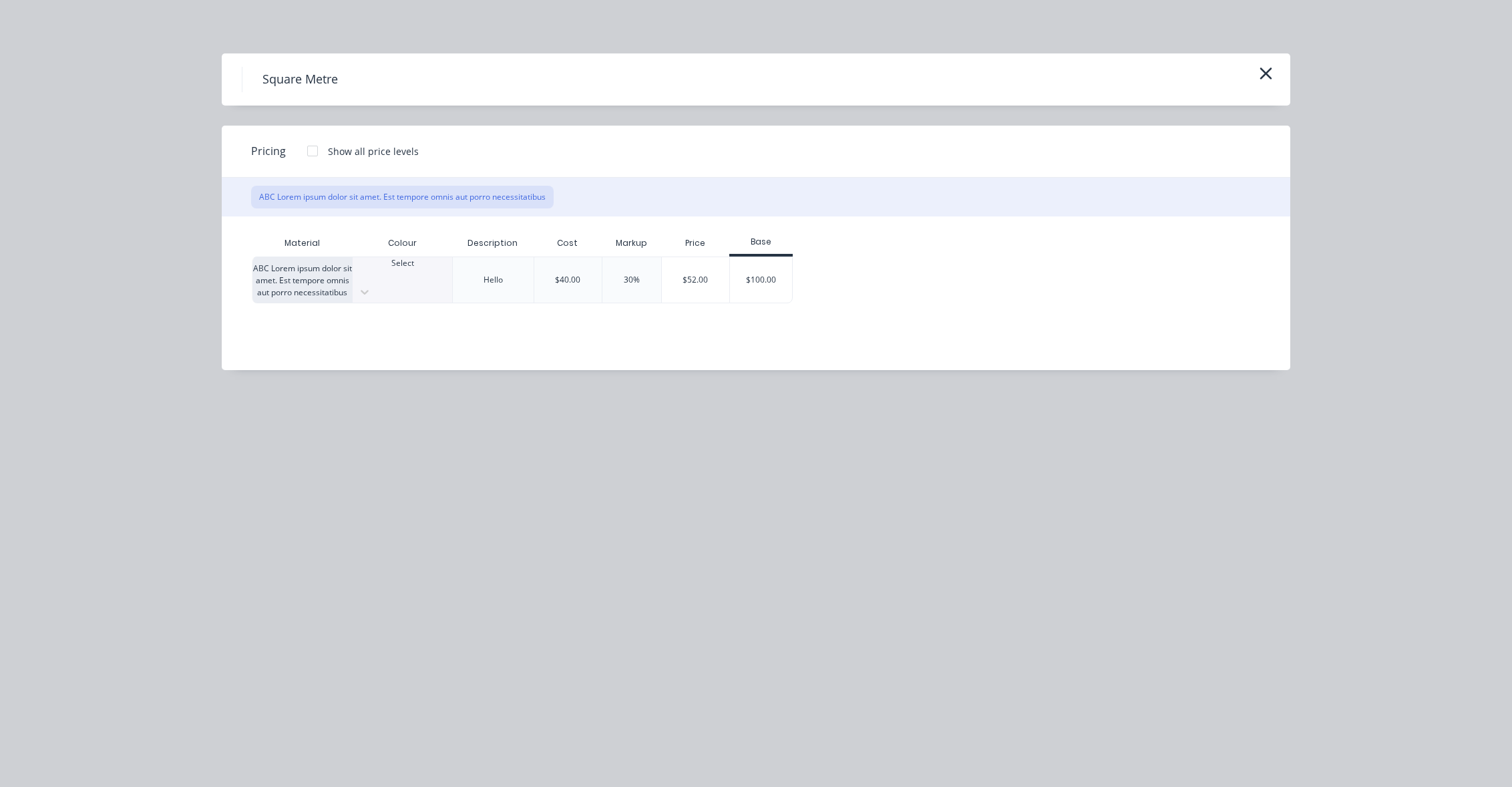
click at [387, 280] on div at bounding box center [402, 275] width 100 height 12
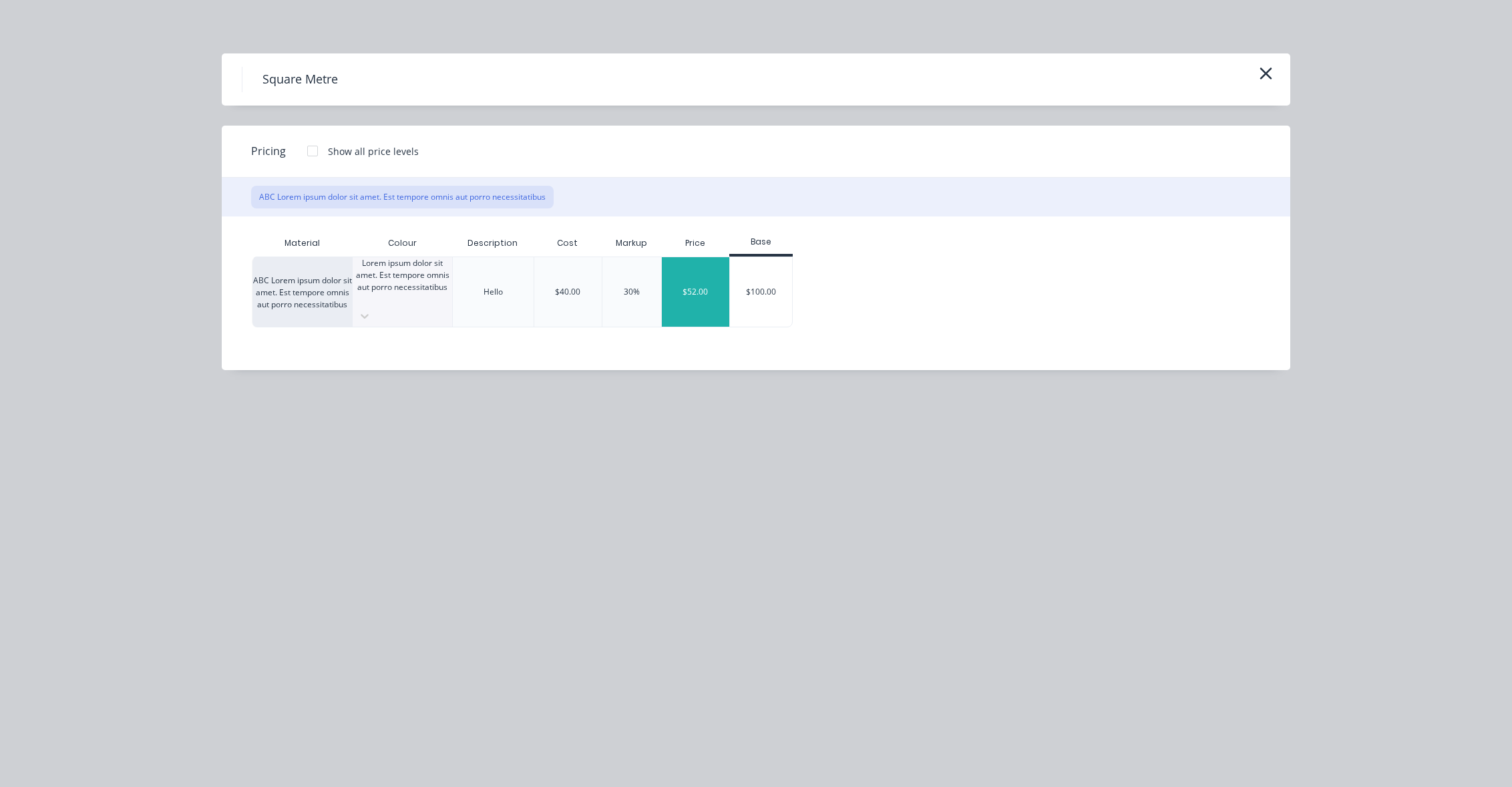
click at [726, 274] on div "$52.00" at bounding box center [696, 292] width 68 height 70
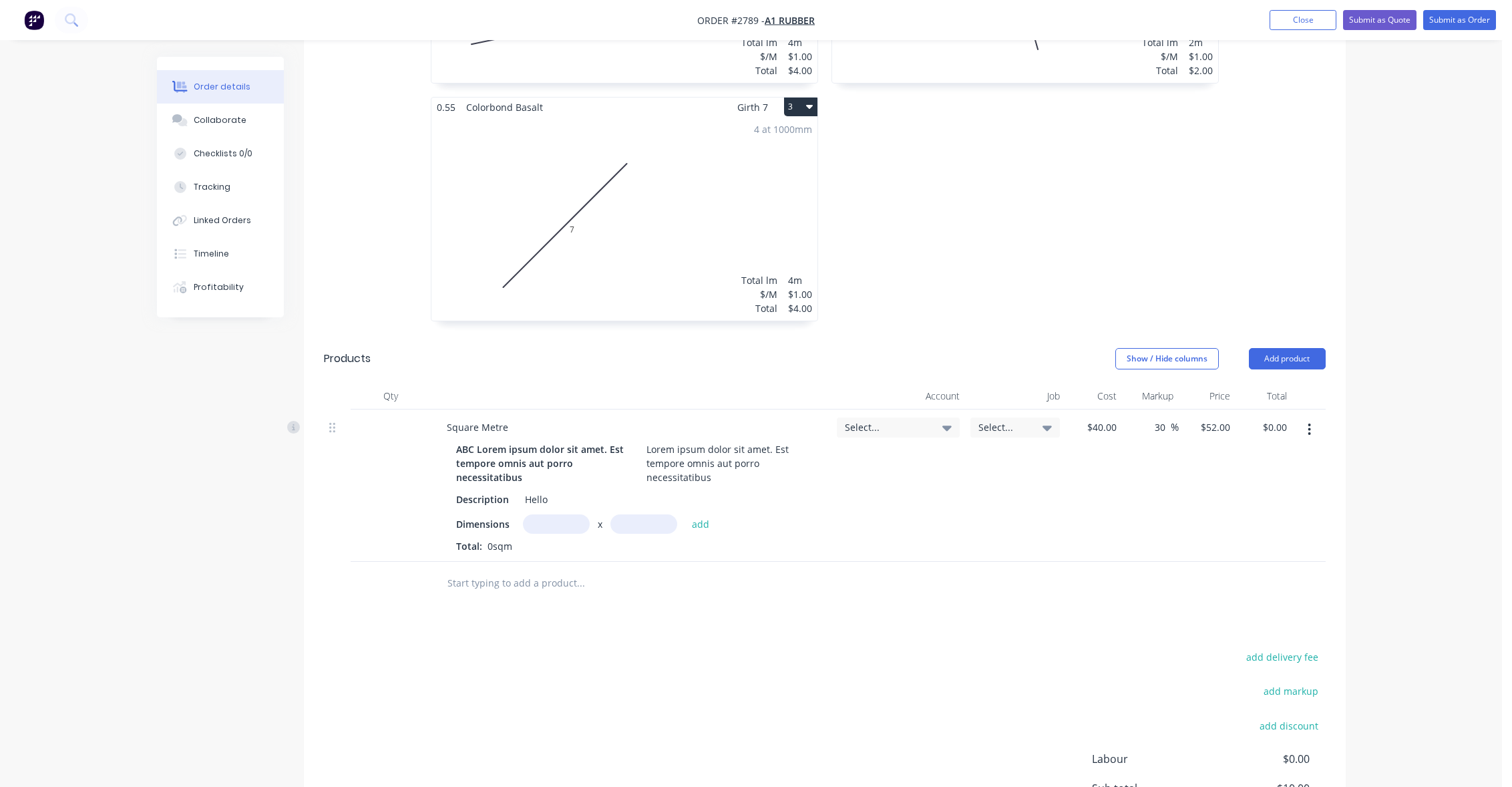
click at [574, 523] on input "text" at bounding box center [556, 525] width 67 height 20
type input "8m"
type input "100"
click at [685, 515] on button "add" at bounding box center [700, 524] width 31 height 18
type input "$41,600.00"
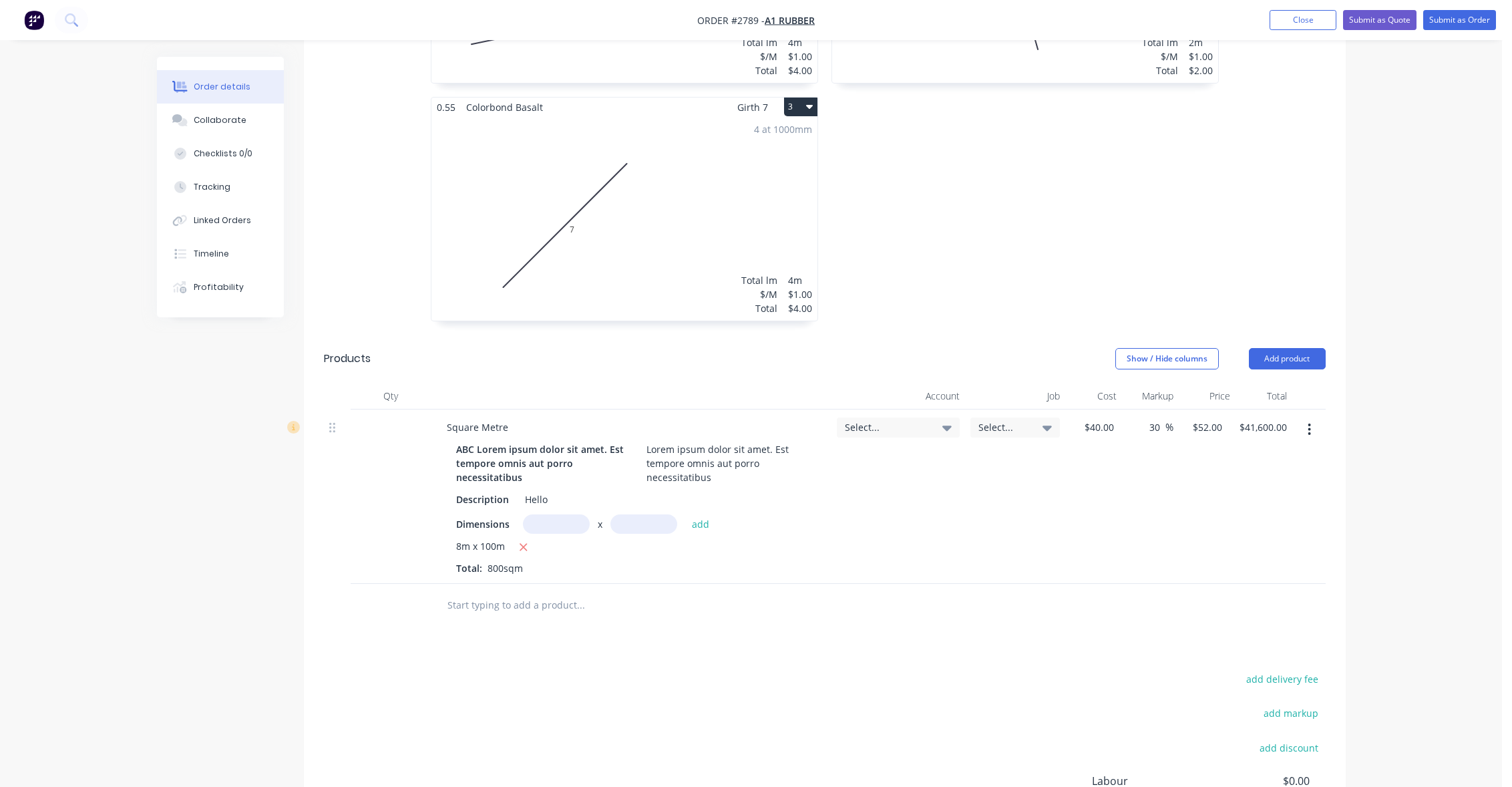
click at [1439, 129] on div "Order details Collaborate Checklists 0/0 Tracking Linked Orders Timeline Profit…" at bounding box center [751, 157] width 1502 height 1622
click at [1457, 18] on button "Submit as Order" at bounding box center [1460, 20] width 73 height 20
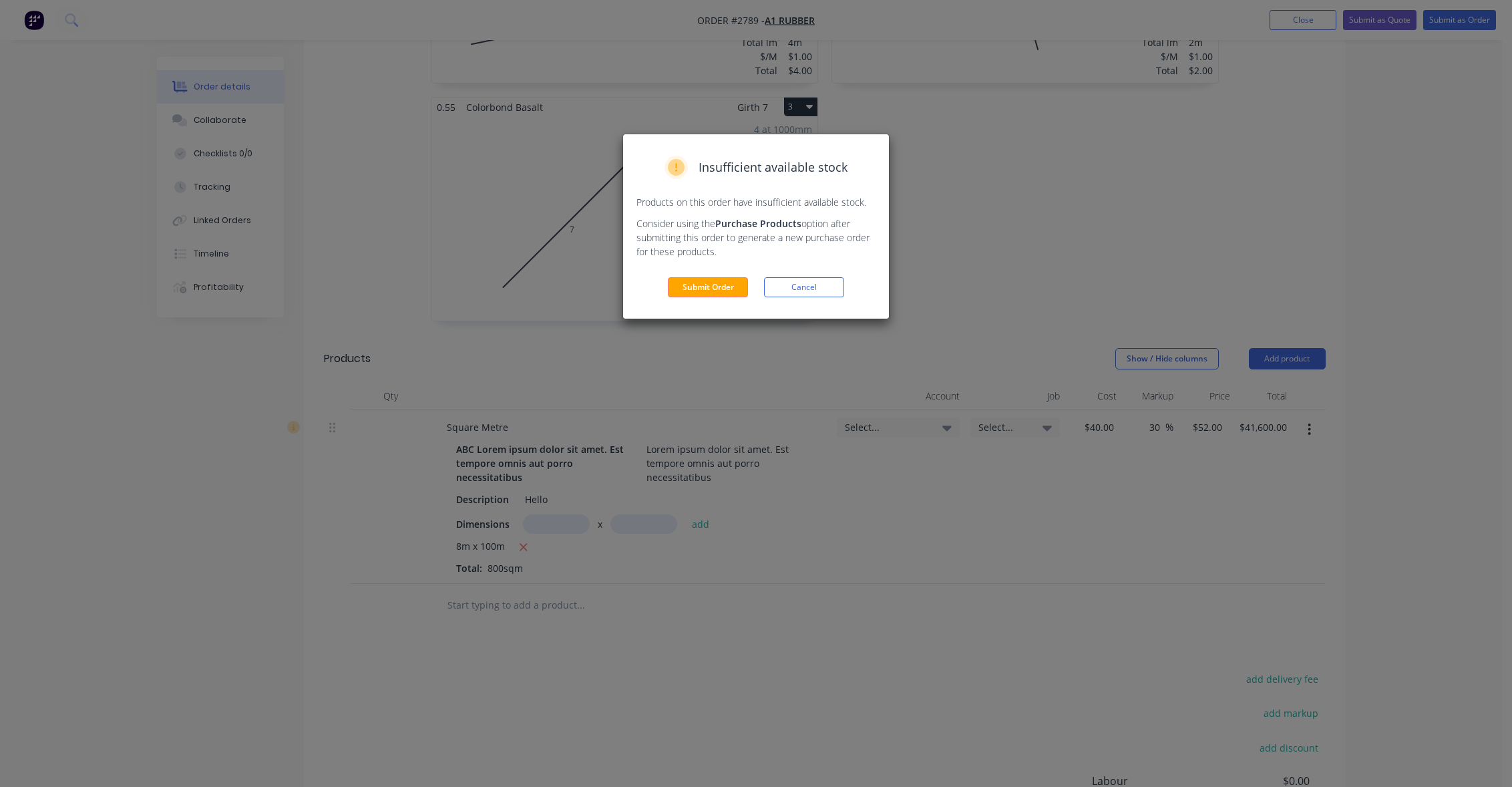
click at [797, 294] on button "Cancel" at bounding box center [805, 287] width 80 height 20
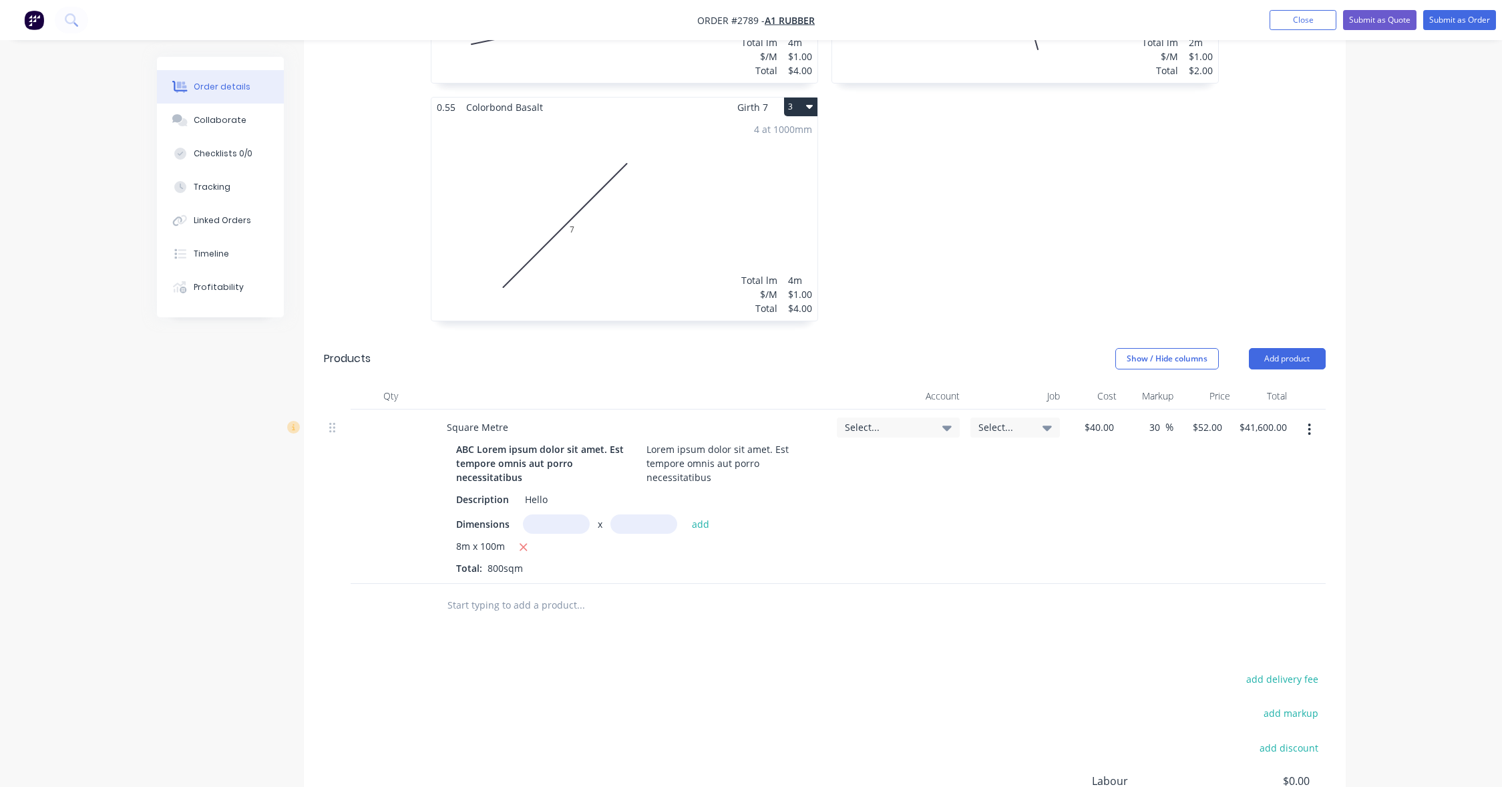
click at [921, 414] on div "Select..." at bounding box center [898, 496] width 134 height 174
click at [917, 427] on span "Select..." at bounding box center [887, 427] width 84 height 14
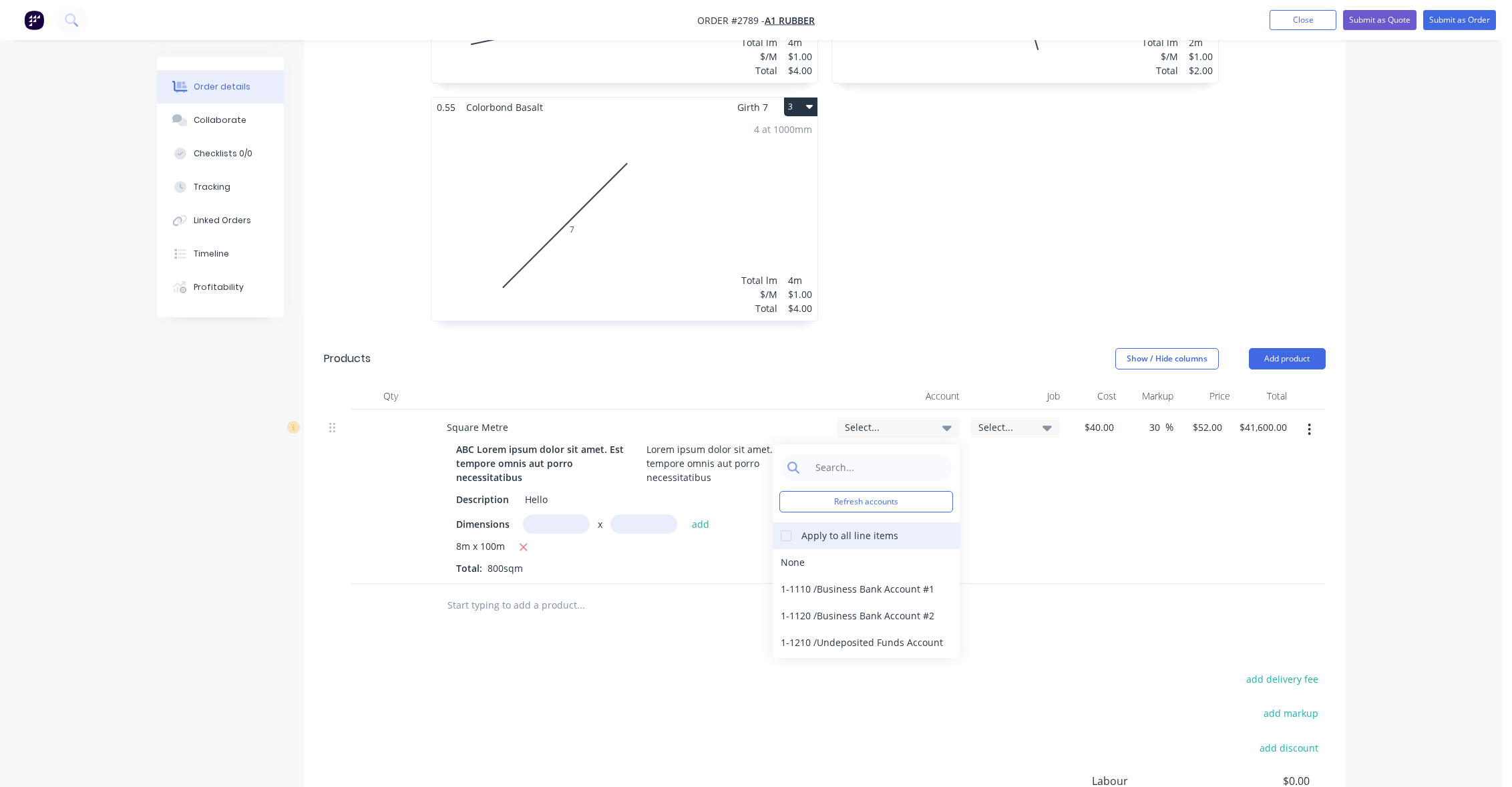
click at [789, 540] on div at bounding box center [786, 536] width 27 height 27
click at [836, 625] on div "1-1120 / Business Bank Account #2" at bounding box center [866, 616] width 187 height 27
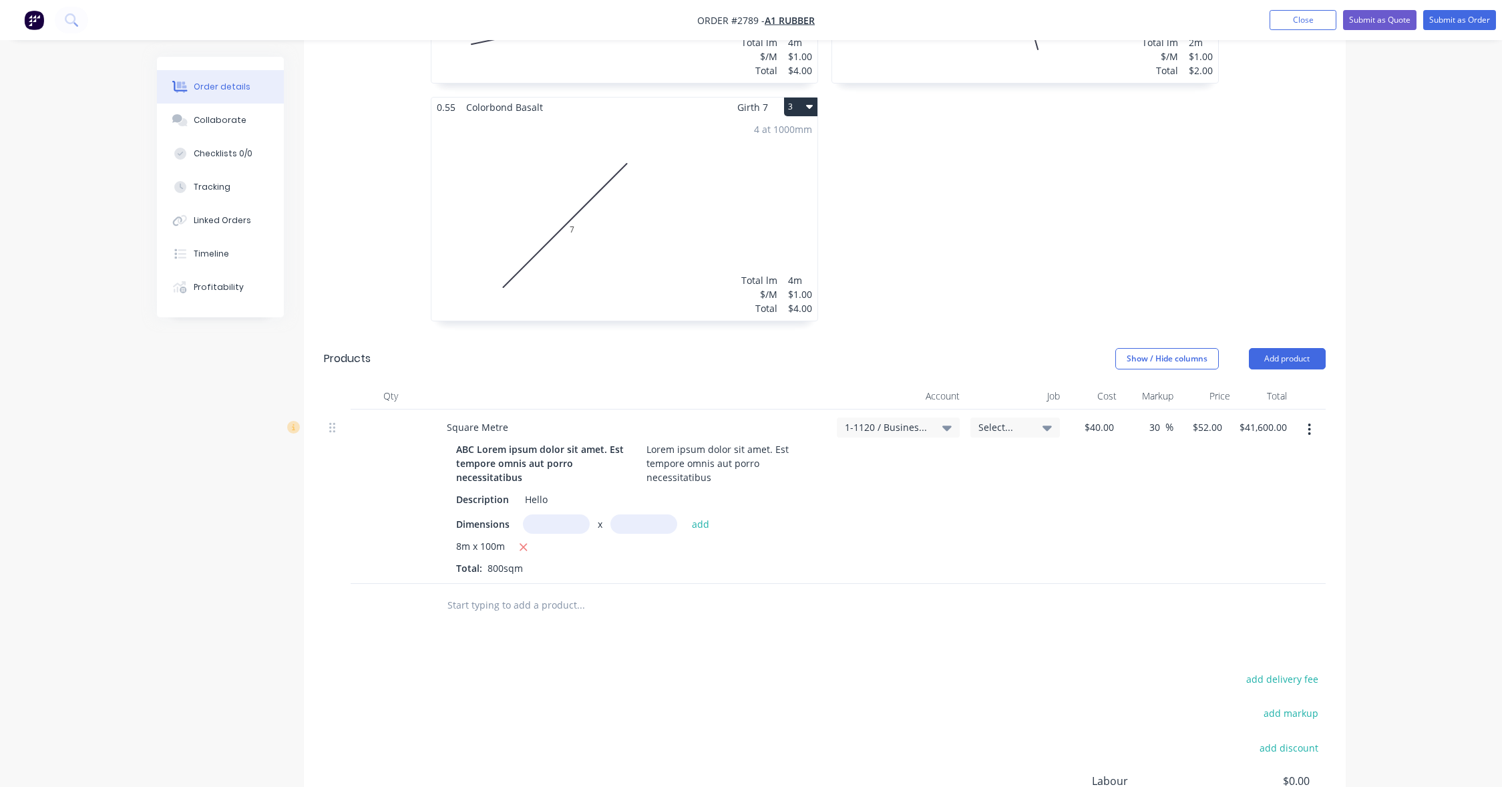
click at [1455, 339] on div "Order details Collaborate Checklists 0/0 Tracking Linked Orders Timeline Profit…" at bounding box center [751, 157] width 1502 height 1622
click at [1371, 16] on button "Submit as Quote" at bounding box center [1380, 20] width 73 height 20
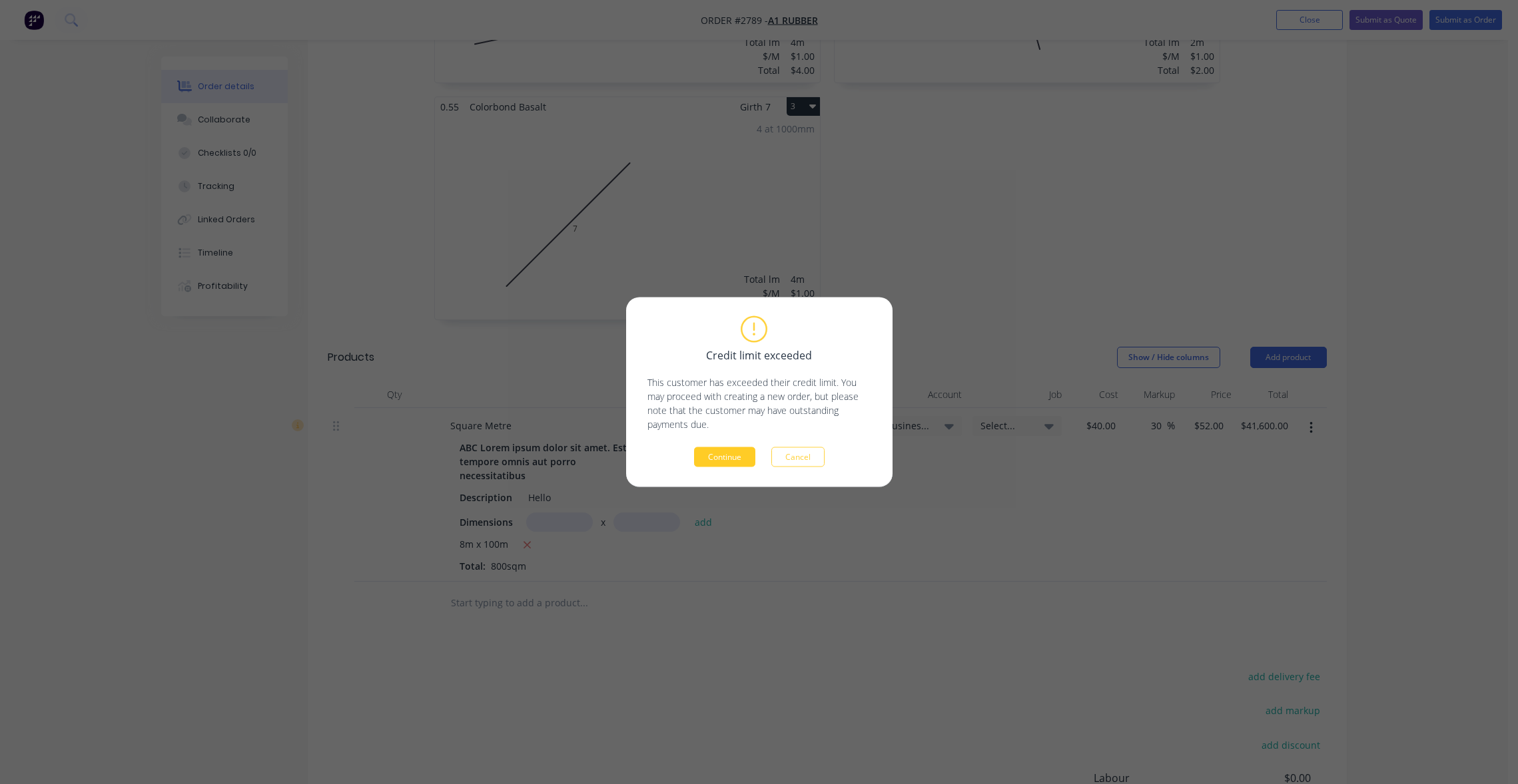
click at [751, 456] on button "Continue" at bounding box center [724, 457] width 61 height 20
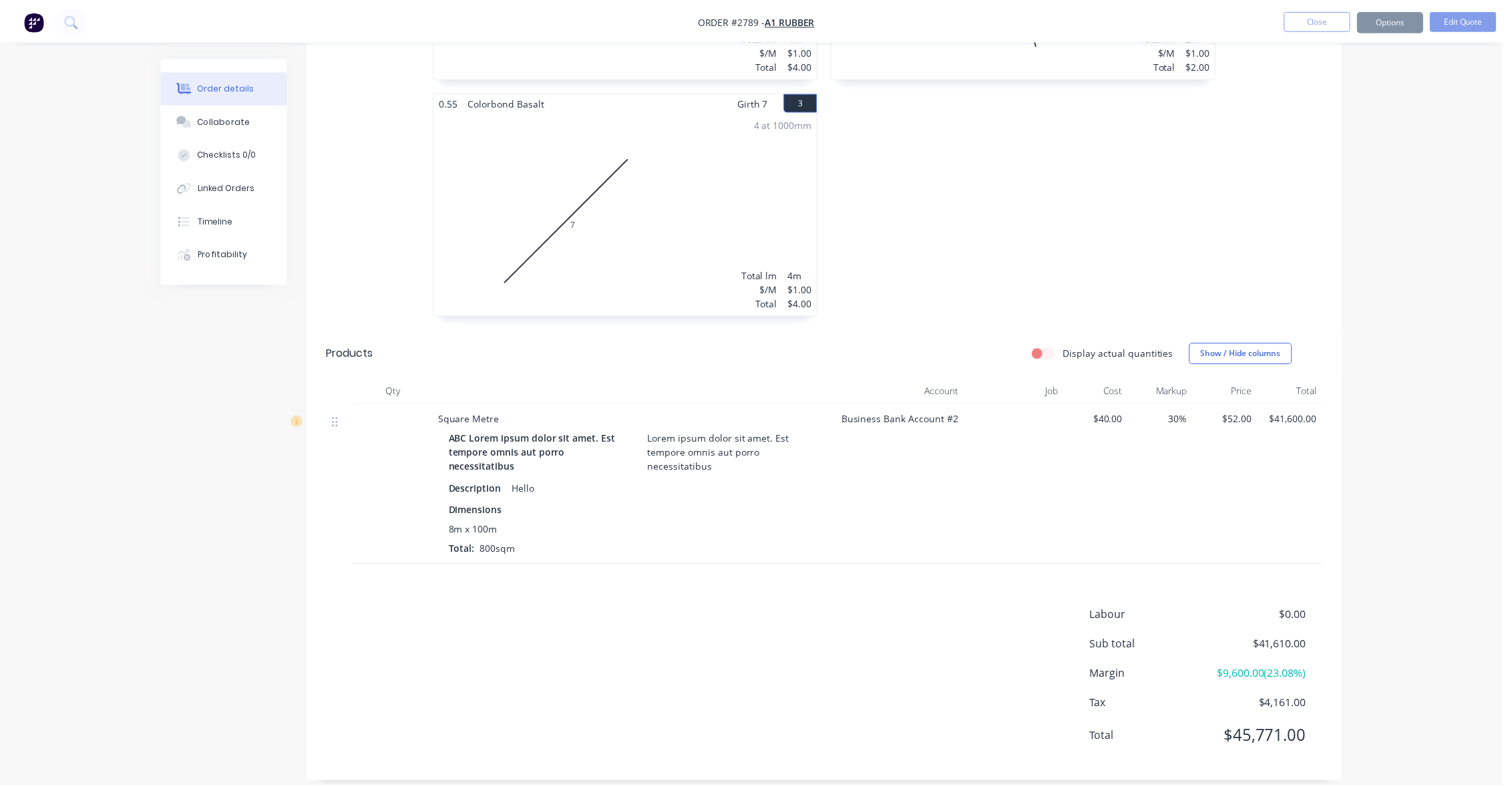
scroll to position [649, 0]
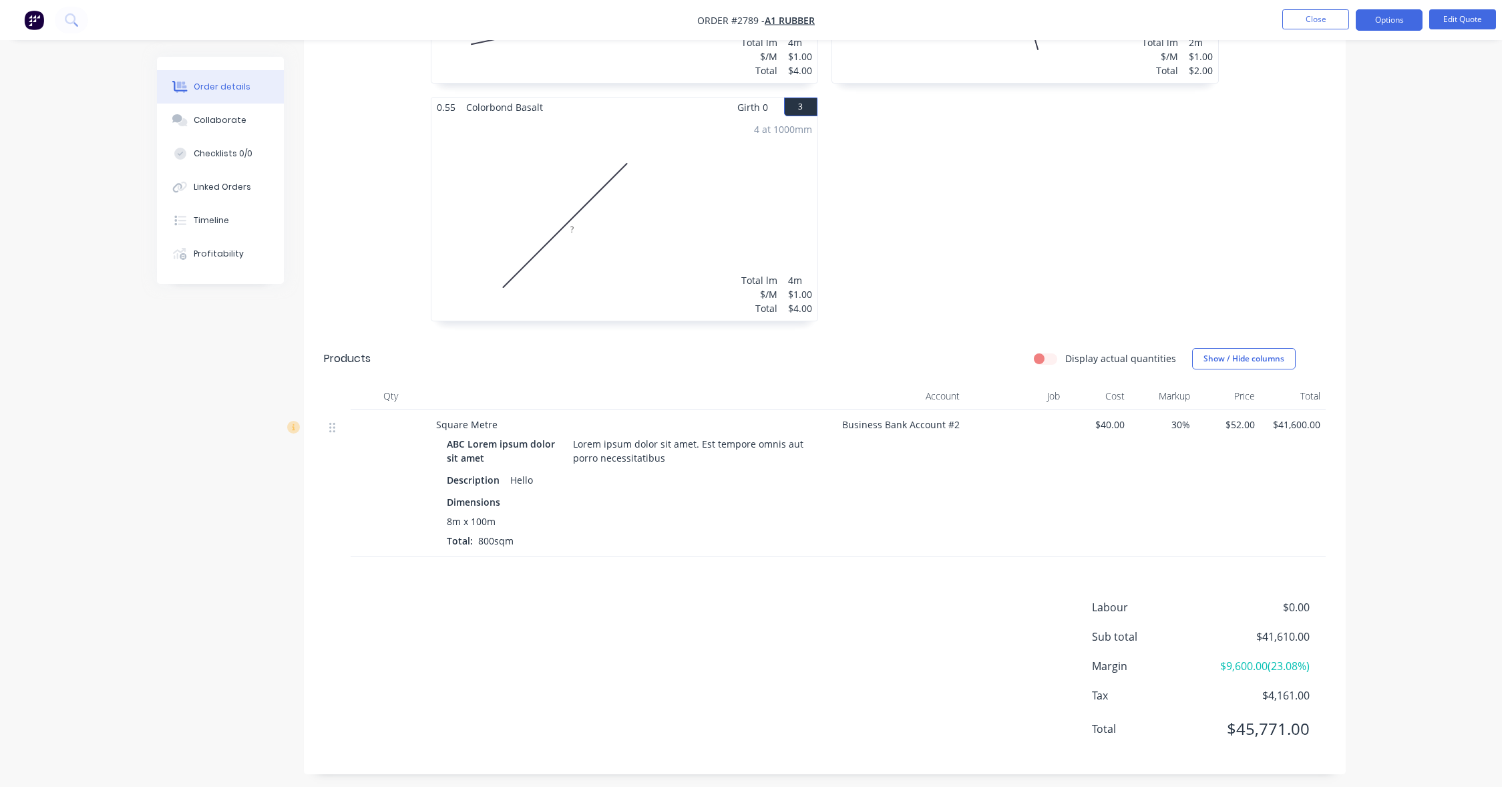
click at [1411, 111] on div "Order details Collaborate Checklists 0/0 Linked Orders Timeline Profitability O…" at bounding box center [751, 72] width 1502 height 1443
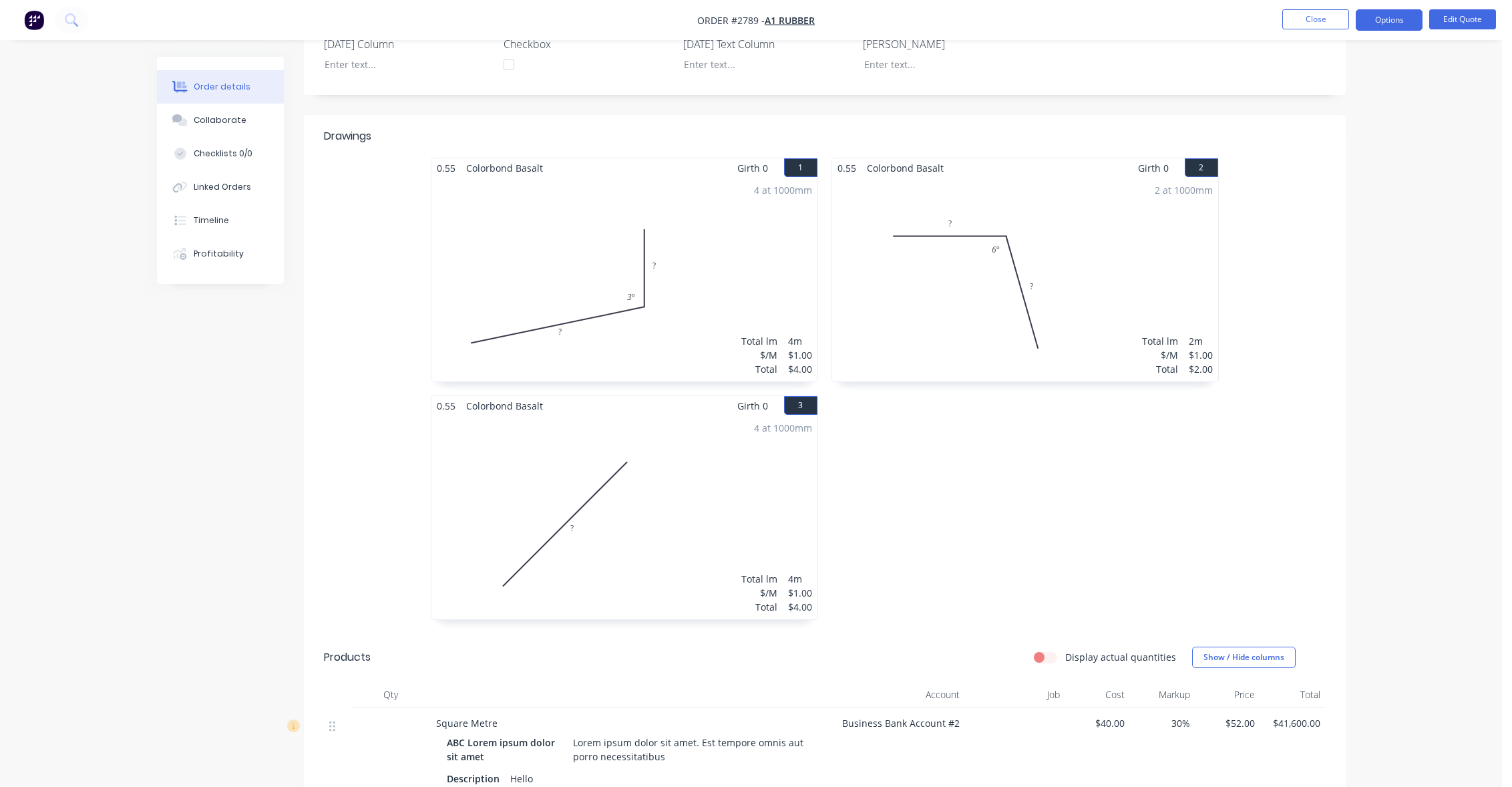
scroll to position [47, 0]
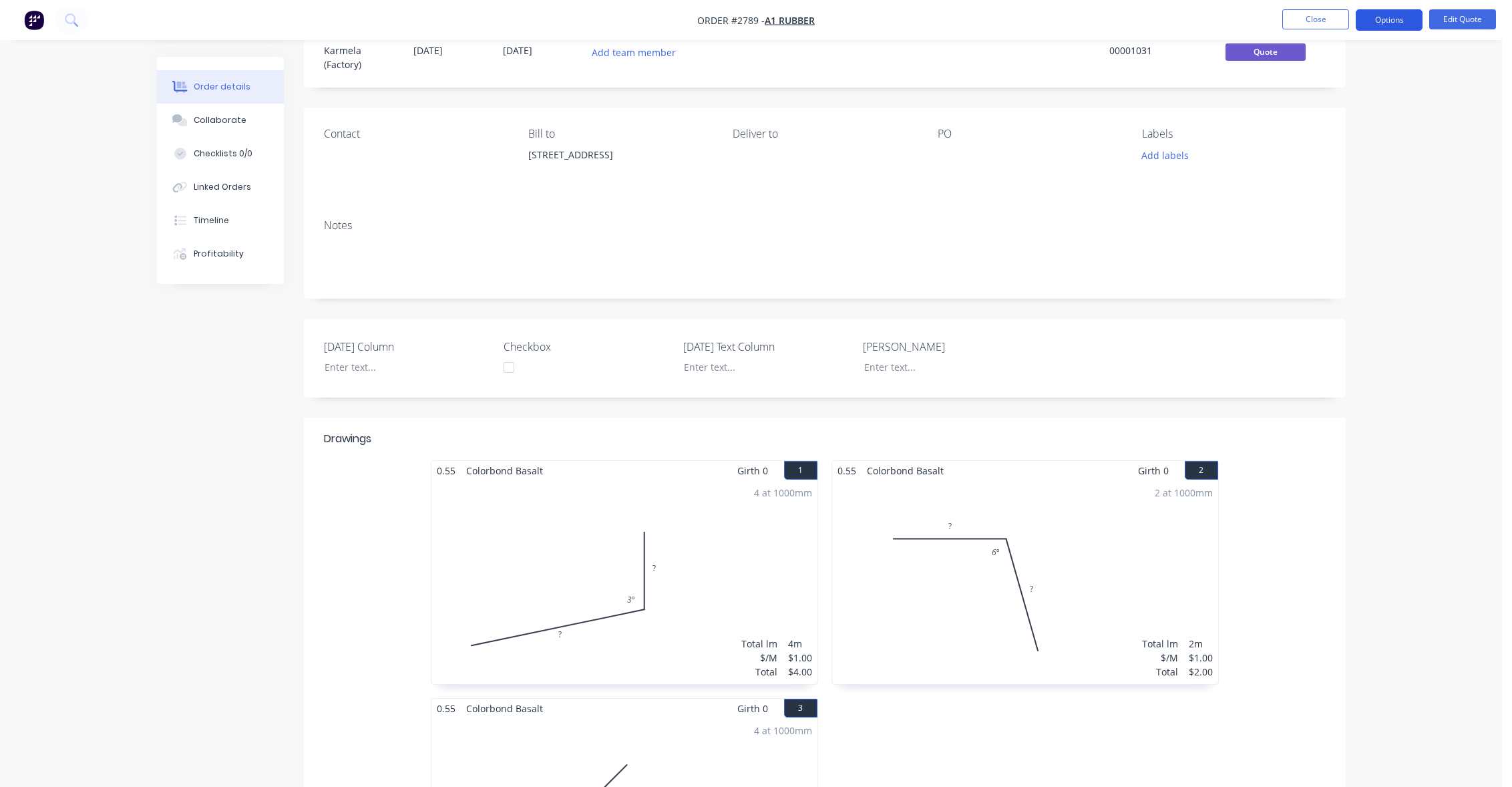
click at [1383, 18] on button "Options" at bounding box center [1389, 20] width 67 height 21
click at [1345, 79] on div "Quote" at bounding box center [1350, 81] width 123 height 20
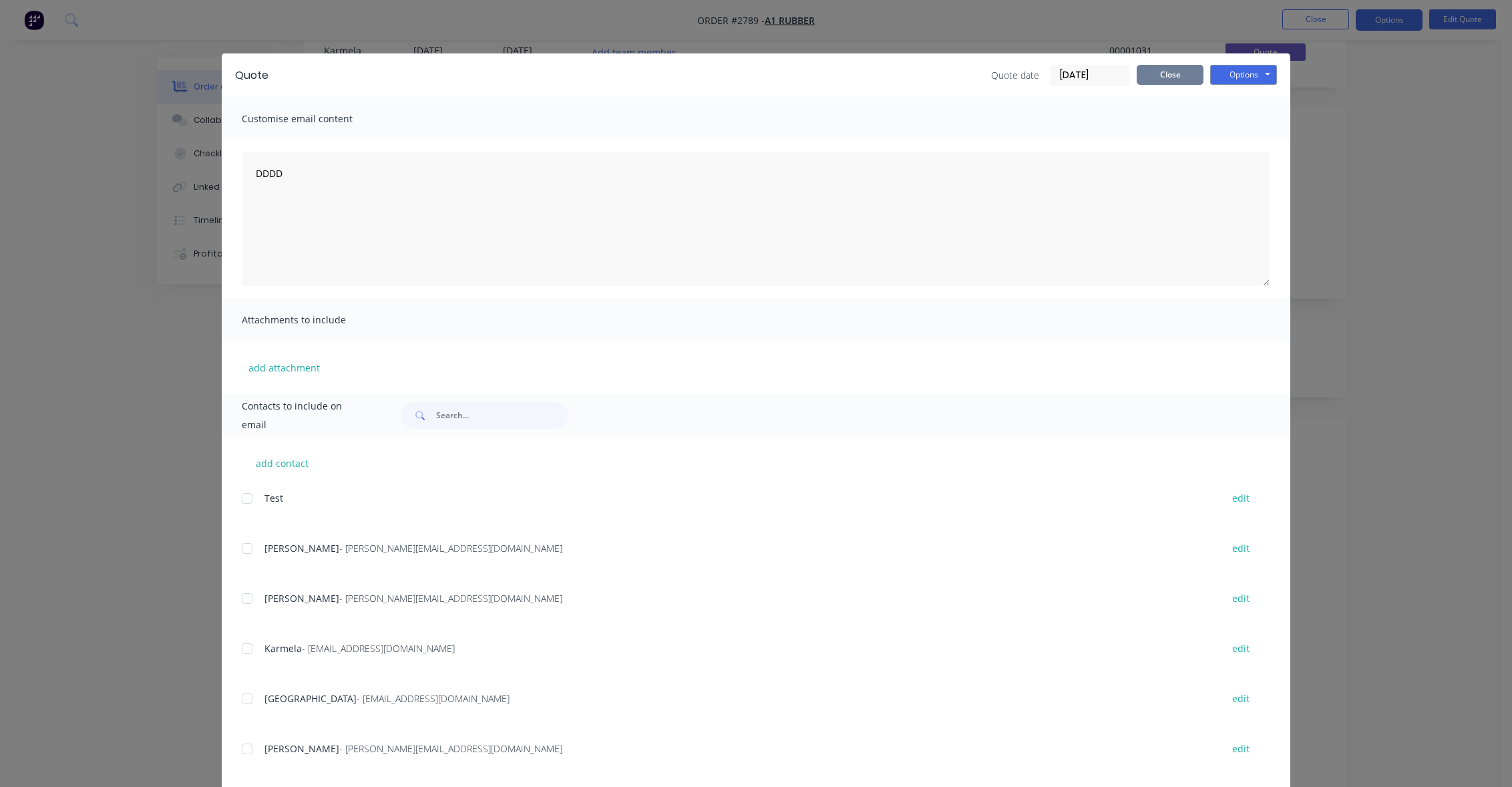
click at [1165, 77] on button "Close" at bounding box center [1170, 75] width 67 height 20
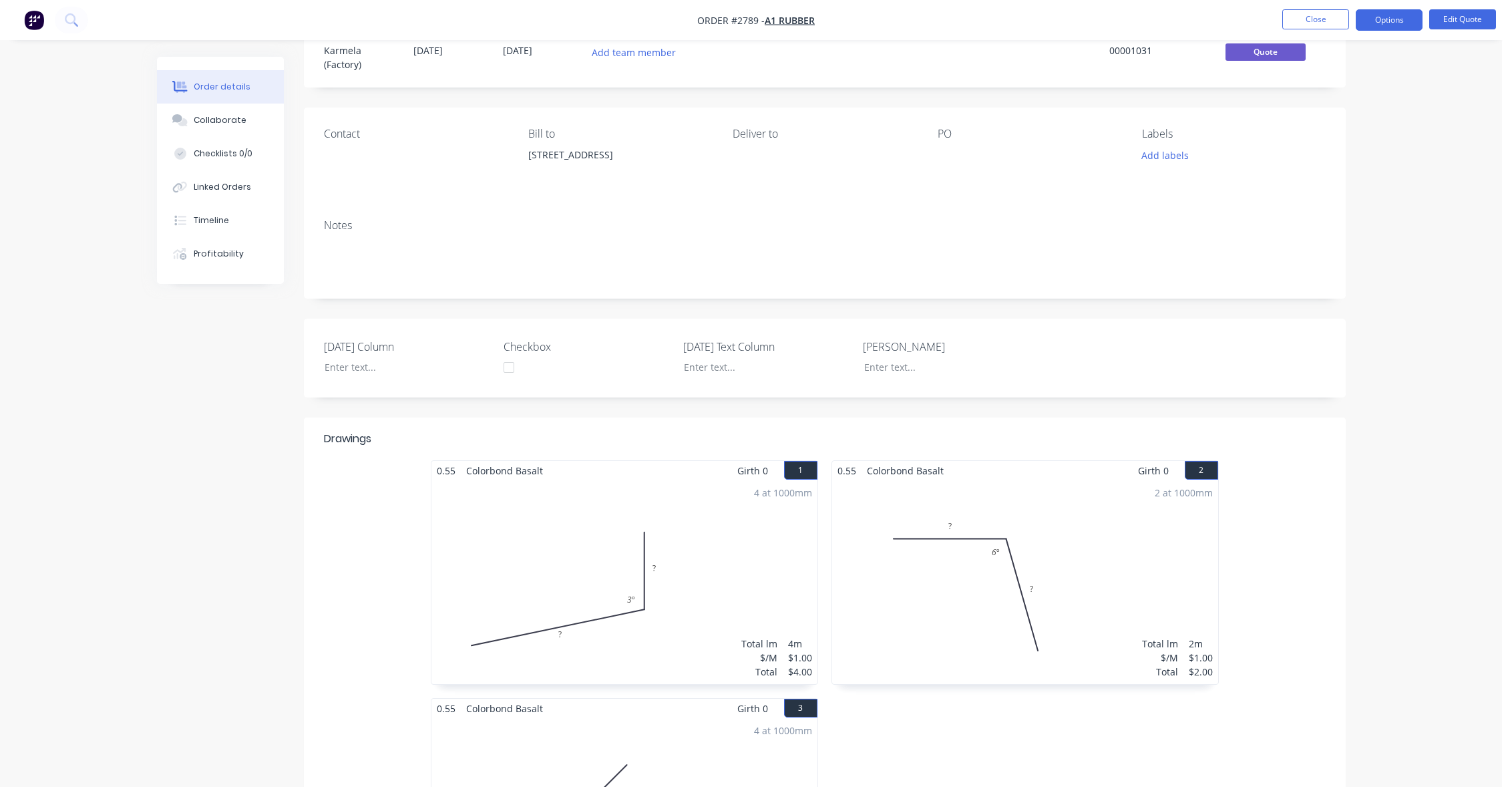
click at [219, 473] on div "Created by Karmela (Factory) Created 26/08/25 Required 26/08/25 Assigned to Add…" at bounding box center [751, 702] width 1189 height 1387
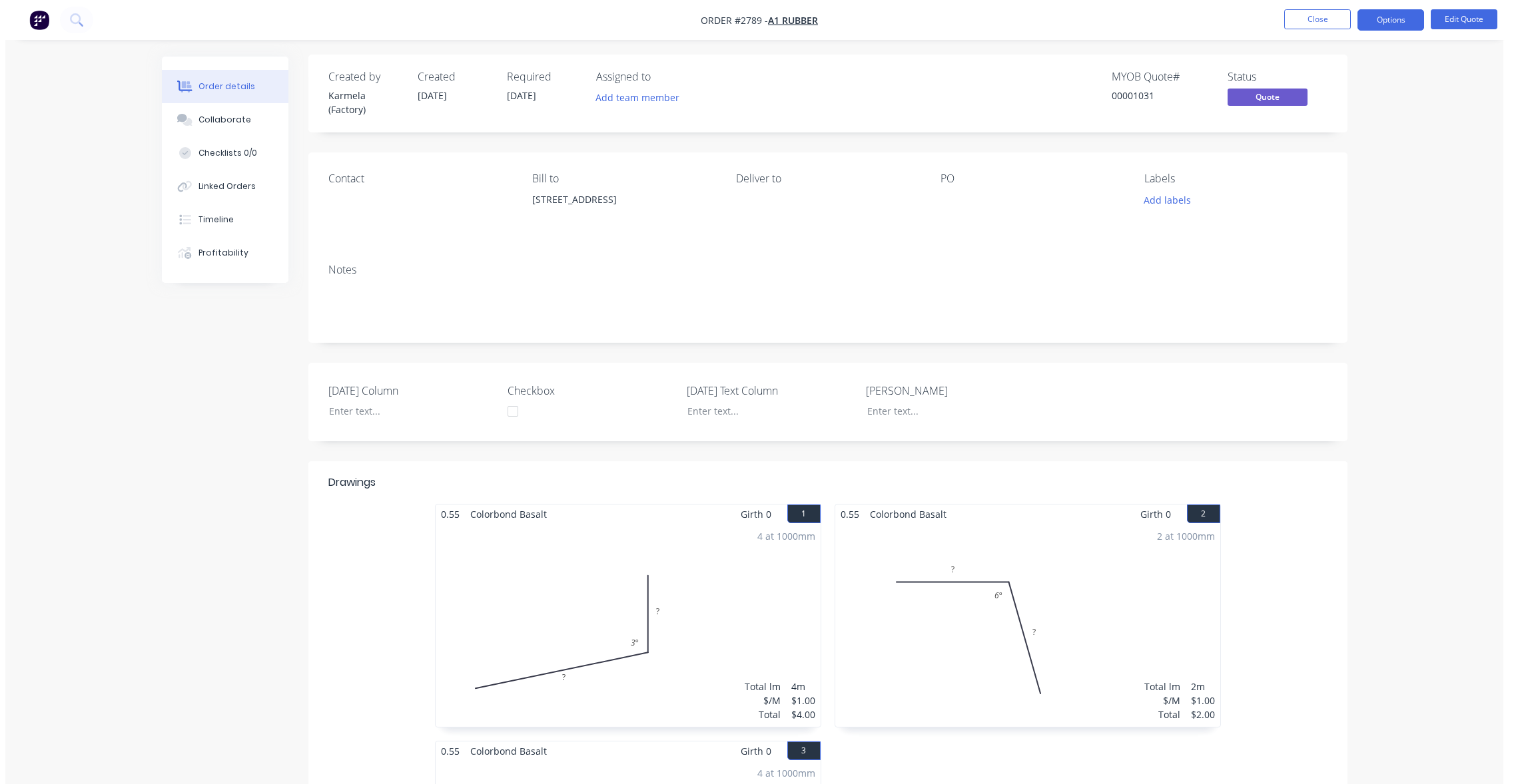
scroll to position [0, 0]
click at [1379, 28] on button "Options" at bounding box center [1385, 20] width 67 height 21
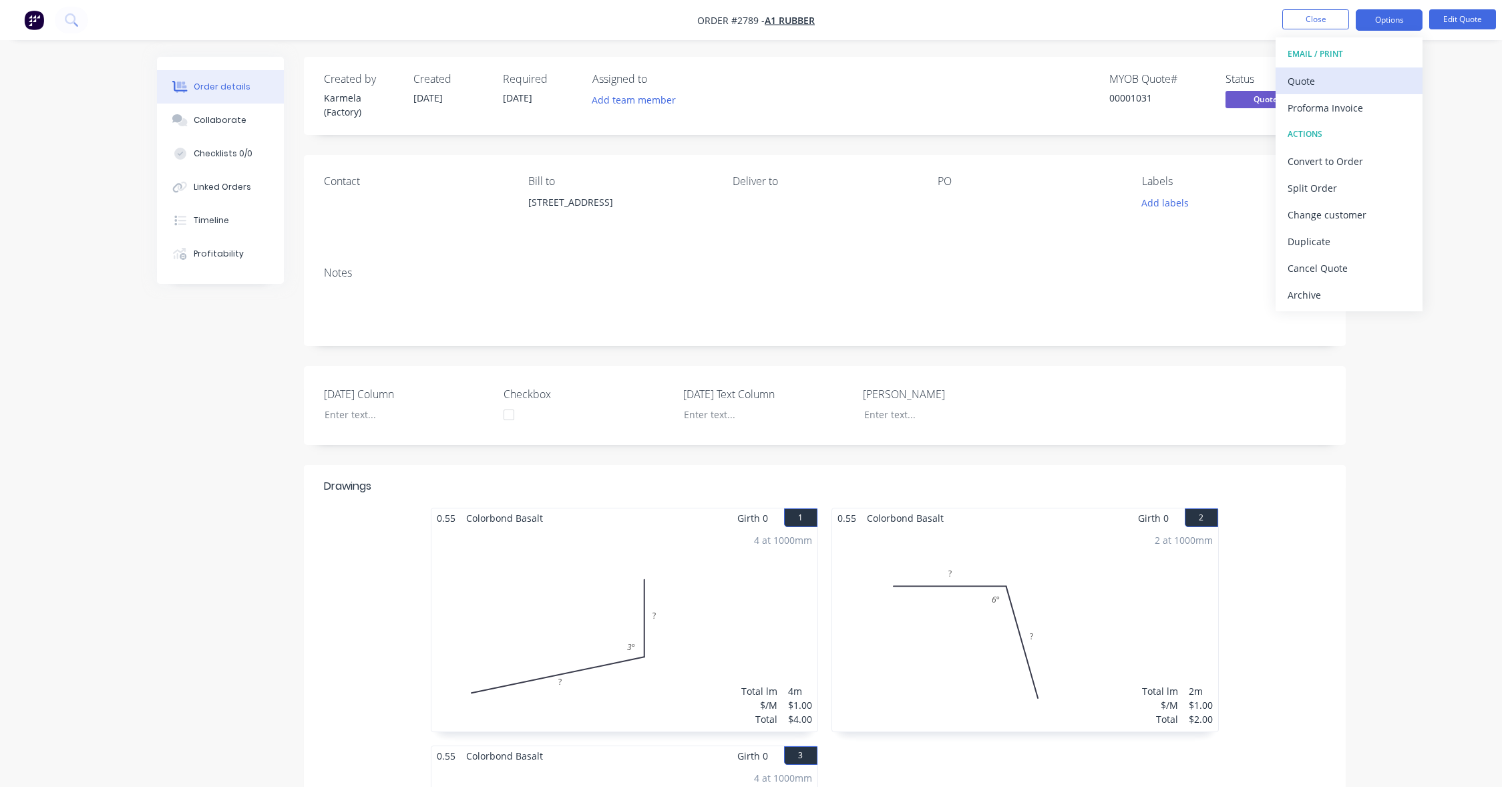
click at [1371, 80] on div "Quote" at bounding box center [1350, 81] width 123 height 20
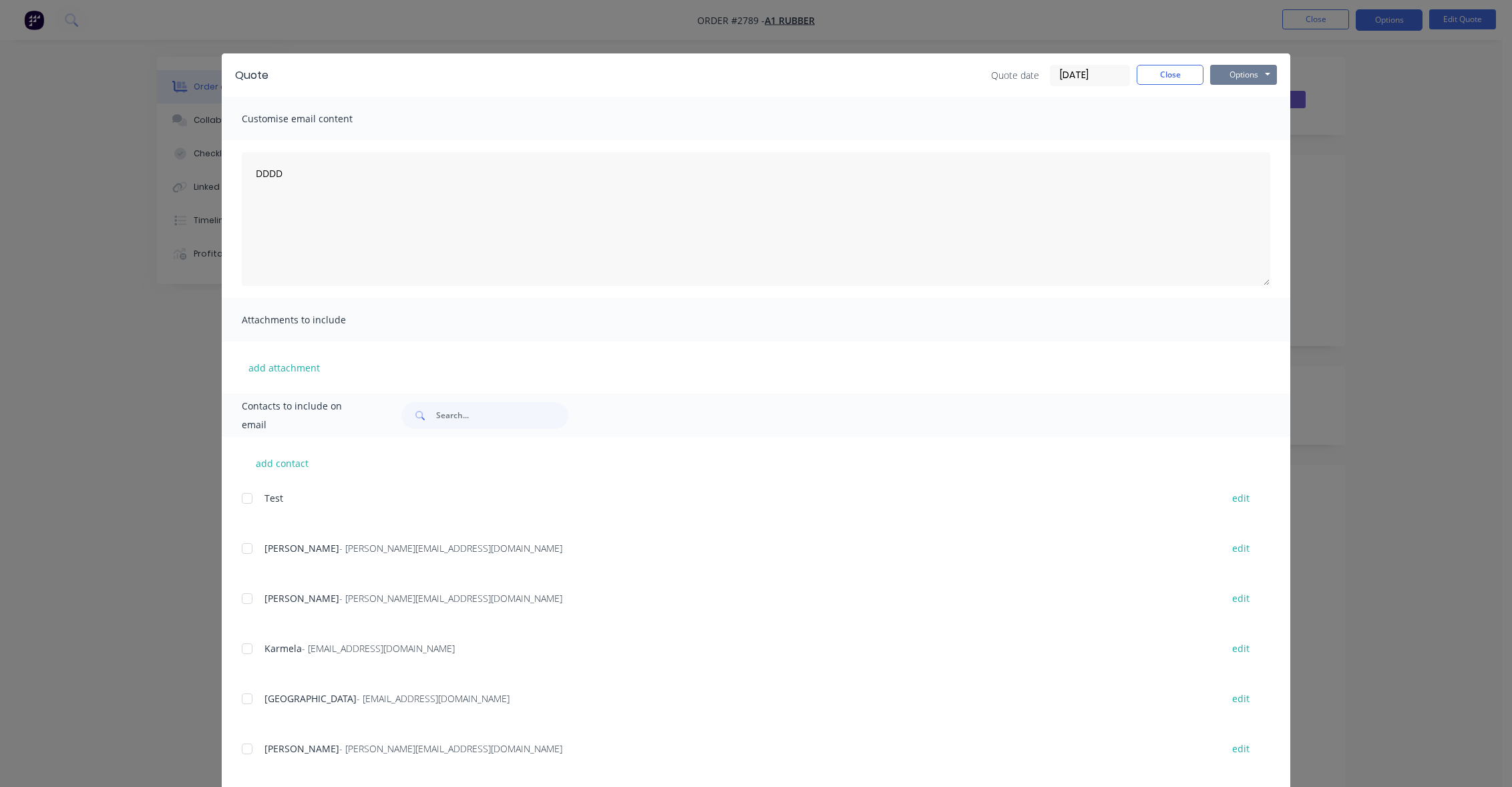
click at [1248, 70] on button "Options" at bounding box center [1243, 75] width 67 height 20
click at [1257, 115] on button "Print" at bounding box center [1253, 120] width 86 height 22
click at [1179, 73] on button "Close" at bounding box center [1170, 75] width 67 height 20
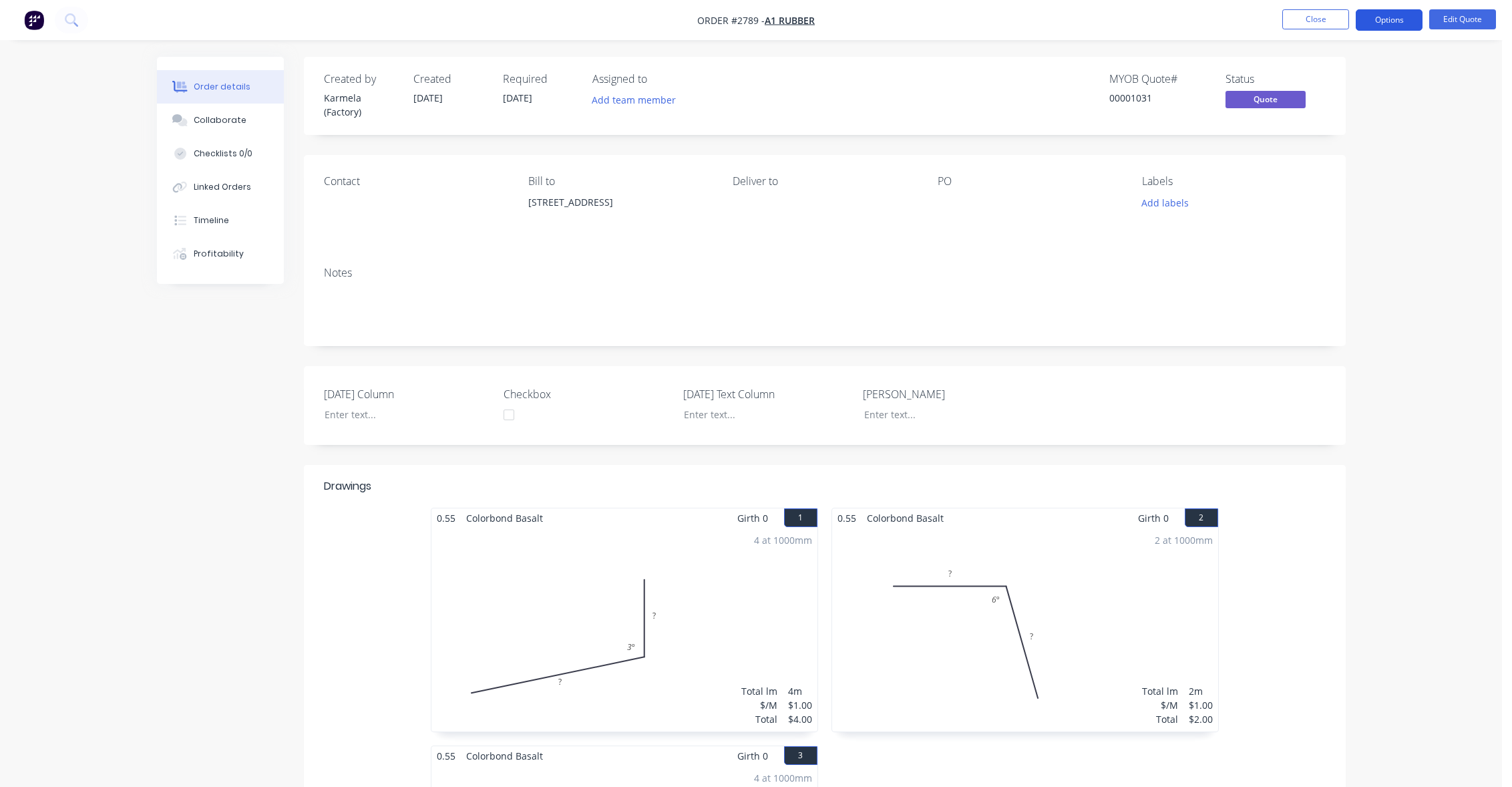
click at [1400, 20] on button "Options" at bounding box center [1389, 20] width 67 height 21
click at [1342, 111] on div "Proforma Invoice" at bounding box center [1350, 108] width 123 height 20
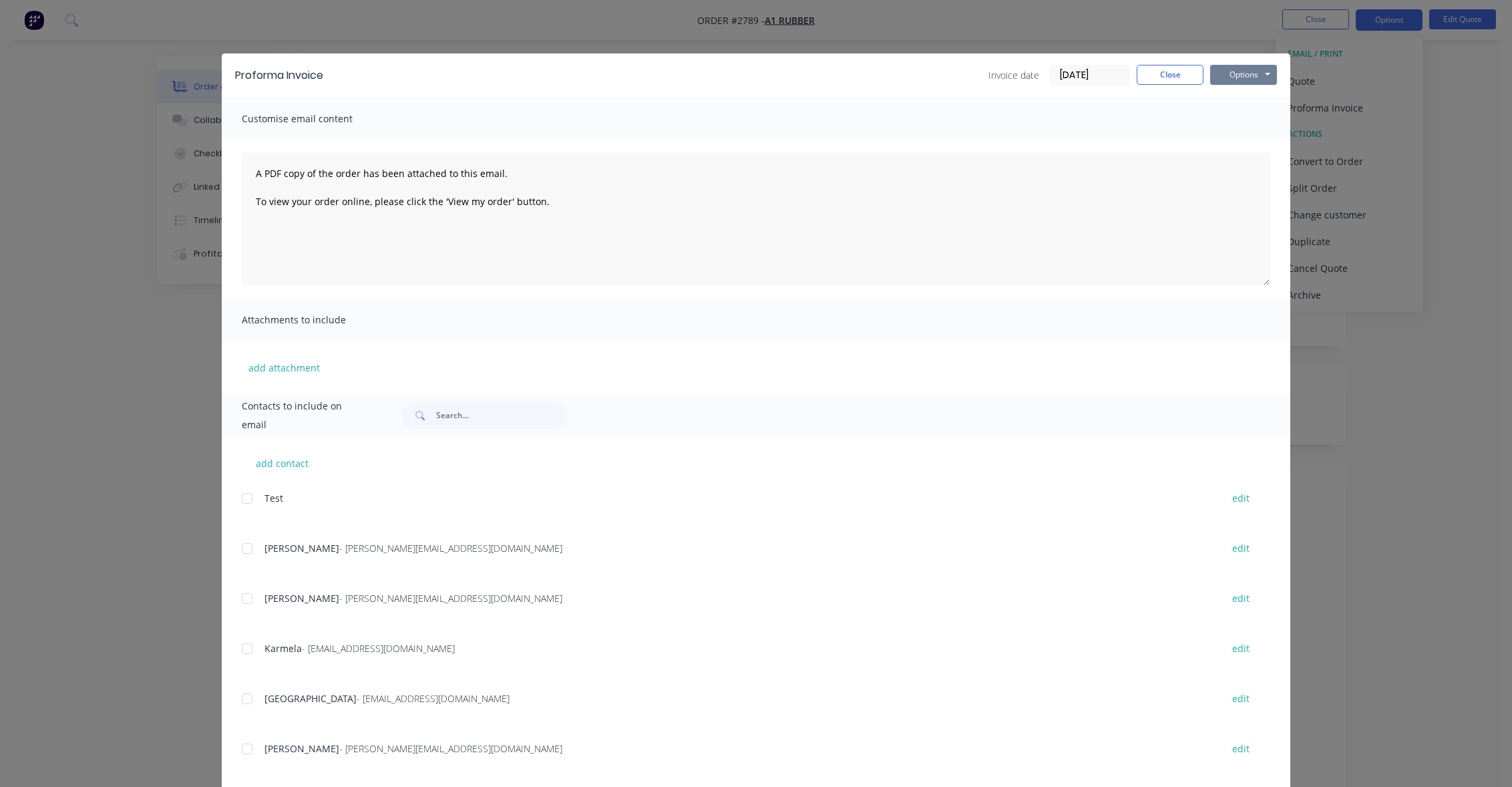
click at [1243, 76] on button "Options" at bounding box center [1243, 75] width 67 height 20
click at [1241, 121] on button "Print" at bounding box center [1253, 120] width 86 height 22
click at [1170, 69] on button "Close" at bounding box center [1170, 75] width 67 height 20
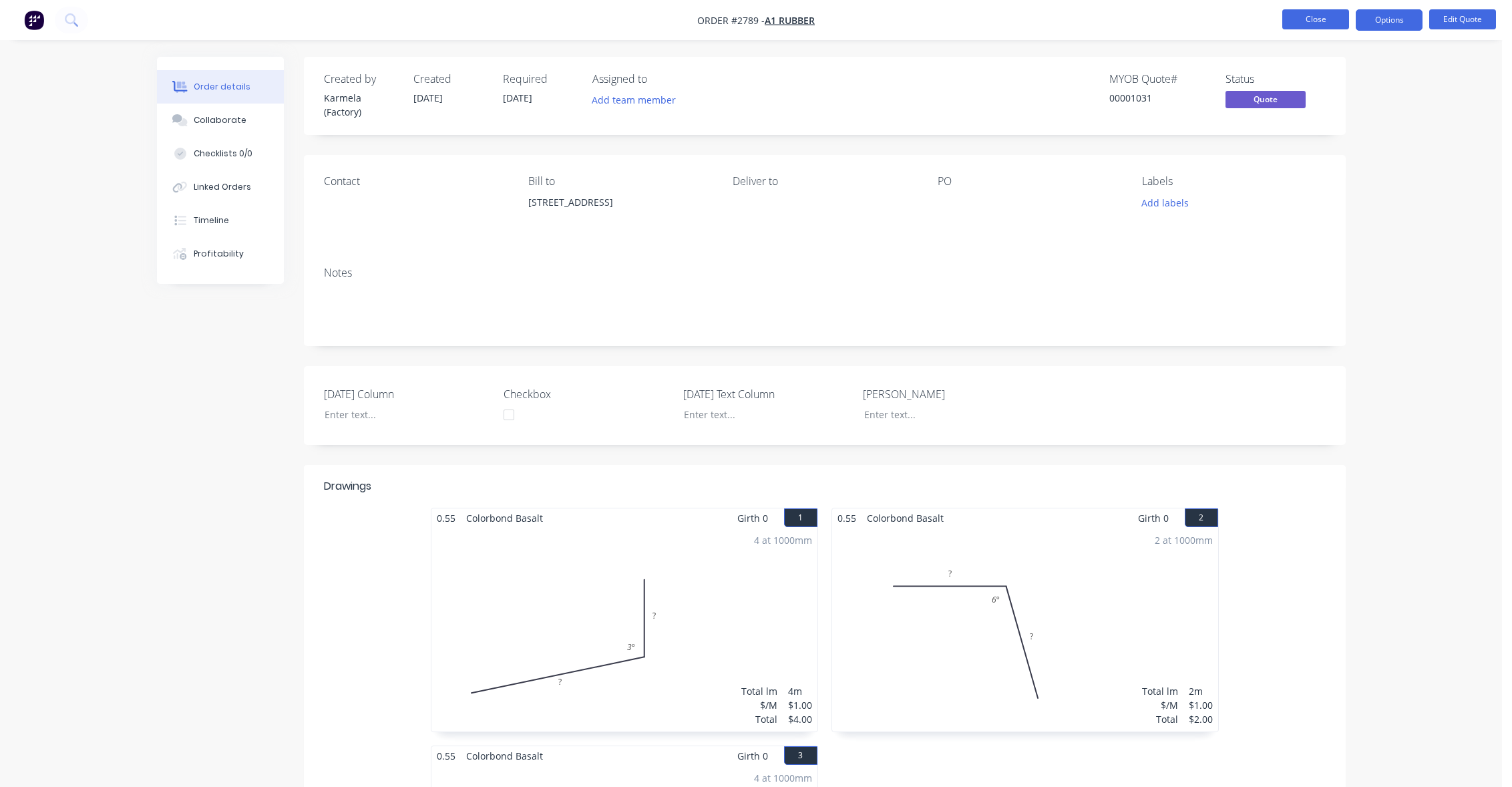
click at [1322, 16] on button "Close" at bounding box center [1316, 19] width 67 height 20
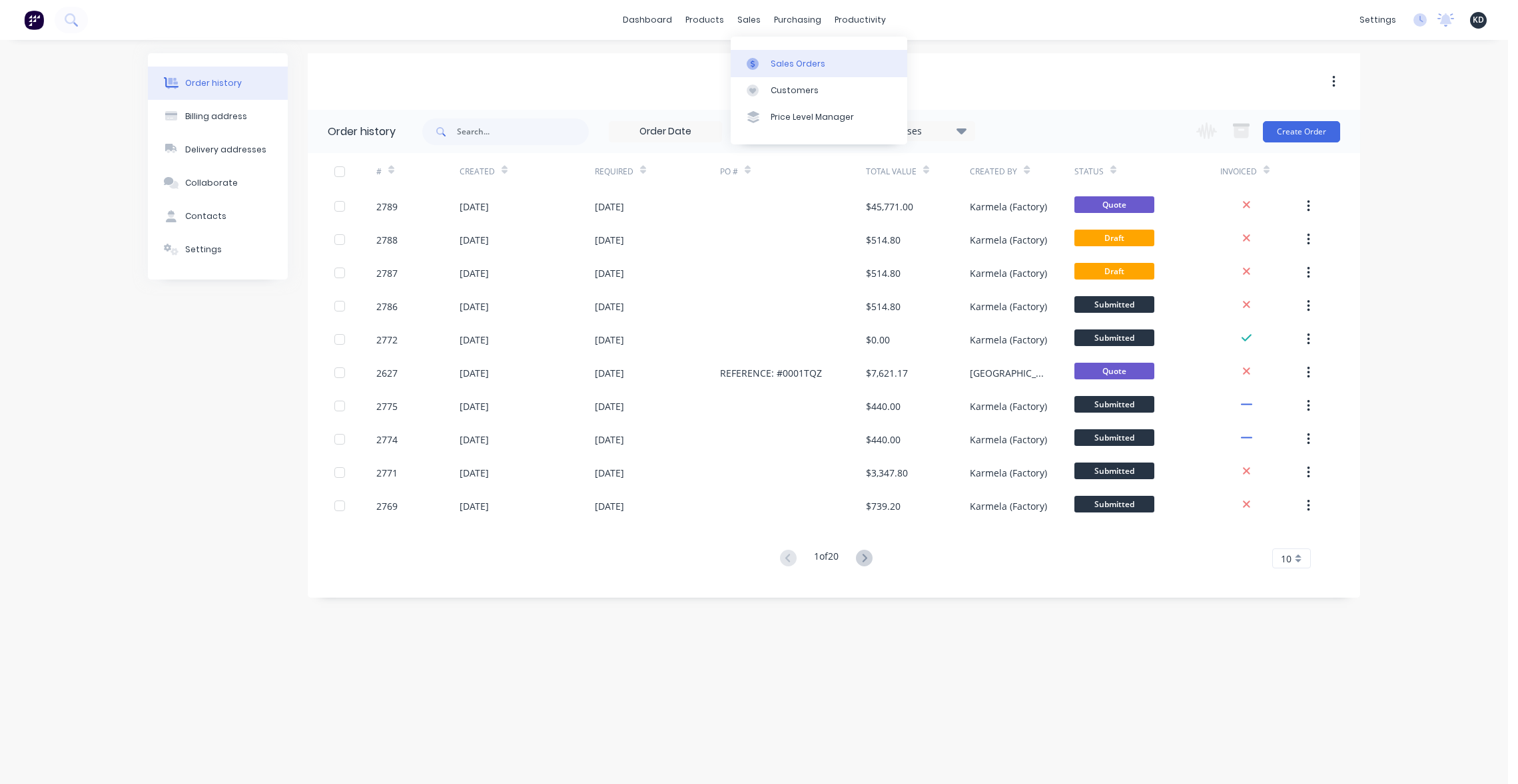
click at [781, 66] on div "Sales Orders" at bounding box center [797, 63] width 54 height 12
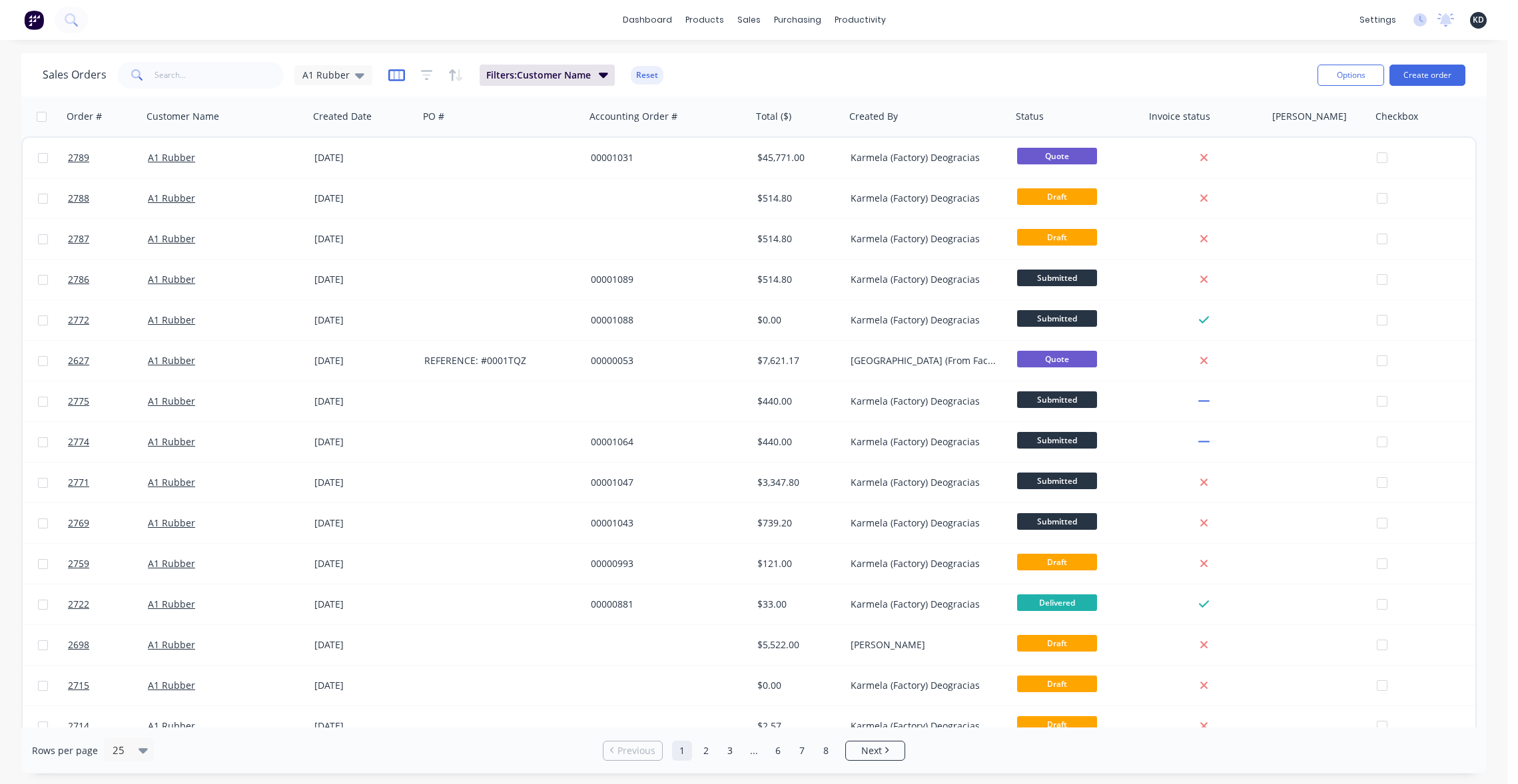
click at [391, 77] on icon "button" at bounding box center [397, 75] width 17 height 13
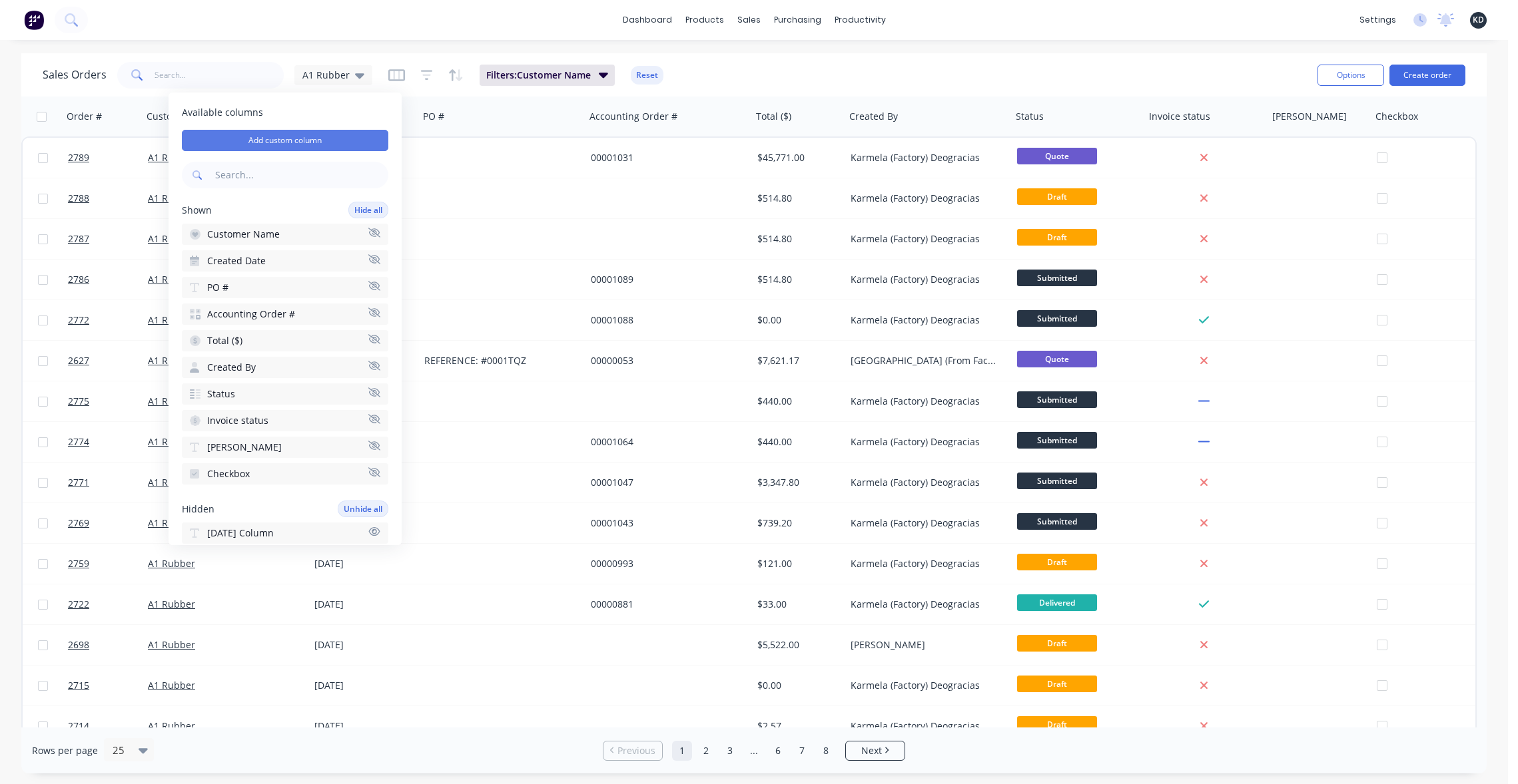
click at [285, 145] on button "Add custom column" at bounding box center [285, 140] width 206 height 21
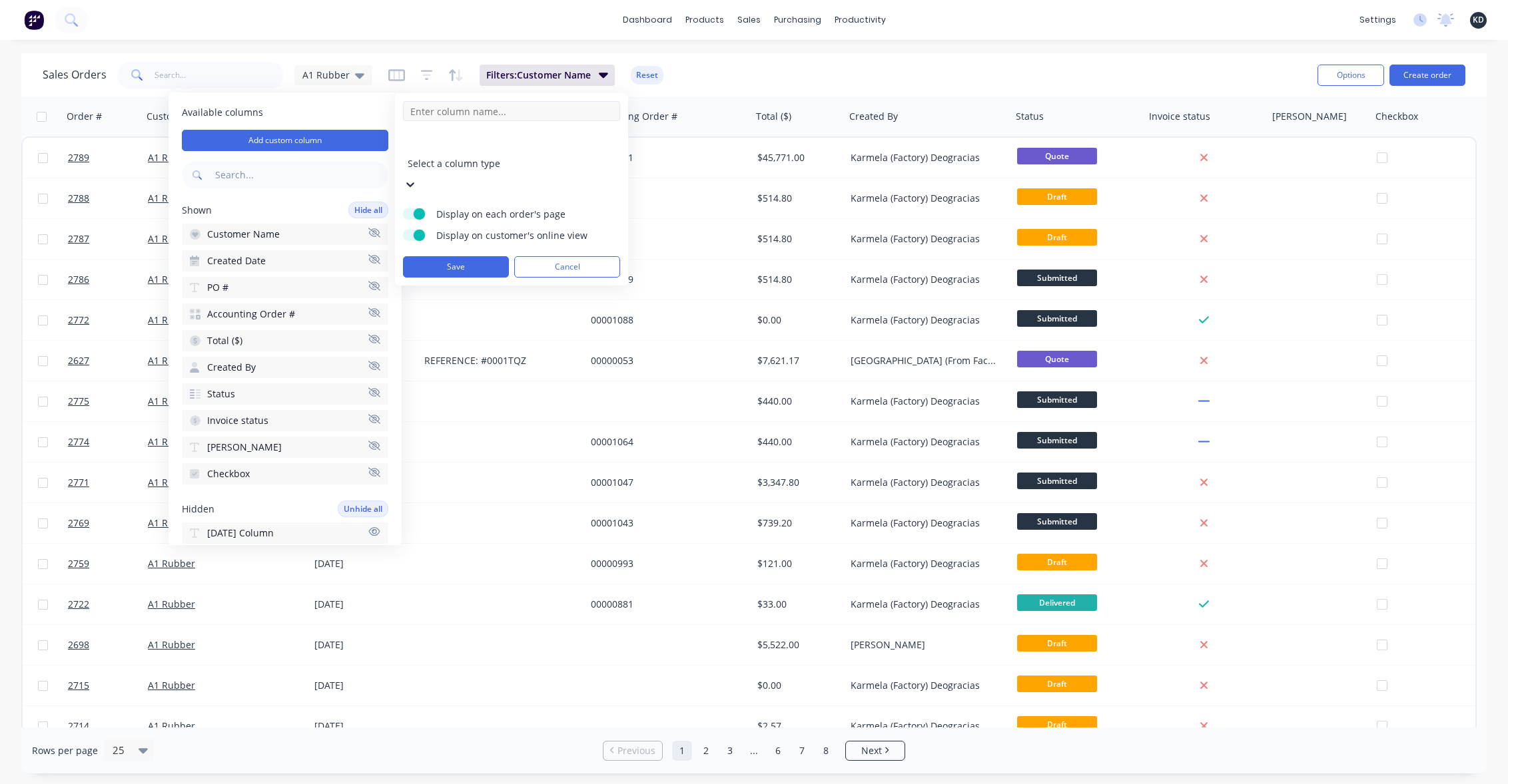
click at [542, 111] on input at bounding box center [511, 111] width 217 height 20
type input "Select"
click at [518, 147] on div at bounding box center [503, 145] width 192 height 17
type input "dro"
click at [510, 783] on div "Dropdown" at bounding box center [759, 799] width 1518 height 14
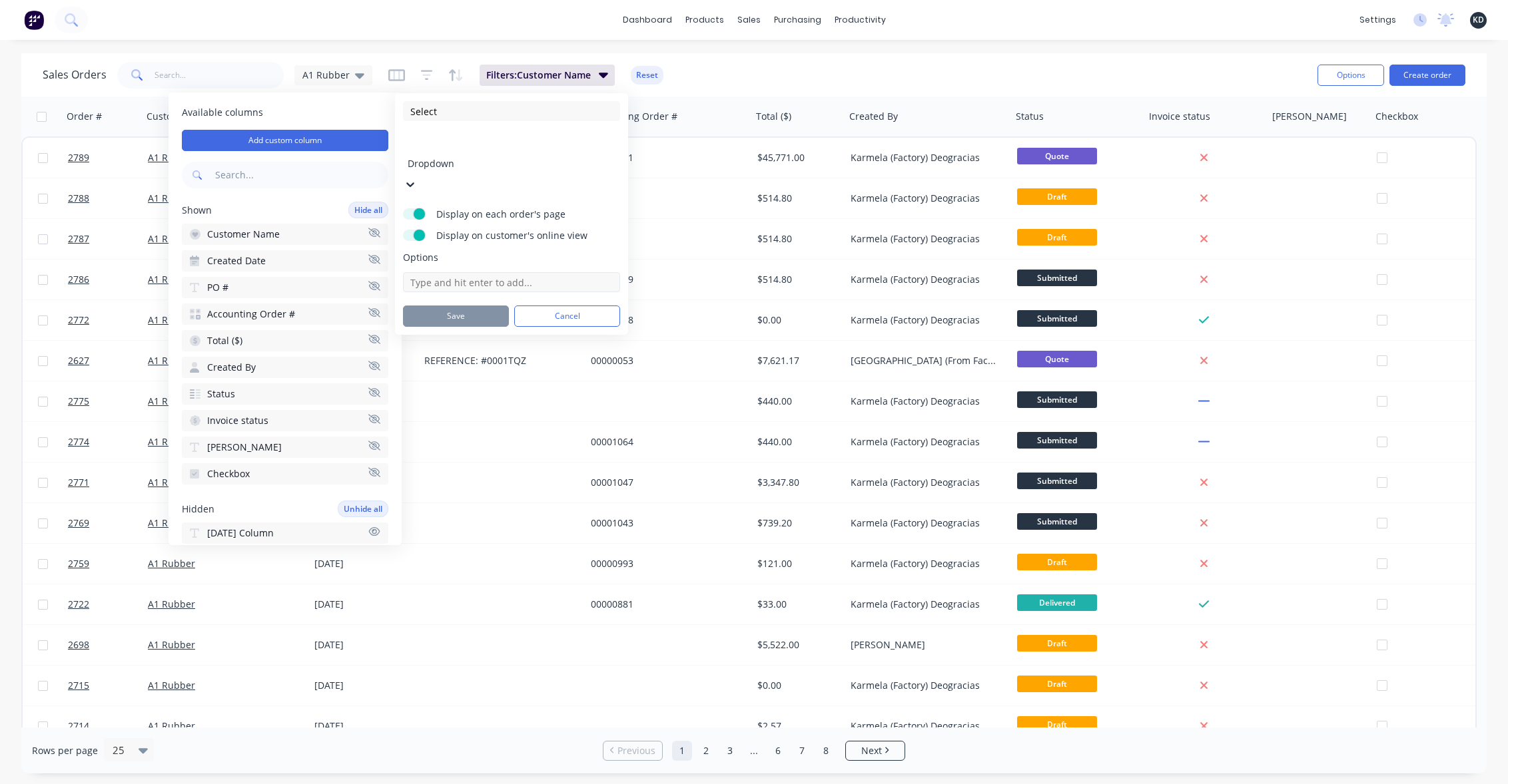
click at [465, 272] on input at bounding box center [511, 282] width 217 height 20
type input "E"
type input "Red"
type input "White"
type input "Blue"
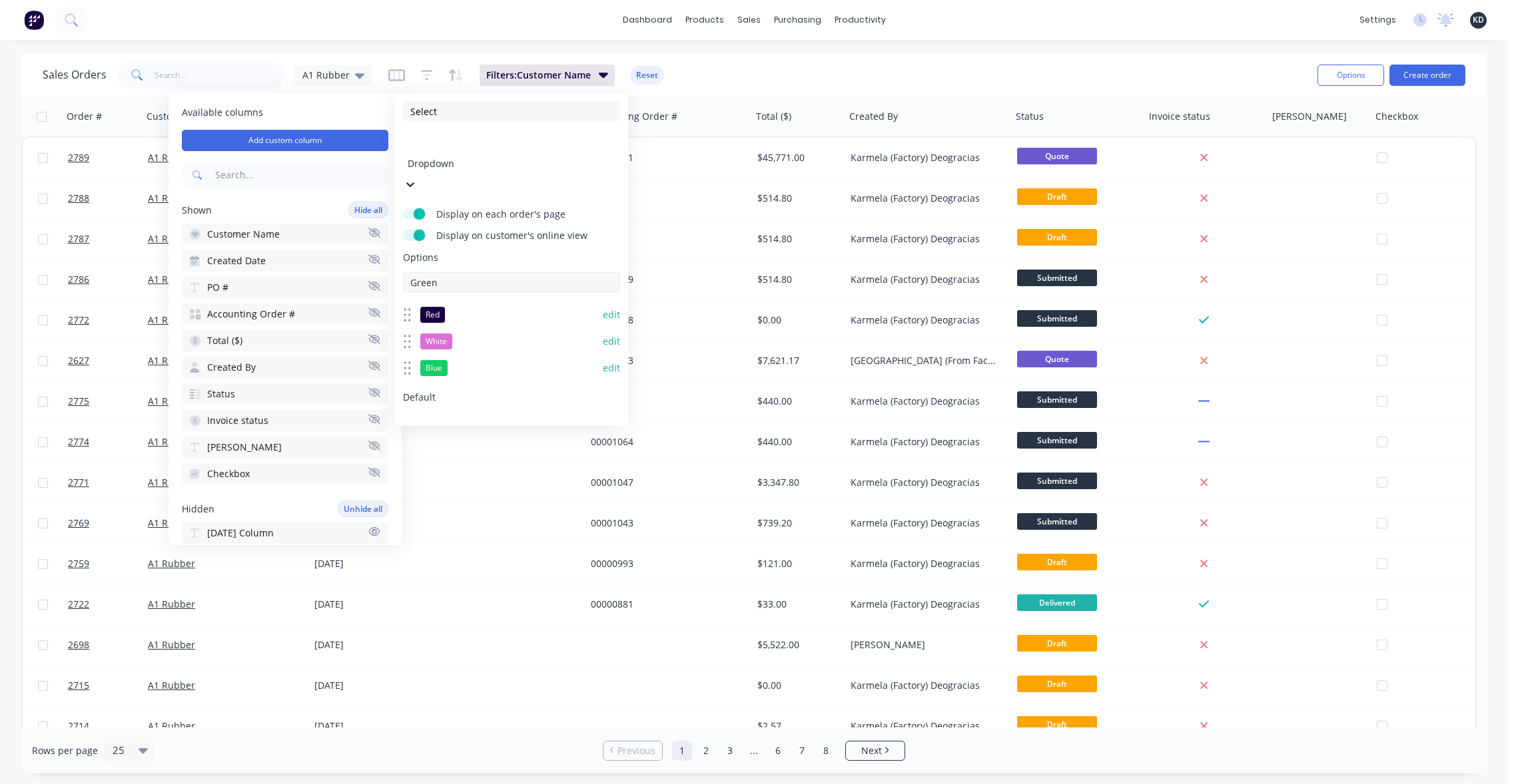
type input "Green"
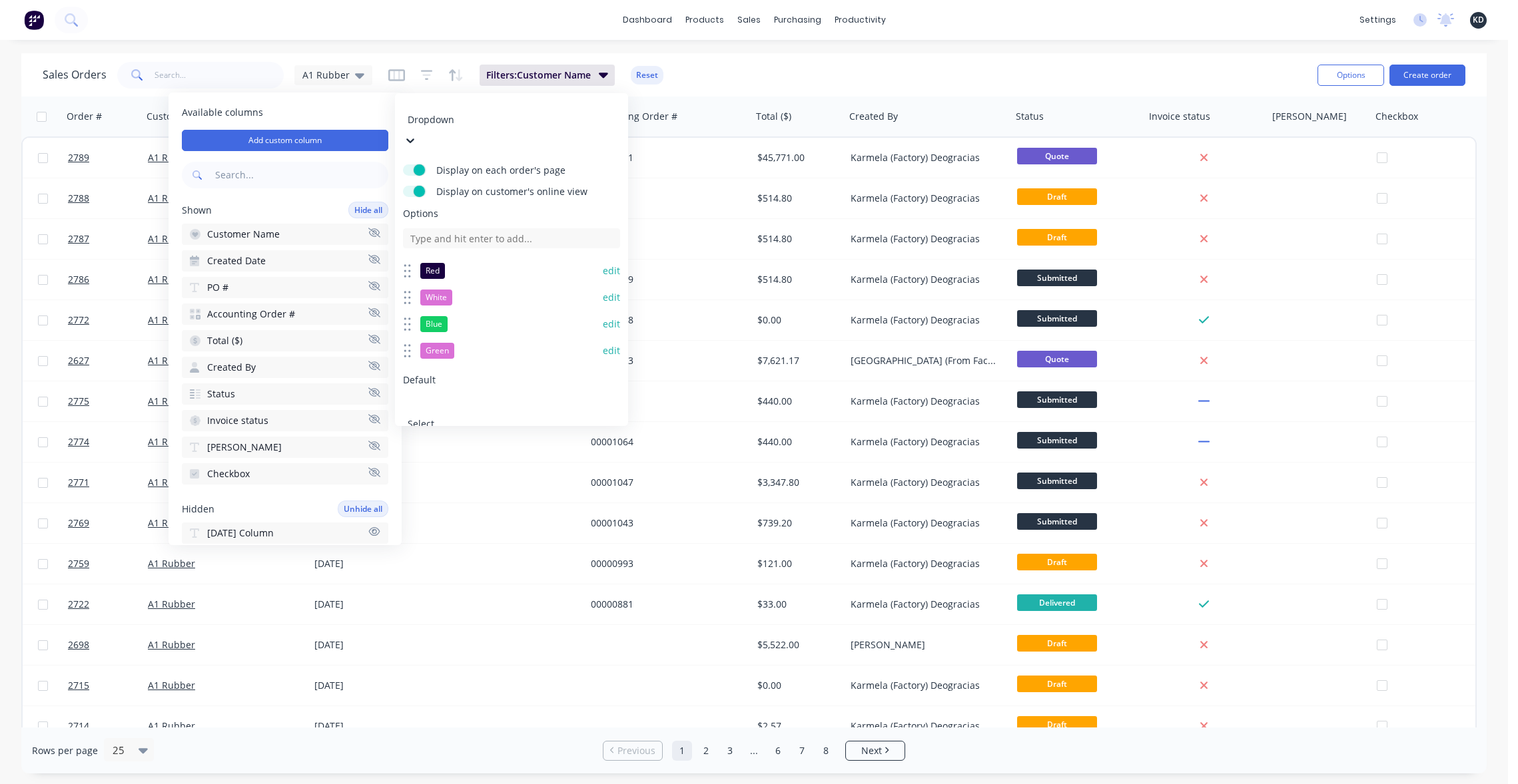
click at [475, 468] on button "Save" at bounding box center [455, 479] width 106 height 21
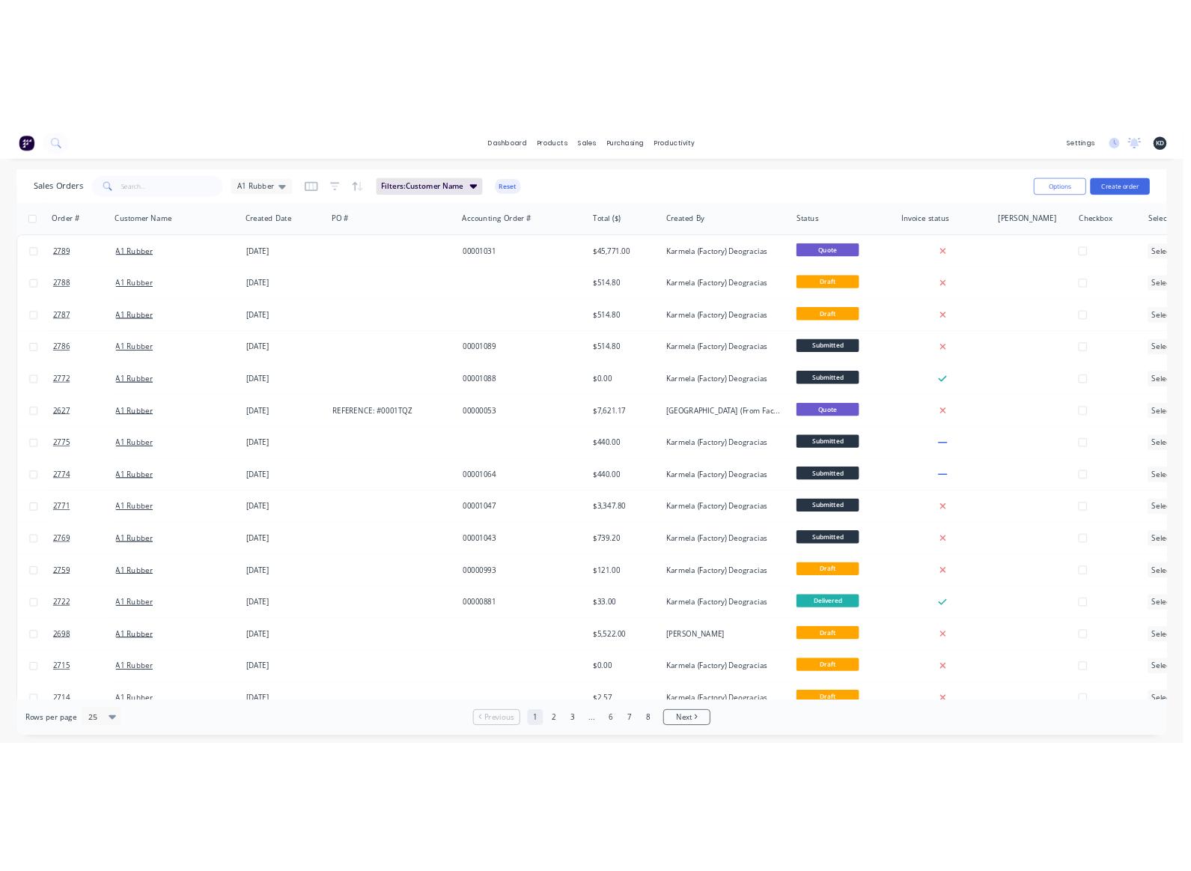
scroll to position [0, 62]
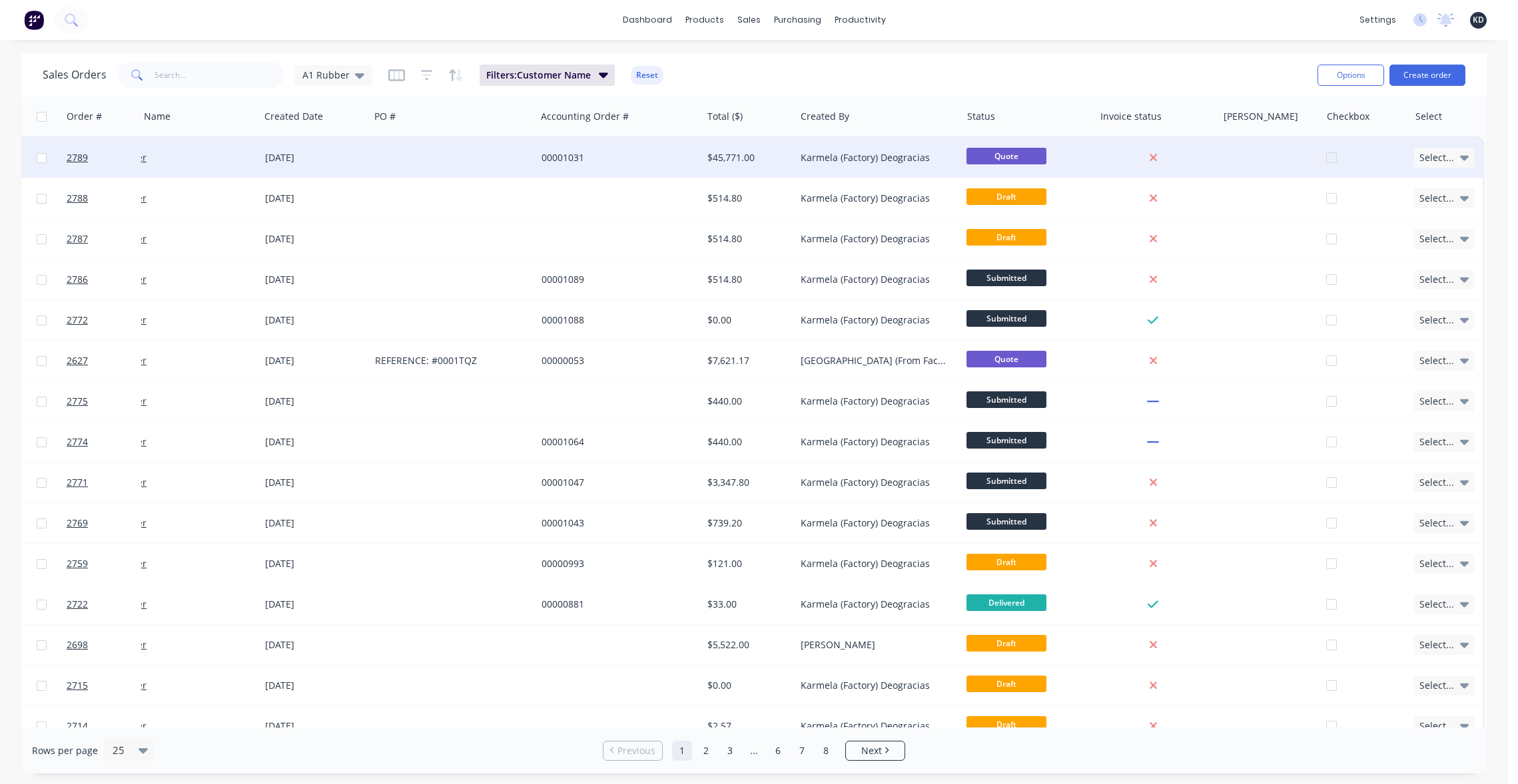
click at [1451, 165] on div "Select..." at bounding box center [1443, 157] width 60 height 20
click at [1251, 63] on div "Sales Orders A1 Rubber Filters: Customer Name Reset" at bounding box center [674, 75] width 1264 height 33
click at [1440, 148] on button "Edit" at bounding box center [1458, 143] width 100 height 27
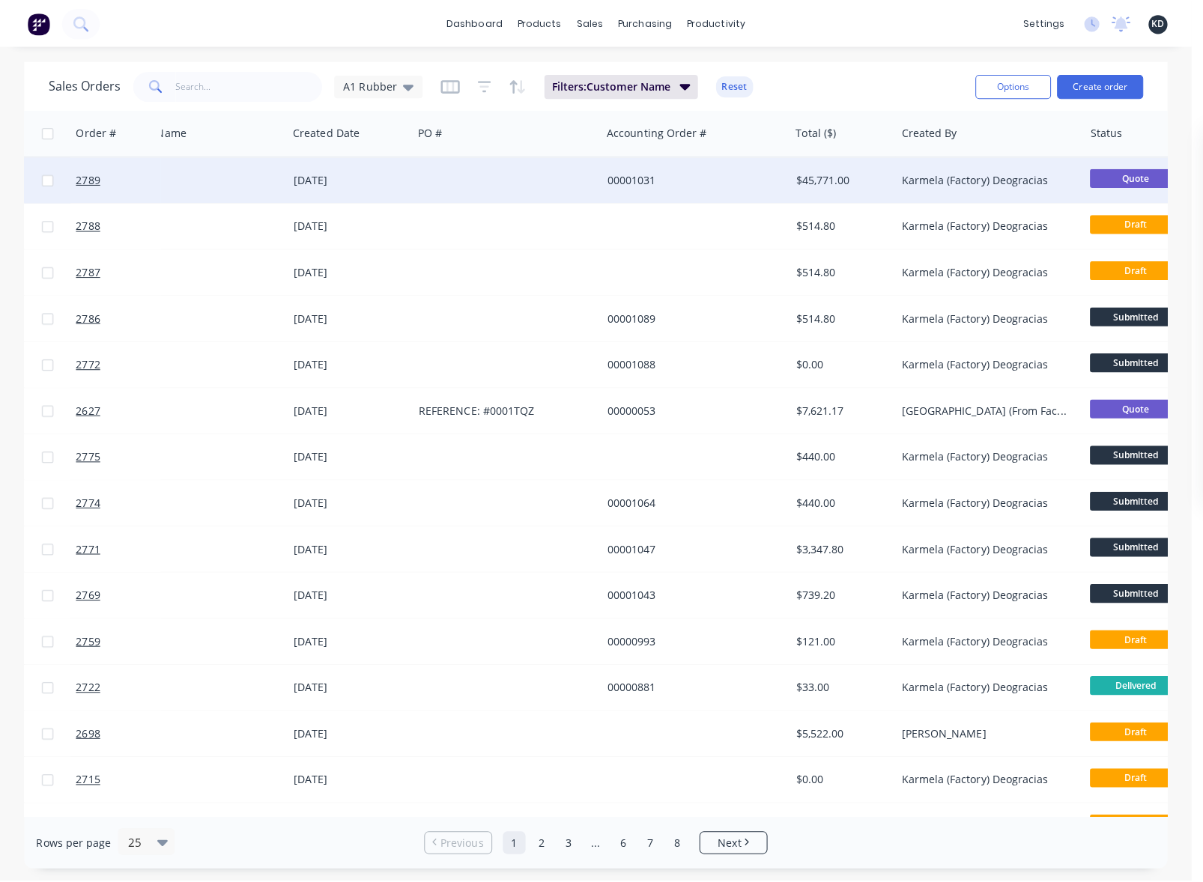
scroll to position [0, 577]
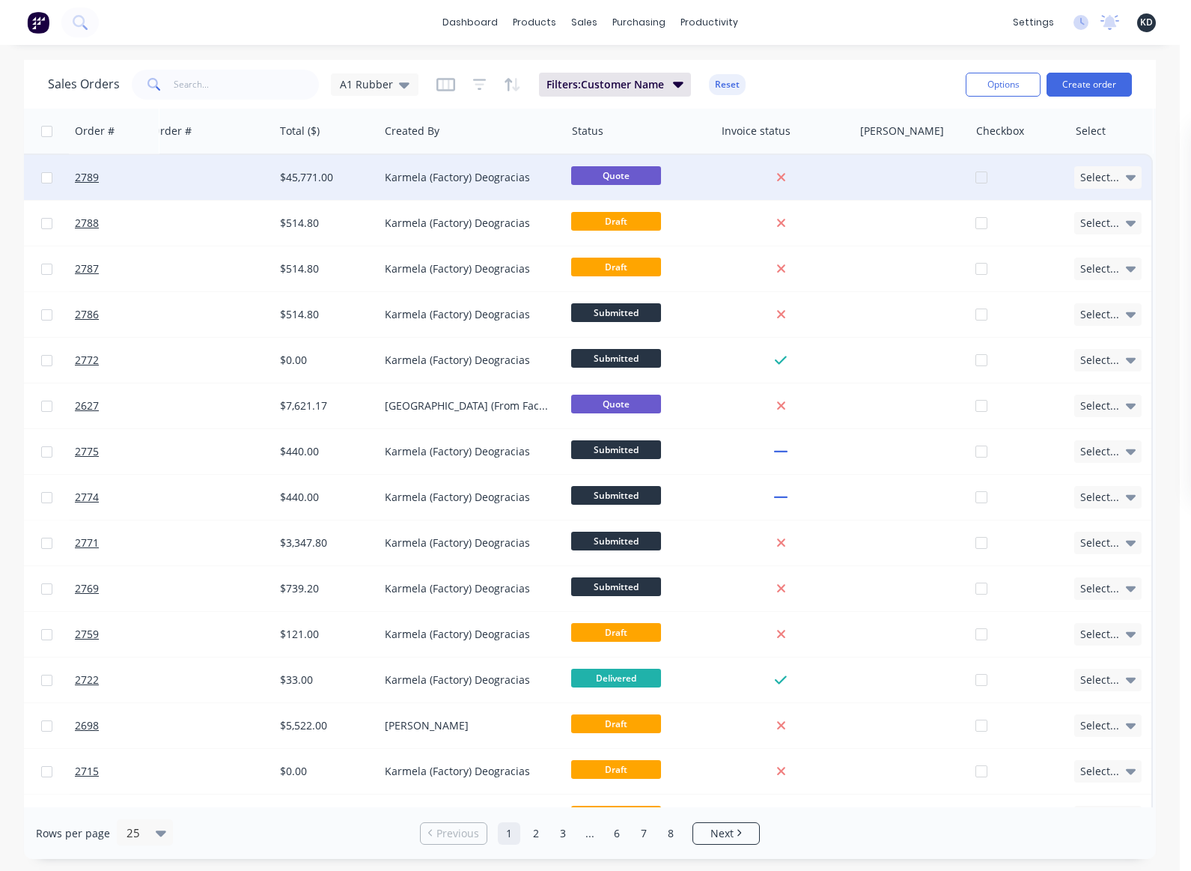
click at [1123, 178] on div "Select..." at bounding box center [1108, 177] width 67 height 22
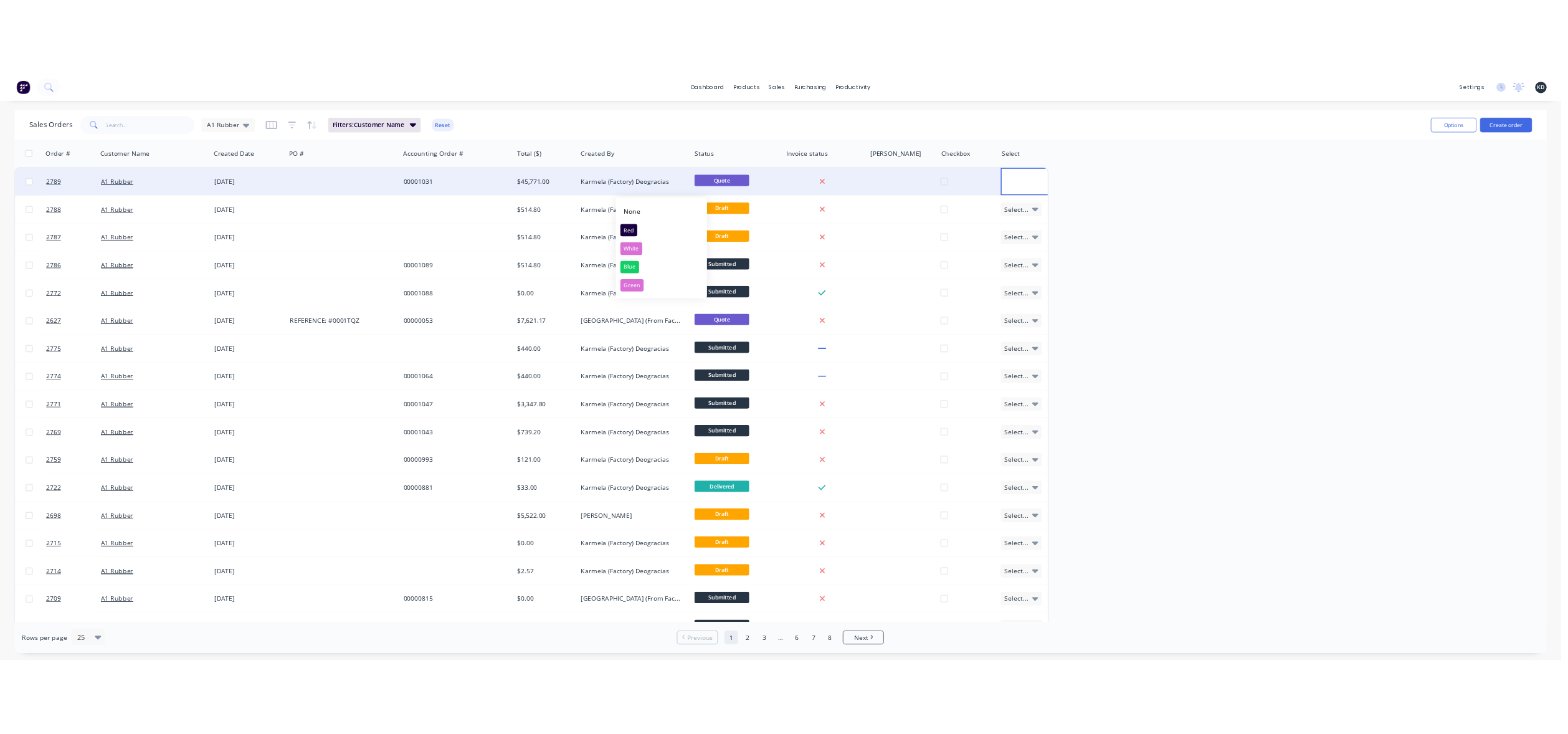
scroll to position [0, 0]
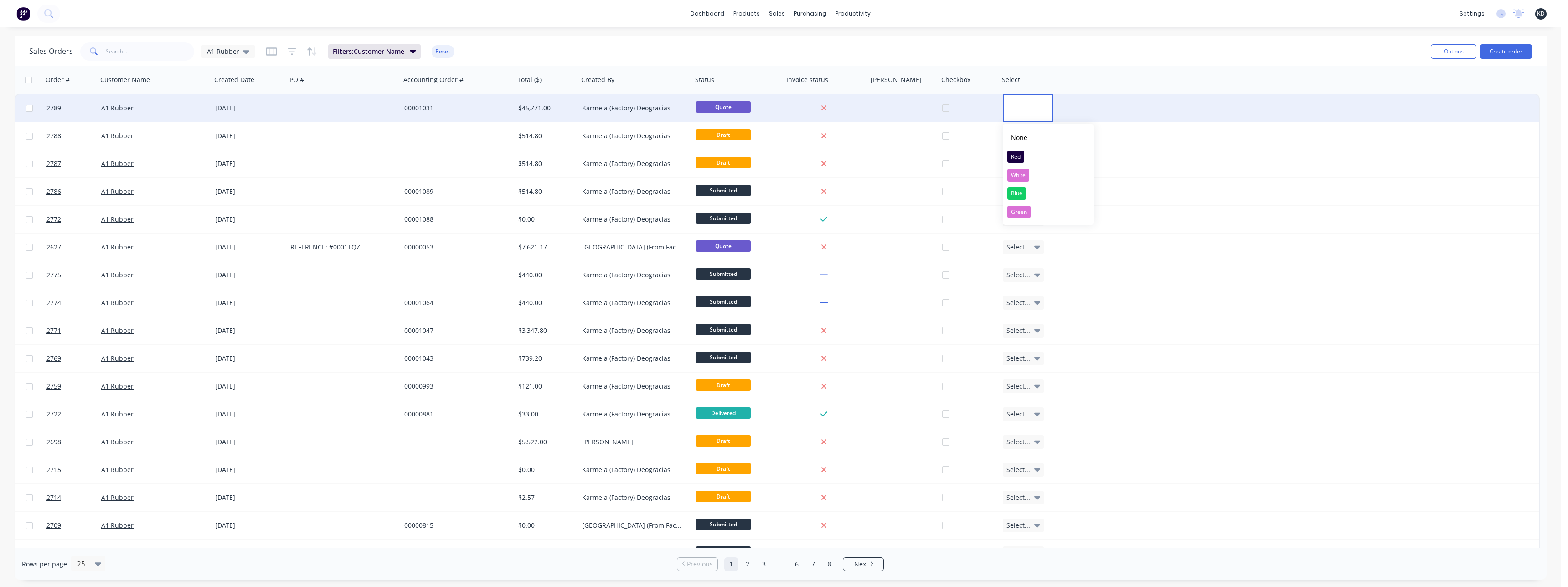
click at [1038, 63] on div "Sales Orders A1 Rubber Filters: Customer Name Reset Options Create order" at bounding box center [780, 51] width 1532 height 30
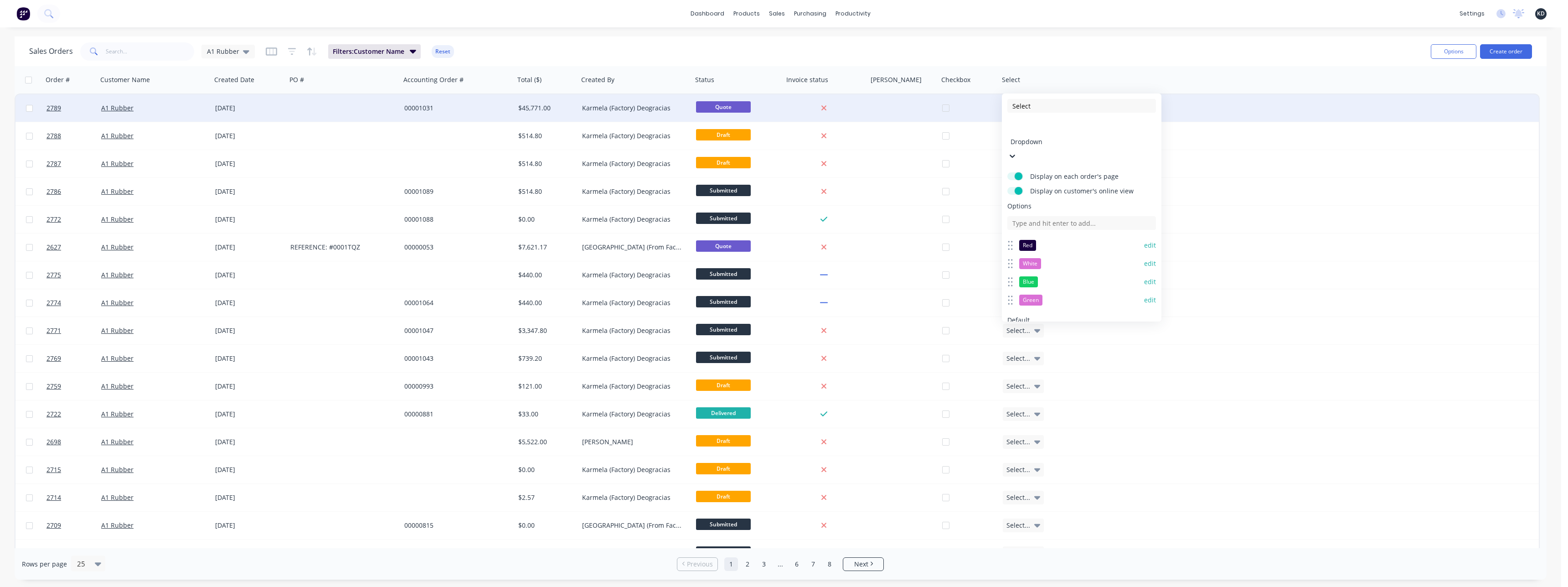
click at [1038, 241] on button "edit" at bounding box center [1150, 245] width 12 height 9
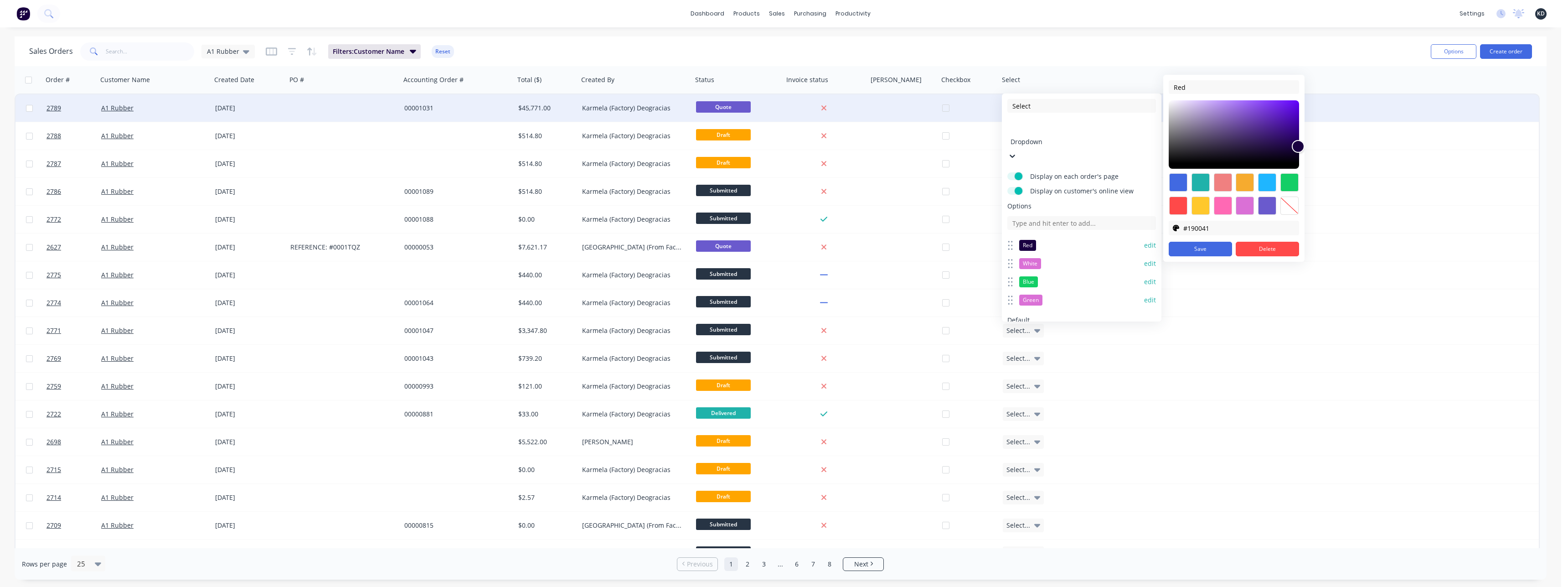
click at [1038, 176] on div at bounding box center [1289, 183] width 18 height 18
click at [1038, 206] on div at bounding box center [1289, 206] width 18 height 18
click at [1038, 250] on button "Save" at bounding box center [1200, 249] width 63 height 15
click at [1038, 224] on input "transparent" at bounding box center [1241, 228] width 116 height 13
click at [1038, 228] on input "transparent" at bounding box center [1241, 228] width 116 height 13
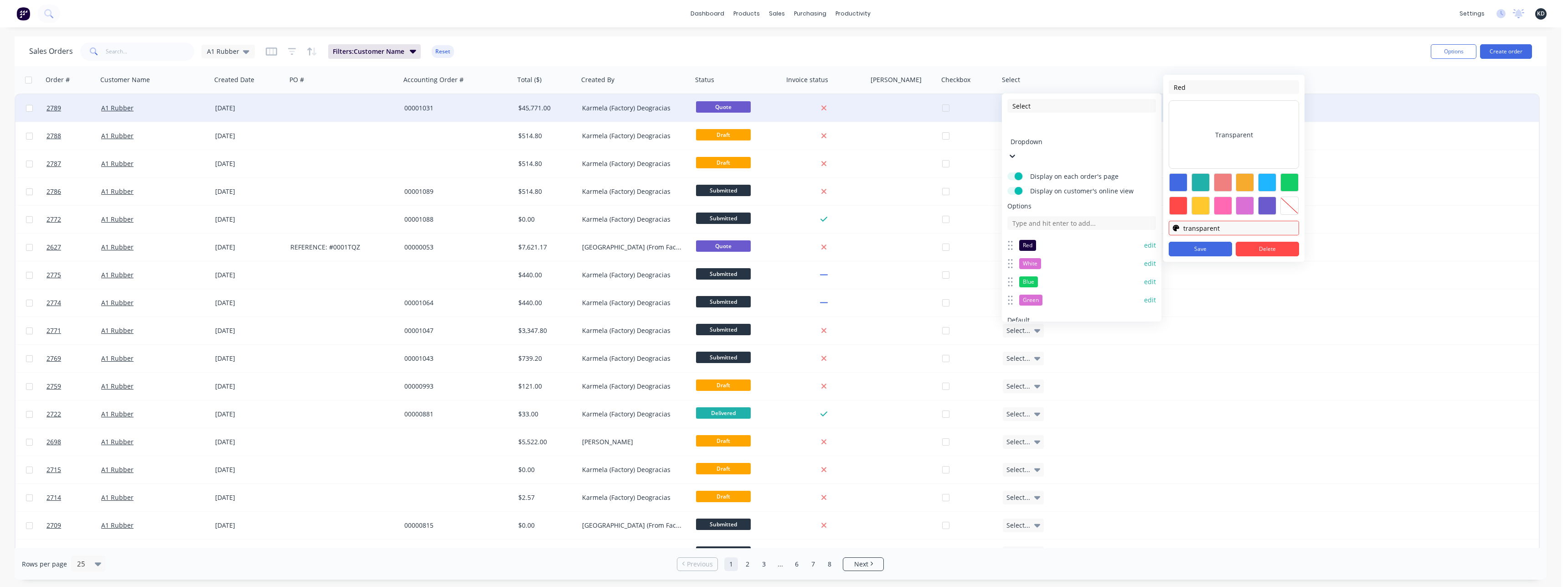
click at [1038, 124] on div "Transparent" at bounding box center [1234, 135] width 130 height 68
click at [1038, 225] on input "transparent" at bounding box center [1241, 228] width 116 height 13
drag, startPoint x: 1235, startPoint y: 231, endPoint x: 1195, endPoint y: 230, distance: 40.0
click at [1038, 230] on input "transparent" at bounding box center [1241, 228] width 116 height 13
click at [1038, 253] on button "Save" at bounding box center [1200, 249] width 63 height 15
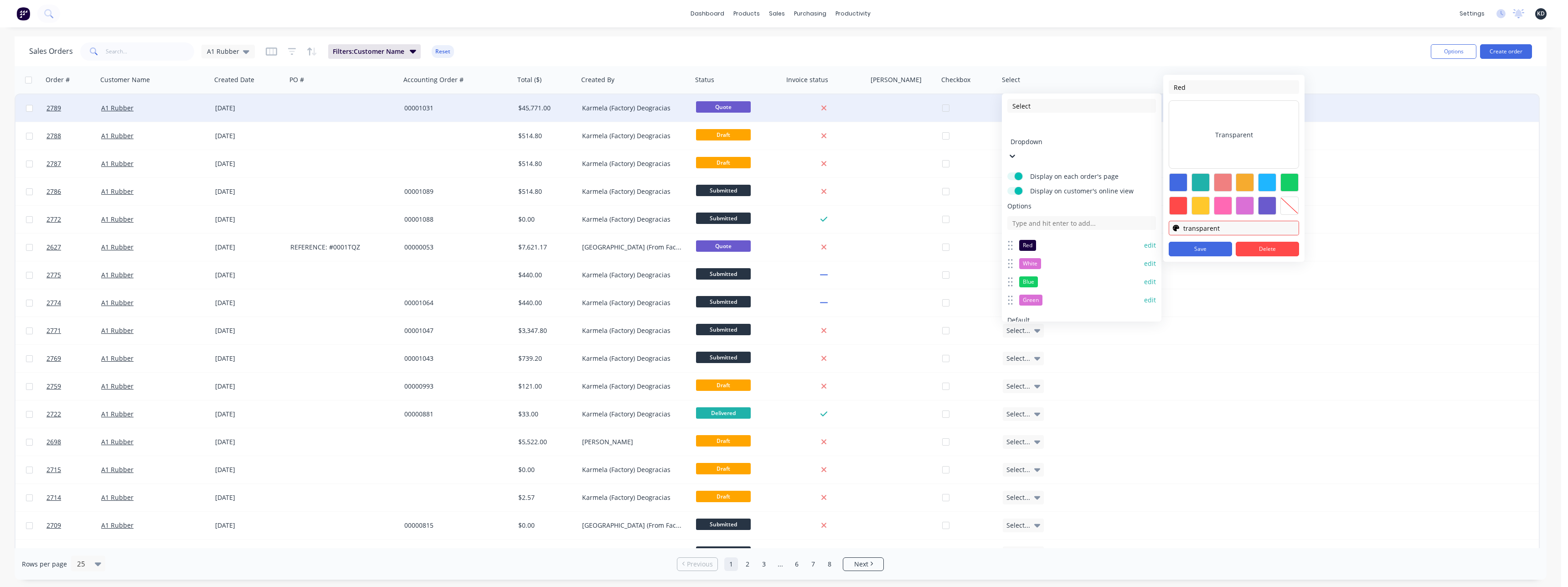
click at [1038, 203] on div at bounding box center [1267, 206] width 18 height 18
click at [1038, 183] on div at bounding box center [1289, 183] width 18 height 18
click at [1038, 211] on div at bounding box center [1289, 206] width 18 height 18
click at [1038, 236] on div "Red Transparent #000000 #000000 transparent Save Delete" at bounding box center [1234, 168] width 141 height 187
click at [1038, 246] on button "Save" at bounding box center [1200, 249] width 63 height 15
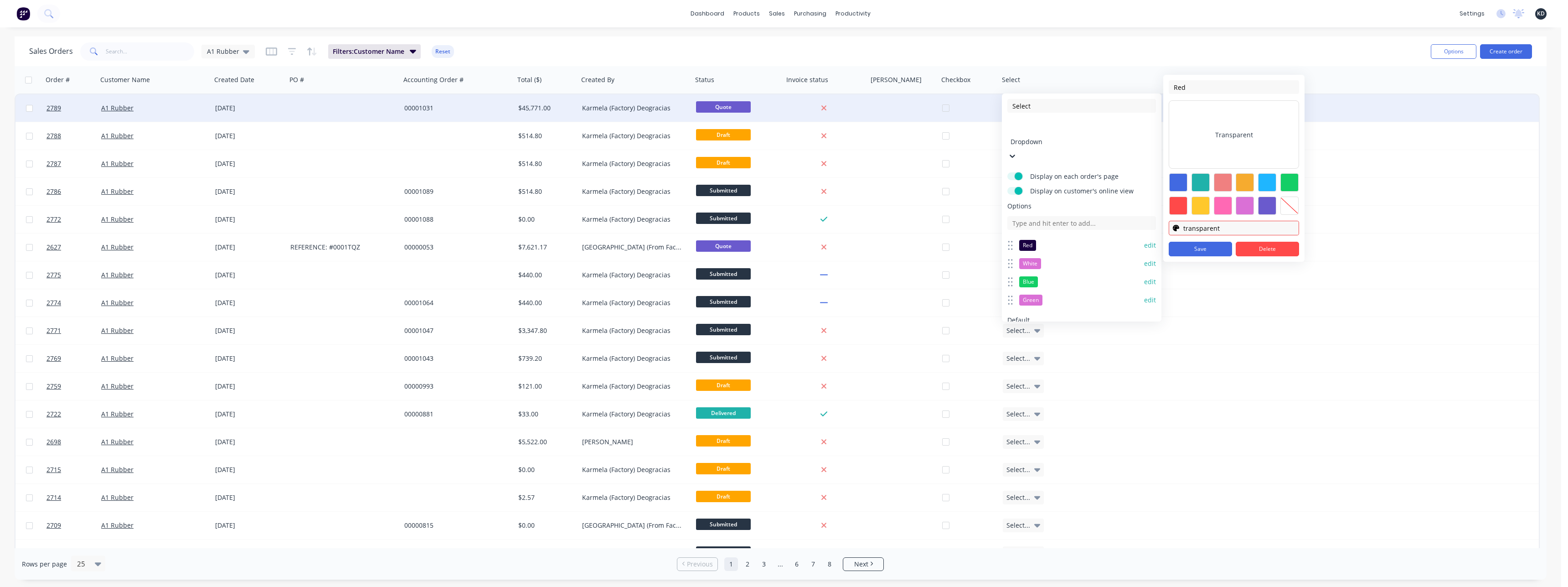
click at [1038, 192] on div at bounding box center [1234, 192] width 130 height 48
click at [1038, 181] on div at bounding box center [1200, 183] width 18 height 18
type input "#20b2aa"
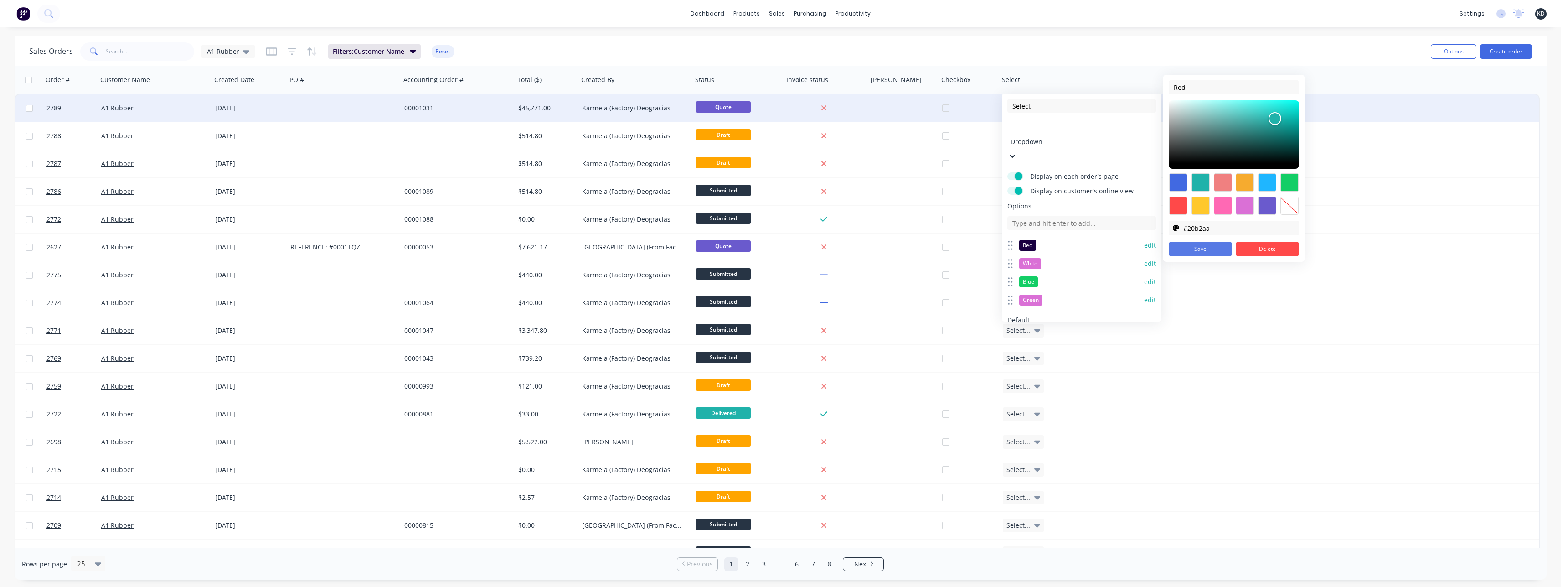
click at [1038, 245] on button "Save" at bounding box center [1200, 249] width 63 height 15
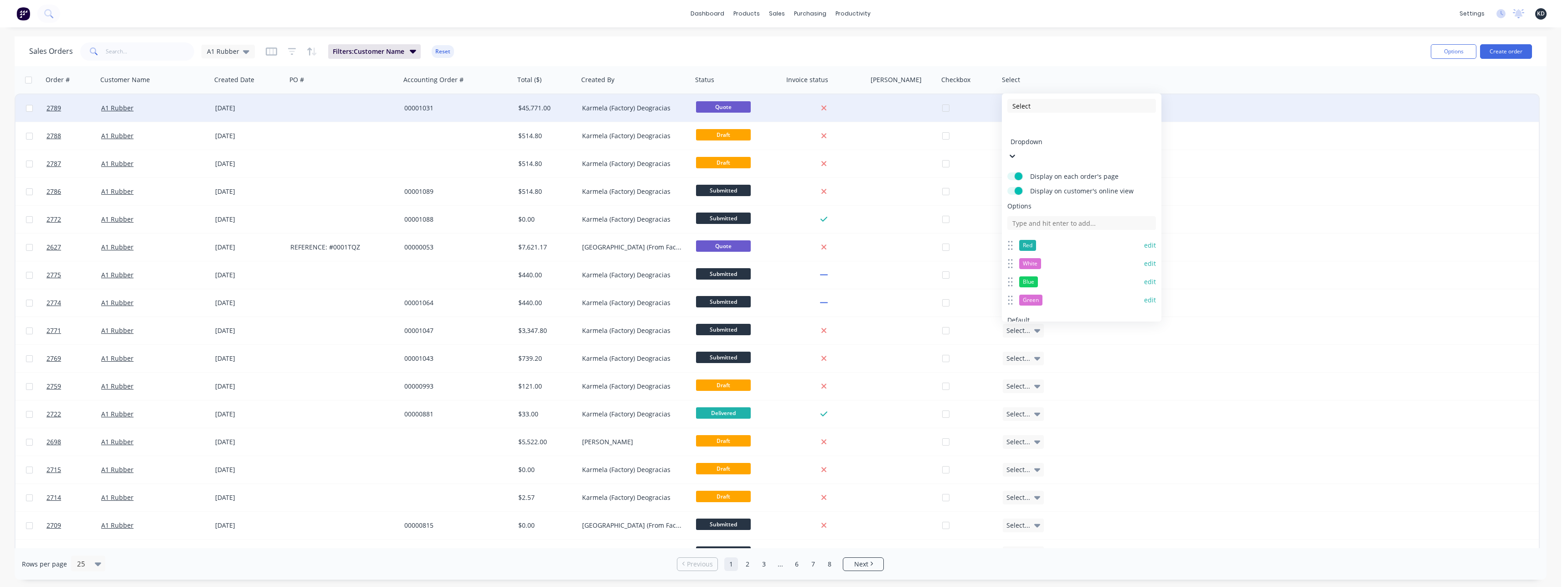
click at [1038, 241] on button "edit" at bounding box center [1150, 245] width 12 height 9
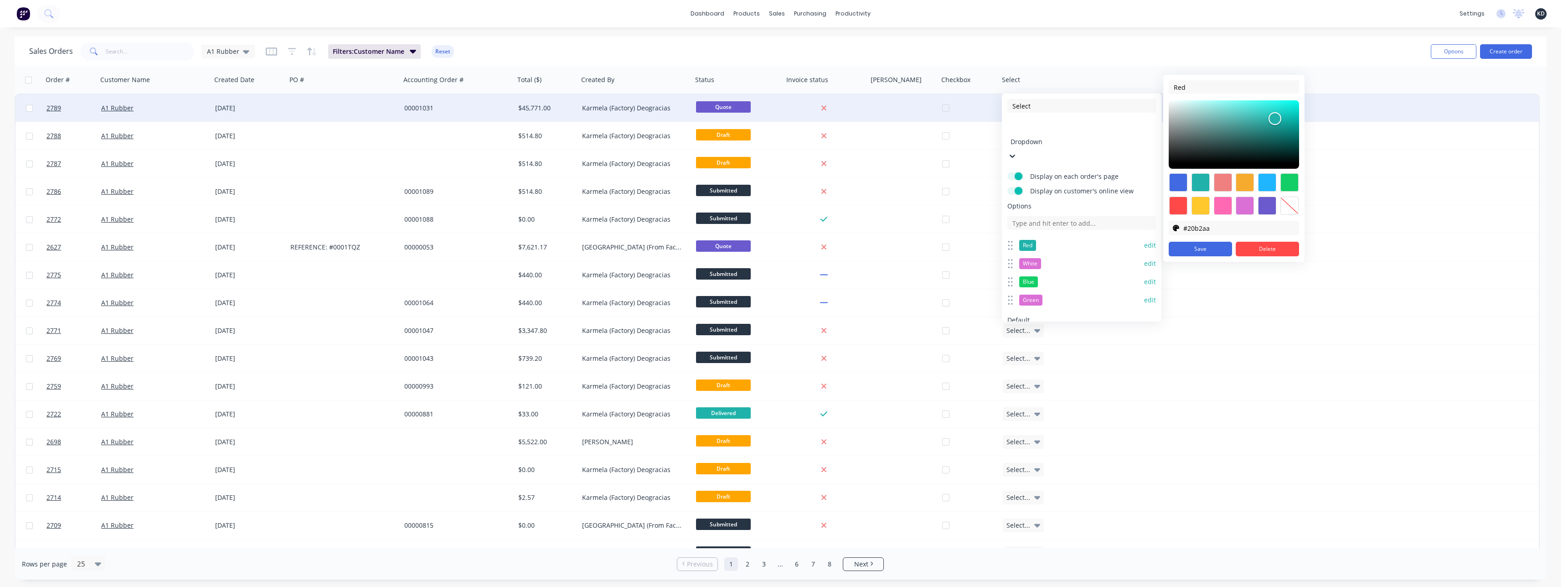
click at [1038, 185] on div at bounding box center [1178, 183] width 18 height 18
type input "#4169e1"
click at [1038, 251] on button "Save" at bounding box center [1200, 249] width 63 height 15
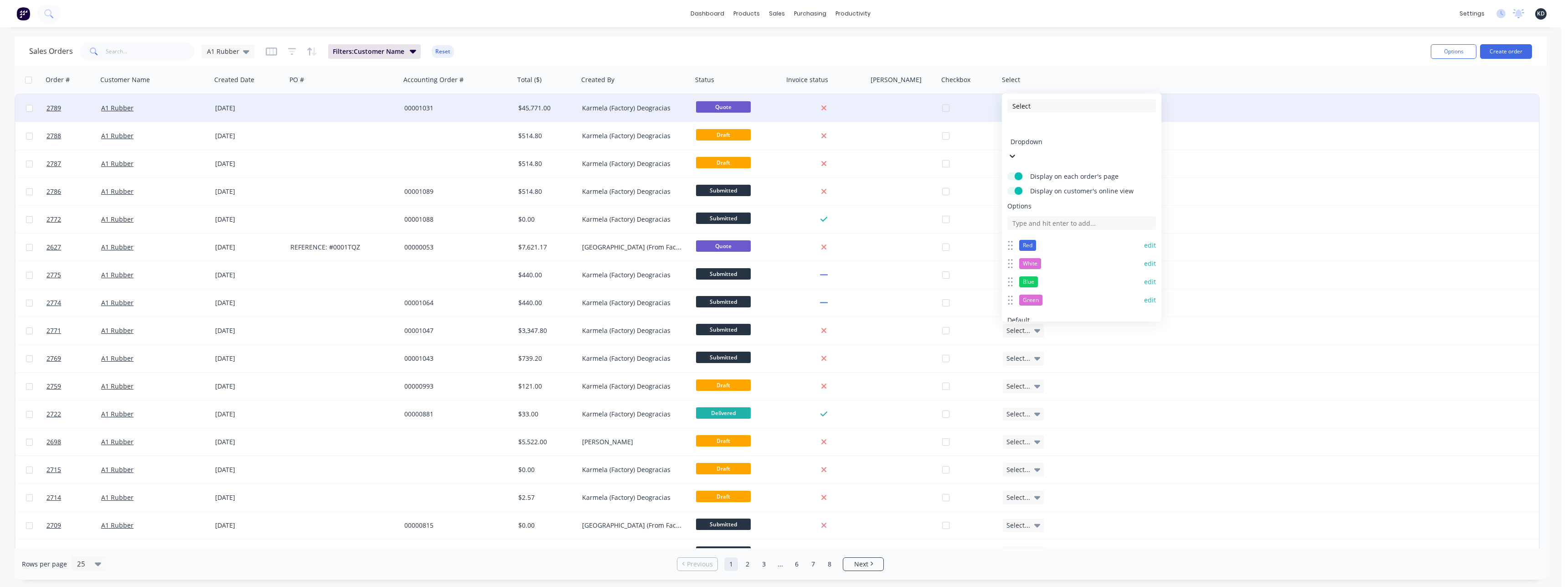
click at [1038, 241] on button "edit" at bounding box center [1150, 245] width 12 height 9
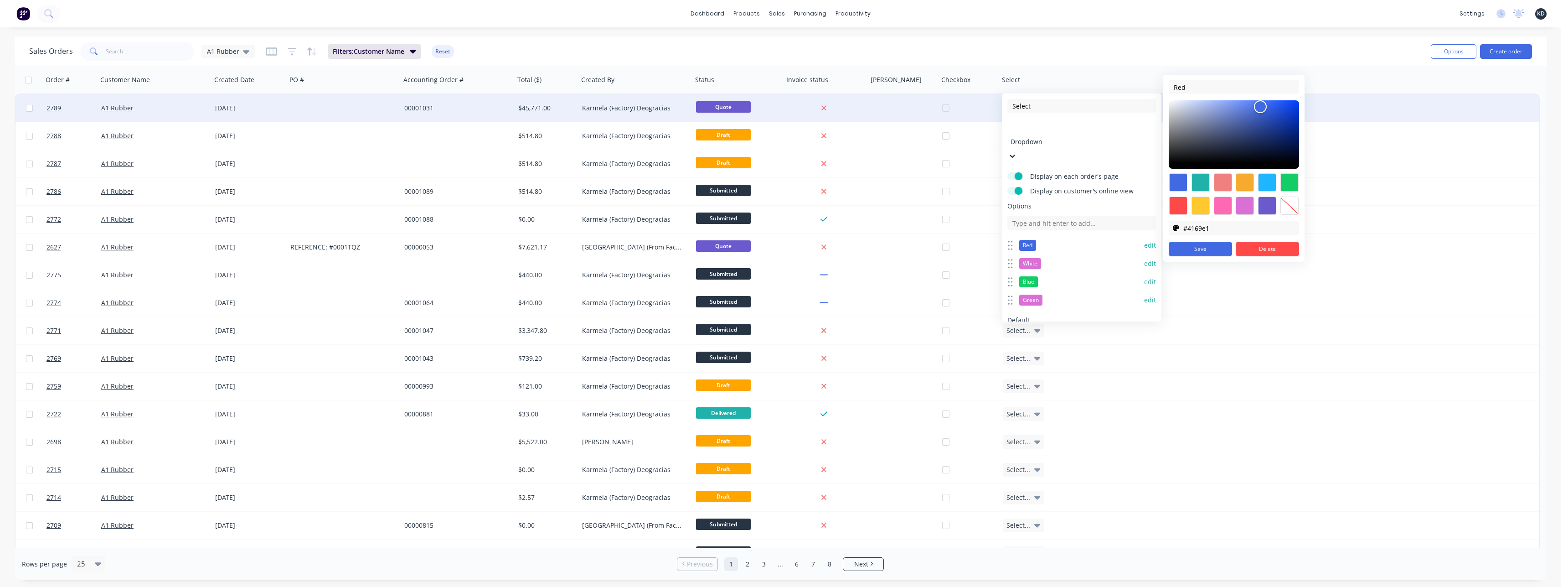
click at [1038, 208] on div "Red #4169E1 #4169E1 #4169e1 Save Delete" at bounding box center [1234, 168] width 141 height 187
click at [1038, 206] on div at bounding box center [1289, 206] width 18 height 18
type input "transparent"
click at [1038, 248] on button "Save" at bounding box center [1200, 249] width 63 height 15
drag, startPoint x: 1225, startPoint y: 233, endPoint x: 1157, endPoint y: 226, distance: 68.4
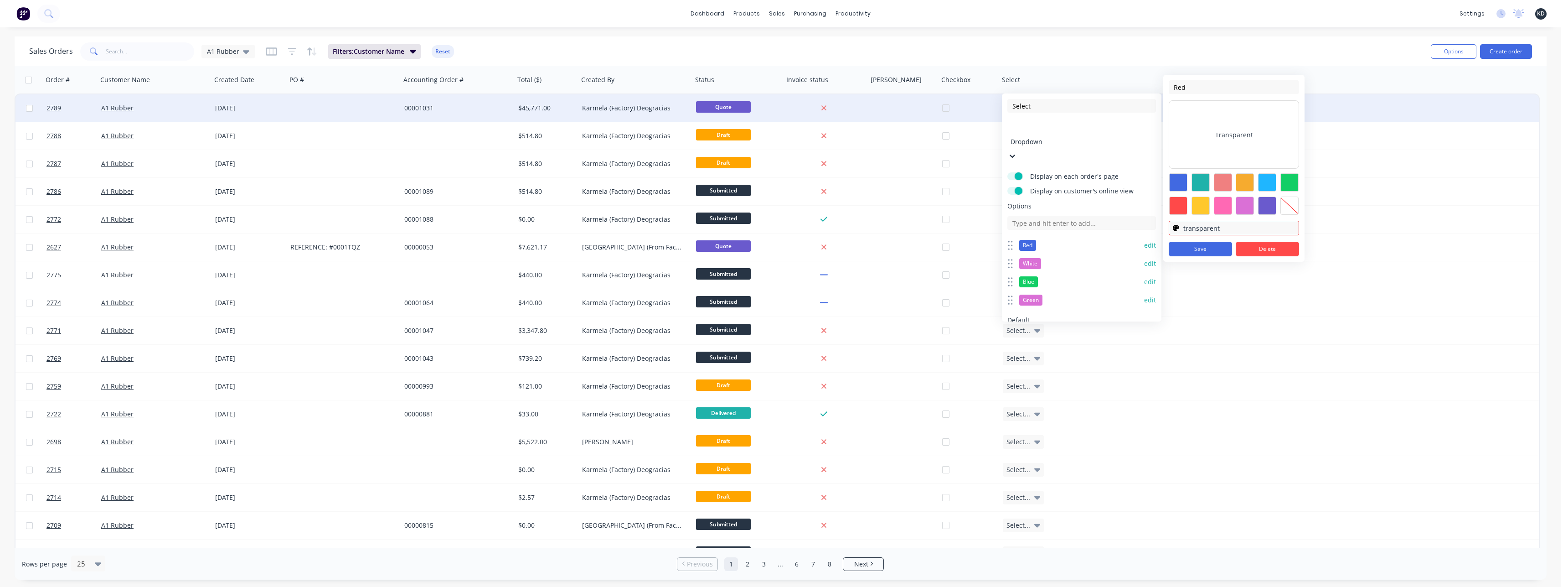
click at [1038, 536] on div "Select Dropdown Display on each order's page Display on customer's online view …" at bounding box center [780, 587] width 1561 height 0
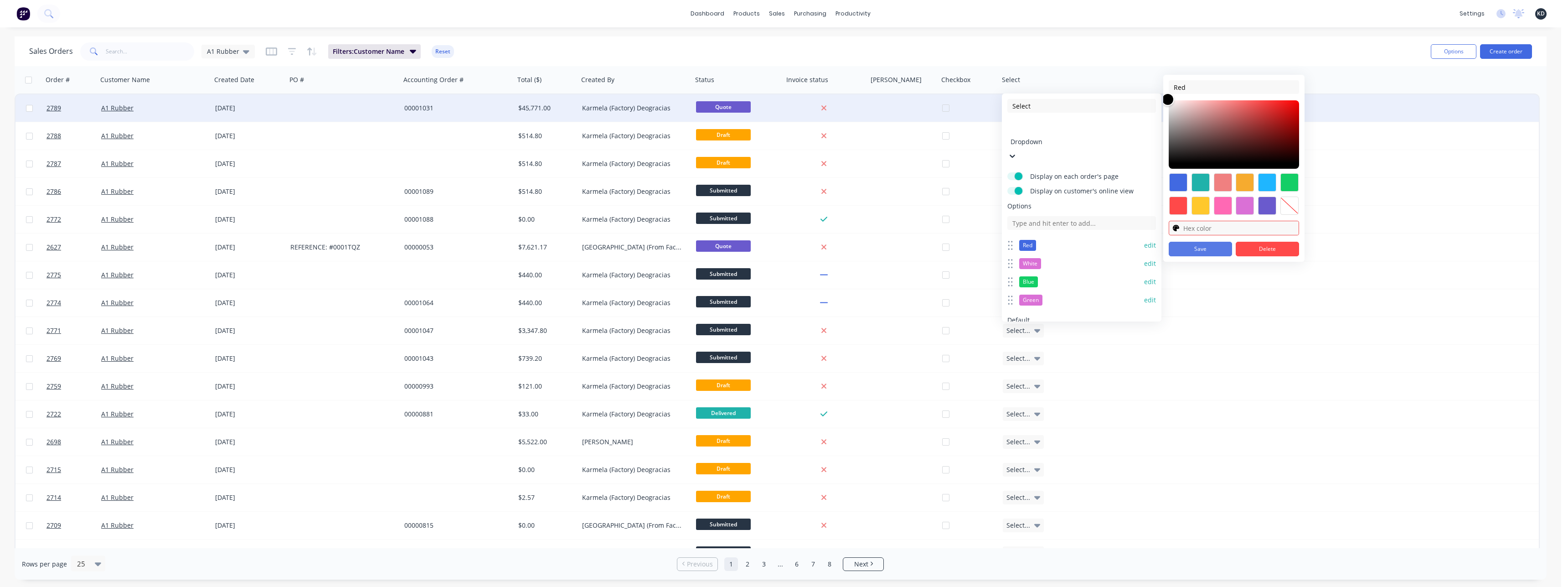
click at [1038, 248] on button "Save" at bounding box center [1200, 249] width 63 height 15
click at [1038, 206] on div at bounding box center [1289, 206] width 18 height 18
type input "transparent"
click at [1038, 249] on button "Save" at bounding box center [1200, 249] width 63 height 15
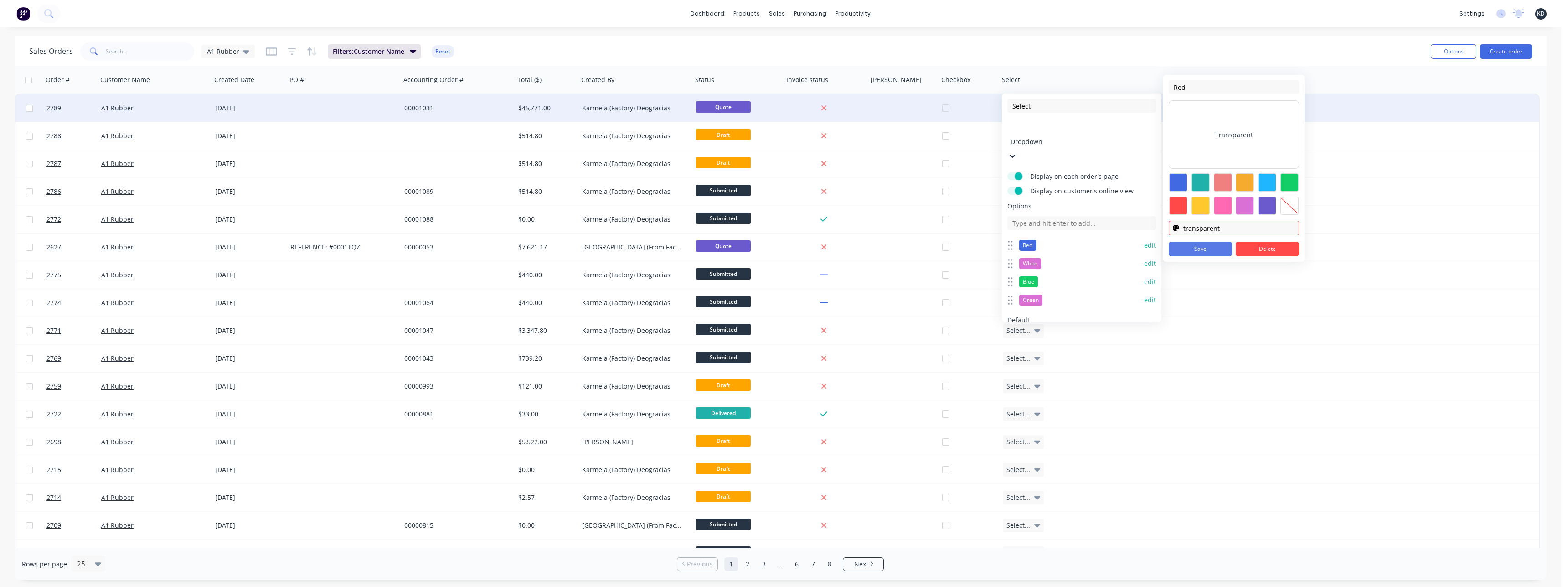
click at [1038, 249] on button "Save" at bounding box center [1200, 249] width 63 height 15
click at [1038, 47] on div "Sales Orders A1 Rubber Filters: Customer Name Reset" at bounding box center [726, 51] width 1395 height 23
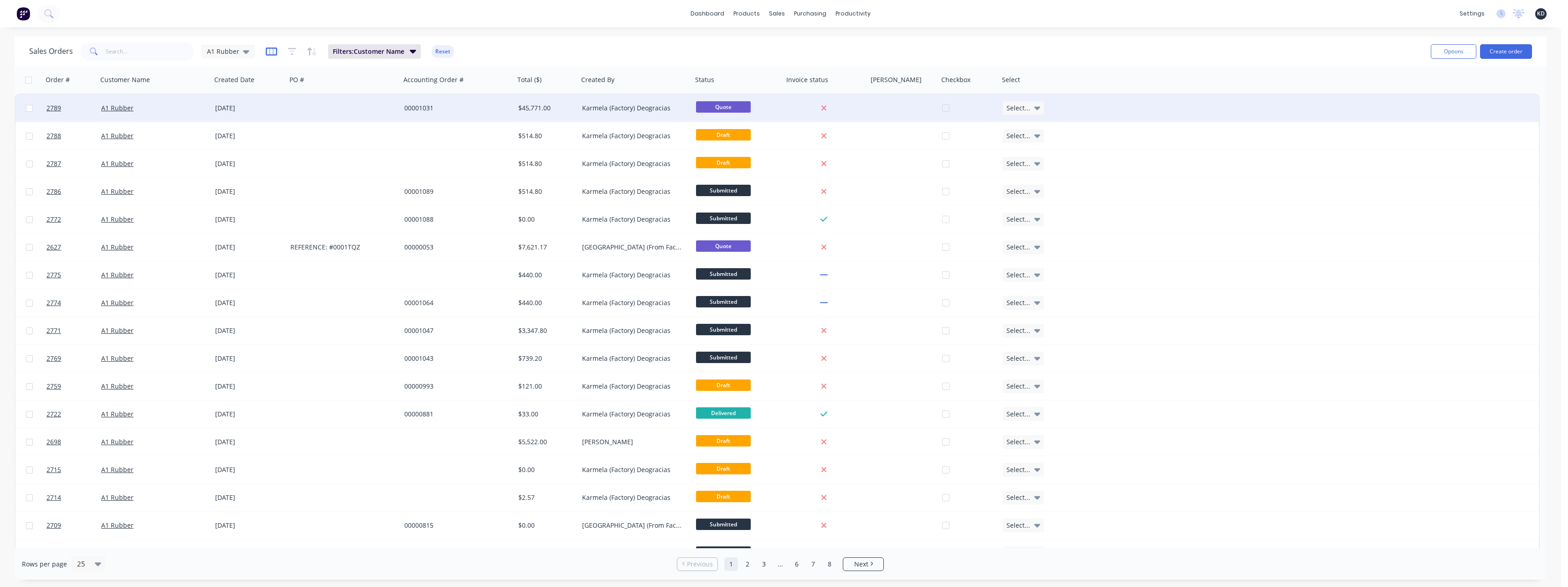
click at [269, 52] on icon "button" at bounding box center [271, 51] width 12 height 9
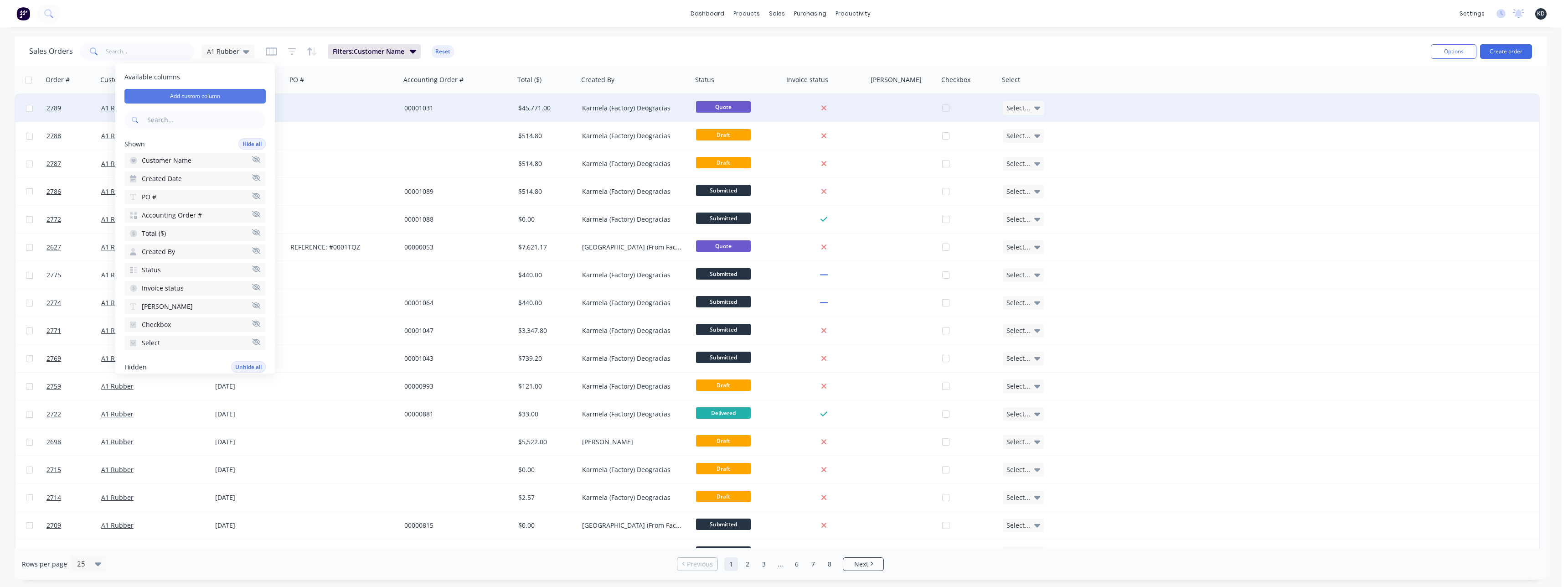
click at [217, 92] on button "Add custom column" at bounding box center [195, 96] width 141 height 15
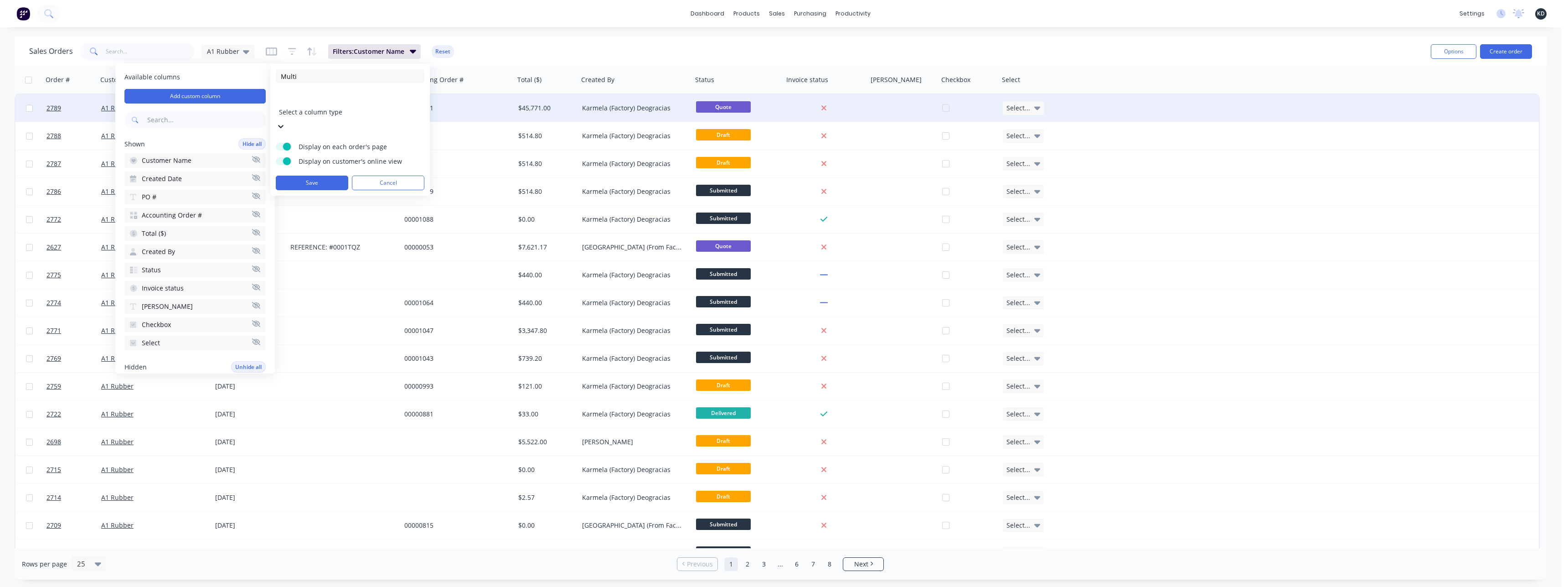
type input "Multi"
click at [335, 99] on div at bounding box center [345, 99] width 131 height 12
type input "multi"
click at [330, 536] on div "Multi-Select" at bounding box center [784, 597] width 1568 height 10
click at [322, 186] on input at bounding box center [350, 193] width 149 height 13
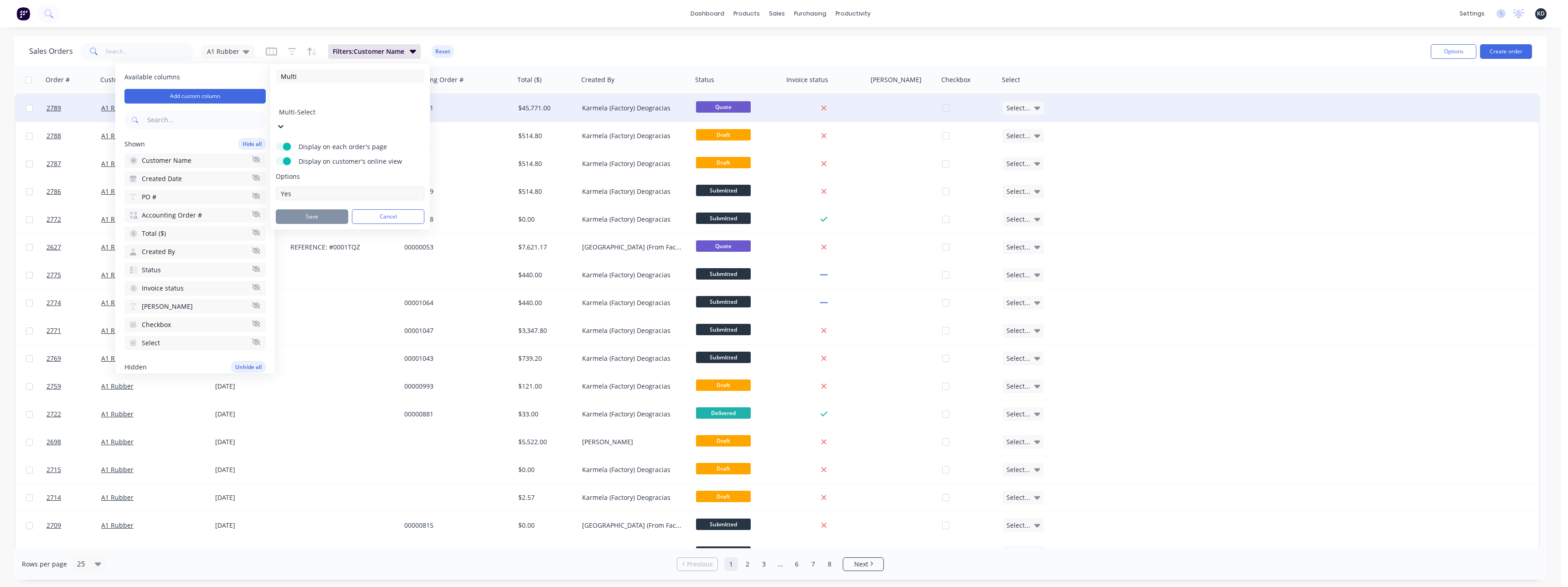
type input "Yes"
type input "No"
click at [413, 211] on button "edit" at bounding box center [416, 216] width 12 height 9
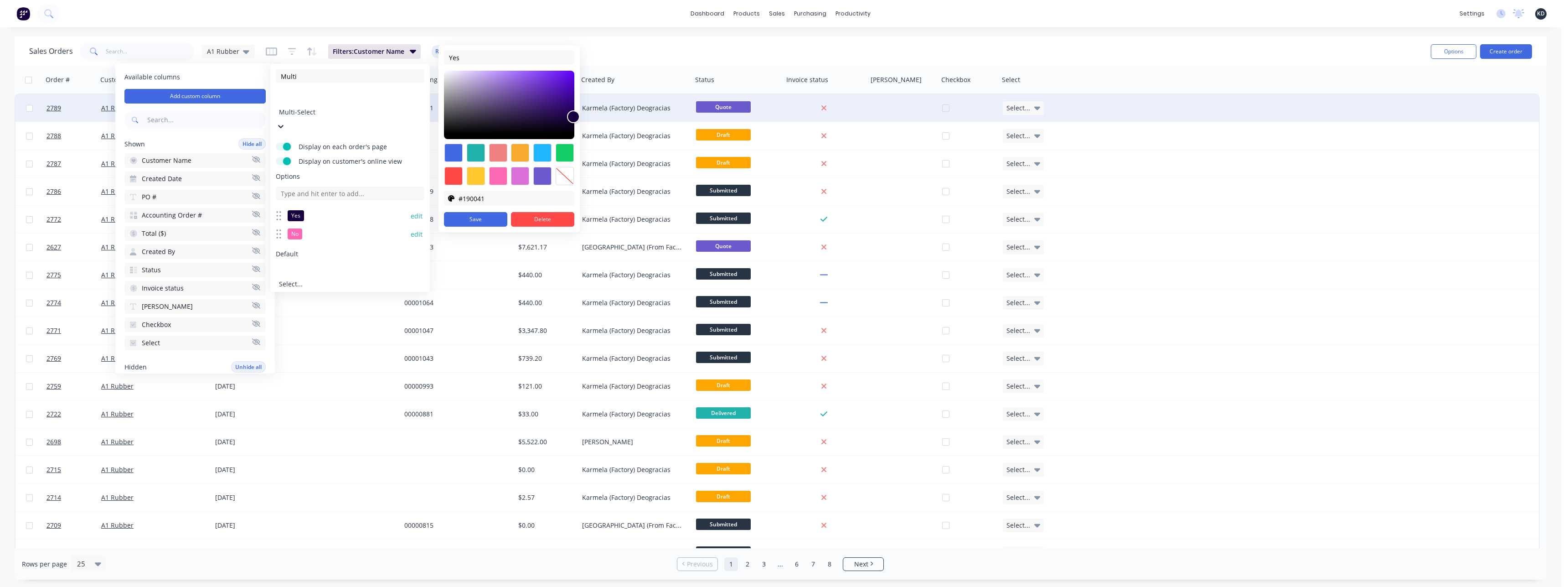
click at [572, 175] on div at bounding box center [565, 176] width 18 height 18
type input "transparent"
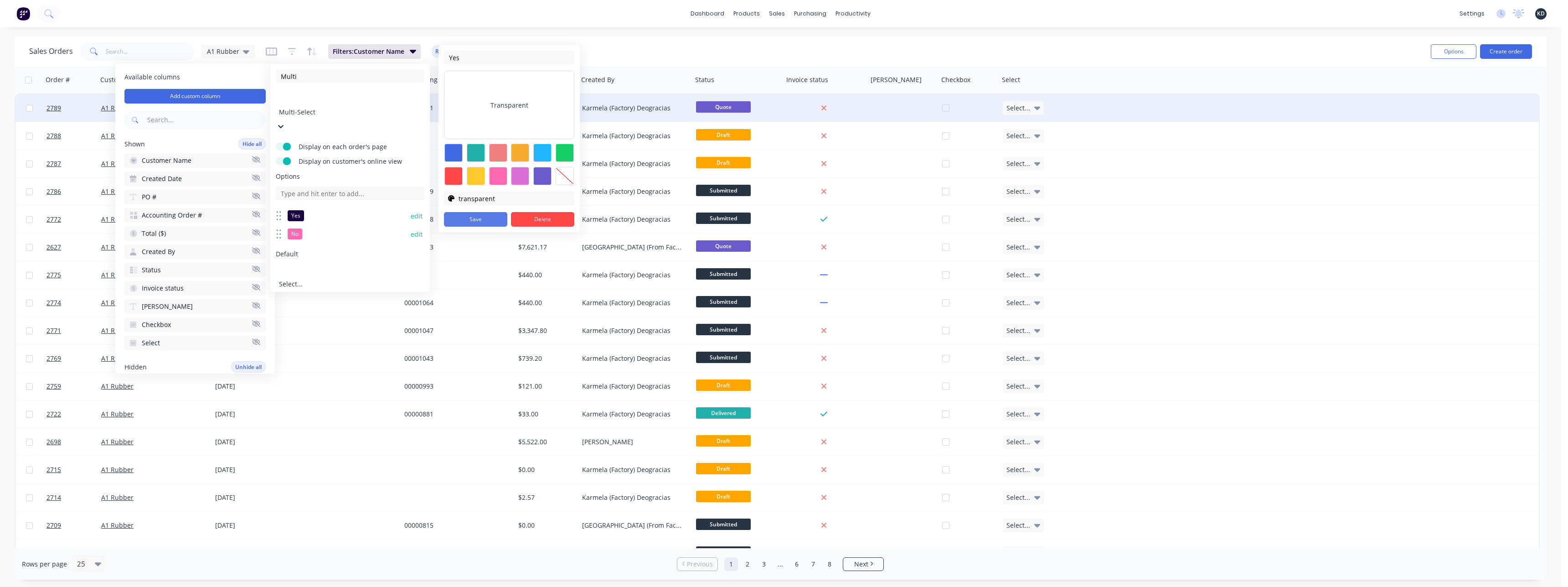
click at [486, 219] on button "Save" at bounding box center [475, 219] width 63 height 15
click at [486, 219] on button "Save" at bounding box center [475, 219] width 63 height 15
click at [639, 39] on div "Sales Orders A1 Rubber Filters: Customer Name Reset Options Create order" at bounding box center [780, 51] width 1532 height 30
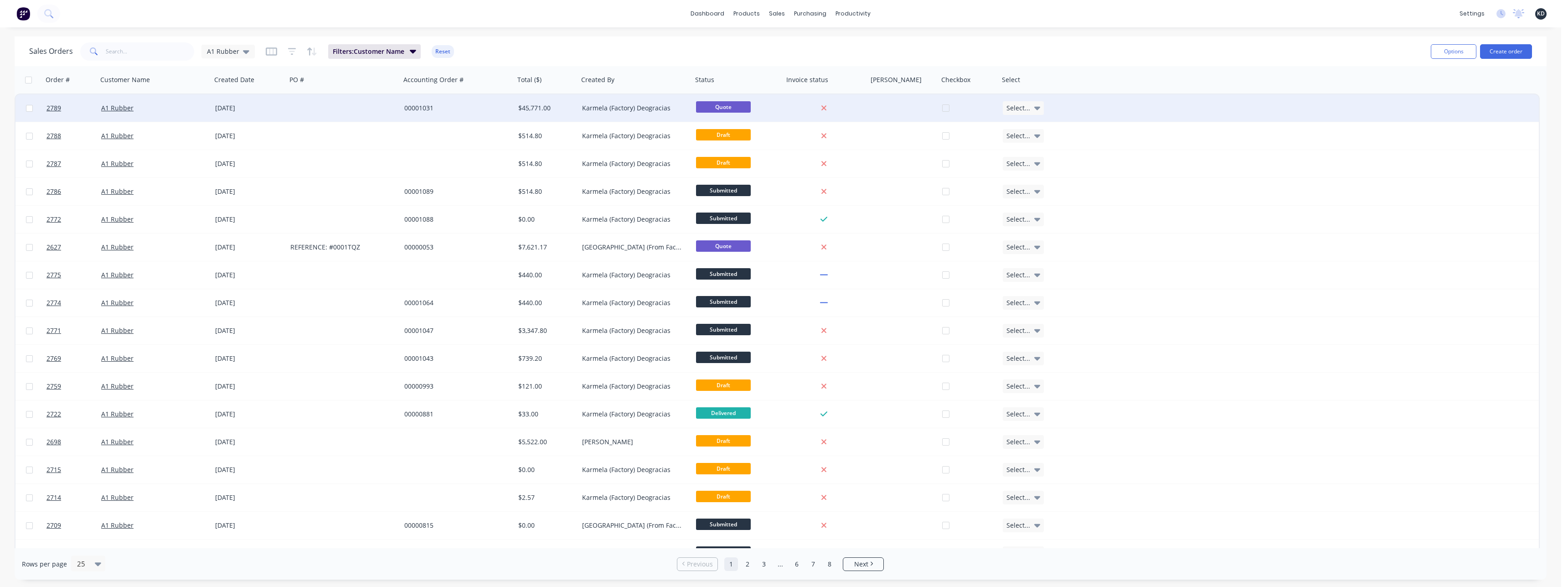
click at [1038, 13] on div "dashboard products sales purchasing productivity dashboard products Product Cat…" at bounding box center [780, 13] width 1561 height 27
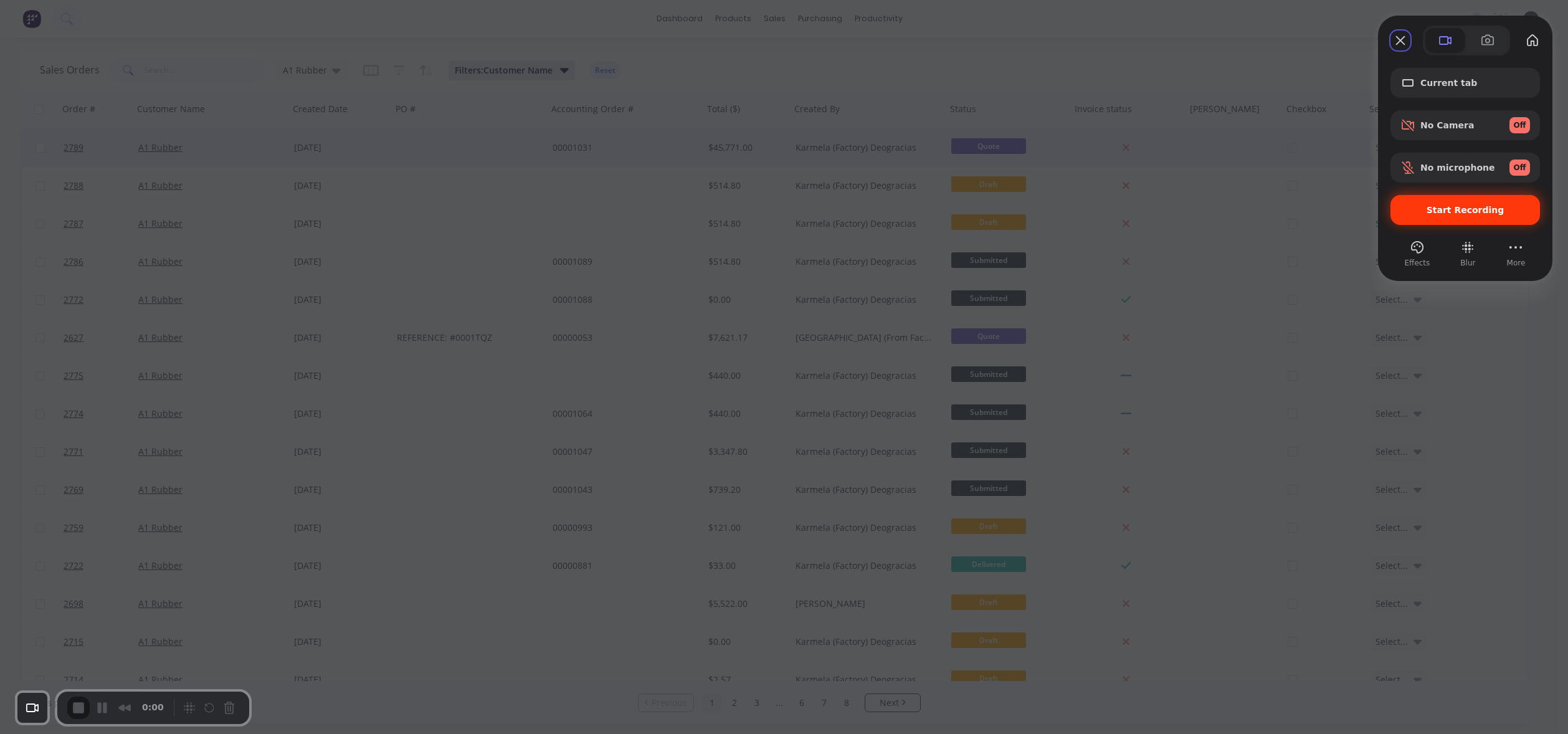
click at [1419, 220] on div "Start Recording" at bounding box center [1465, 210] width 150 height 30
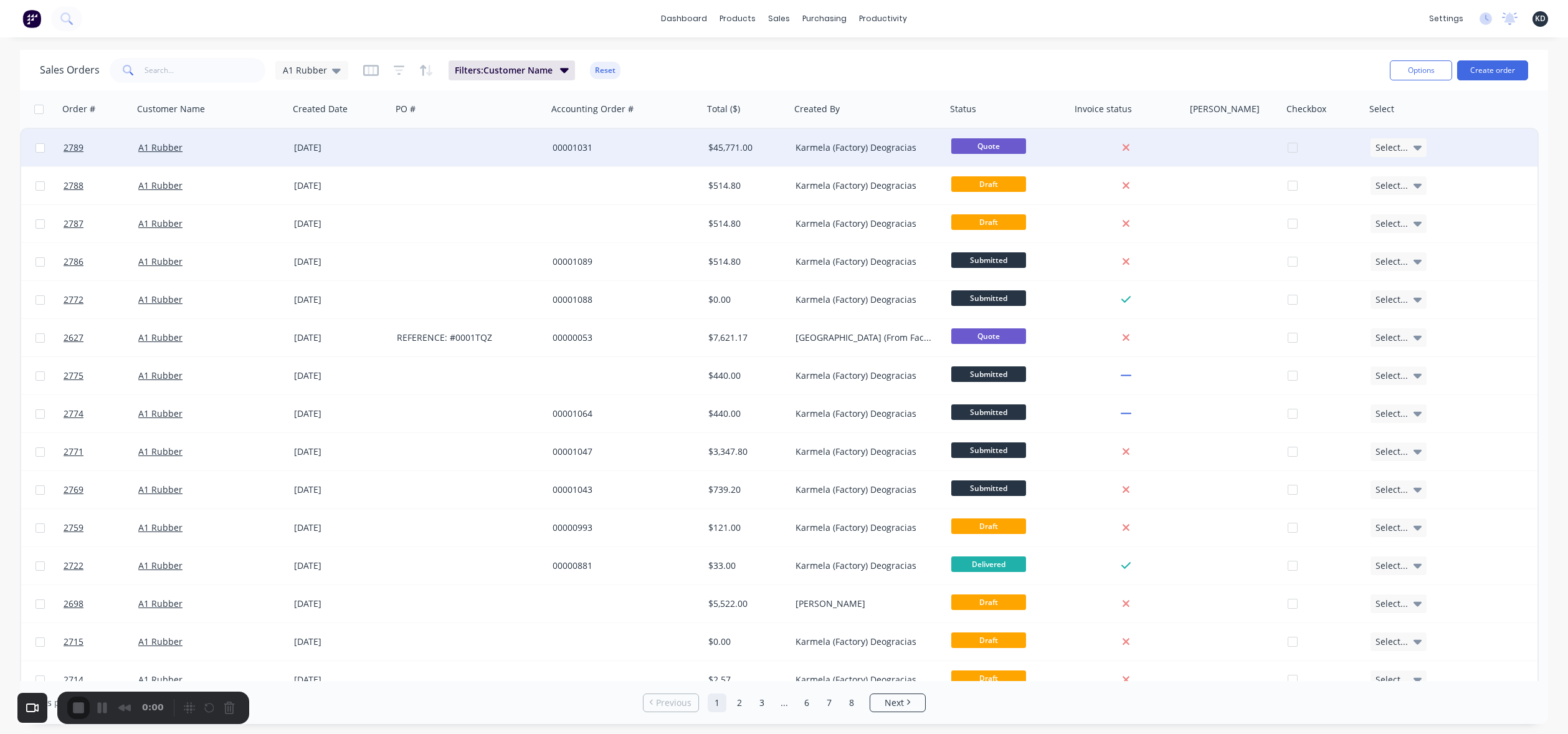
click at [368, 67] on icon "button" at bounding box center [370, 70] width 6 height 8
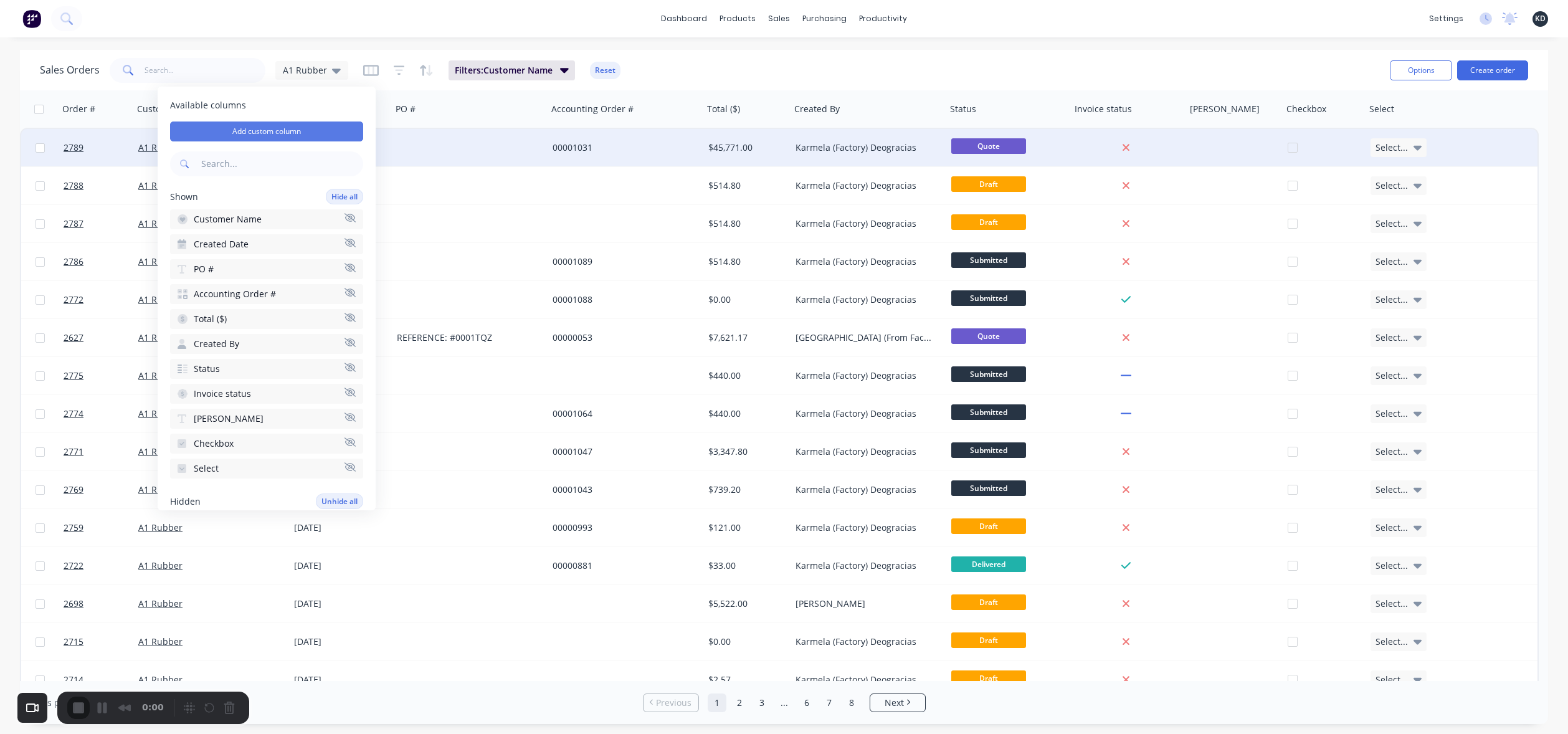
click at [276, 129] on button "Add custom column" at bounding box center [266, 131] width 193 height 20
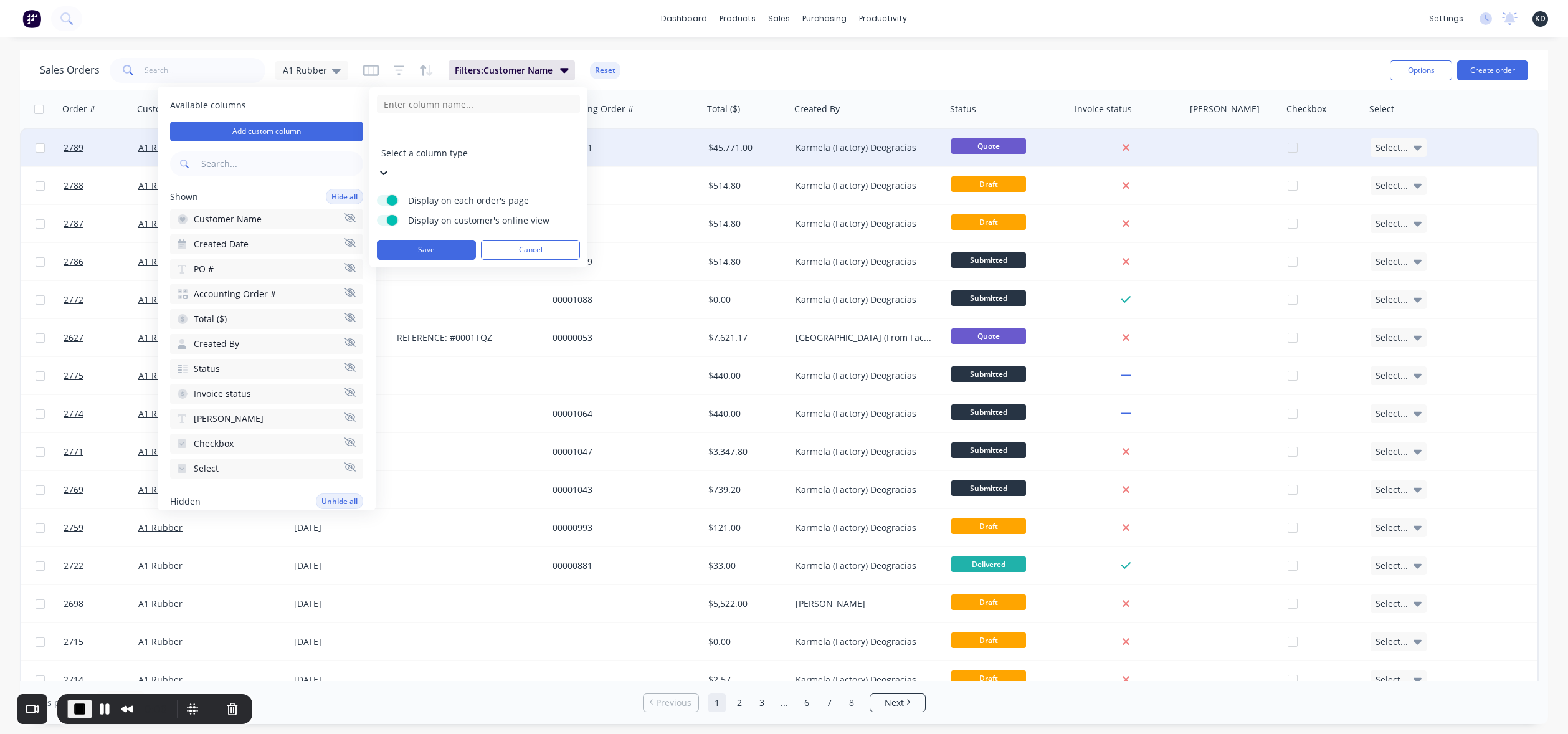
click at [462, 114] on form "Select a column type Display on each order's page Display on customer's online …" at bounding box center [478, 177] width 203 height 165
click at [459, 98] on input at bounding box center [478, 104] width 203 height 18
click at [487, 106] on input at bounding box center [478, 104] width 203 height 18
type input "Multi"
click at [470, 136] on div at bounding box center [471, 136] width 180 height 16
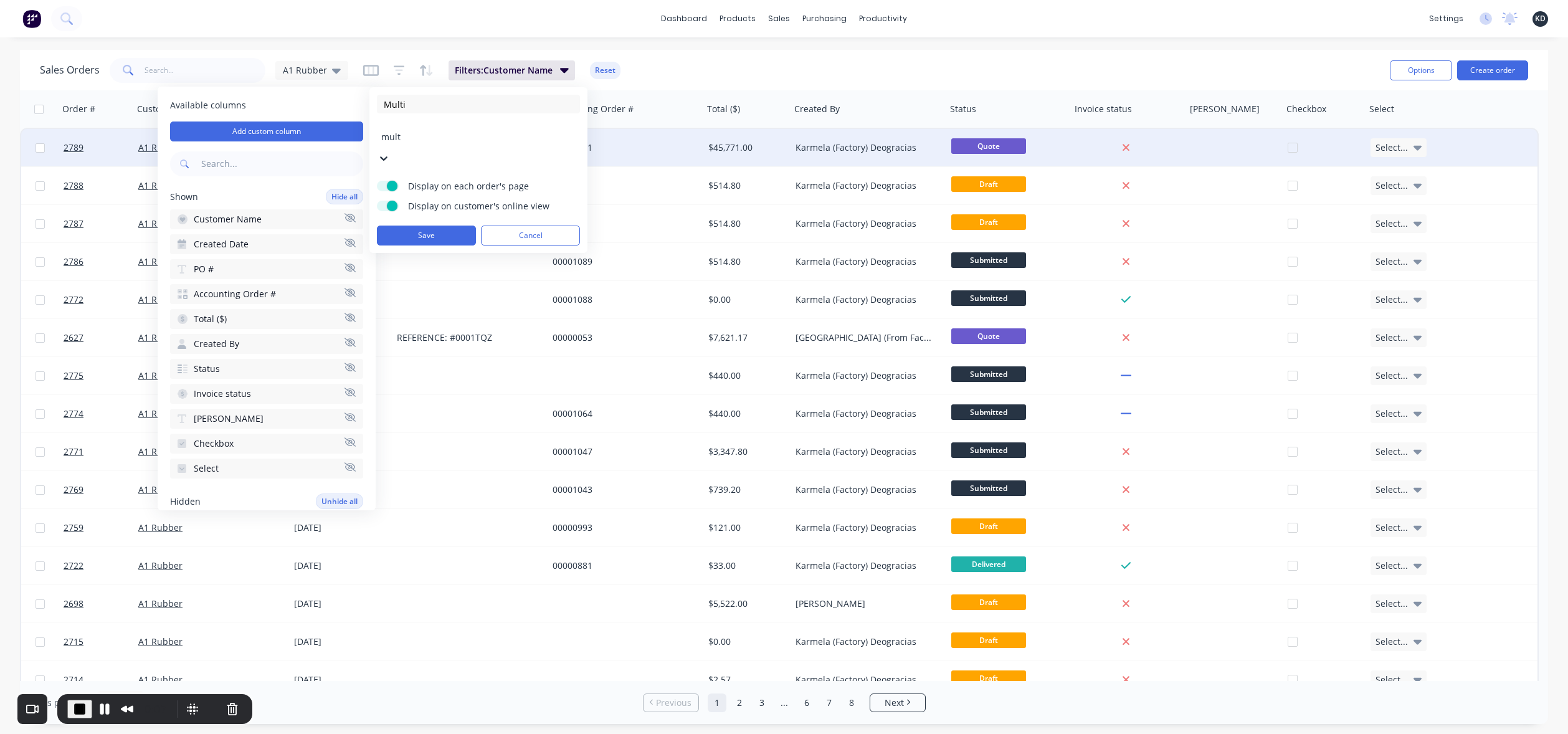
type input "multi"
click at [451, 733] on div "Multi-Select" at bounding box center [784, 748] width 1568 height 13
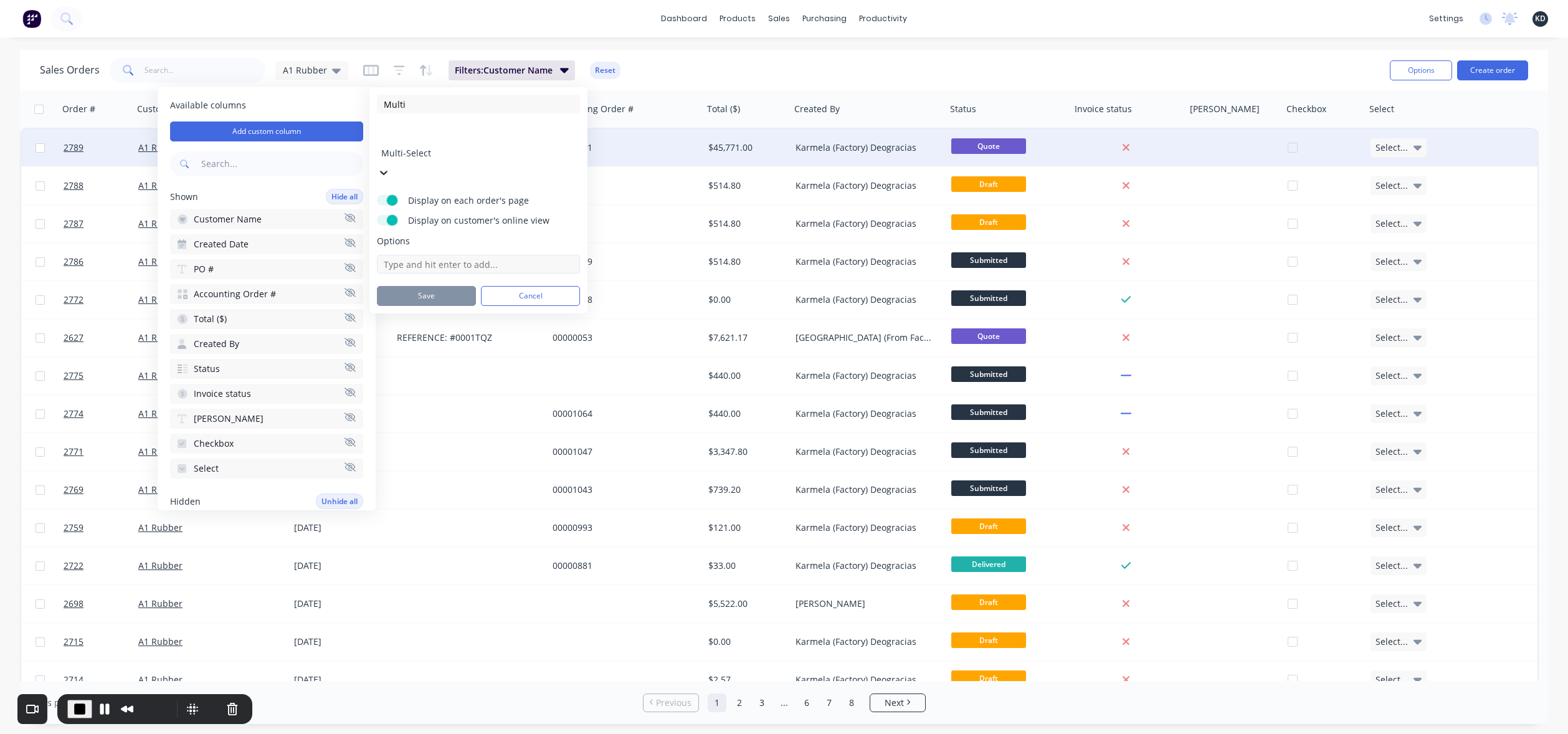
click at [438, 255] on input at bounding box center [478, 264] width 203 height 18
type input "Yes"
type input "n"
type input "No"
click at [563, 289] on button "edit" at bounding box center [569, 295] width 16 height 12
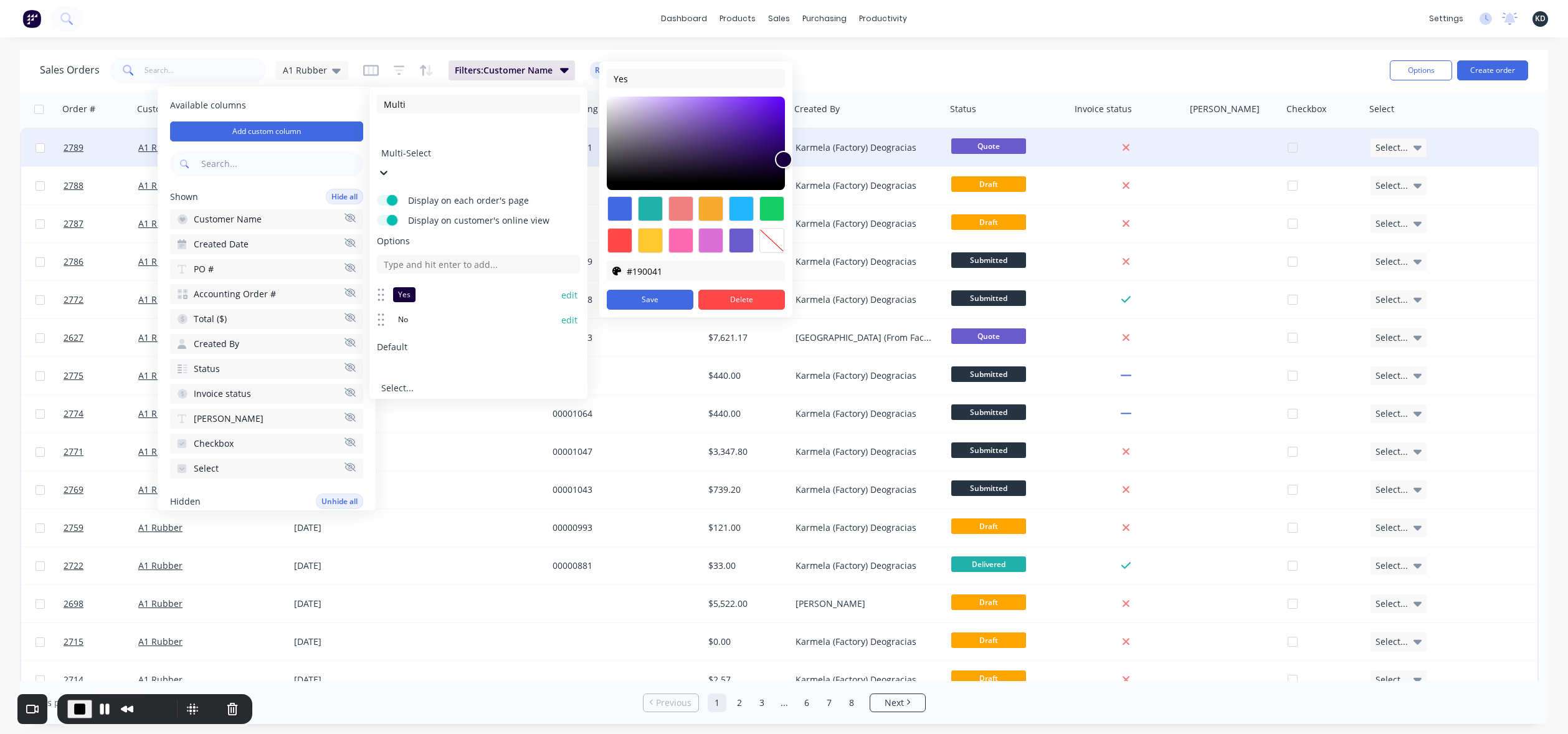
click at [768, 247] on div at bounding box center [772, 241] width 25 height 25
type input "transparent"
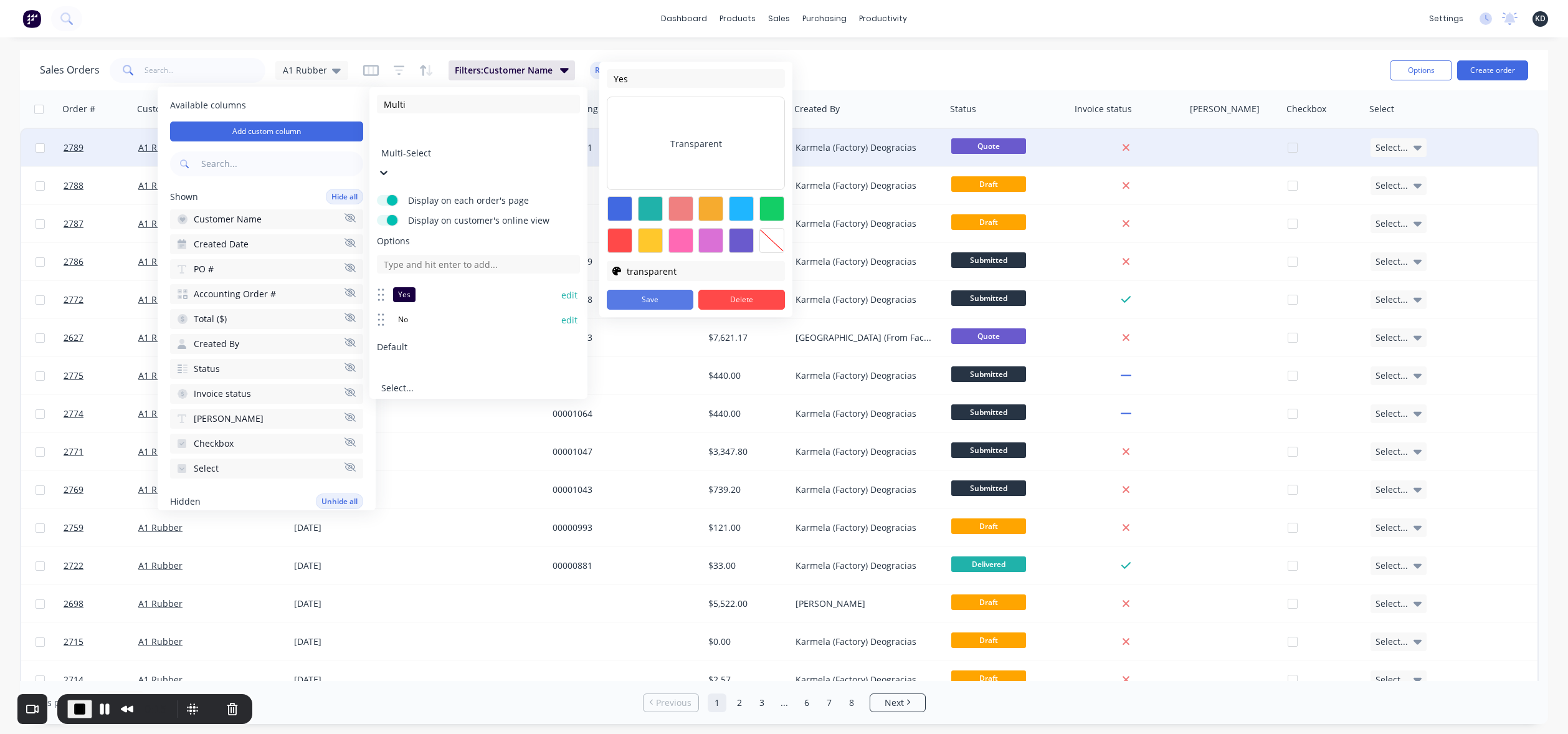
click at [659, 303] on button "Save" at bounding box center [650, 300] width 87 height 20
click at [72, 708] on span "End Recording" at bounding box center [80, 709] width 15 height 15
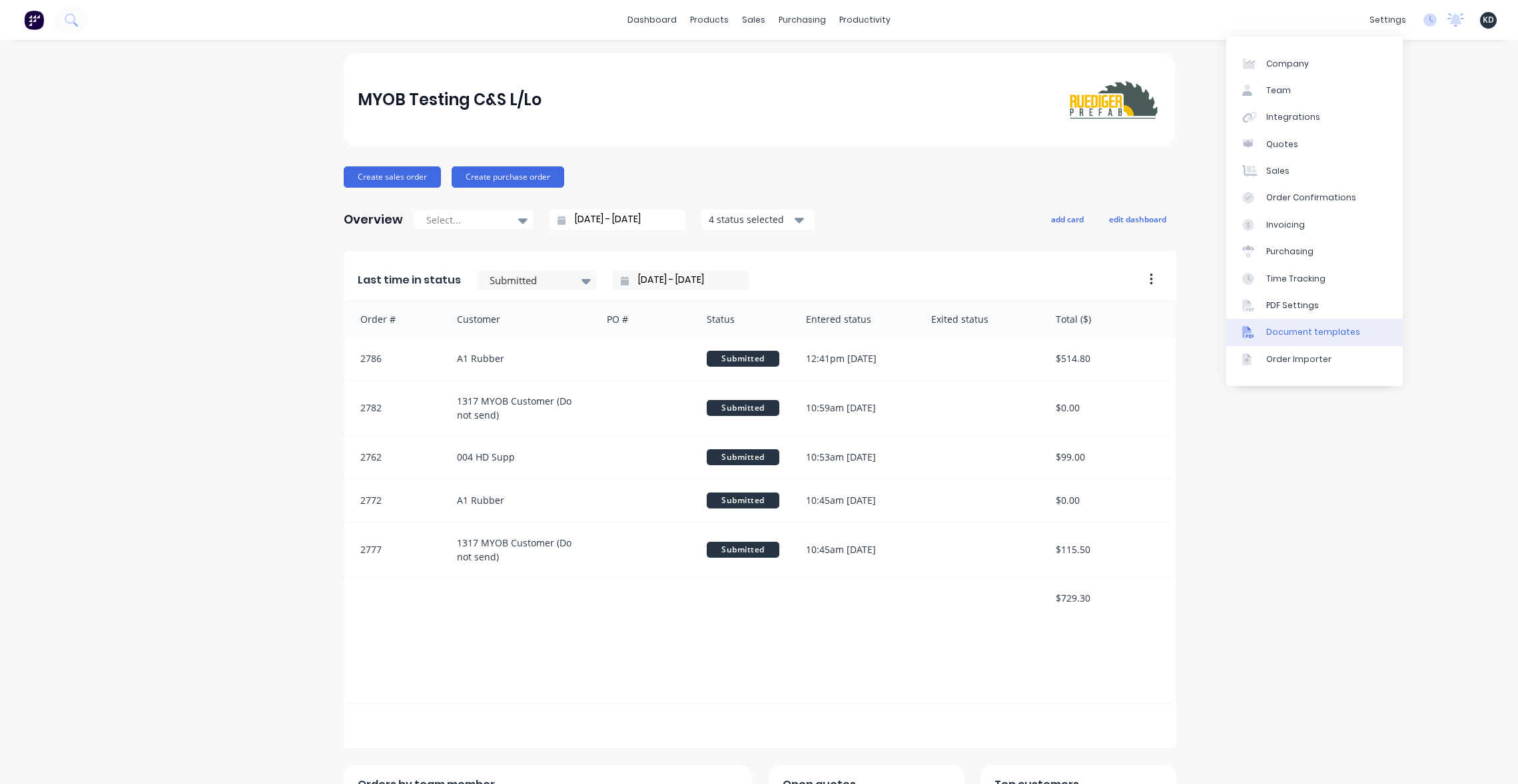
click at [1324, 328] on div "Document templates" at bounding box center [1313, 332] width 94 height 12
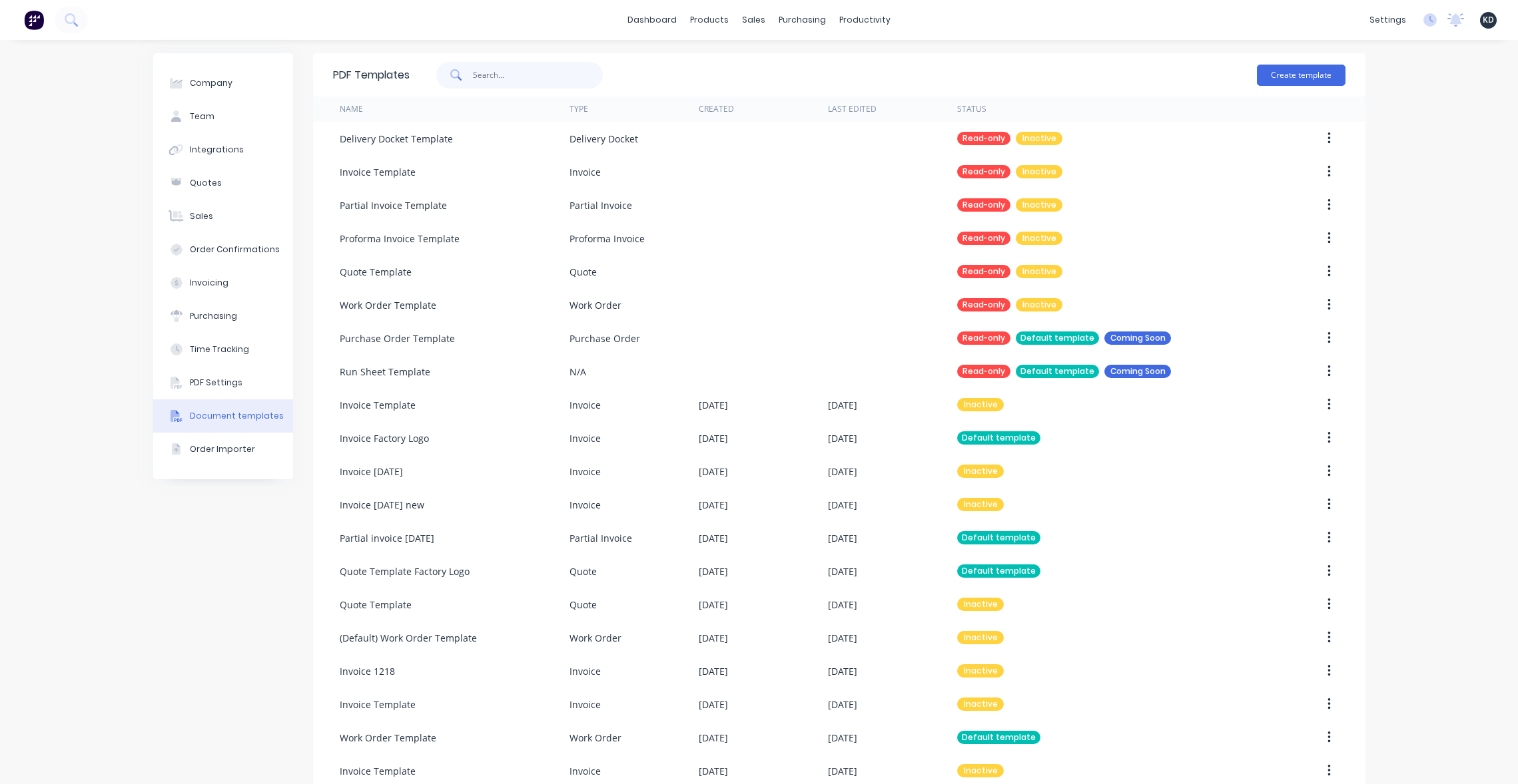
click at [518, 81] on input "text" at bounding box center [538, 76] width 130 height 27
type input "invoice"
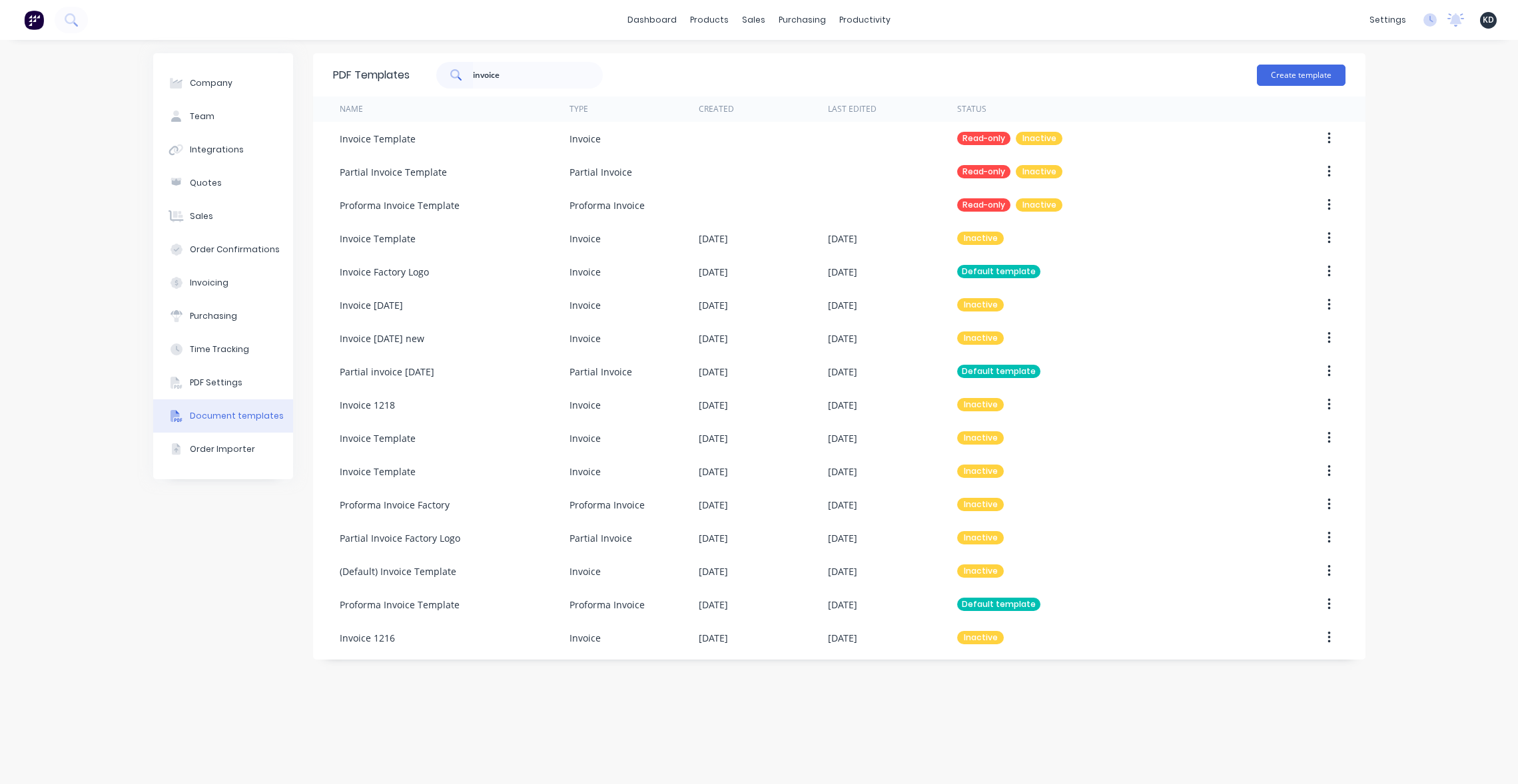
click at [976, 686] on div "PDF Templates invoice Create template Name Type Created Last Edited Status Invo…" at bounding box center [839, 412] width 1052 height 717
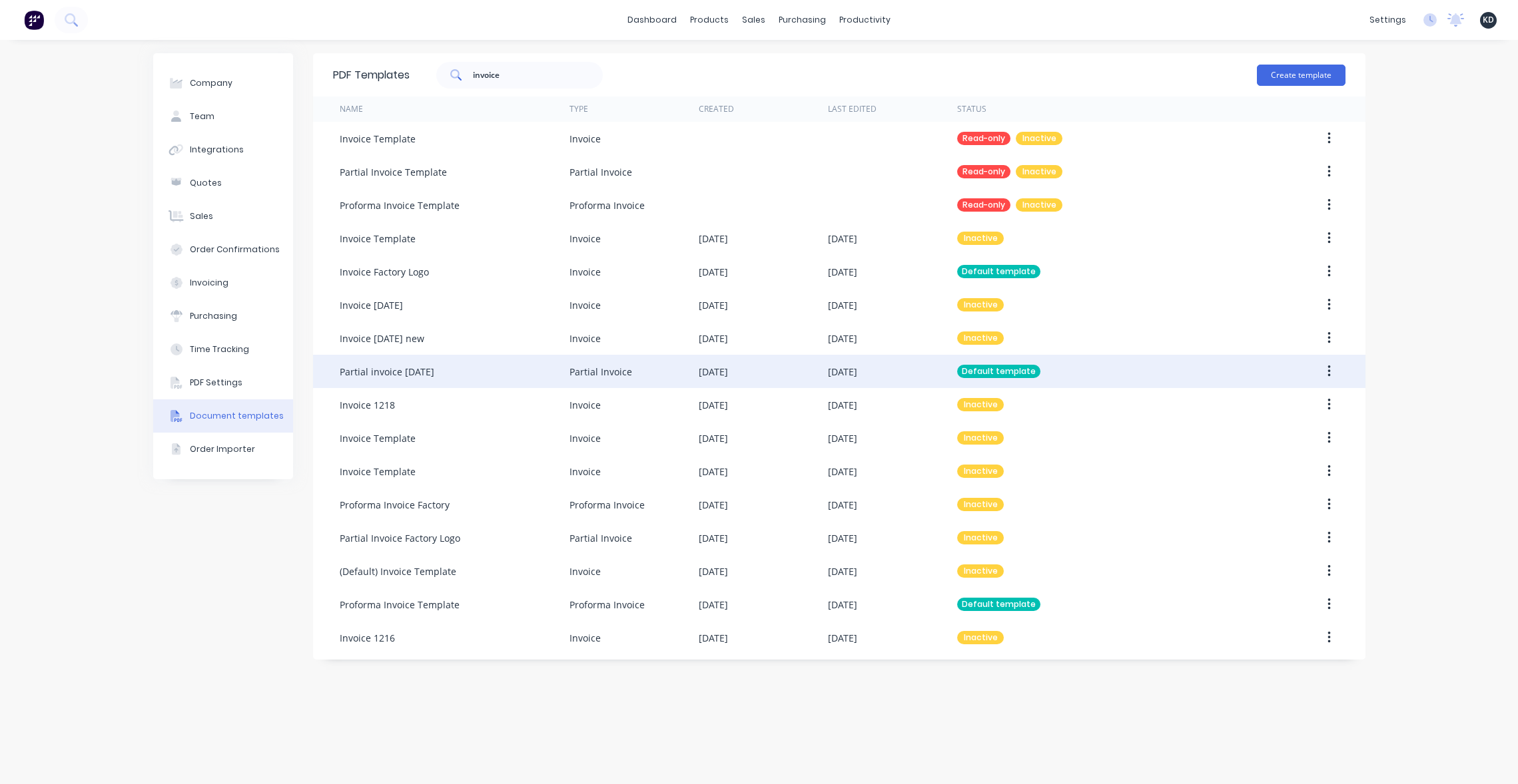
click at [1332, 372] on button "button" at bounding box center [1329, 371] width 31 height 24
click at [1292, 399] on div "Edit" at bounding box center [1281, 406] width 102 height 20
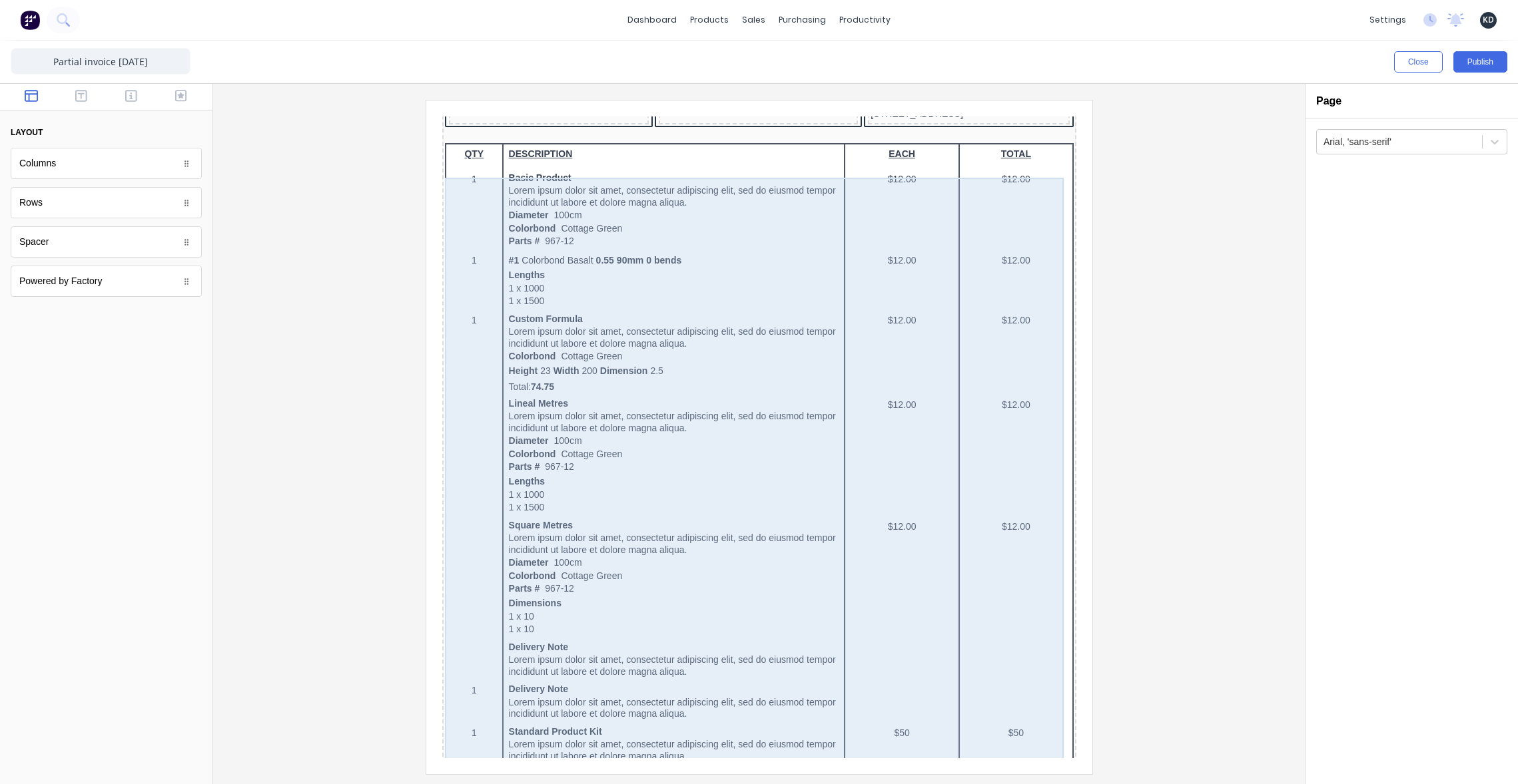
scroll to position [695, 0]
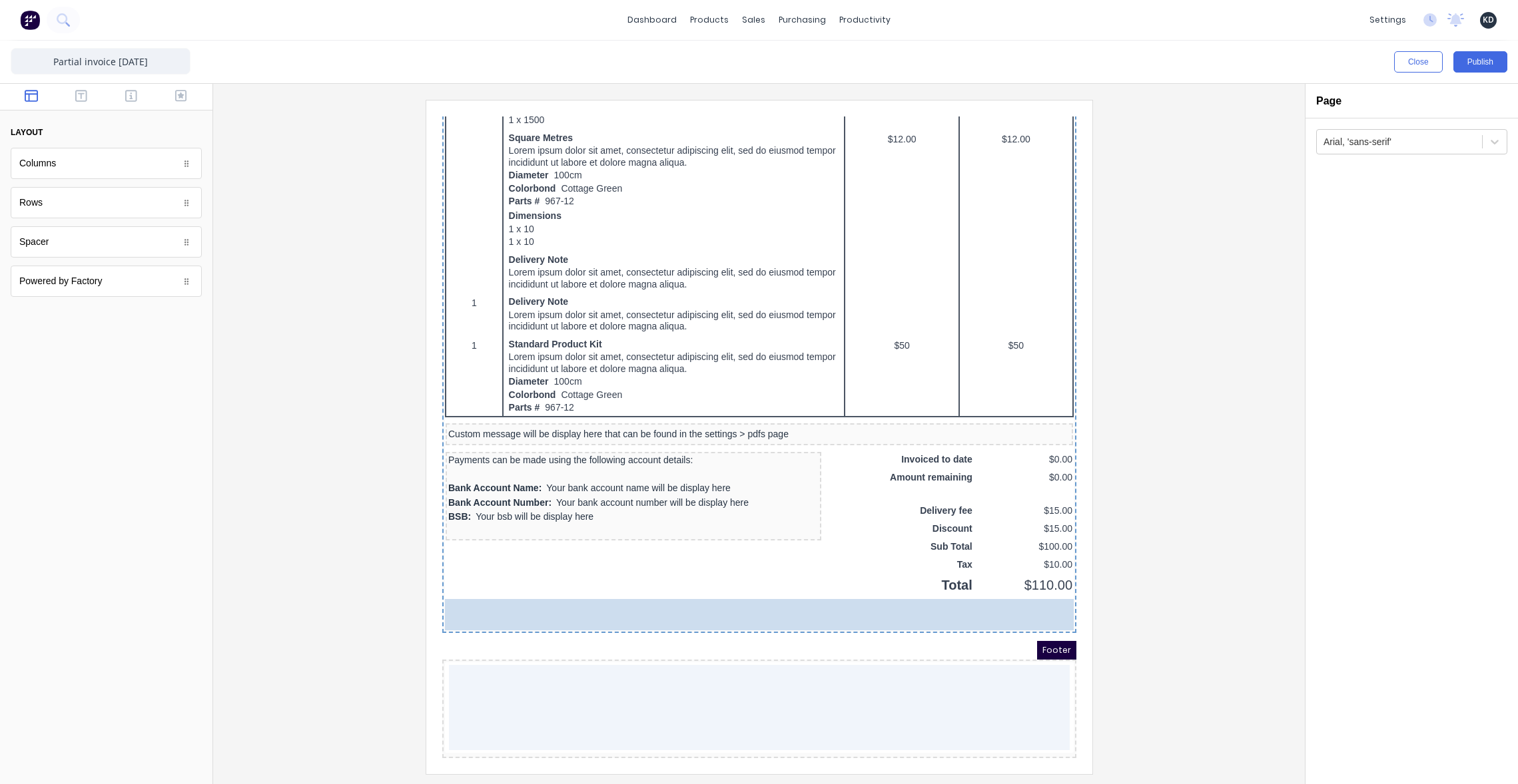
drag, startPoint x: 62, startPoint y: 279, endPoint x: 632, endPoint y: 722, distance: 721.9
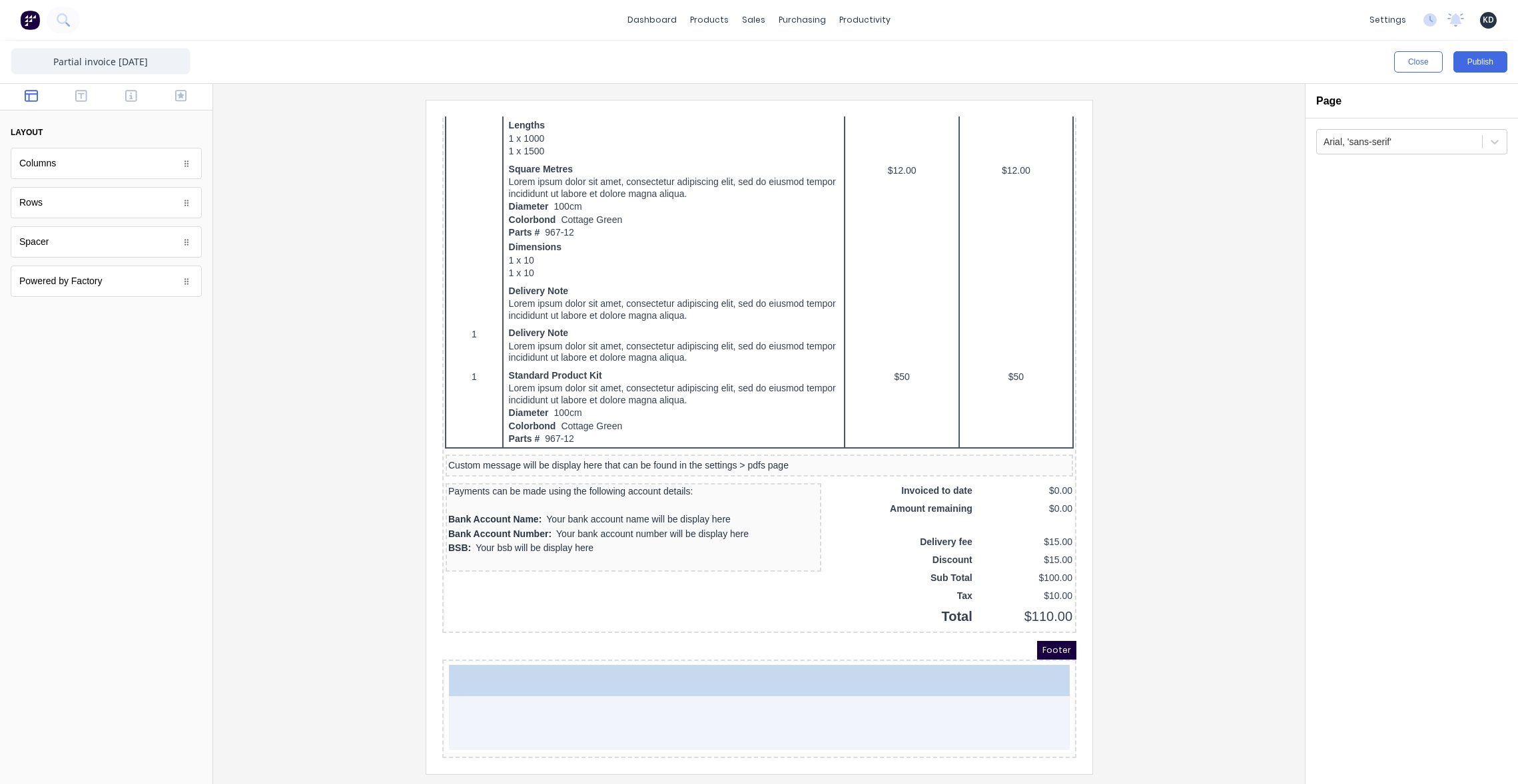
scroll to position [658, 0]
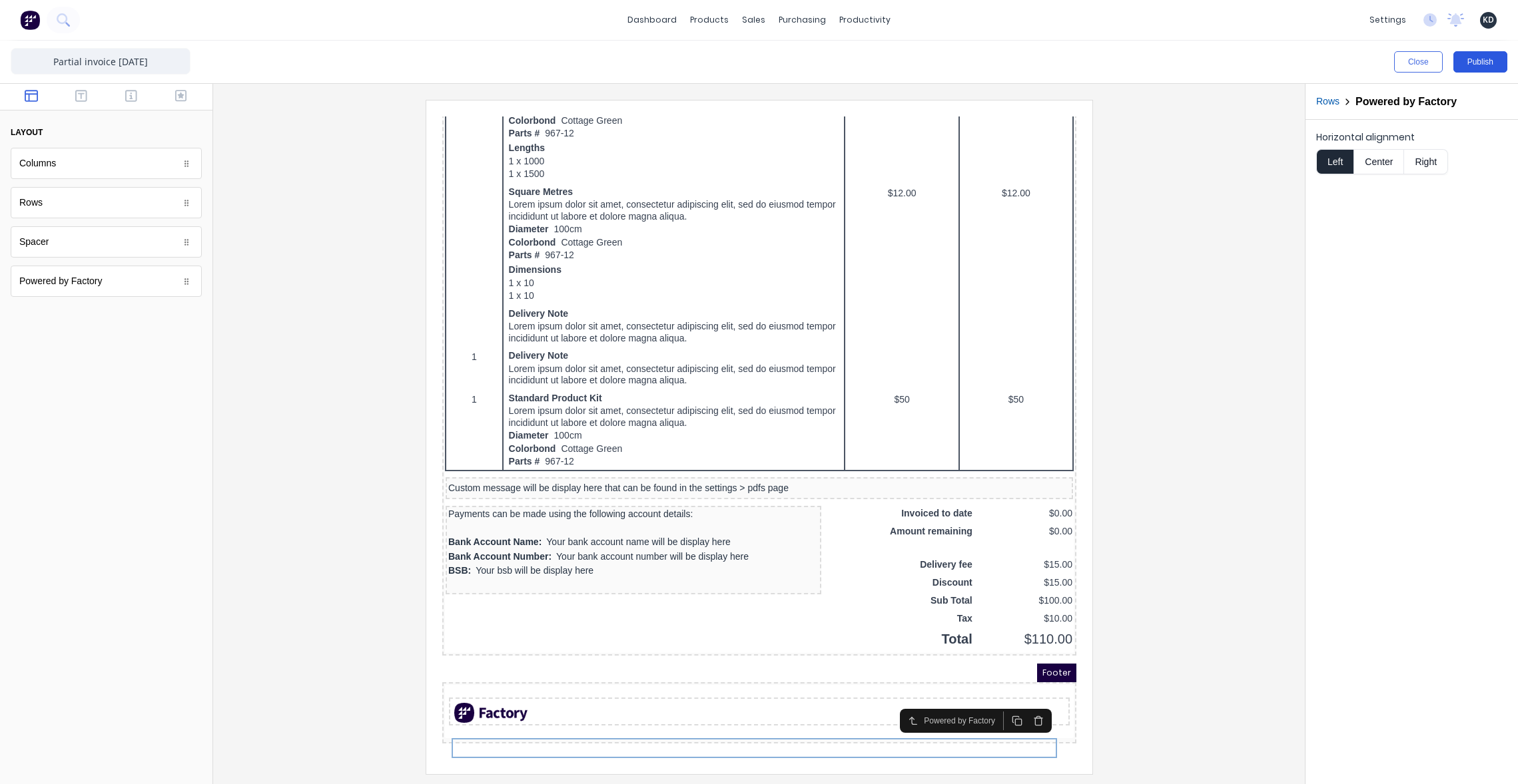
click at [1489, 63] on button "Publish" at bounding box center [1480, 62] width 54 height 21
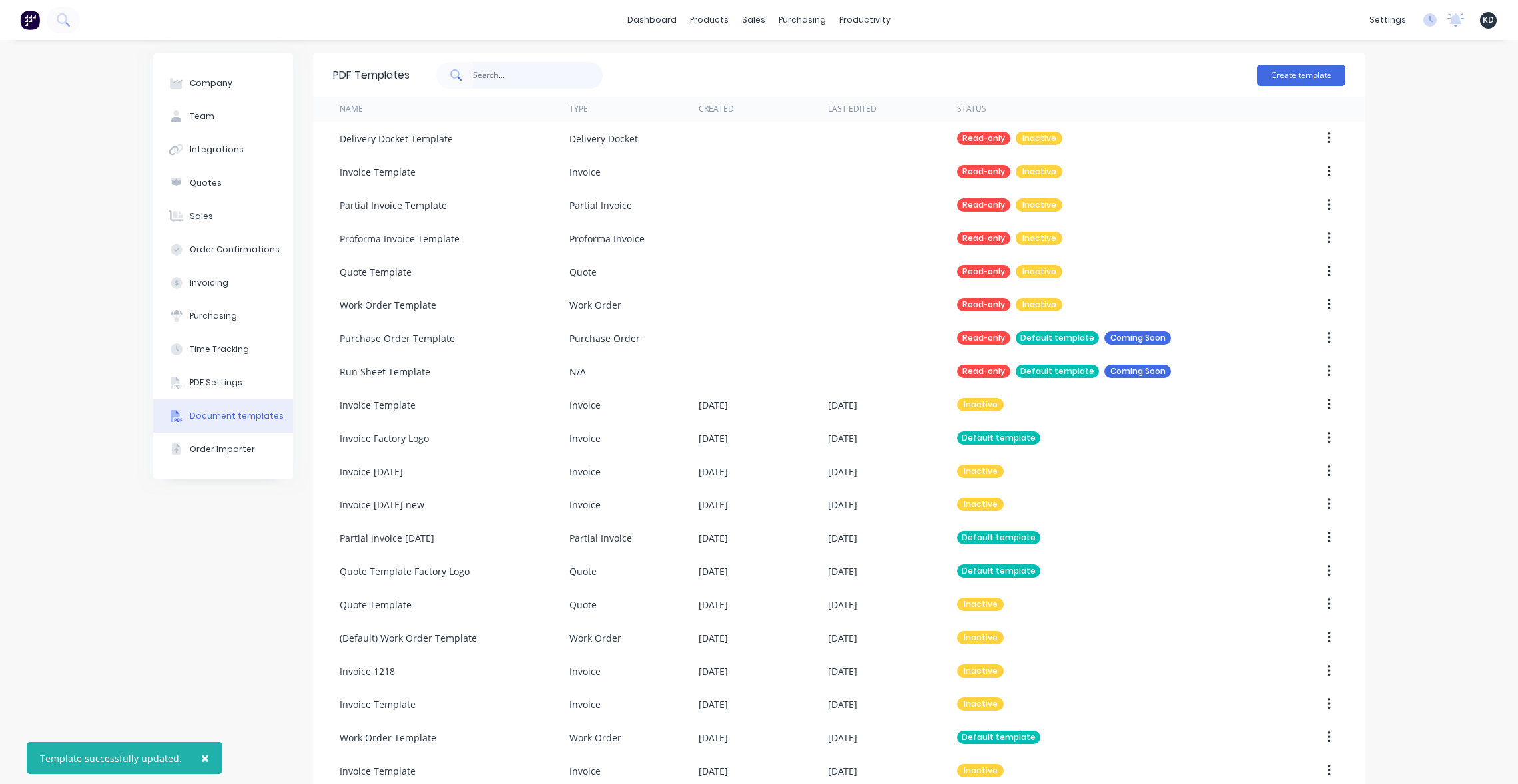
click at [508, 74] on input "text" at bounding box center [538, 76] width 130 height 27
type input "invoice"
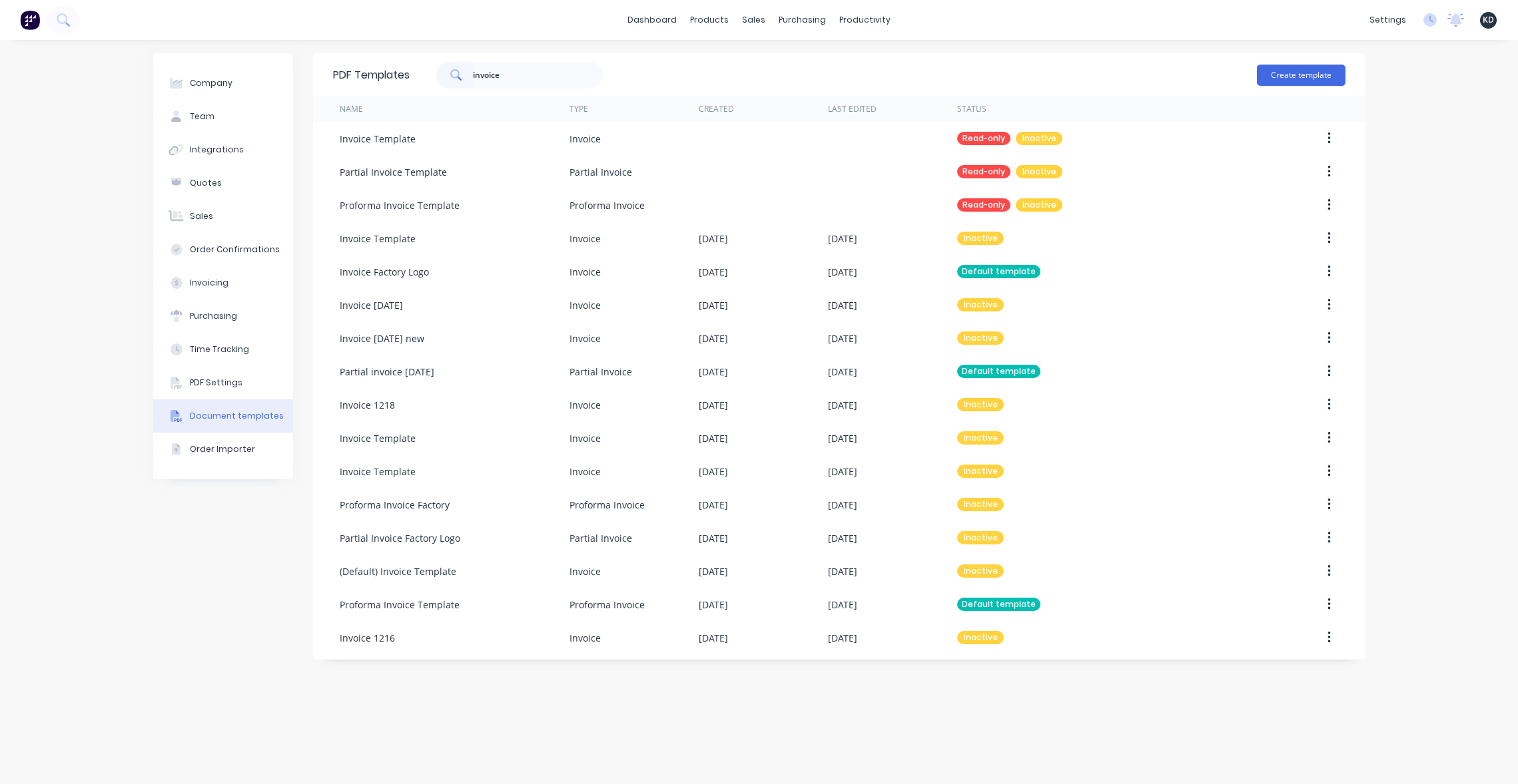
click at [611, 684] on div "PDF Templates invoice Create template Name Type Created Last Edited Status Invo…" at bounding box center [839, 412] width 1052 height 717
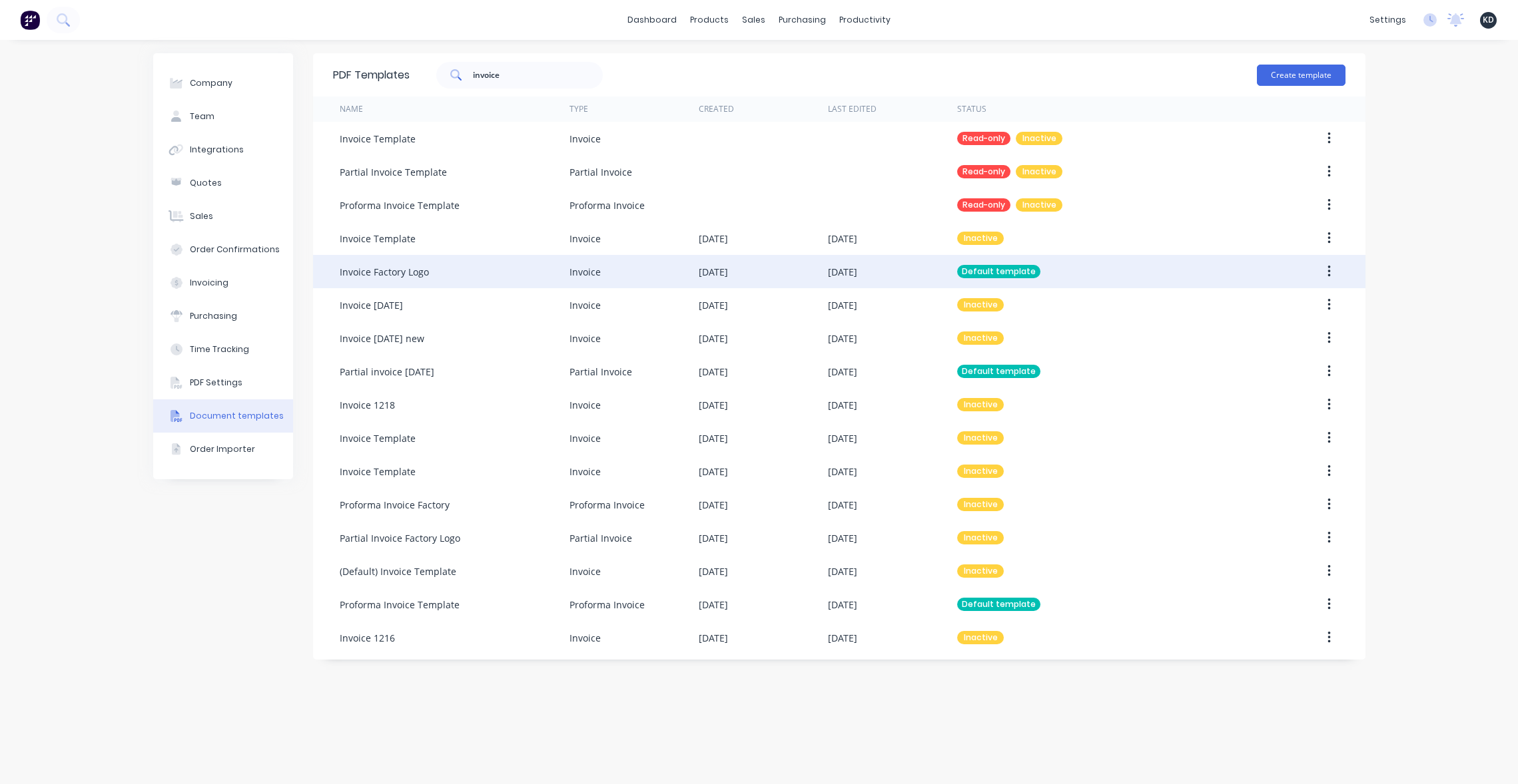
drag, startPoint x: 1335, startPoint y: 269, endPoint x: 1327, endPoint y: 281, distance: 14.4
click at [1334, 269] on button "button" at bounding box center [1329, 271] width 31 height 24
click at [1311, 318] on button "Edit" at bounding box center [1281, 307] width 126 height 27
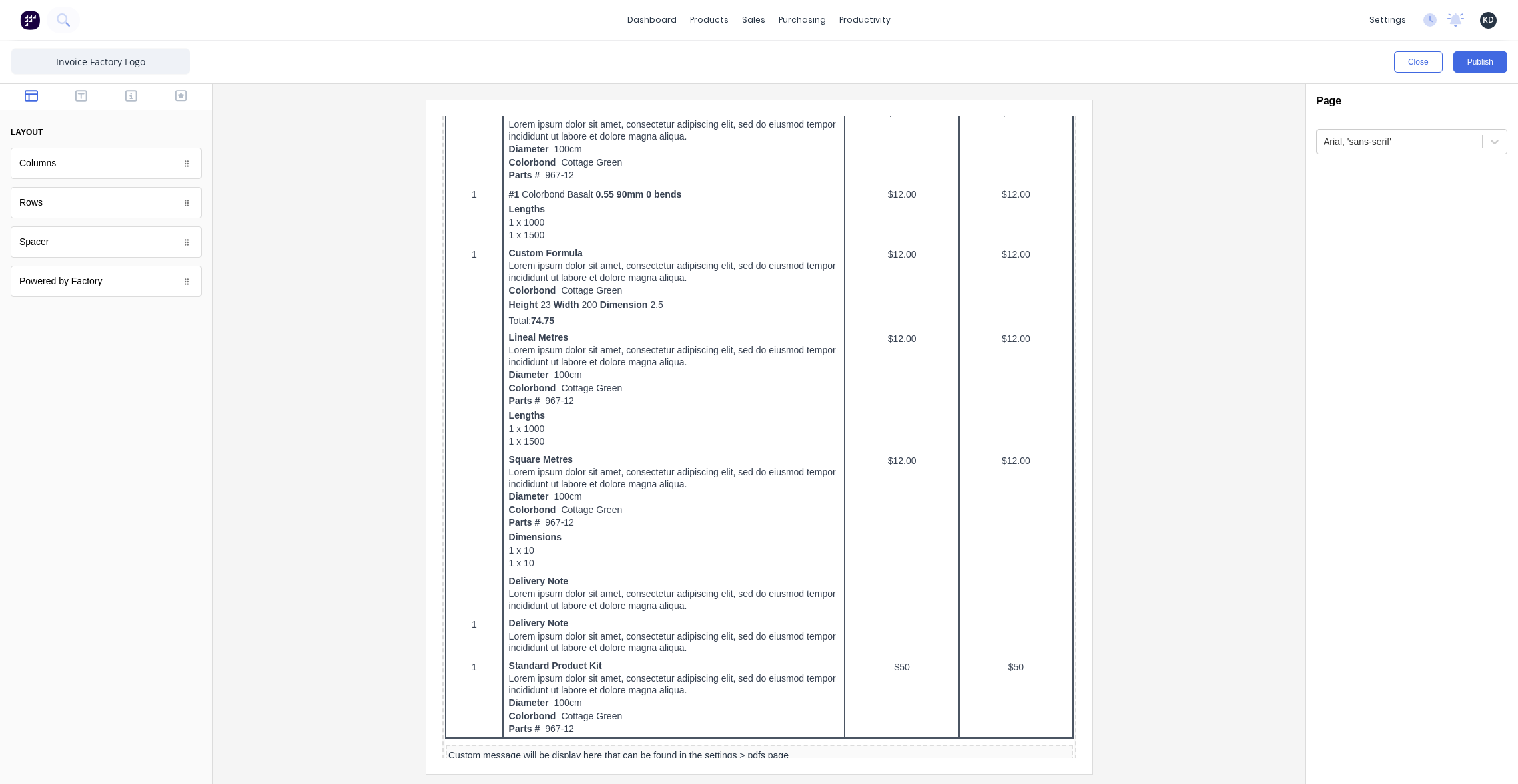
scroll to position [644, 0]
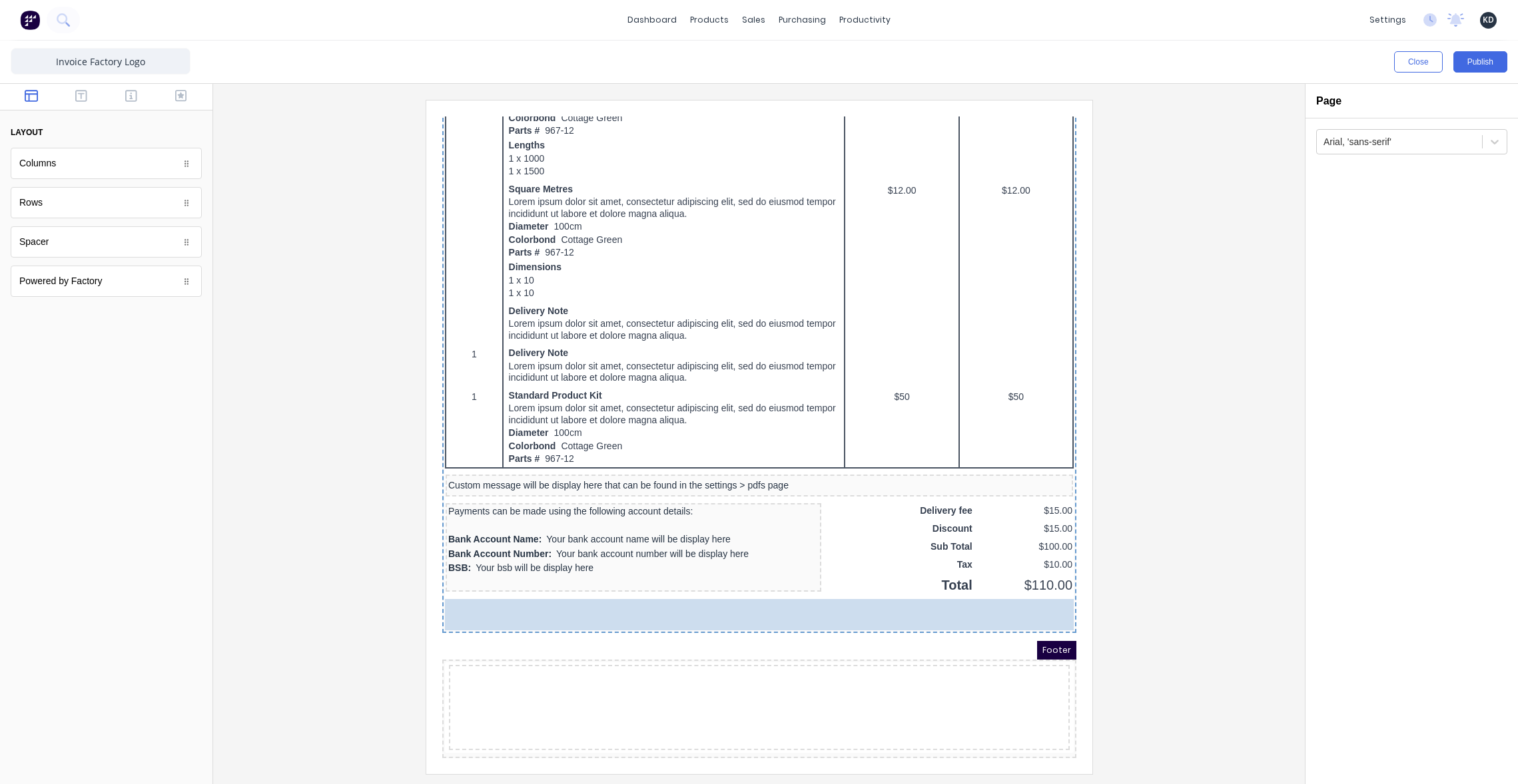
drag, startPoint x: 44, startPoint y: 290, endPoint x: 513, endPoint y: 727, distance: 641.0
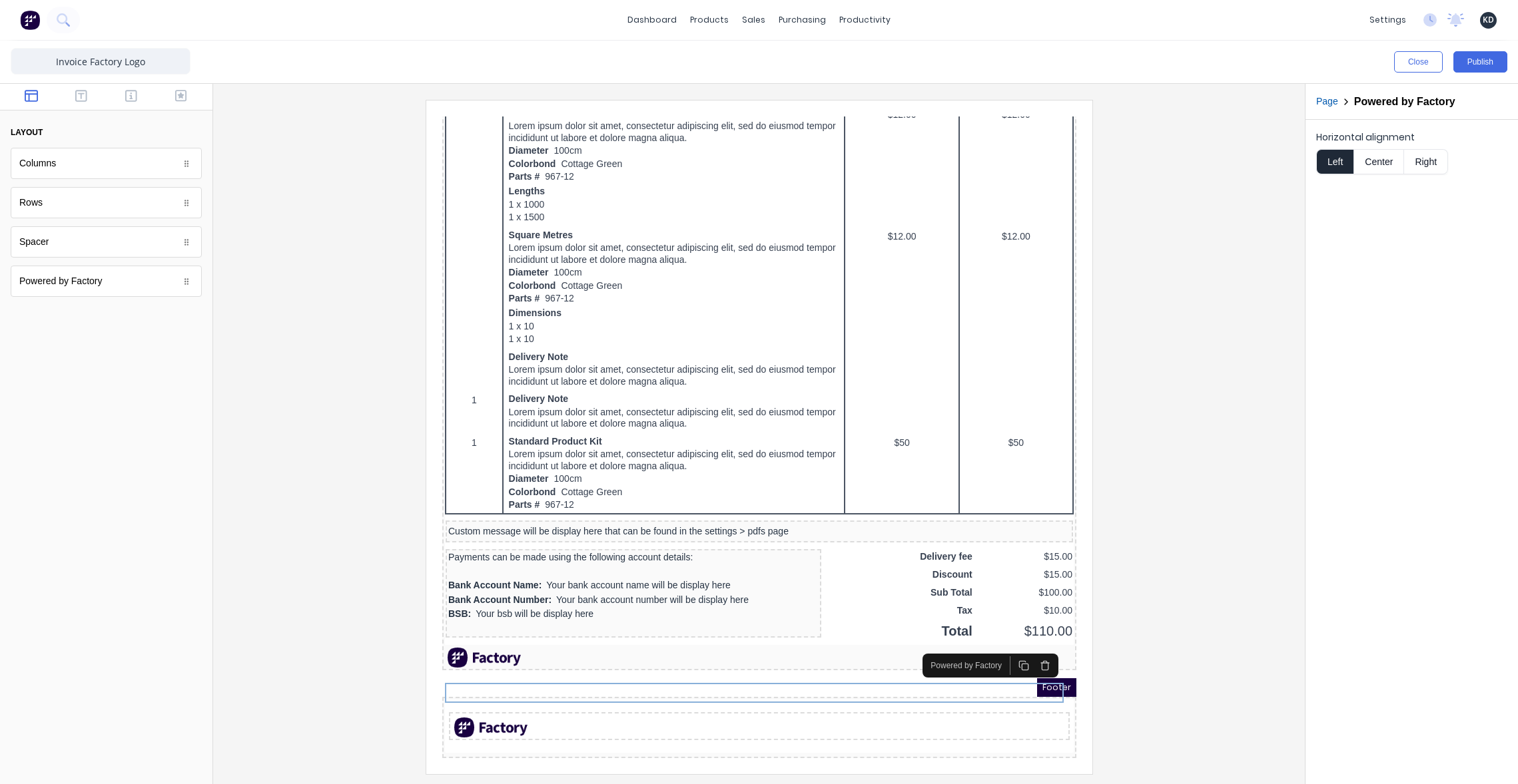
scroll to position [629, 0]
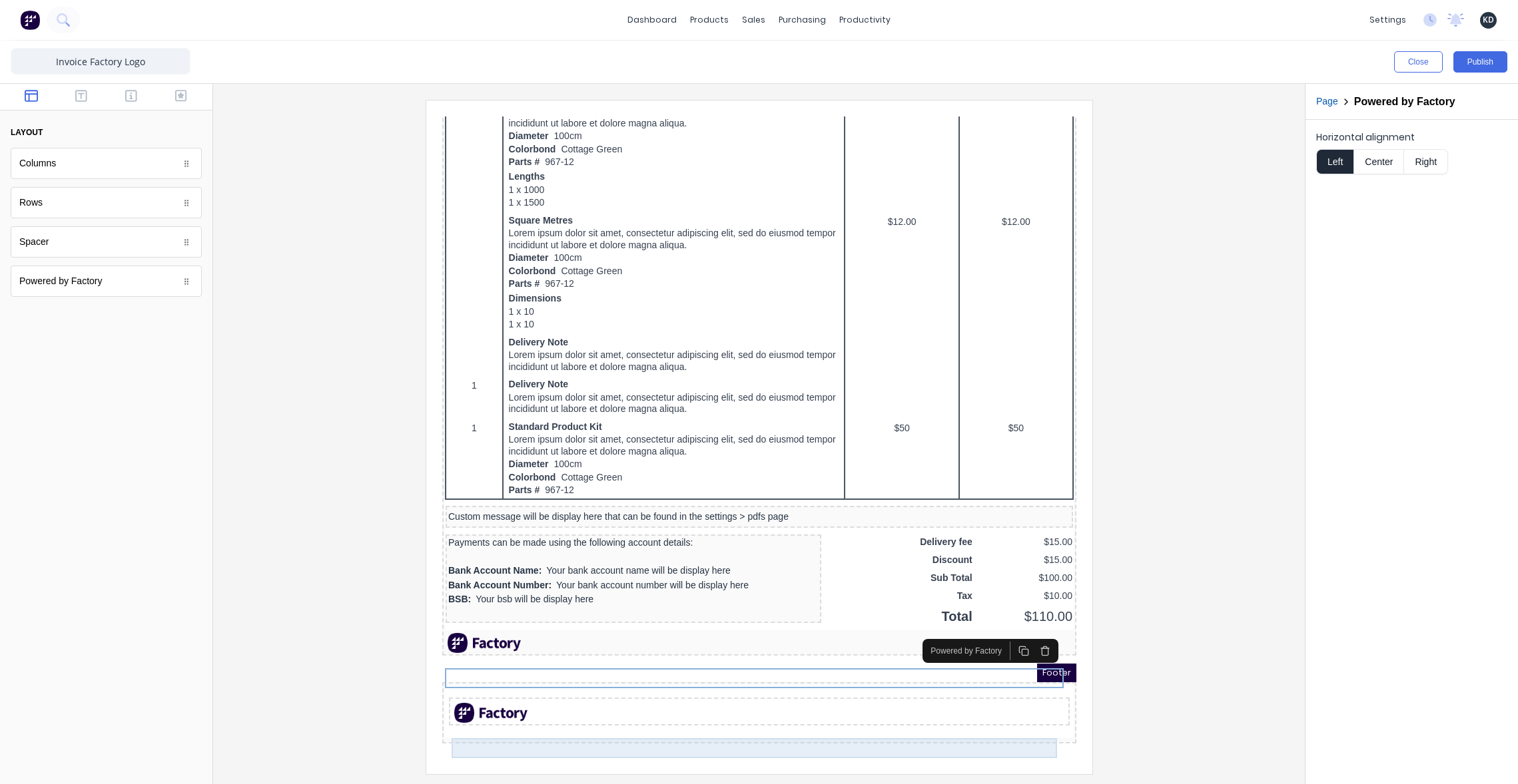
click at [1202, 681] on div at bounding box center [759, 436] width 1070 height 674
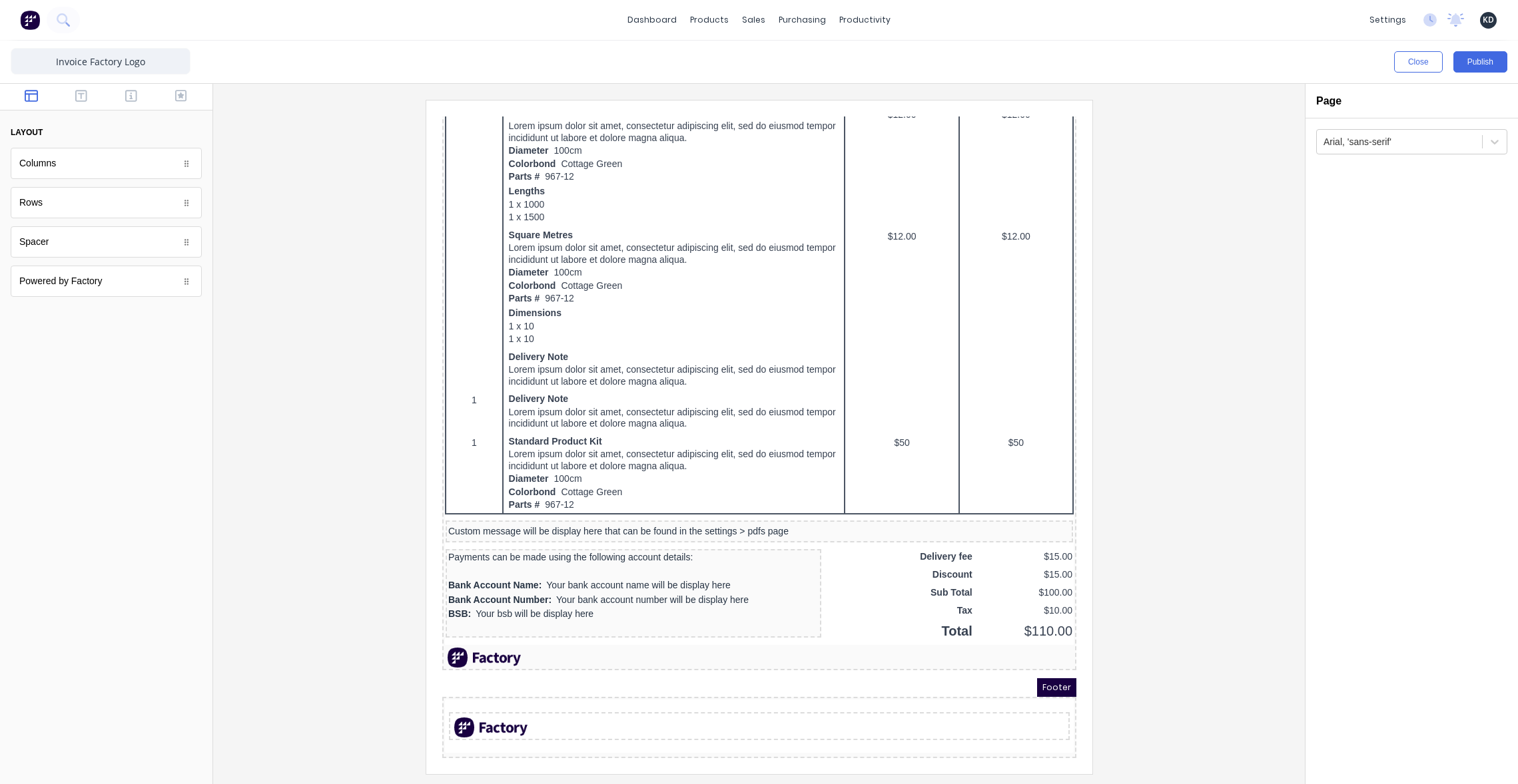
click at [886, 664] on div "Footer" at bounding box center [743, 671] width 634 height 19
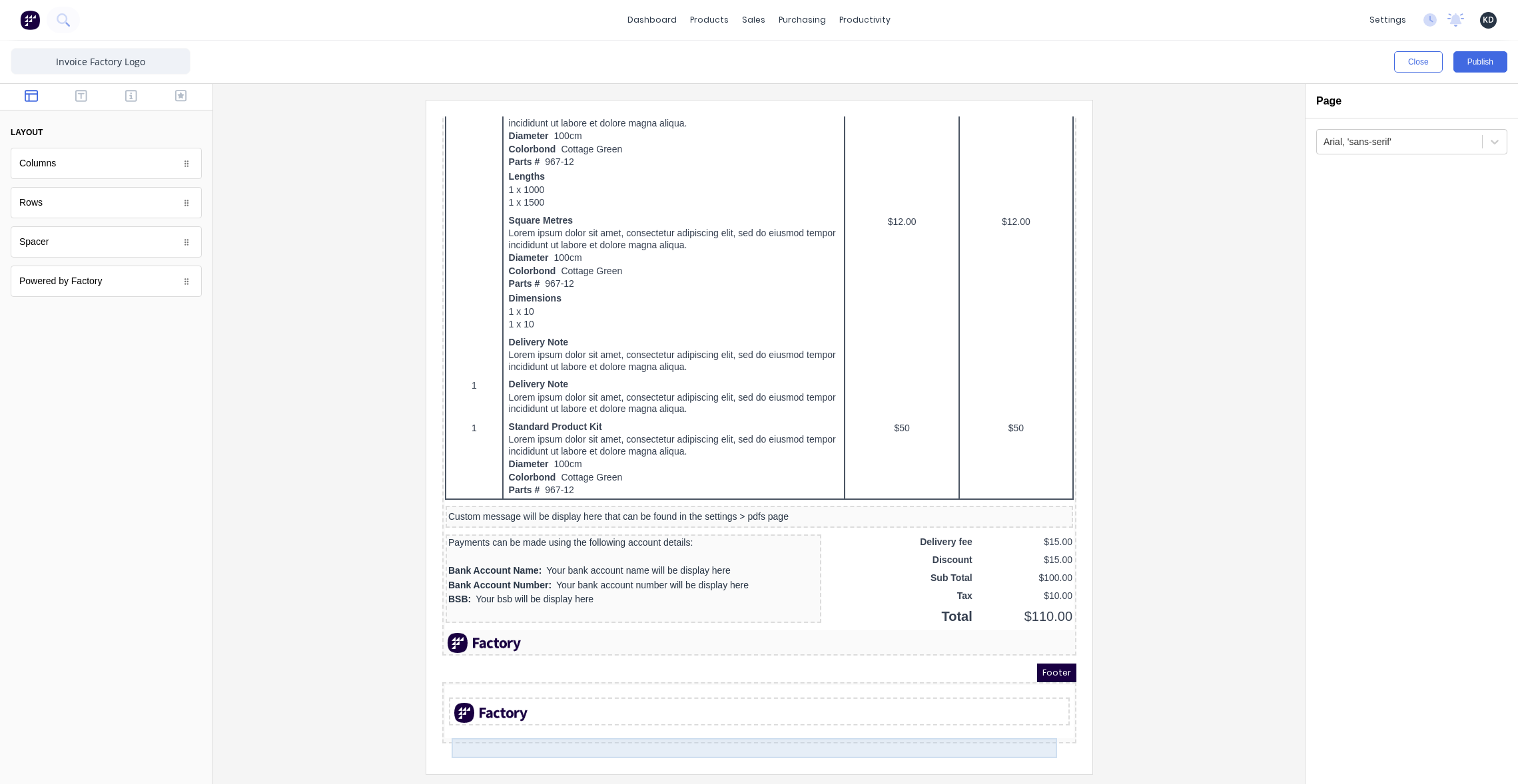
click at [996, 707] on div at bounding box center [743, 697] width 615 height 20
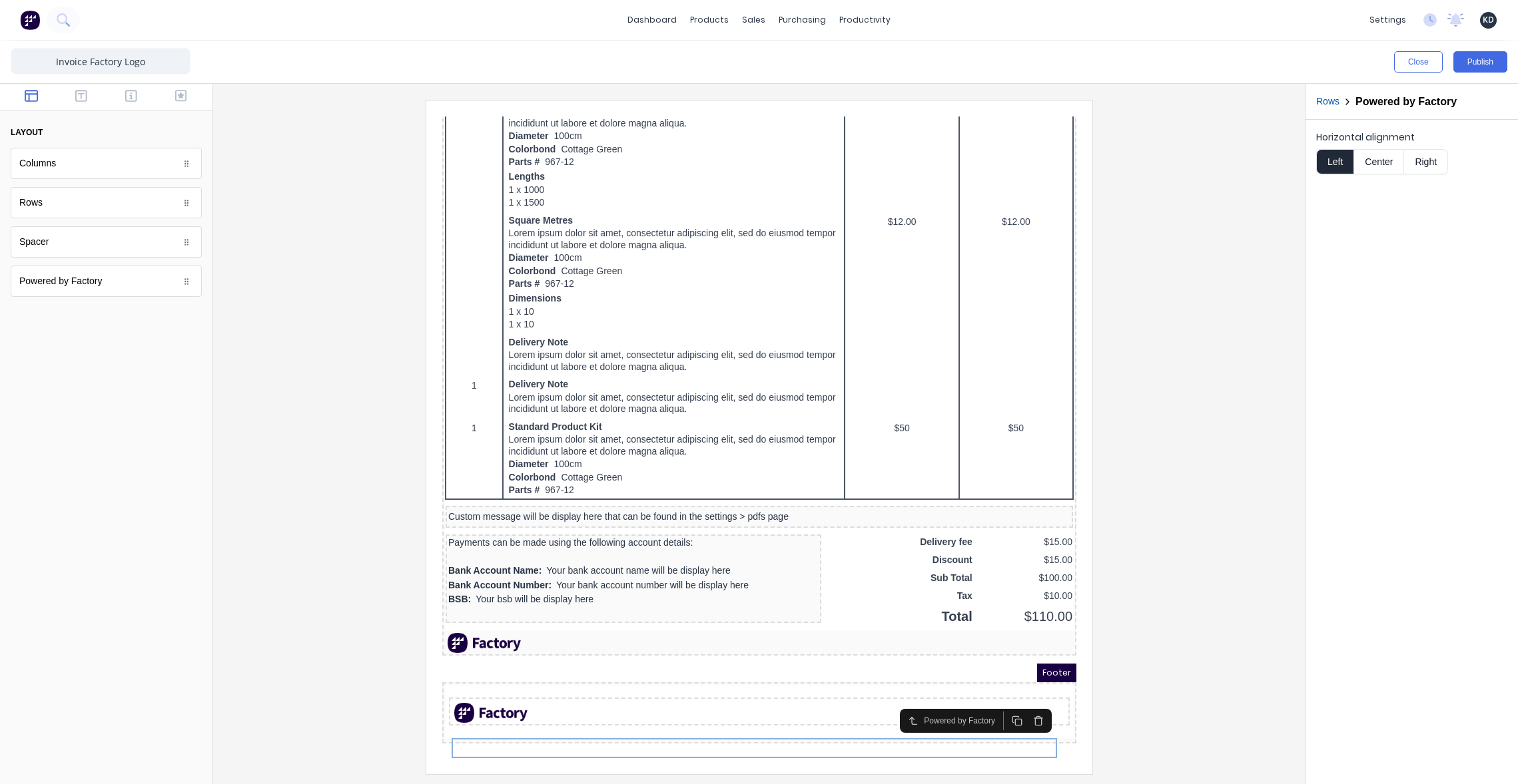
click at [1018, 702] on icon "button" at bounding box center [1021, 706] width 6 height 7
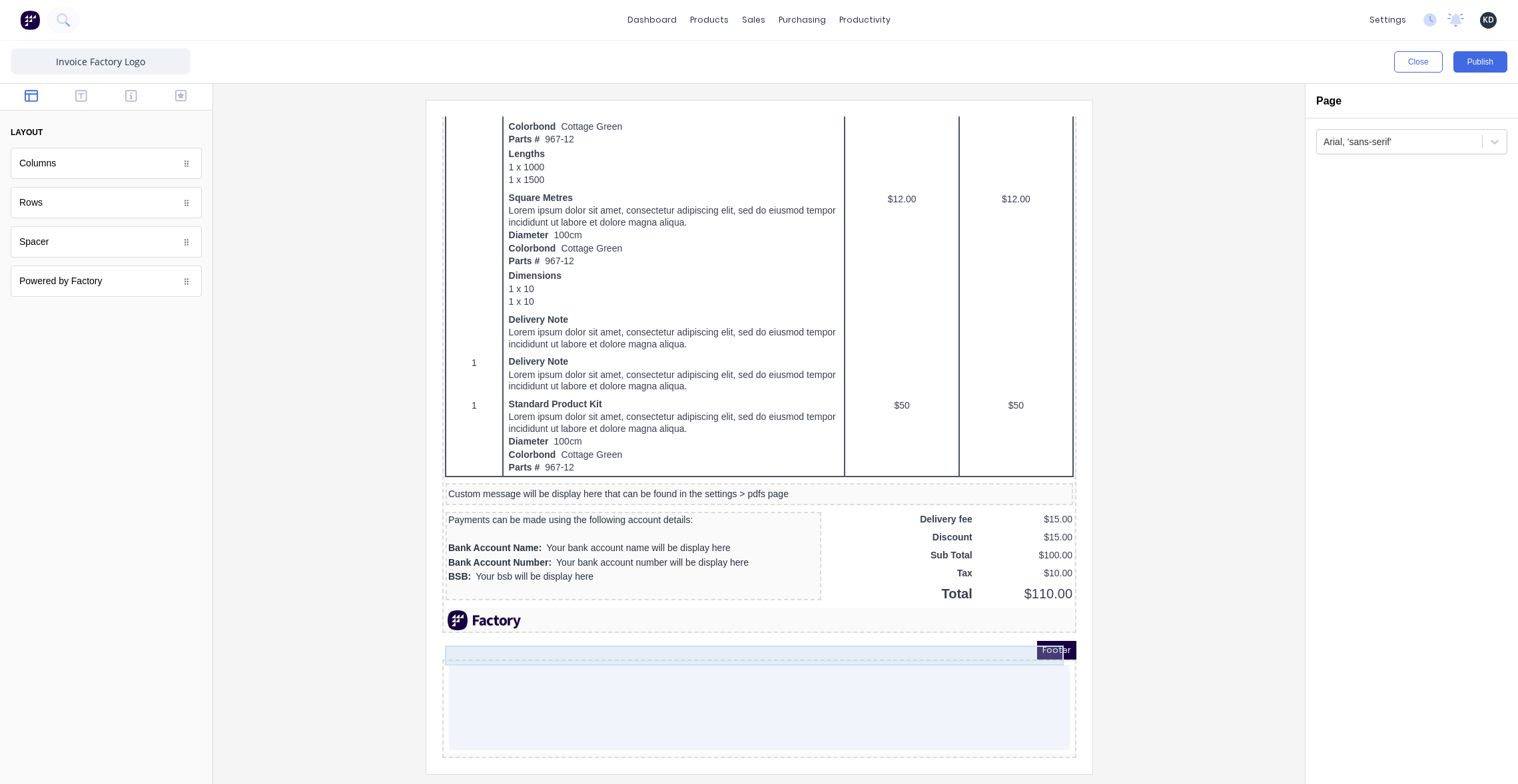
click at [866, 614] on div at bounding box center [743, 604] width 629 height 20
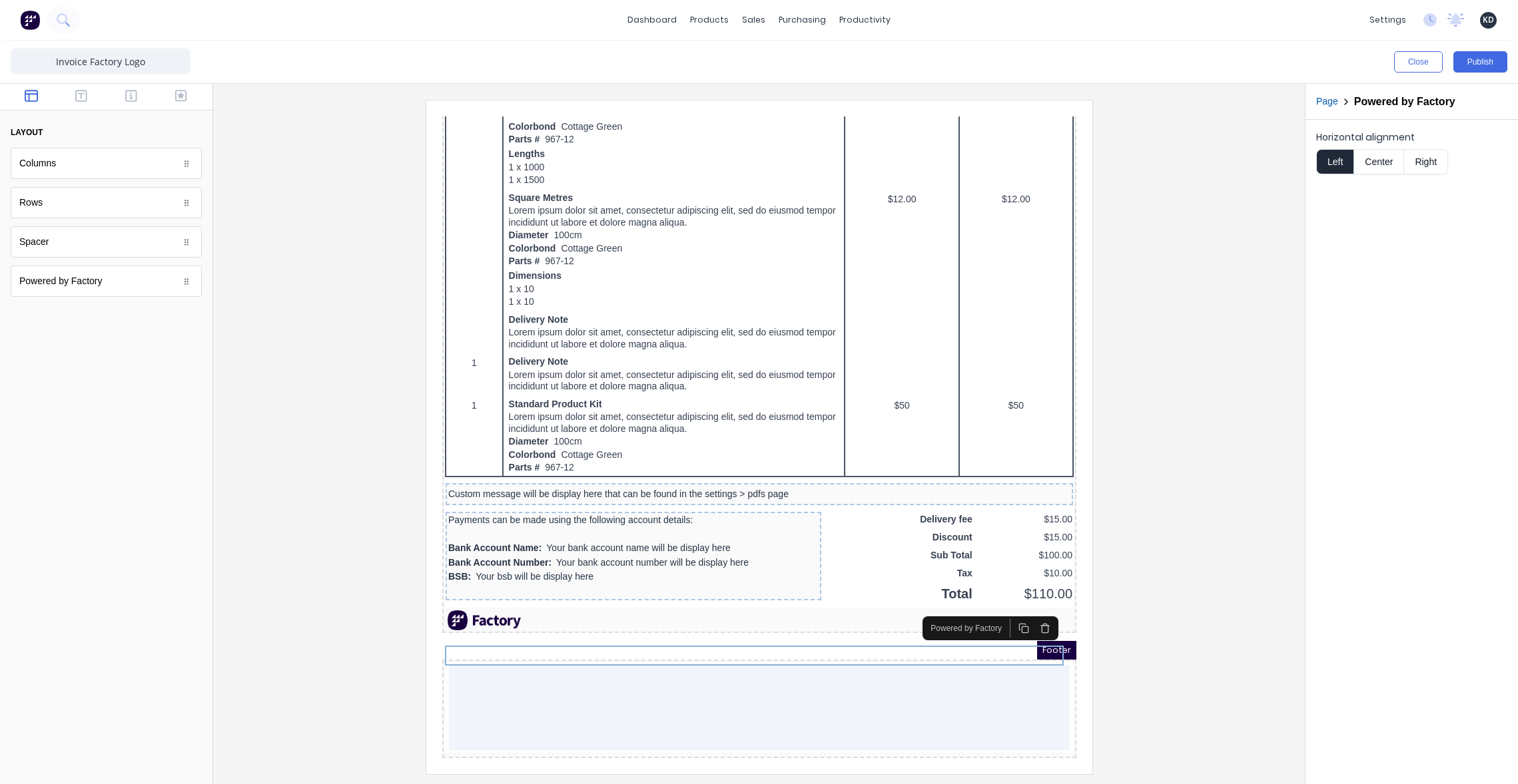
drag, startPoint x: 1030, startPoint y: 611, endPoint x: 1635, endPoint y: 697, distance: 611.1
click at [1030, 611] on icon "button" at bounding box center [1028, 612] width 11 height 11
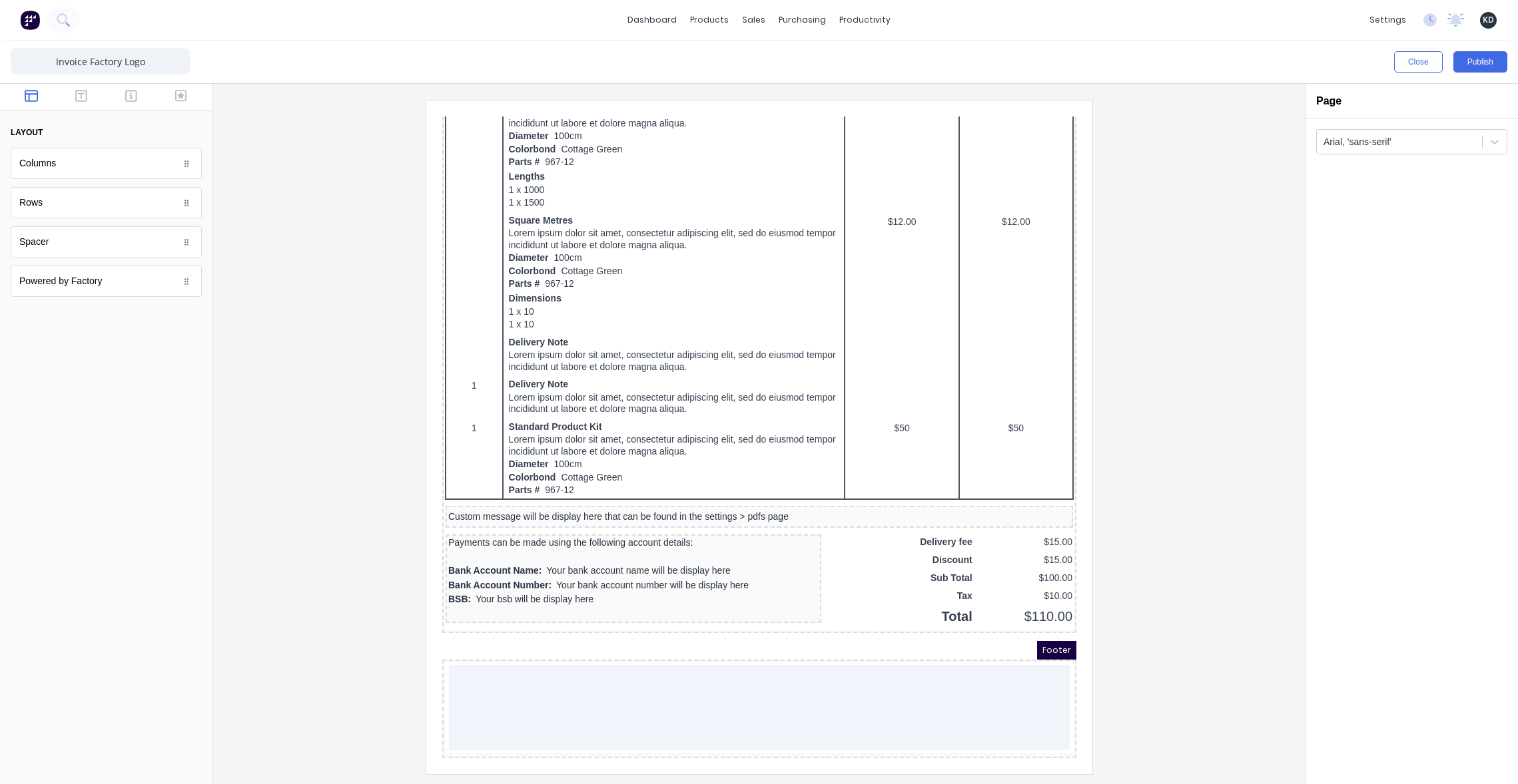
click at [1210, 596] on div at bounding box center [759, 436] width 1070 height 674
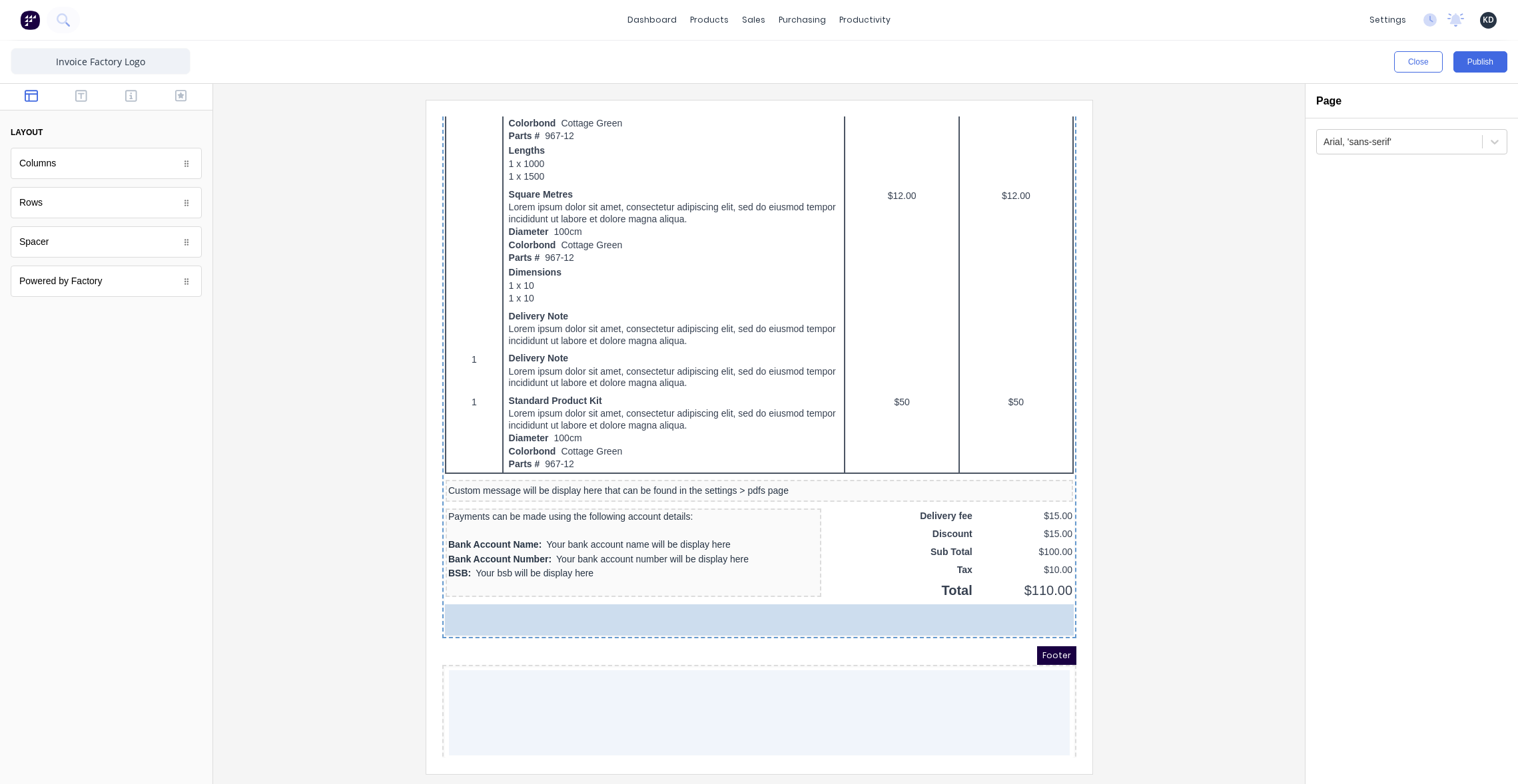
drag, startPoint x: 44, startPoint y: 277, endPoint x: 580, endPoint y: 715, distance: 692.2
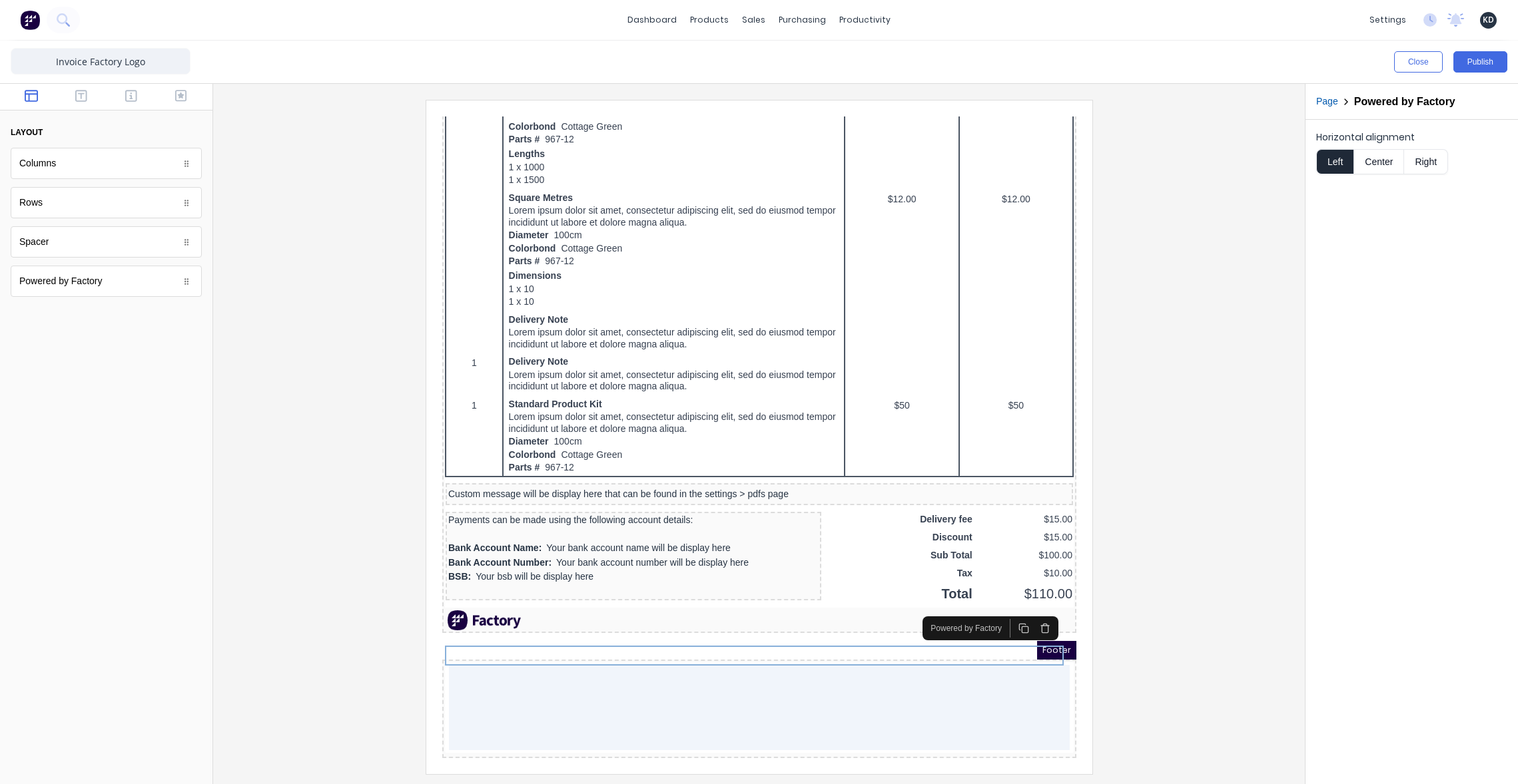
click at [1180, 648] on div at bounding box center [759, 436] width 1070 height 674
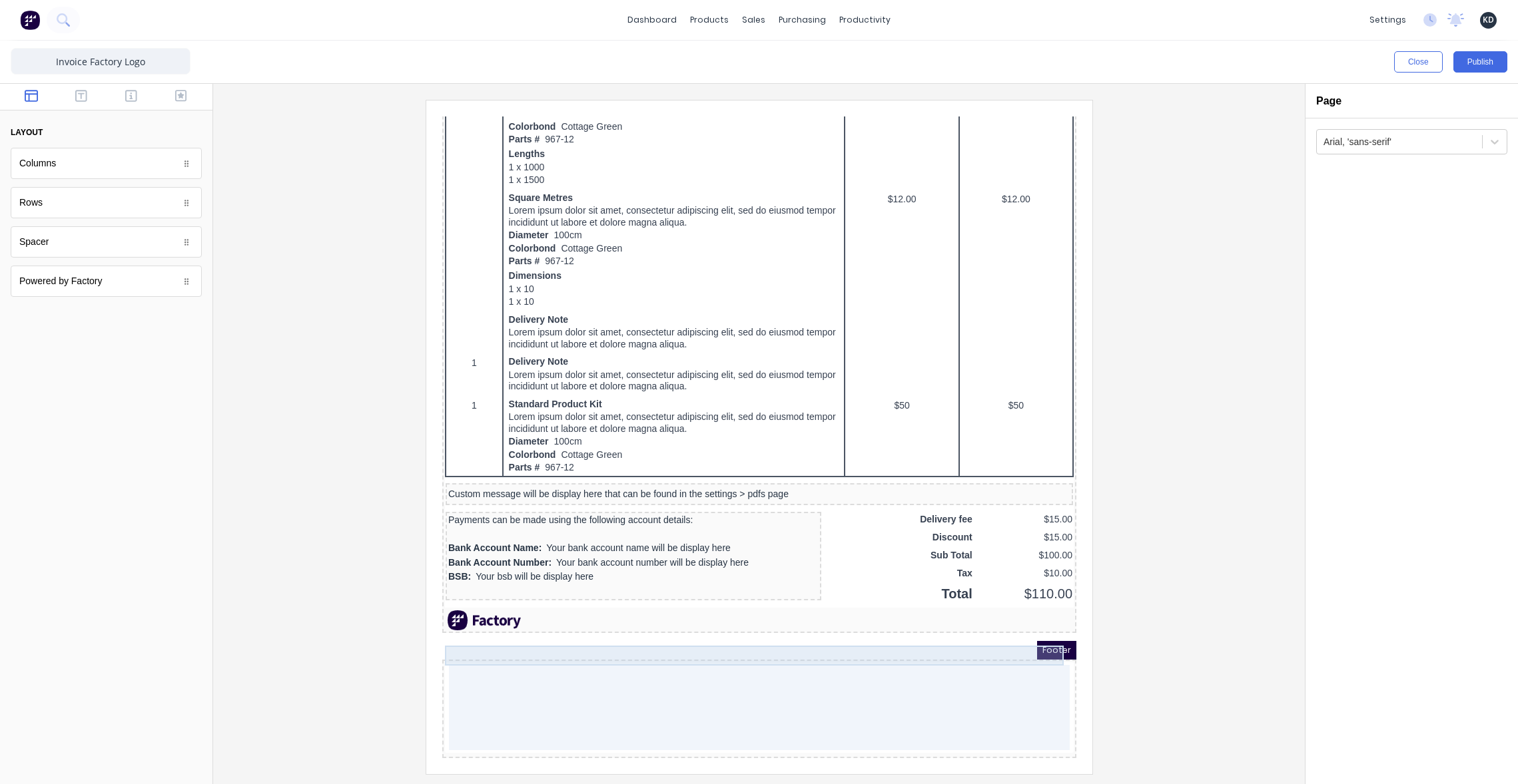
click at [1032, 614] on div at bounding box center [743, 604] width 629 height 20
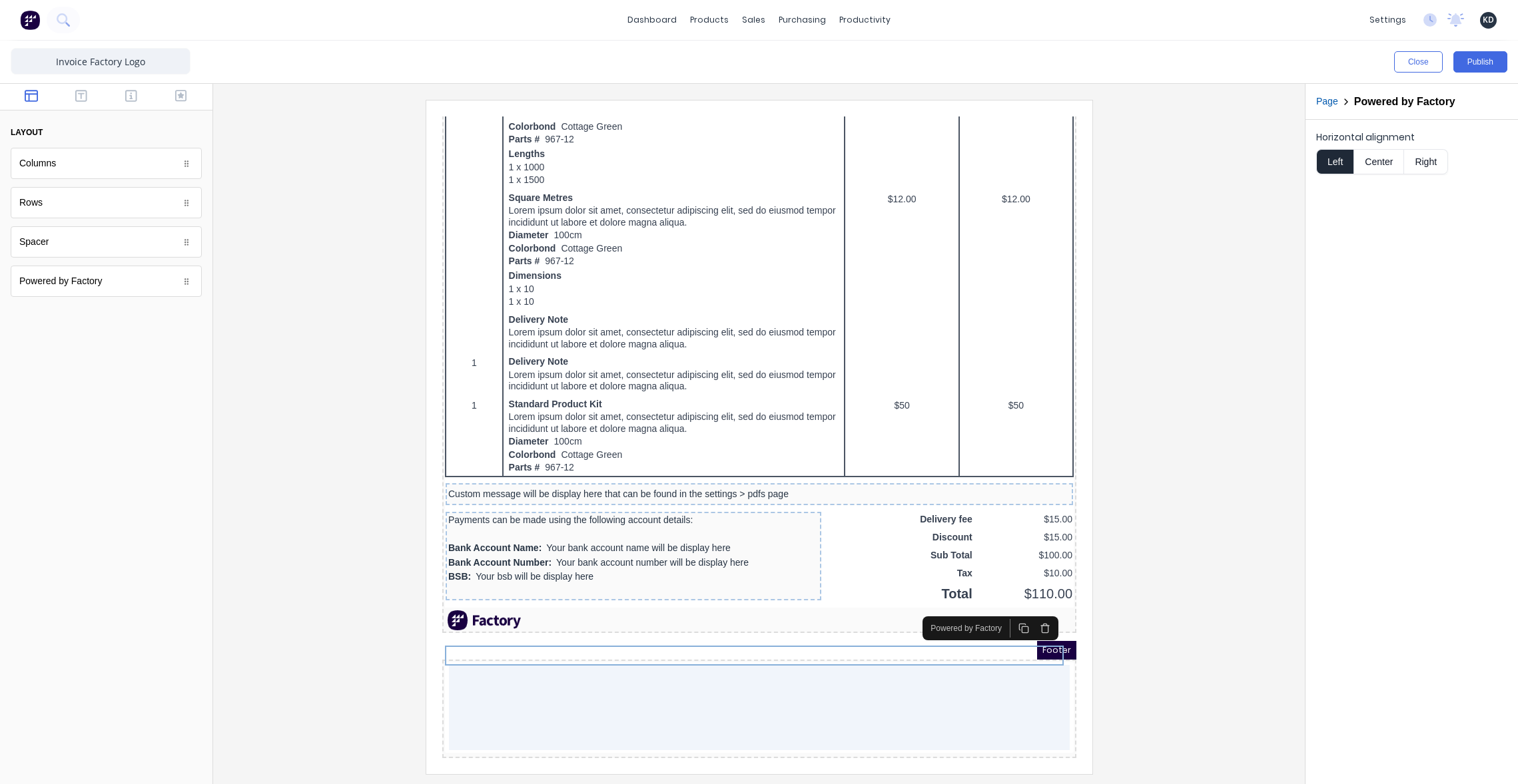
click at [1028, 611] on icon "button" at bounding box center [1028, 612] width 11 height 11
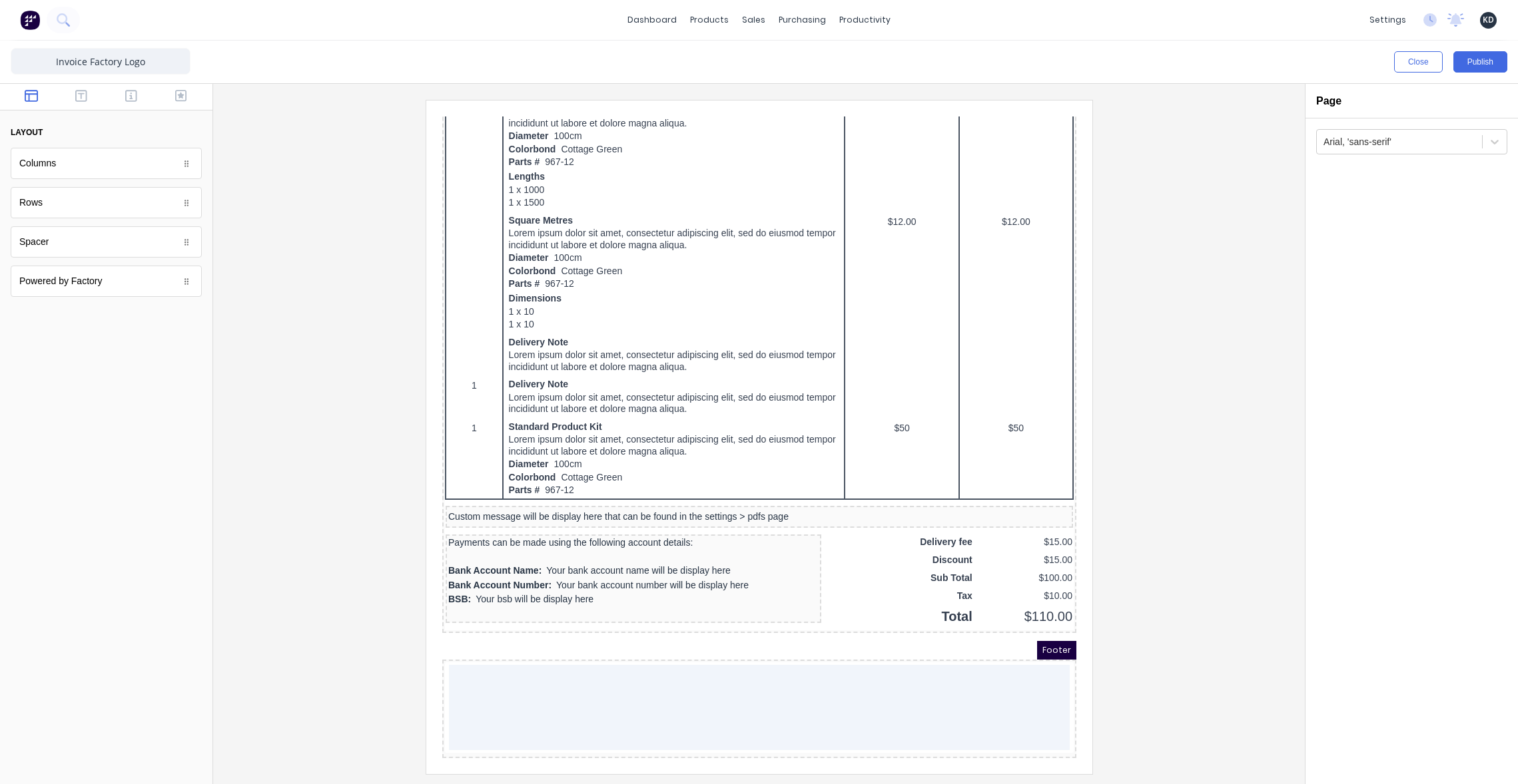
click at [1141, 612] on div at bounding box center [759, 436] width 1070 height 674
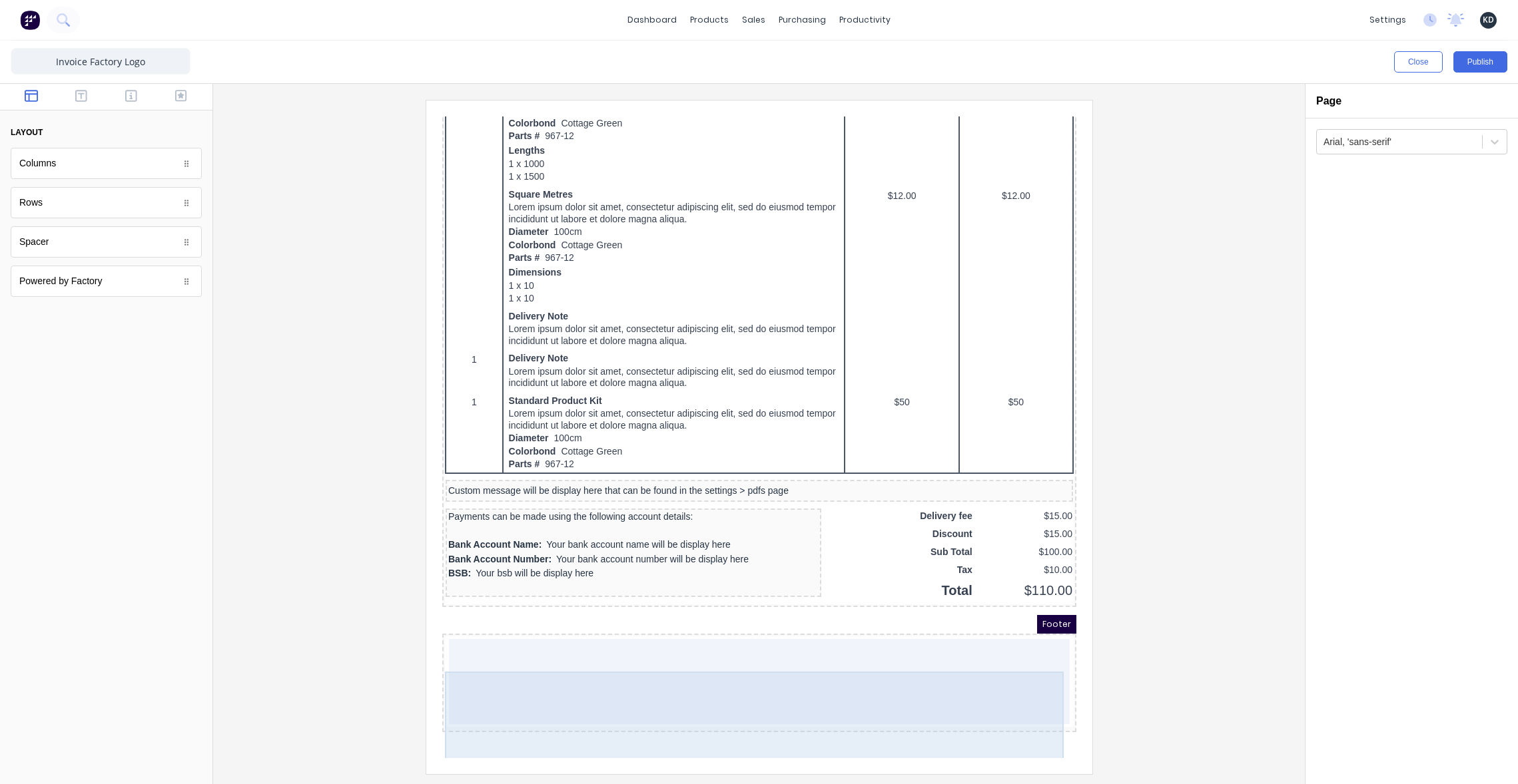
click at [606, 670] on div at bounding box center [743, 666] width 621 height 85
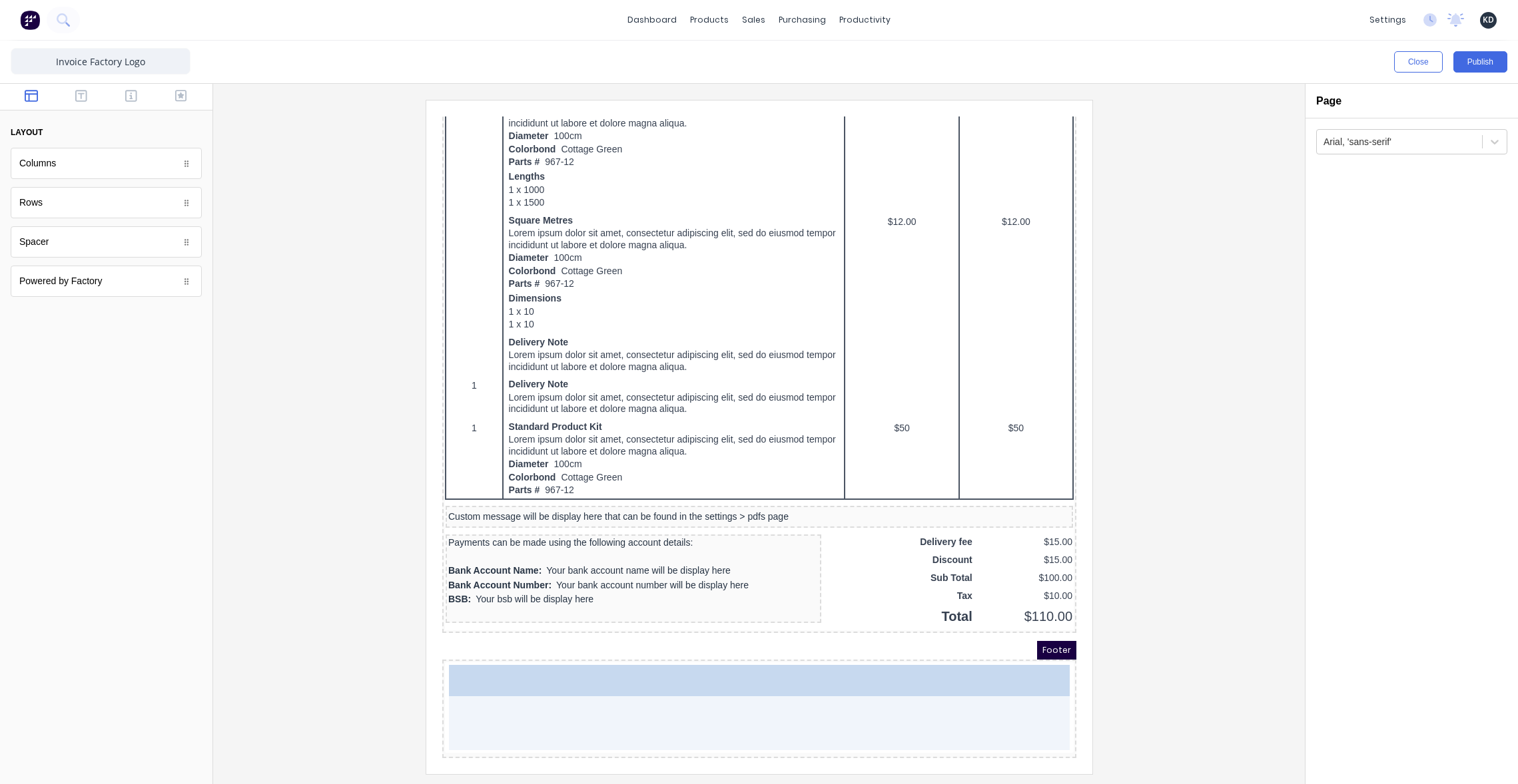
drag, startPoint x: 72, startPoint y: 283, endPoint x: 561, endPoint y: 717, distance: 653.8
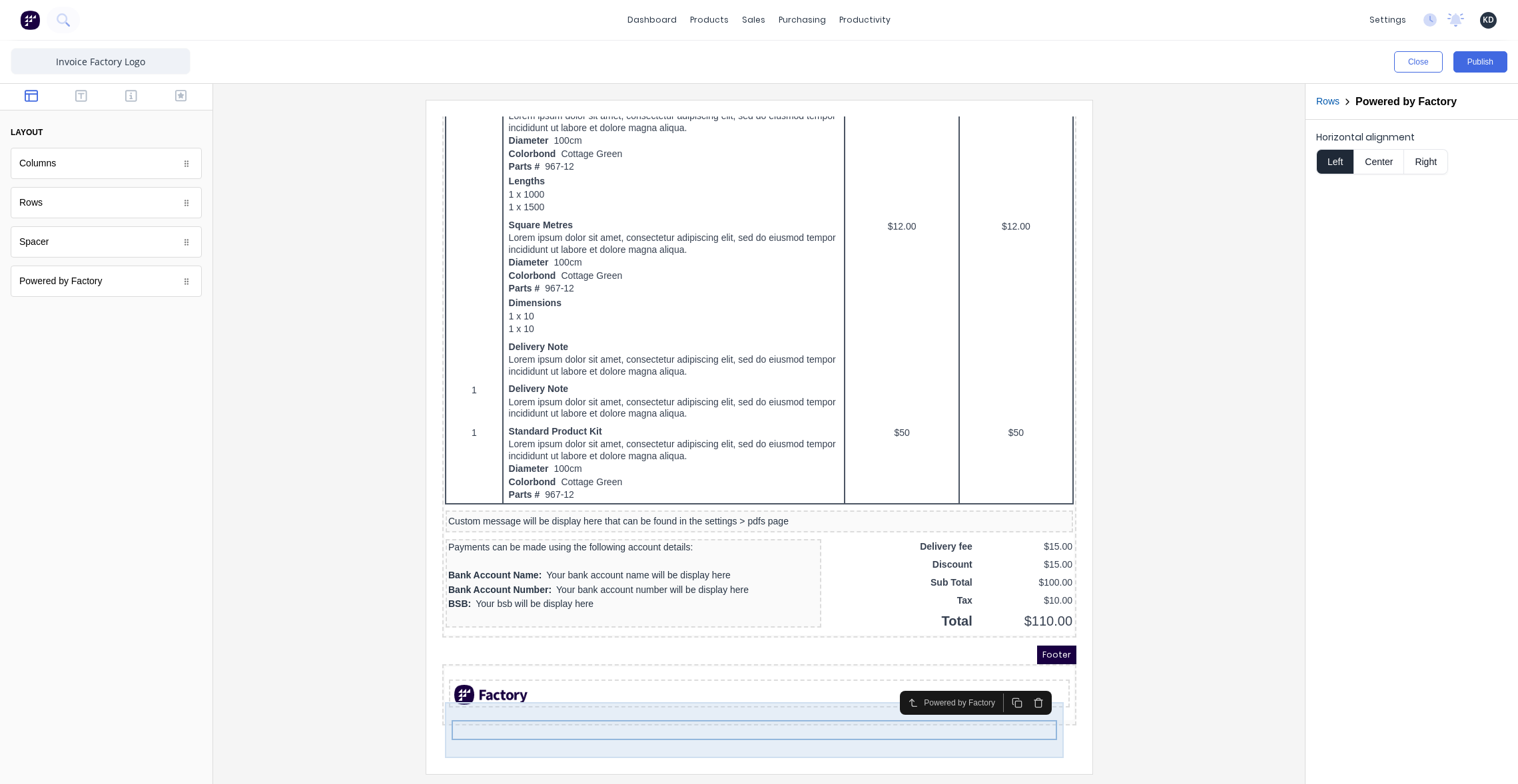
scroll to position [606, 0]
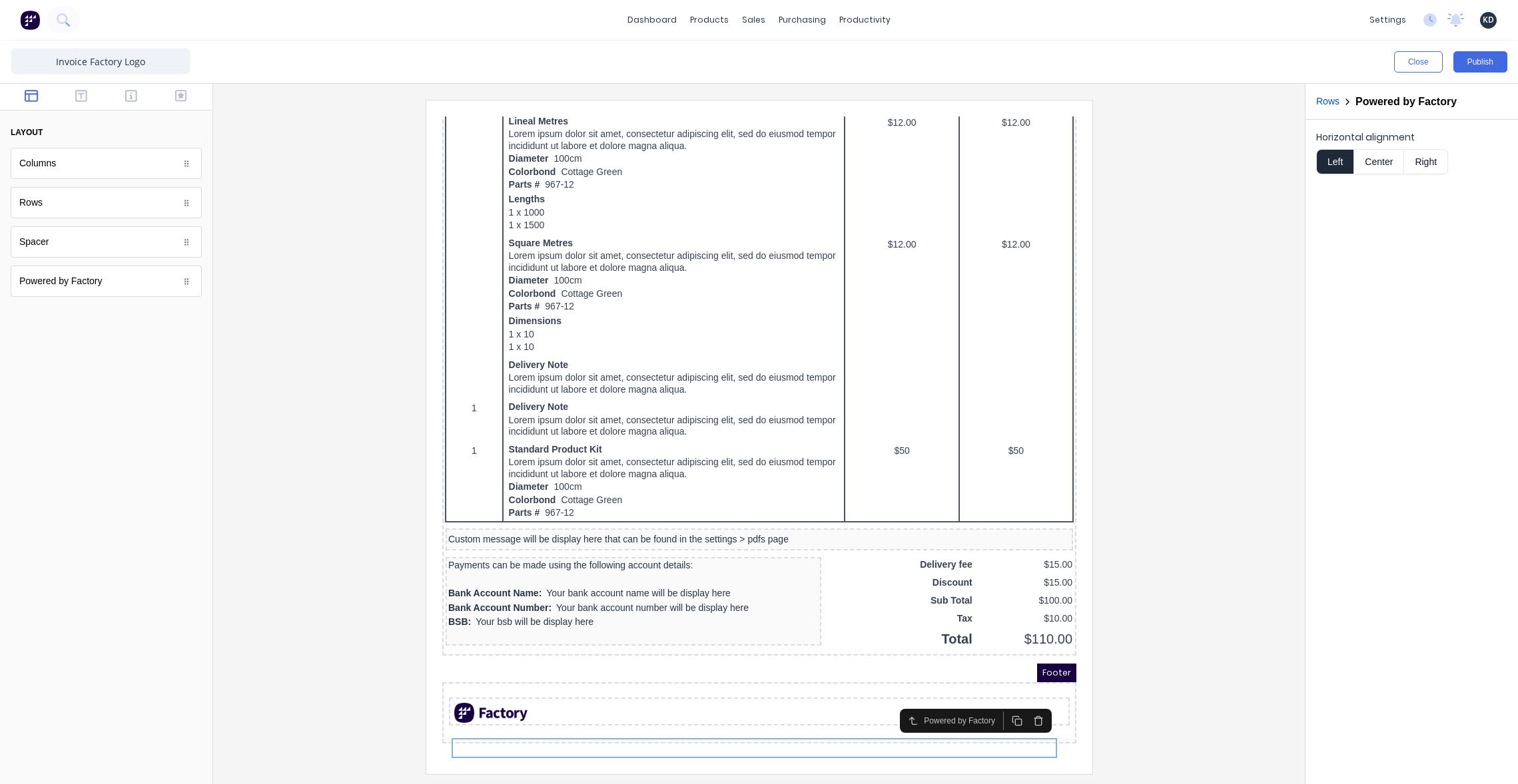
click at [1162, 604] on div at bounding box center [759, 436] width 1070 height 674
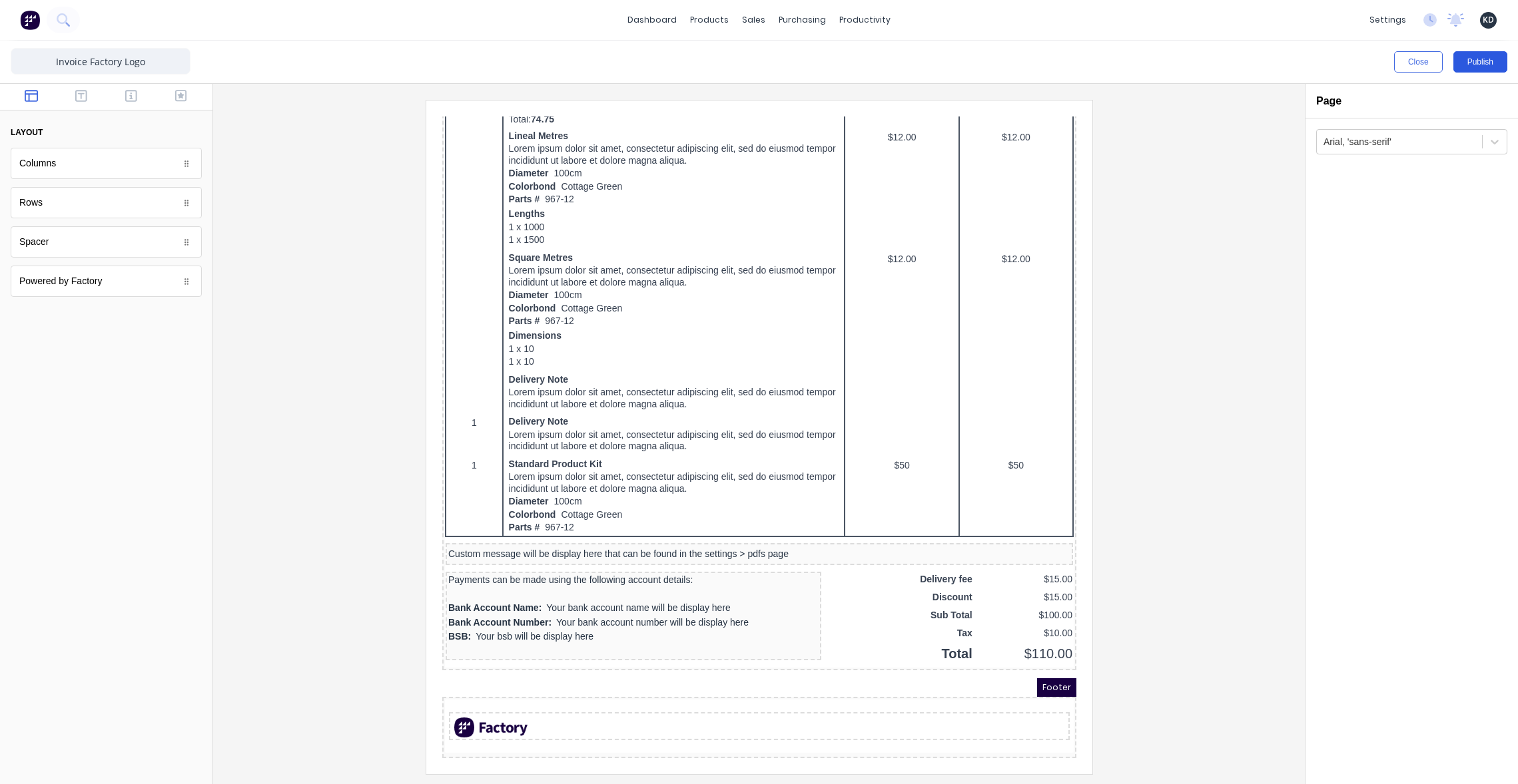
click at [1490, 65] on button "Publish" at bounding box center [1480, 62] width 54 height 21
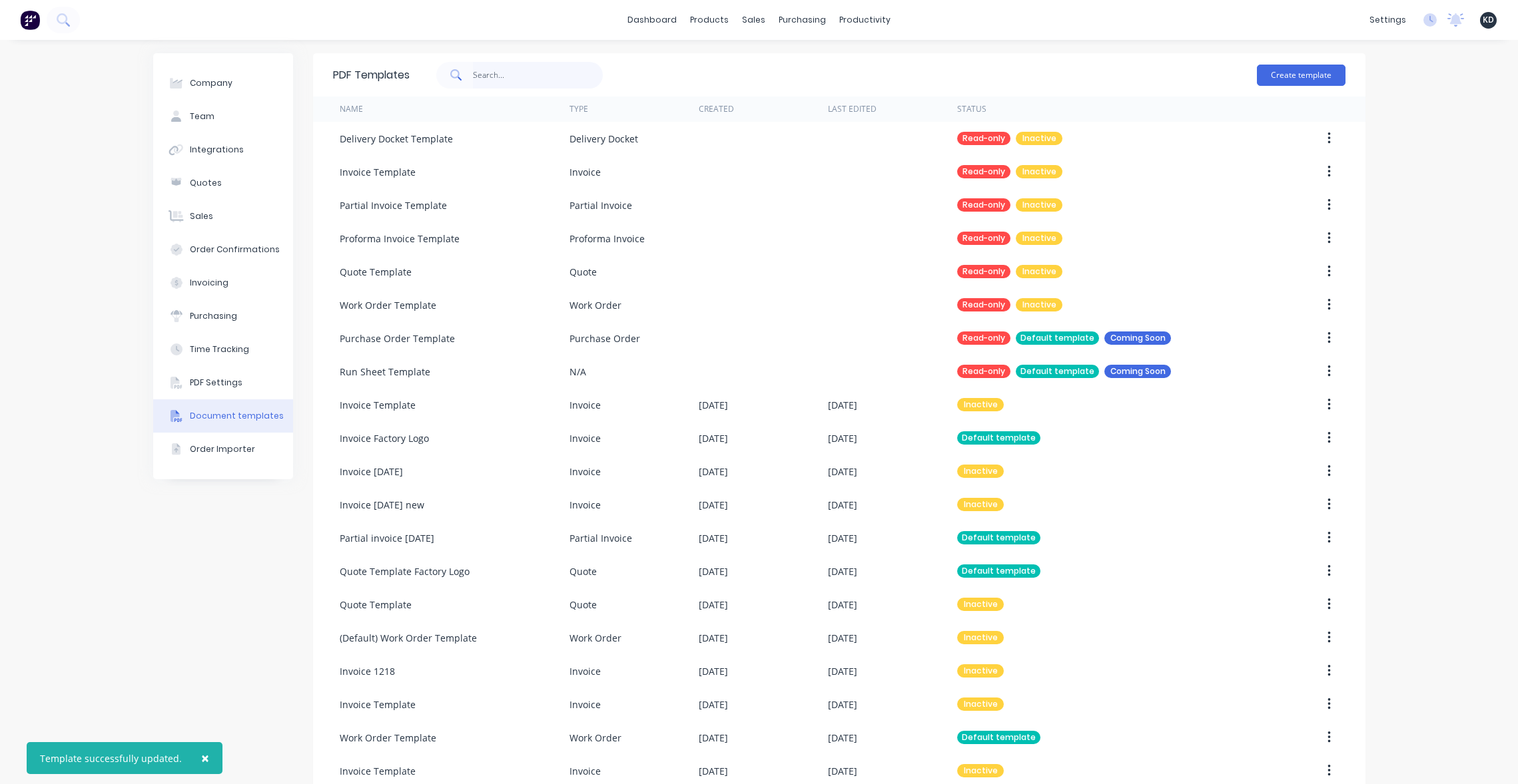
click at [503, 75] on input "text" at bounding box center [538, 76] width 130 height 27
type input "work order"
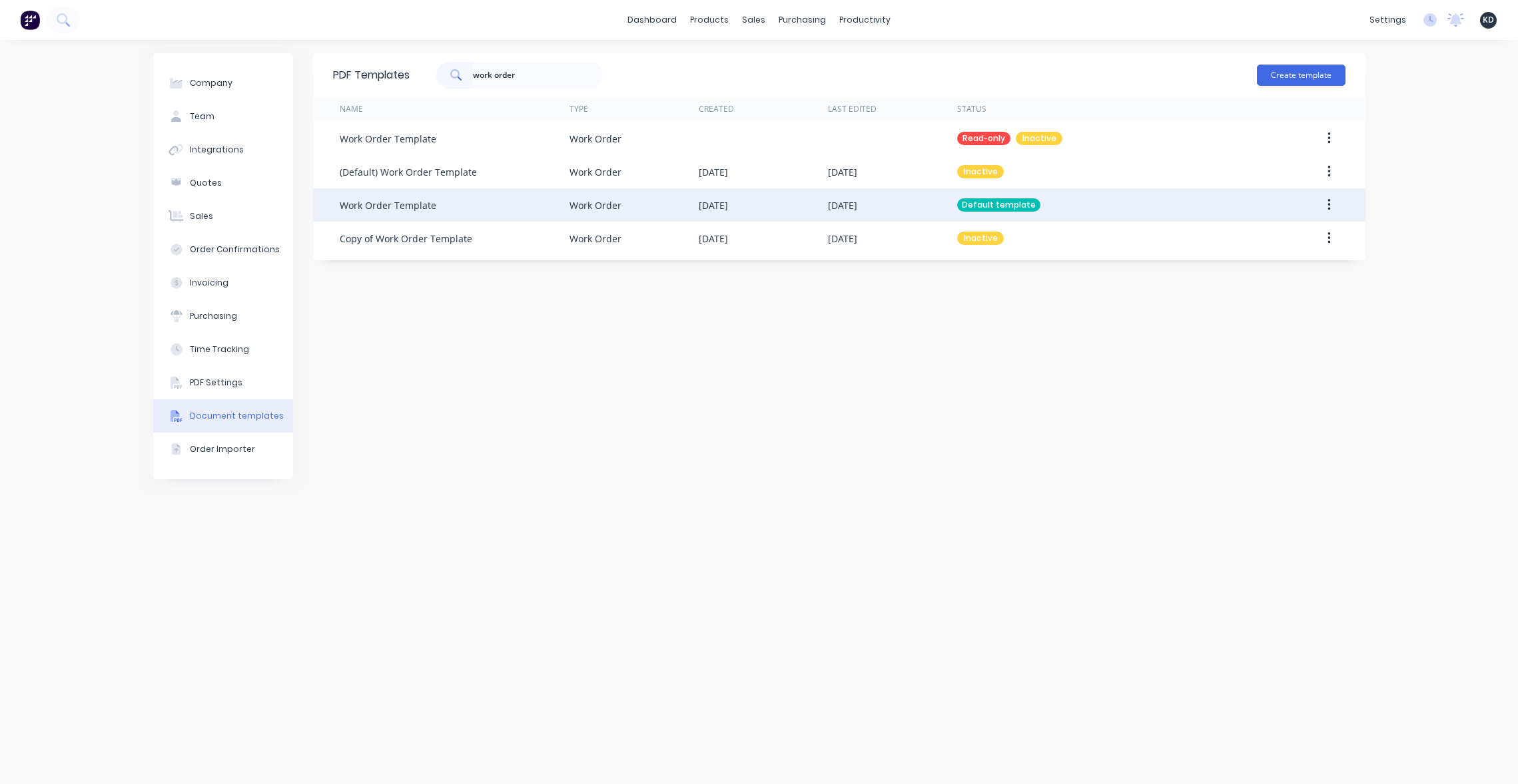
click at [1324, 208] on button "button" at bounding box center [1329, 204] width 31 height 24
click at [1308, 233] on div "Edit" at bounding box center [1281, 240] width 102 height 20
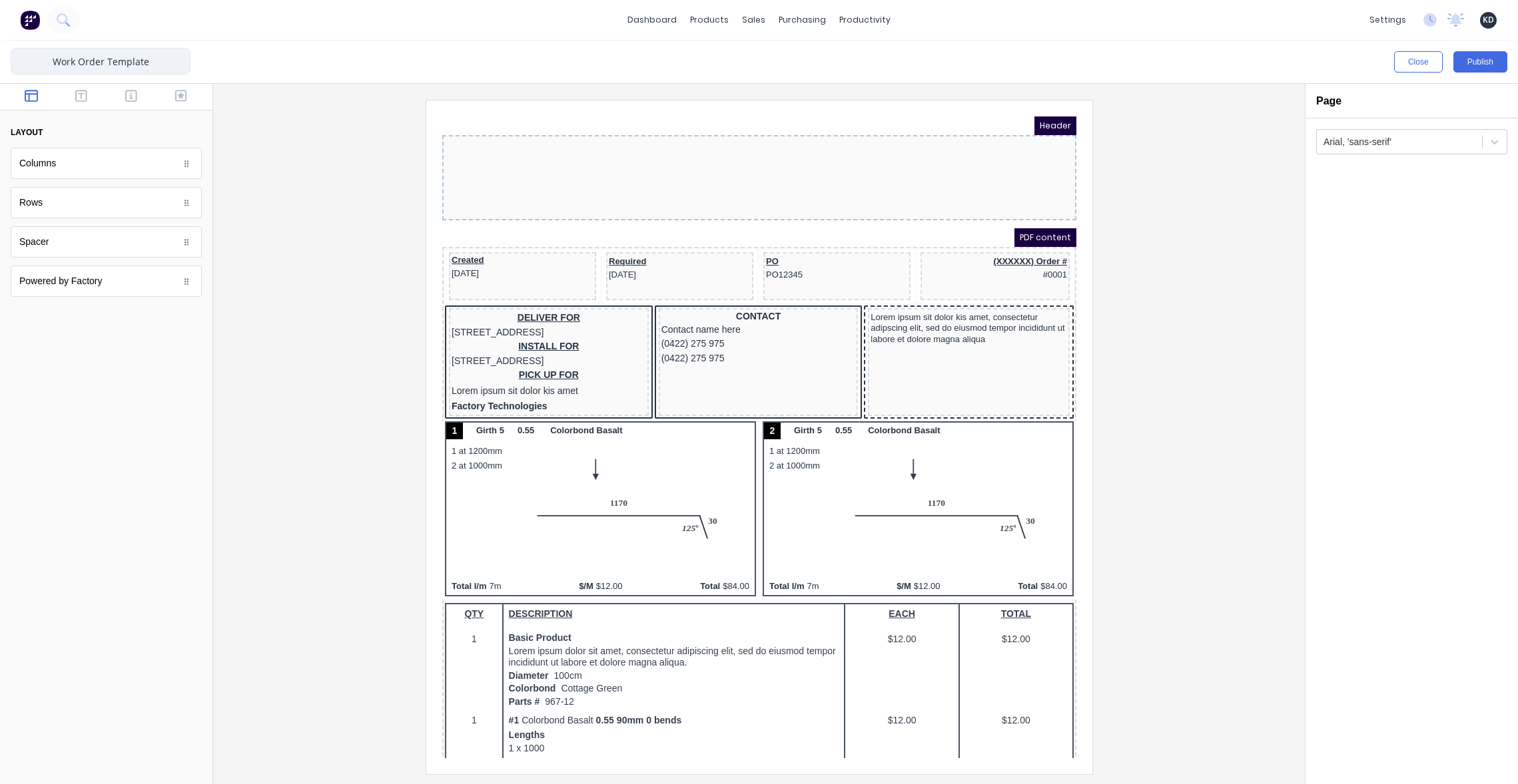
click at [126, 54] on input "Work Order Template" at bounding box center [100, 61] width 180 height 27
click at [108, 67] on input "Work Order Template" at bounding box center [100, 61] width 180 height 27
type input "Work Order Factory Logo"
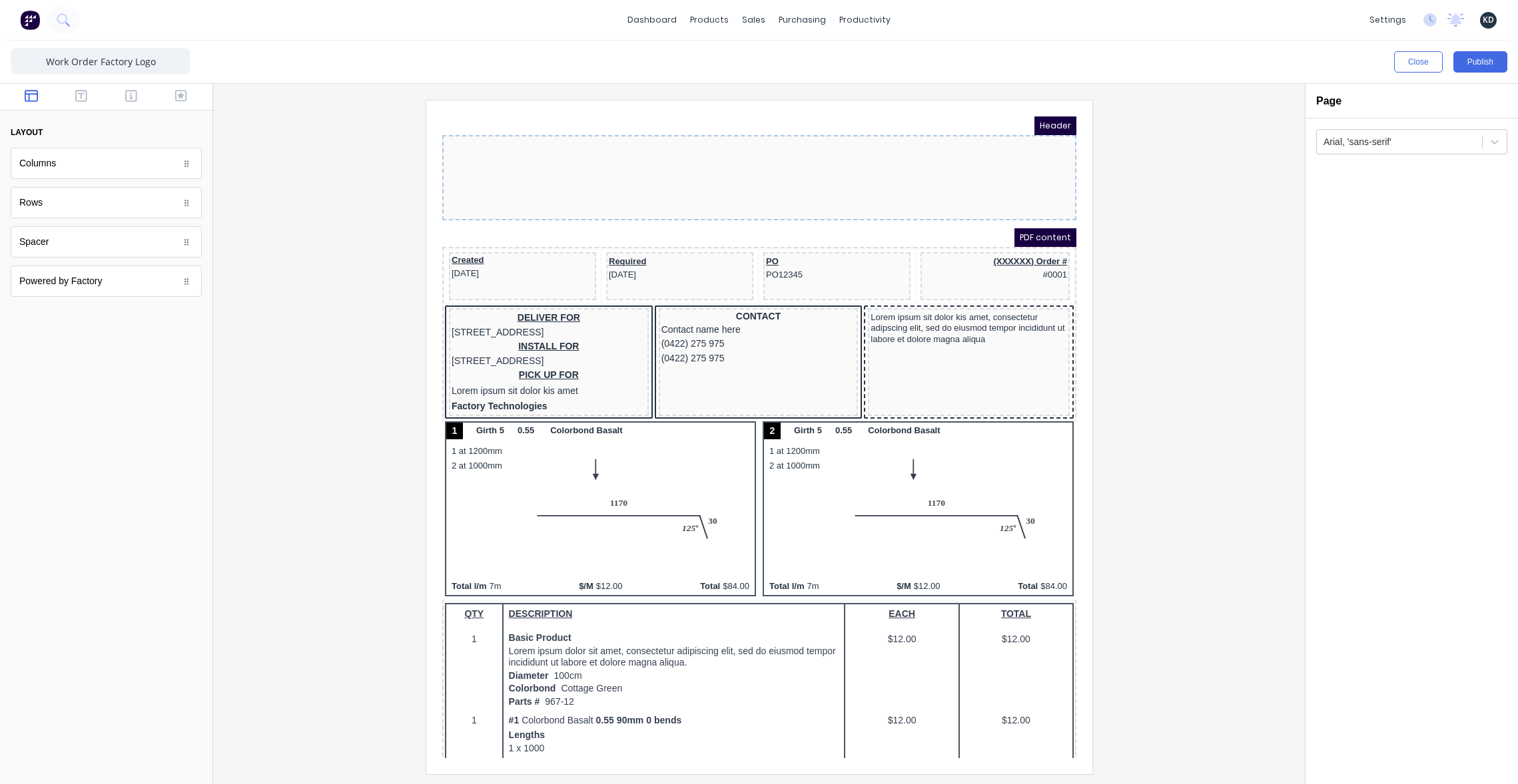
click at [370, 332] on div at bounding box center [759, 436] width 1070 height 674
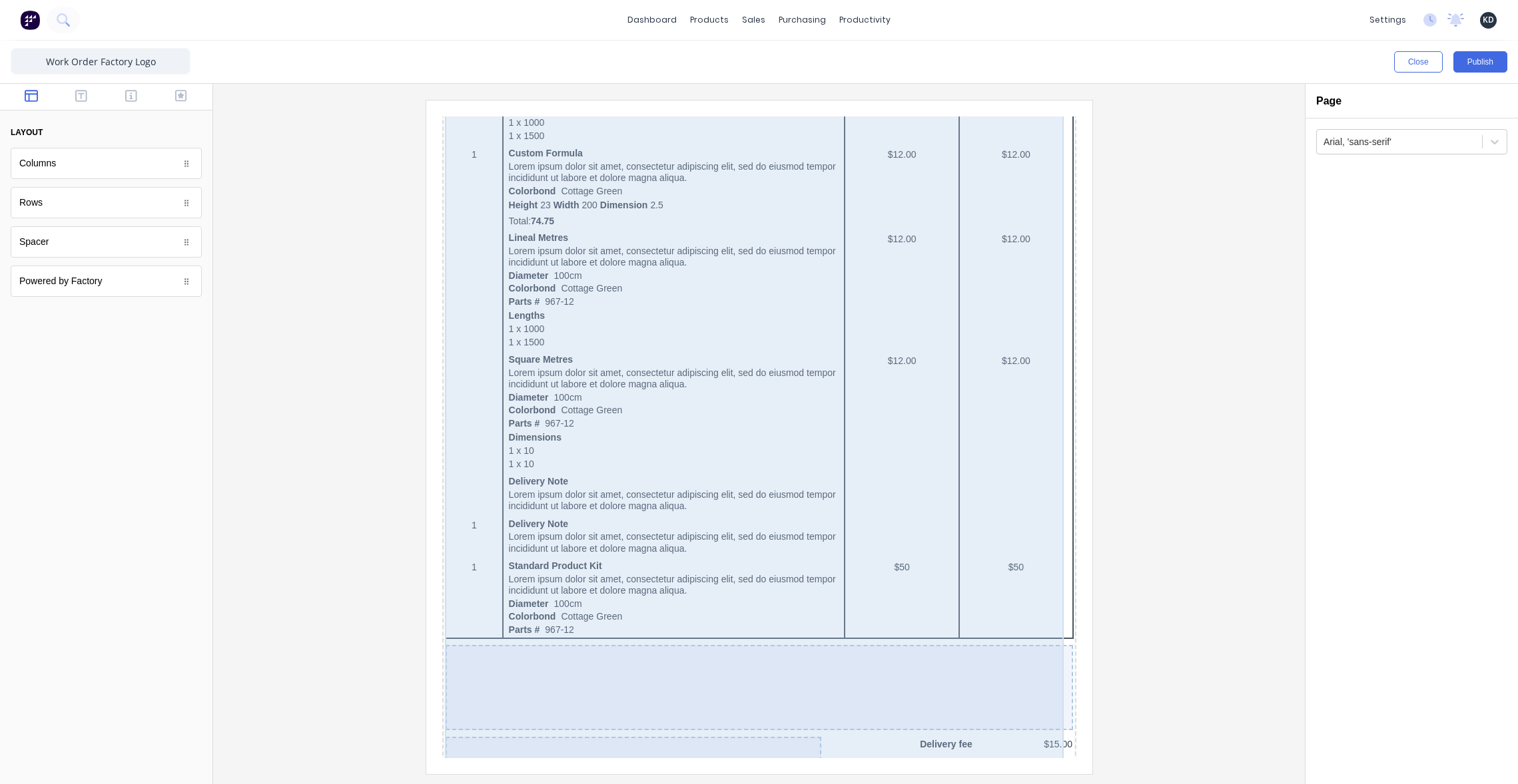
scroll to position [844, 0]
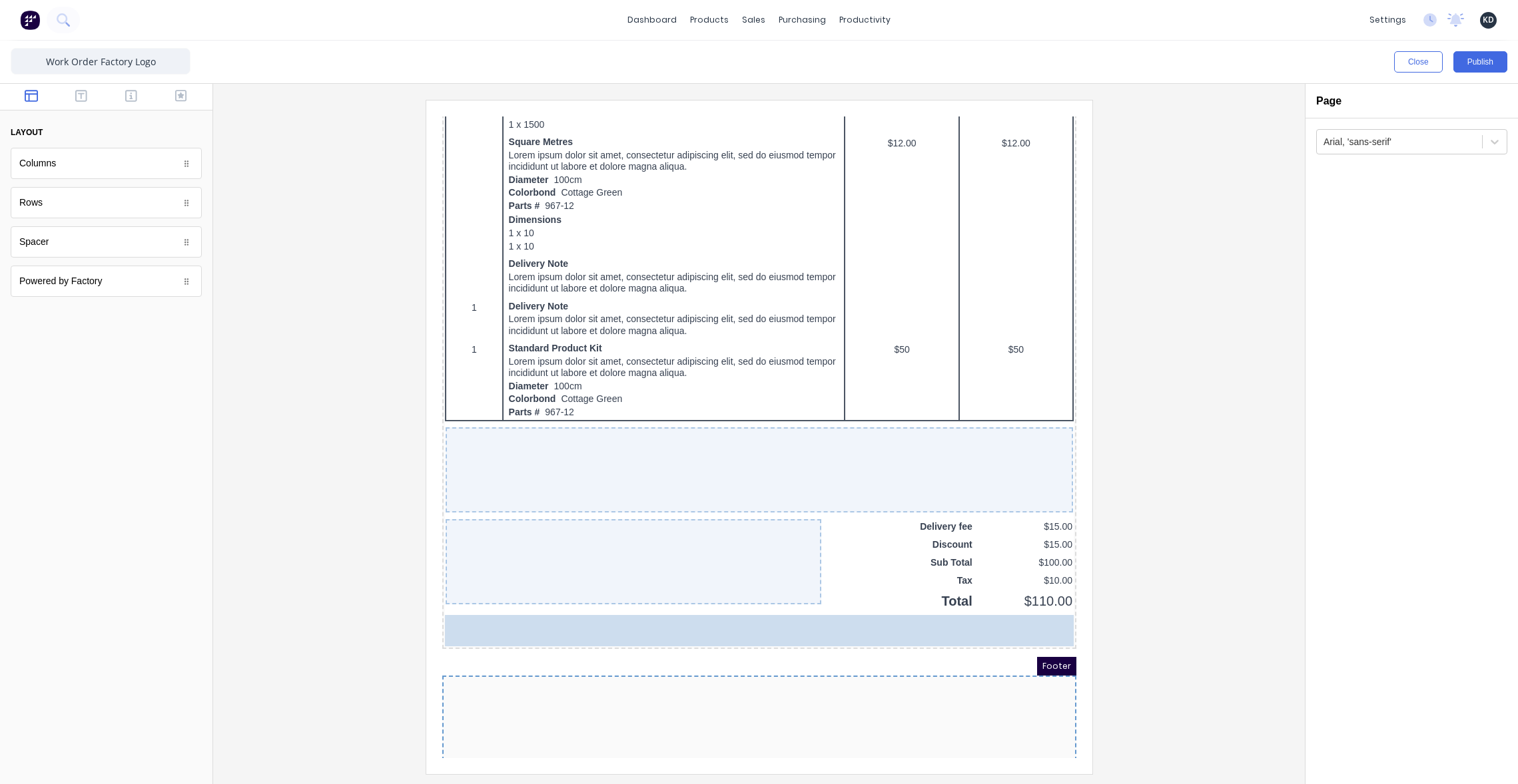
drag, startPoint x: 46, startPoint y: 287, endPoint x: 579, endPoint y: 737, distance: 697.6
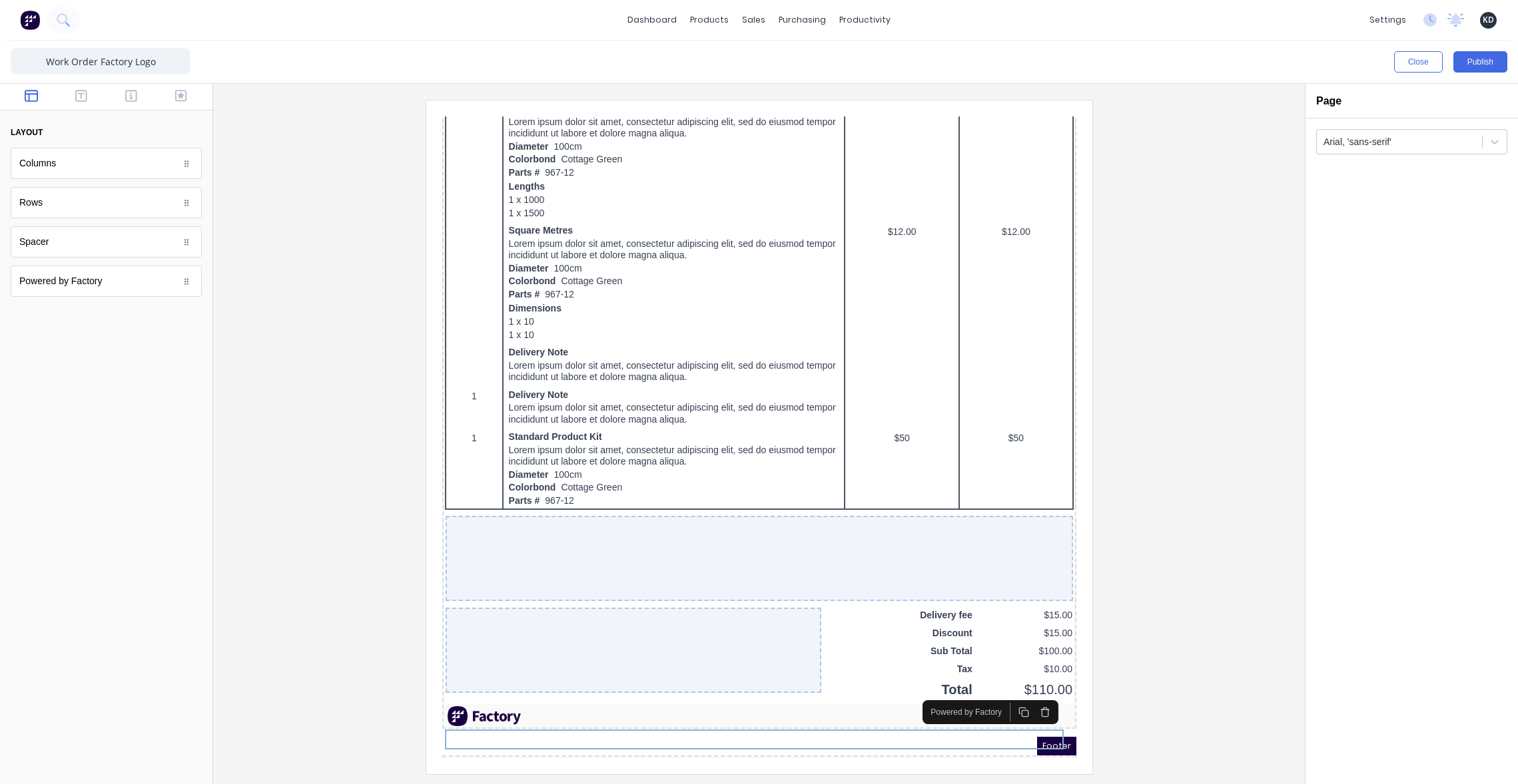
scroll to position [932, 0]
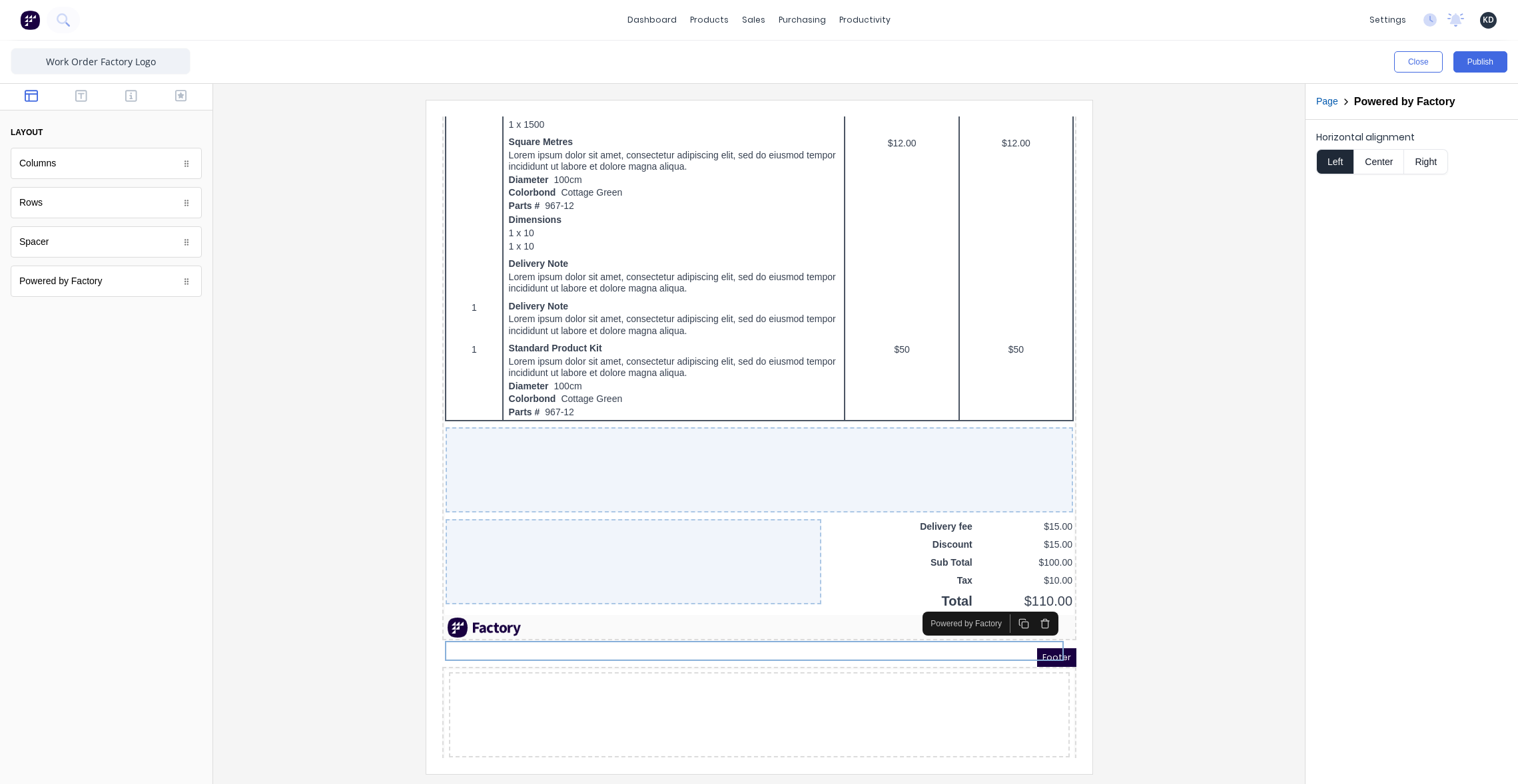
click at [1217, 545] on div at bounding box center [759, 436] width 1070 height 674
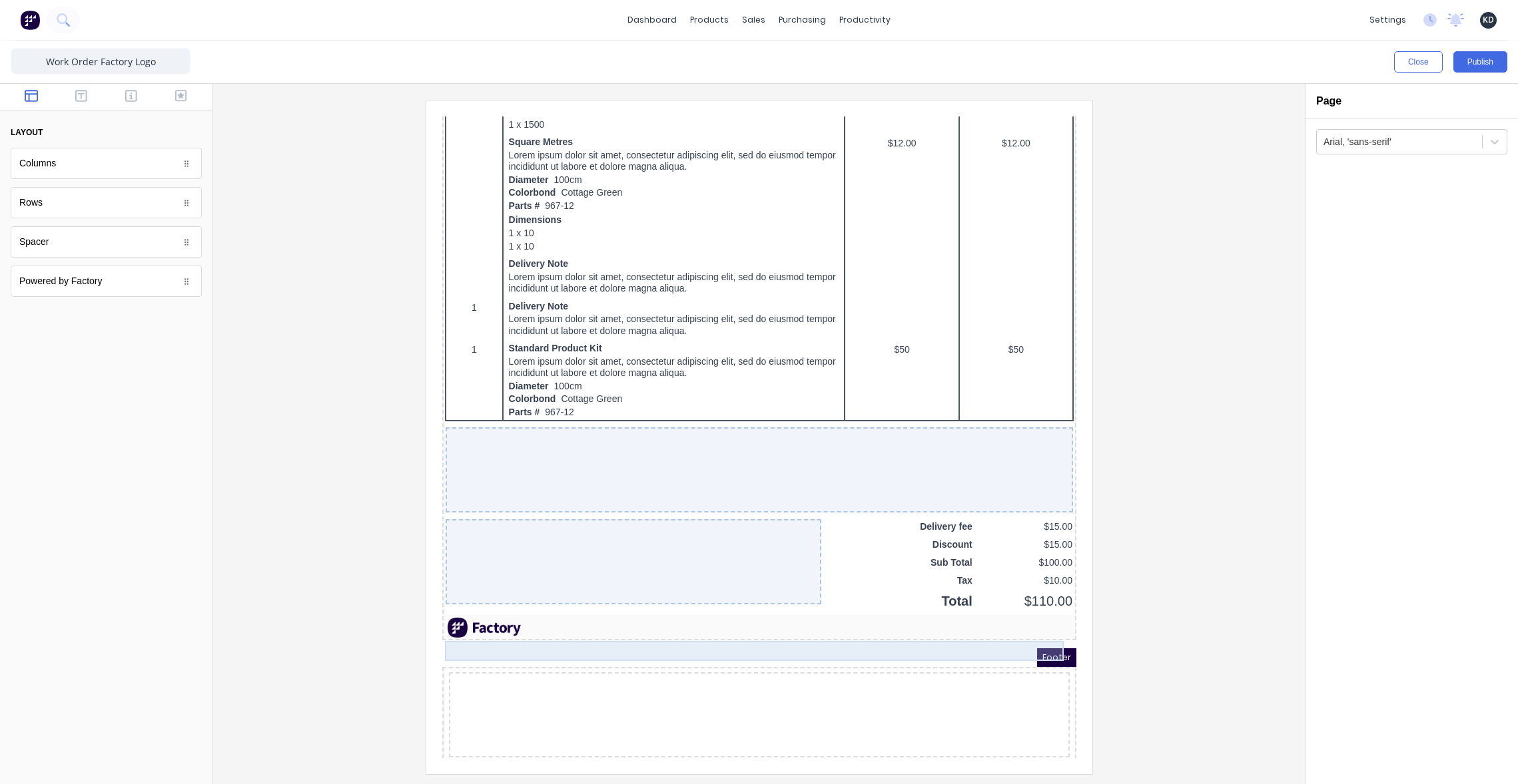
click at [1016, 621] on div at bounding box center [743, 612] width 629 height 20
click at [1024, 612] on icon "button" at bounding box center [1028, 608] width 11 height 11
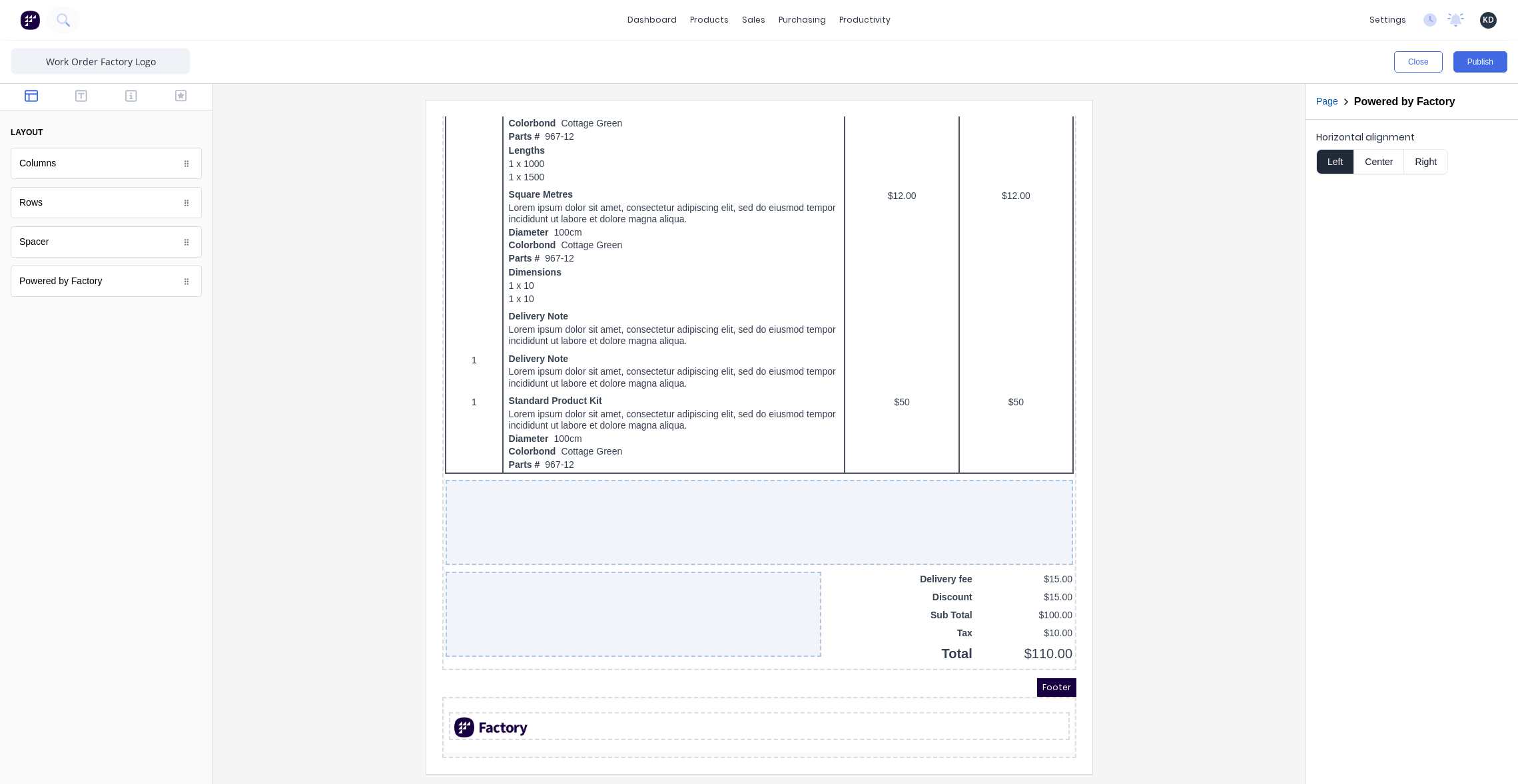
scroll to position [909, 0]
click at [1149, 596] on div at bounding box center [759, 436] width 1070 height 674
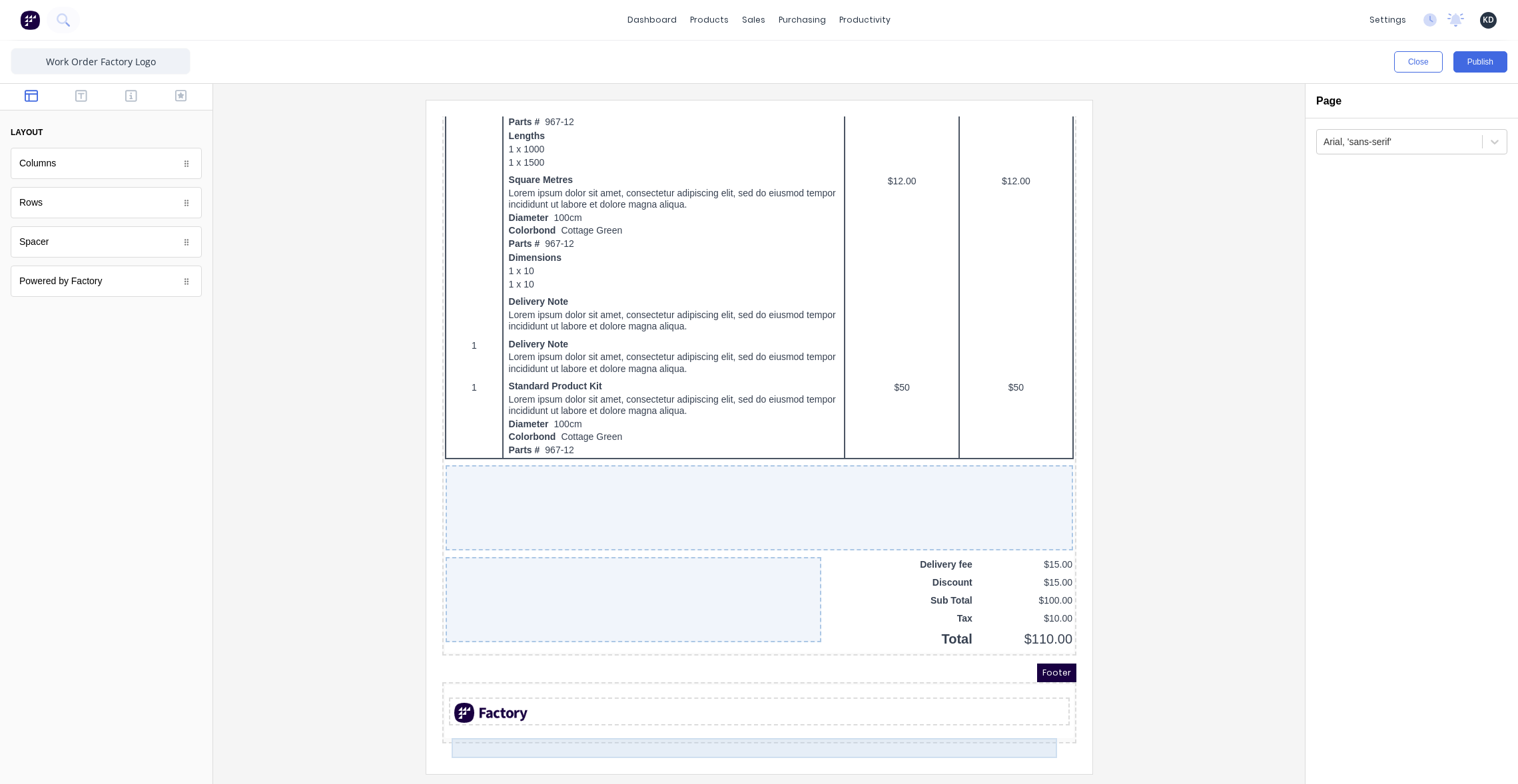
click at [602, 707] on div at bounding box center [743, 697] width 615 height 20
click at [1107, 629] on div at bounding box center [759, 436] width 1070 height 674
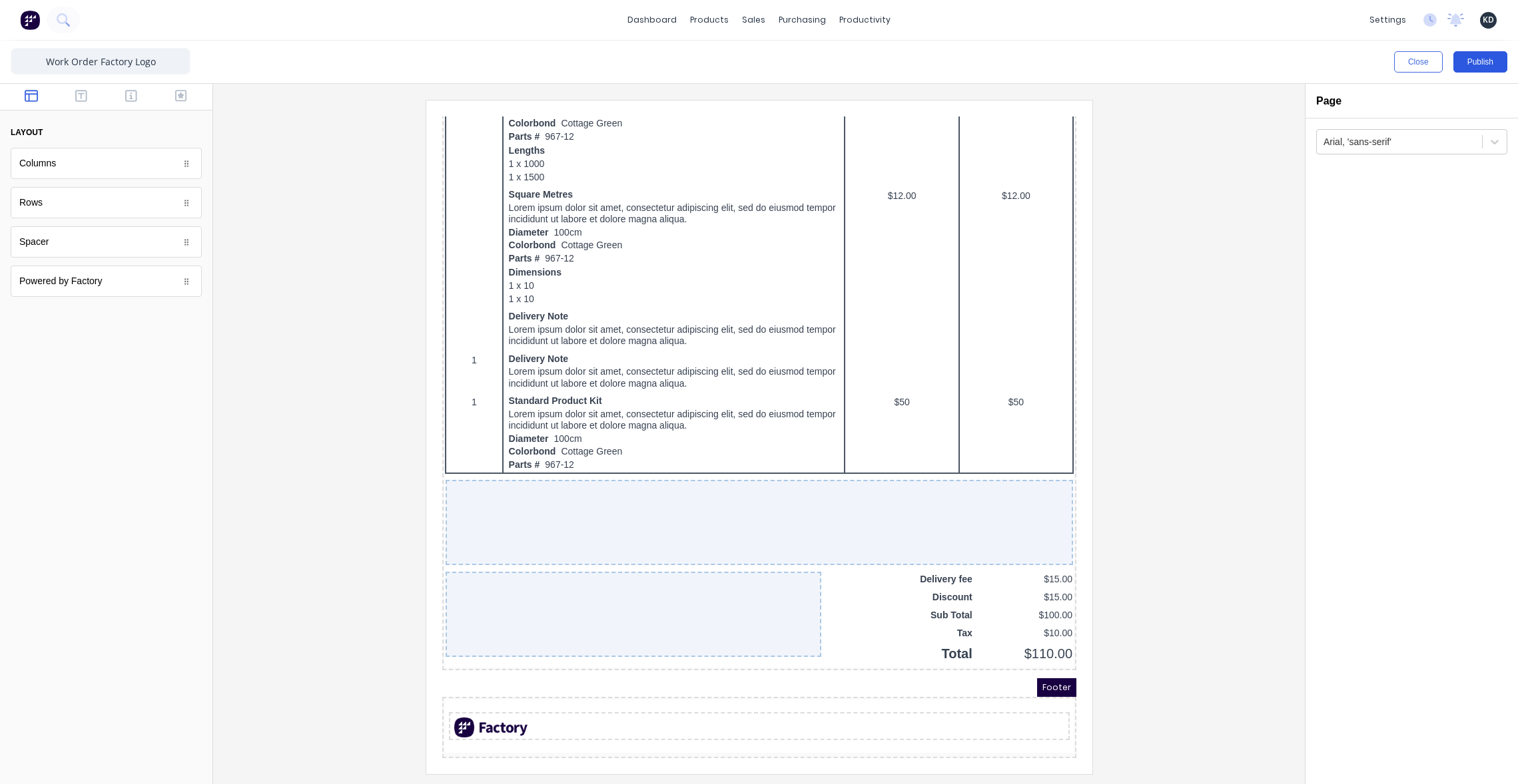
click at [1482, 68] on button "Publish" at bounding box center [1480, 62] width 54 height 21
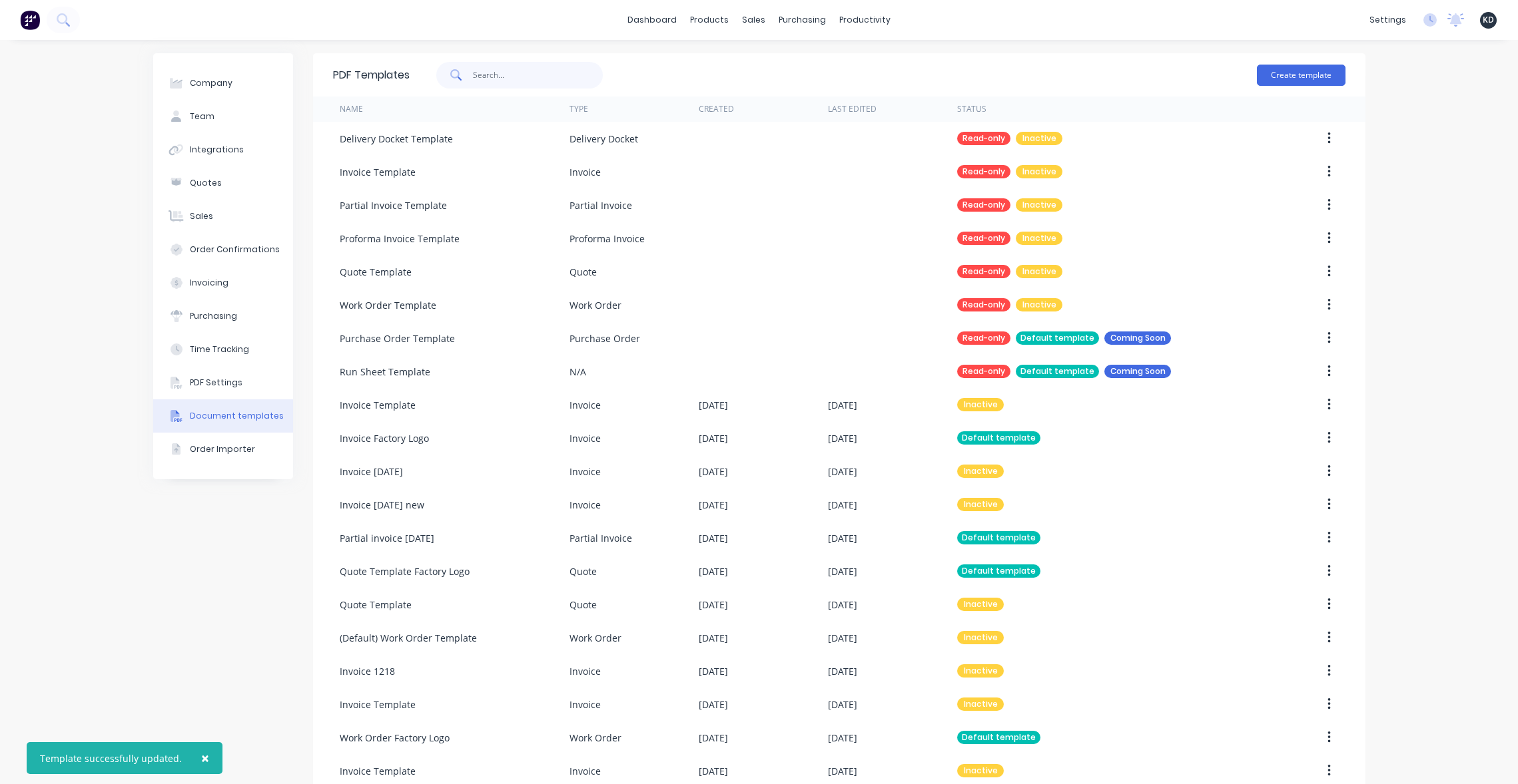
click at [517, 76] on input "text" at bounding box center [538, 76] width 130 height 27
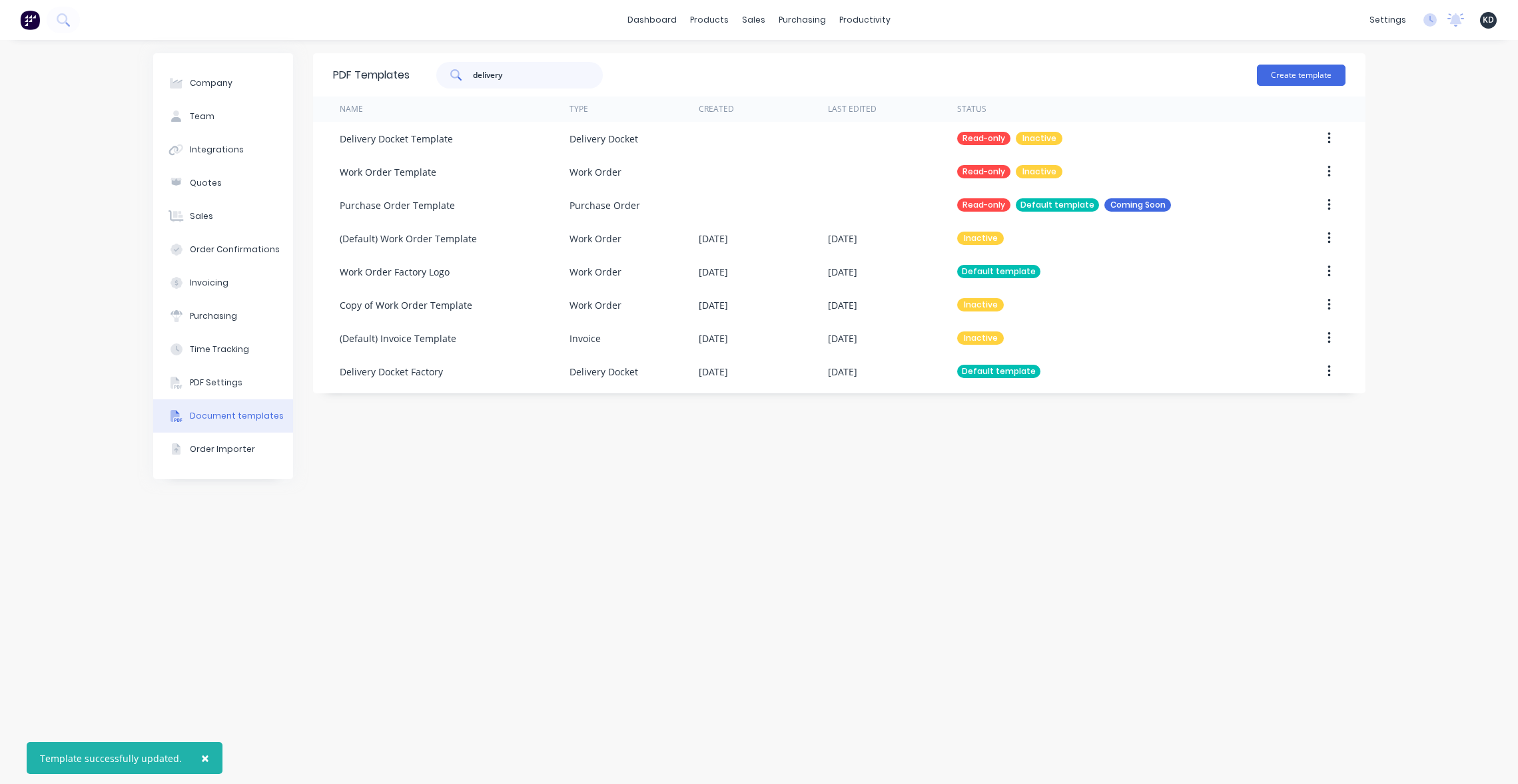
type input "delivery"
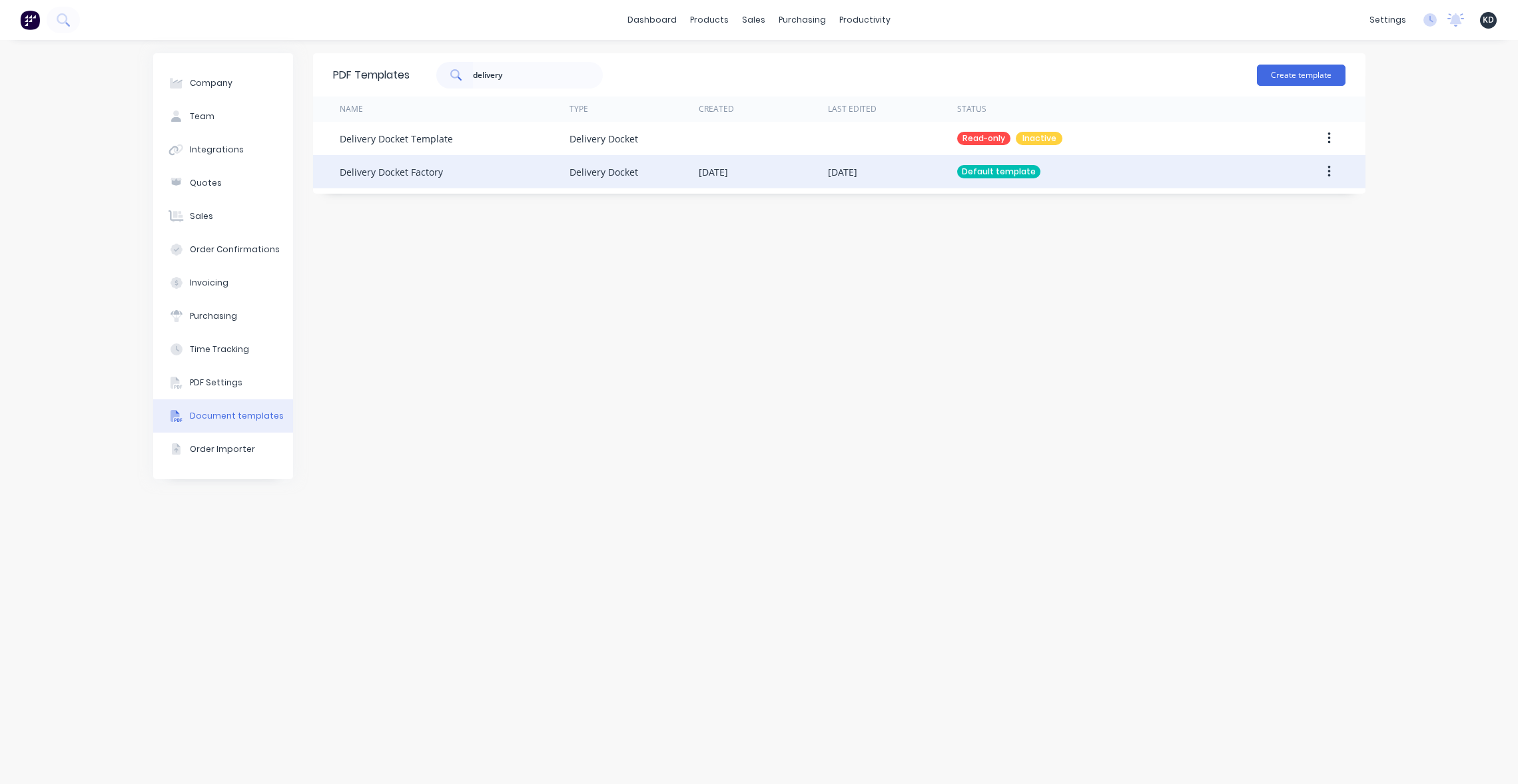
click at [1329, 179] on button "button" at bounding box center [1329, 172] width 31 height 24
click at [1306, 215] on div "Edit" at bounding box center [1281, 207] width 102 height 20
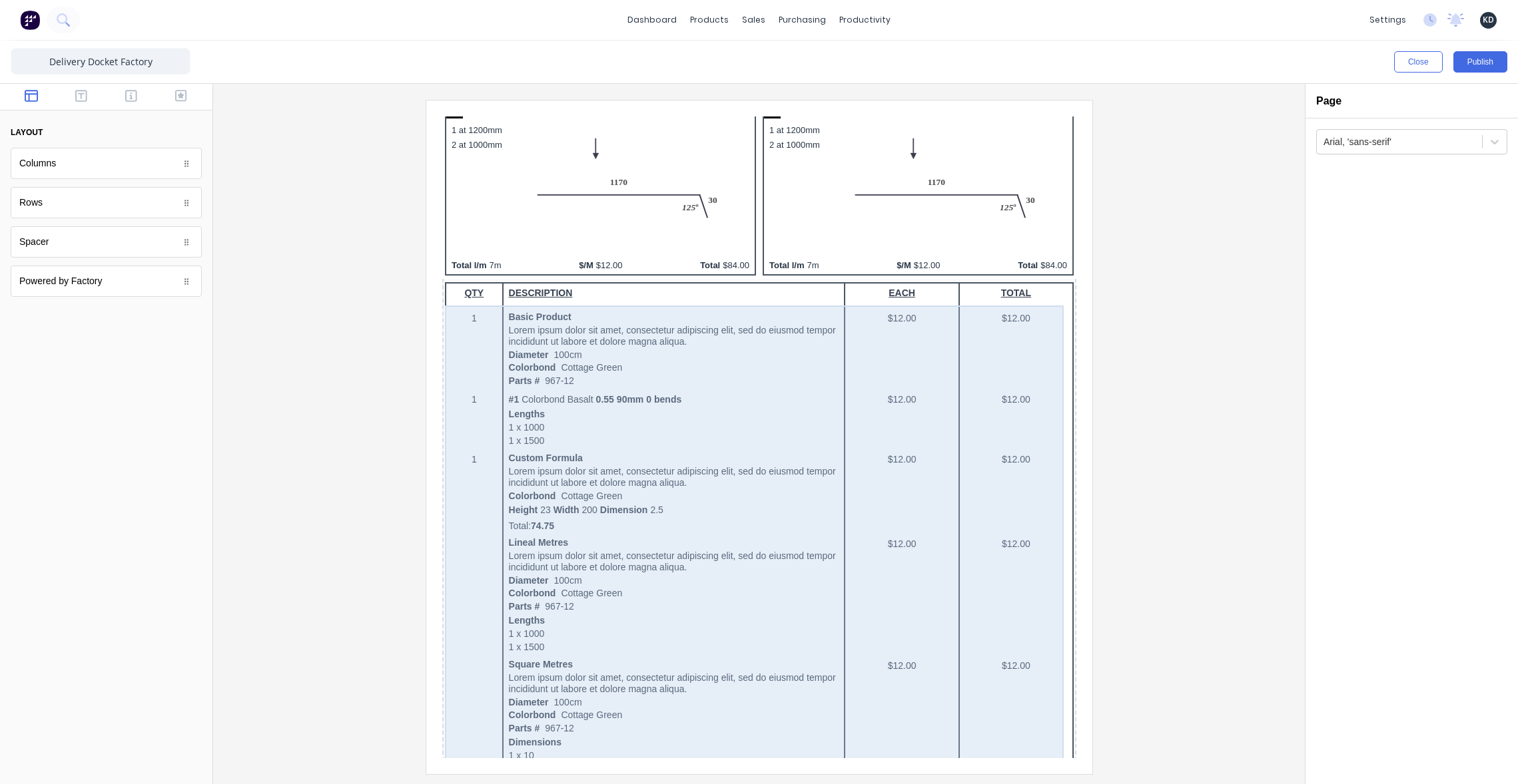
scroll to position [844, 0]
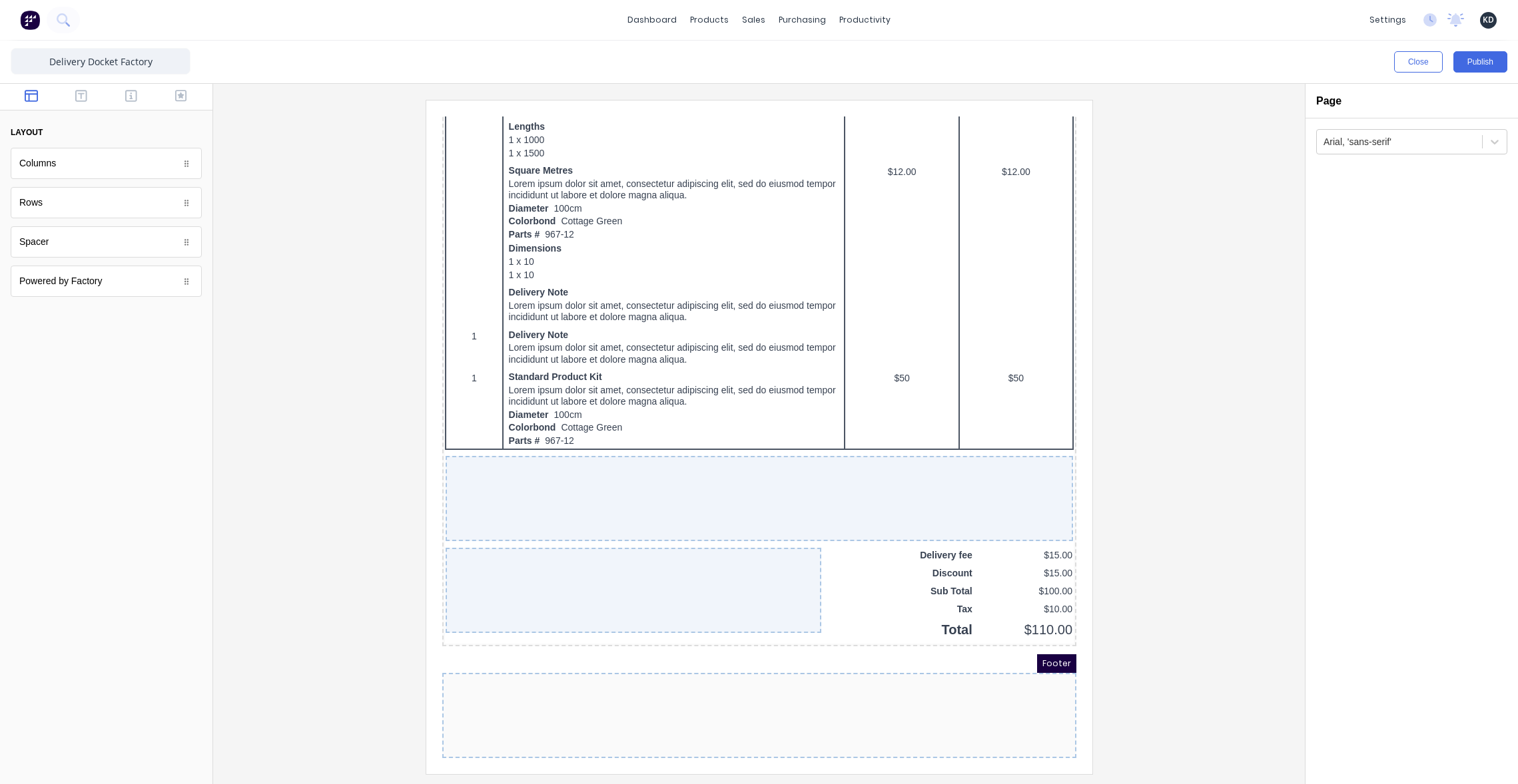
click at [327, 286] on div at bounding box center [759, 436] width 1070 height 674
click at [108, 264] on div "Columns Columns Rows Rows Spacer Spacer Powered by Factory Powered by Factory" at bounding box center [106, 222] width 191 height 149
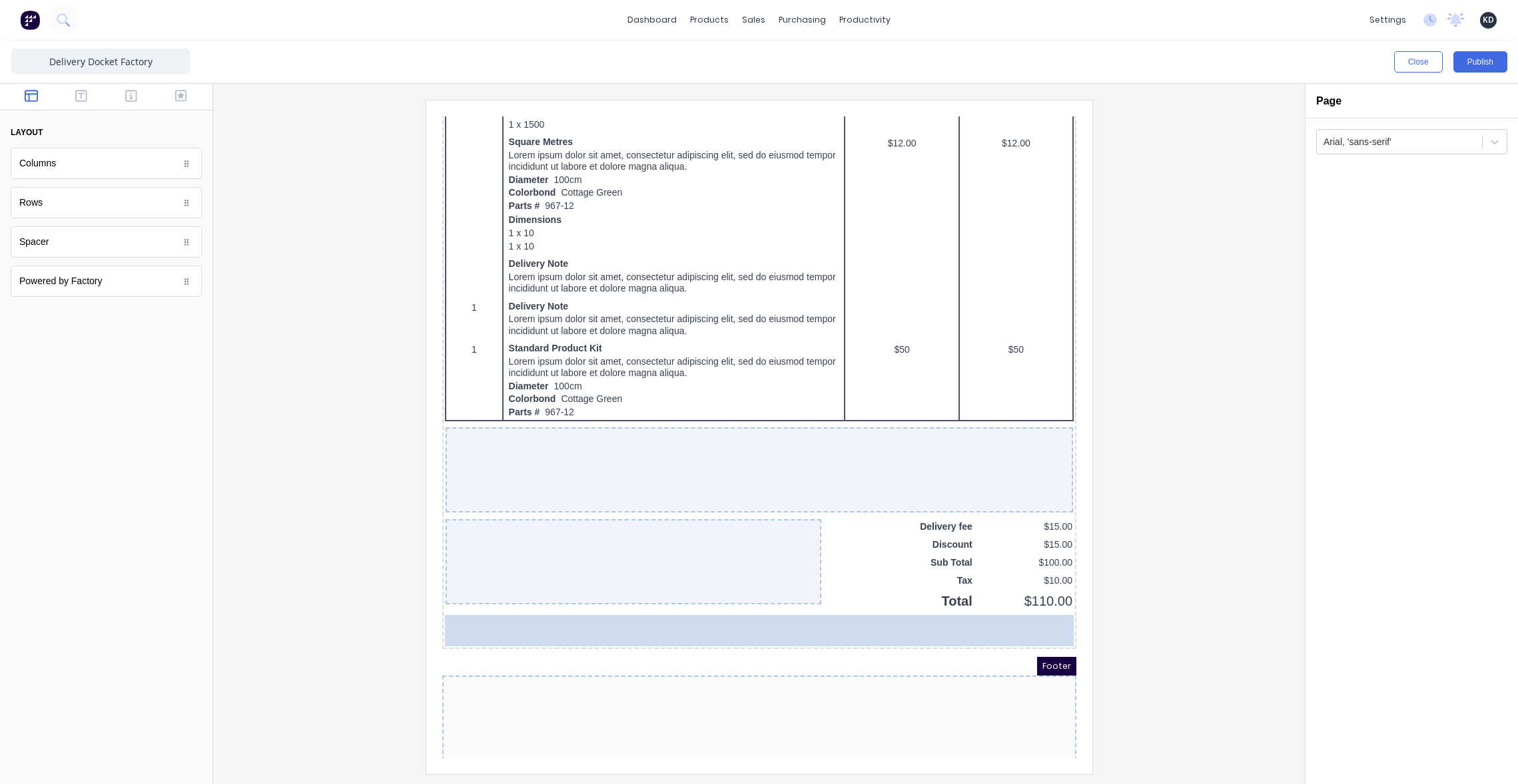
drag, startPoint x: 43, startPoint y: 284, endPoint x: 76, endPoint y: 292, distance: 34.0
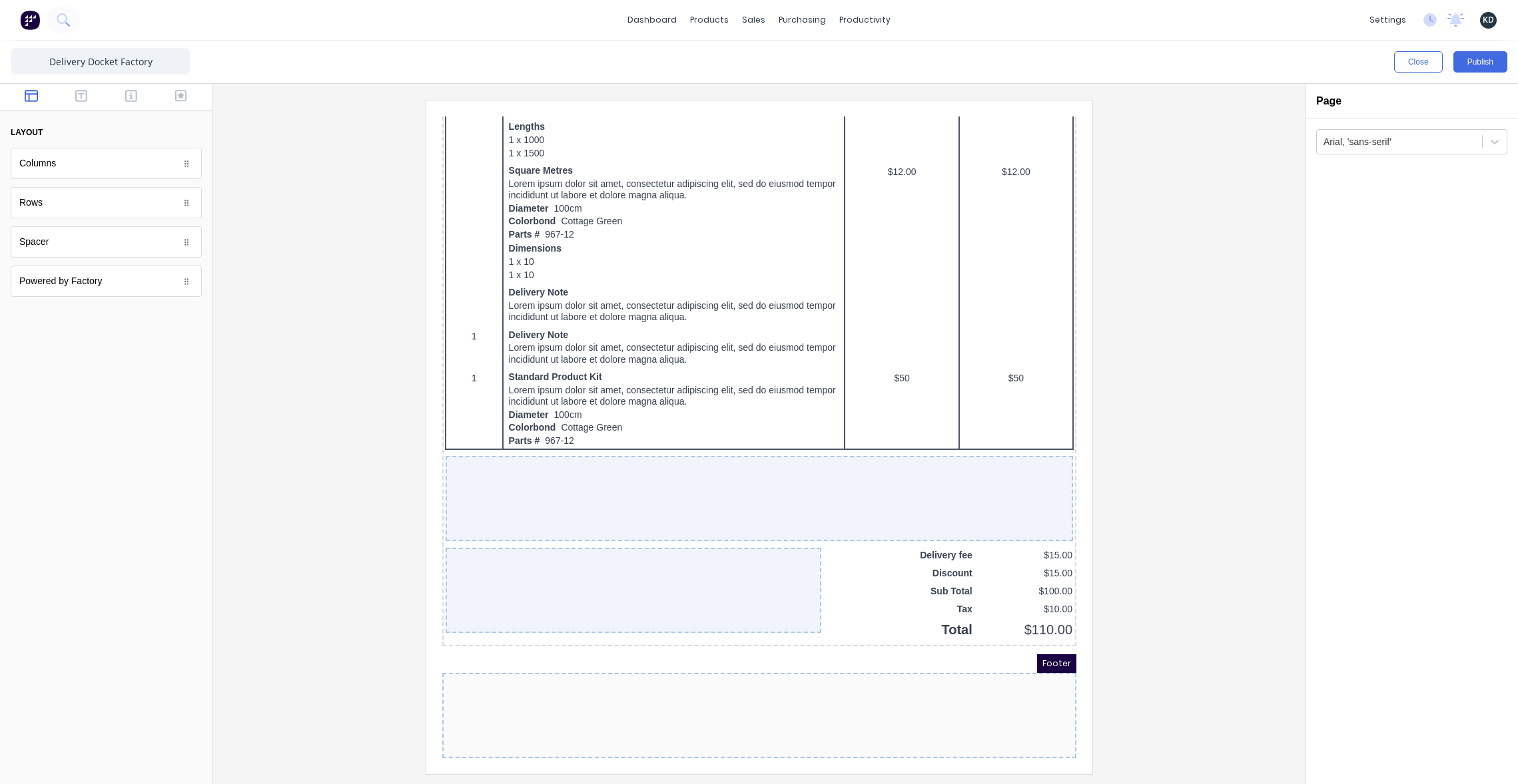
click at [650, 716] on div at bounding box center [743, 700] width 634 height 85
click at [573, 646] on div "Footer" at bounding box center [743, 647] width 634 height 19
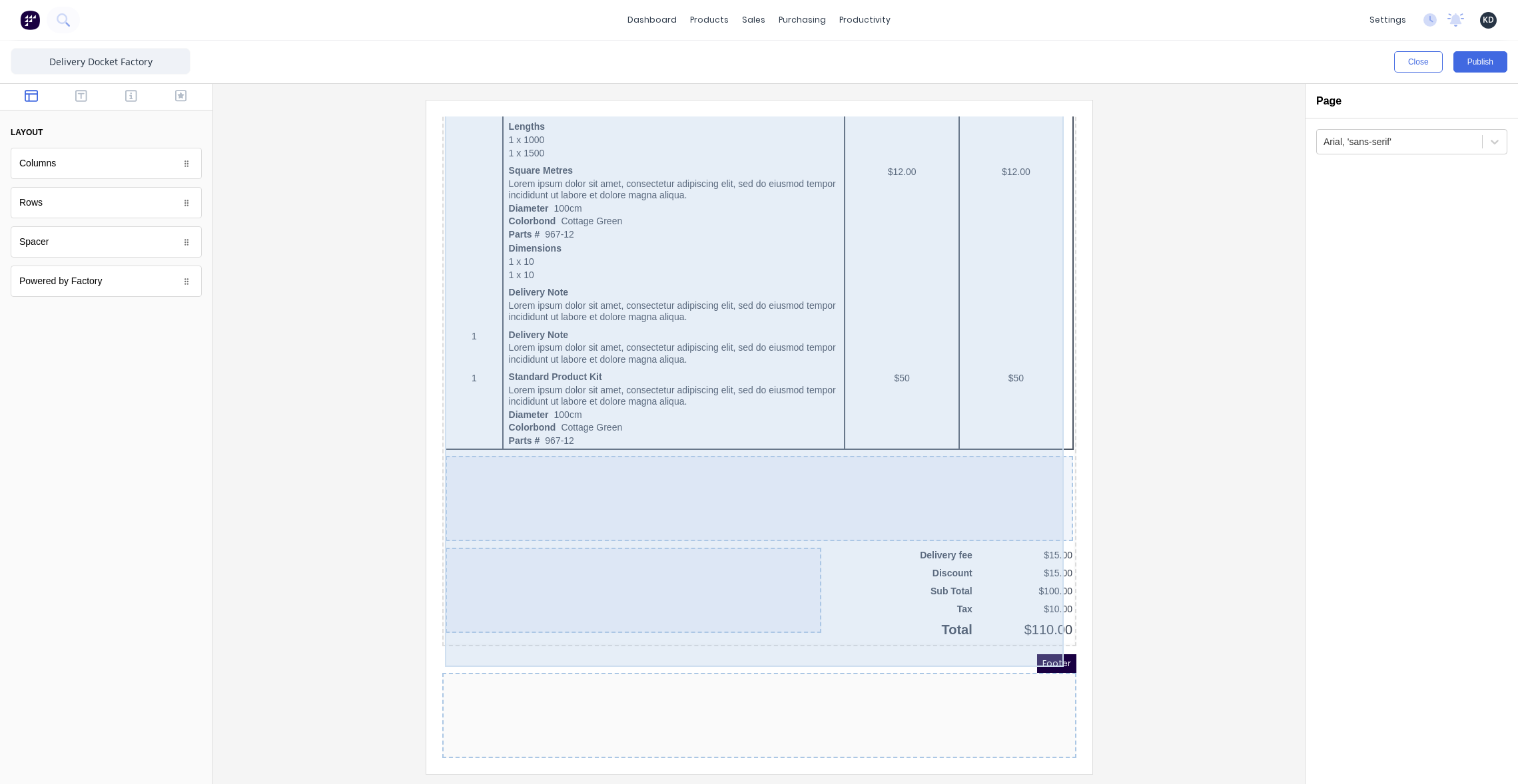
click at [879, 564] on div "QTY DESCRIPTION EACH TOTAL 1 Basic Product Lorem ipsum dolor sit amet, consecte…" at bounding box center [743, 200] width 629 height 855
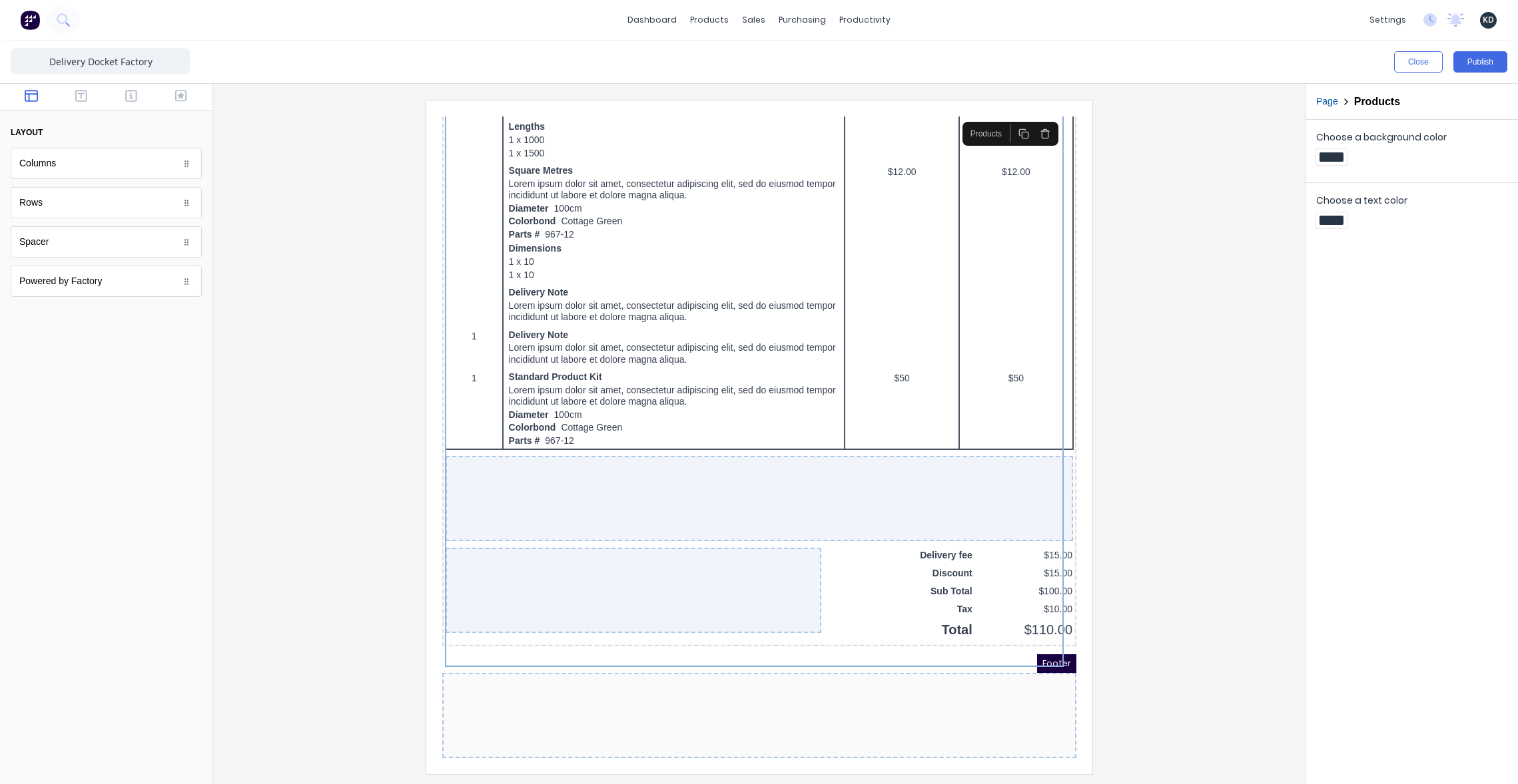
click at [786, 706] on div at bounding box center [743, 700] width 634 height 85
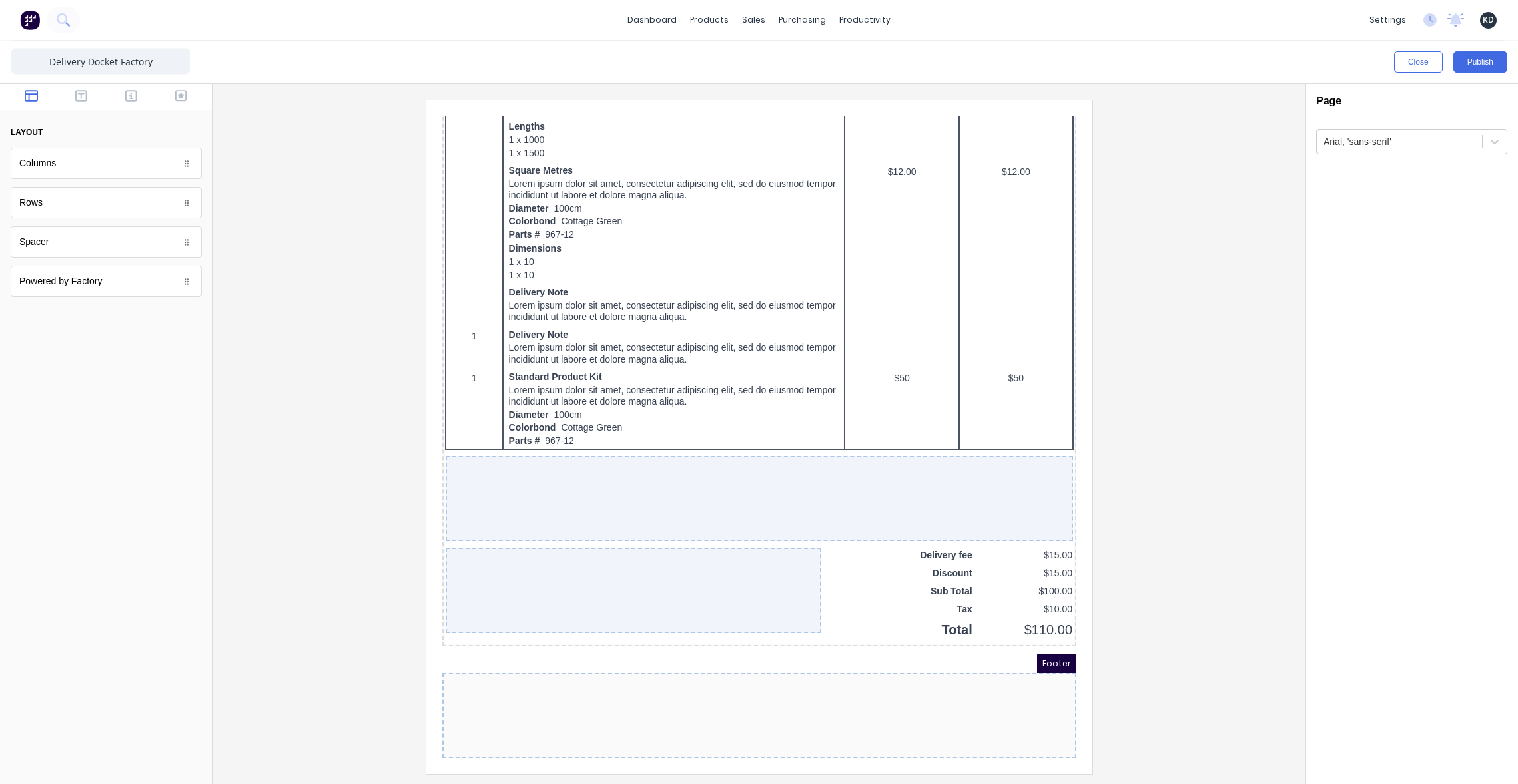
click at [616, 661] on div at bounding box center [743, 700] width 634 height 85
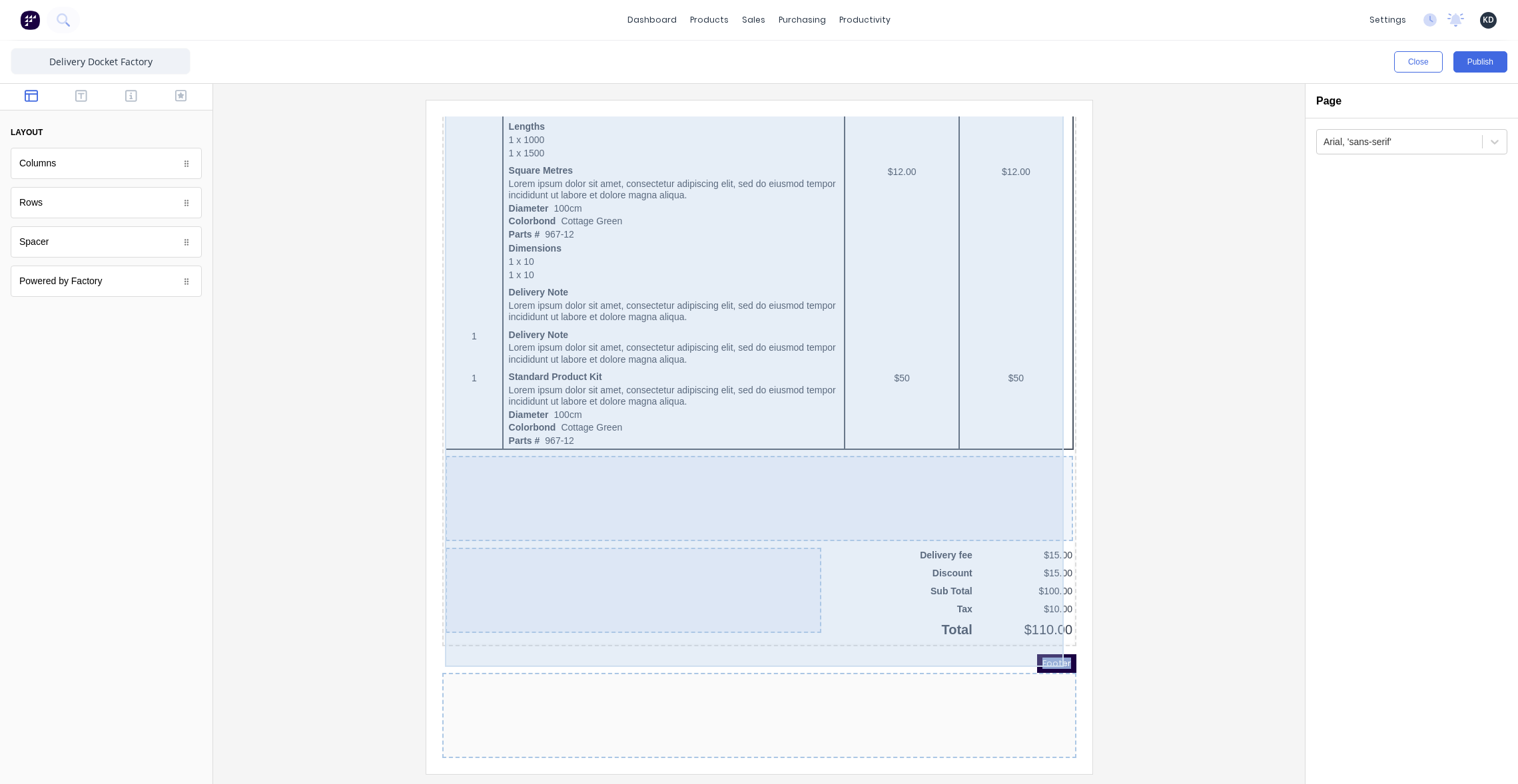
click at [502, 567] on div at bounding box center [616, 574] width 375 height 85
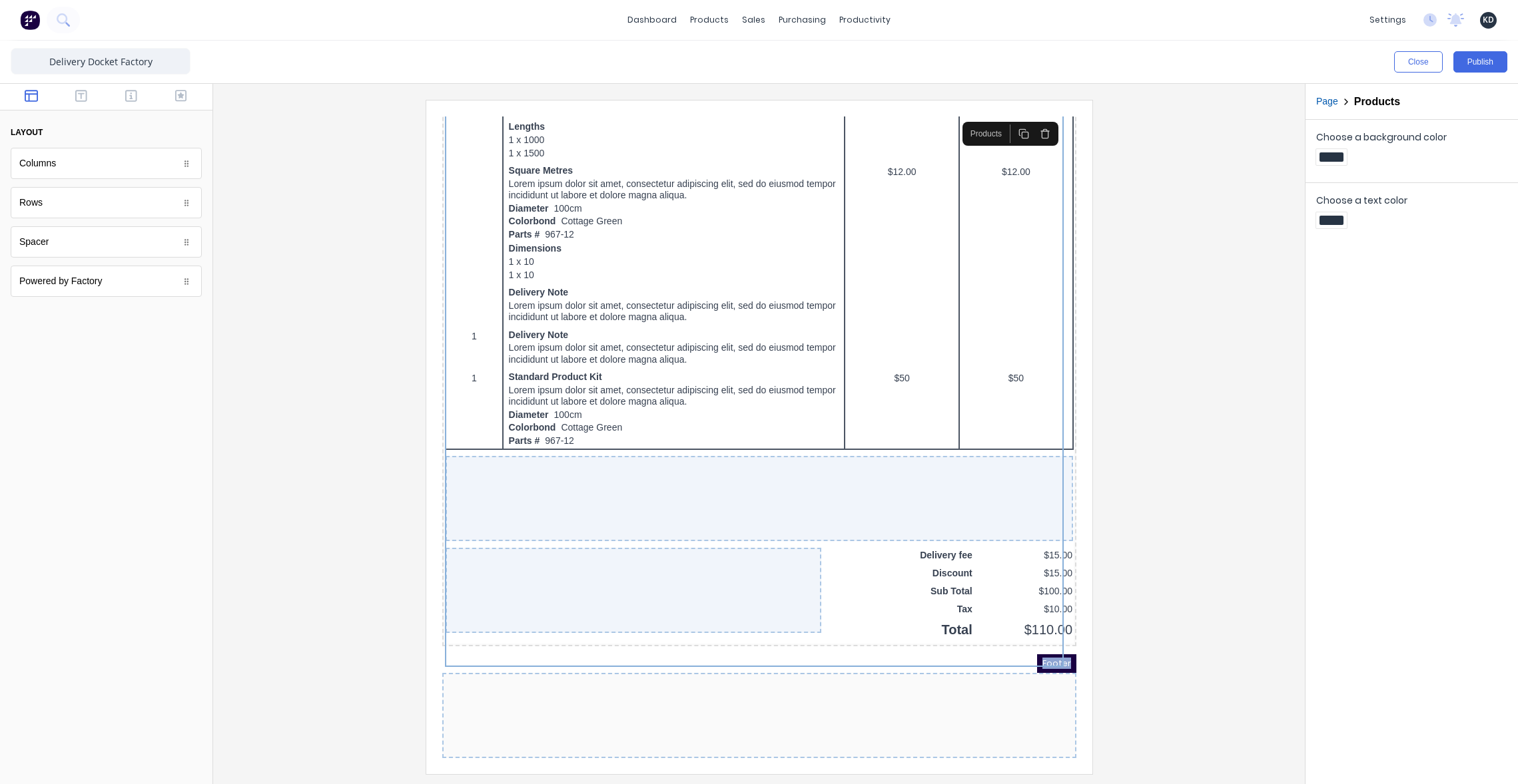
click at [614, 708] on div at bounding box center [743, 700] width 634 height 85
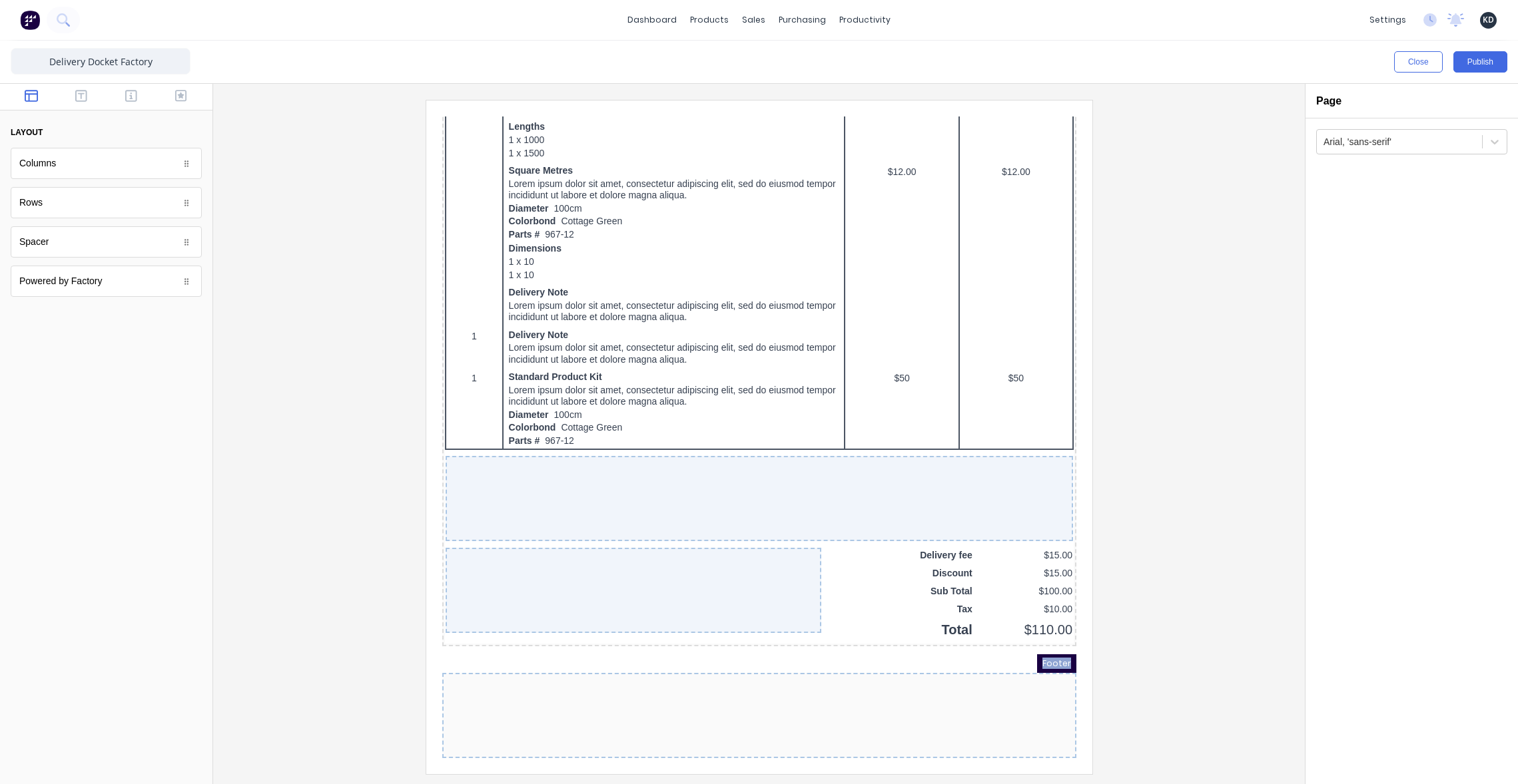
click at [614, 708] on div at bounding box center [743, 700] width 634 height 85
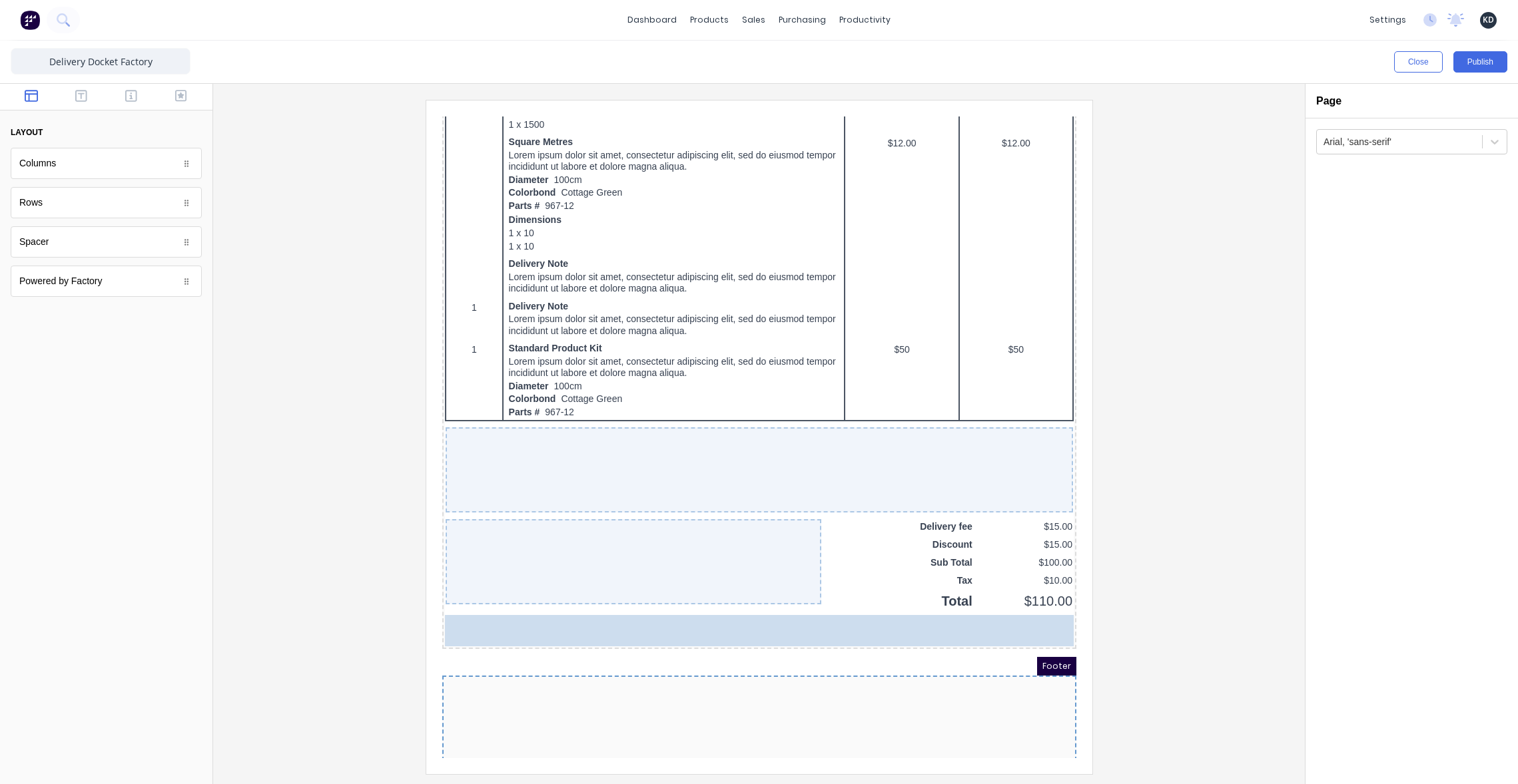
drag, startPoint x: 68, startPoint y: 277, endPoint x: 574, endPoint y: 734, distance: 681.8
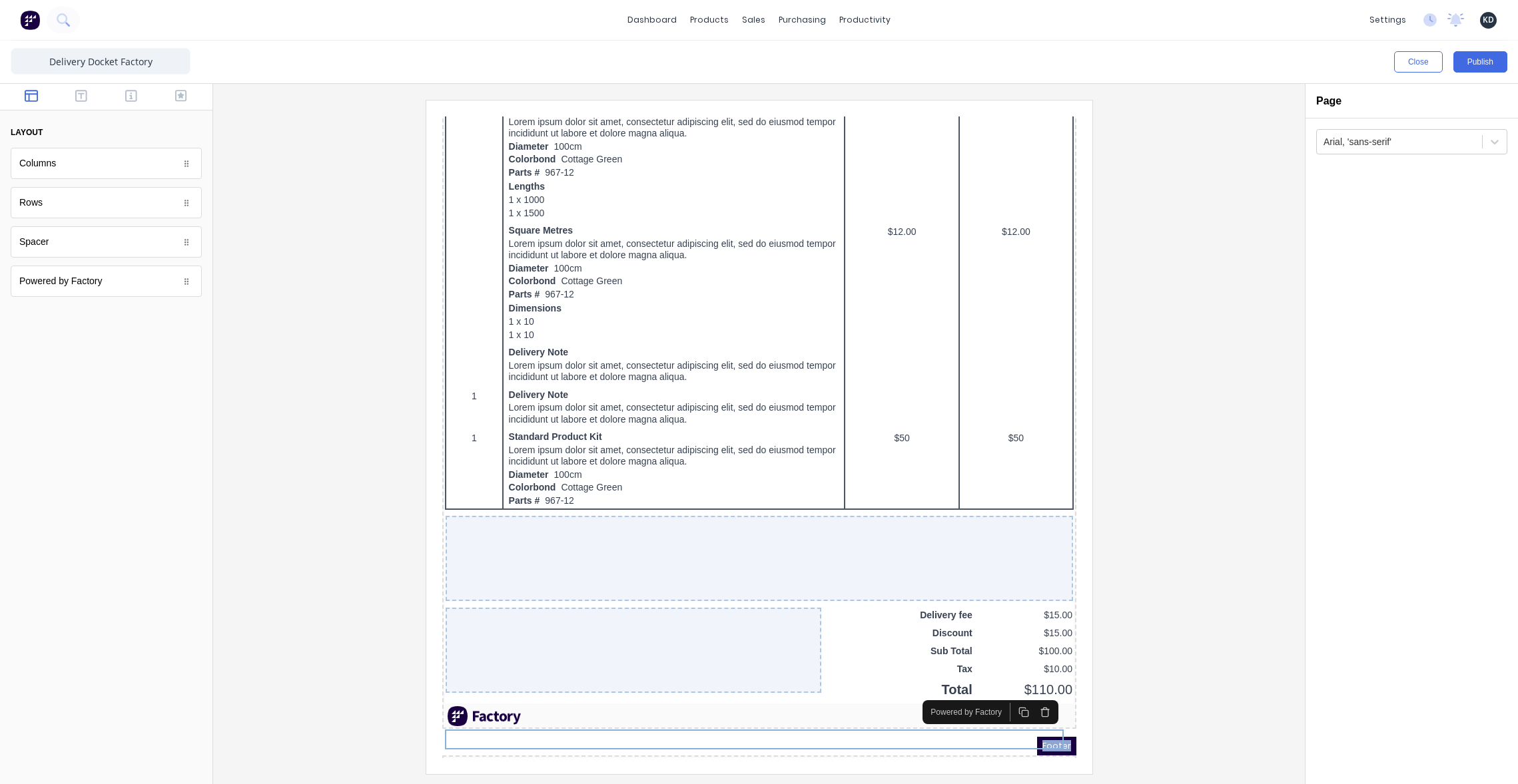
scroll to position [932, 0]
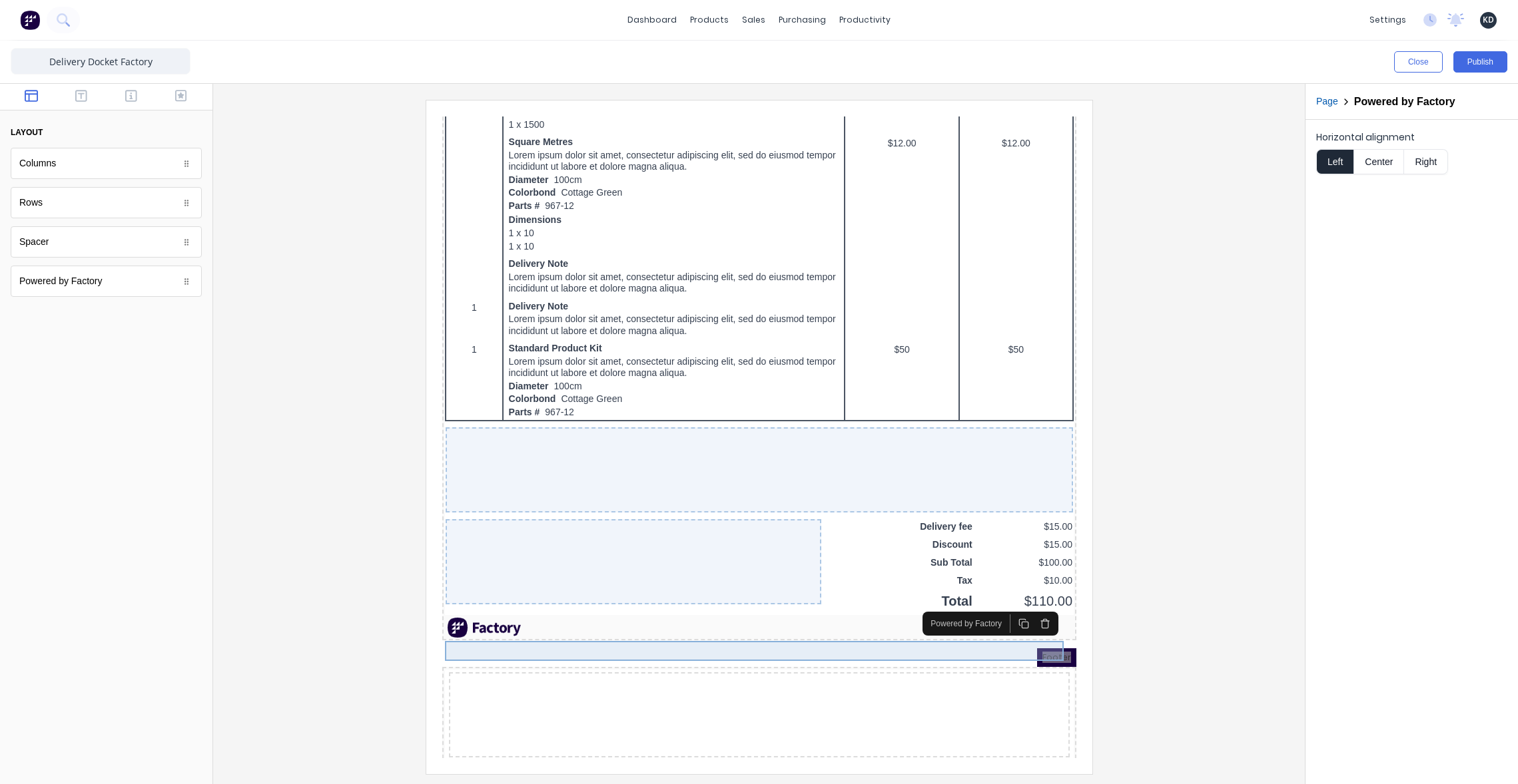
click at [1170, 638] on div at bounding box center [759, 436] width 1070 height 674
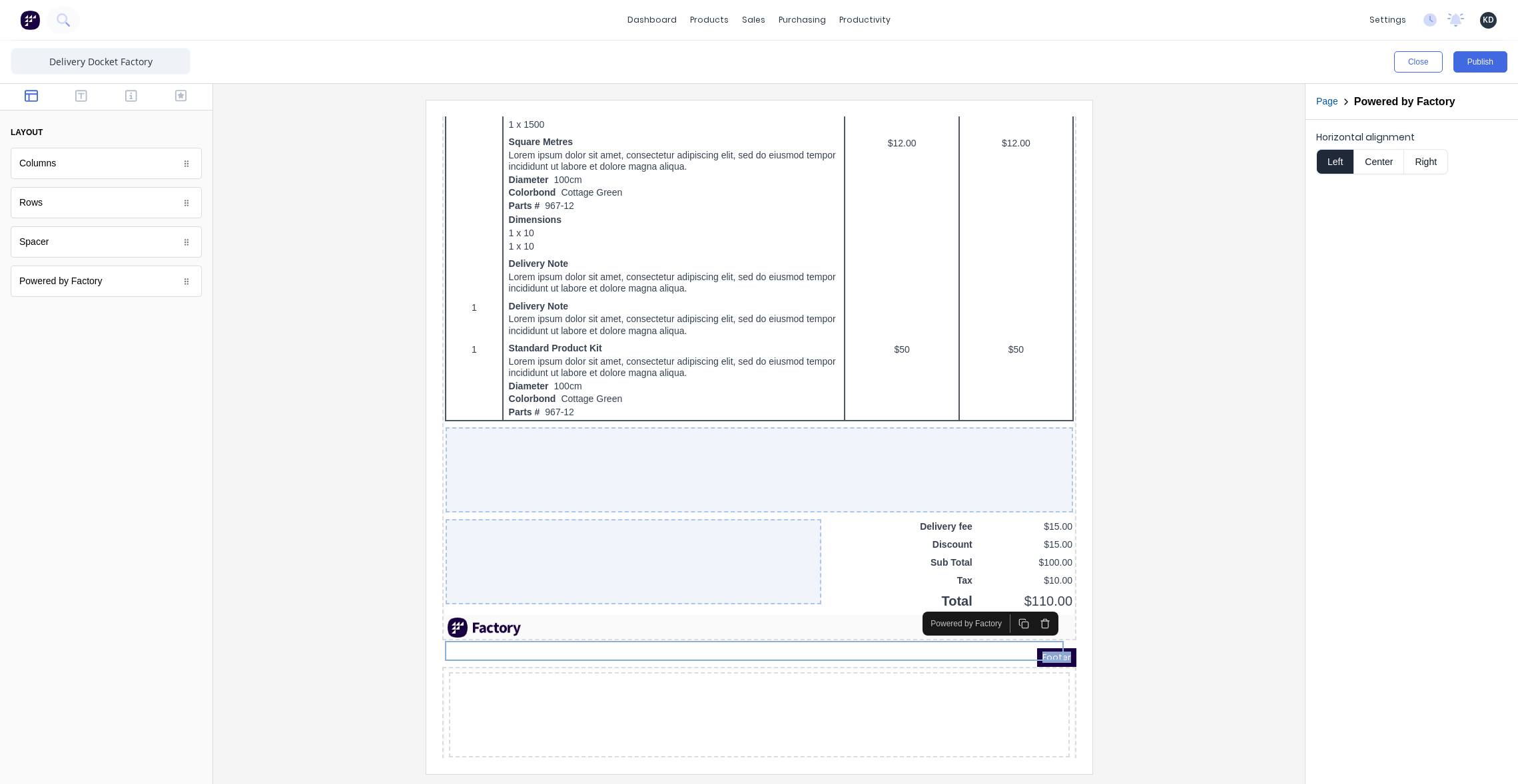
click at [1027, 606] on icon "button" at bounding box center [1028, 608] width 11 height 11
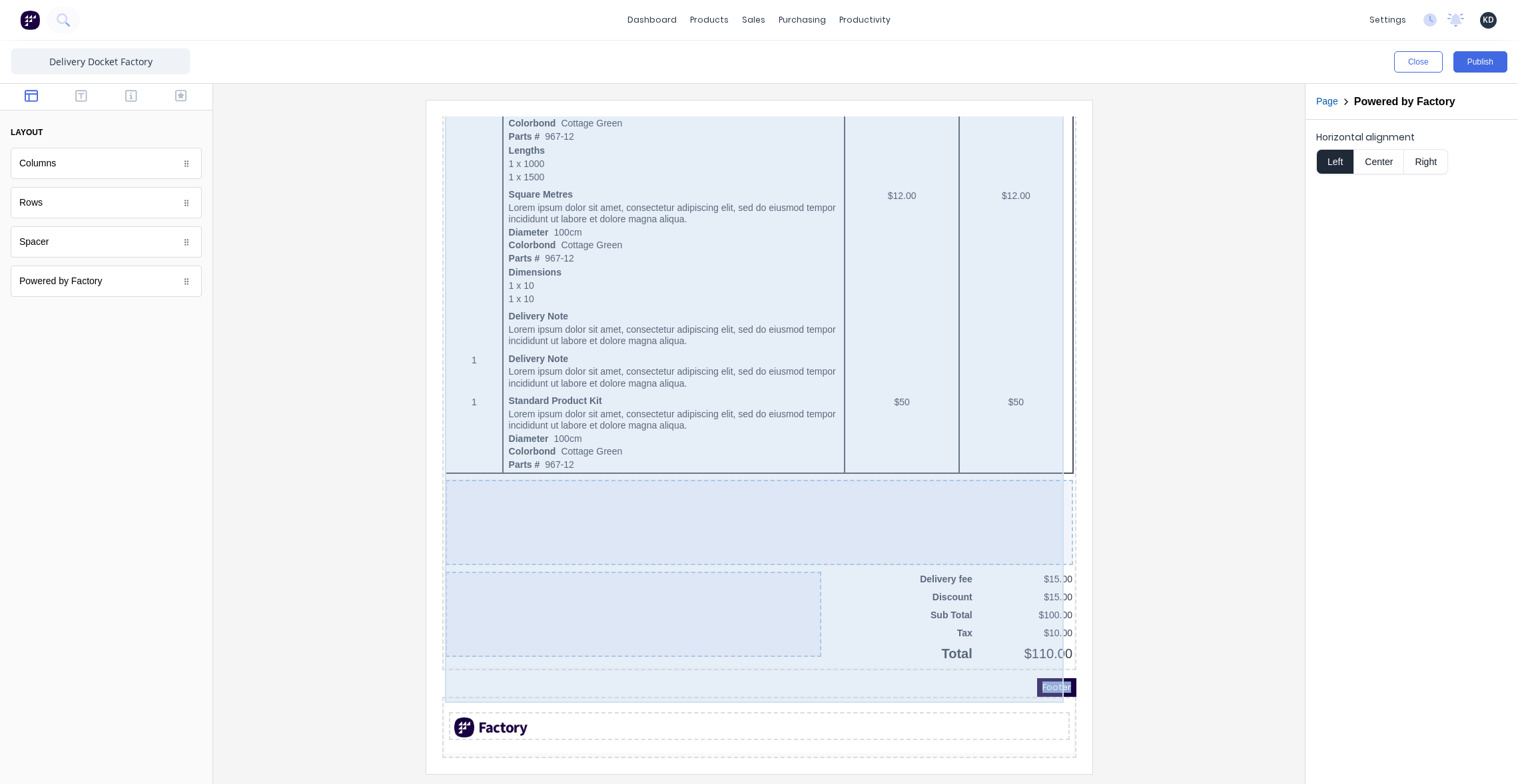
scroll to position [909, 0]
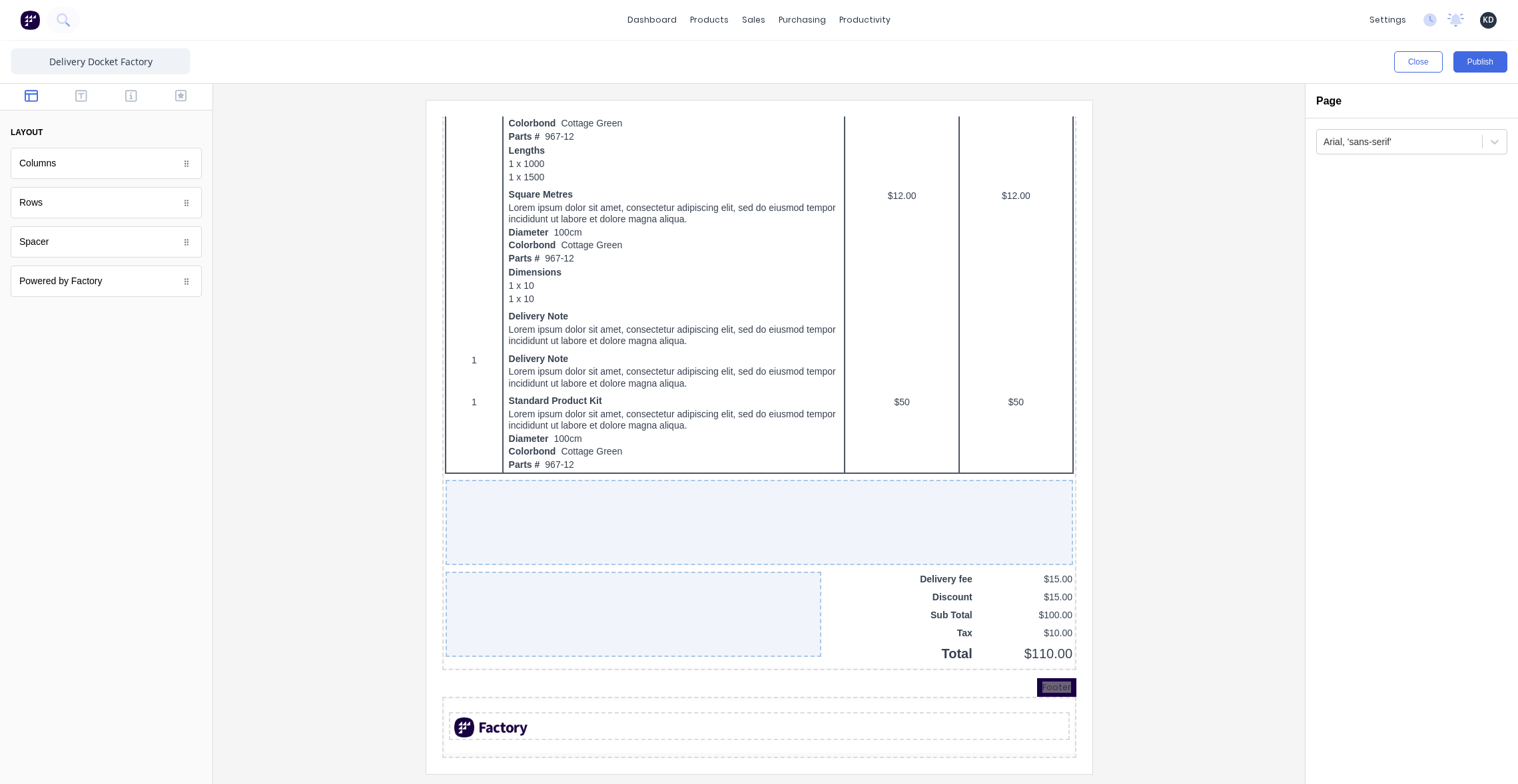
click at [1149, 693] on div at bounding box center [759, 436] width 1070 height 674
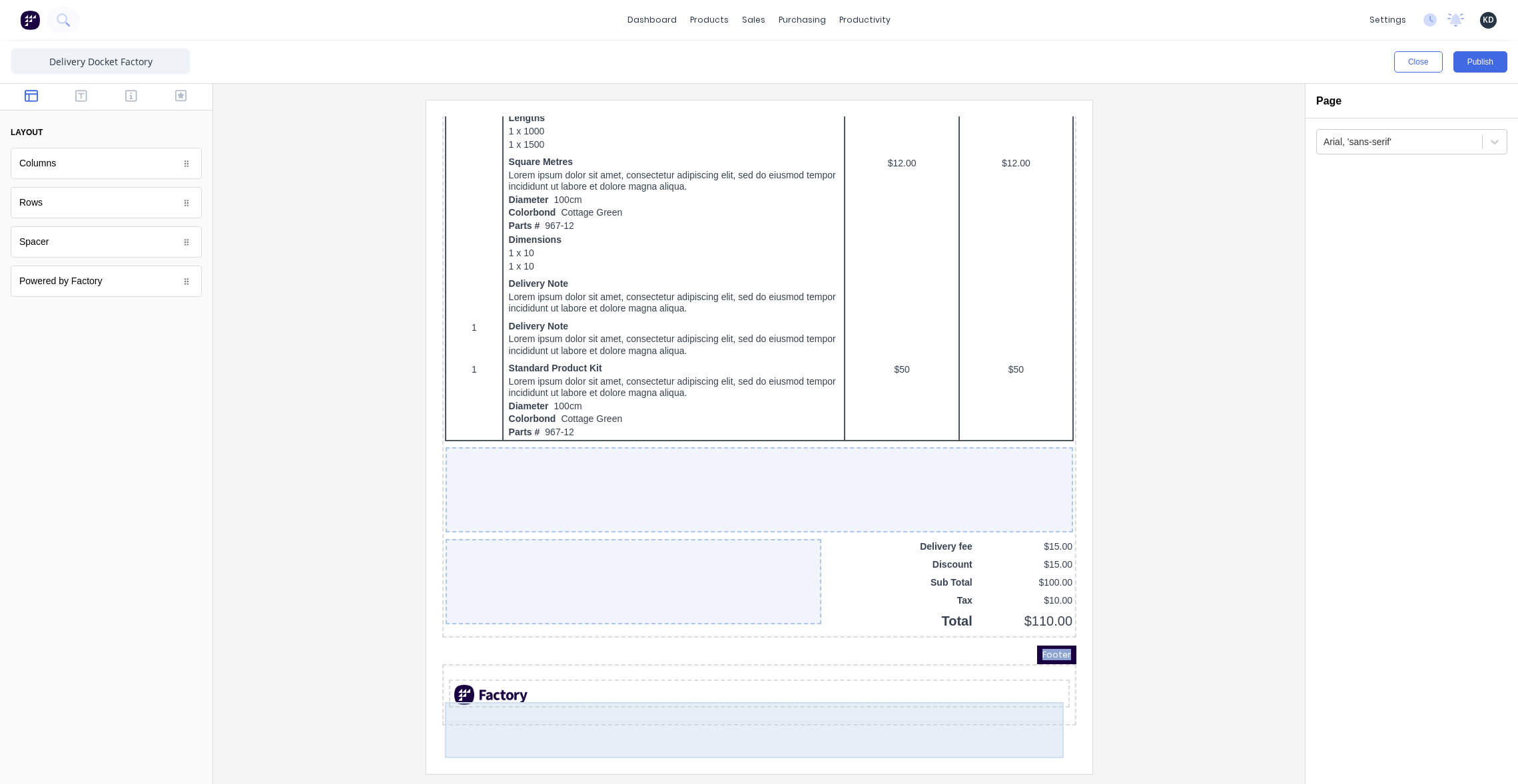
click at [602, 689] on div at bounding box center [743, 678] width 629 height 56
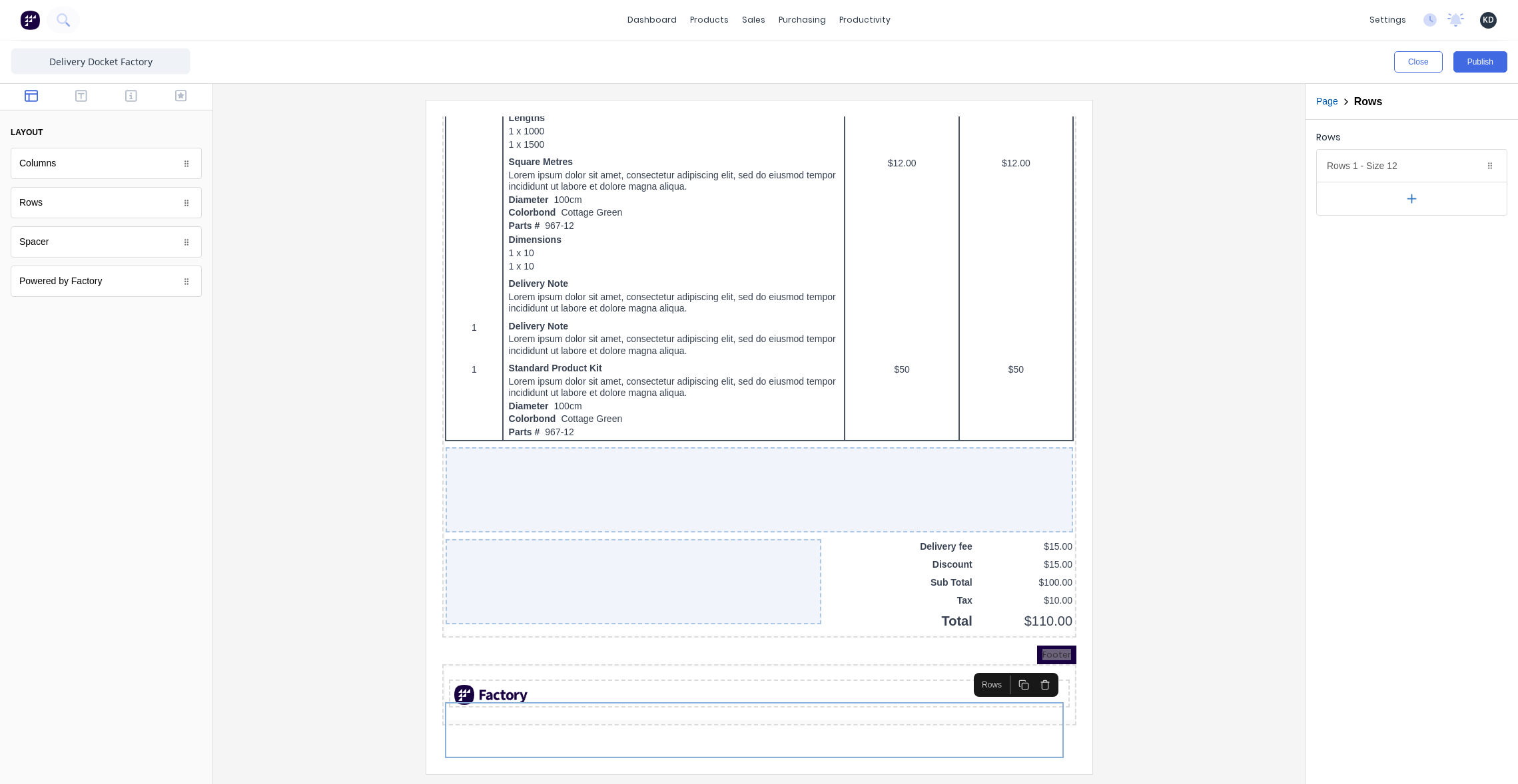
click at [1201, 649] on div at bounding box center [759, 436] width 1070 height 674
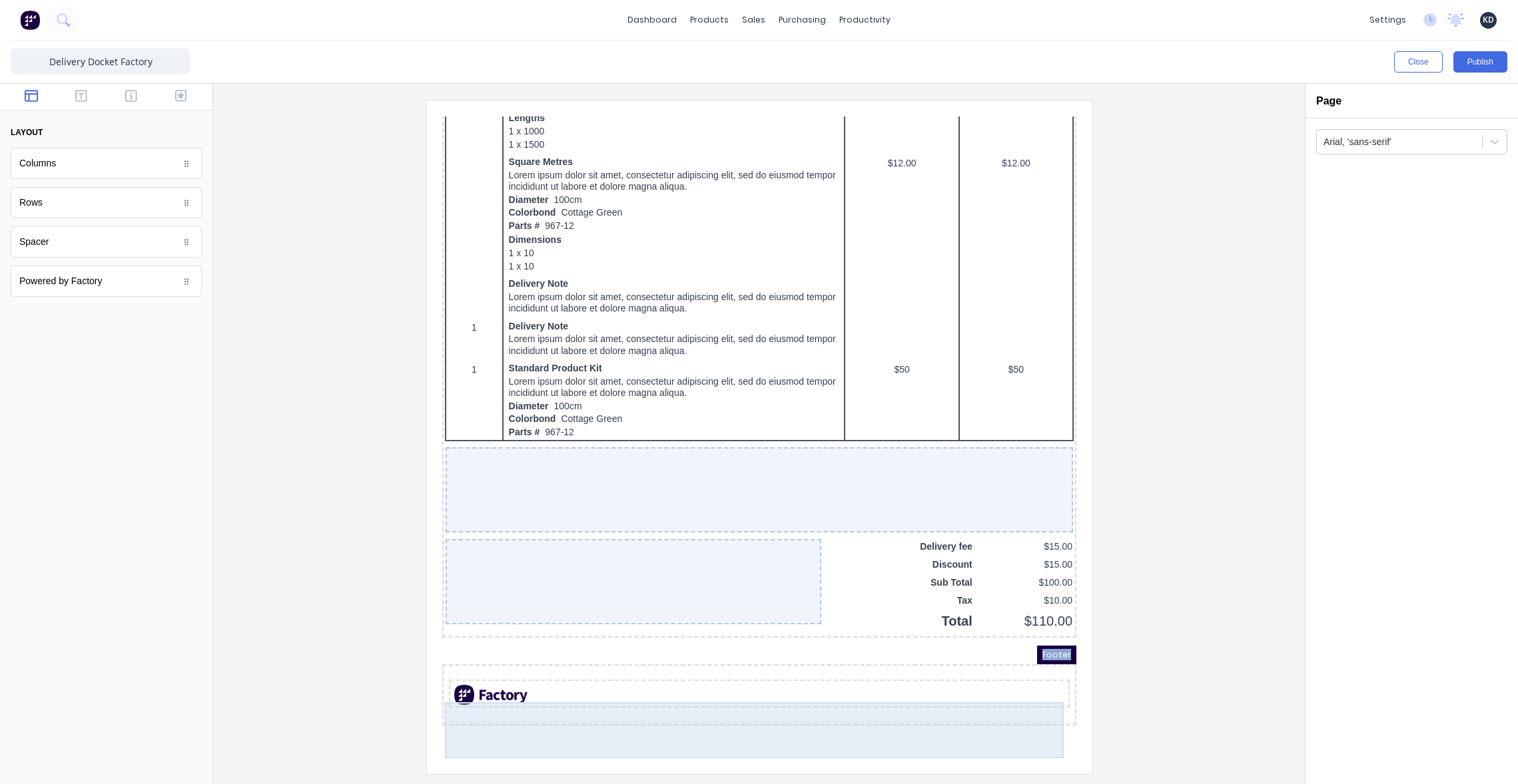
click at [984, 692] on div at bounding box center [743, 677] width 621 height 28
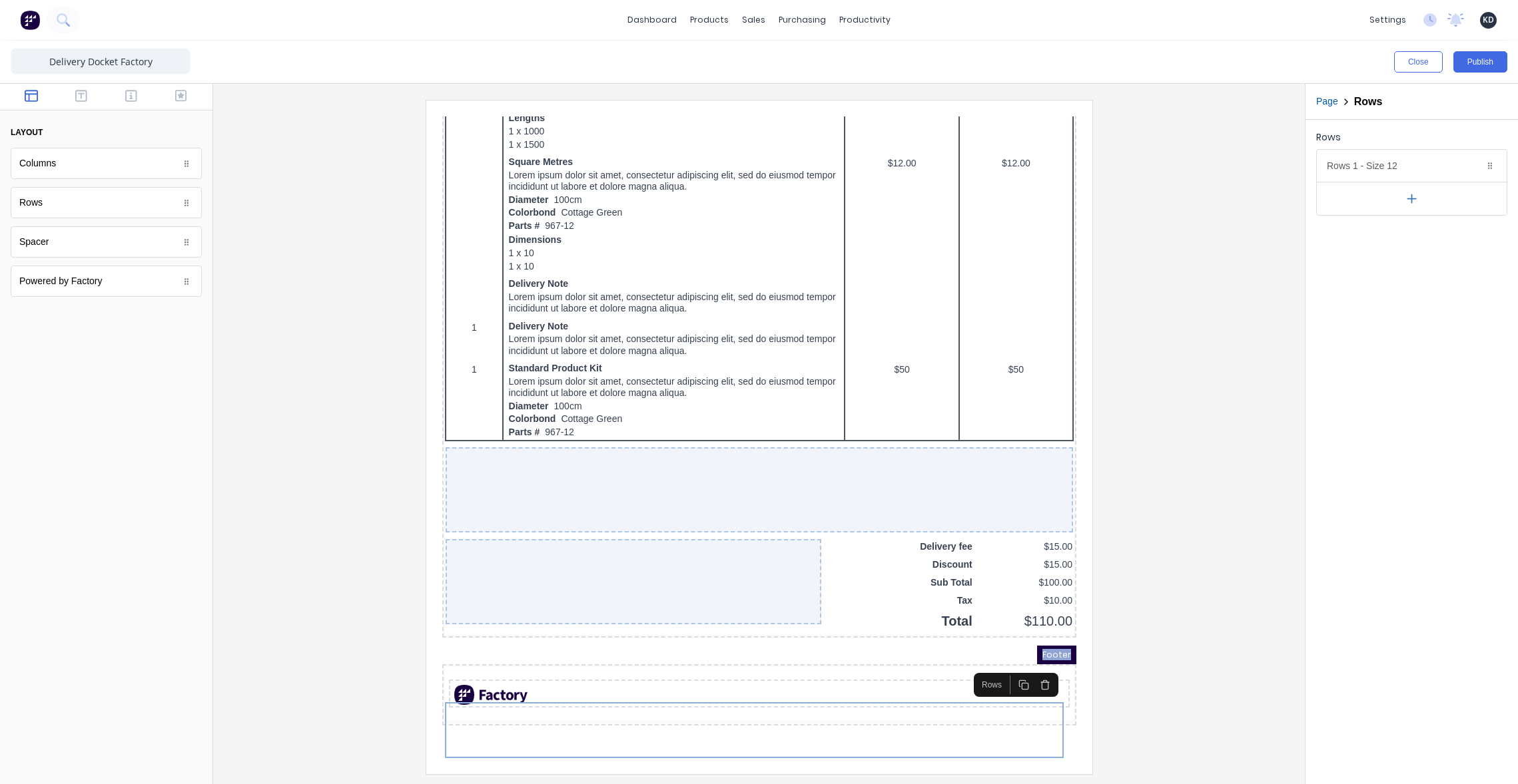
click at [1024, 667] on icon "button" at bounding box center [1027, 670] width 6 height 7
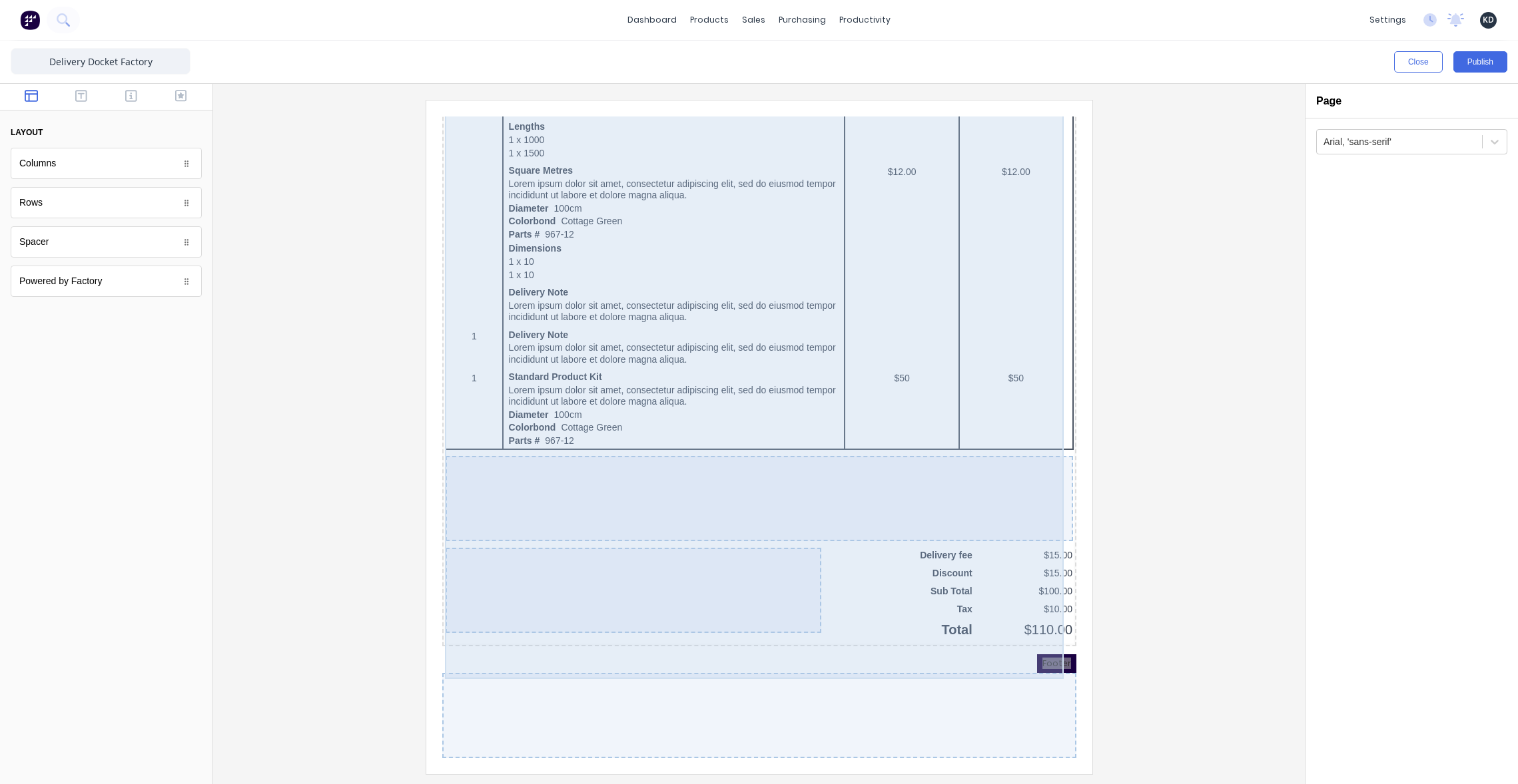
drag, startPoint x: 1162, startPoint y: 636, endPoint x: 618, endPoint y: 553, distance: 550.3
click at [1162, 636] on div at bounding box center [759, 436] width 1070 height 674
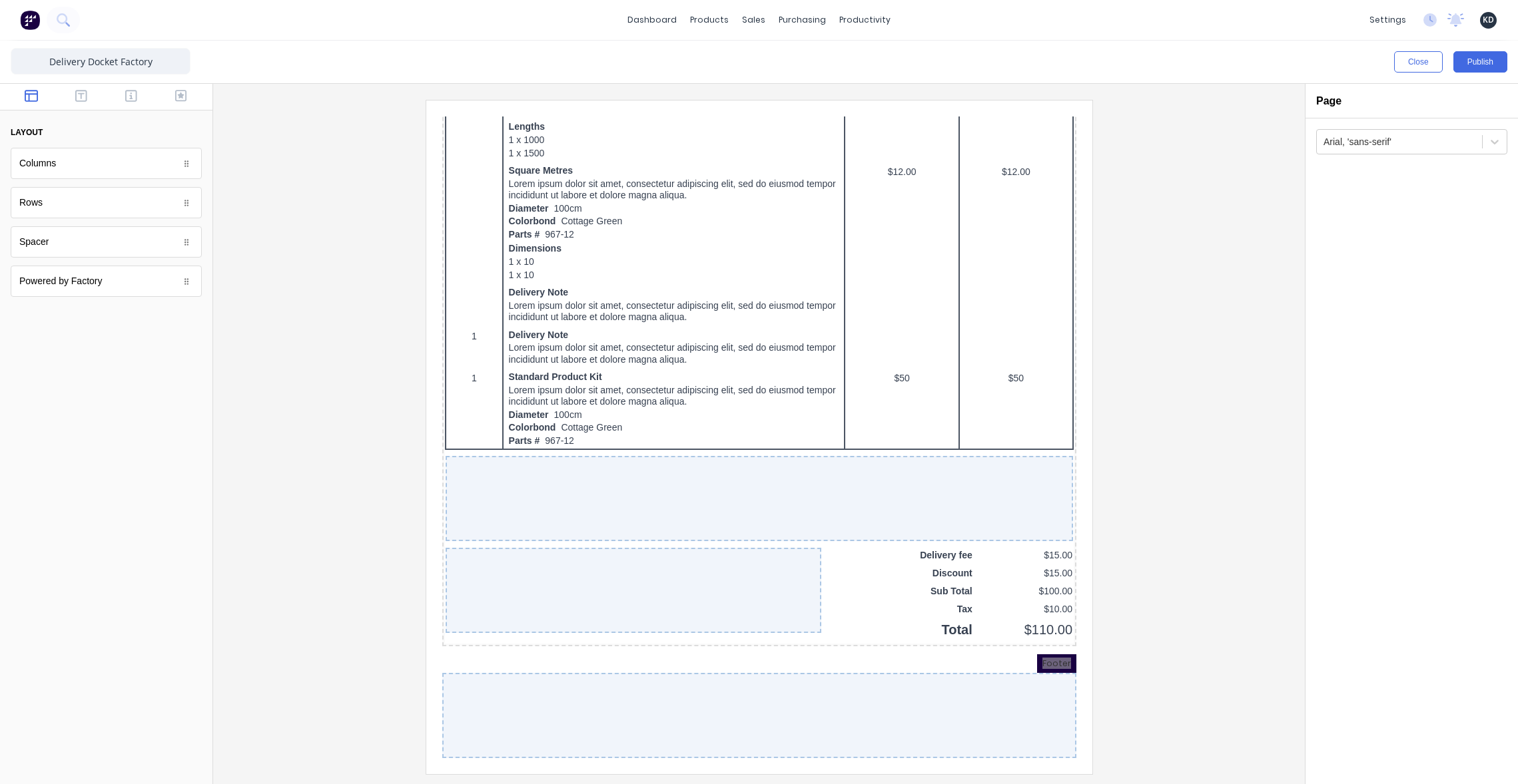
click at [1205, 669] on div at bounding box center [759, 436] width 1070 height 674
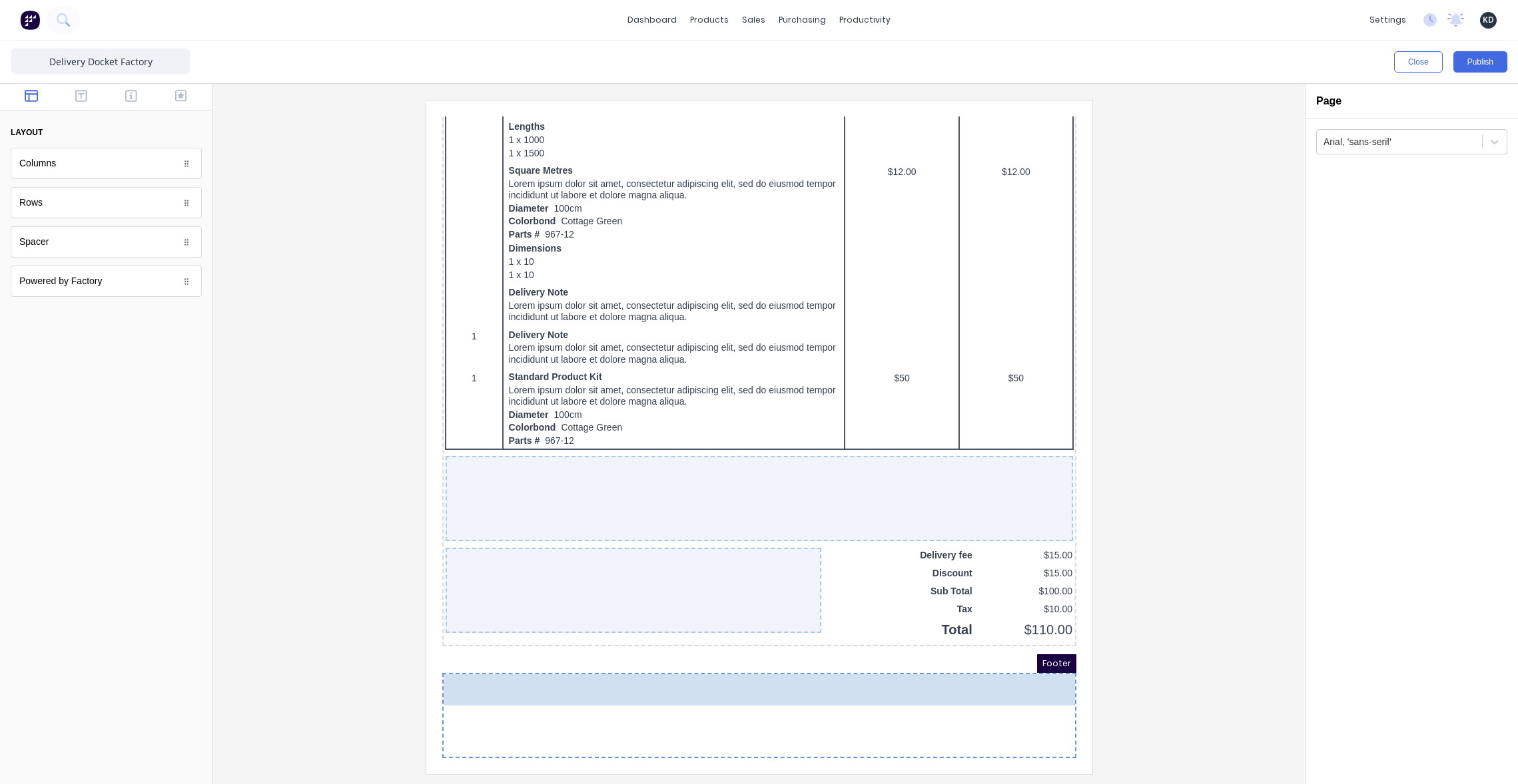
drag, startPoint x: 55, startPoint y: 284, endPoint x: 654, endPoint y: 730, distance: 746.8
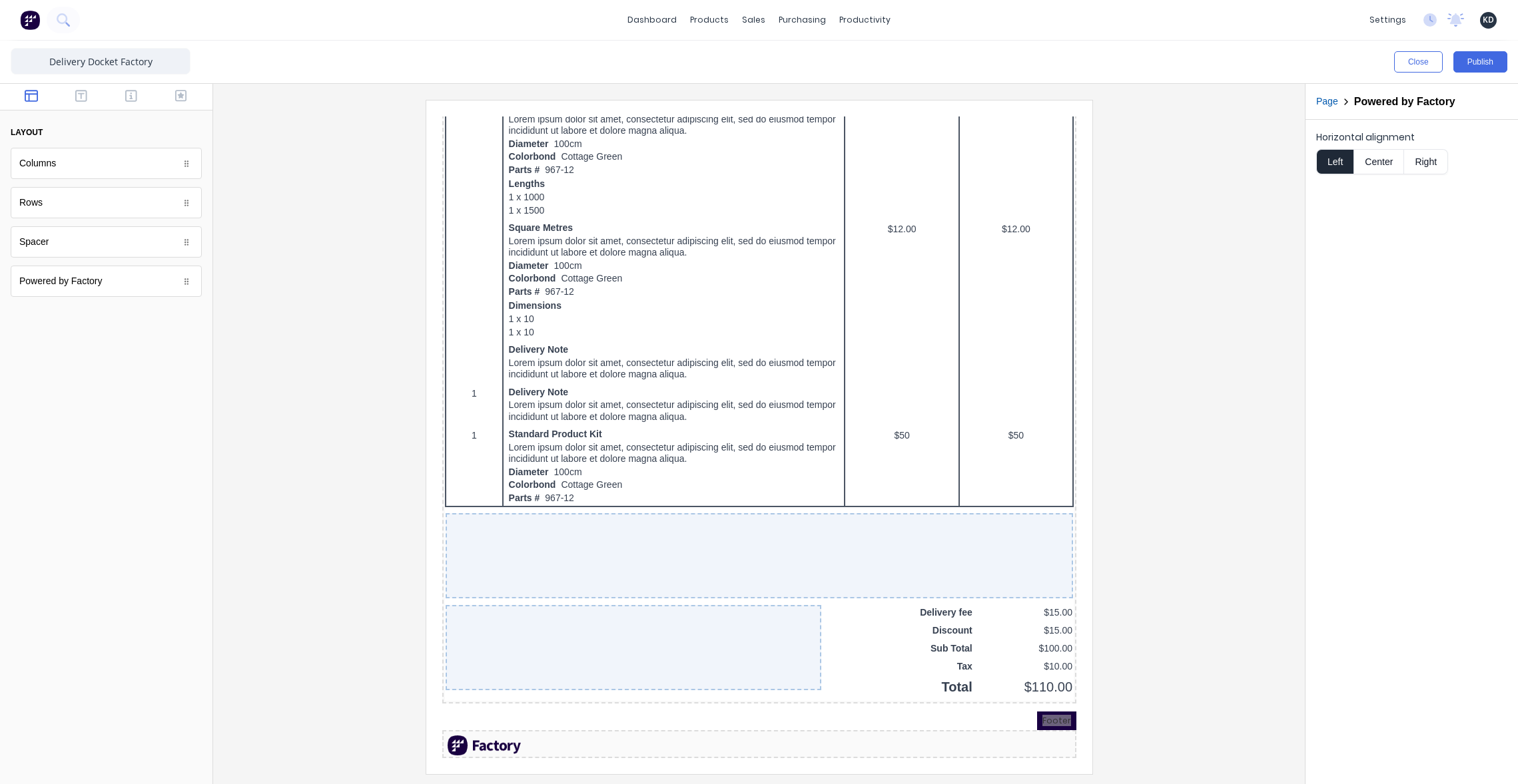
scroll to position [876, 0]
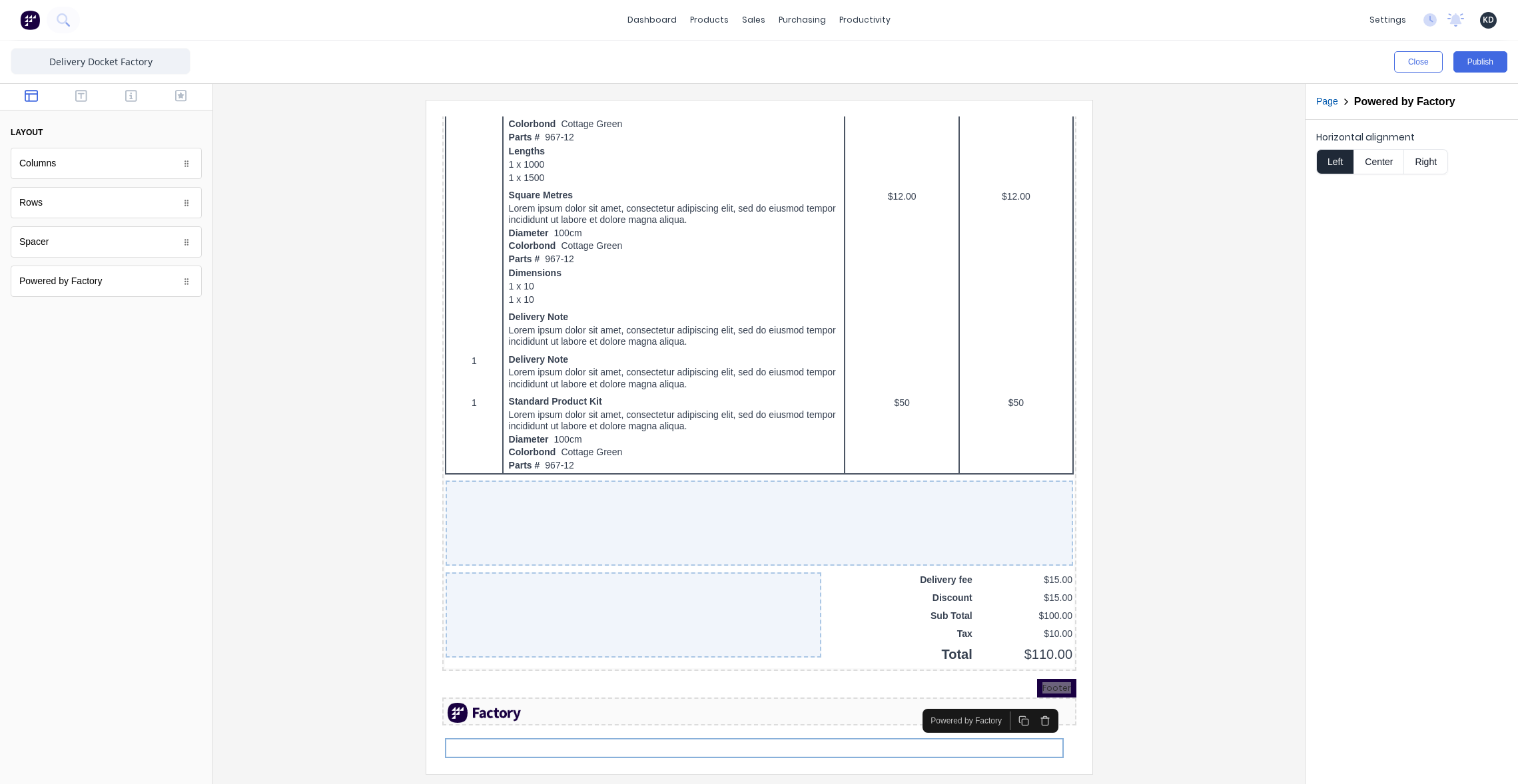
click at [1177, 548] on div at bounding box center [759, 436] width 1070 height 674
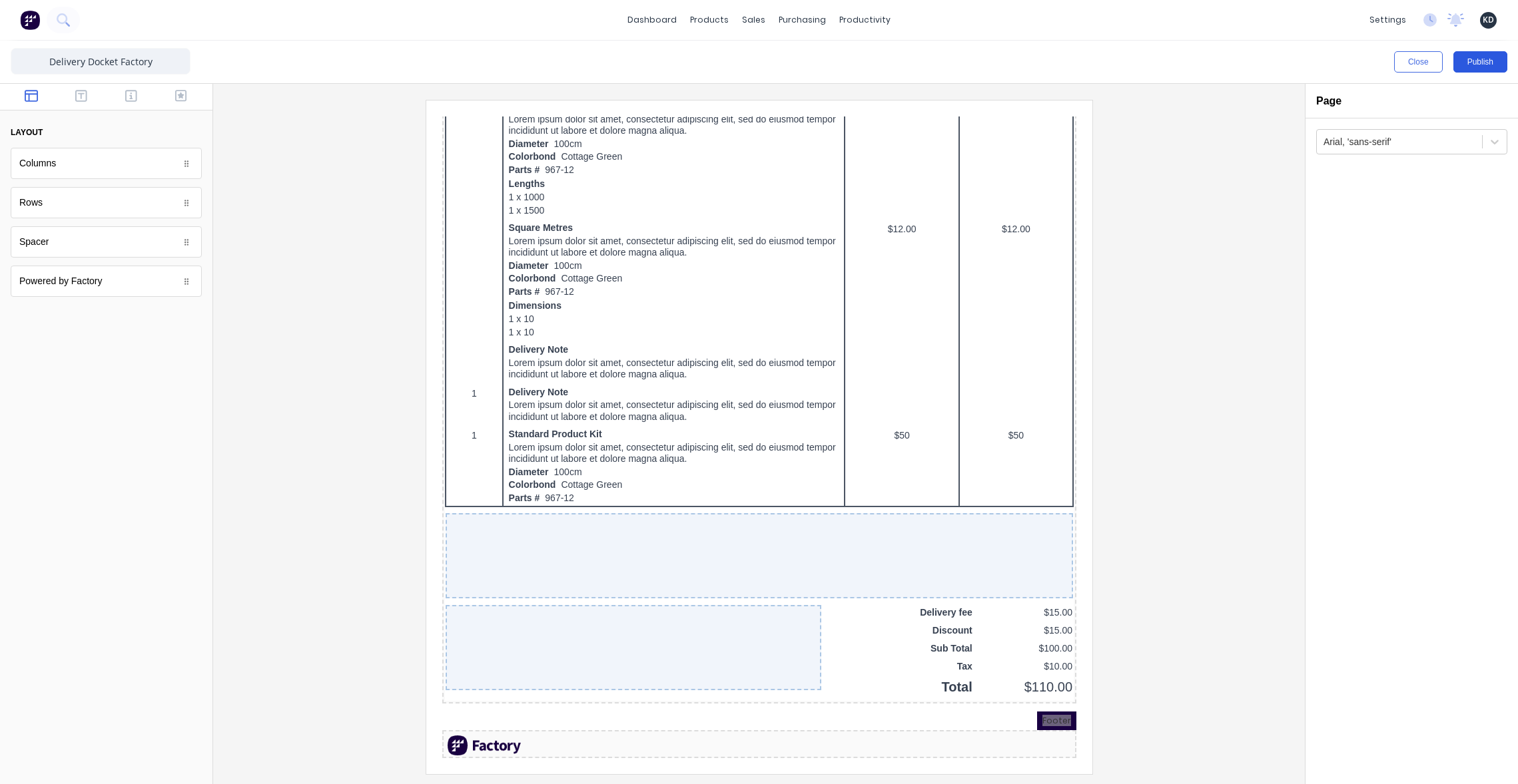
click at [1479, 57] on button "Publish" at bounding box center [1480, 62] width 54 height 21
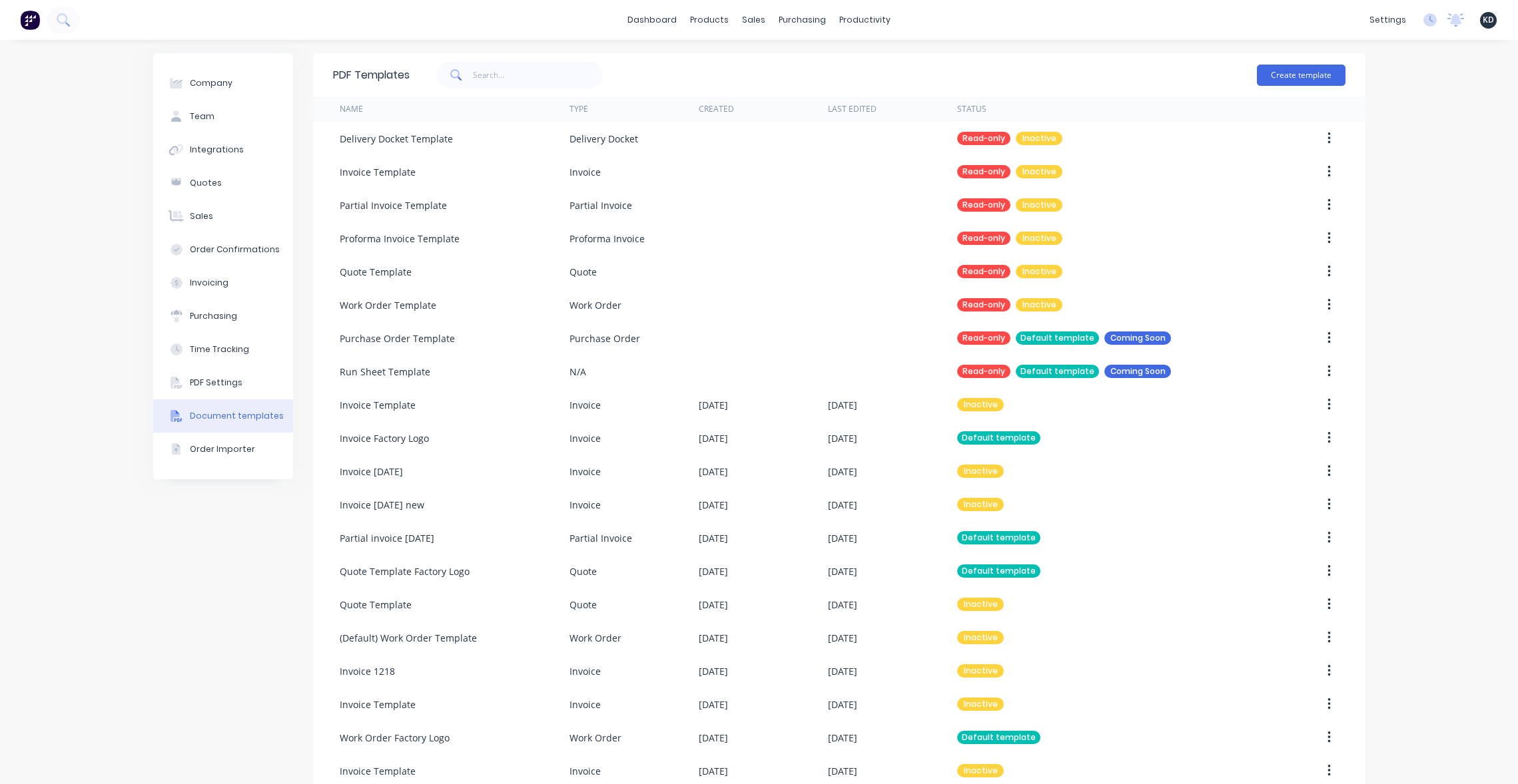
click at [1424, 182] on div "Company Team Integrations Quotes Sales Order Confirmations Invoicing Purchasing…" at bounding box center [759, 556] width 1518 height 1032
click at [505, 76] on input "text" at bounding box center [538, 76] width 130 height 27
type input "factory"
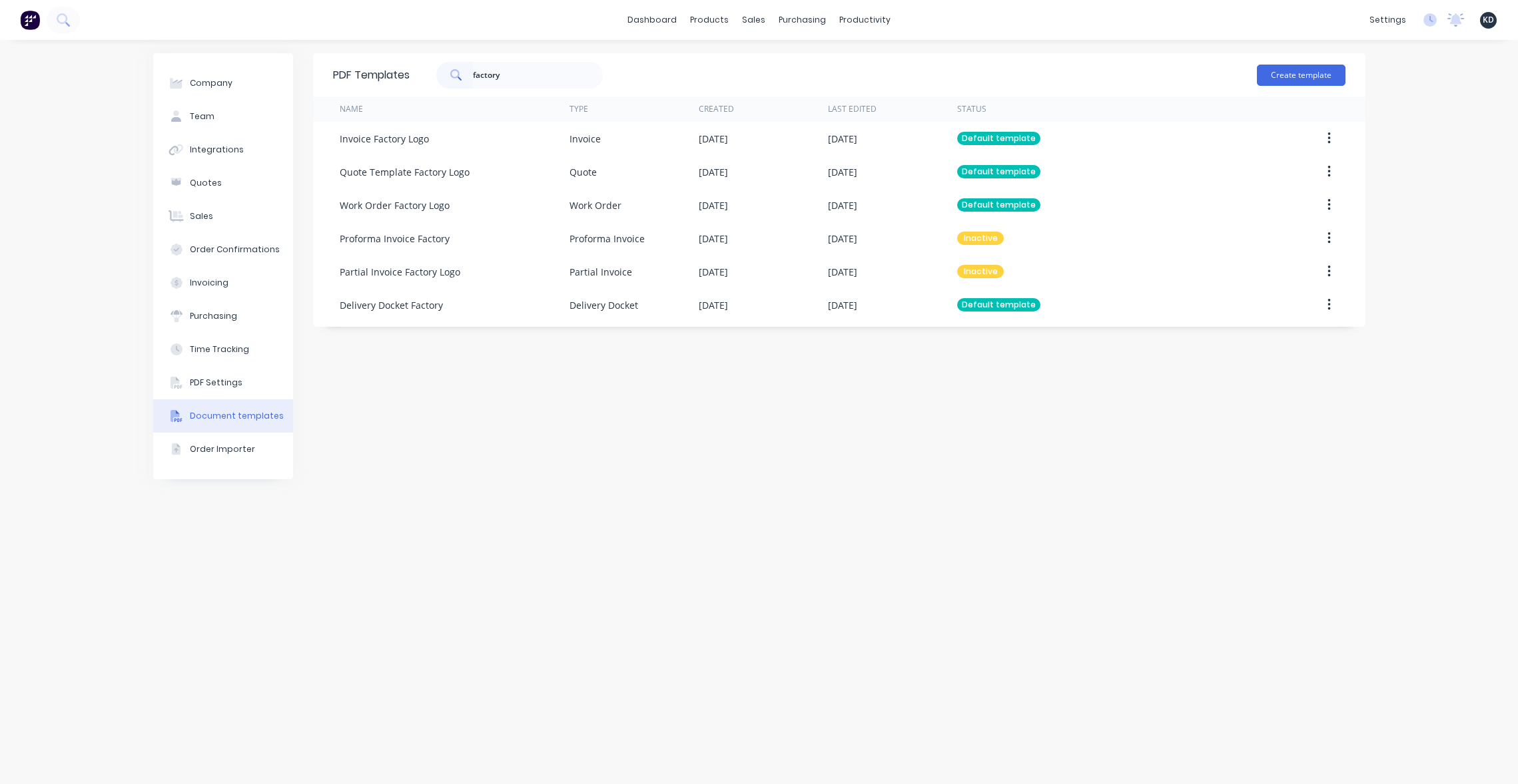
click at [673, 494] on div "PDF Templates factory Create template Name Type Created Last Edited Status Invo…" at bounding box center [839, 412] width 1052 height 717
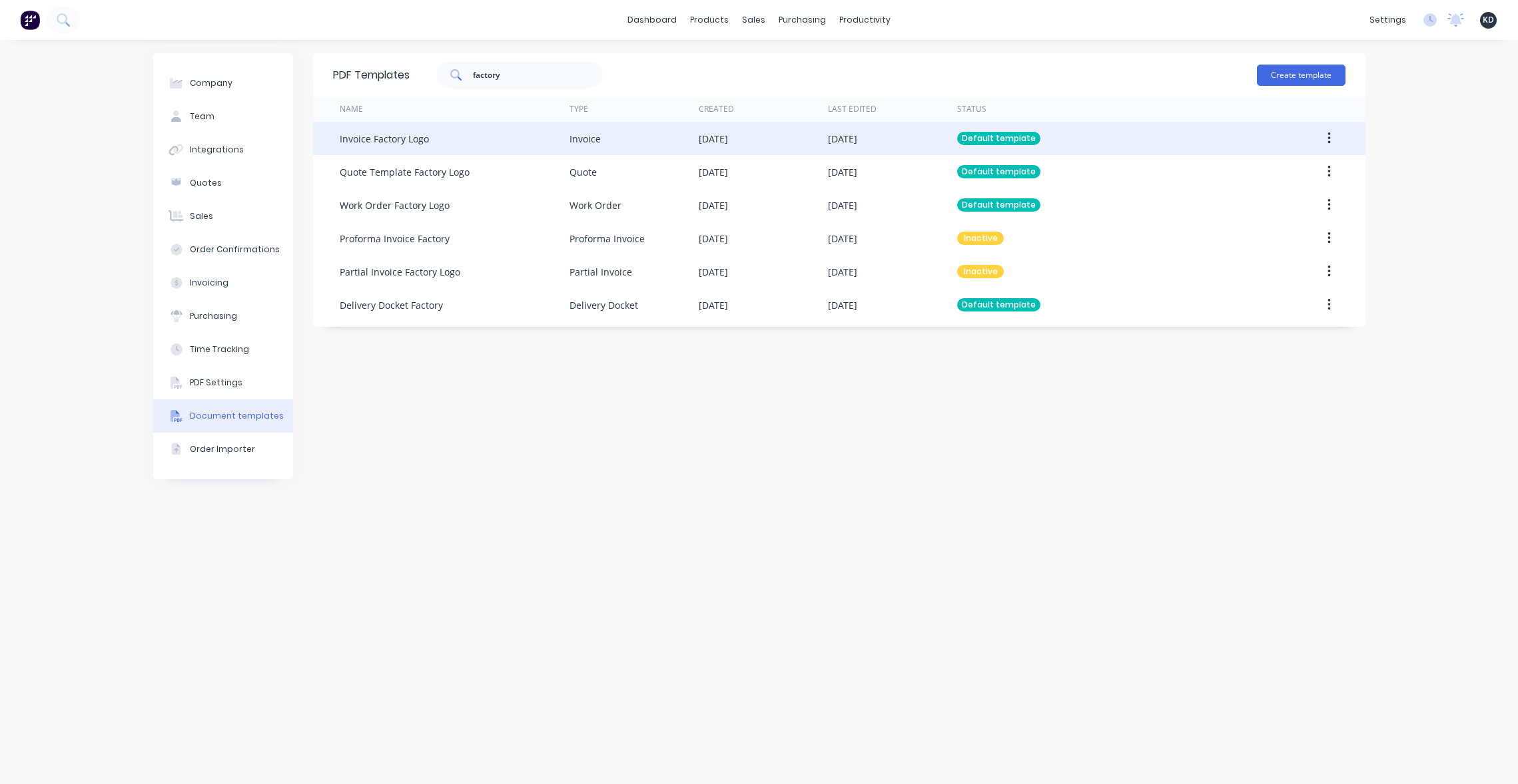
click at [1329, 140] on icon "button" at bounding box center [1329, 139] width 4 height 14
drag, startPoint x: 1281, startPoint y: 190, endPoint x: 1303, endPoint y: 176, distance: 26.1
click at [1303, 176] on div "Edit Duplicate" at bounding box center [1281, 187] width 126 height 60
click at [1303, 176] on div "Edit" at bounding box center [1281, 173] width 102 height 20
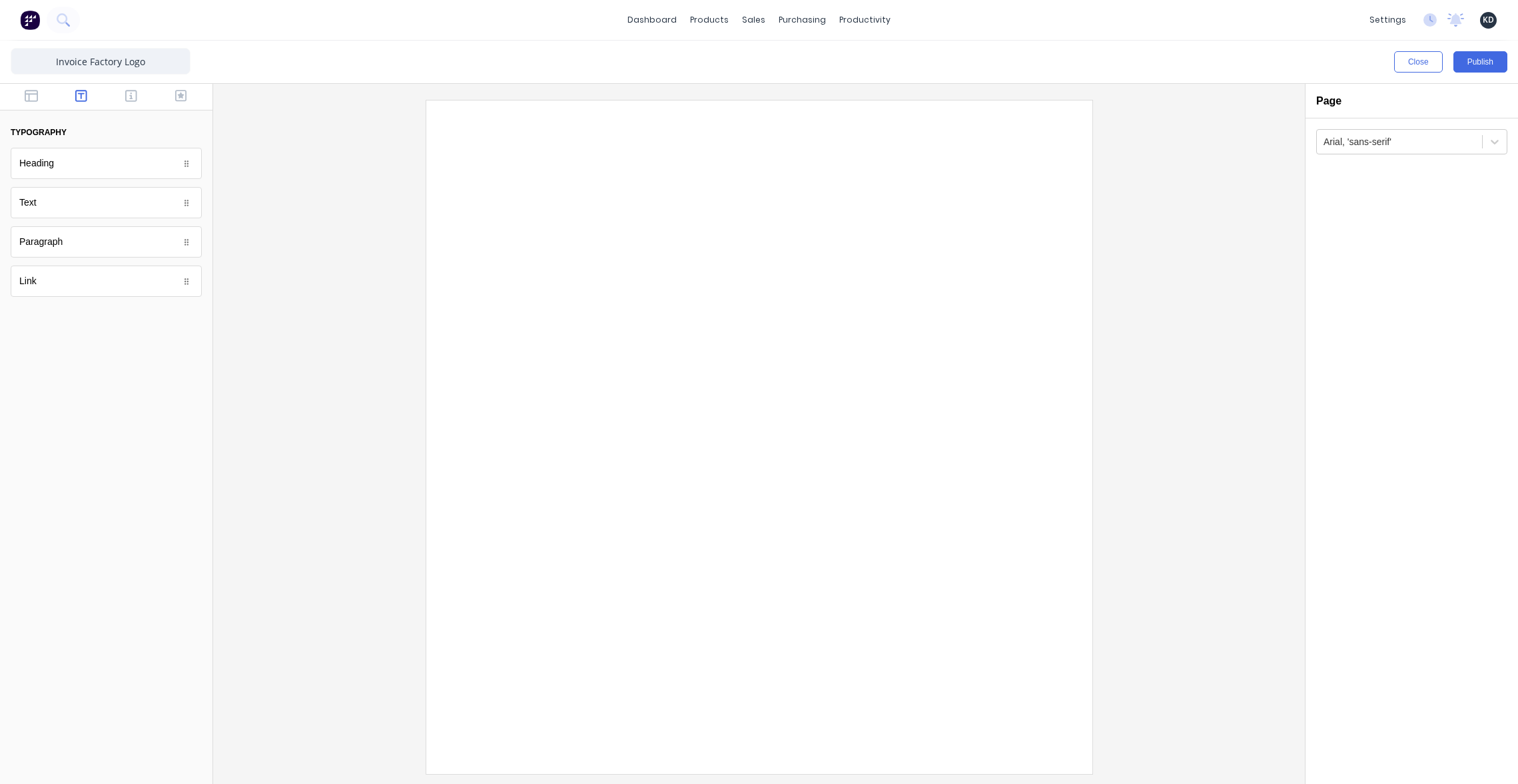
click at [108, 108] on div at bounding box center [106, 97] width 213 height 27
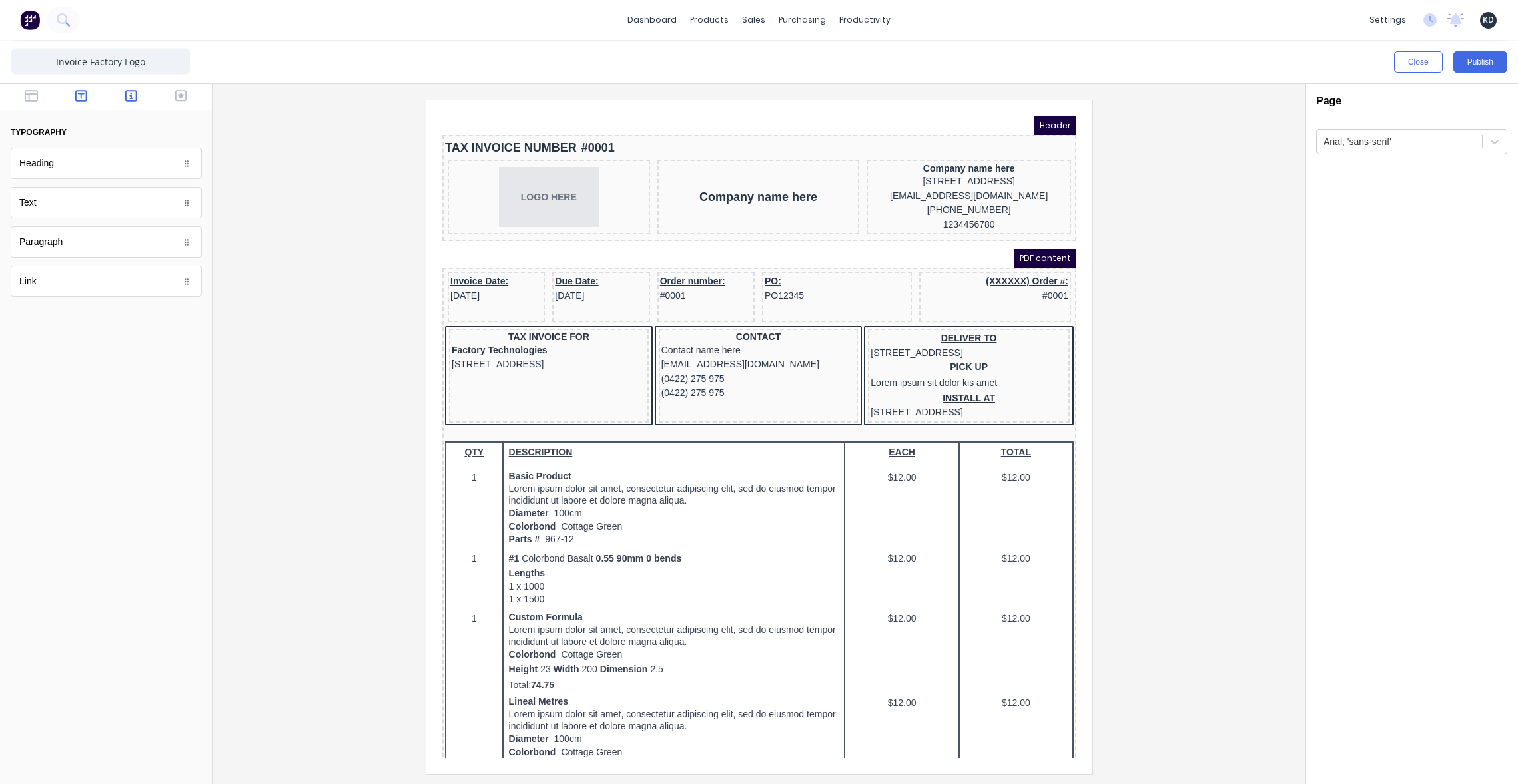
click at [129, 100] on icon "button" at bounding box center [131, 95] width 12 height 12
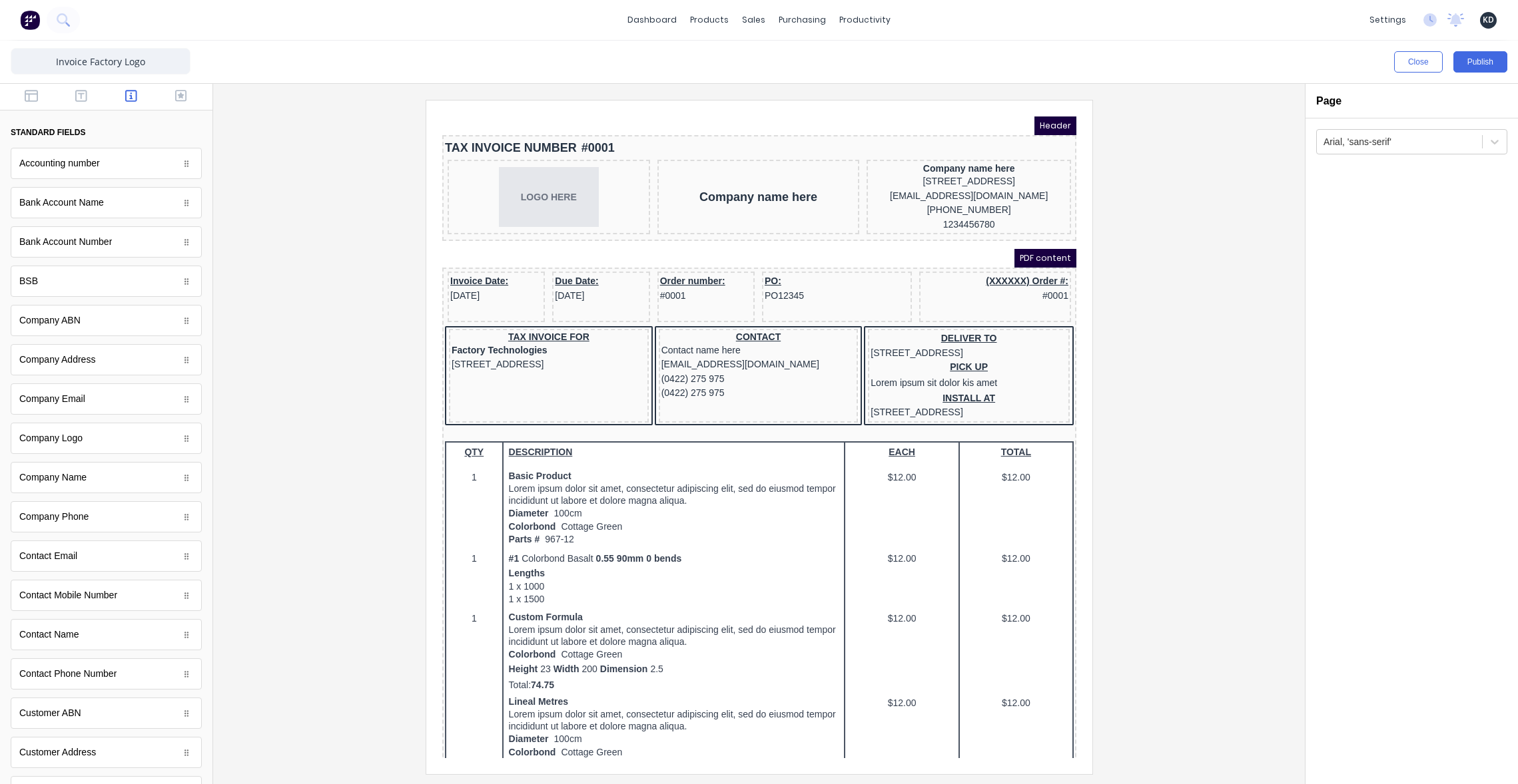
click at [262, 339] on div at bounding box center [759, 436] width 1070 height 674
click at [1398, 59] on button "Close" at bounding box center [1418, 62] width 49 height 21
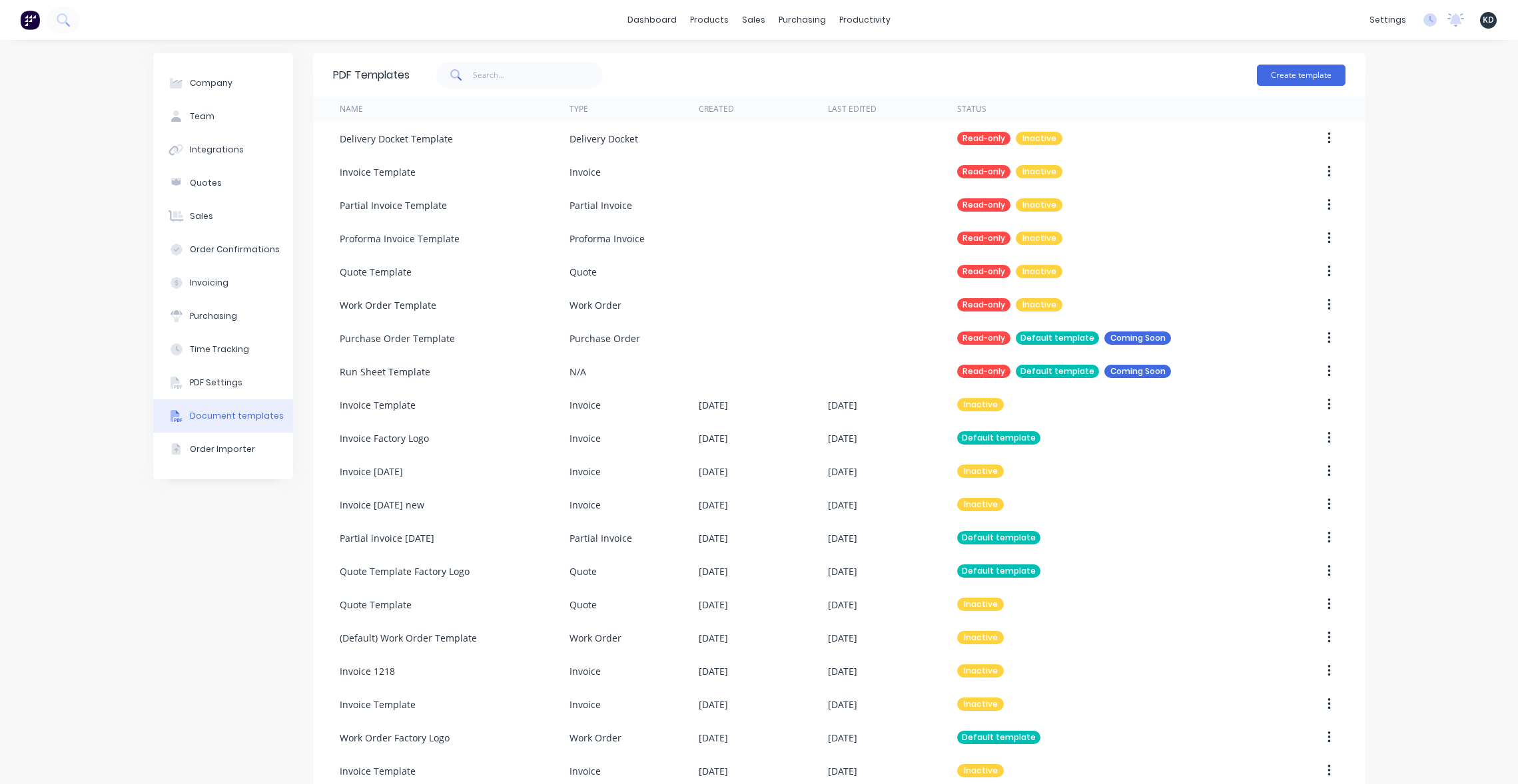
click at [1425, 179] on div "Company Team Integrations Quotes Sales Order Confirmations Invoicing Purchasing…" at bounding box center [759, 556] width 1518 height 1032
click at [475, 77] on input "text" at bounding box center [538, 76] width 130 height 27
type input "quote"
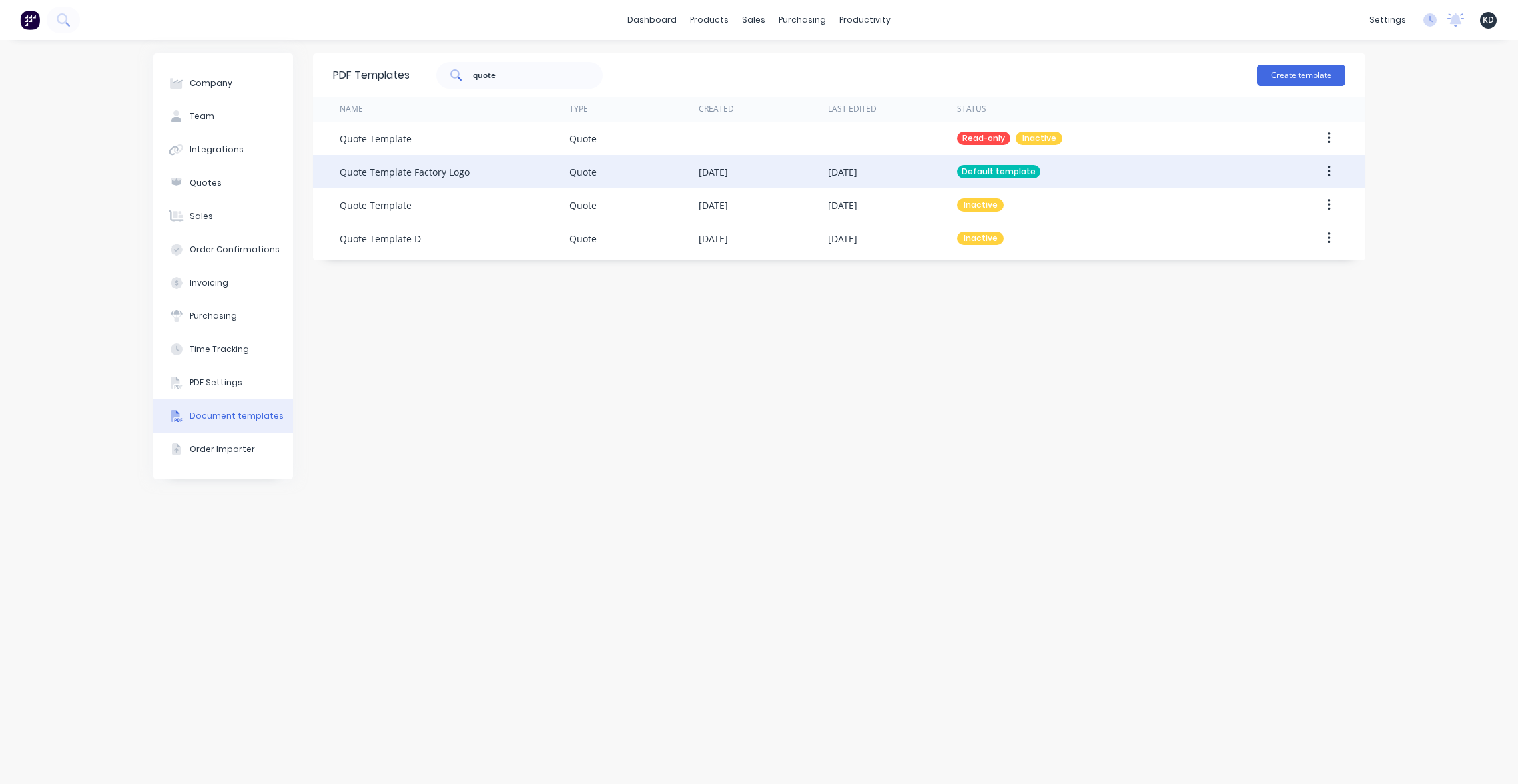
click at [1334, 173] on button "button" at bounding box center [1329, 172] width 31 height 24
click at [1290, 206] on div "Edit" at bounding box center [1281, 207] width 102 height 20
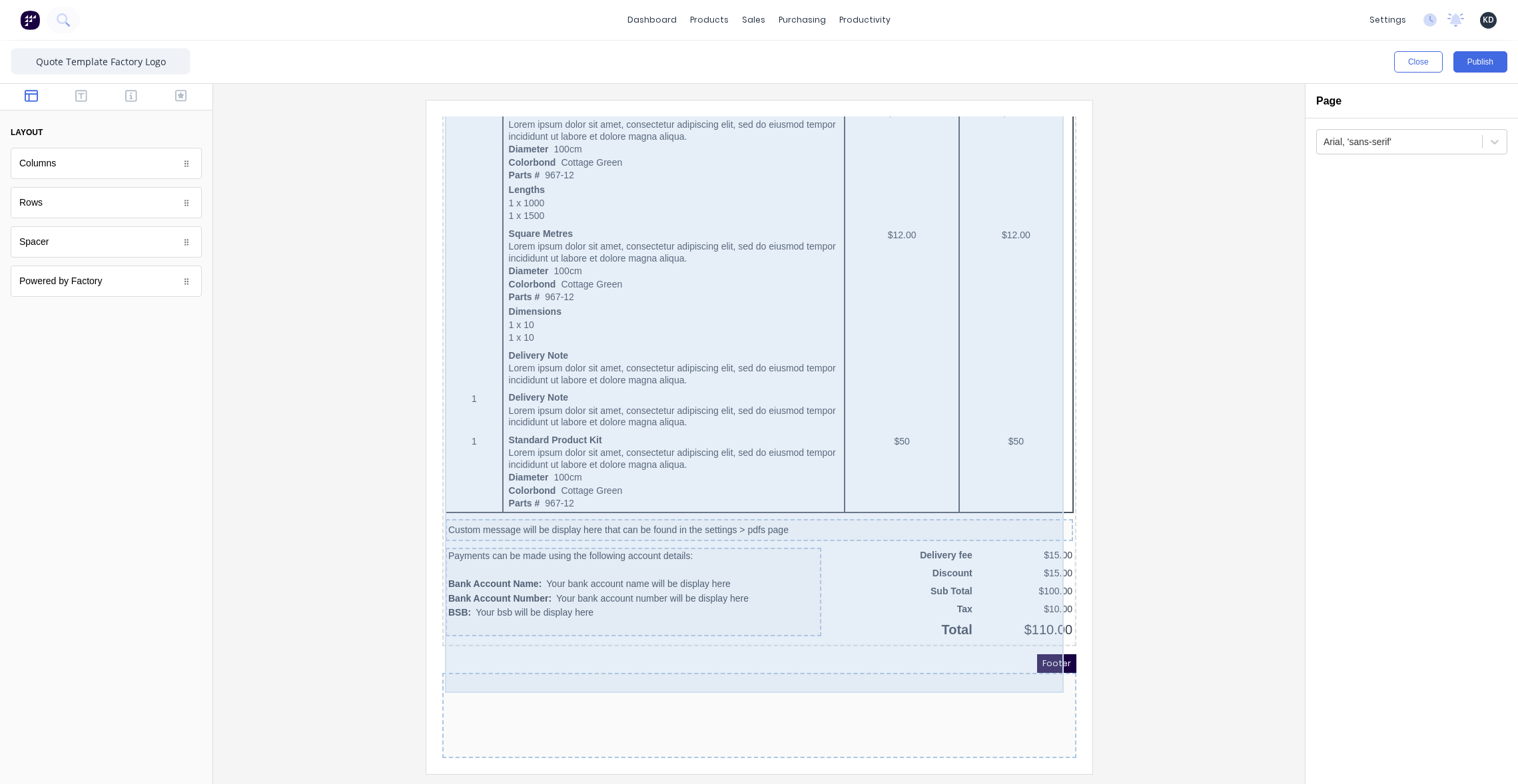
scroll to position [944, 0]
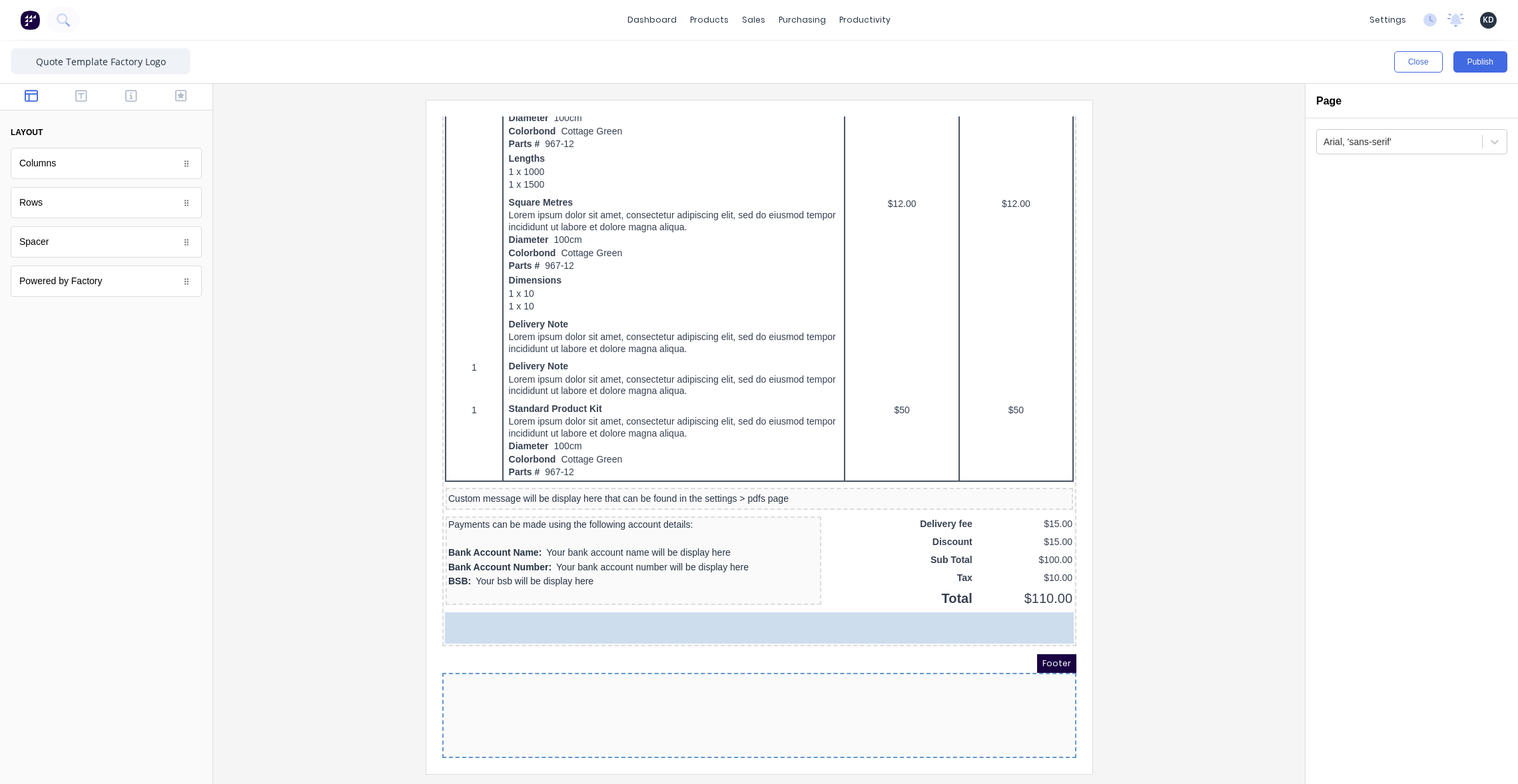
drag, startPoint x: 66, startPoint y: 283, endPoint x: 628, endPoint y: 724, distance: 714.4
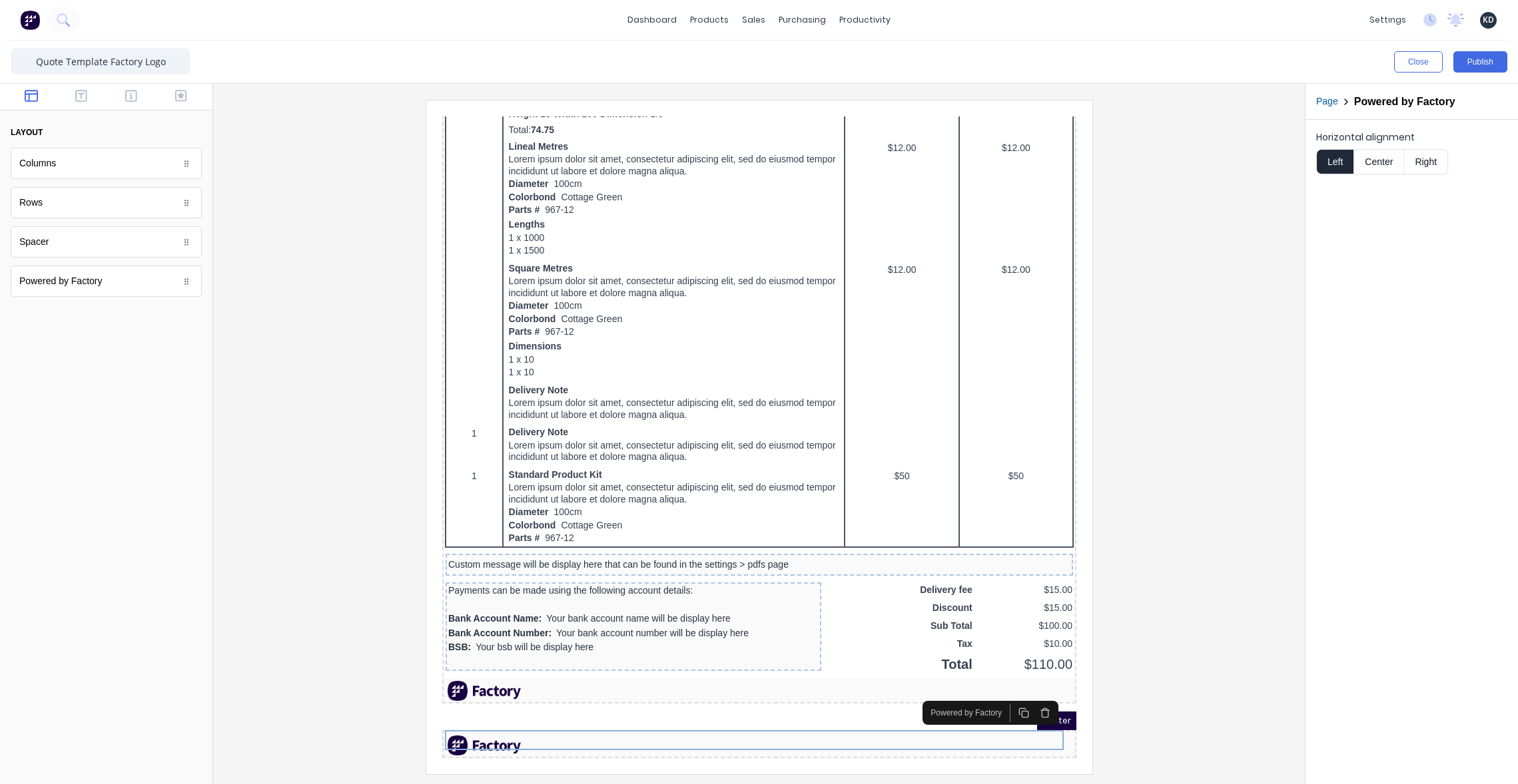
click at [1030, 692] on icon "button" at bounding box center [1028, 697] width 11 height 11
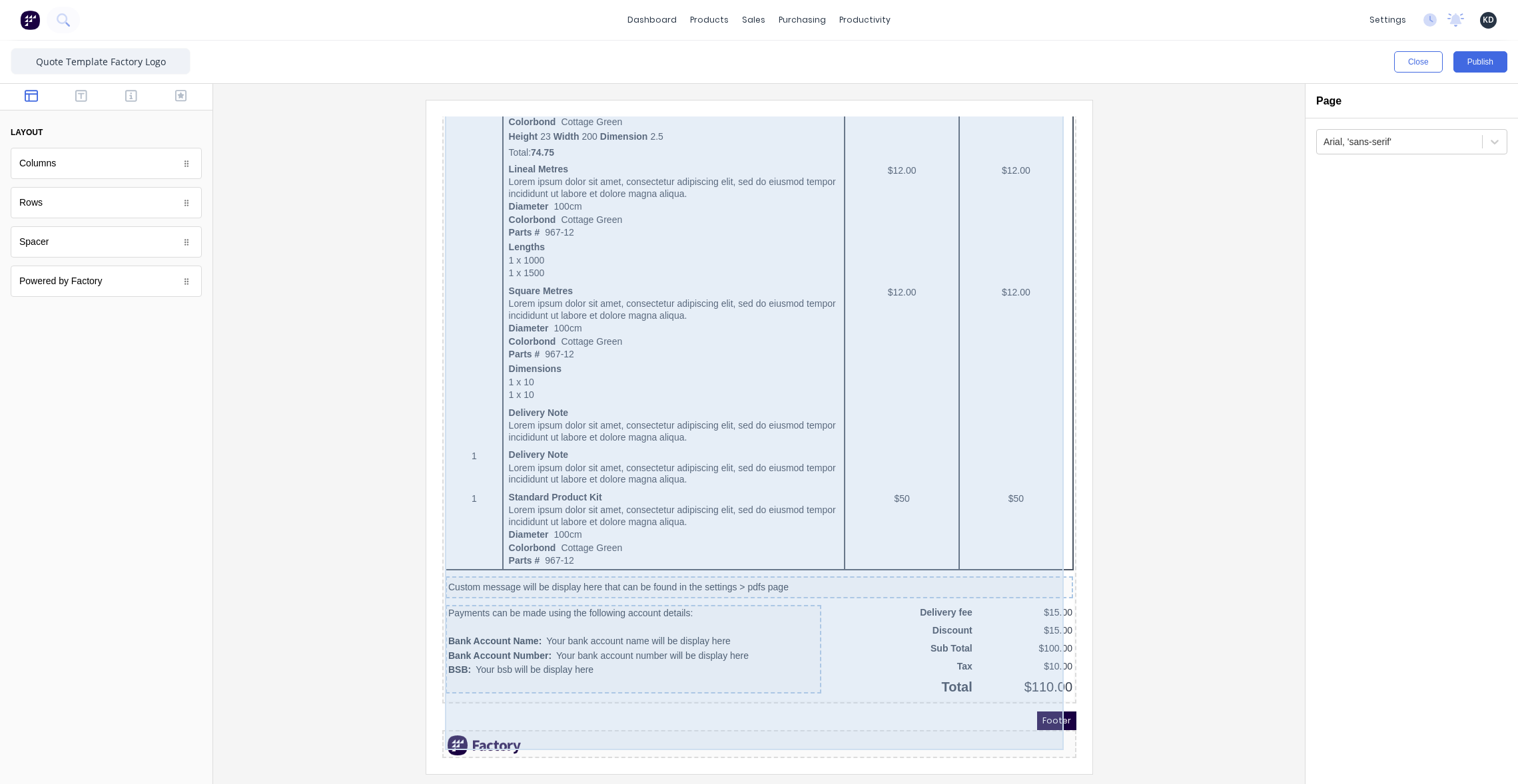
scroll to position [886, 0]
click at [1169, 569] on div at bounding box center [759, 436] width 1070 height 674
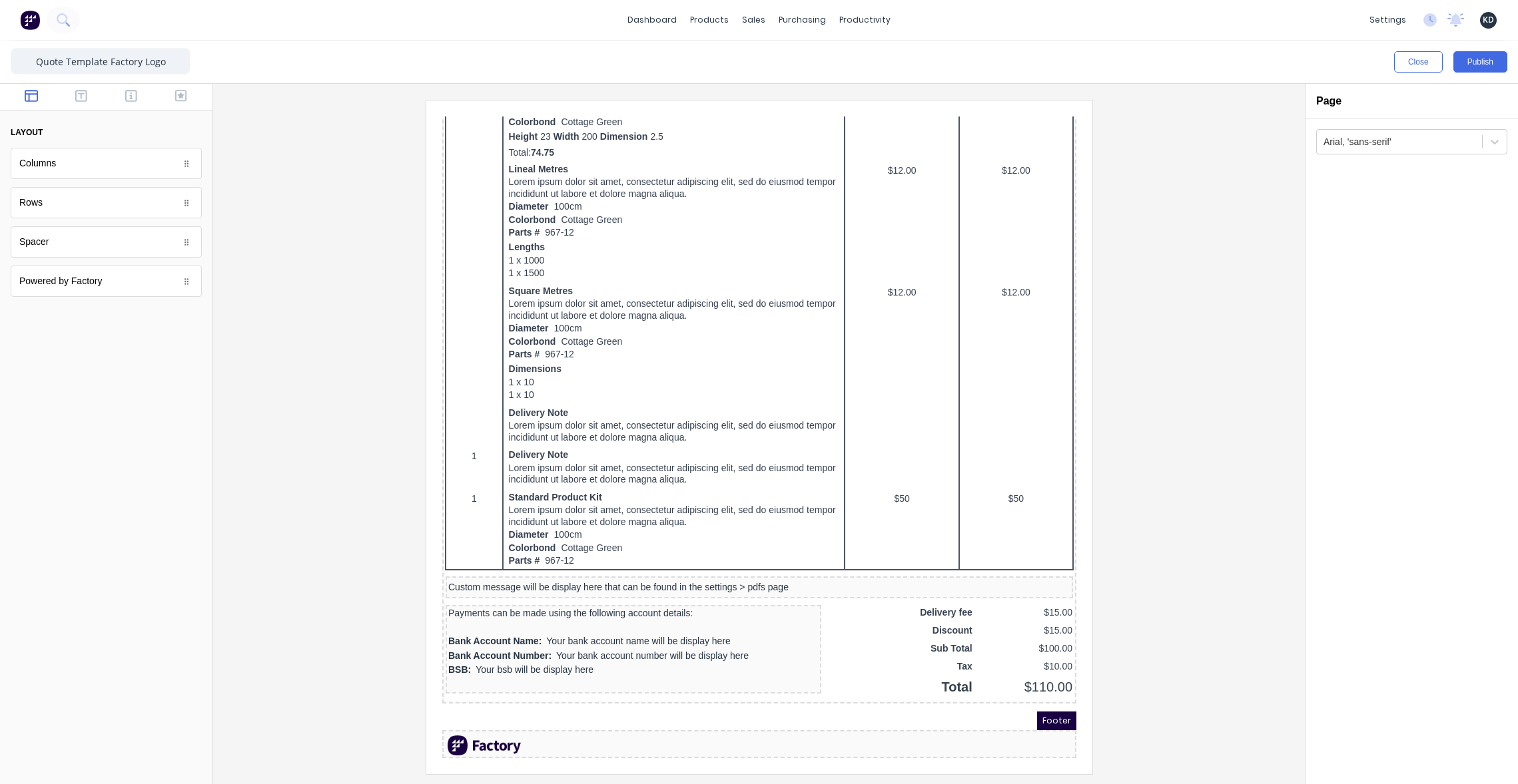
click at [1160, 426] on div at bounding box center [759, 436] width 1070 height 674
click at [1495, 64] on button "Publish" at bounding box center [1480, 62] width 54 height 21
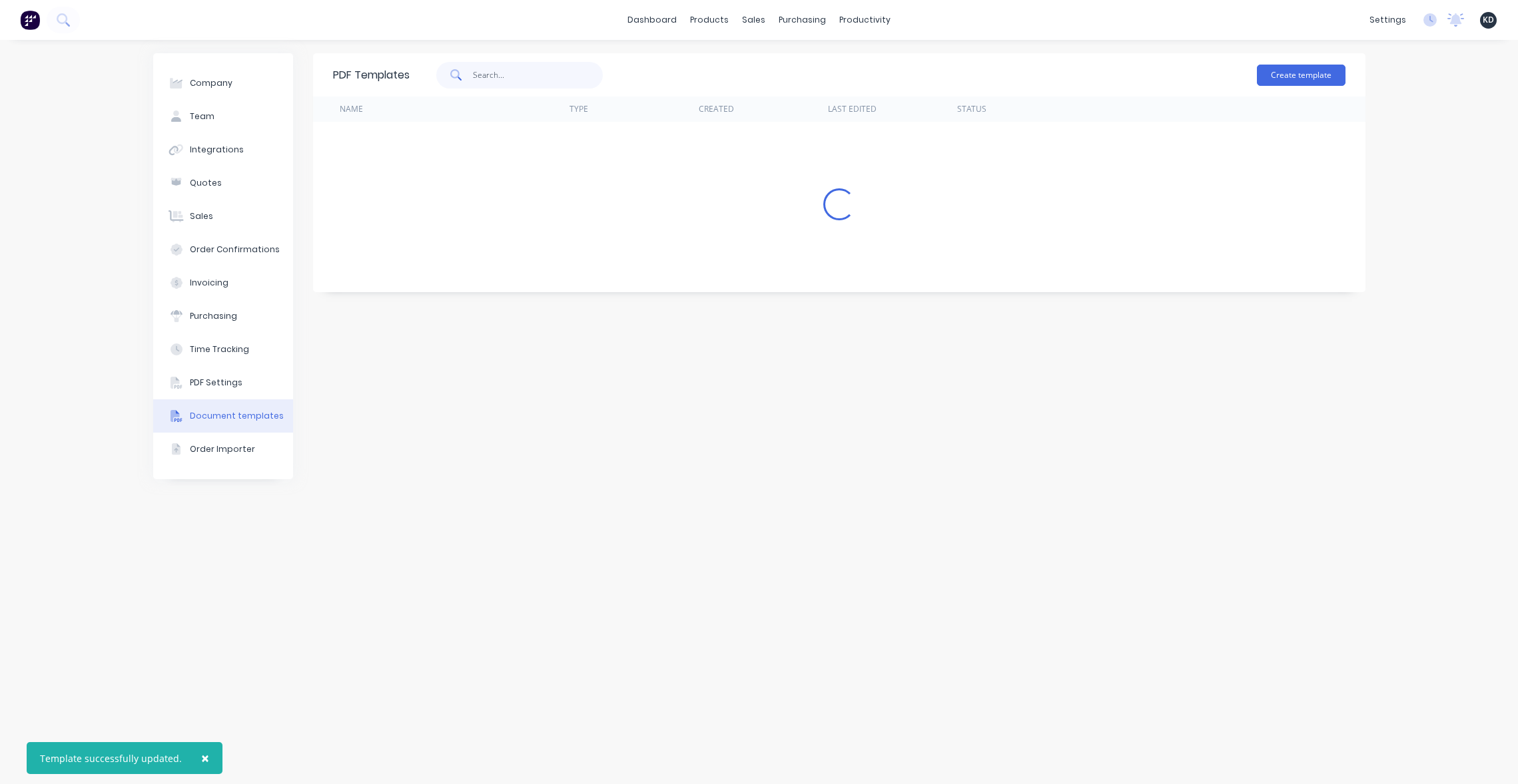
click at [581, 71] on input "text" at bounding box center [538, 76] width 130 height 27
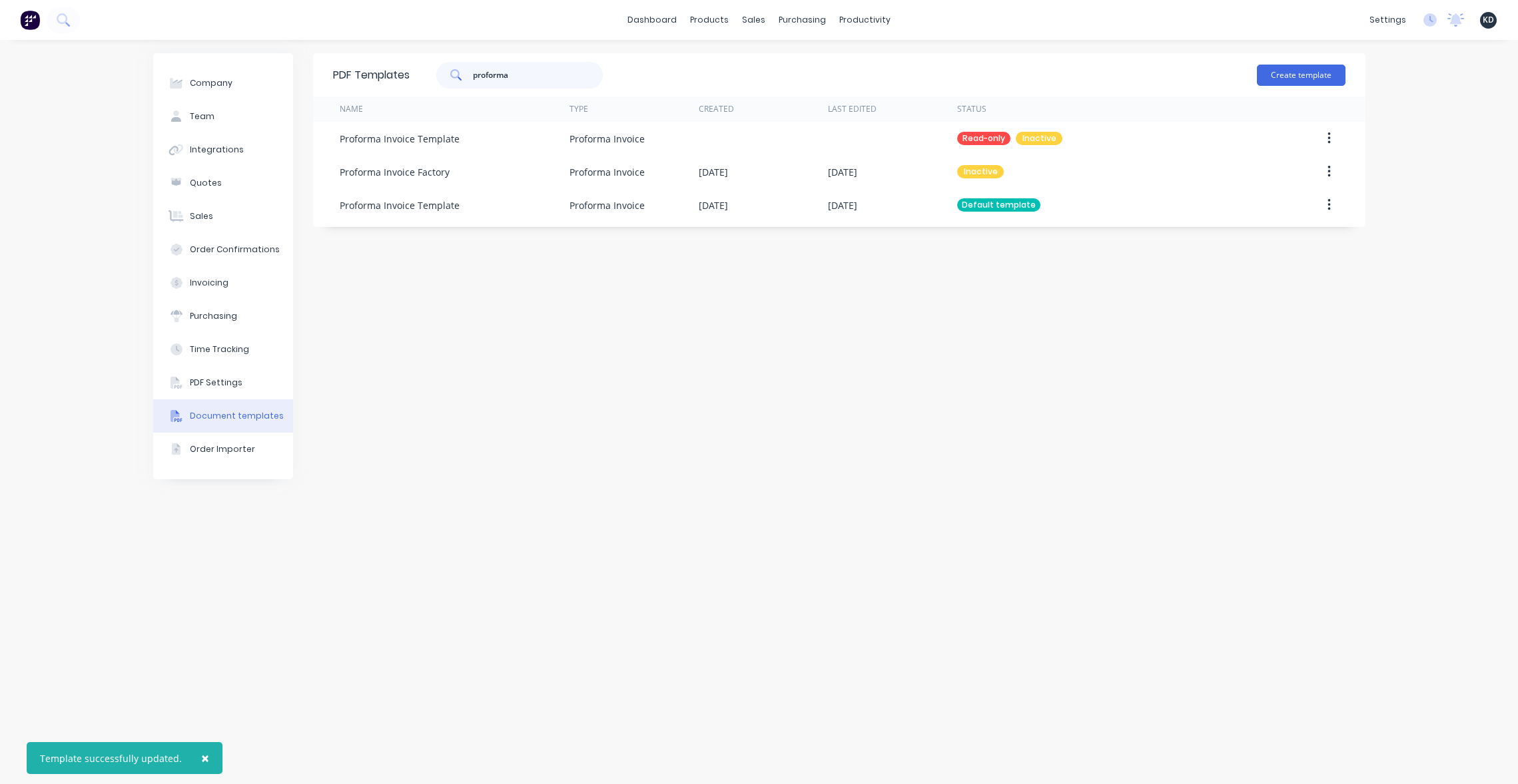
type input "proforma"
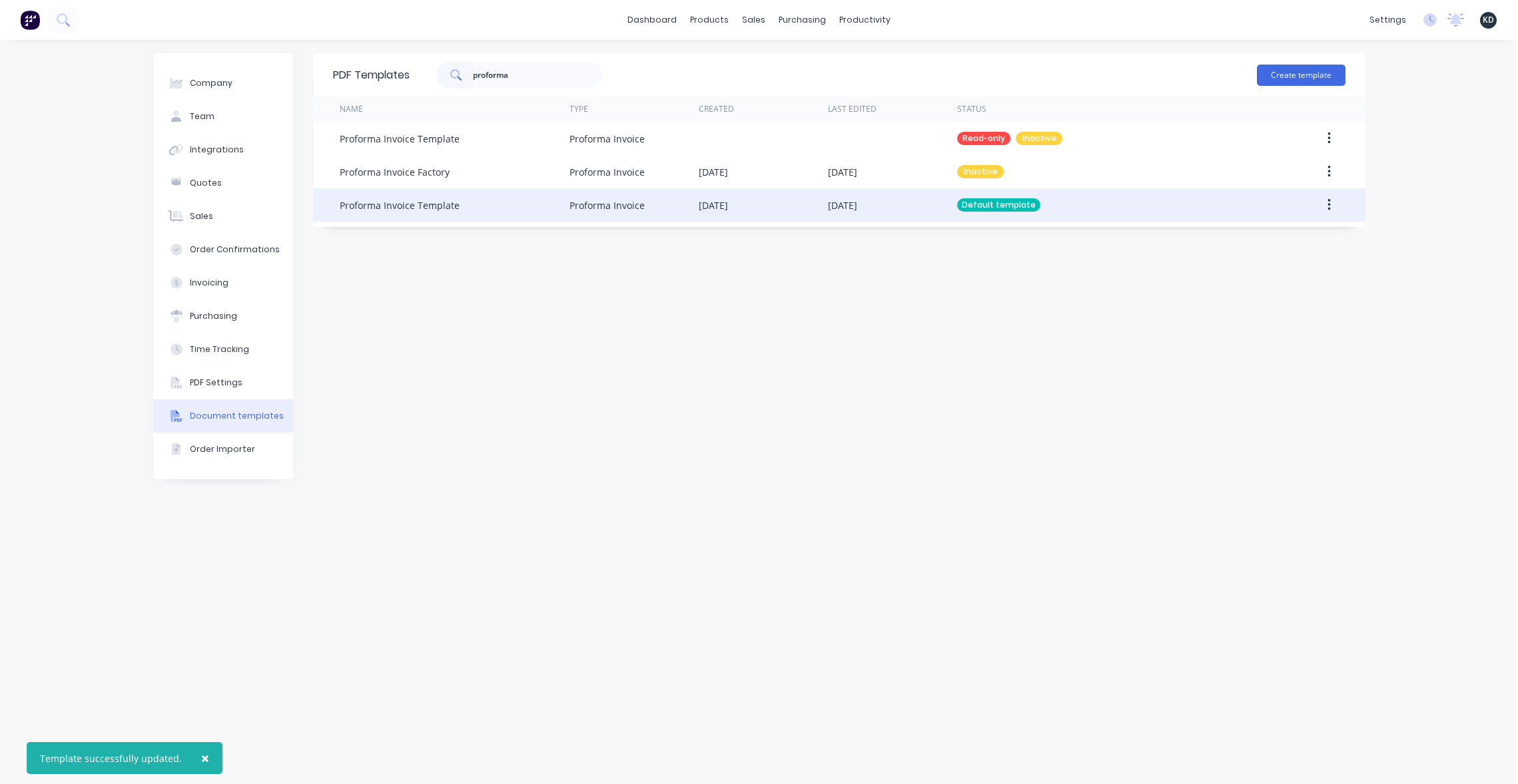
click at [1332, 203] on button "button" at bounding box center [1329, 204] width 31 height 24
click at [1327, 236] on div "Edit" at bounding box center [1281, 240] width 102 height 20
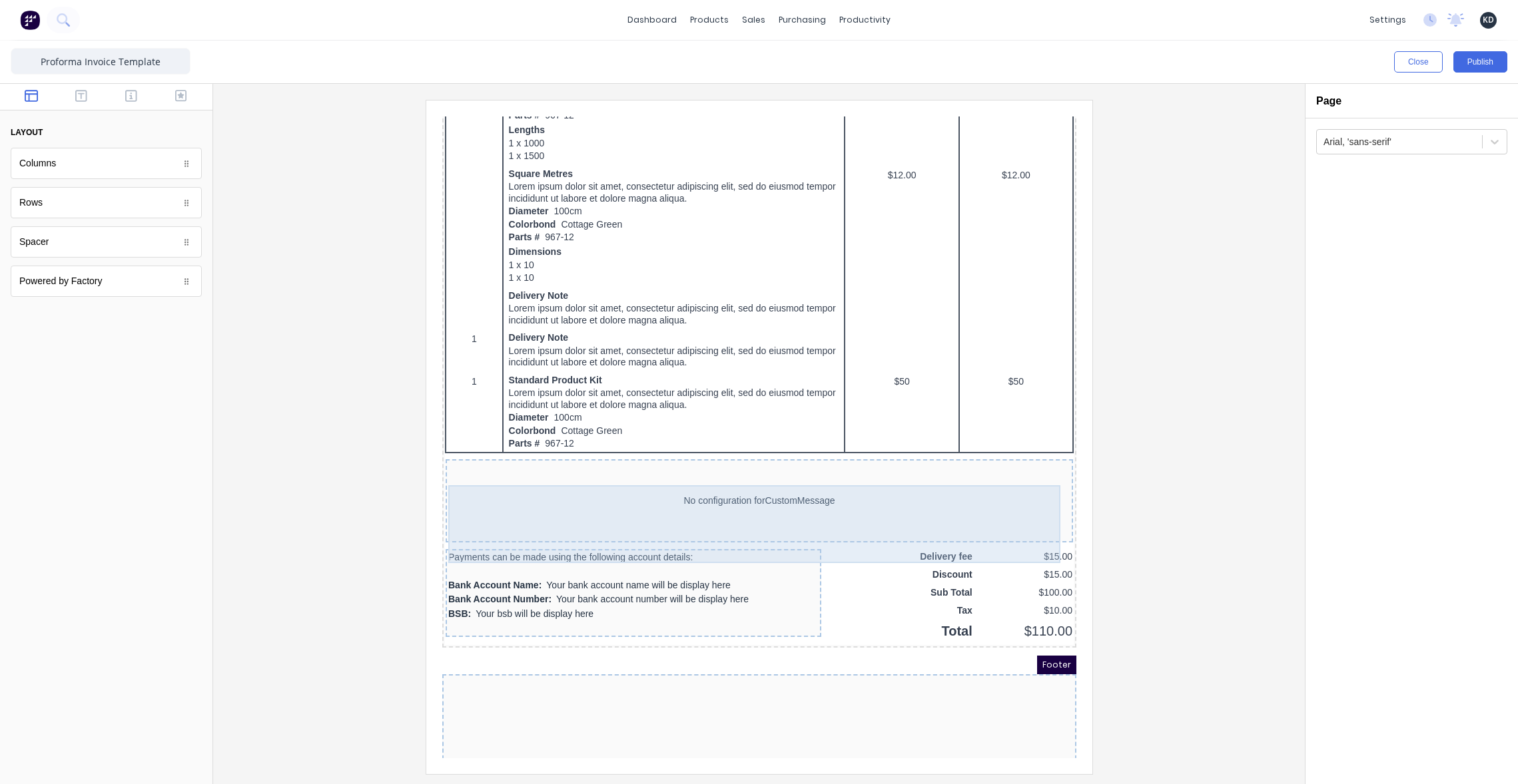
scroll to position [737, 0]
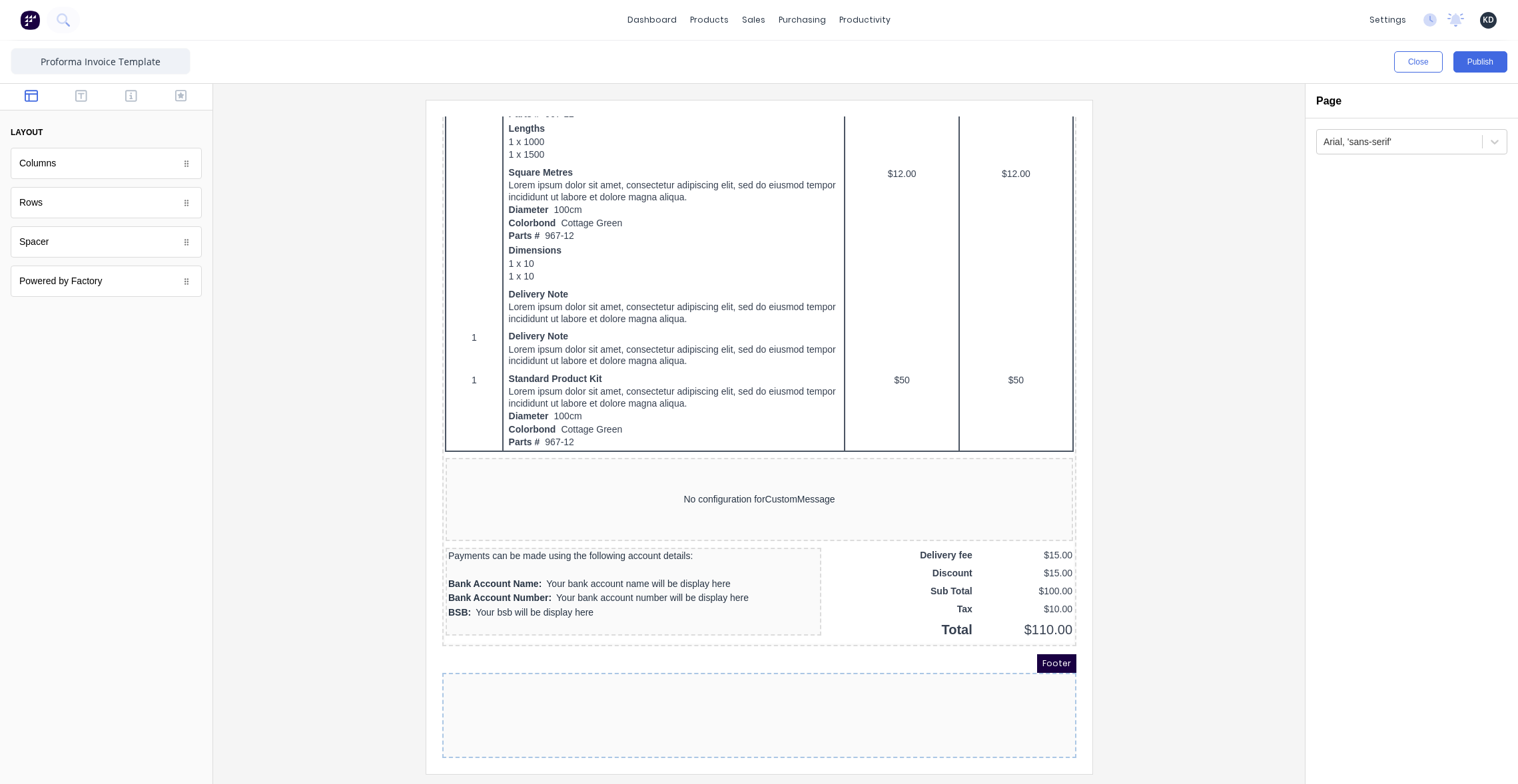
click at [566, 711] on div at bounding box center [743, 700] width 634 height 85
click at [325, 528] on div at bounding box center [759, 436] width 1070 height 674
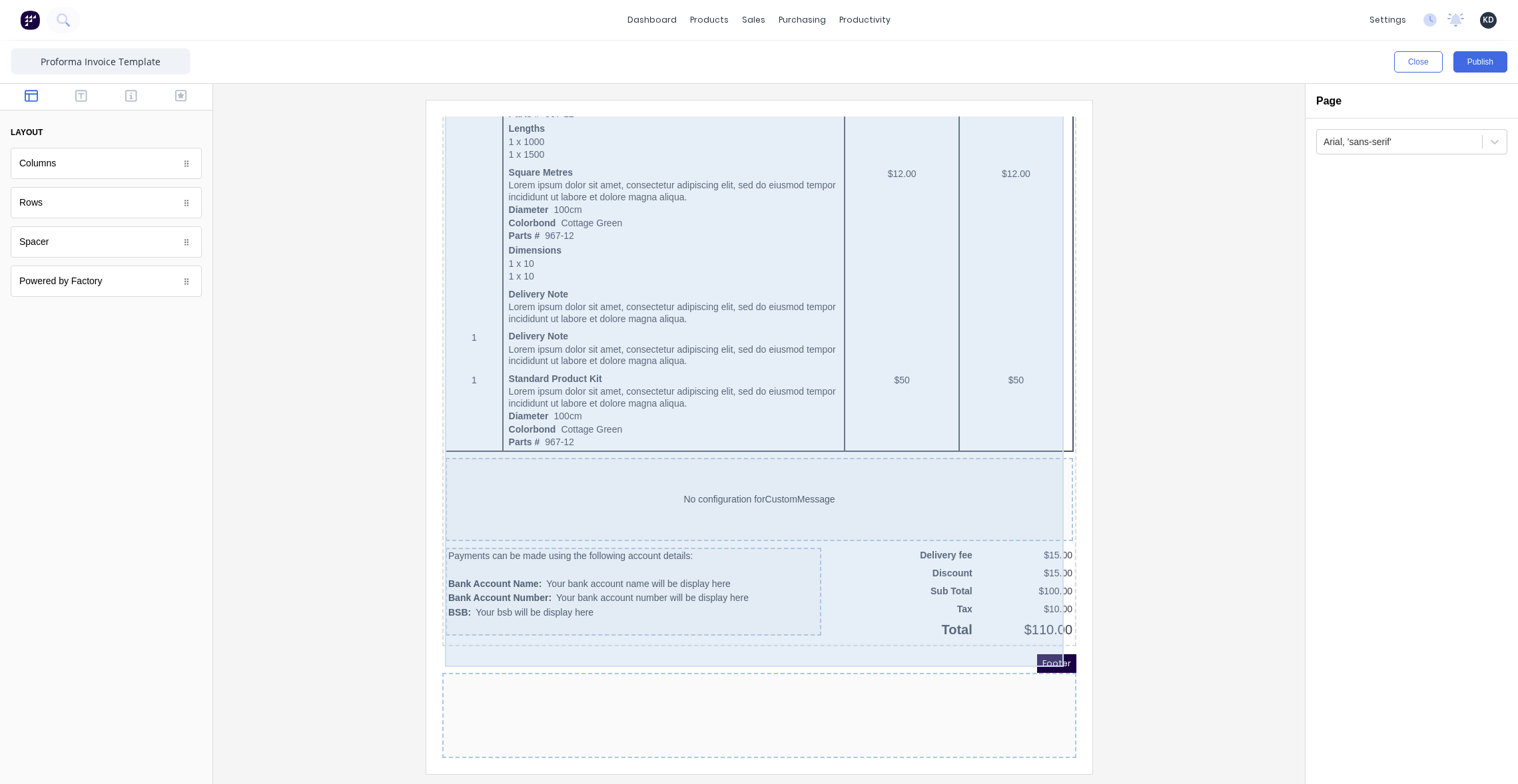
click at [847, 561] on div "QTY DESCRIPTION EACH TOTAL 1 Basic Product Lorem ipsum dolor sit amet, consecte…" at bounding box center [743, 201] width 629 height 853
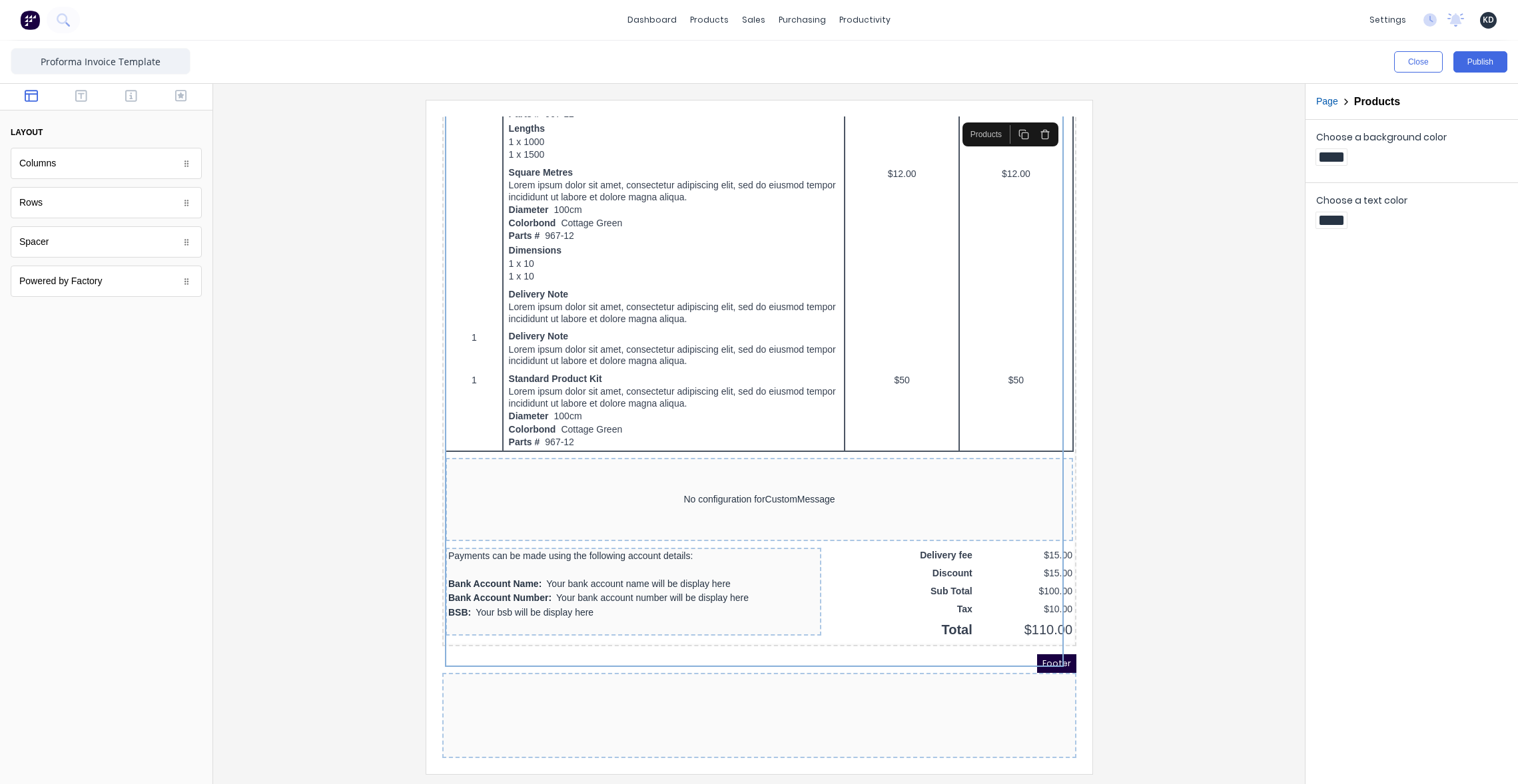
click at [815, 638] on div "Footer" at bounding box center [743, 647] width 634 height 19
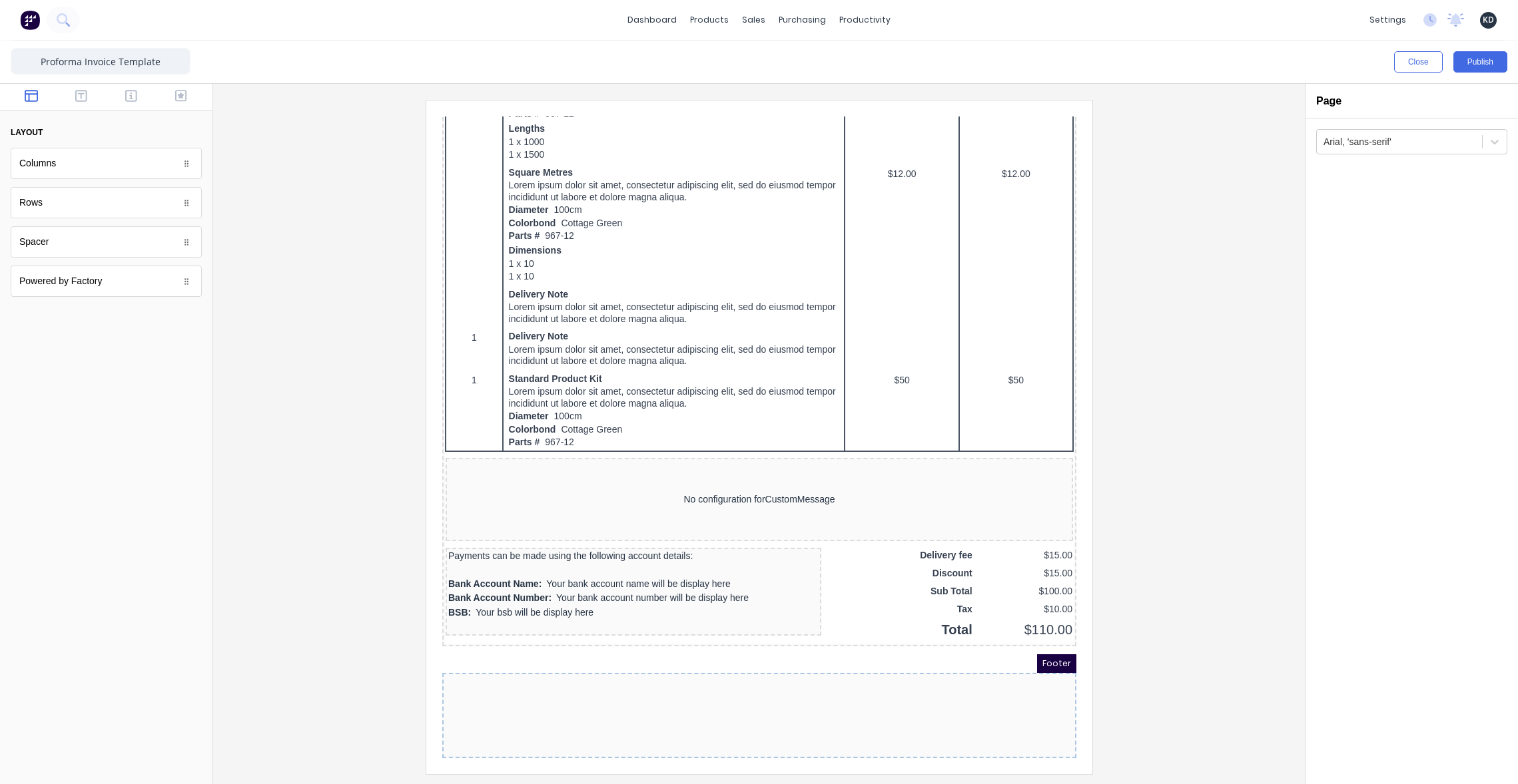
click at [790, 672] on div at bounding box center [743, 700] width 634 height 85
click at [789, 672] on div at bounding box center [743, 700] width 634 height 85
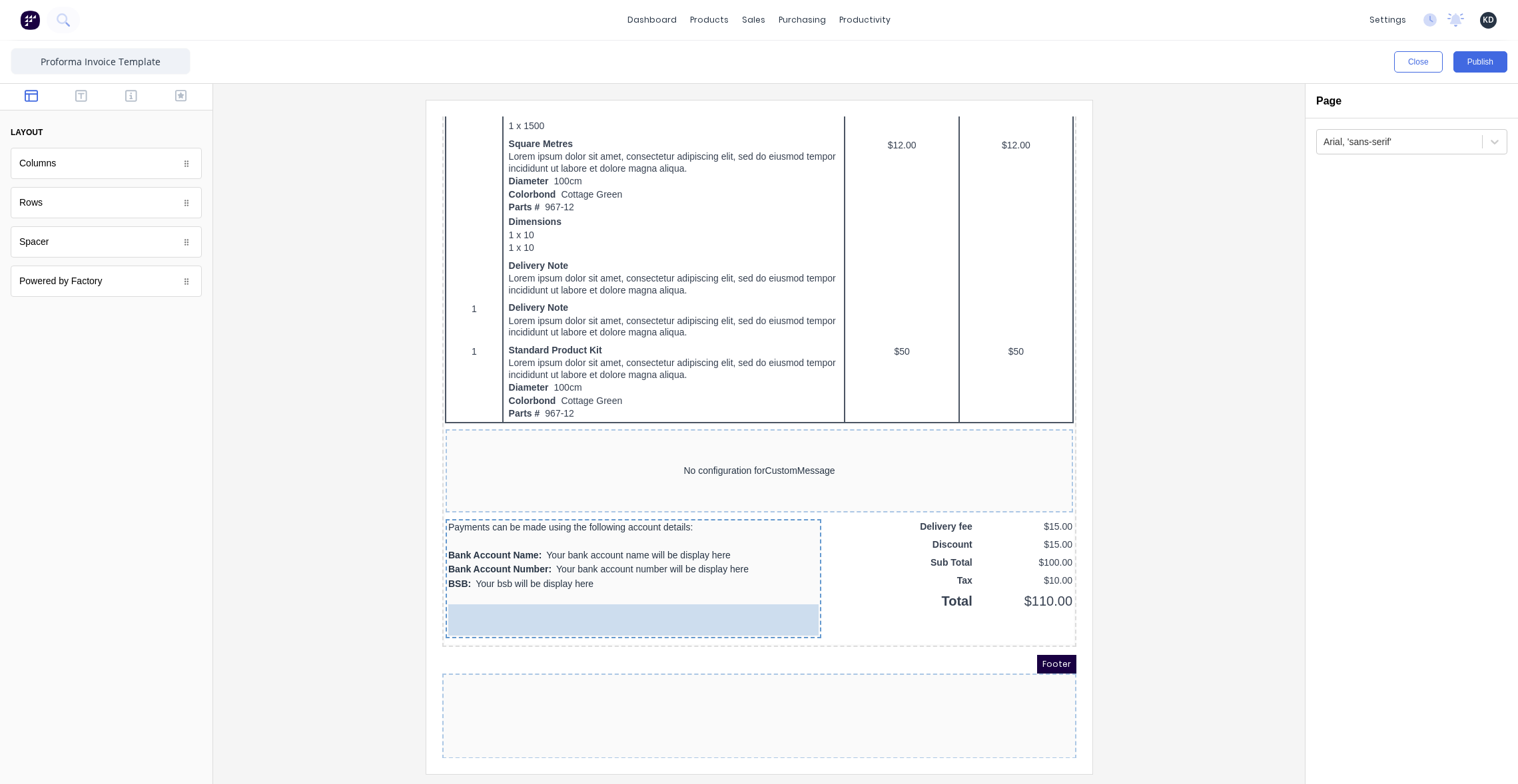
drag, startPoint x: 113, startPoint y: 284, endPoint x: 724, endPoint y: 634, distance: 704.1
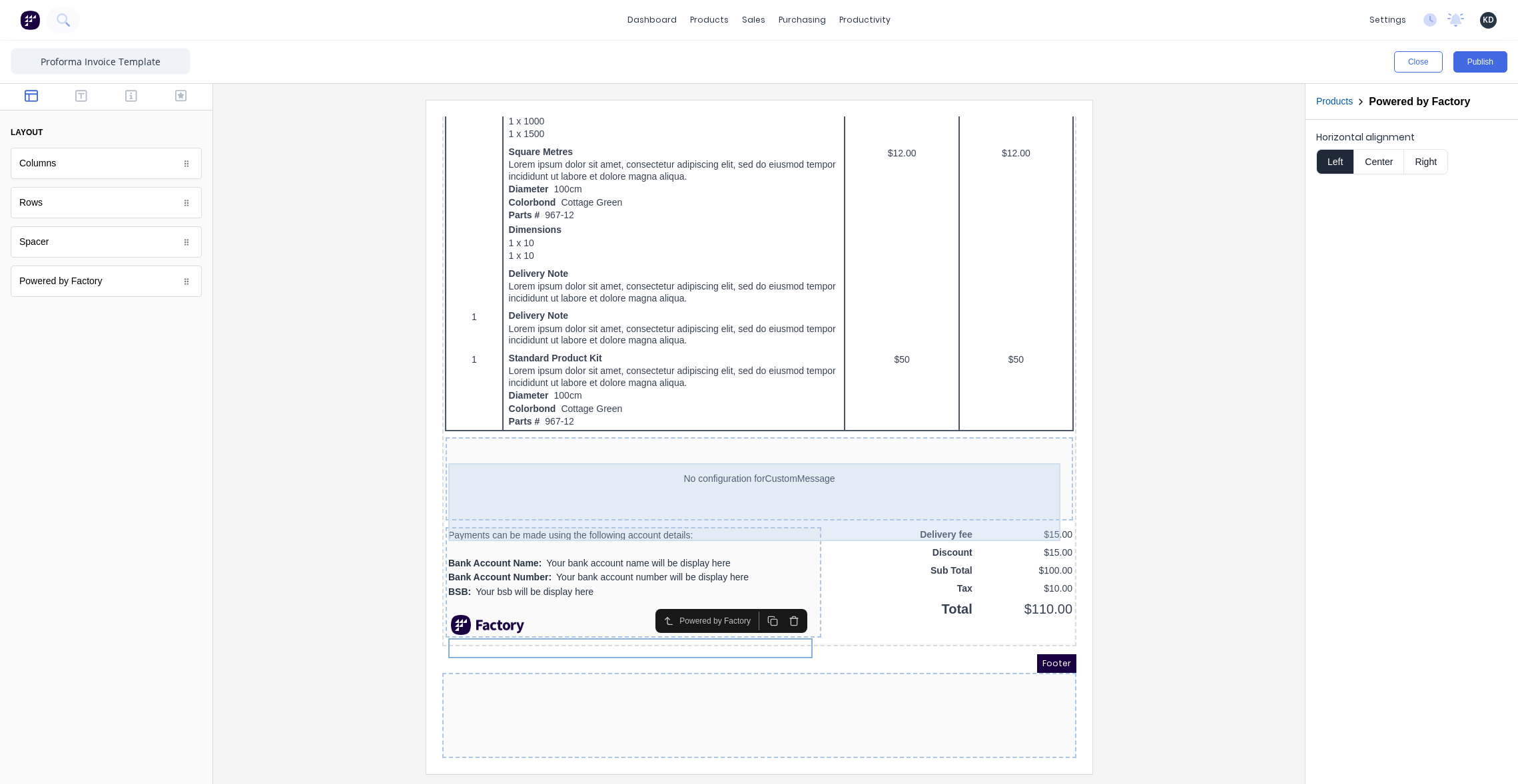
scroll to position [757, 0]
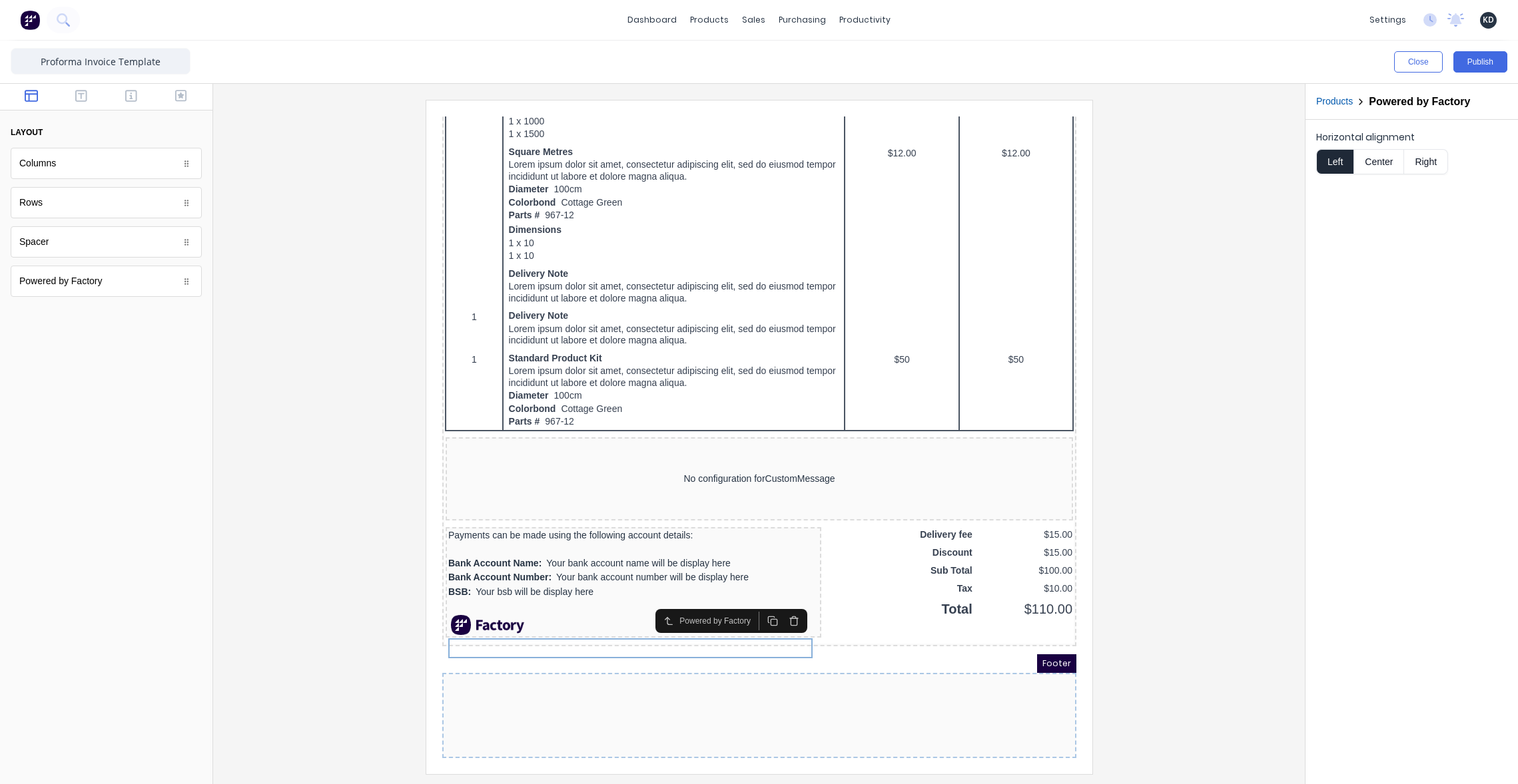
click at [1166, 481] on div at bounding box center [759, 436] width 1070 height 674
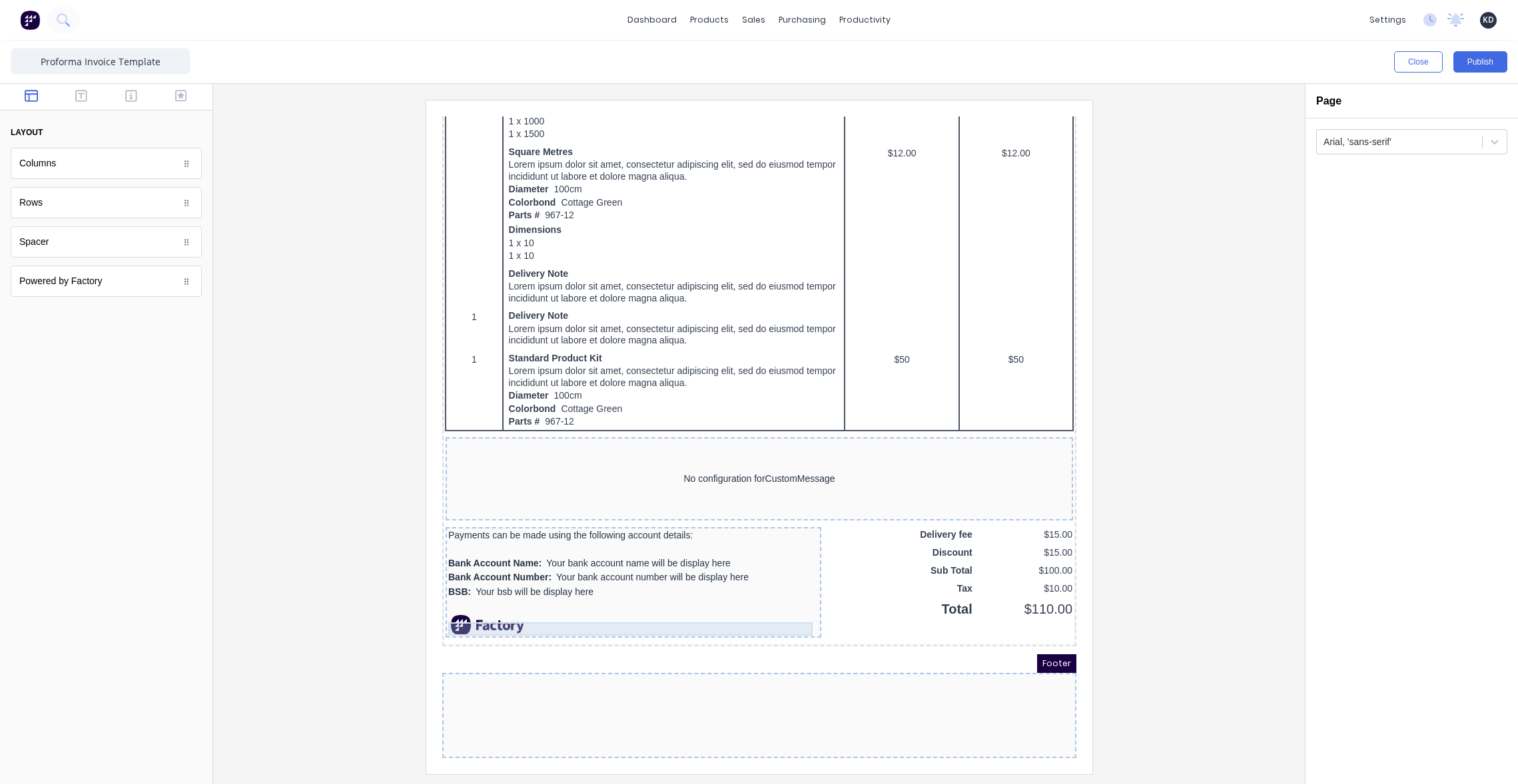
click at [508, 588] on div at bounding box center [616, 589] width 370 height 13
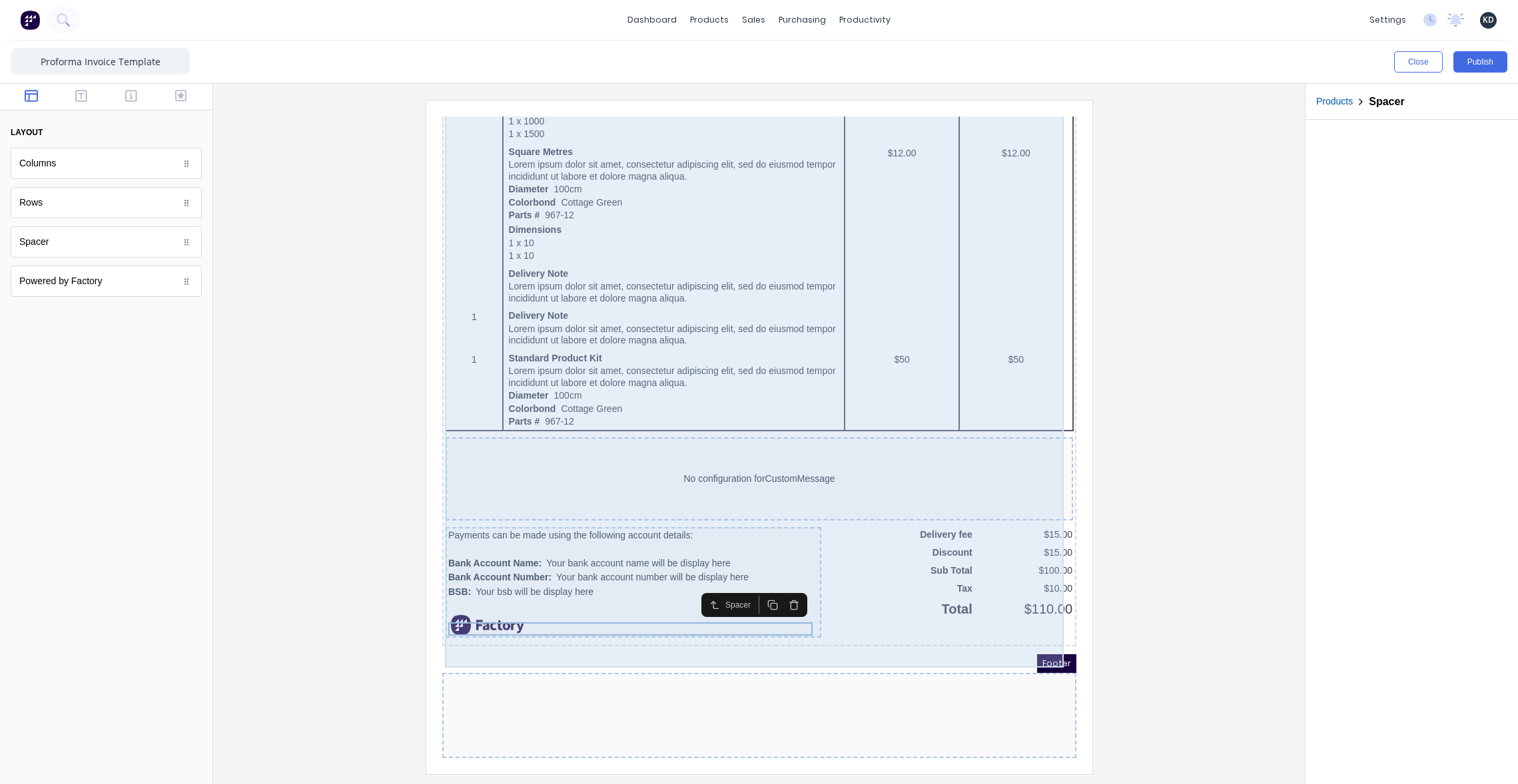
click at [493, 599] on div at bounding box center [616, 609] width 370 height 20
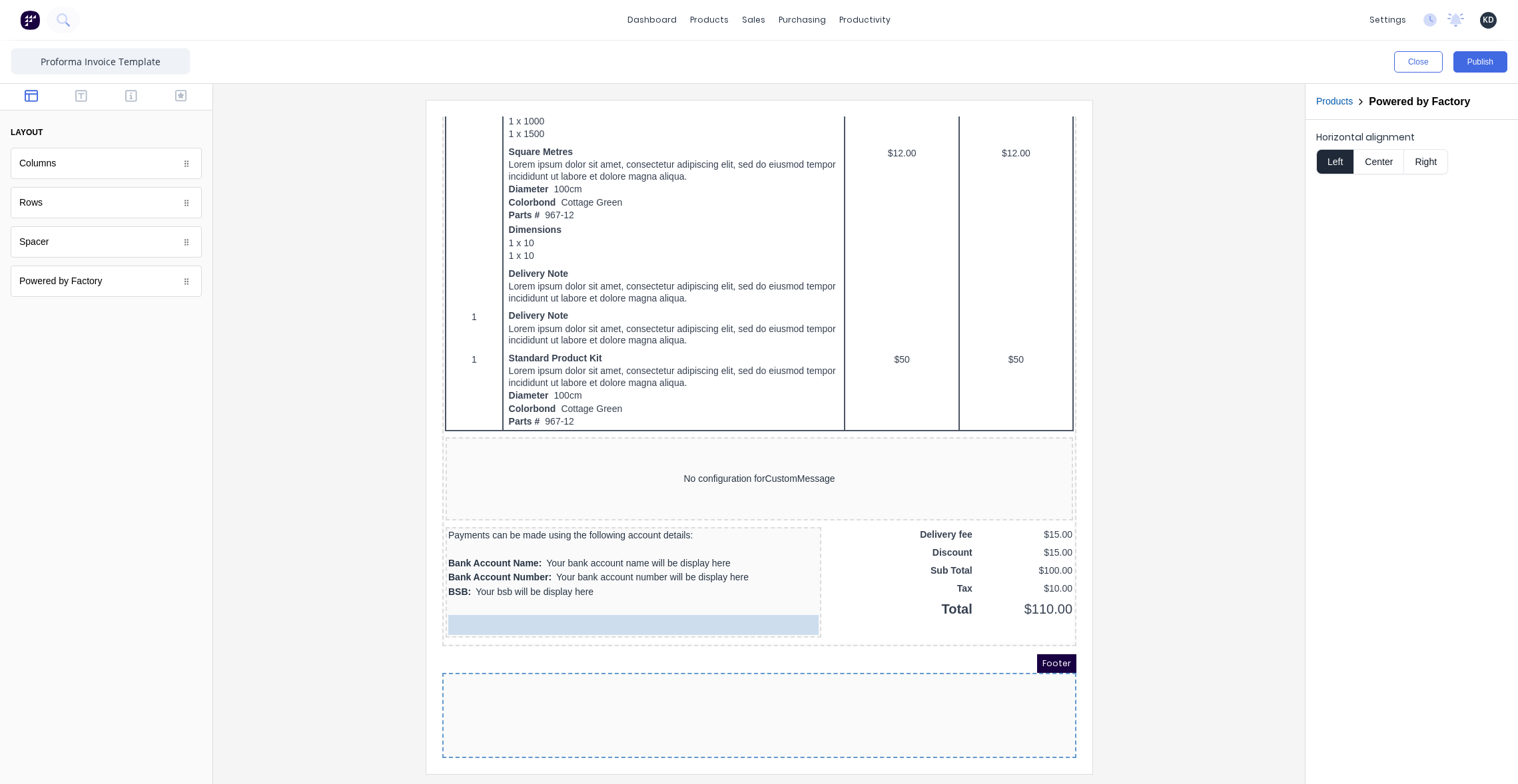
drag, startPoint x: 462, startPoint y: 606, endPoint x: 494, endPoint y: 717, distance: 115.5
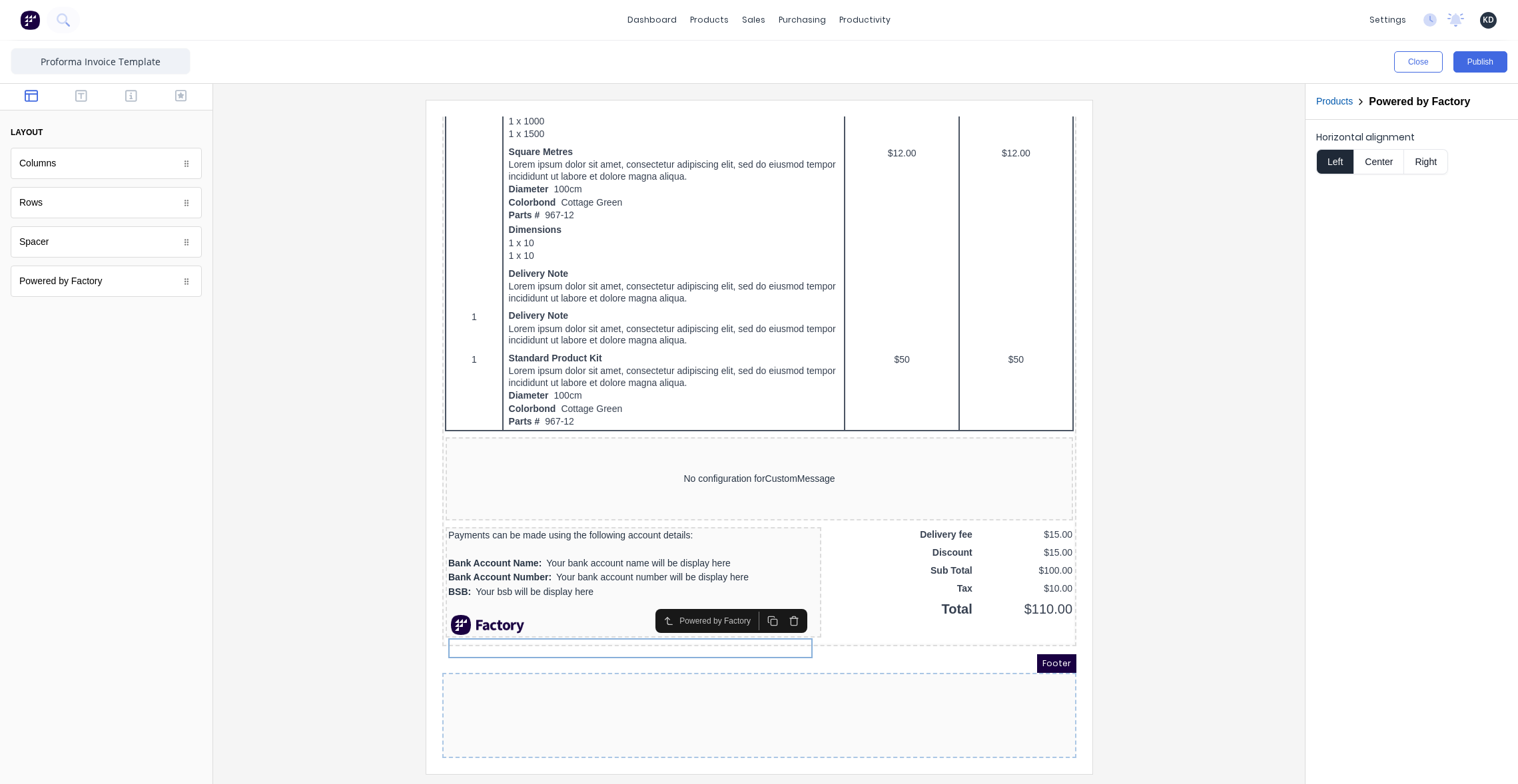
click at [582, 710] on div at bounding box center [743, 700] width 634 height 85
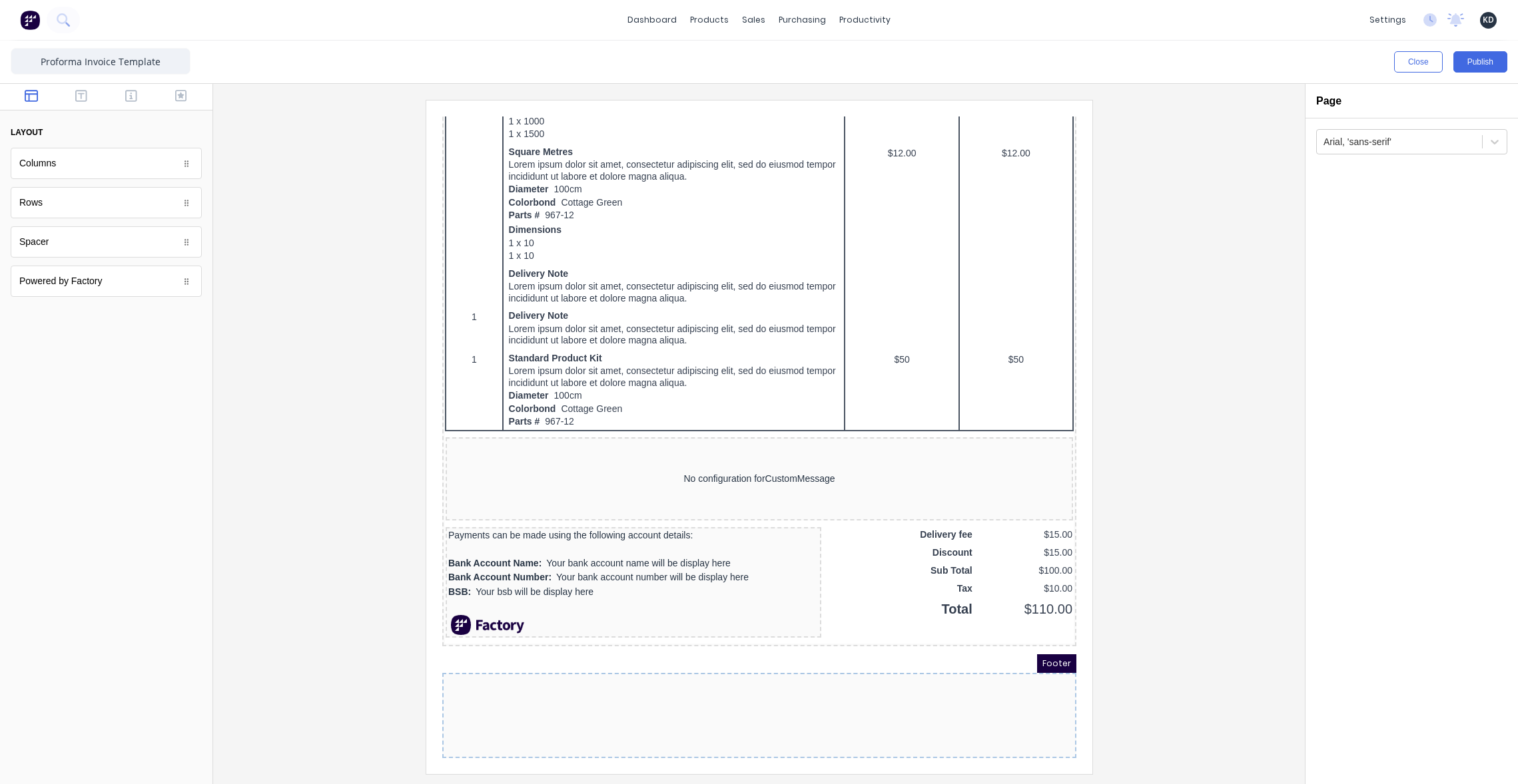
click at [792, 693] on div at bounding box center [743, 700] width 634 height 85
click at [1099, 675] on div at bounding box center [759, 436] width 1070 height 674
click at [990, 657] on div at bounding box center [743, 700] width 634 height 85
click at [462, 600] on div at bounding box center [616, 609] width 370 height 20
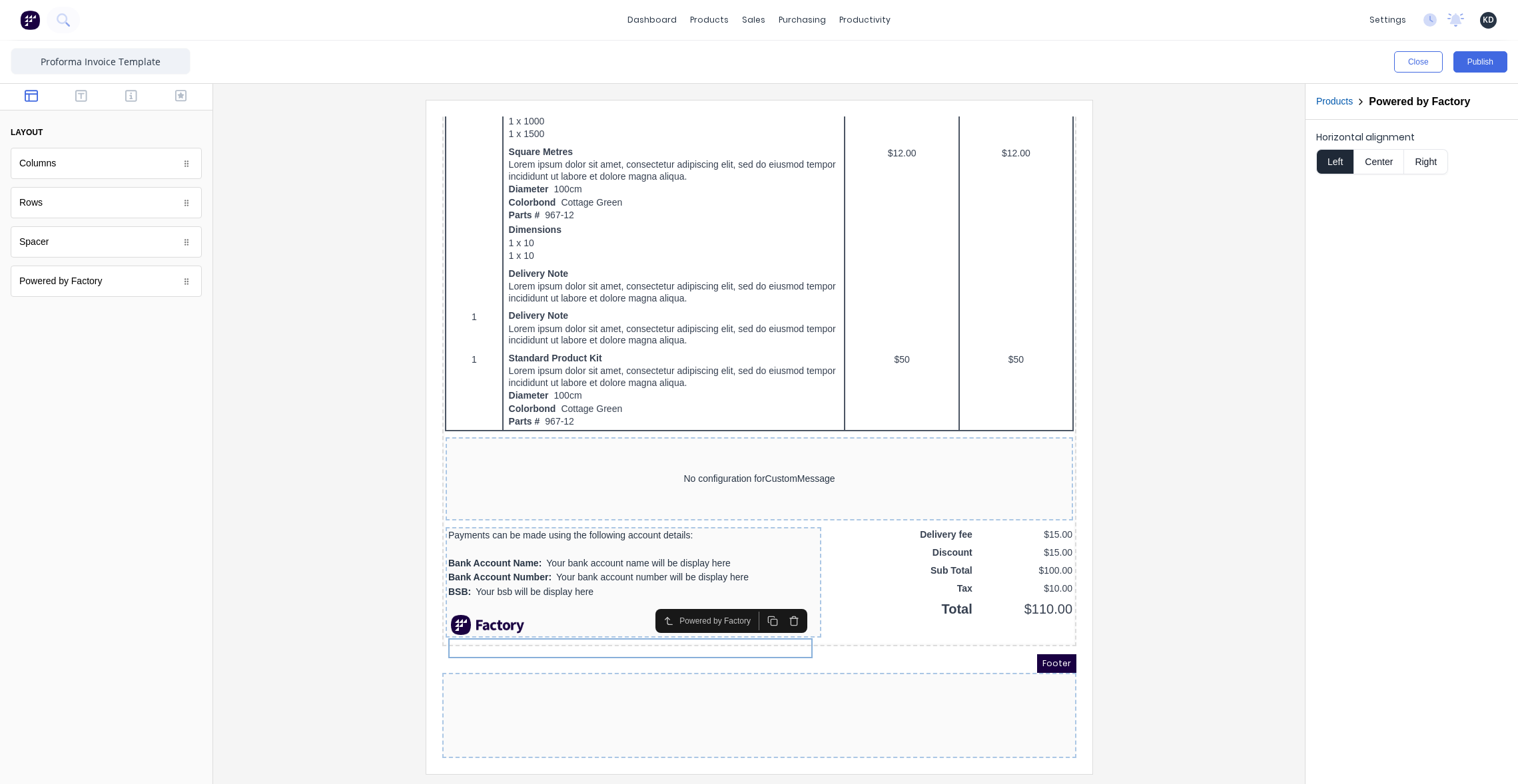
click at [783, 596] on button "button" at bounding box center [777, 604] width 21 height 19
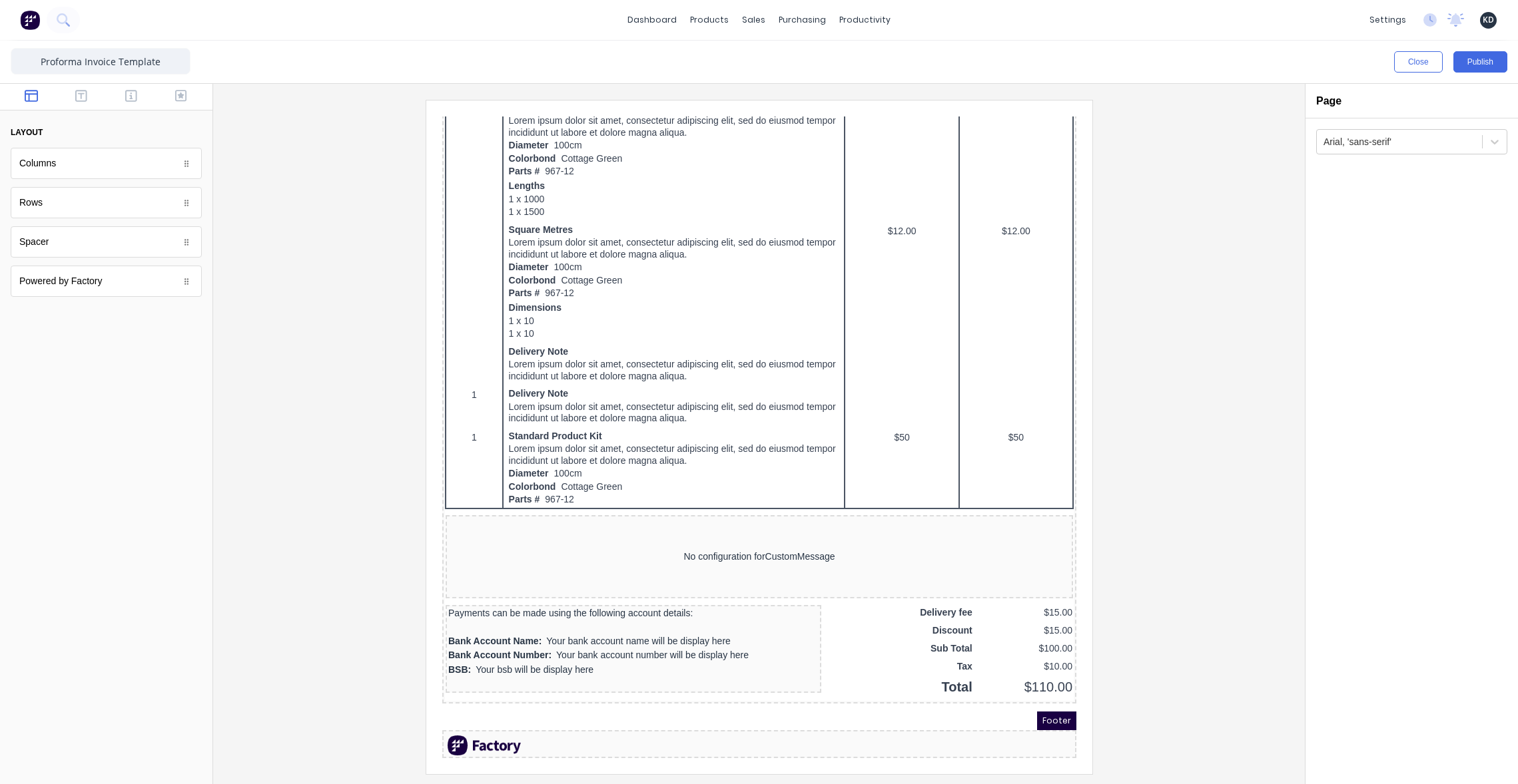
scroll to position [768, 0]
click at [1499, 58] on button "Publish" at bounding box center [1480, 62] width 54 height 21
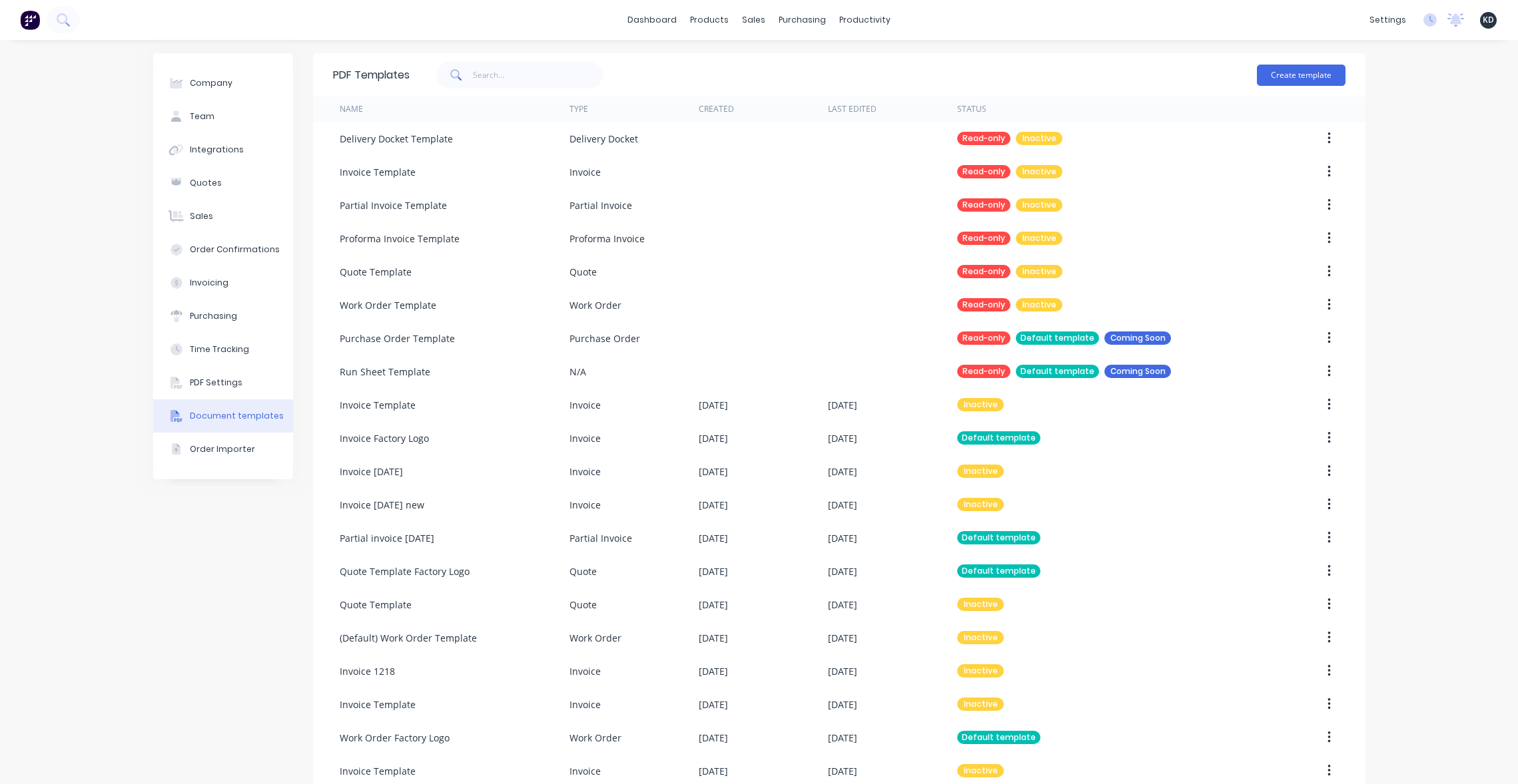
click at [462, 68] on span at bounding box center [454, 76] width 37 height 27
click at [496, 68] on input "text" at bounding box center [538, 76] width 130 height 27
type input "proforma"
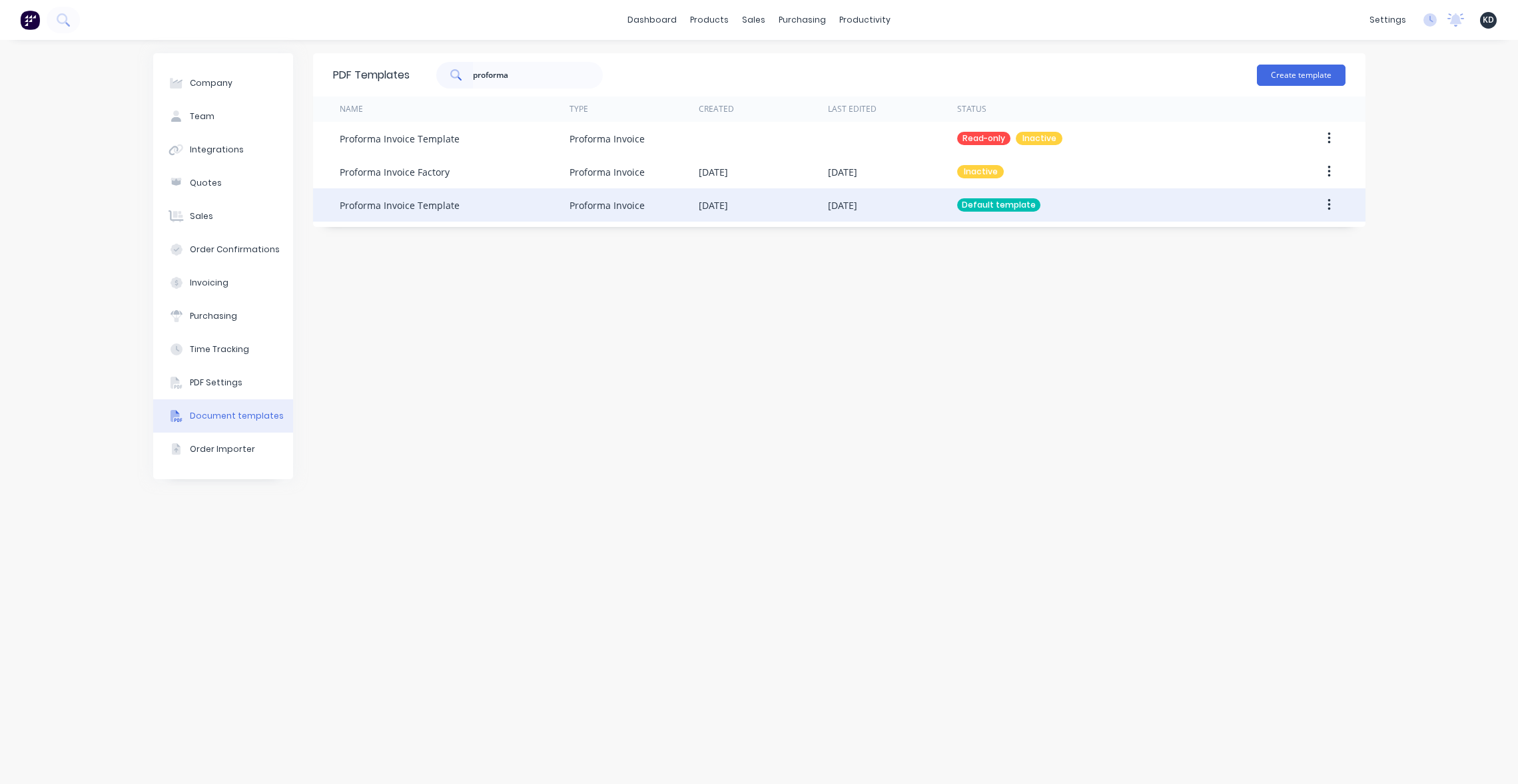
click at [1322, 213] on button "button" at bounding box center [1329, 204] width 31 height 24
click at [1313, 240] on div "Edit" at bounding box center [1281, 240] width 102 height 20
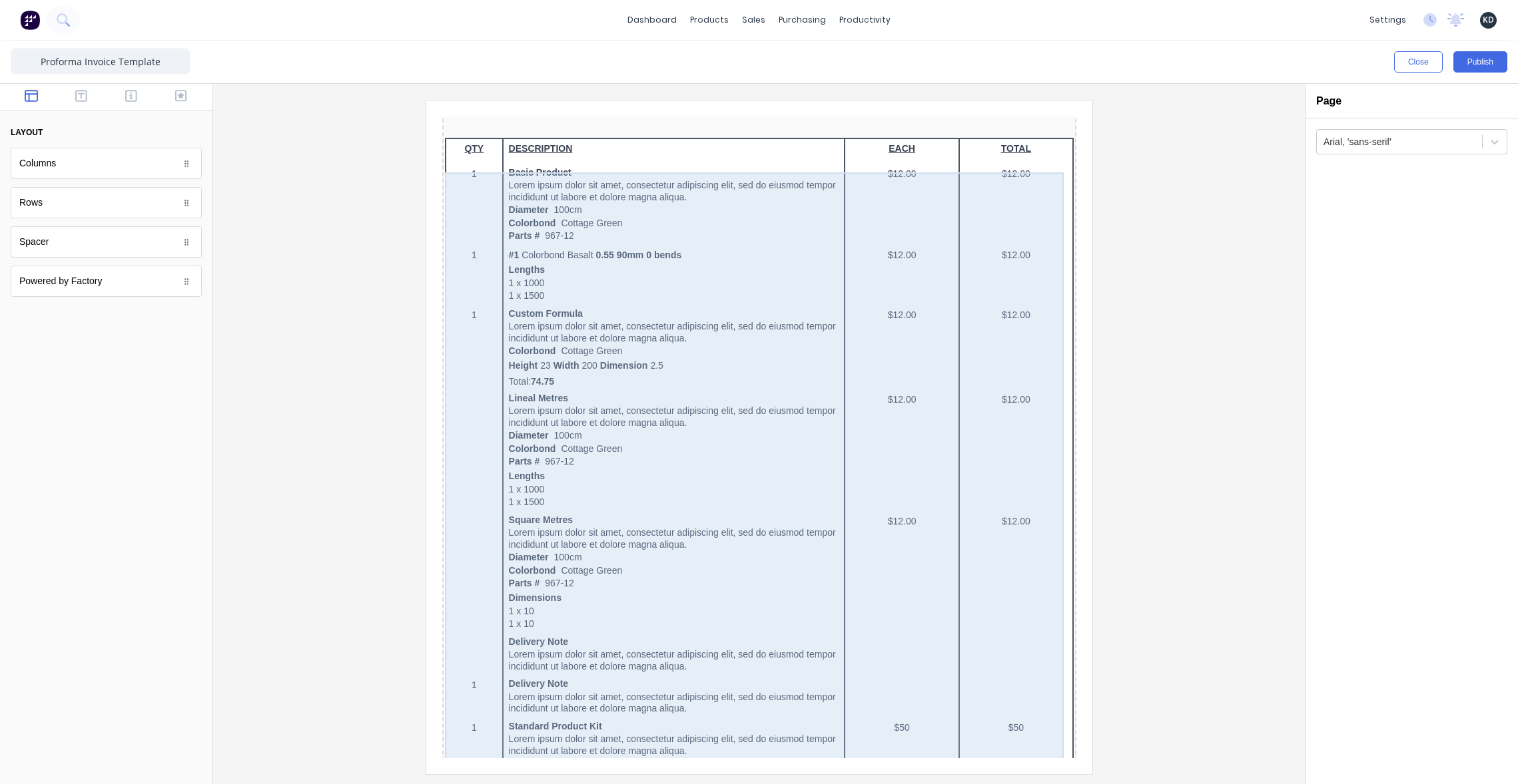
scroll to position [769, 0]
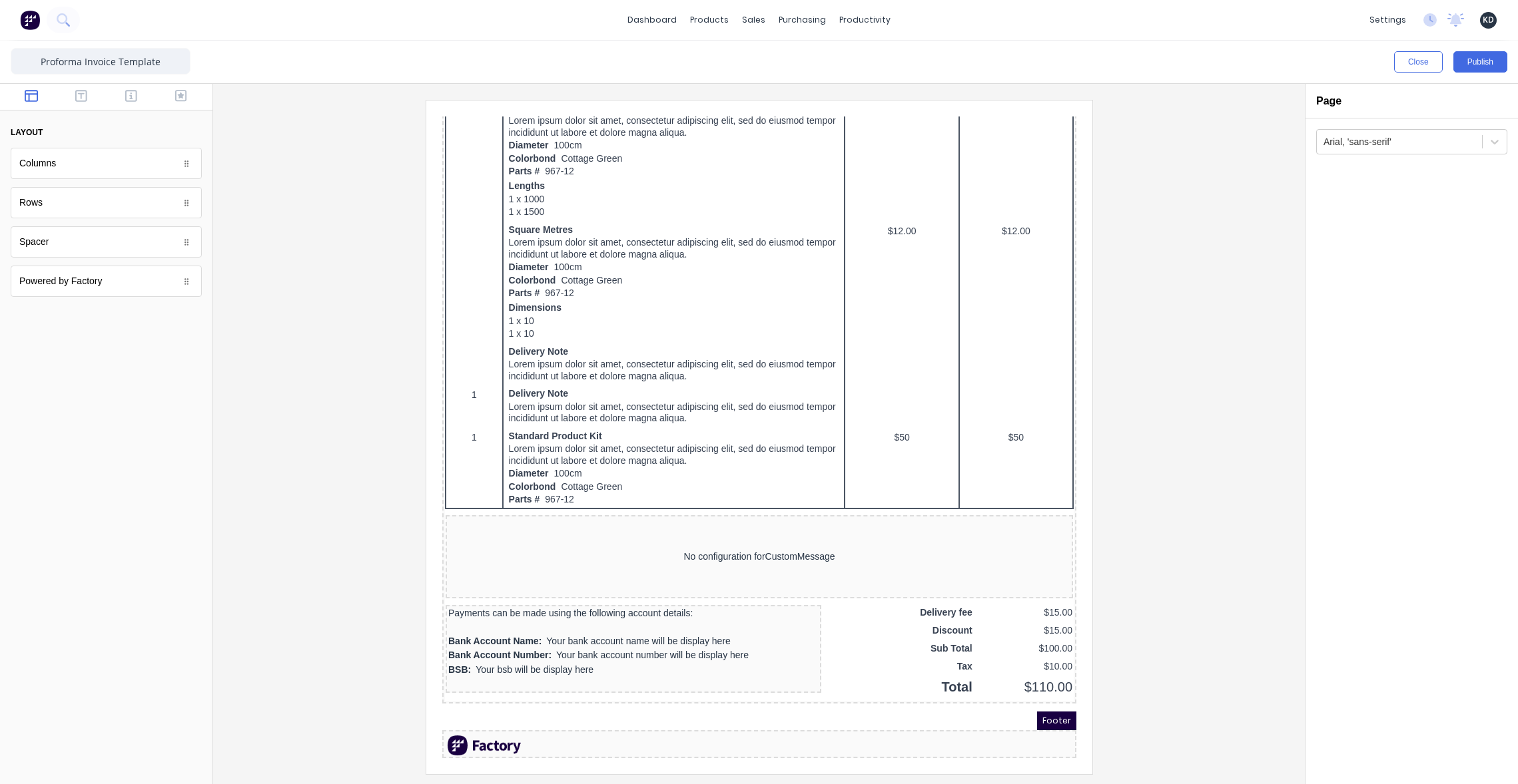
click at [1126, 569] on div at bounding box center [759, 436] width 1070 height 674
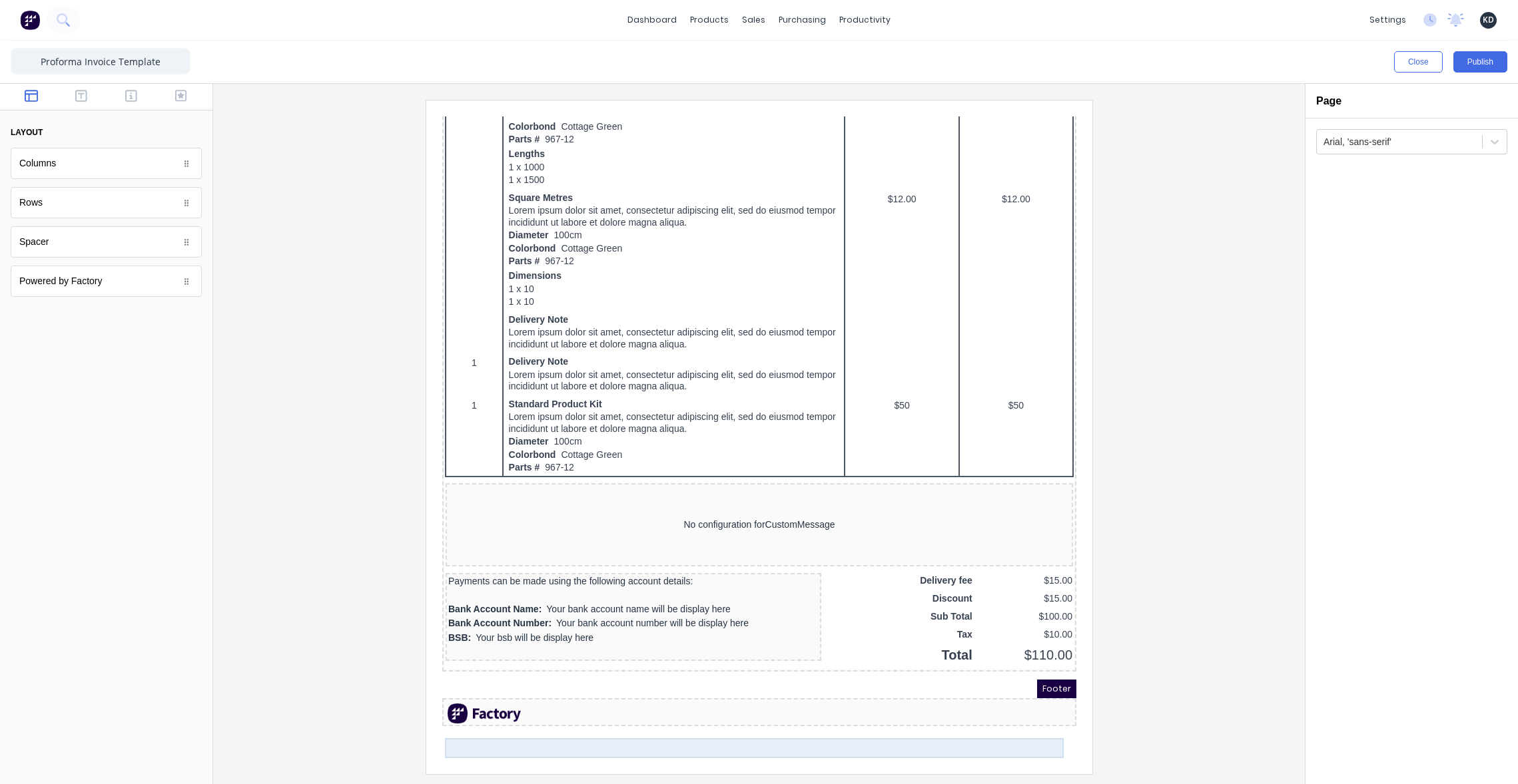
click at [915, 708] on div at bounding box center [743, 698] width 629 height 20
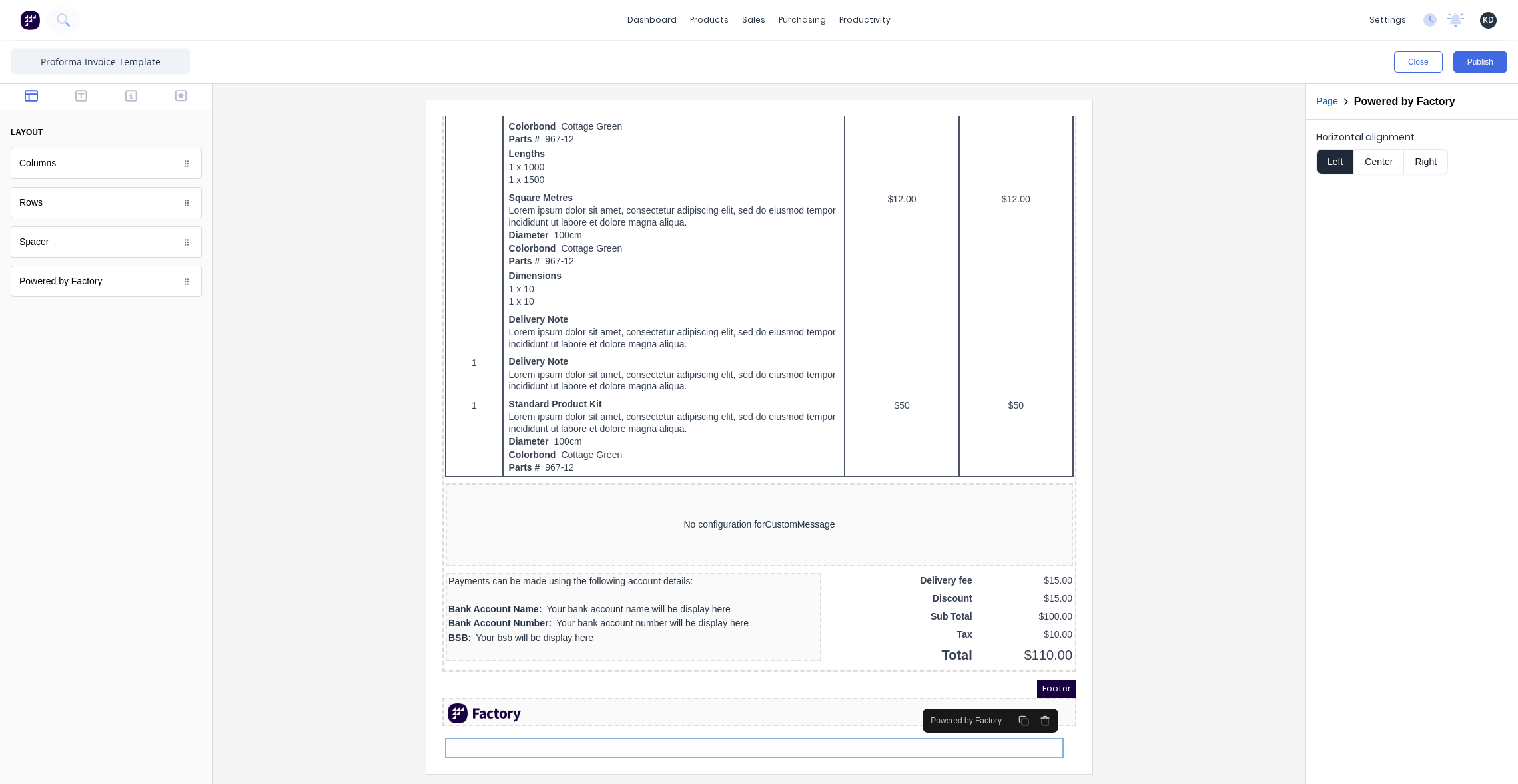
click at [1027, 700] on icon "button" at bounding box center [1028, 705] width 11 height 11
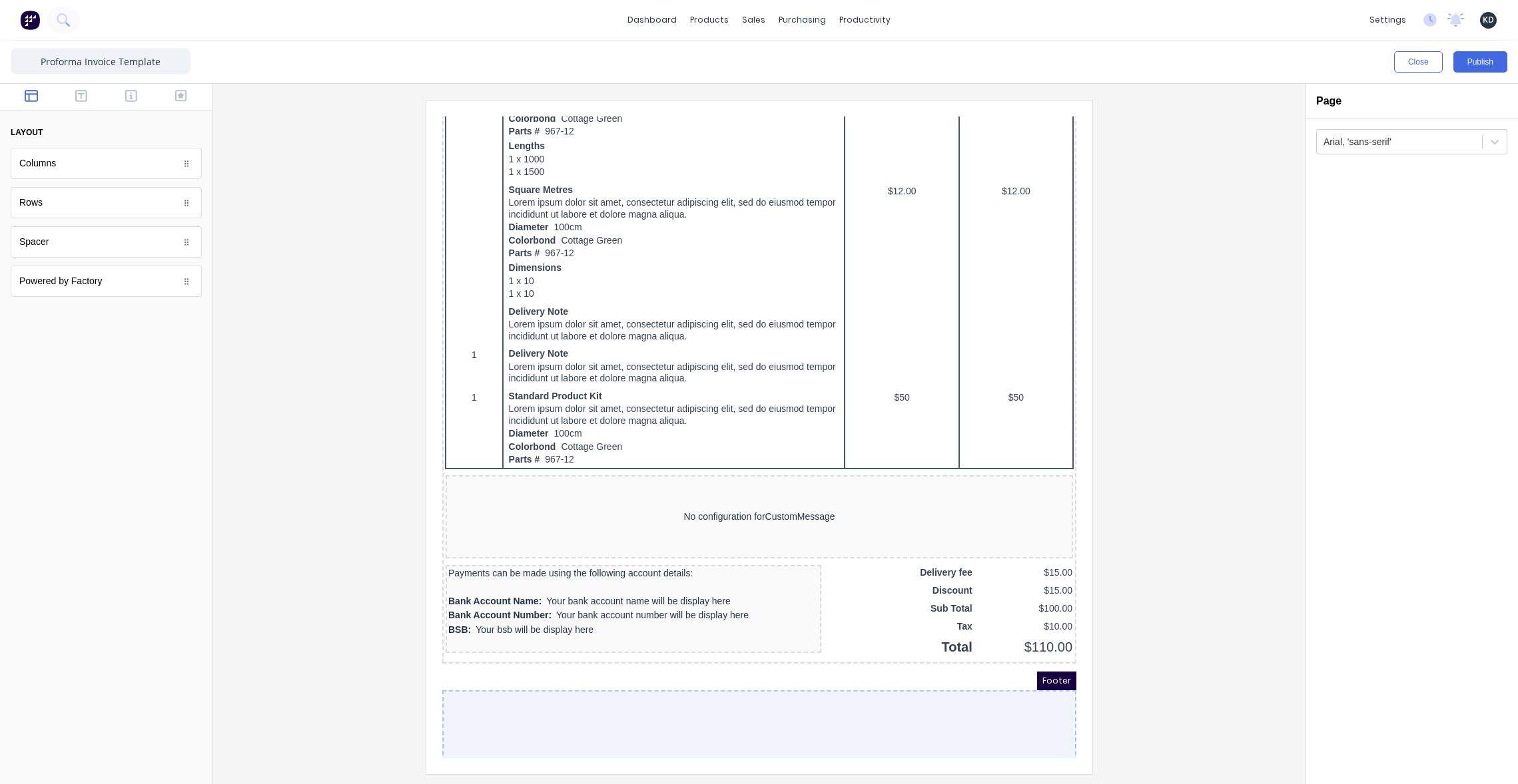
click at [1191, 611] on div at bounding box center [759, 436] width 1070 height 674
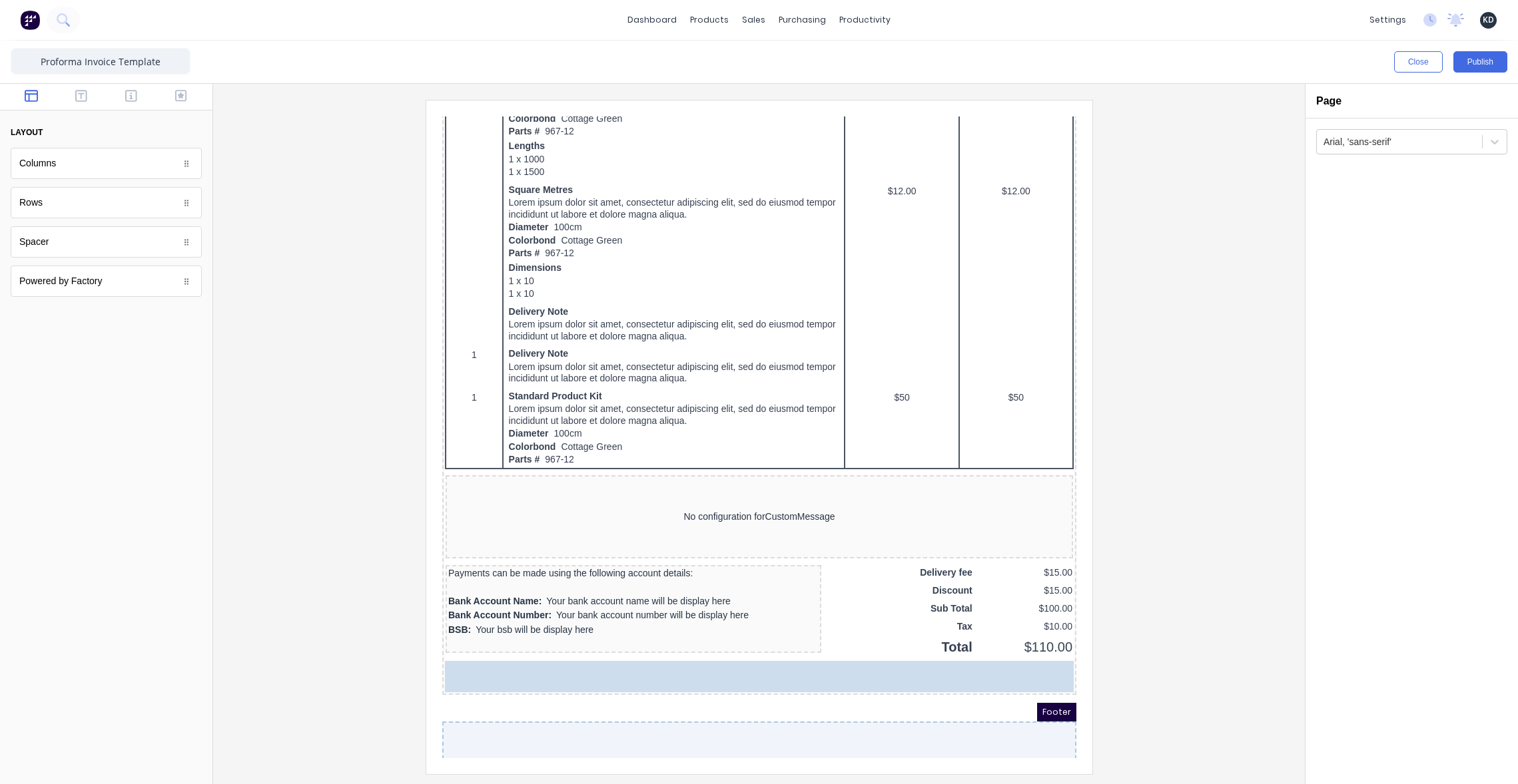
drag, startPoint x: 126, startPoint y: 340, endPoint x: 36, endPoint y: 276, distance: 110.4
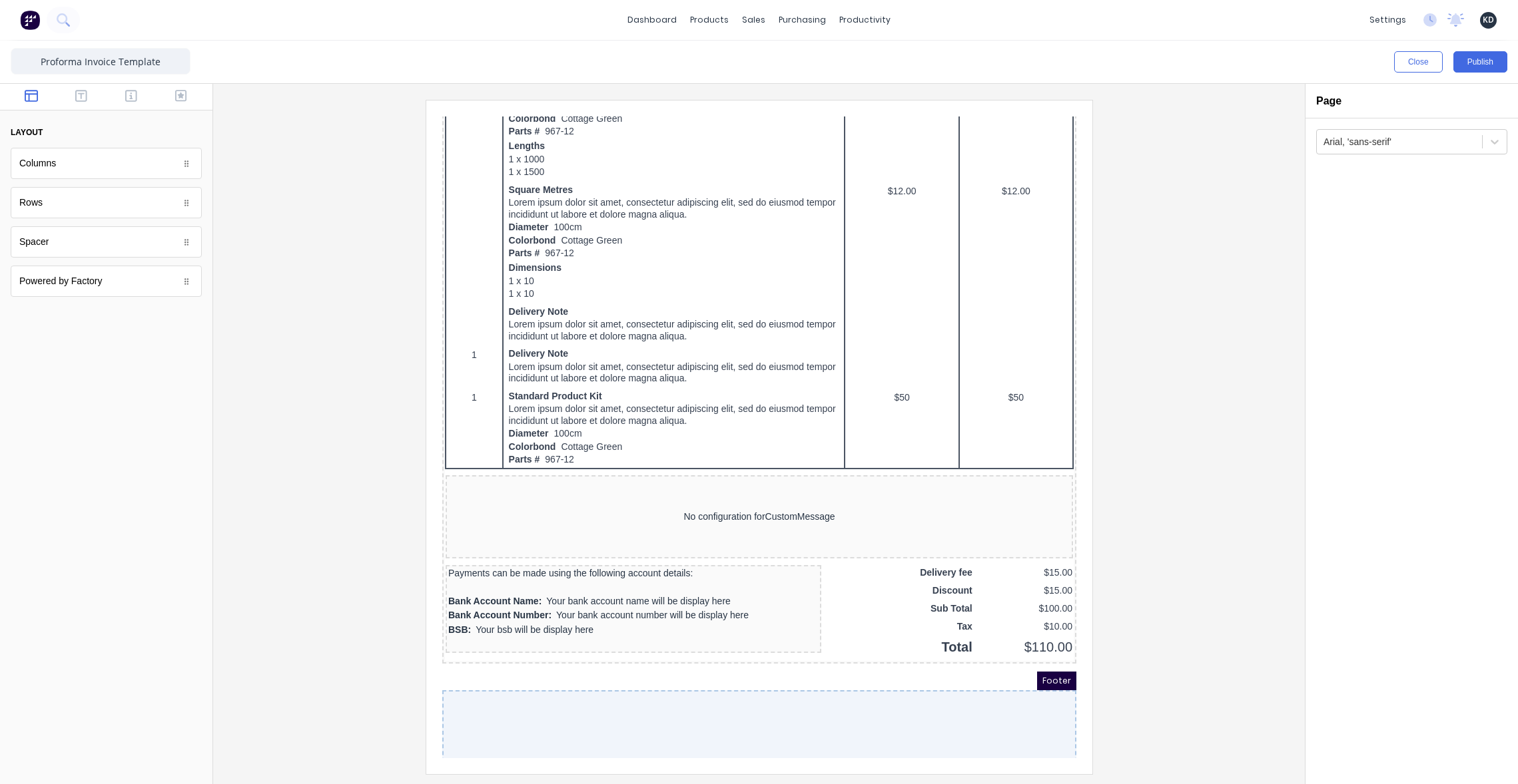
click at [263, 588] on div at bounding box center [759, 436] width 1070 height 674
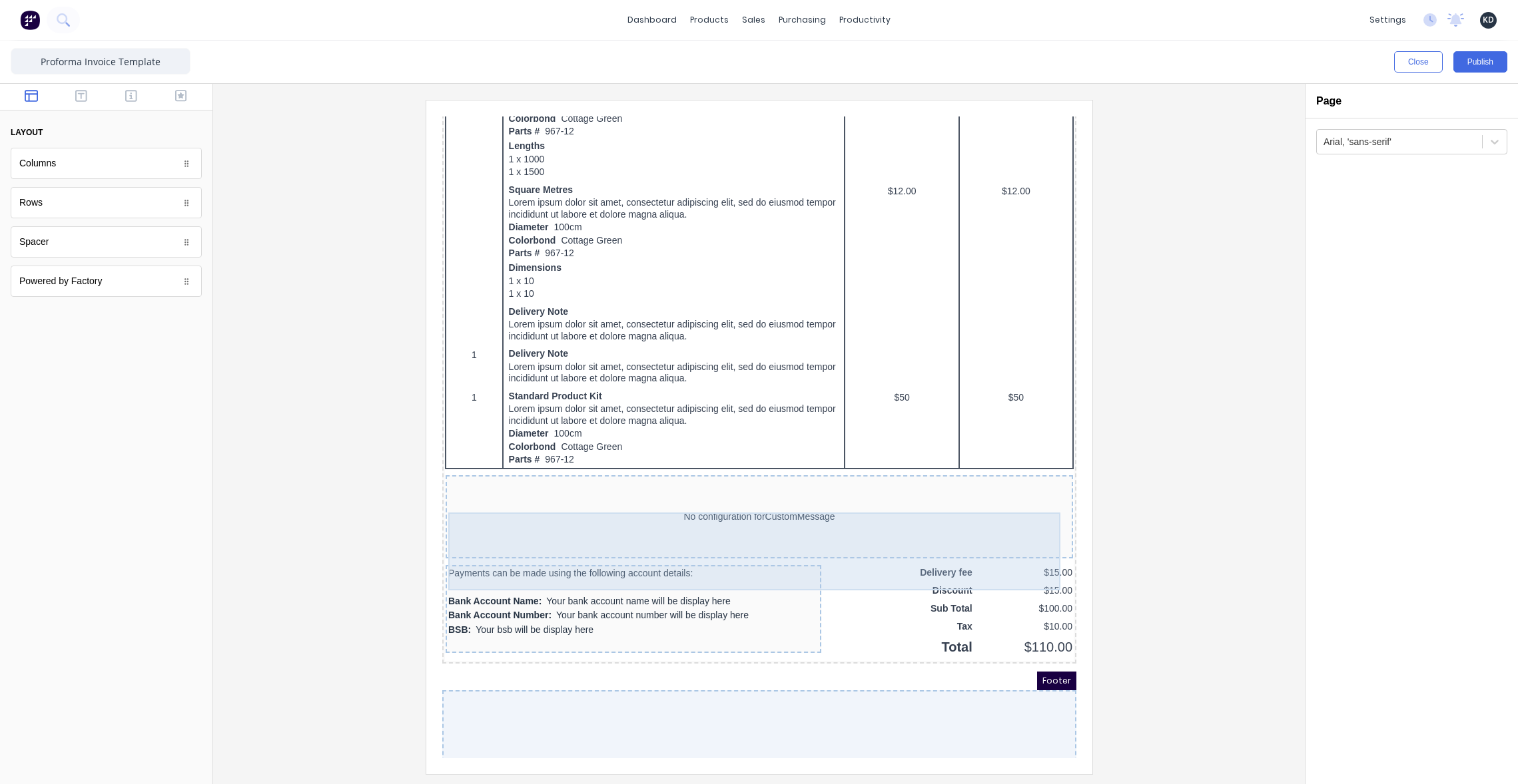
click at [1175, 570] on div at bounding box center [759, 436] width 1070 height 674
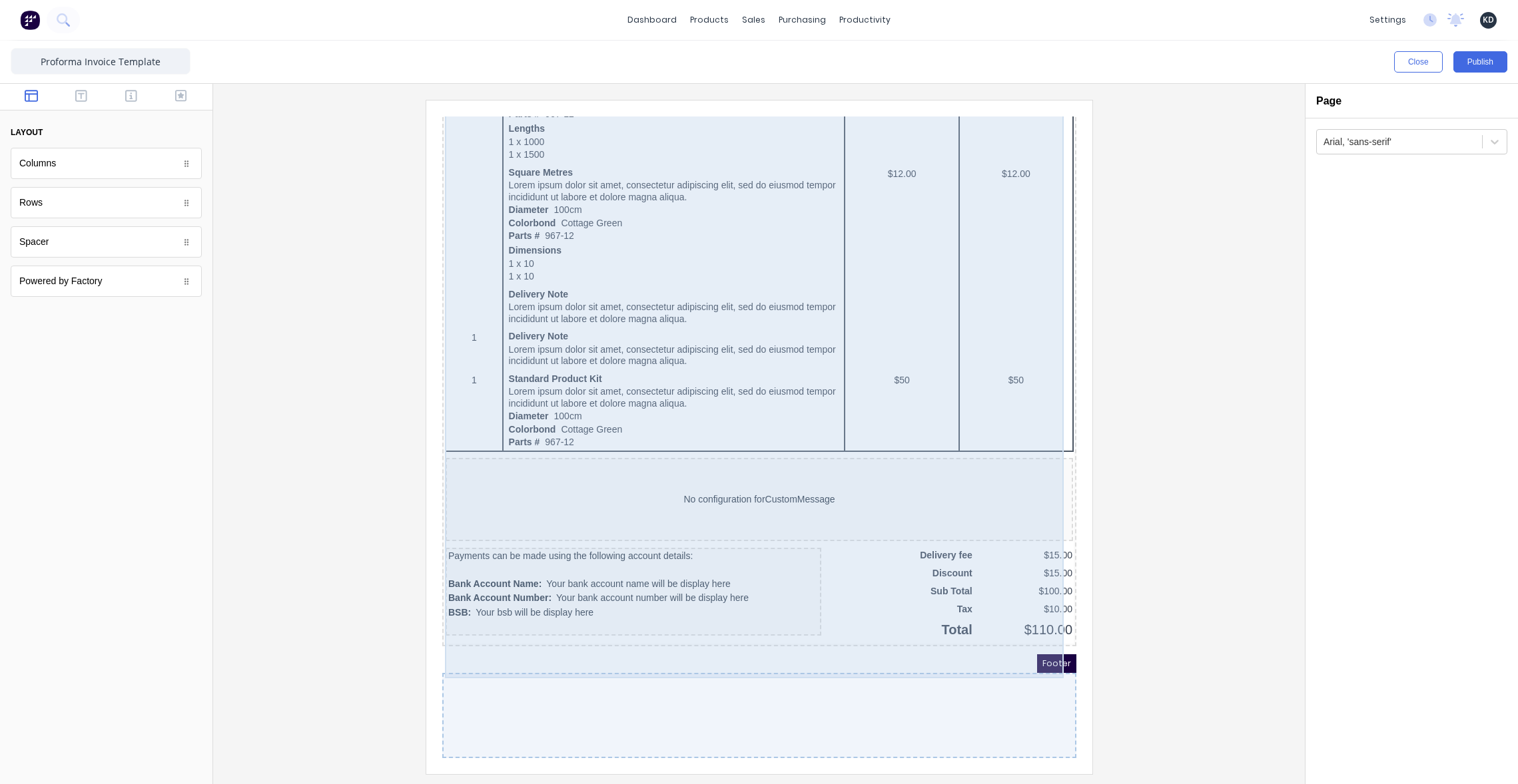
scroll to position [826, 0]
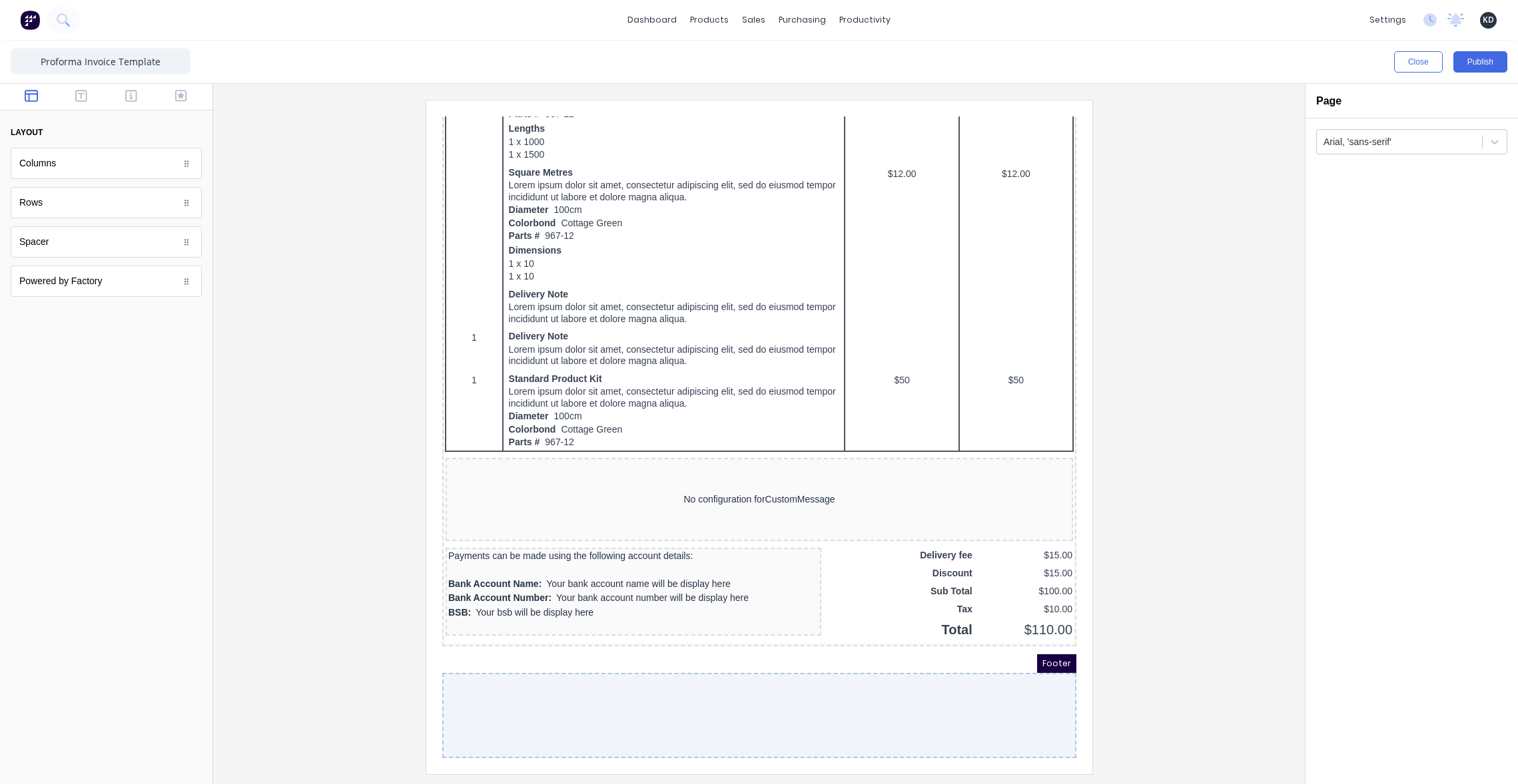
click at [779, 693] on div at bounding box center [743, 700] width 634 height 85
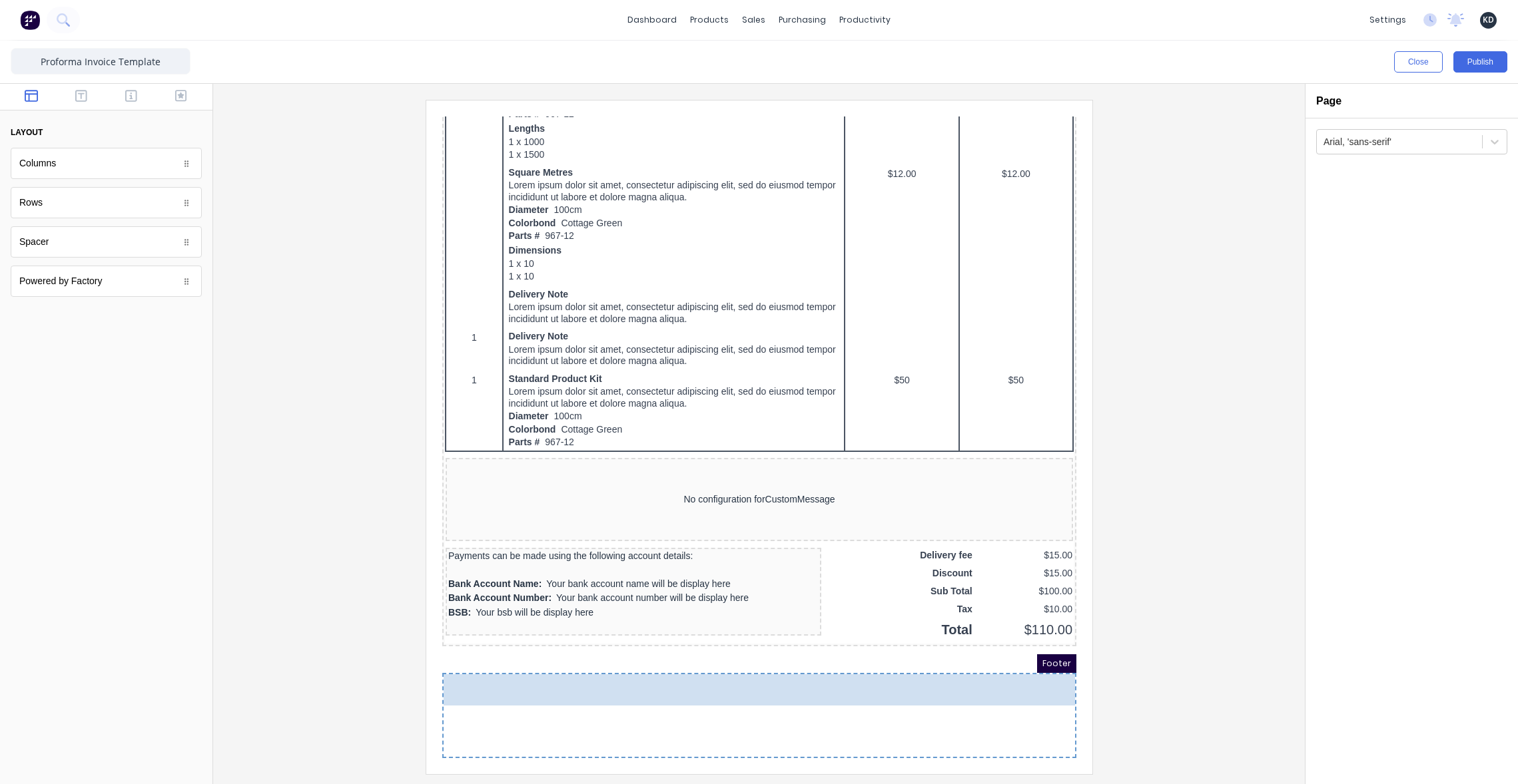
drag, startPoint x: 112, startPoint y: 277, endPoint x: 726, endPoint y: 728, distance: 761.8
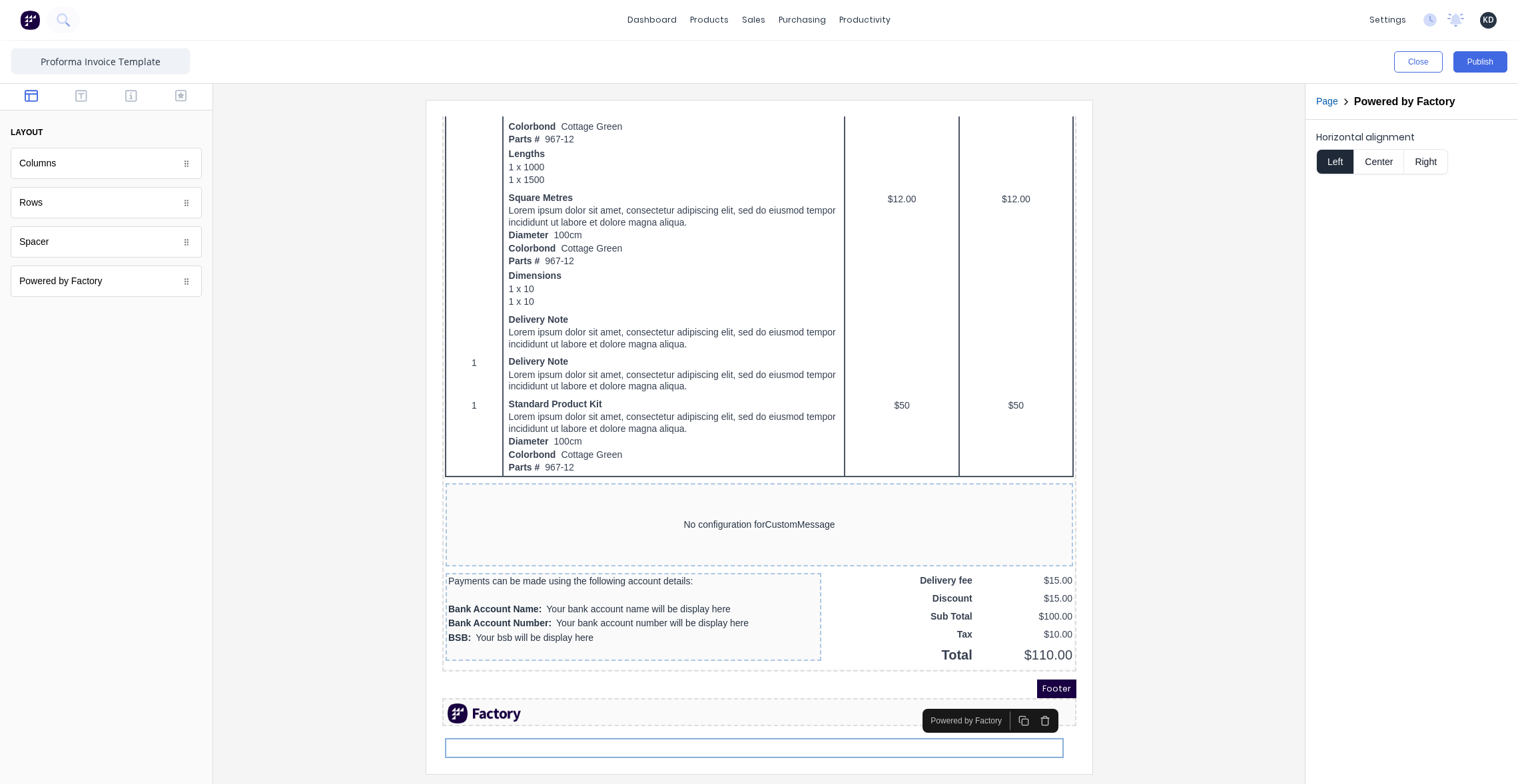
click at [1168, 578] on div at bounding box center [759, 436] width 1070 height 674
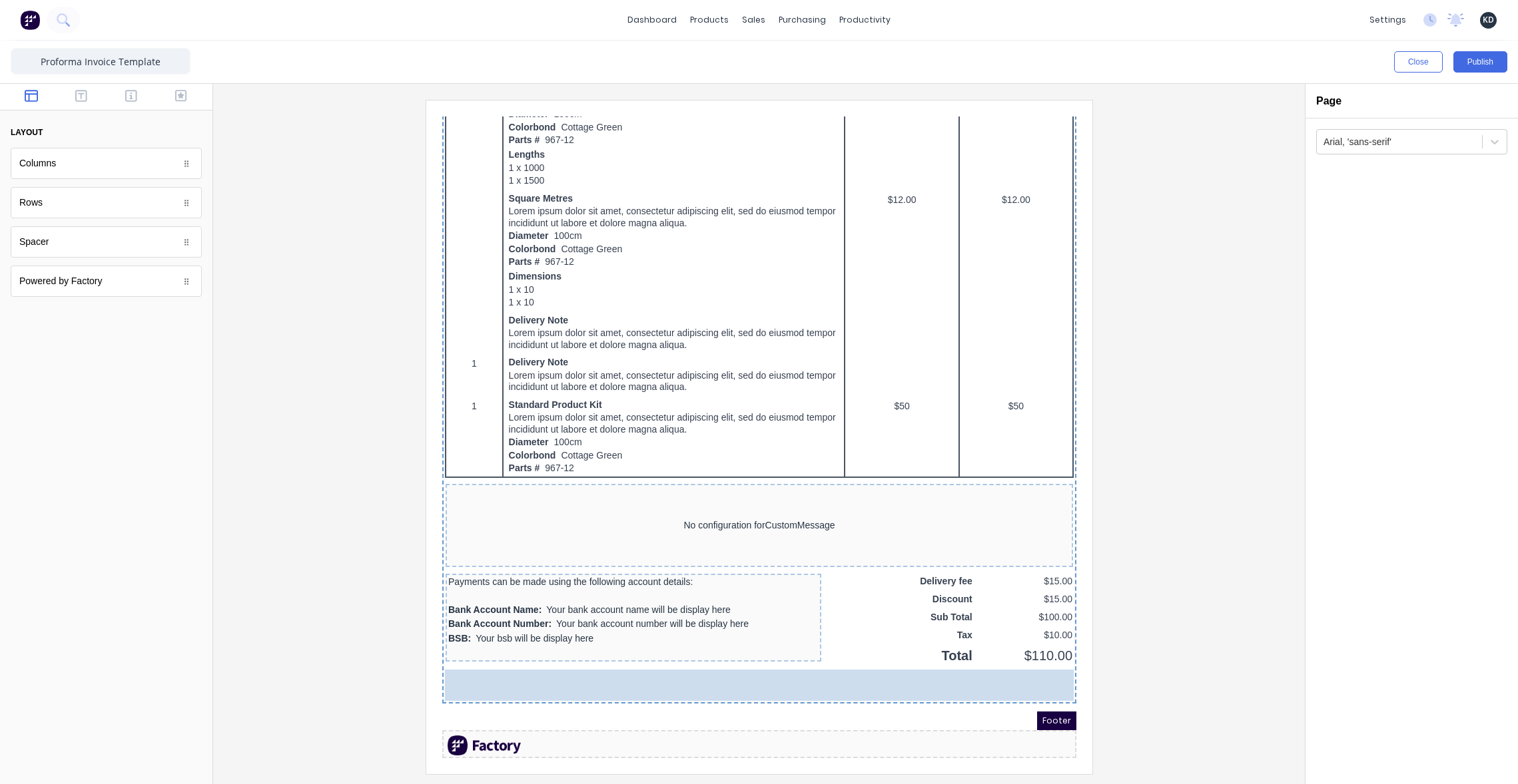
drag, startPoint x: 64, startPoint y: 287, endPoint x: 526, endPoint y: 683, distance: 608.5
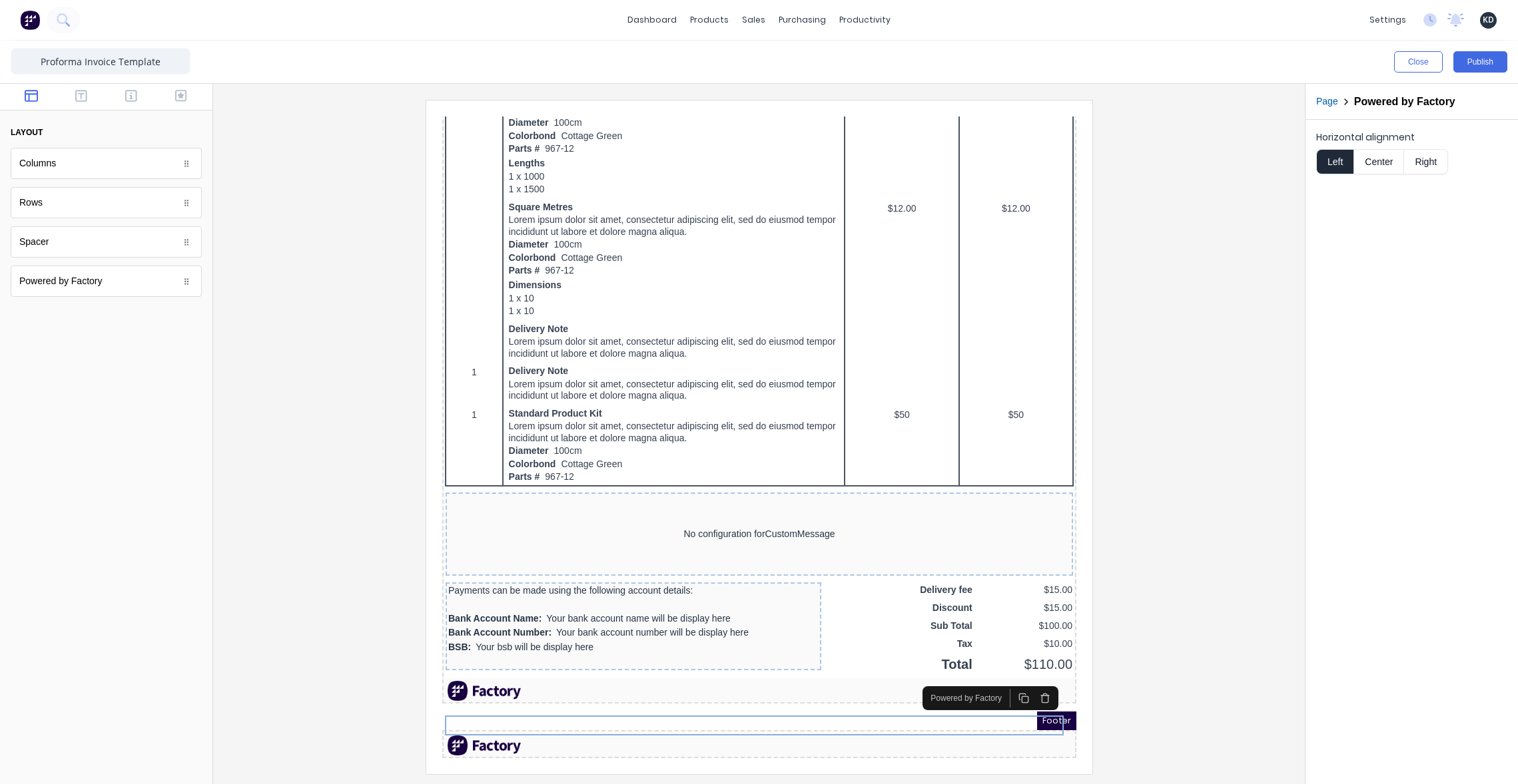
click at [1023, 677] on icon "button" at bounding box center [1028, 683] width 11 height 11
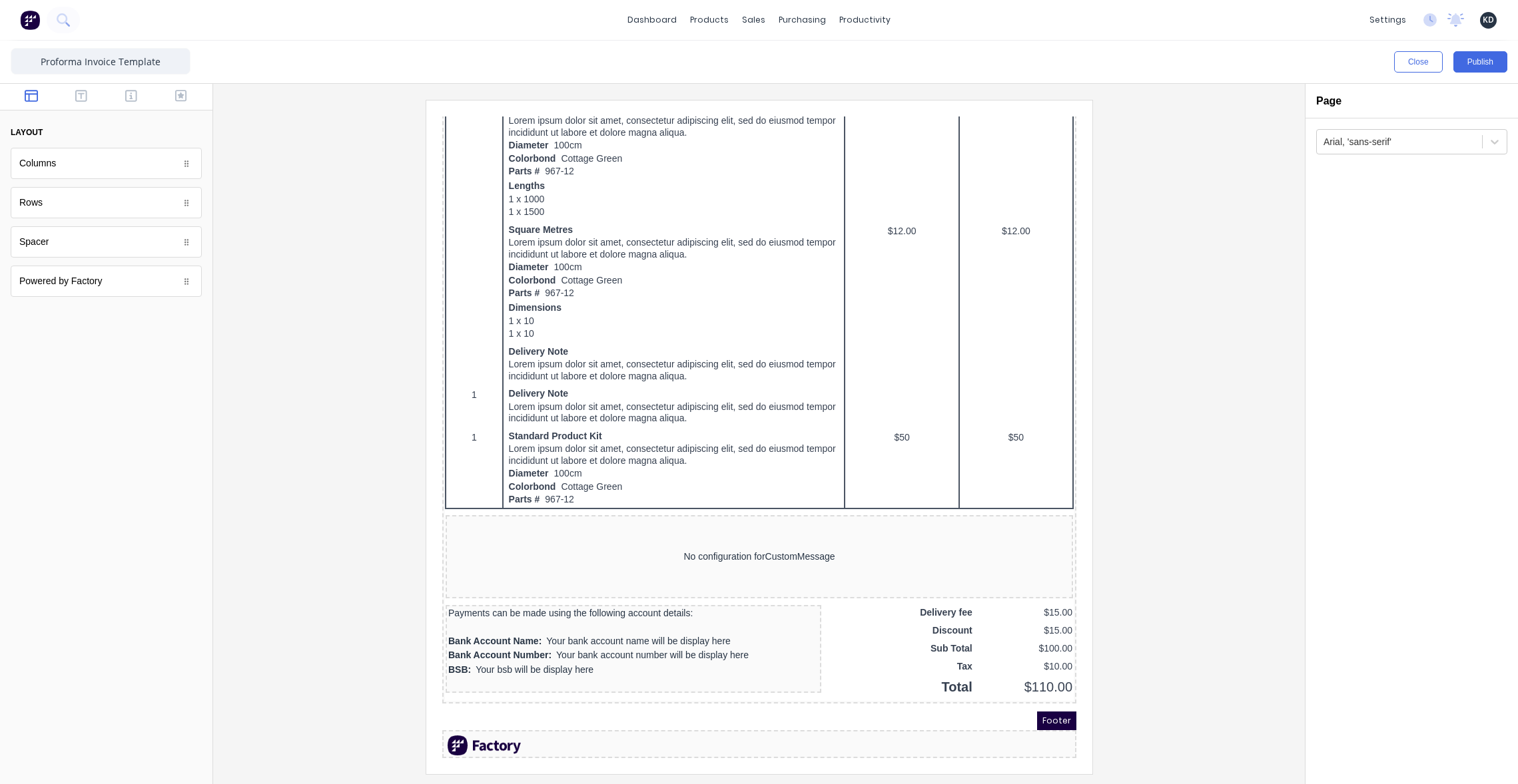
click at [1158, 590] on div at bounding box center [759, 436] width 1070 height 674
click at [1495, 62] on button "Publish" at bounding box center [1480, 62] width 54 height 21
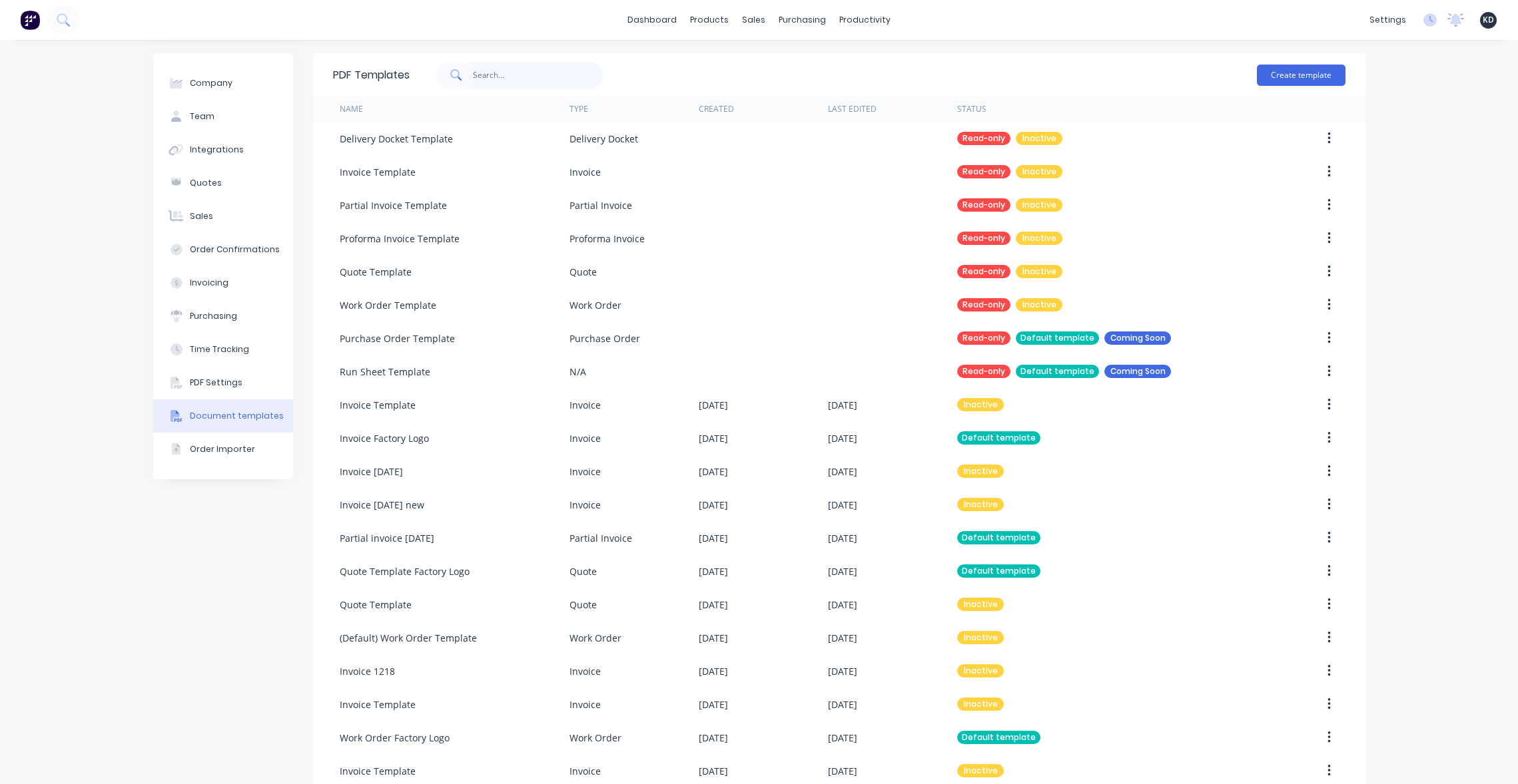
click at [576, 78] on input "text" at bounding box center [538, 76] width 130 height 27
type input "proforma"
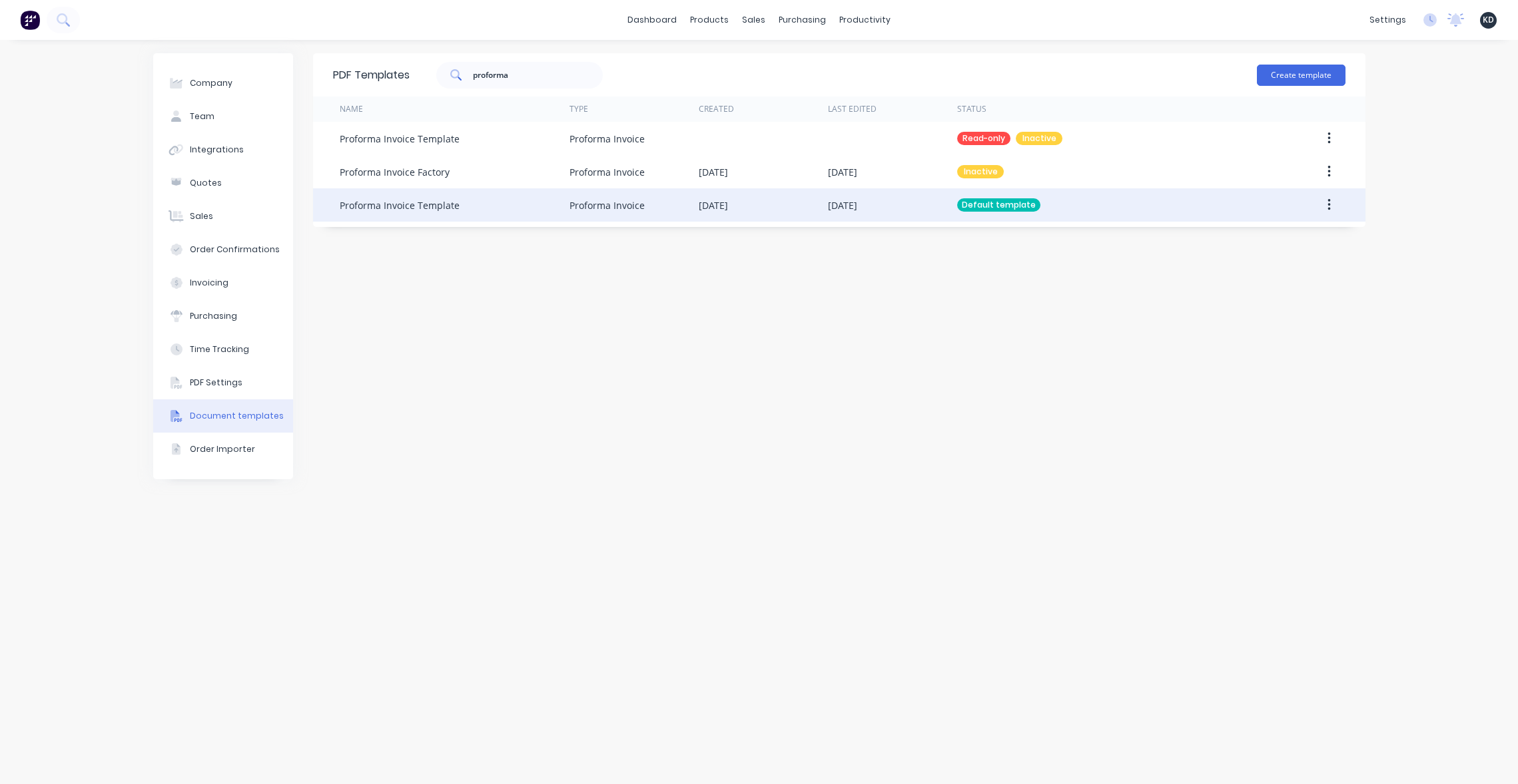
click at [1340, 197] on button "button" at bounding box center [1329, 204] width 31 height 24
click at [1296, 235] on div "Edit" at bounding box center [1281, 240] width 102 height 20
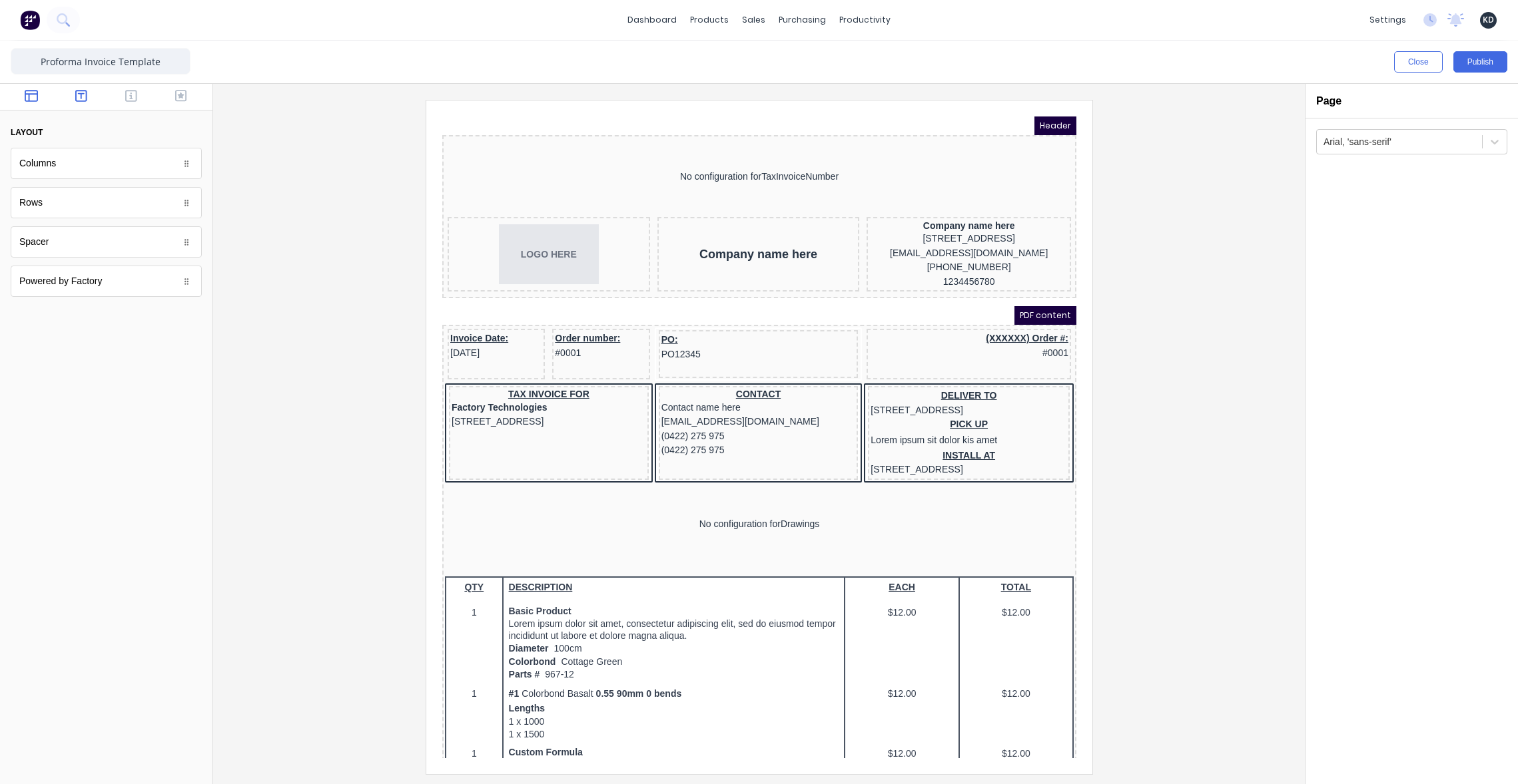
click at [84, 100] on icon "button" at bounding box center [81, 95] width 12 height 13
click at [120, 99] on button "button" at bounding box center [131, 97] width 42 height 16
